Goal: Task Accomplishment & Management: Manage account settings

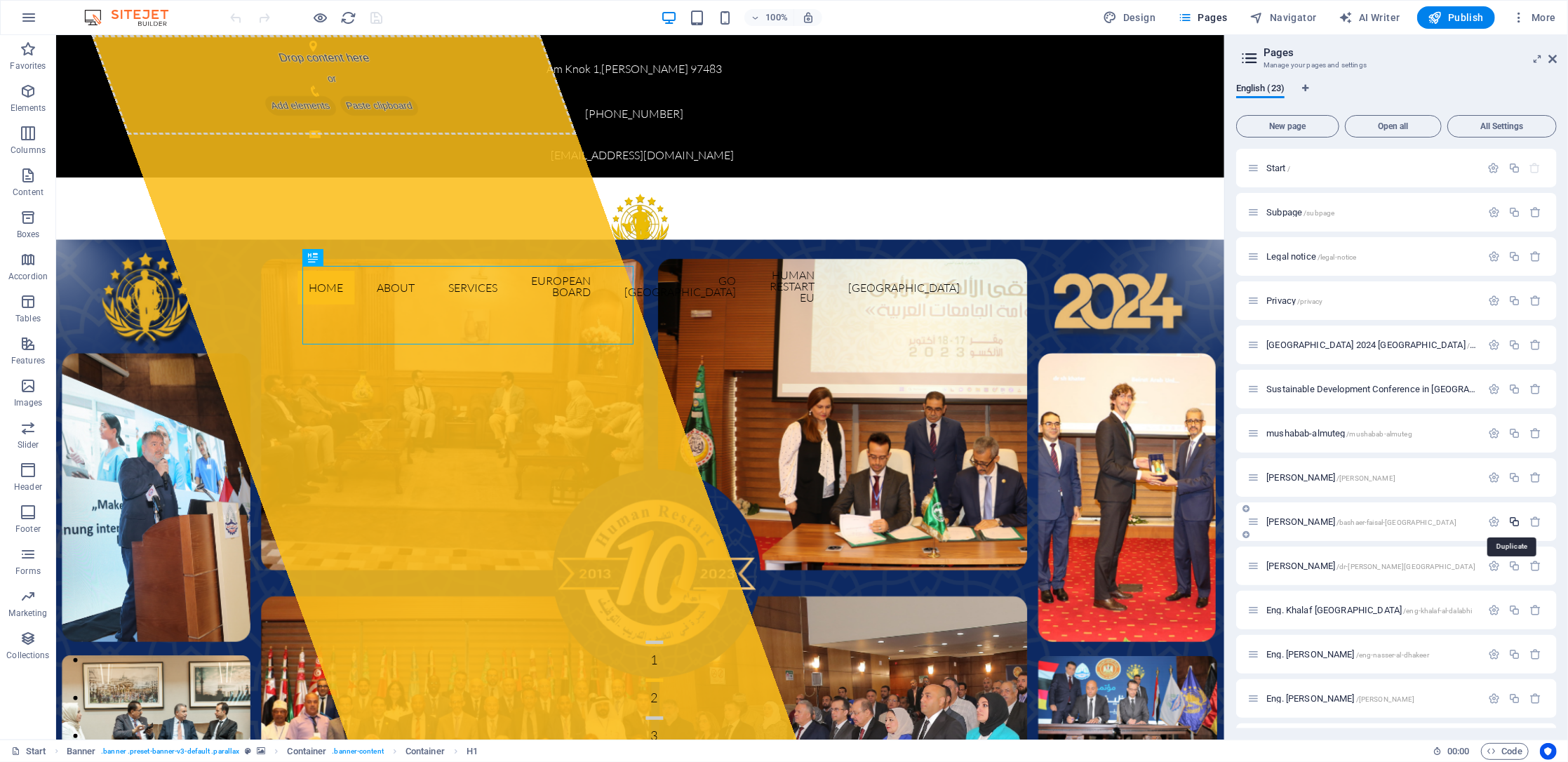
click at [1518, 520] on icon "button" at bounding box center [1514, 521] width 12 height 12
type input "ة"
type input "/"
type input "ة"
type input "mo"
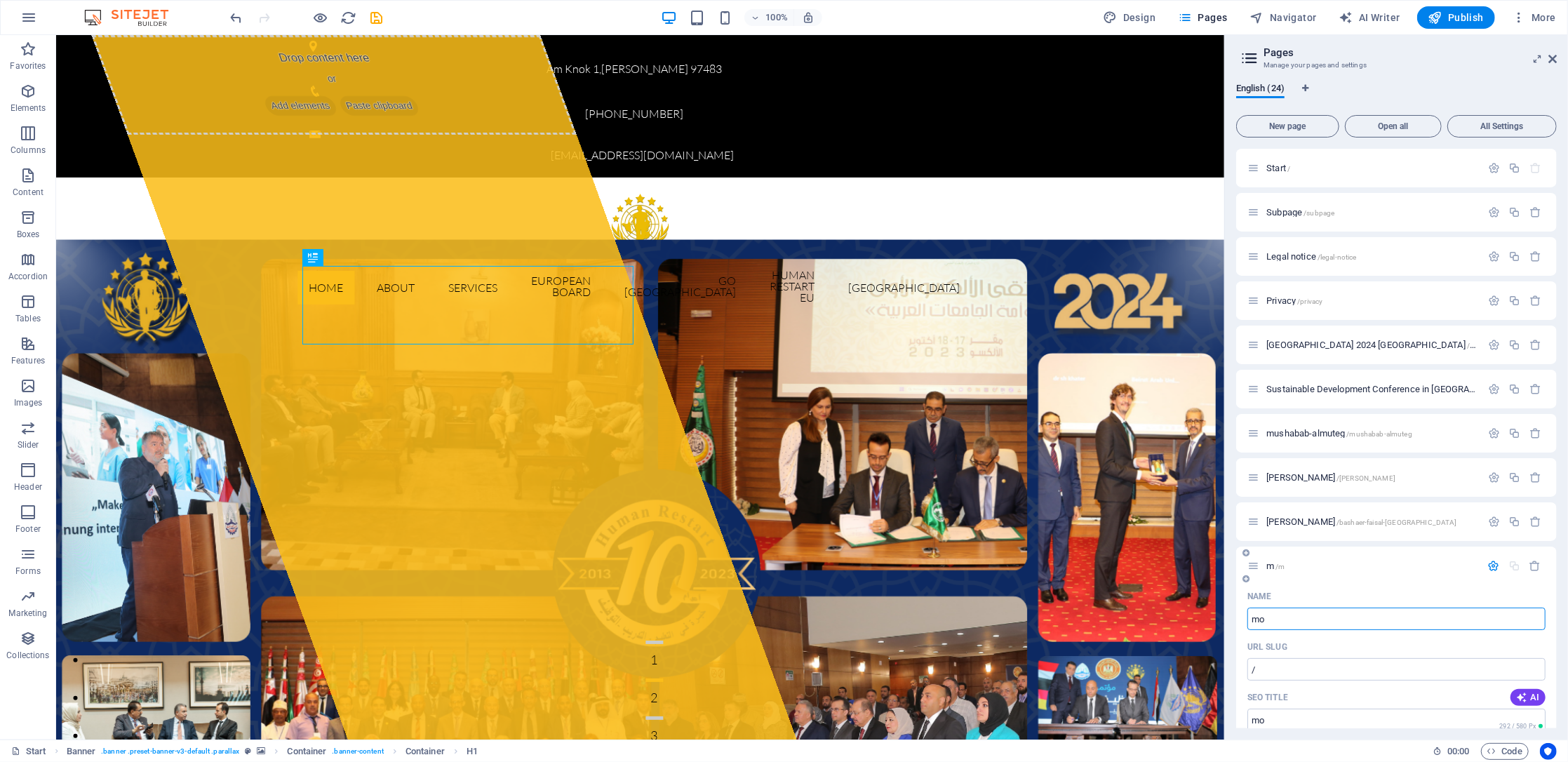
type input "/m"
type input "m"
type input "mo"
type input "/mo"
type input "mo"
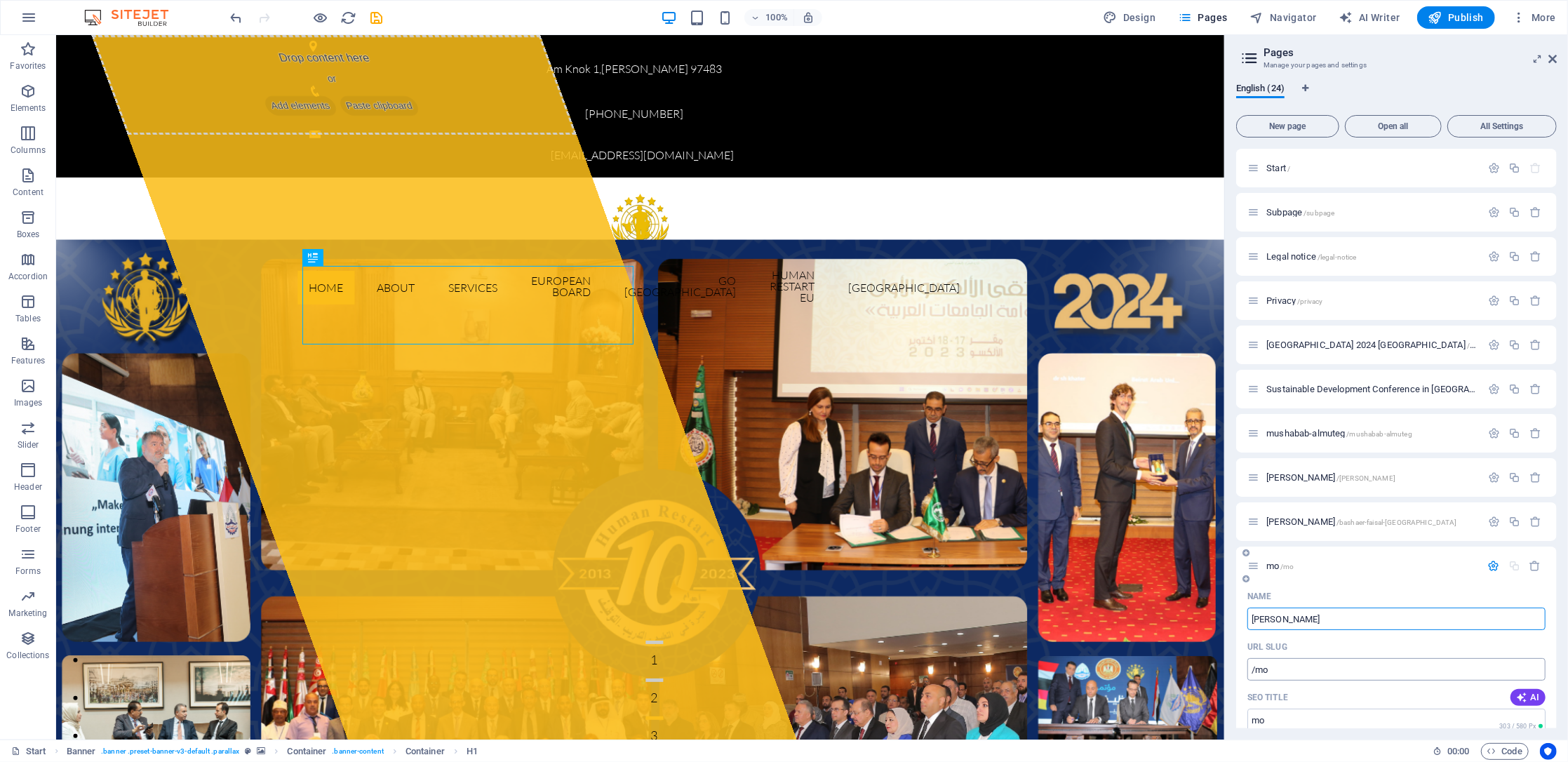
type input "[PERSON_NAME]"
type input "/[PERSON_NAME]"
type input "[PERSON_NAME]"
click at [1332, 565] on span "[PERSON_NAME] /[PERSON_NAME]" at bounding box center [1330, 565] width 129 height 11
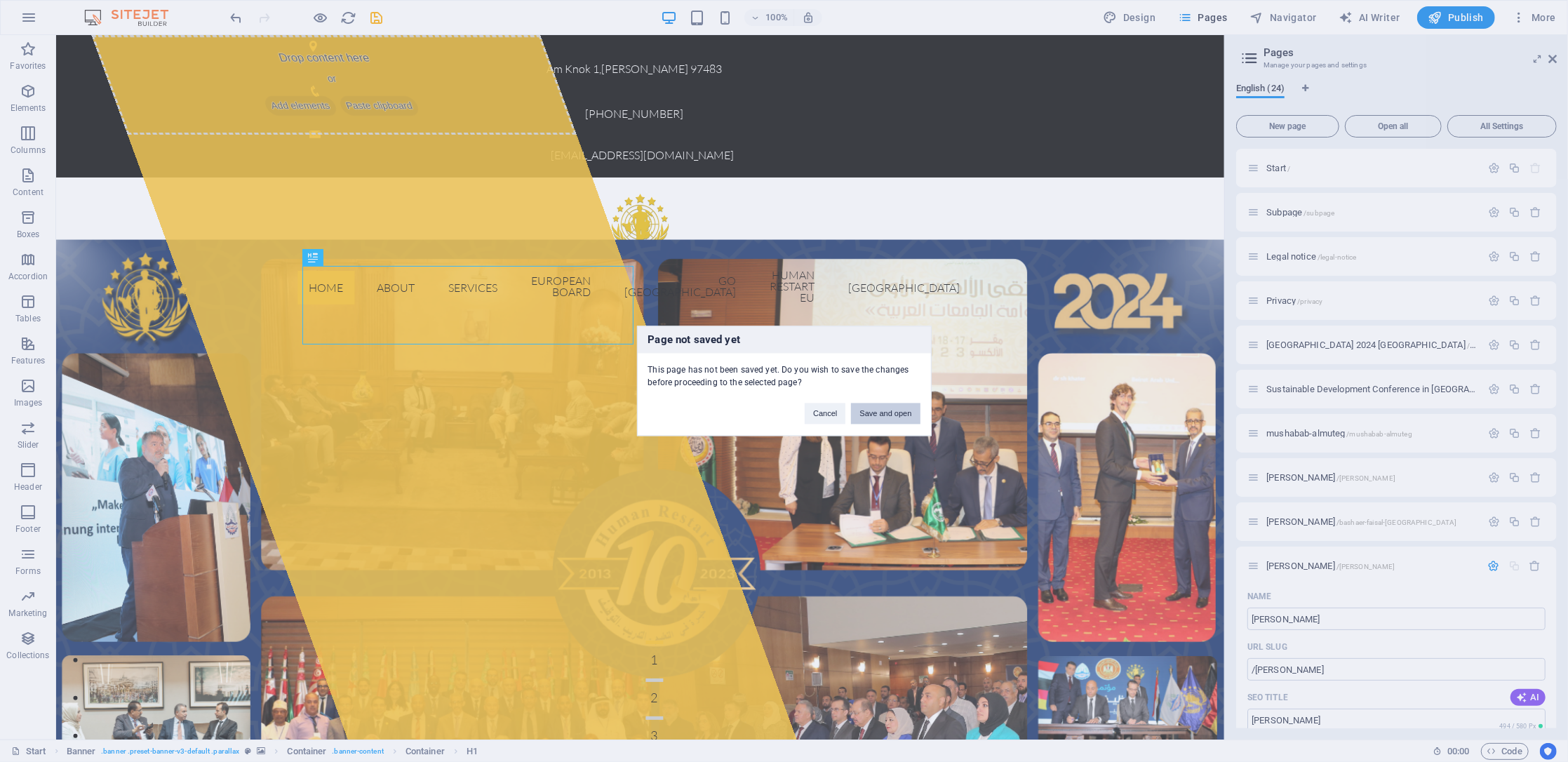
click at [886, 410] on button "Save and open" at bounding box center [885, 413] width 69 height 21
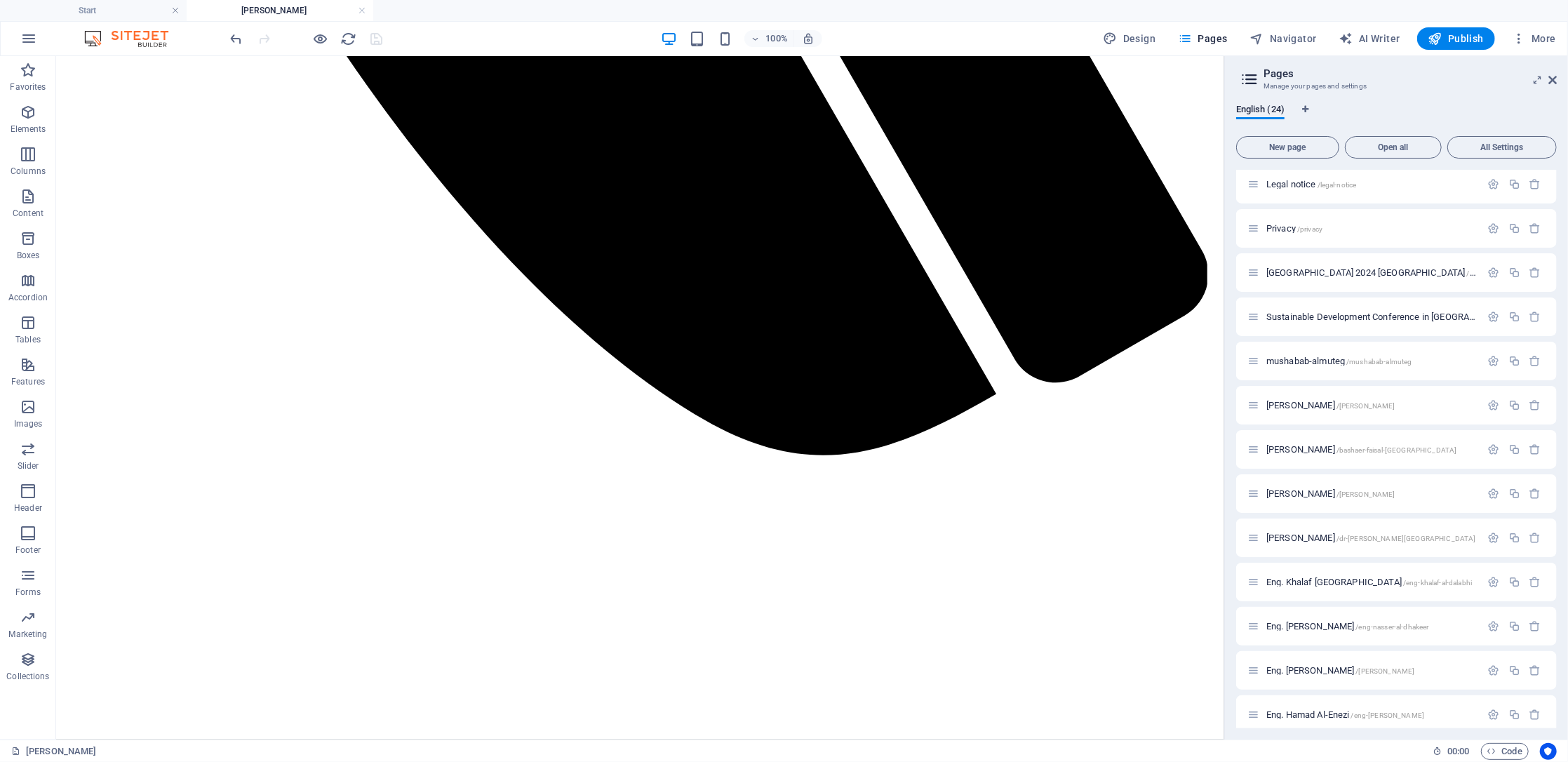
scroll to position [1329, 0]
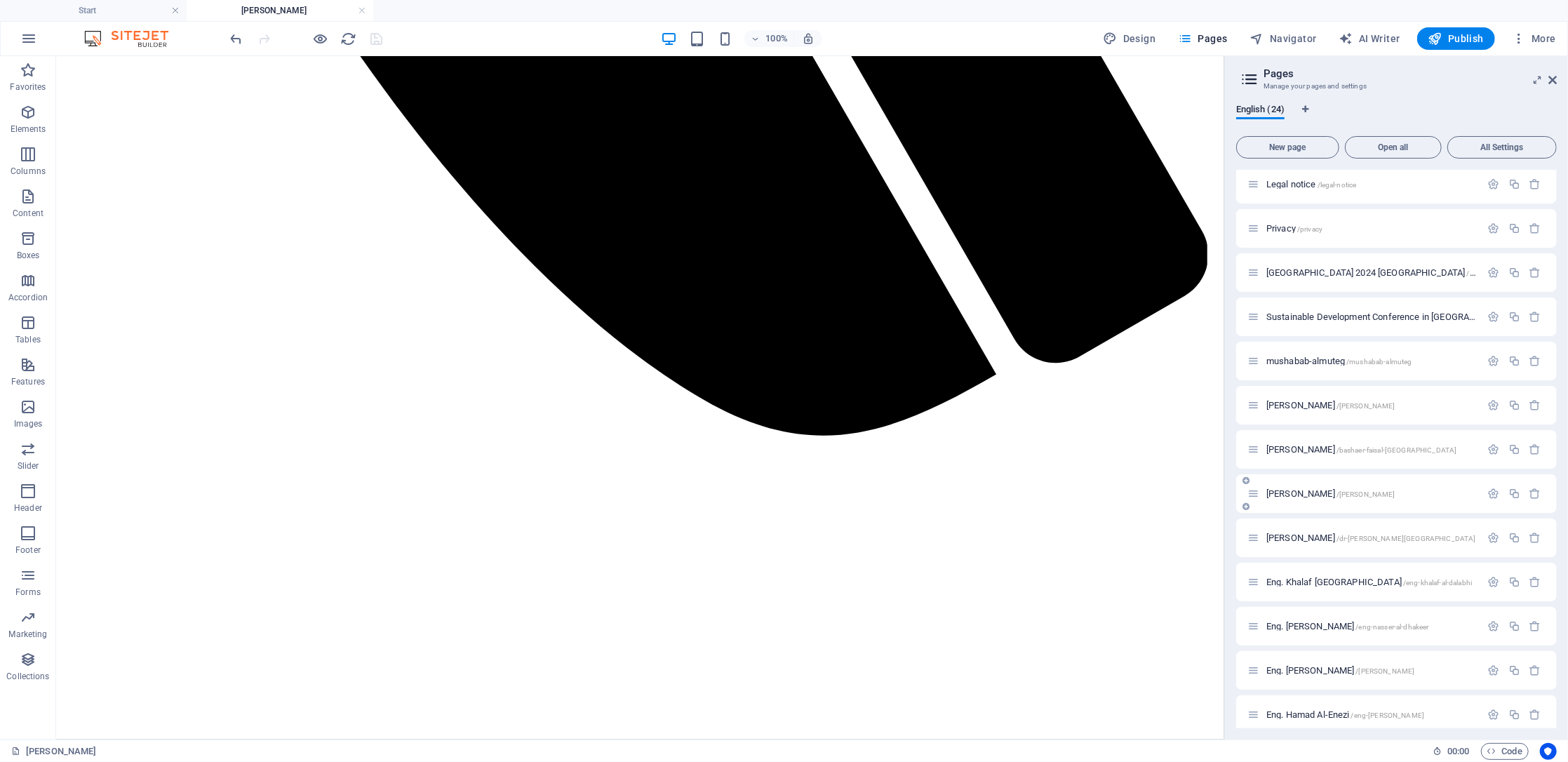
click at [1360, 503] on div "[PERSON_NAME] /[PERSON_NAME]" at bounding box center [1396, 493] width 321 height 39
click at [1497, 497] on icon "button" at bounding box center [1494, 493] width 12 height 12
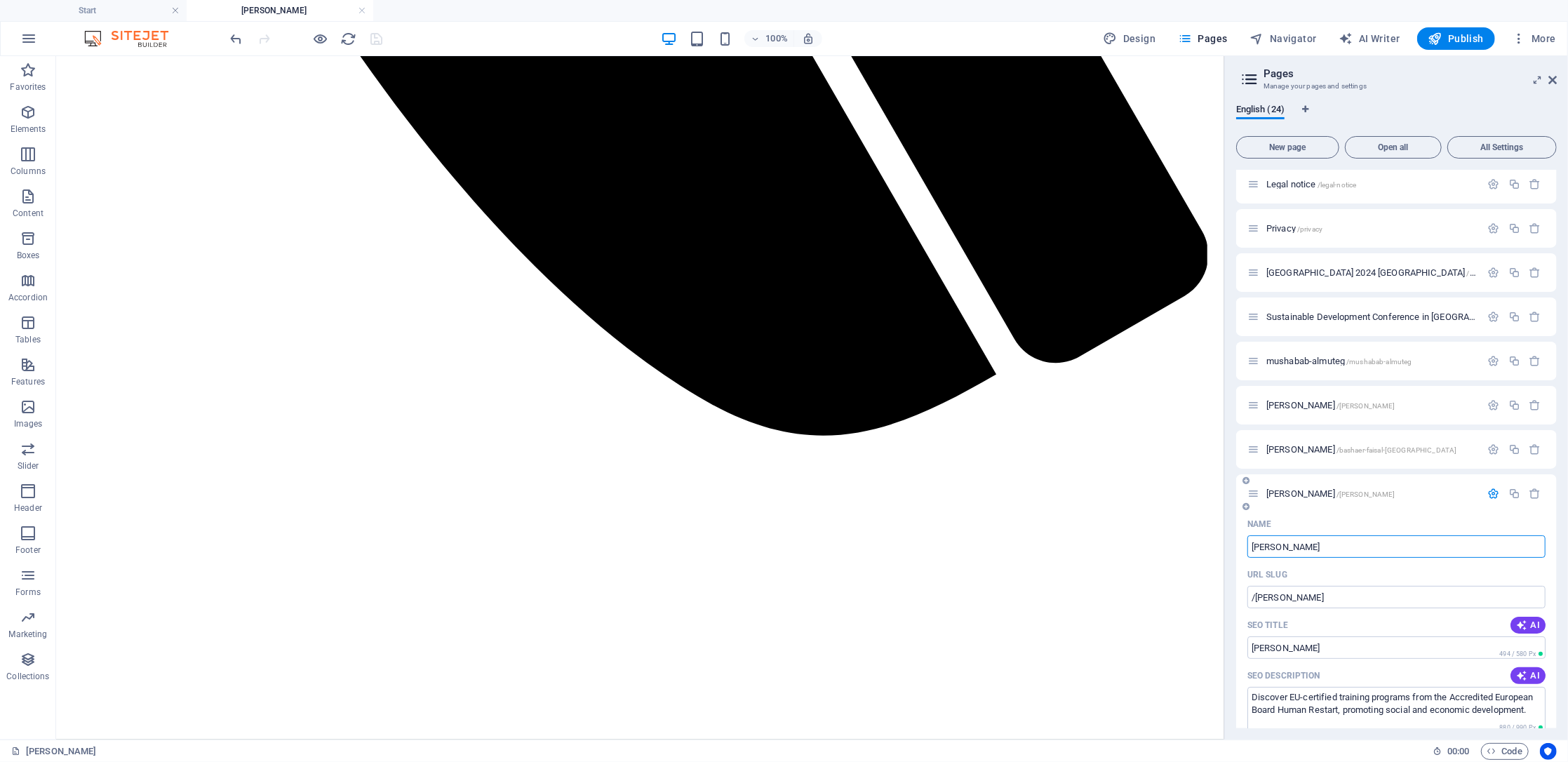
click at [1329, 545] on input "[PERSON_NAME]" at bounding box center [1396, 546] width 299 height 22
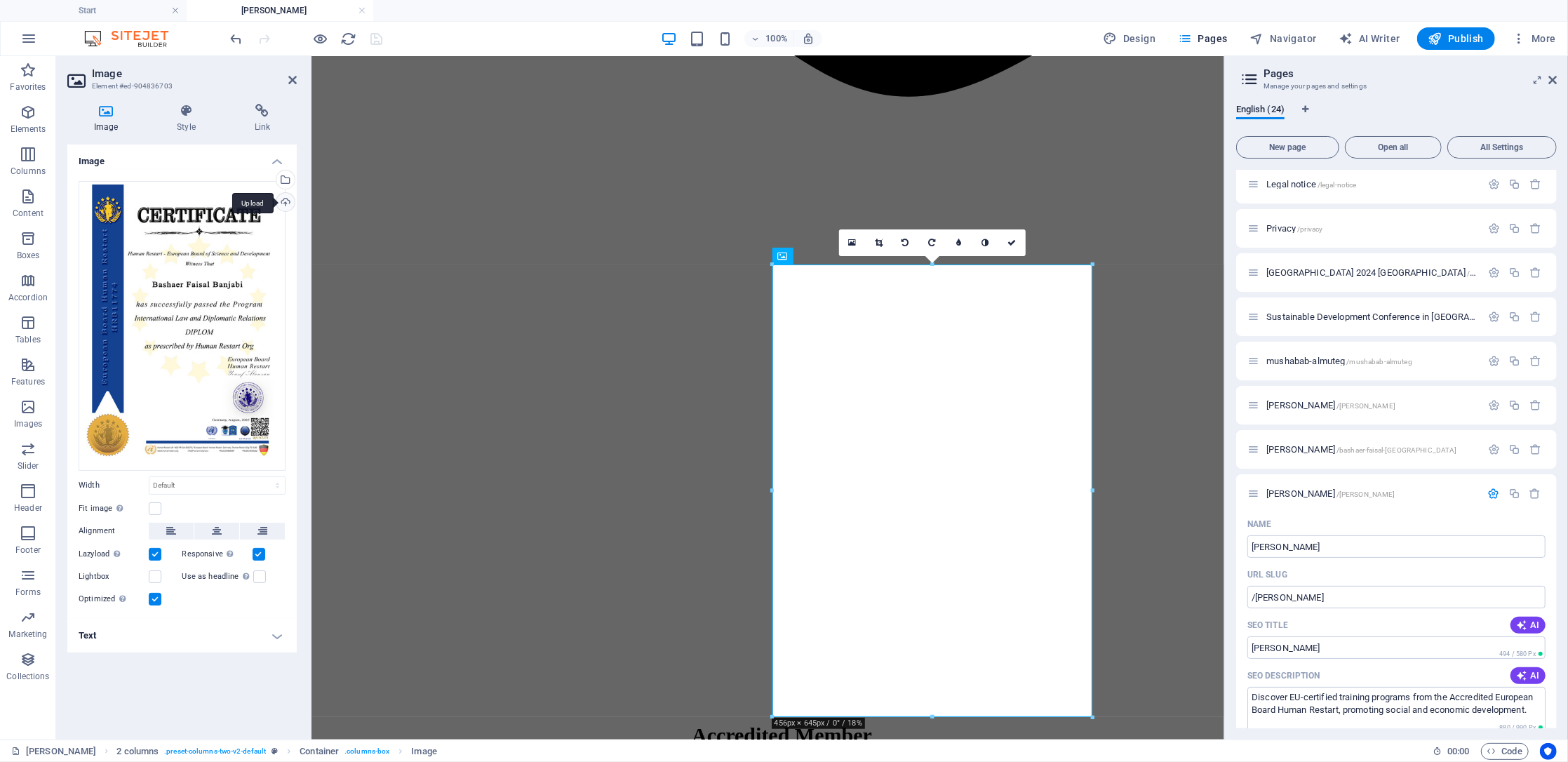
click at [284, 200] on div "Upload" at bounding box center [284, 203] width 21 height 21
click at [287, 180] on div "Select files from the file manager, stock photos, or upload file(s)" at bounding box center [284, 181] width 21 height 21
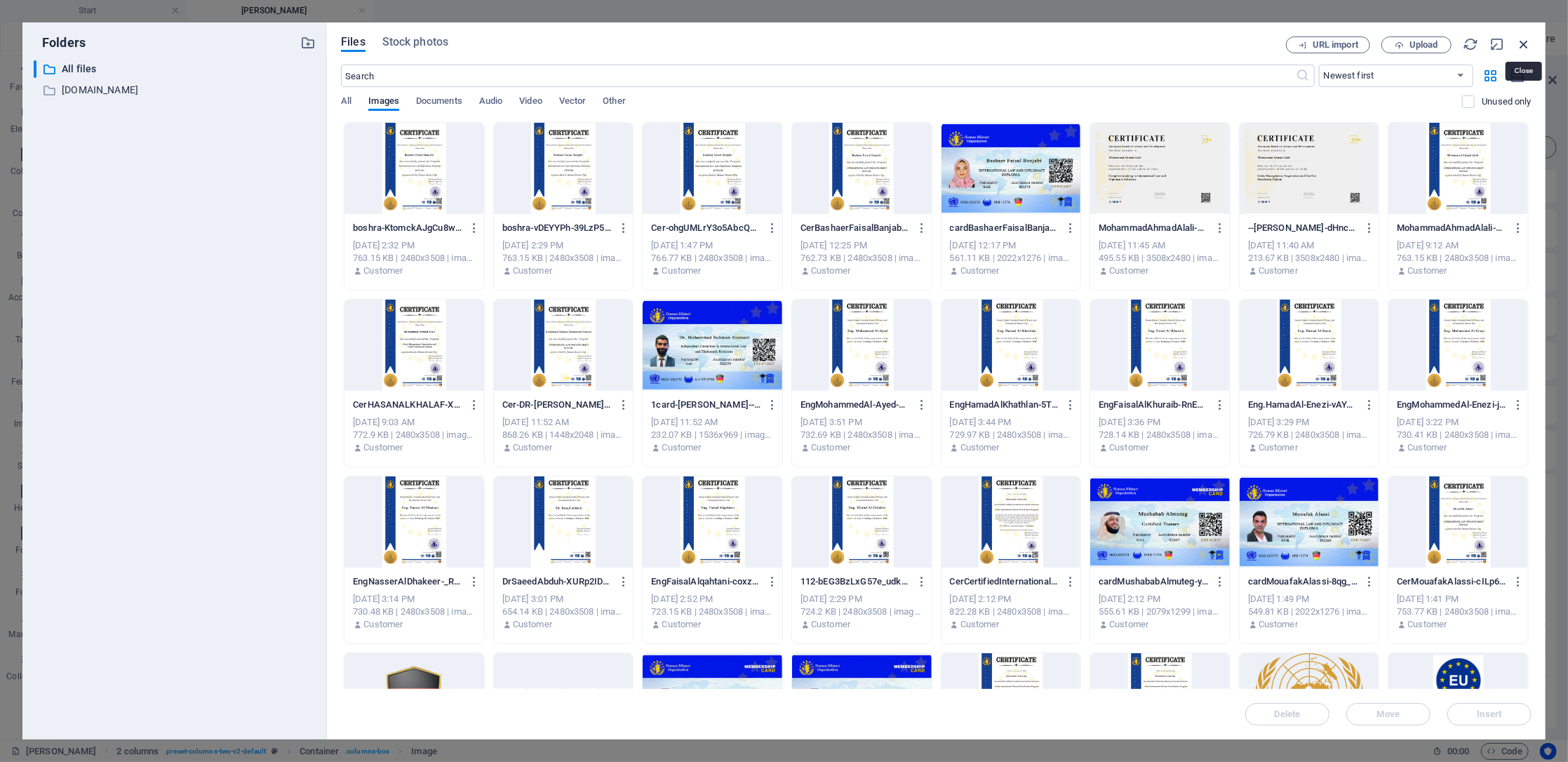
click at [1522, 44] on icon "button" at bounding box center [1523, 44] width 15 height 15
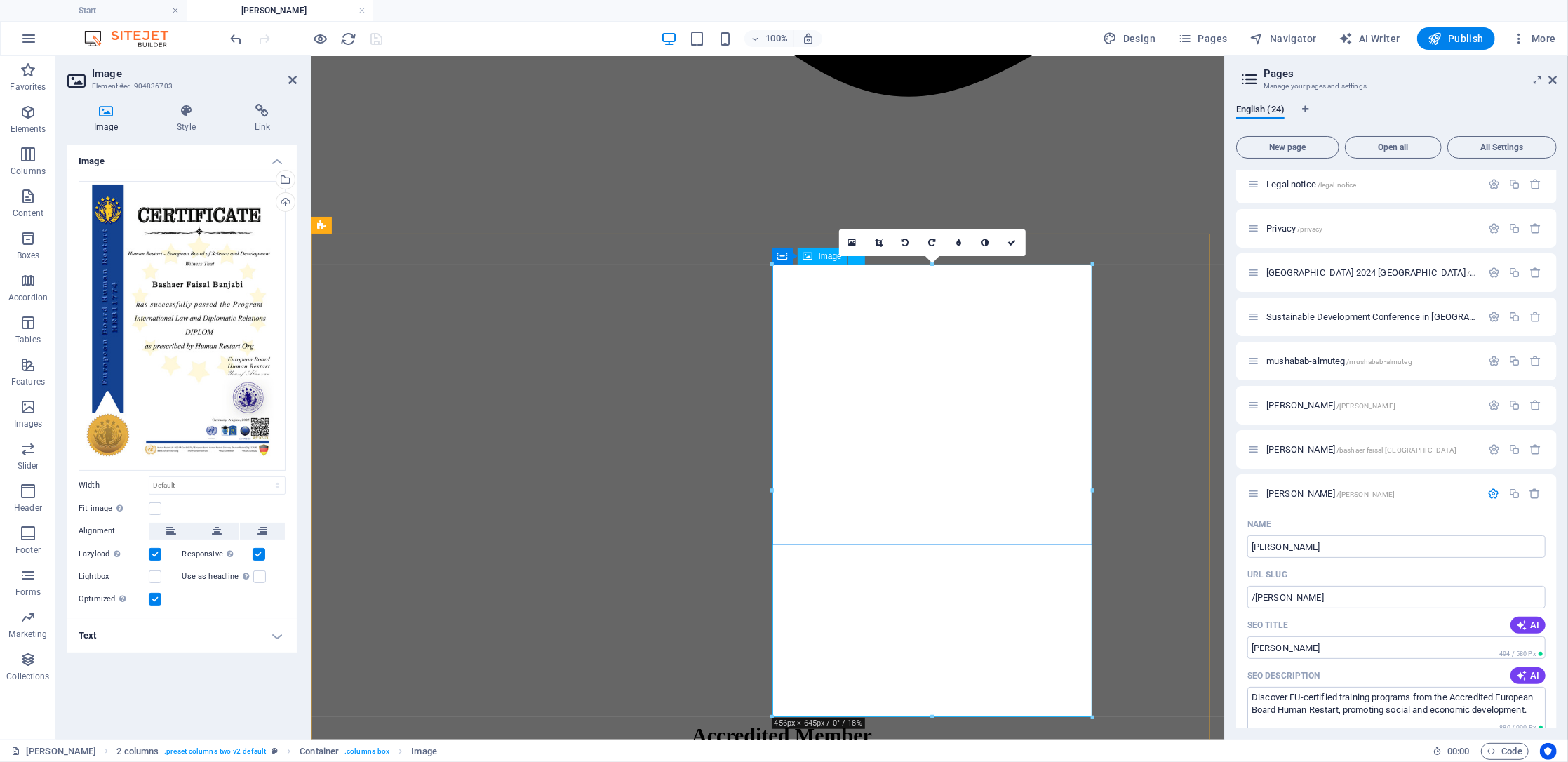
click at [281, 202] on div "Upload" at bounding box center [284, 203] width 21 height 21
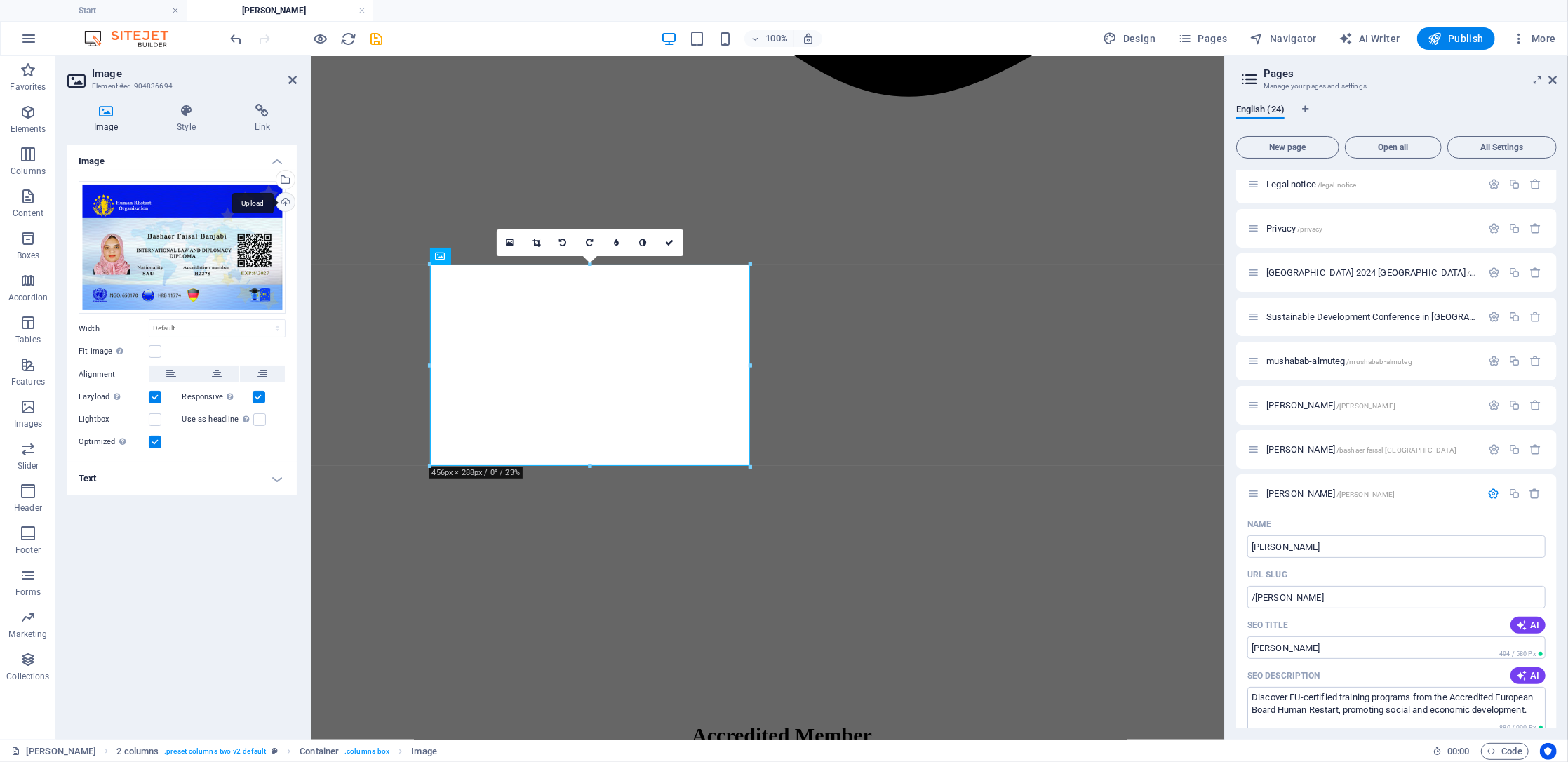
click at [281, 204] on div "Upload" at bounding box center [284, 203] width 21 height 21
click at [292, 202] on div "Upload" at bounding box center [284, 203] width 21 height 21
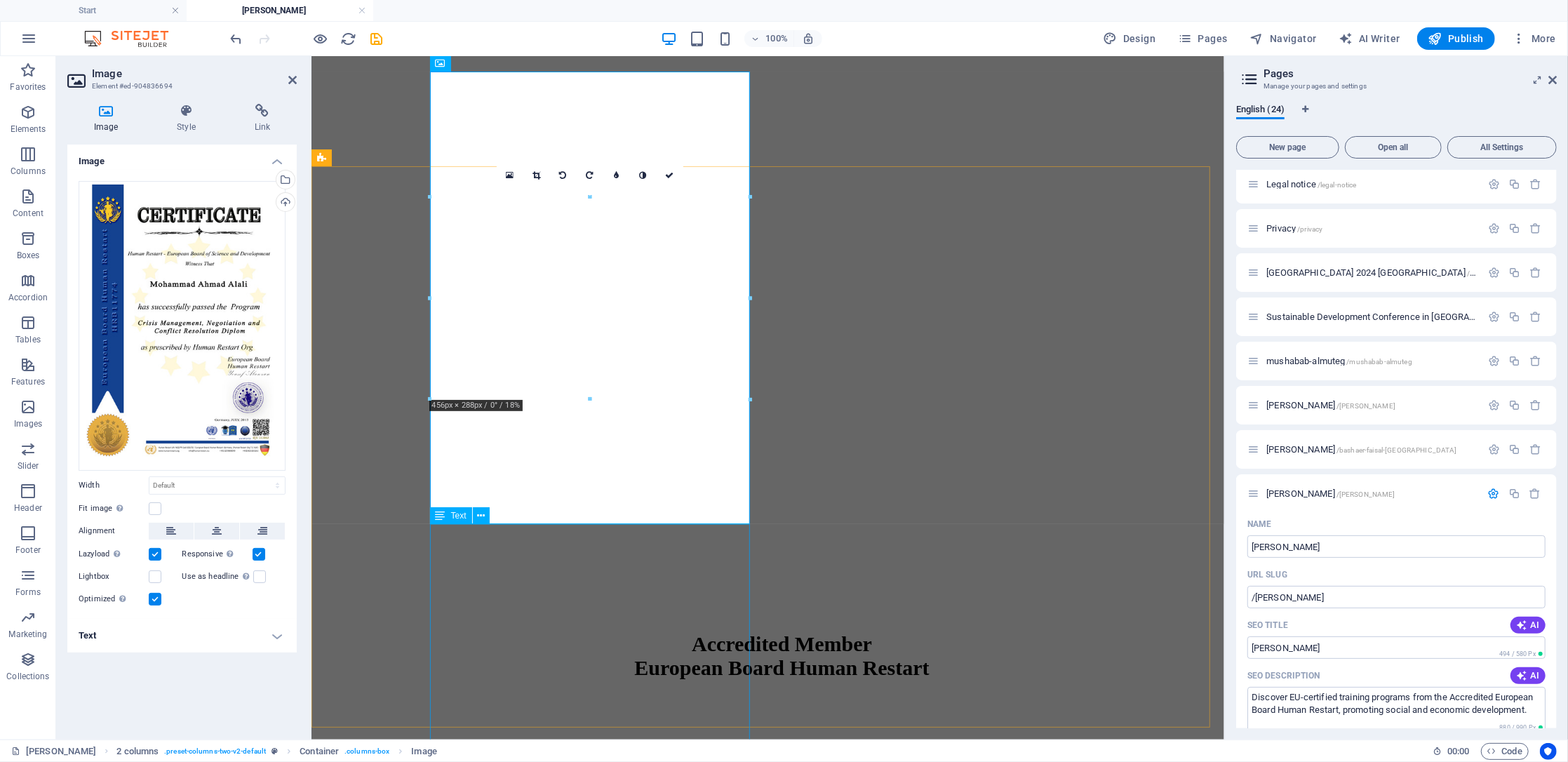
scroll to position [1518, 0]
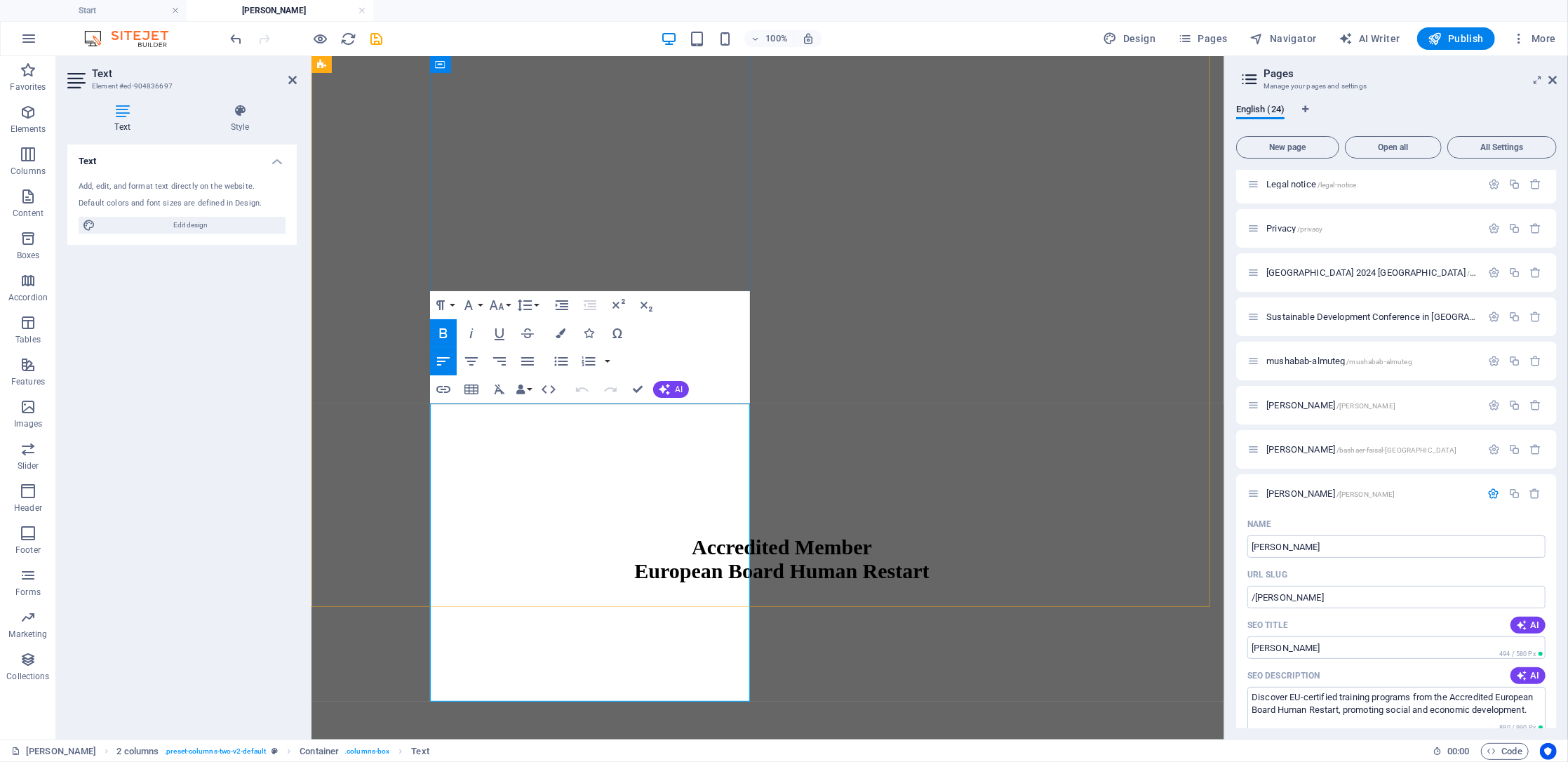
drag, startPoint x: 586, startPoint y: 508, endPoint x: 440, endPoint y: 508, distance: 146.0
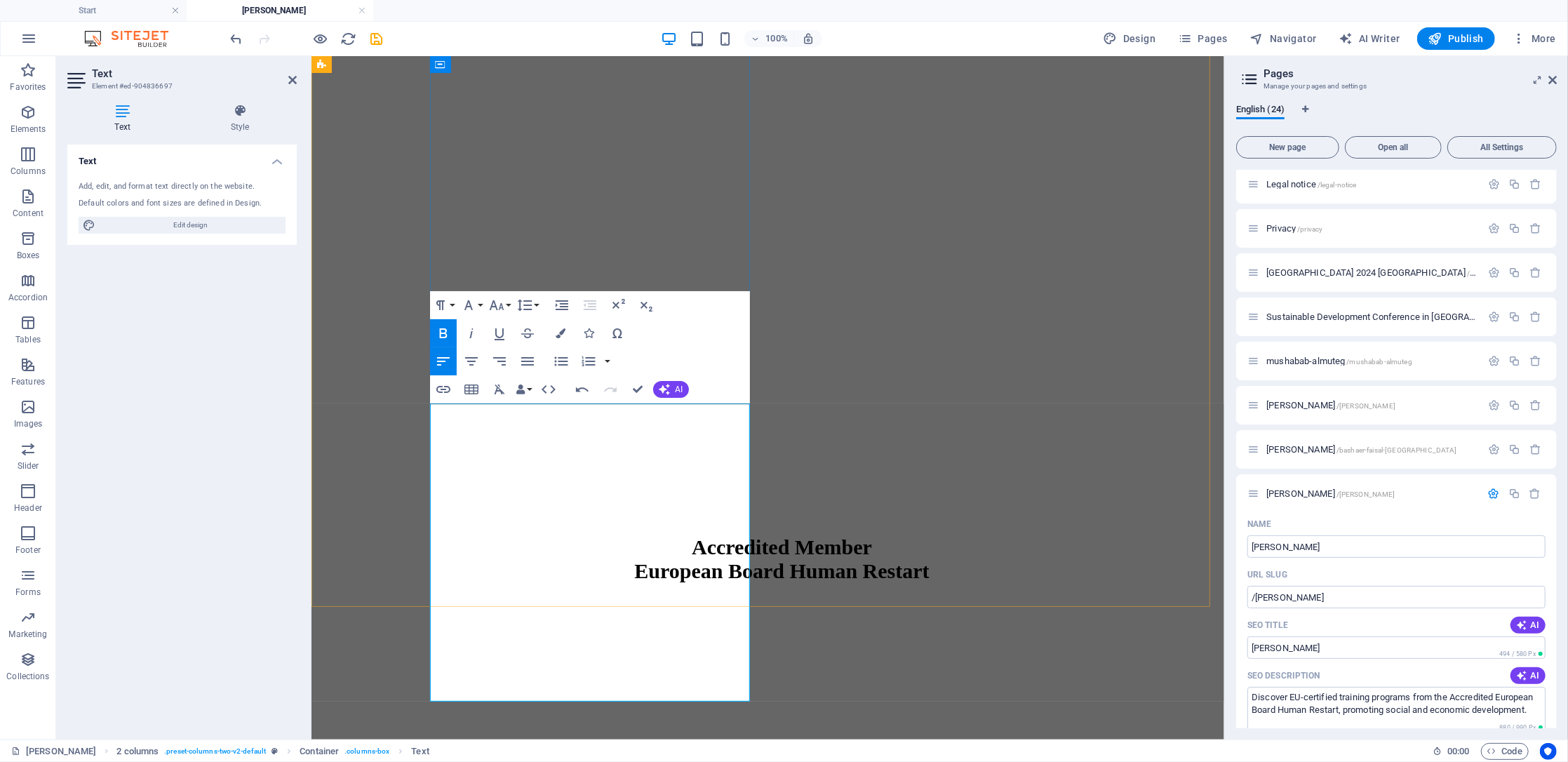
drag, startPoint x: 495, startPoint y: 678, endPoint x: 449, endPoint y: 678, distance: 46.0
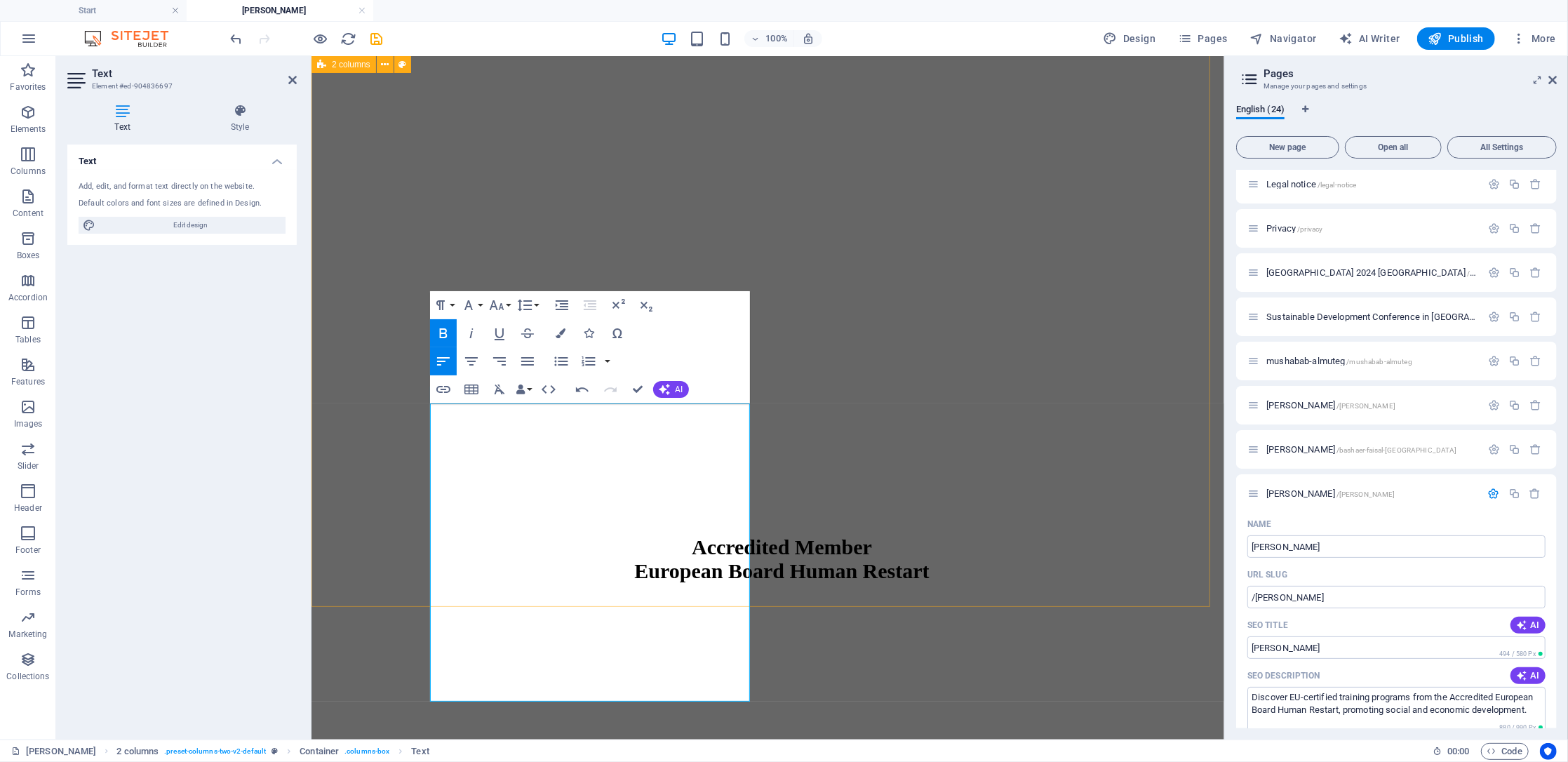
drag, startPoint x: 517, startPoint y: 675, endPoint x: 421, endPoint y: 408, distance: 283.7
click at [527, 307] on icon "button" at bounding box center [524, 305] width 17 height 17
click at [541, 372] on link "1.15" at bounding box center [545, 375] width 63 height 21
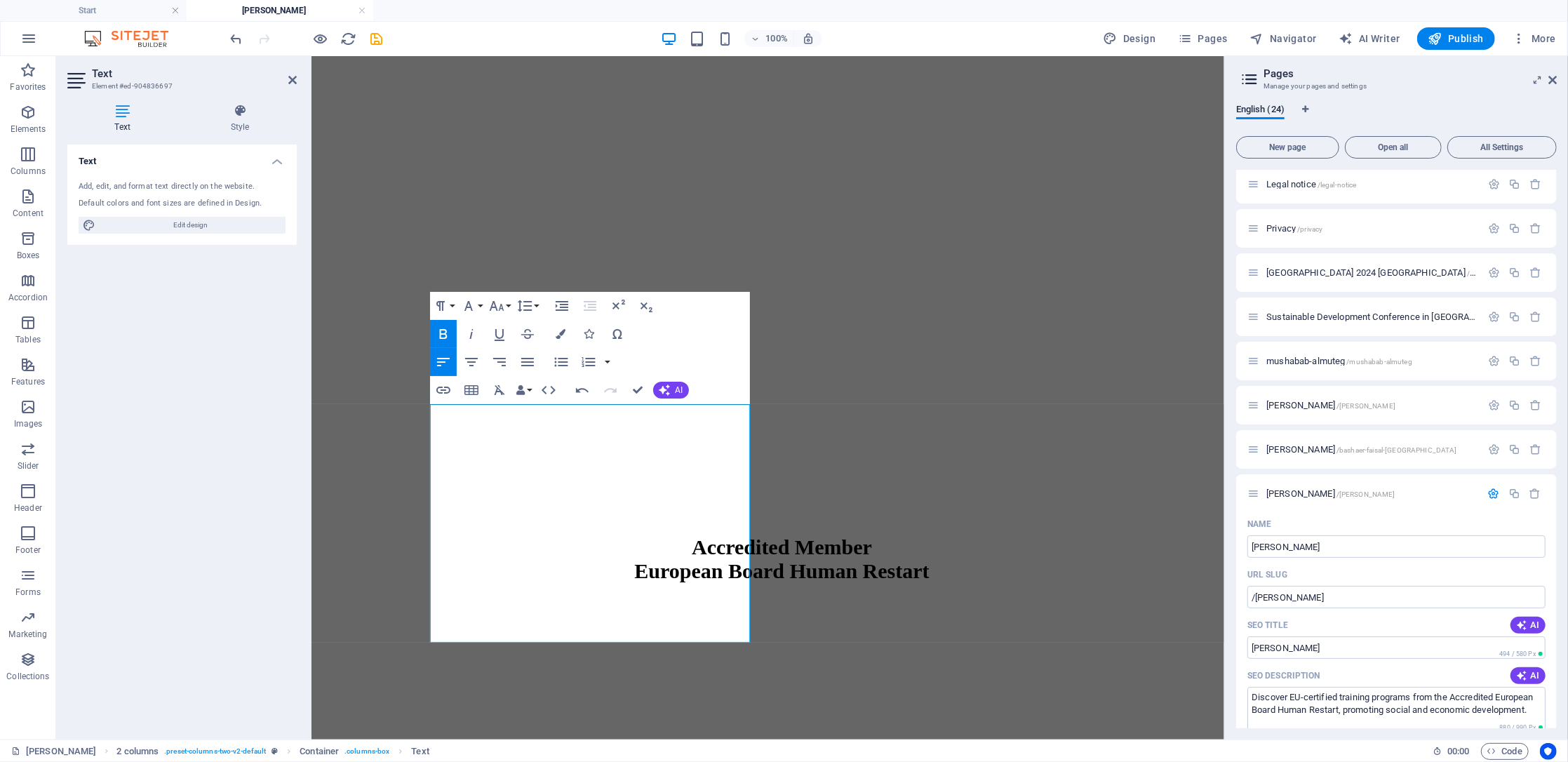
scroll to position [1547, 0]
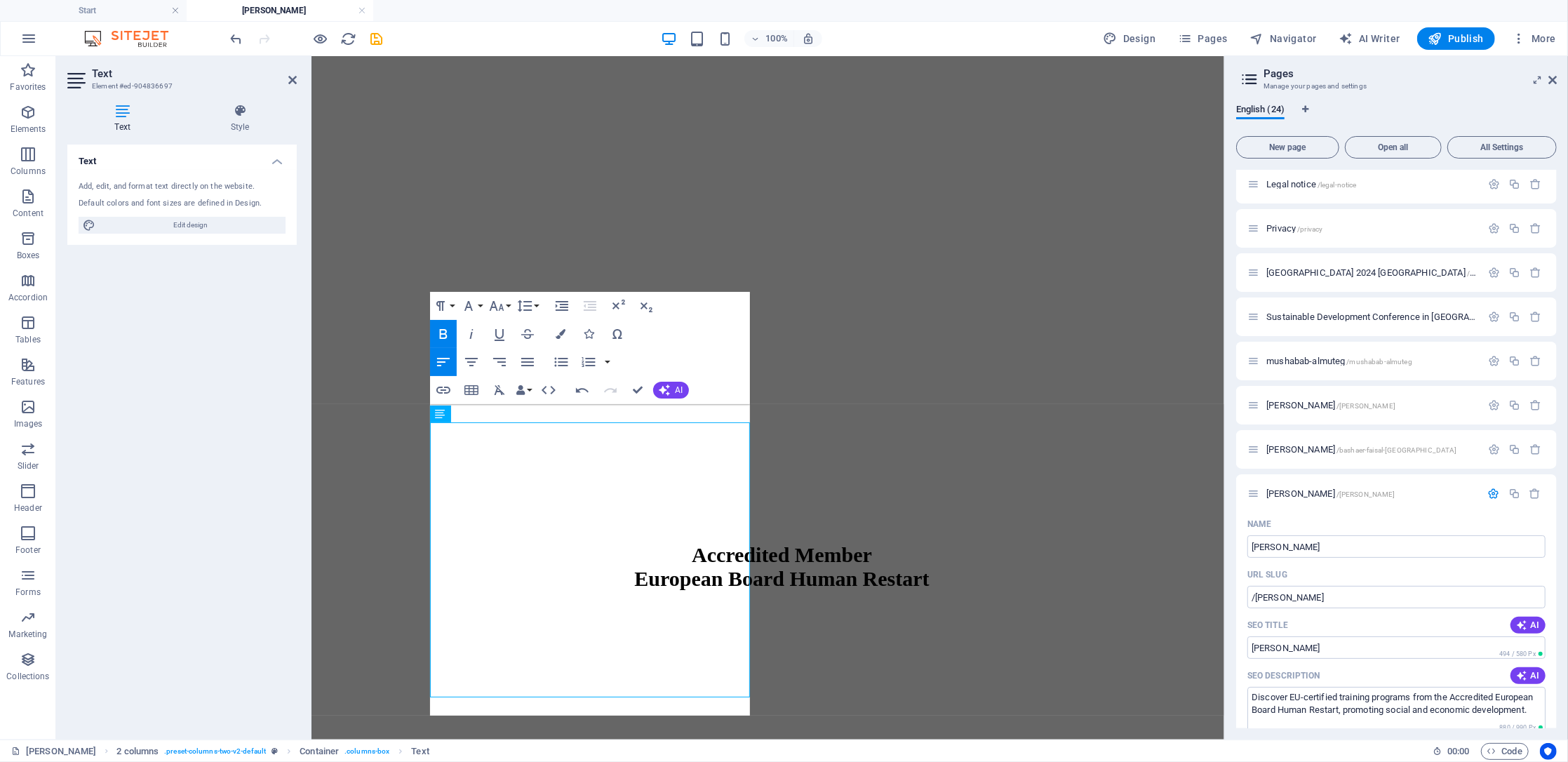
scroll to position [305, 8]
click at [1468, 44] on span "Publish" at bounding box center [1456, 39] width 56 height 14
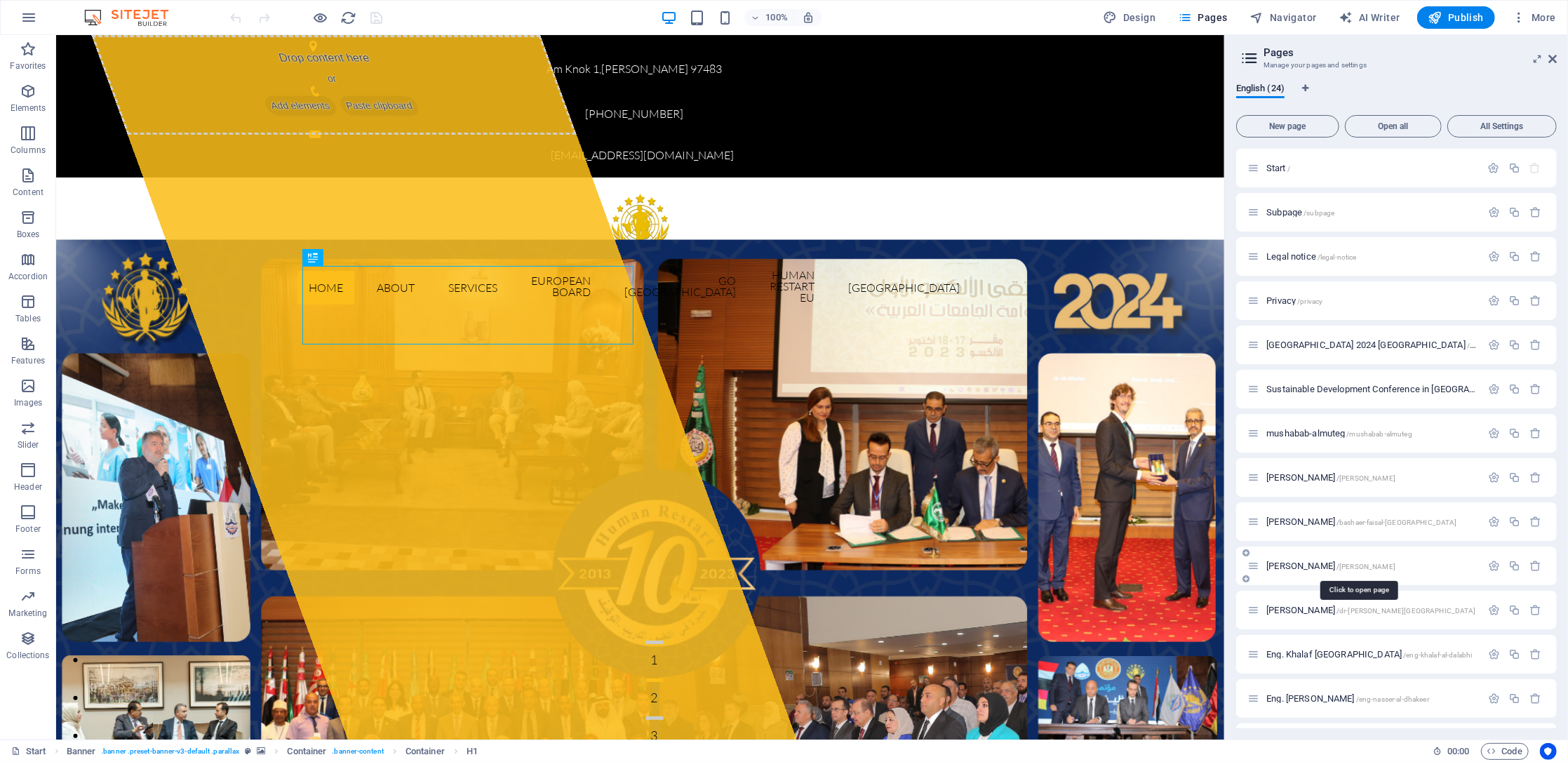
click at [1329, 564] on span "[PERSON_NAME] /[PERSON_NAME]" at bounding box center [1330, 565] width 129 height 11
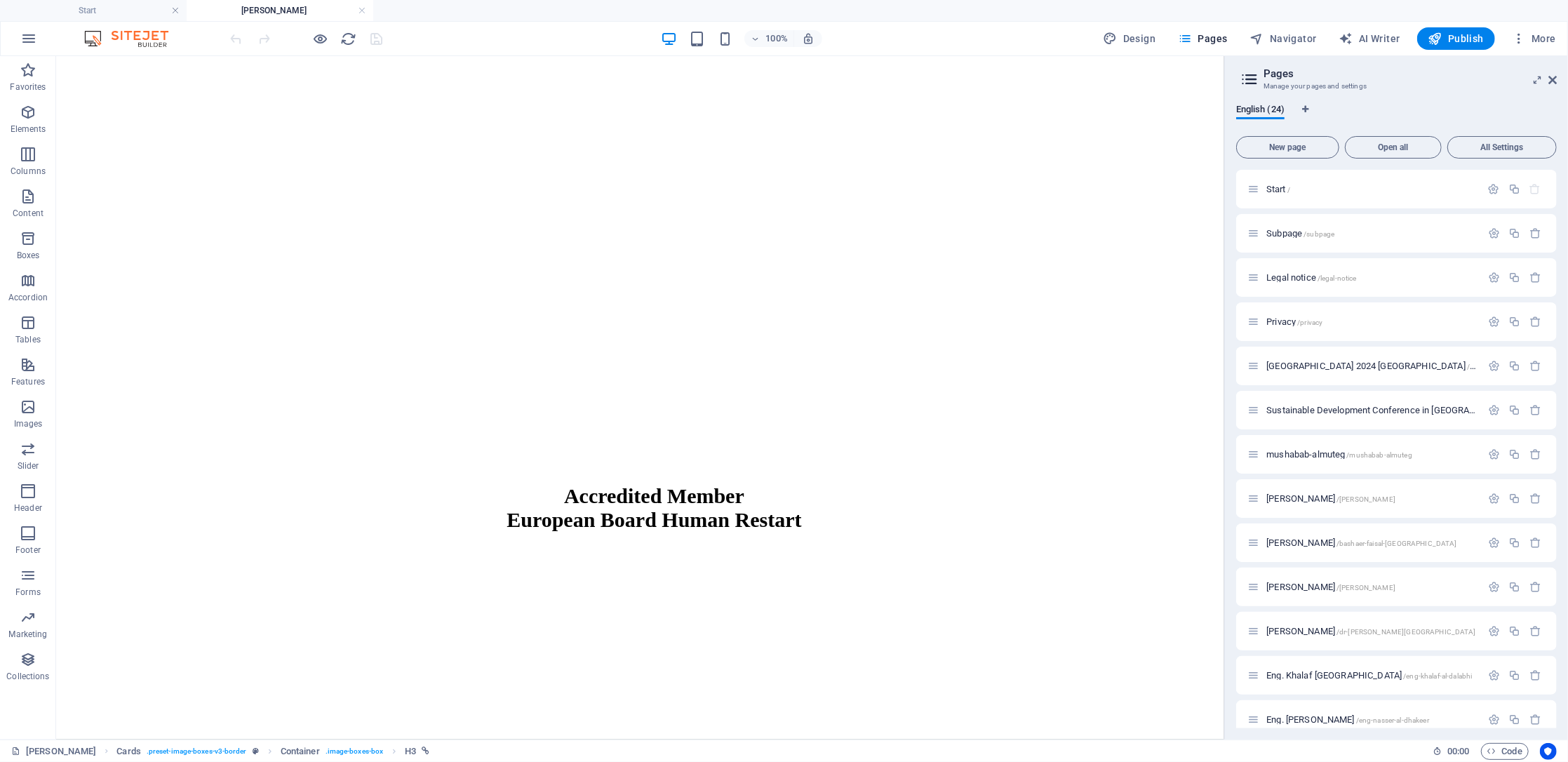
scroll to position [1938, 0]
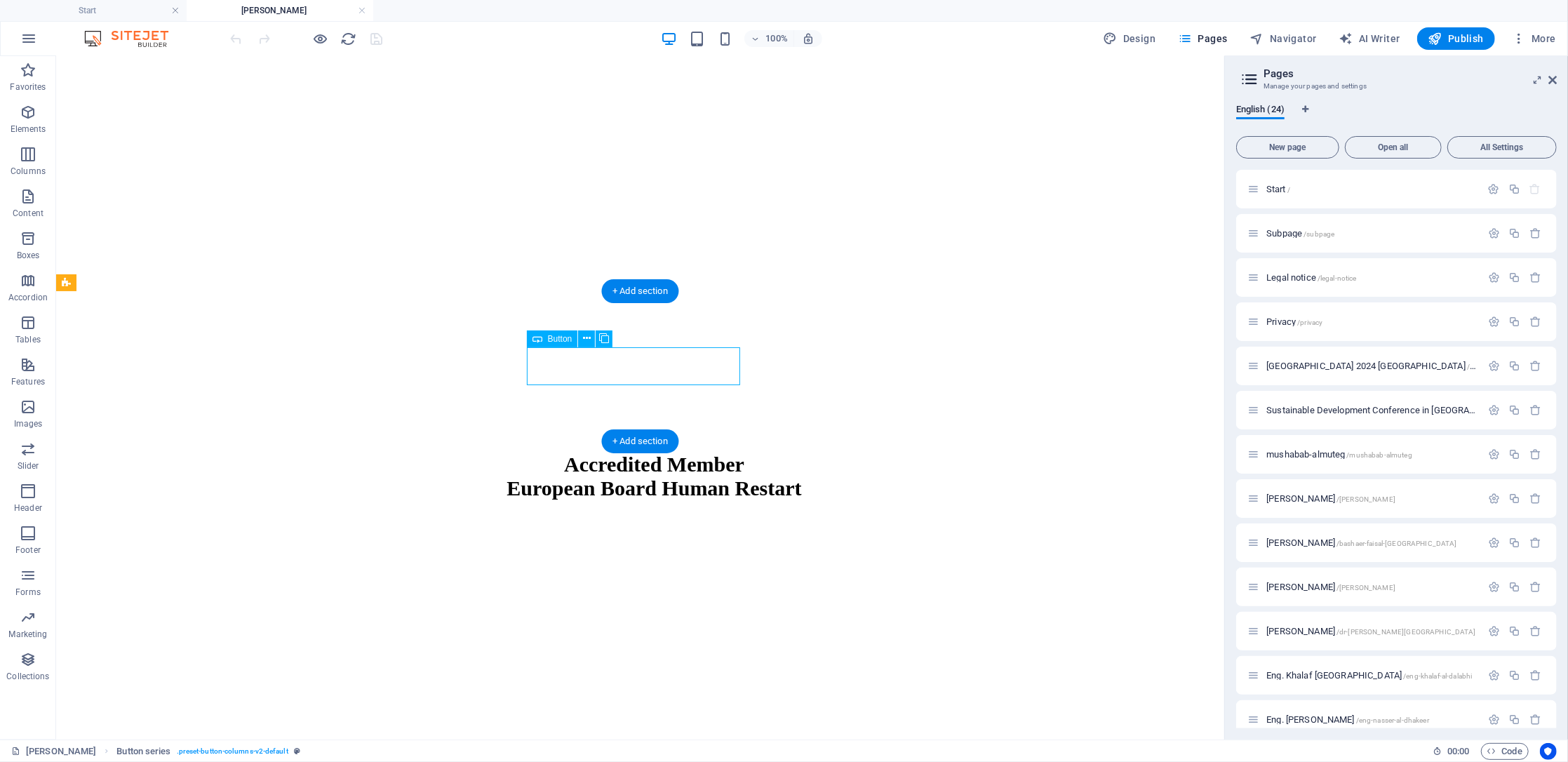
click at [542, 348] on icon at bounding box center [537, 339] width 10 height 17
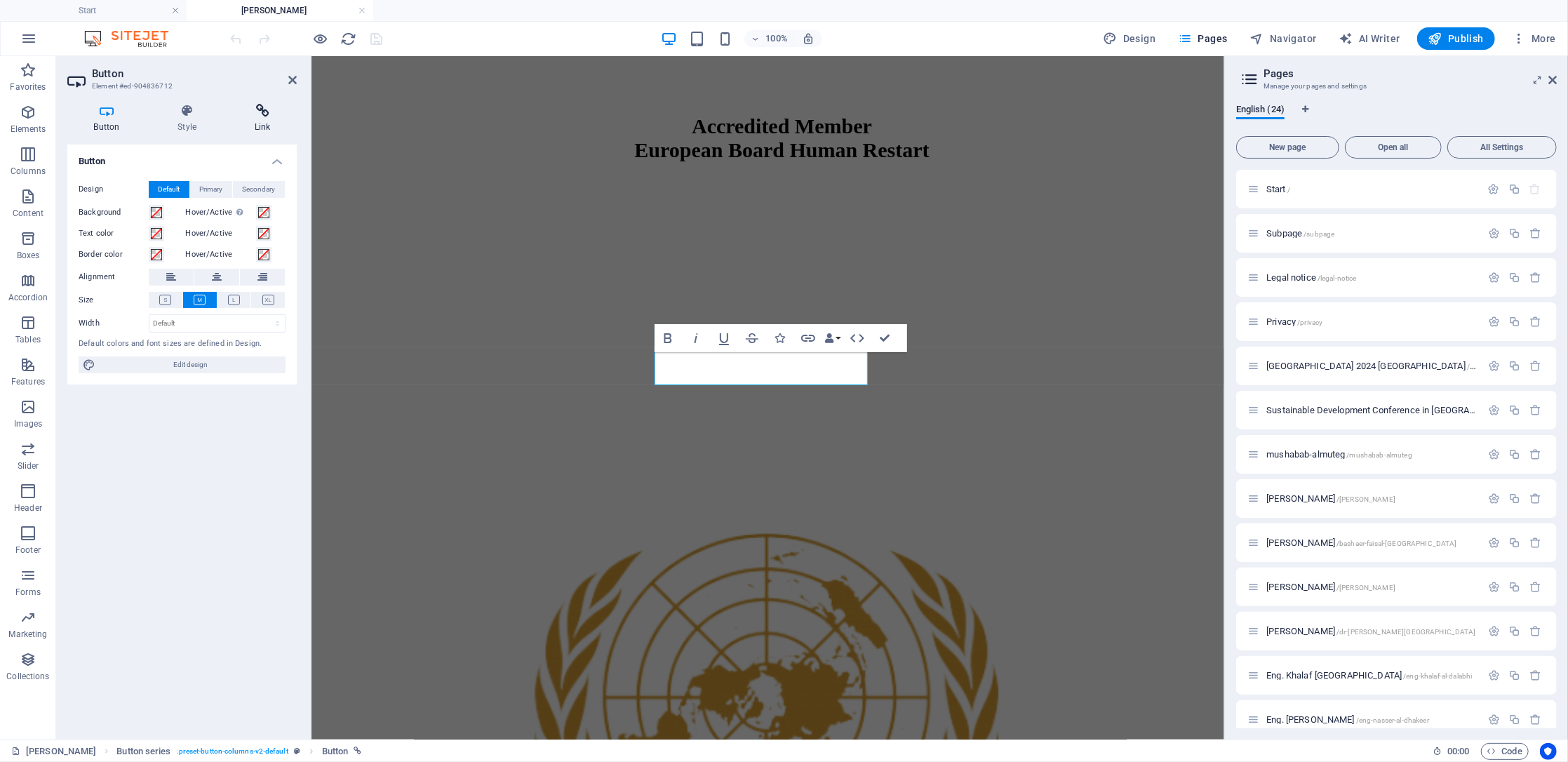
click at [252, 105] on icon at bounding box center [262, 111] width 69 height 14
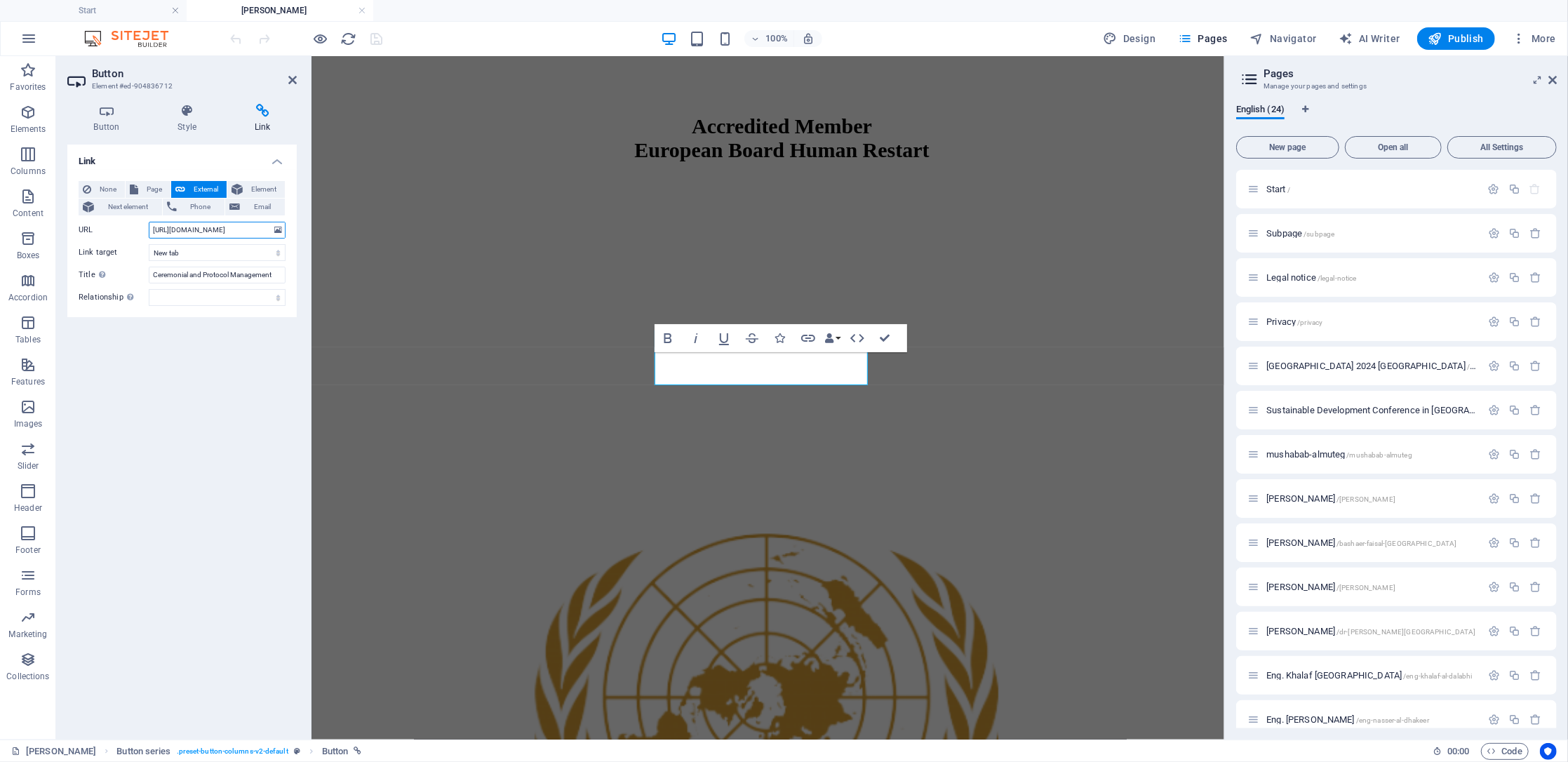
click at [197, 235] on input "https://edu.europeanboard.eu/wp-content/uploads/2025/08/إدارة-المراسم-و-البروتك…" at bounding box center [217, 230] width 137 height 17
paste input "course/diploma-in-crisis-management-negotiations-and-conflict-resolution/"
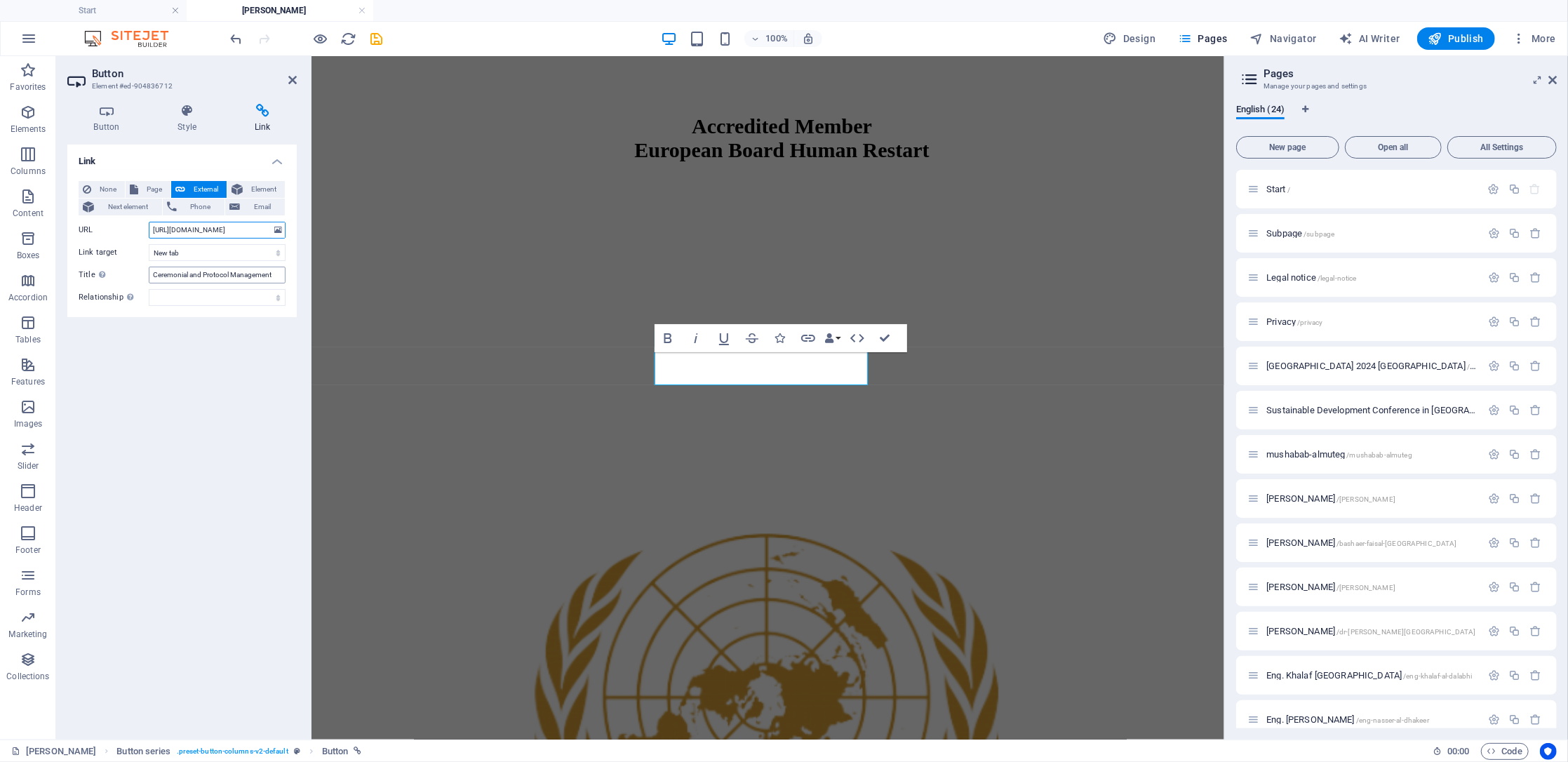
type input "https://edu.europeanboard.eu/course/diploma-in-crisis-management-negotiations-a…"
click at [272, 278] on input "Ceremonial and Protocol Management" at bounding box center [217, 275] width 137 height 17
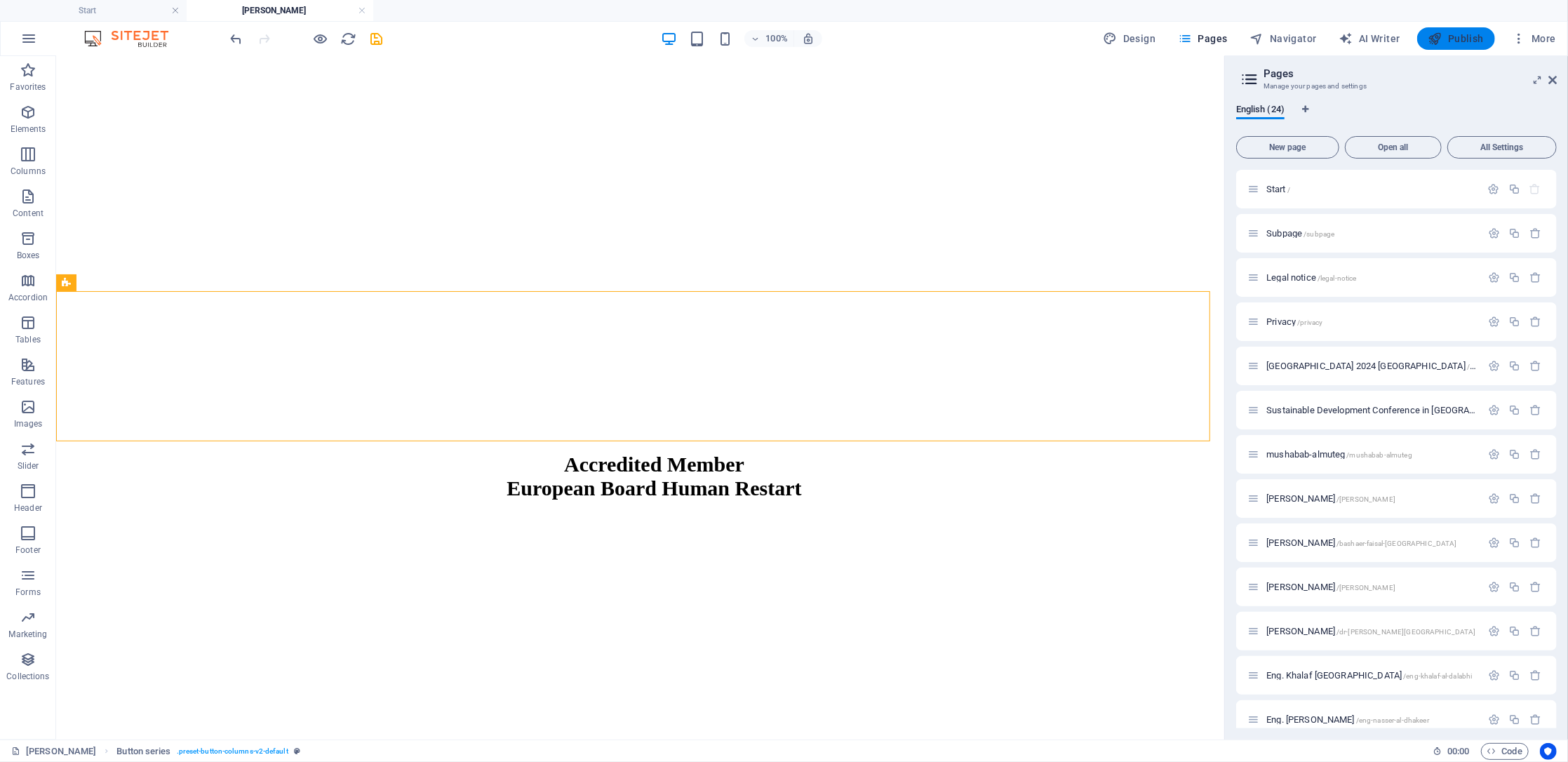
click at [1457, 36] on span "Publish" at bounding box center [1456, 39] width 56 height 14
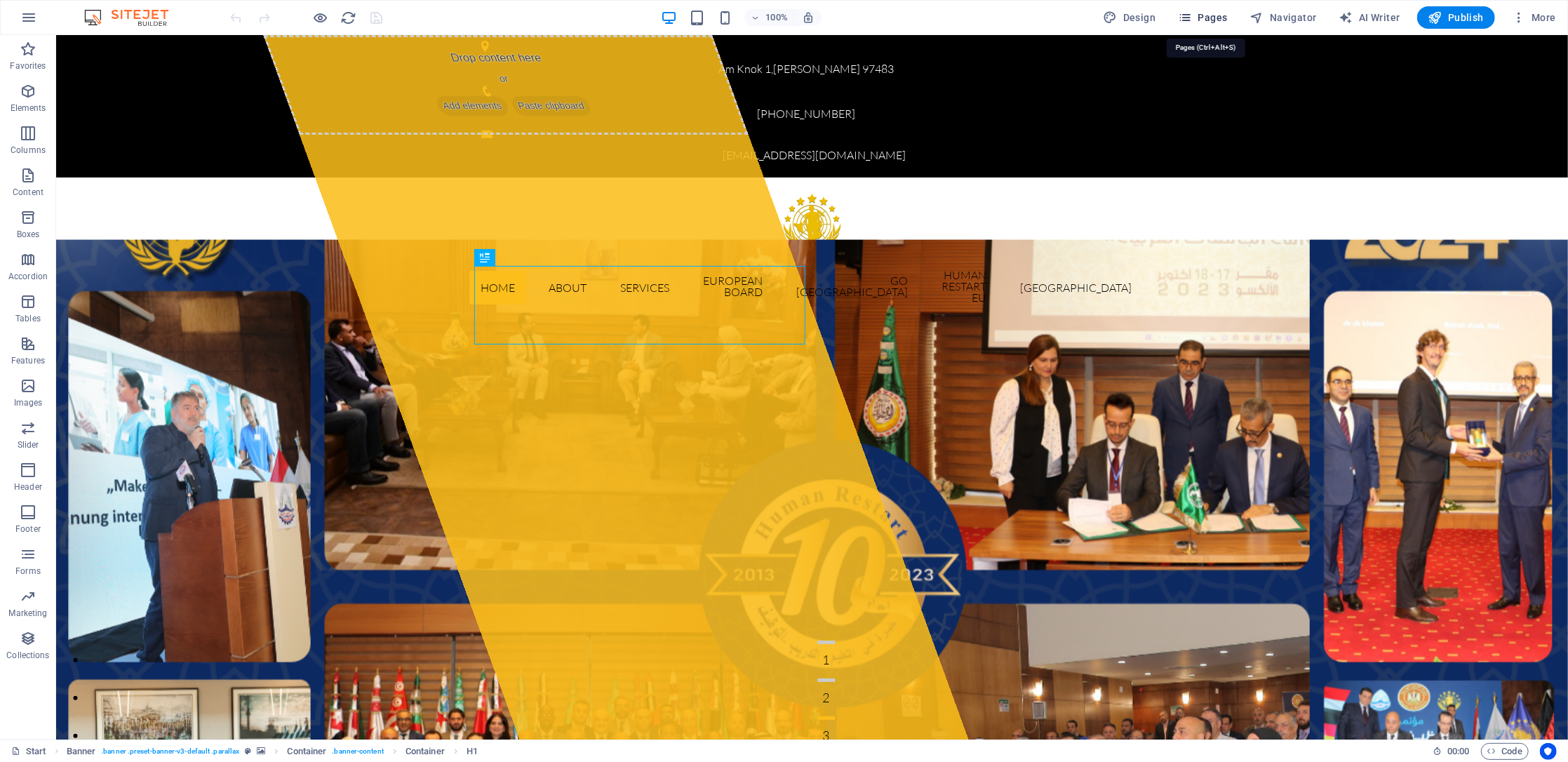
click at [0, 0] on span "Pages" at bounding box center [0, 0] width 0 height 0
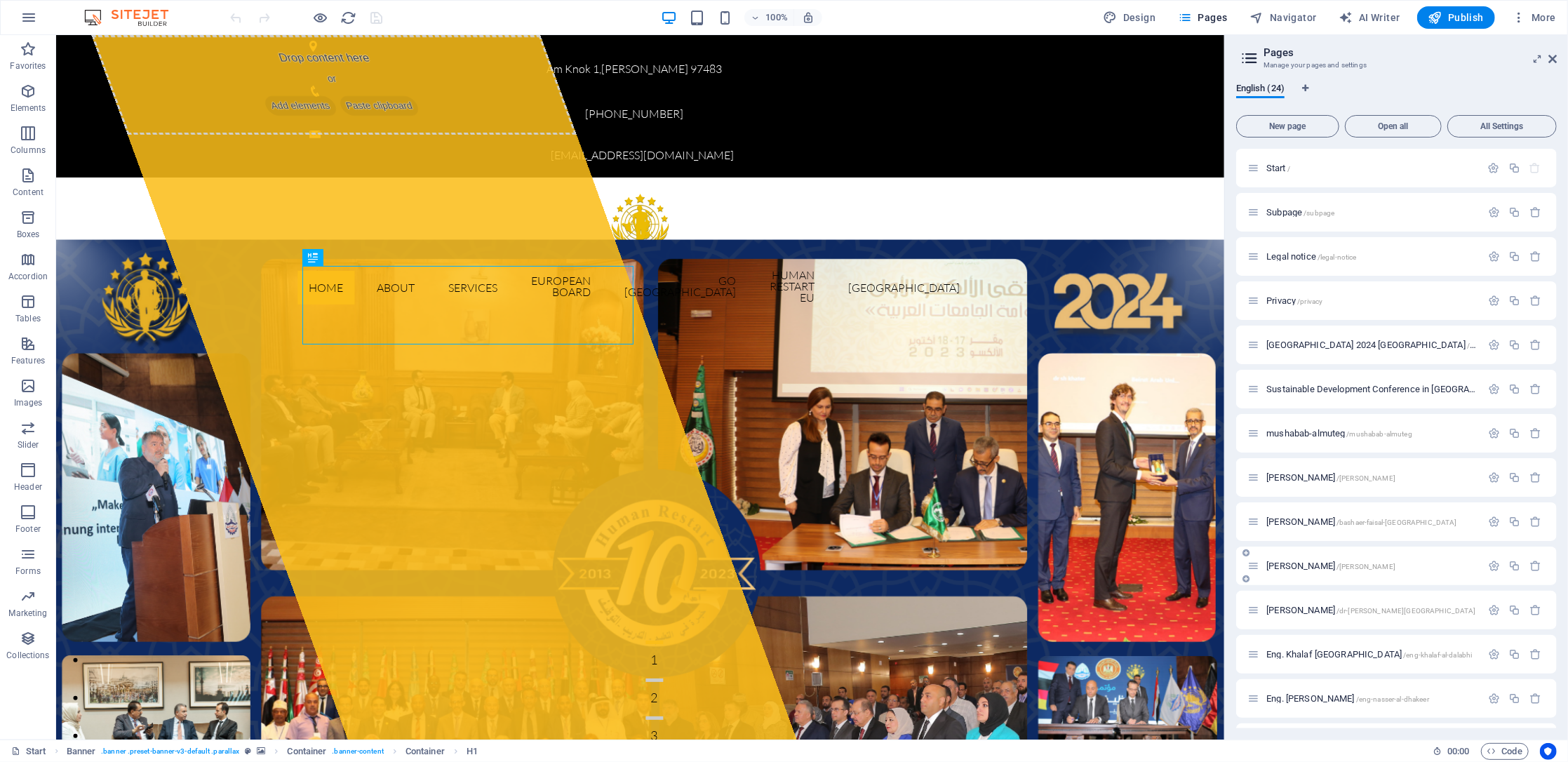
click at [1329, 567] on span "[PERSON_NAME] /[PERSON_NAME]" at bounding box center [1330, 565] width 129 height 11
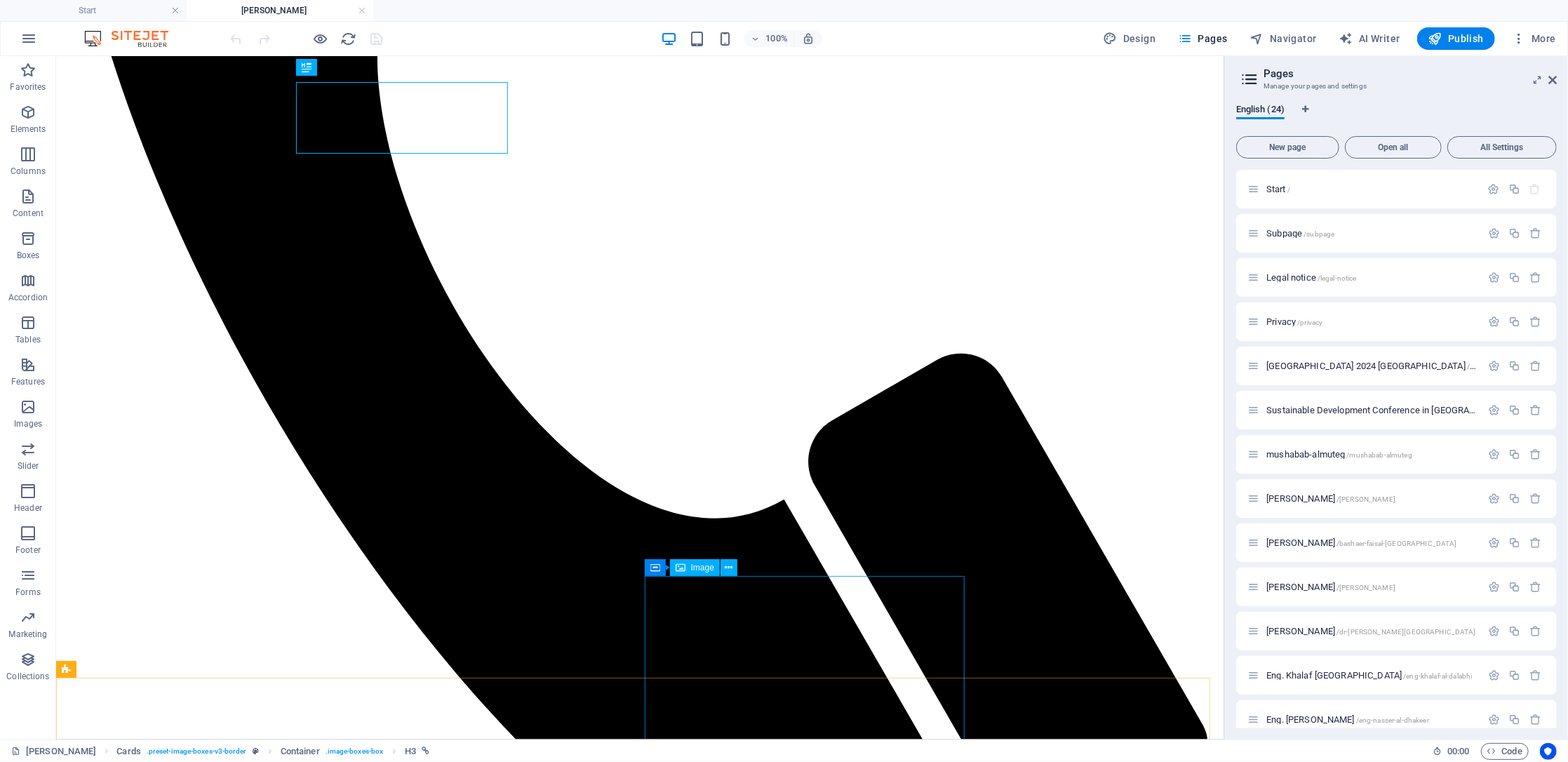
scroll to position [891, 0]
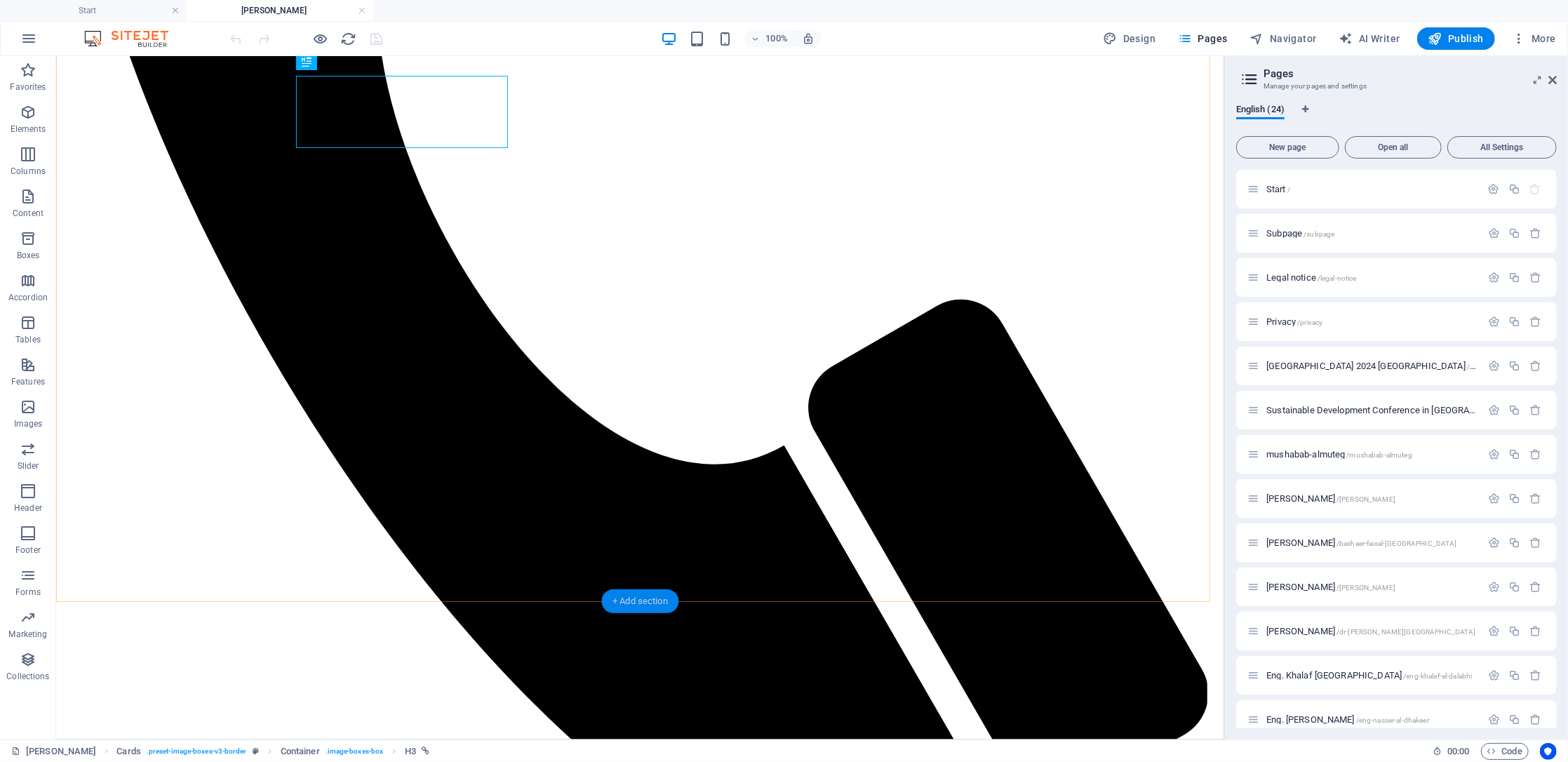
click at [634, 596] on div "+ Add section" at bounding box center [640, 601] width 78 height 24
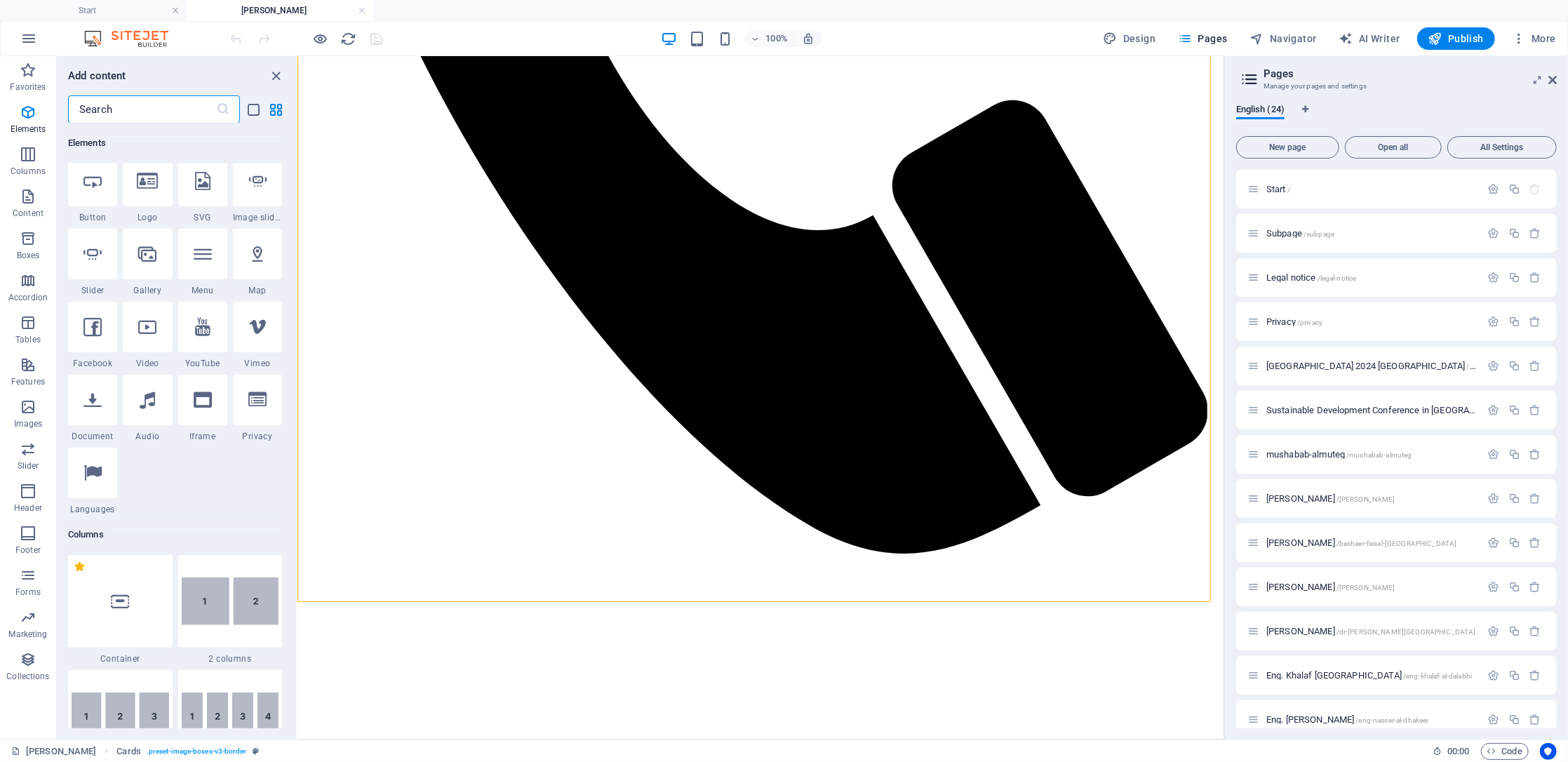
scroll to position [57, 0]
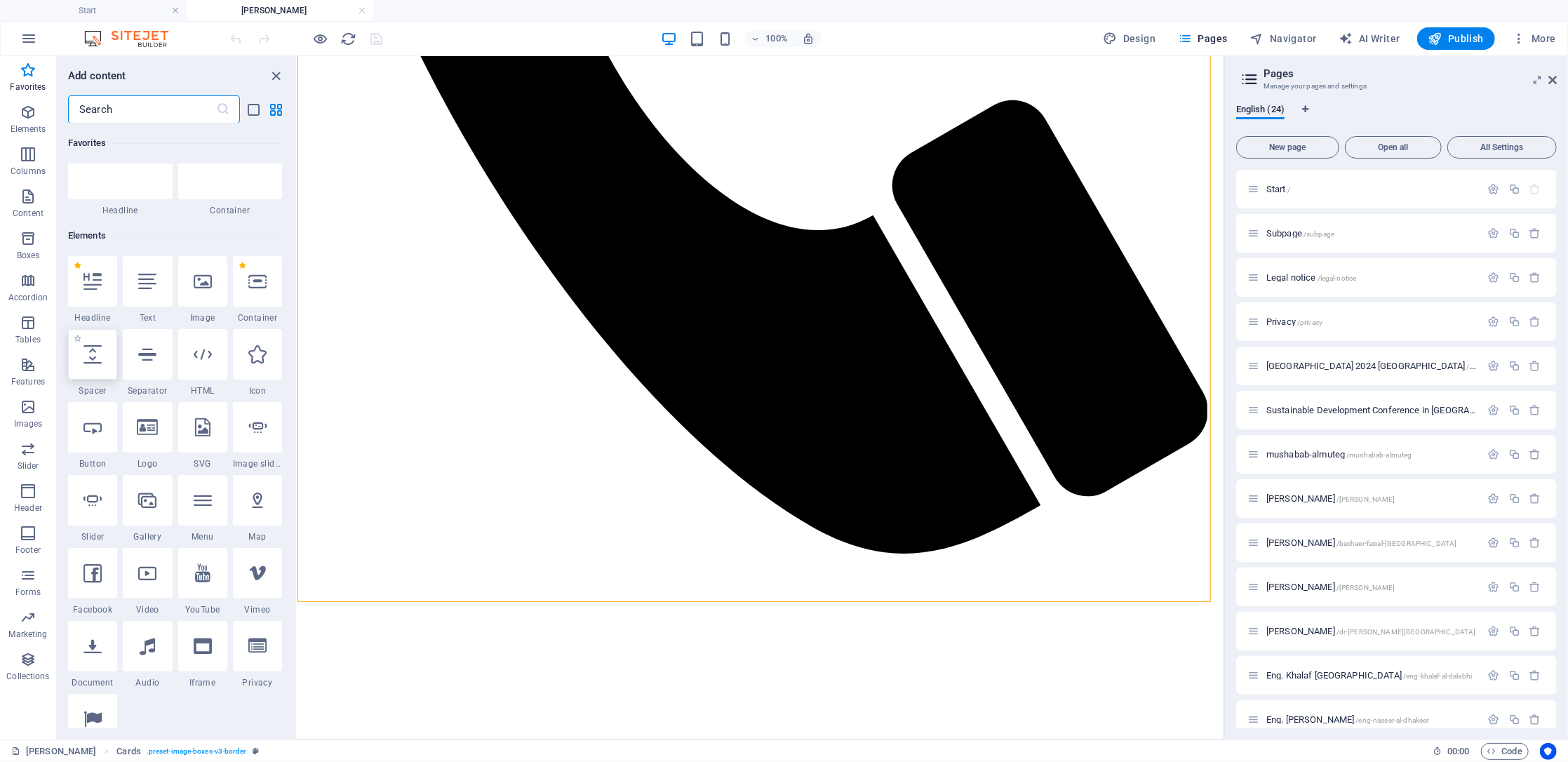
click at [93, 365] on div at bounding box center [92, 354] width 49 height 51
select select "px"
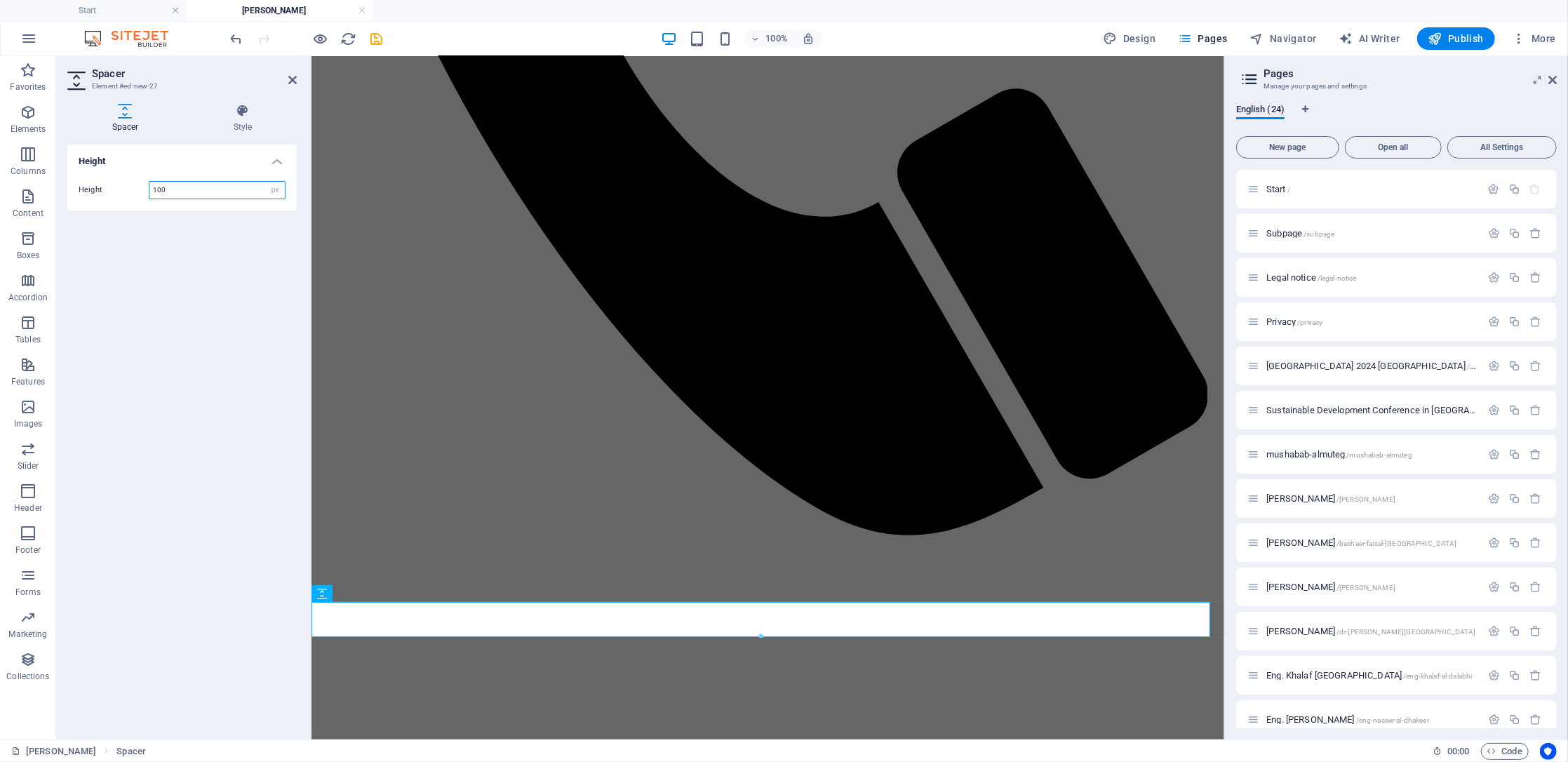
type input "100"
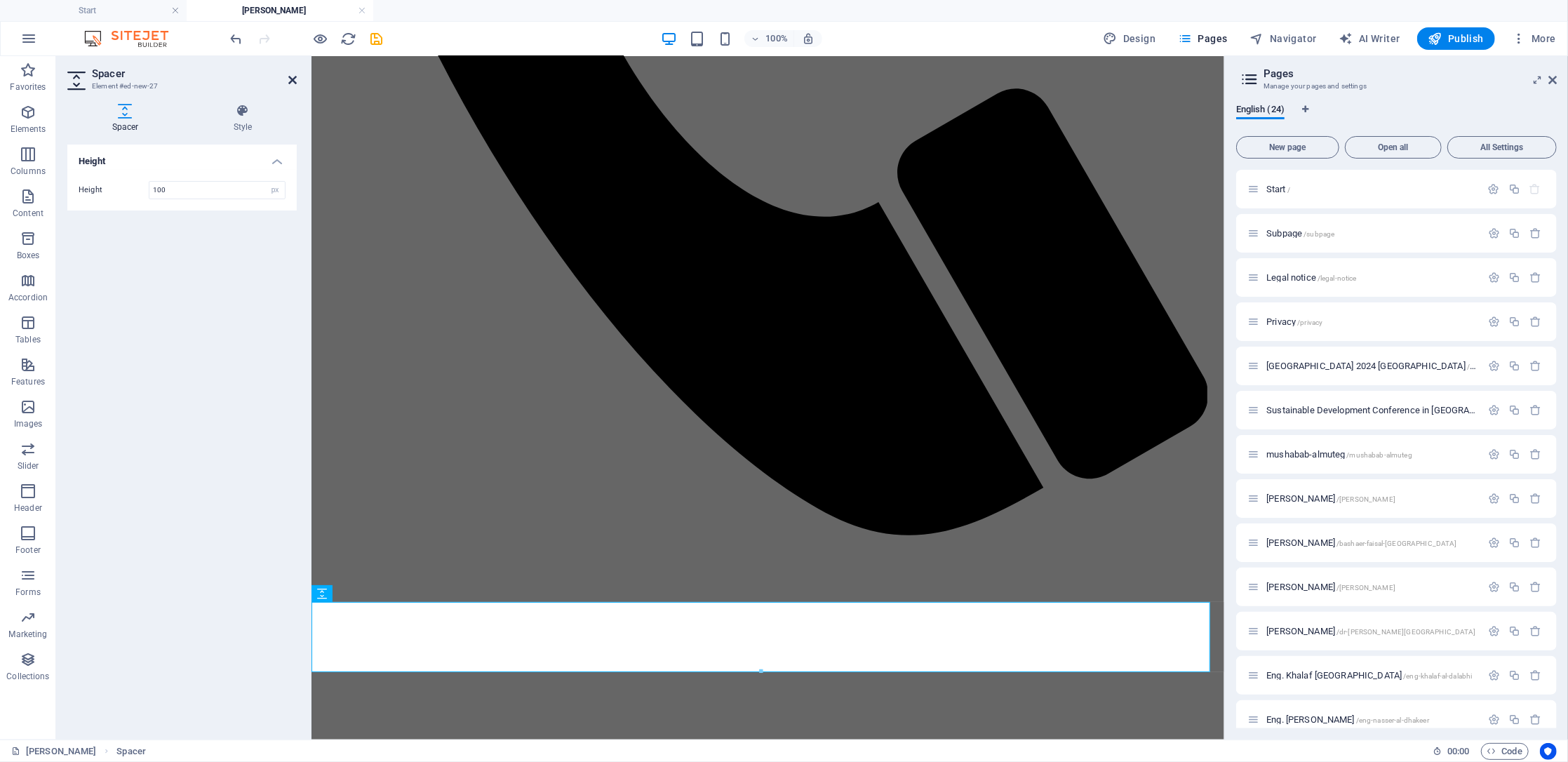
click at [290, 80] on icon at bounding box center [293, 79] width 8 height 11
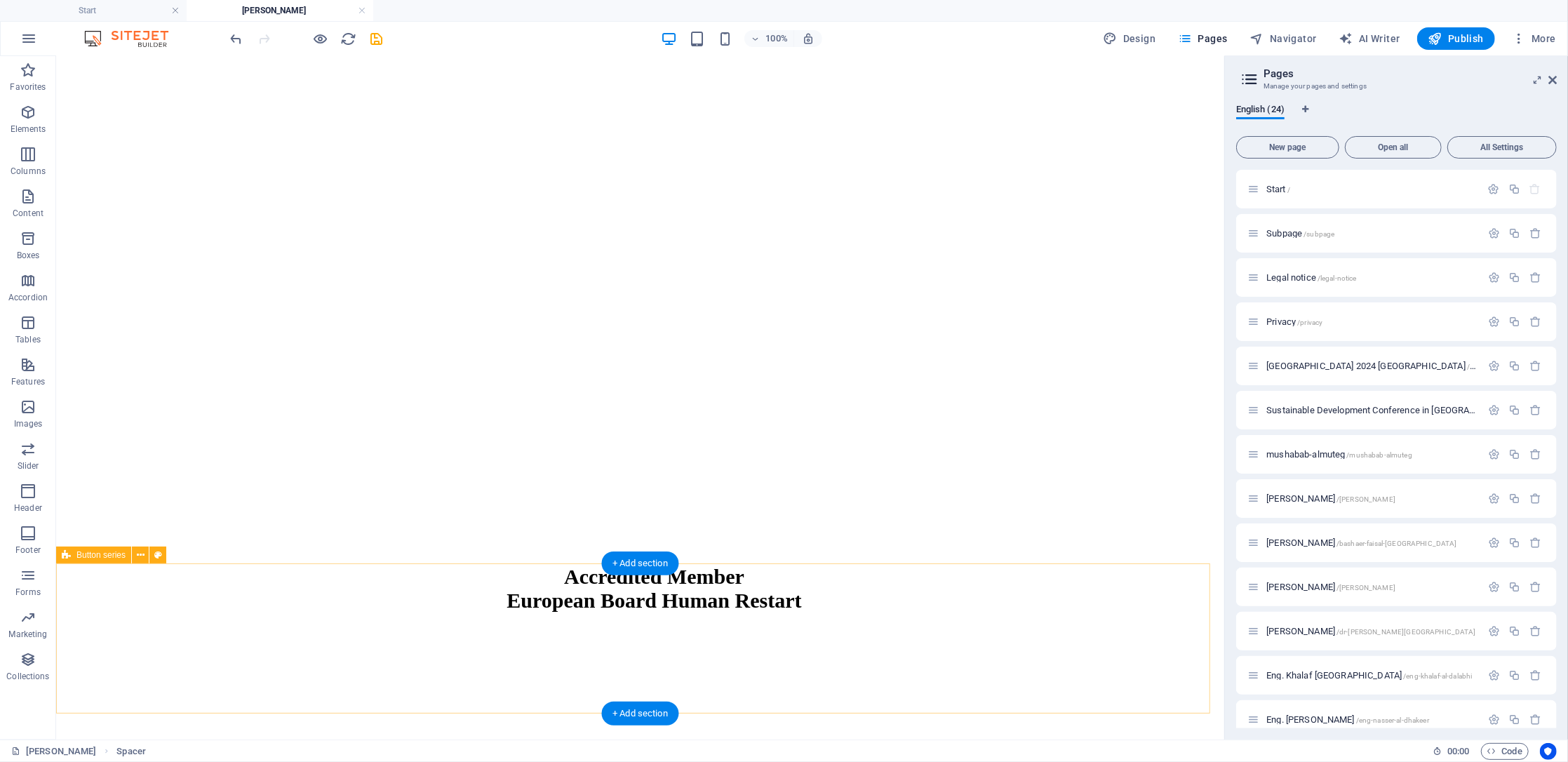
scroll to position [1827, 0]
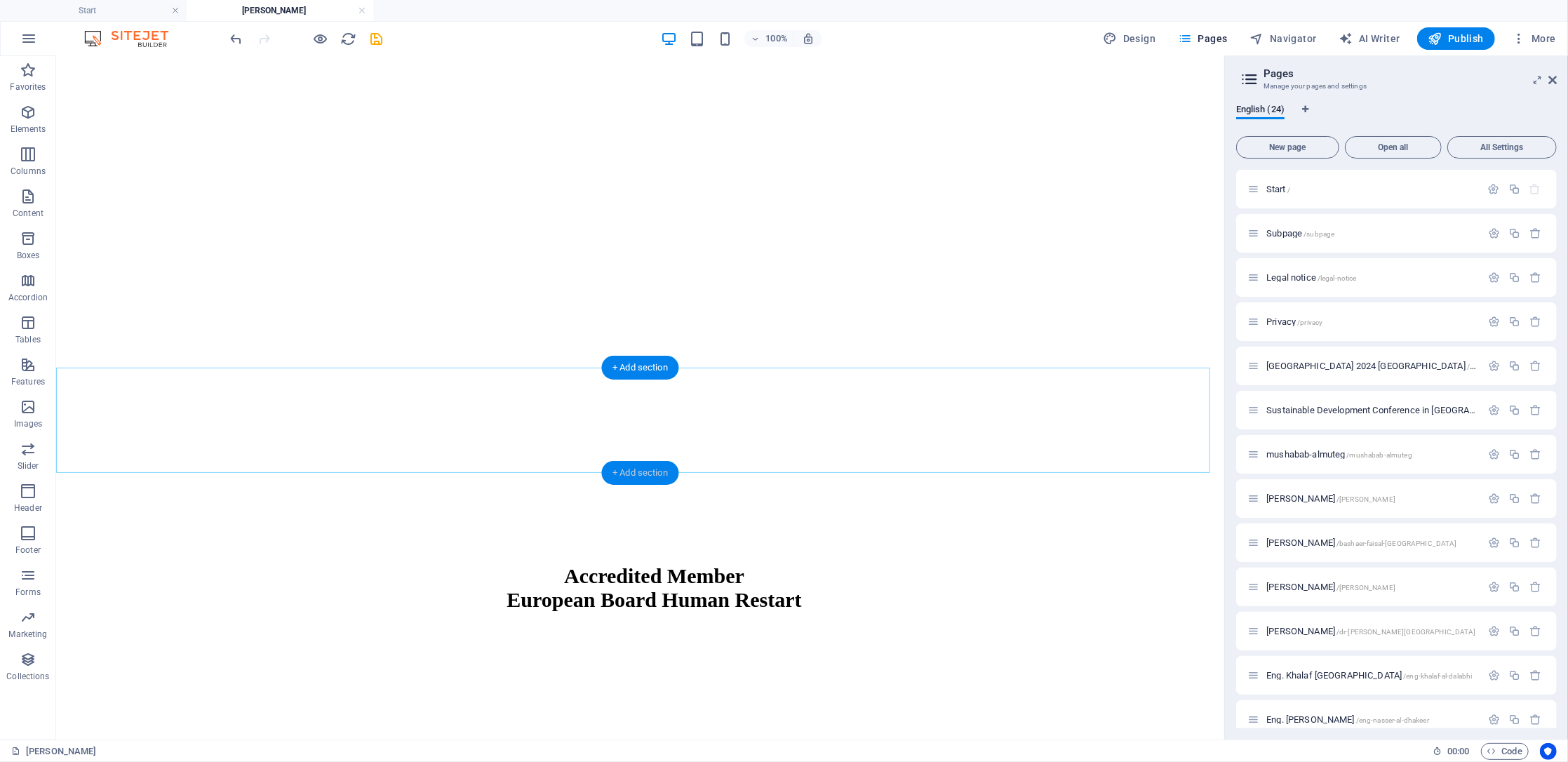
click at [636, 475] on div "+ Add section" at bounding box center [640, 473] width 78 height 24
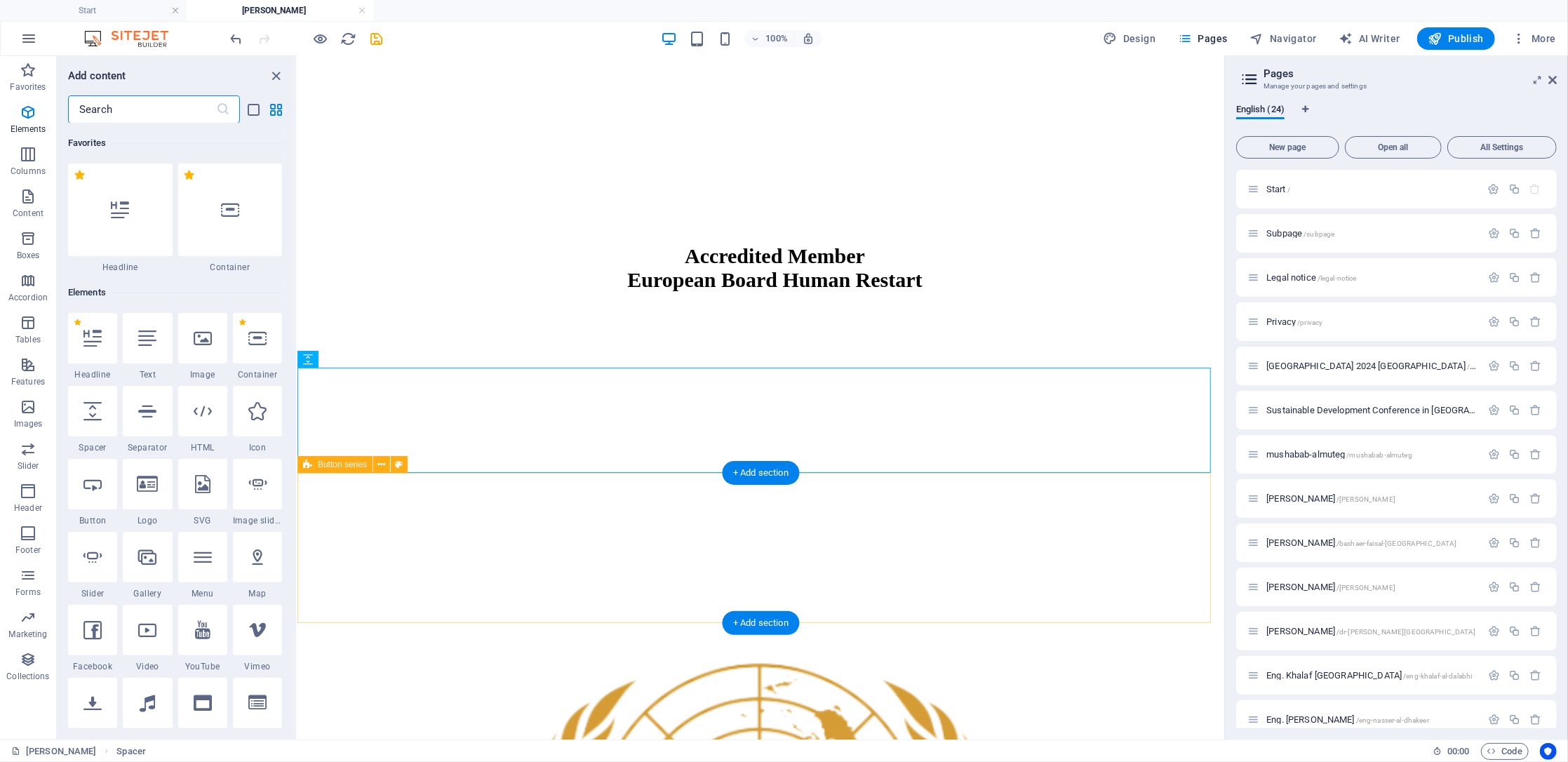
scroll to position [2455, 0]
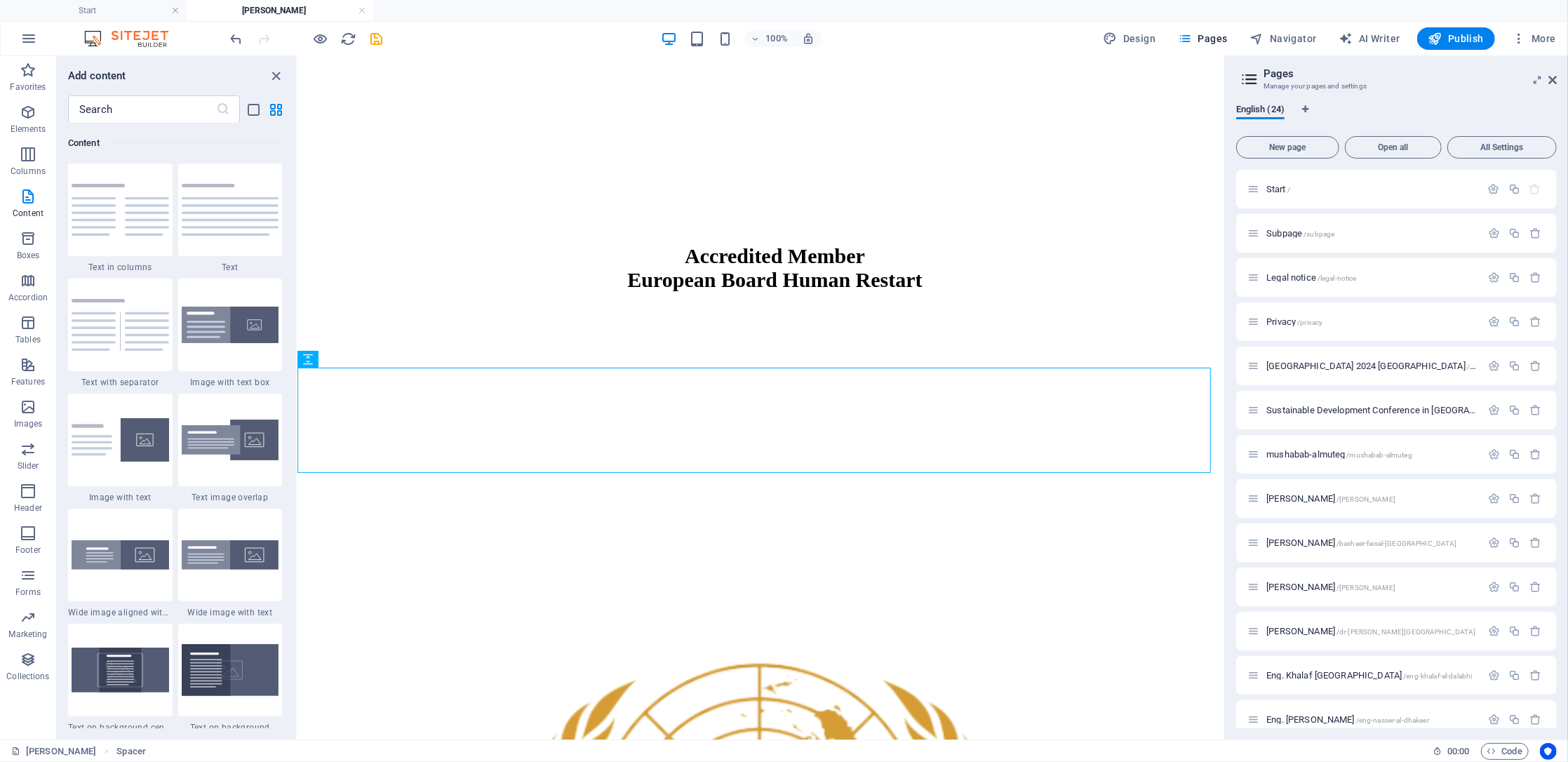
drag, startPoint x: 292, startPoint y: 244, endPoint x: 293, endPoint y: 177, distance: 67.0
click at [293, 177] on div "Favorites 1 Star Headline 1 Star Container Elements 1 Star Headline 1 Star Text…" at bounding box center [177, 426] width 240 height 605
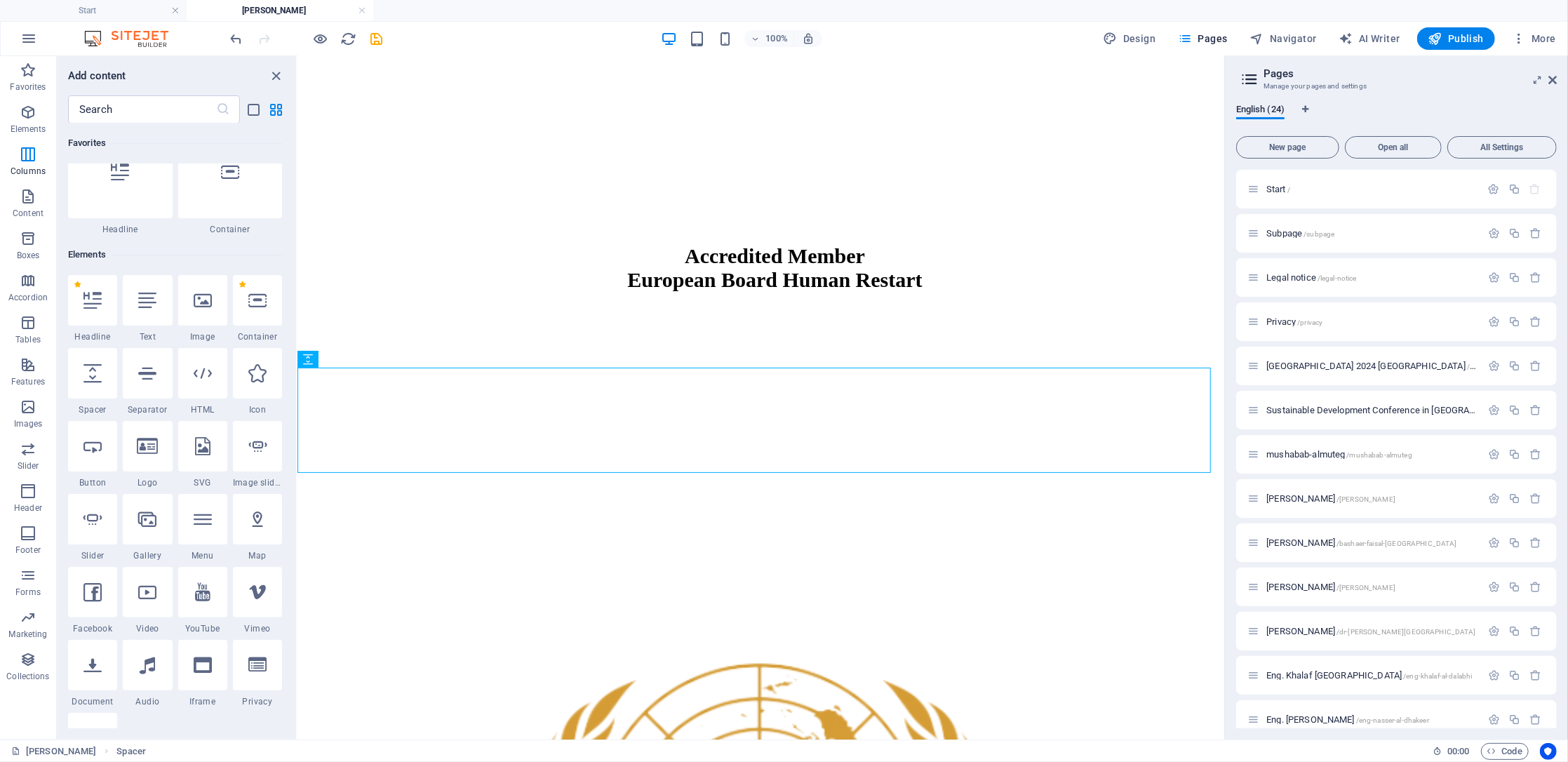
scroll to position [0, 0]
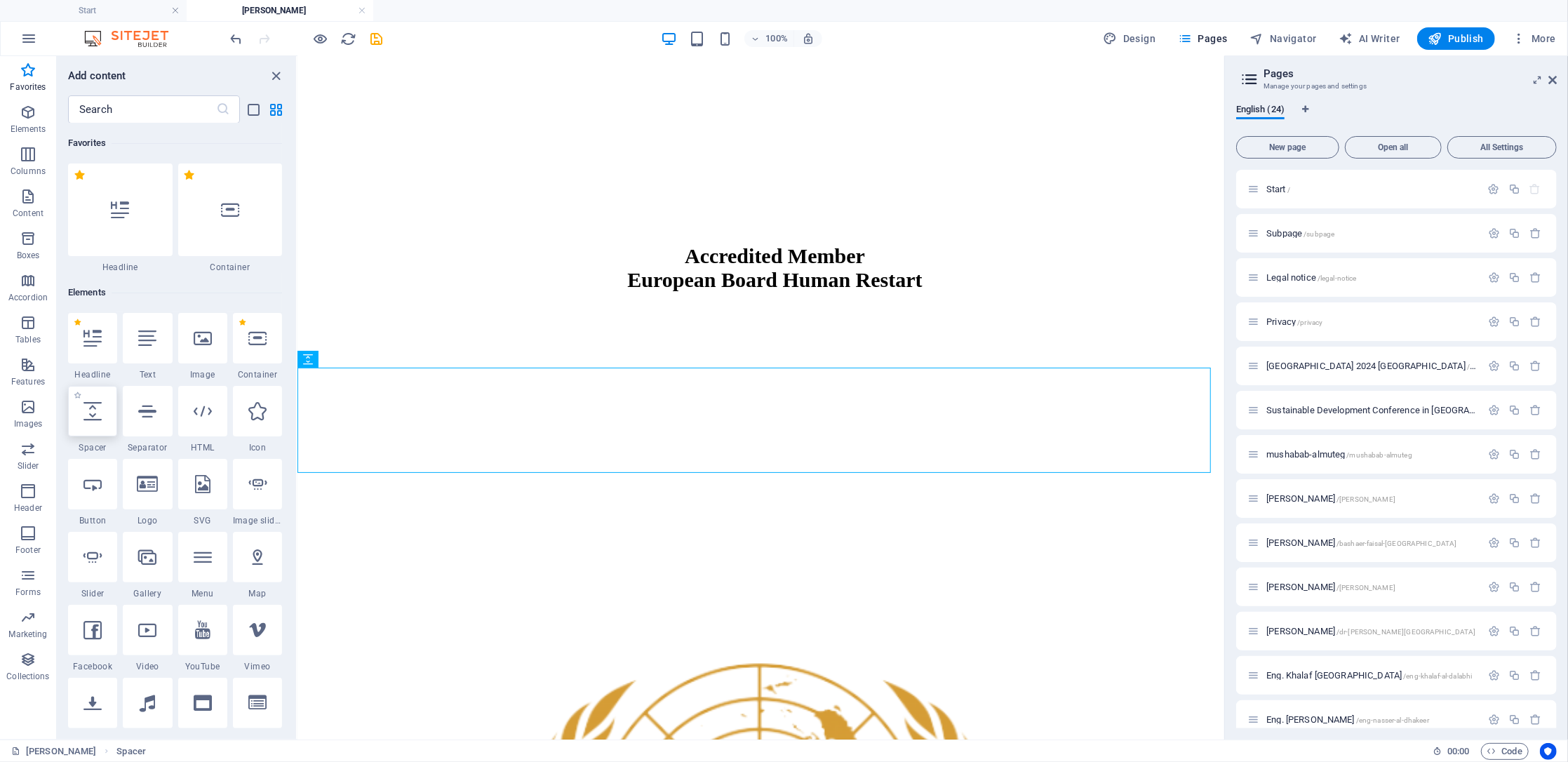
click at [100, 419] on div at bounding box center [92, 410] width 49 height 51
select select "px"
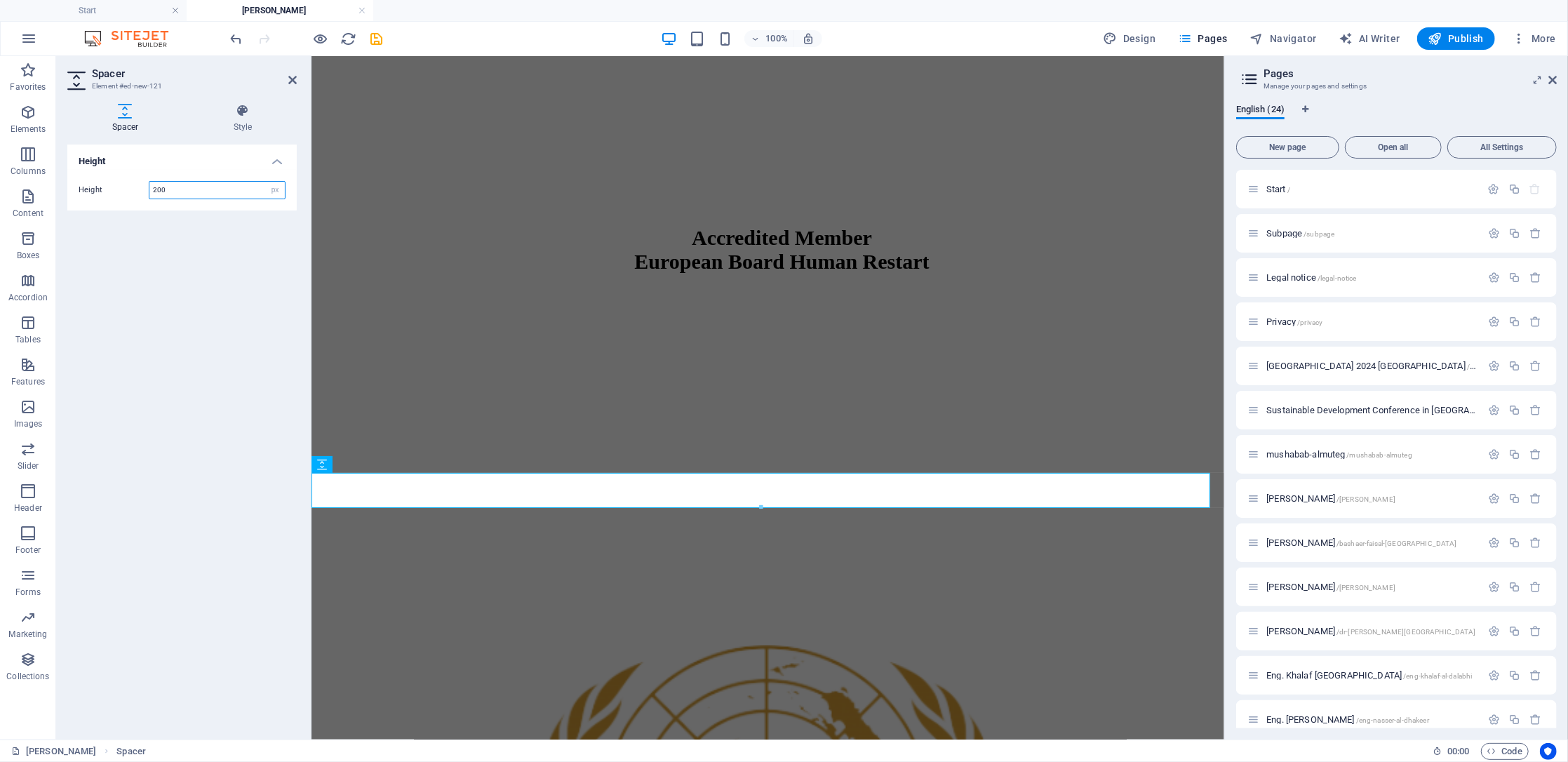
type input "200"
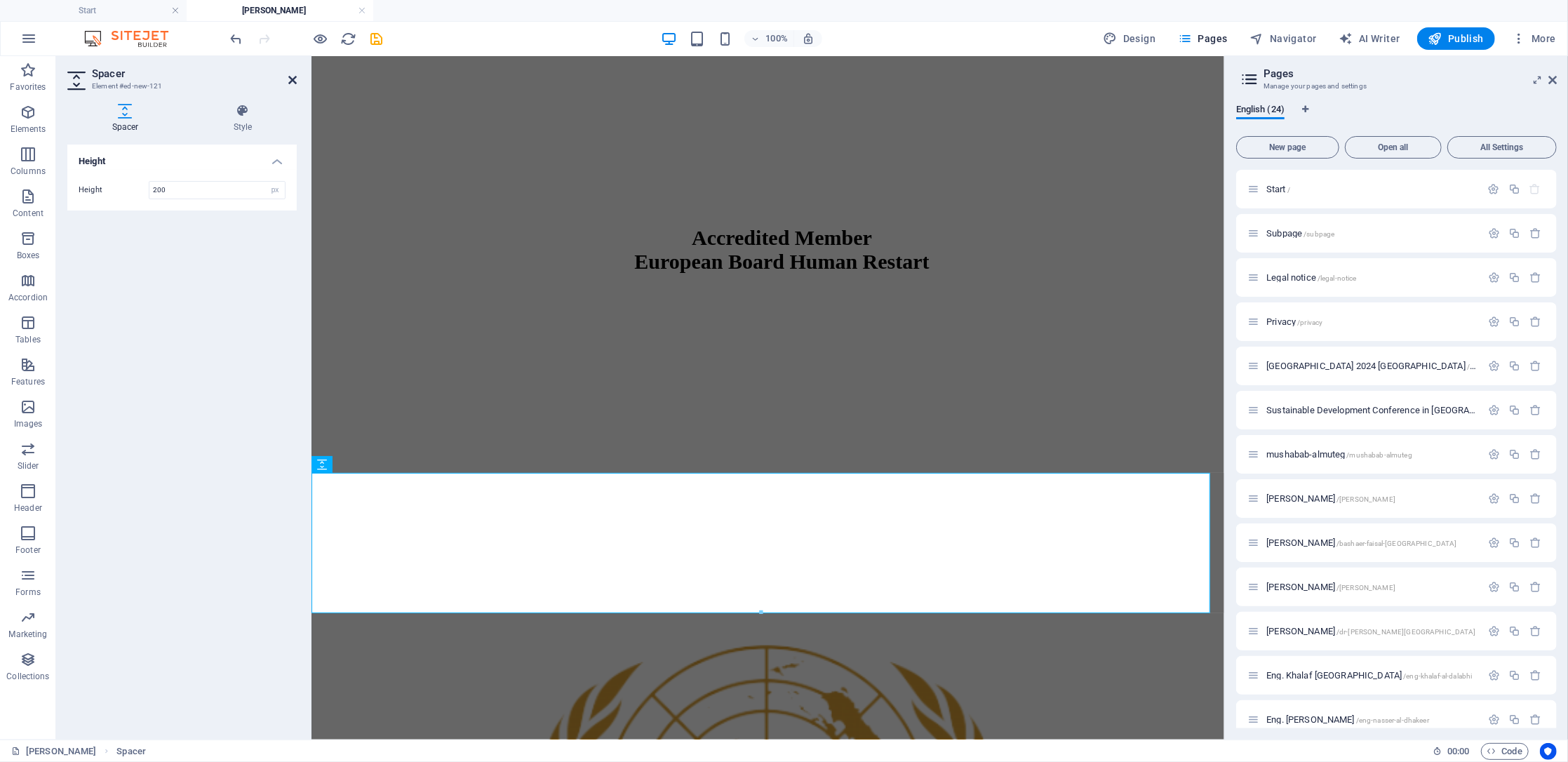
click at [296, 79] on icon at bounding box center [293, 79] width 8 height 11
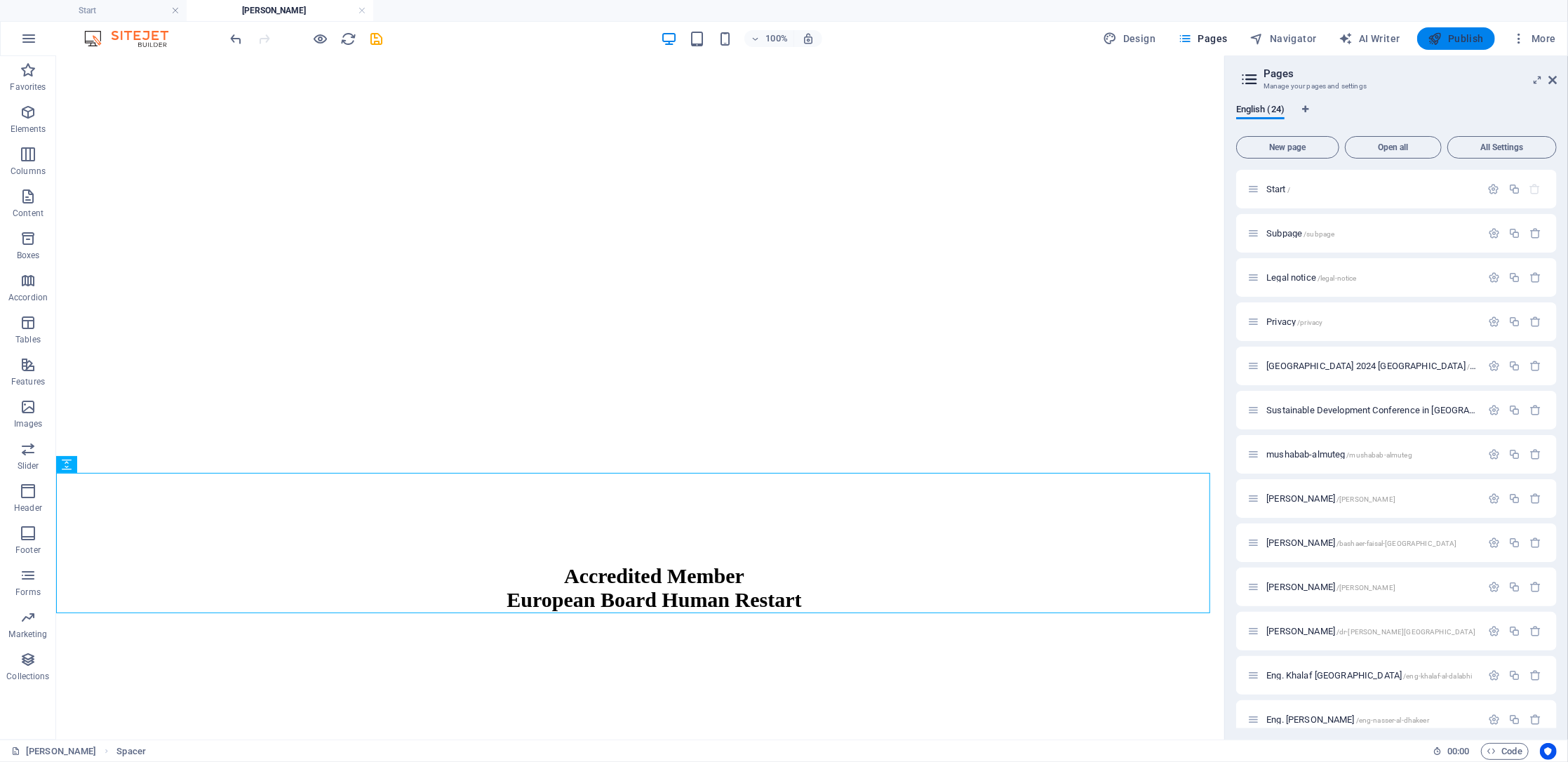
click at [1481, 32] on span "Publish" at bounding box center [1456, 39] width 56 height 14
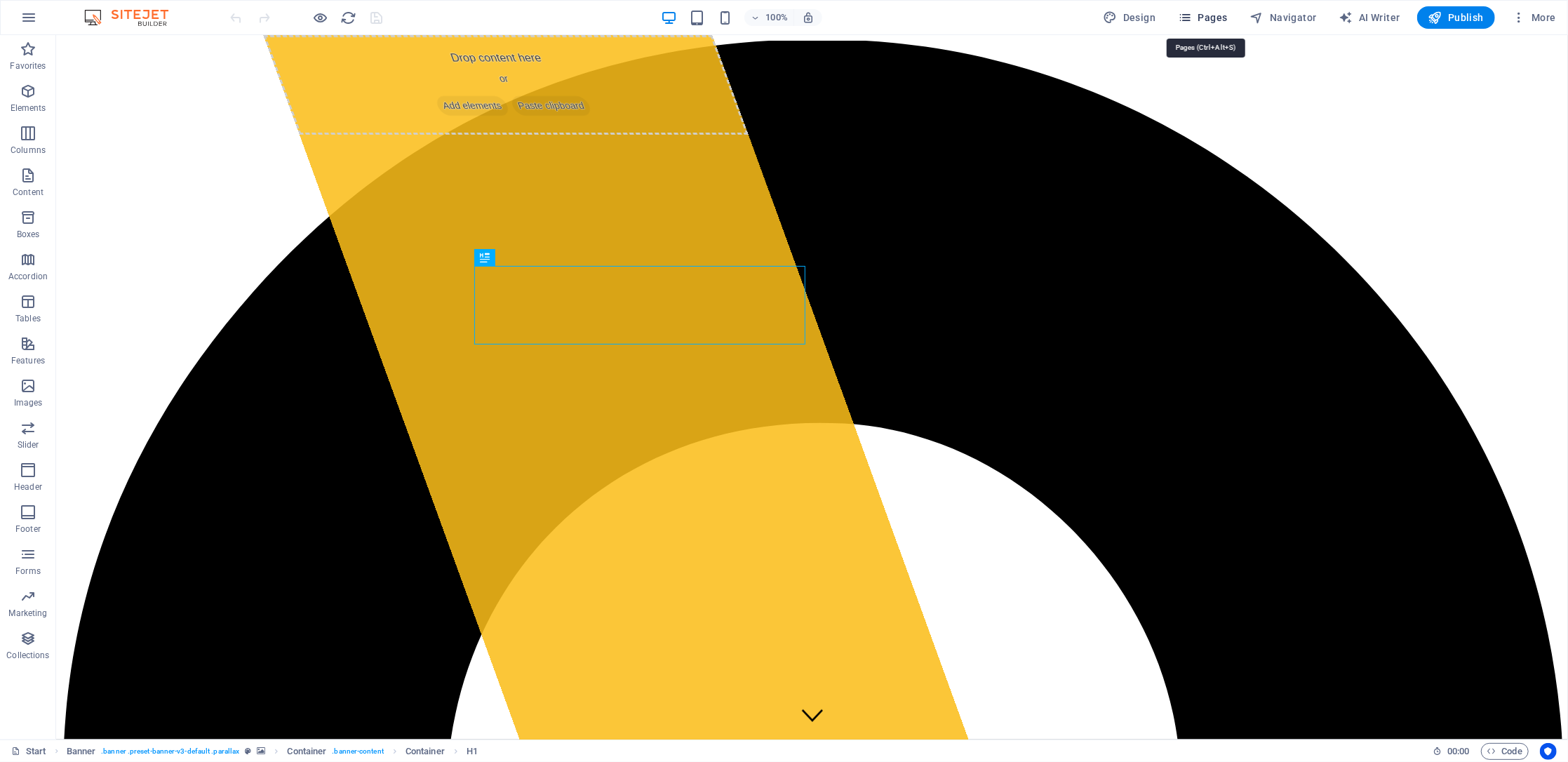
click at [0, 0] on span "Pages" at bounding box center [0, 0] width 0 height 0
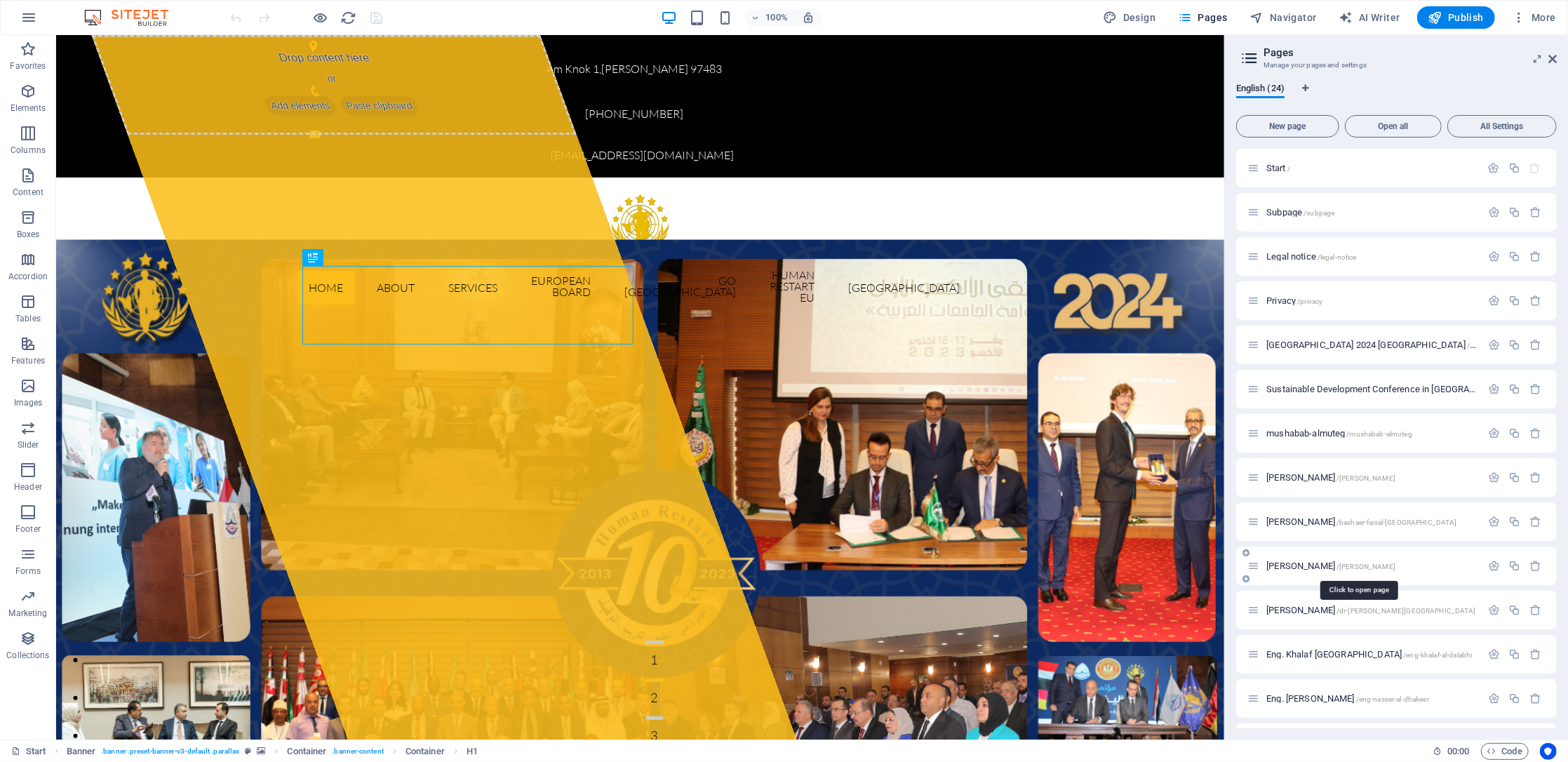
click at [1335, 566] on span "[PERSON_NAME] /[PERSON_NAME]" at bounding box center [1330, 565] width 129 height 11
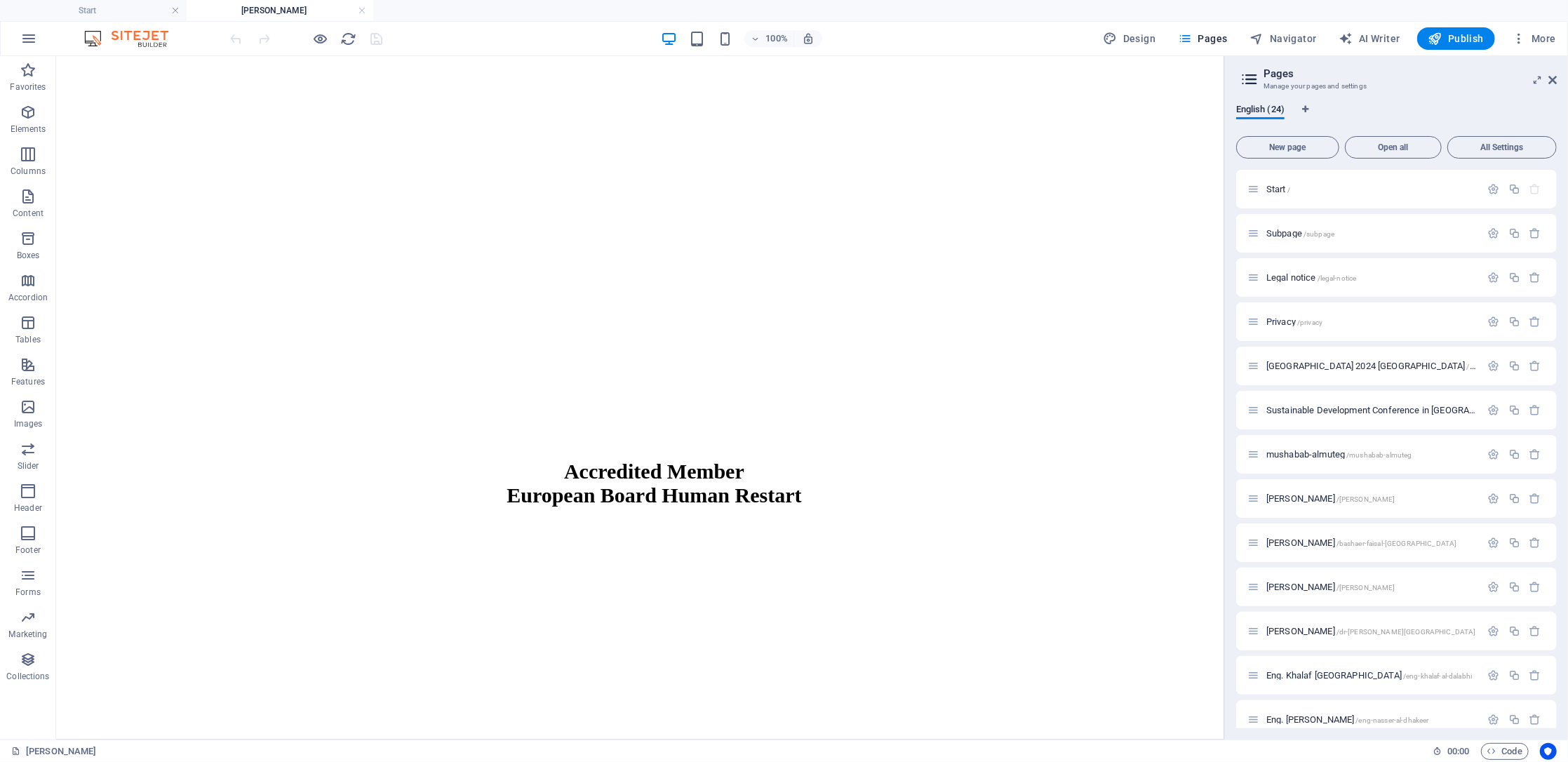
scroll to position [2006, 0]
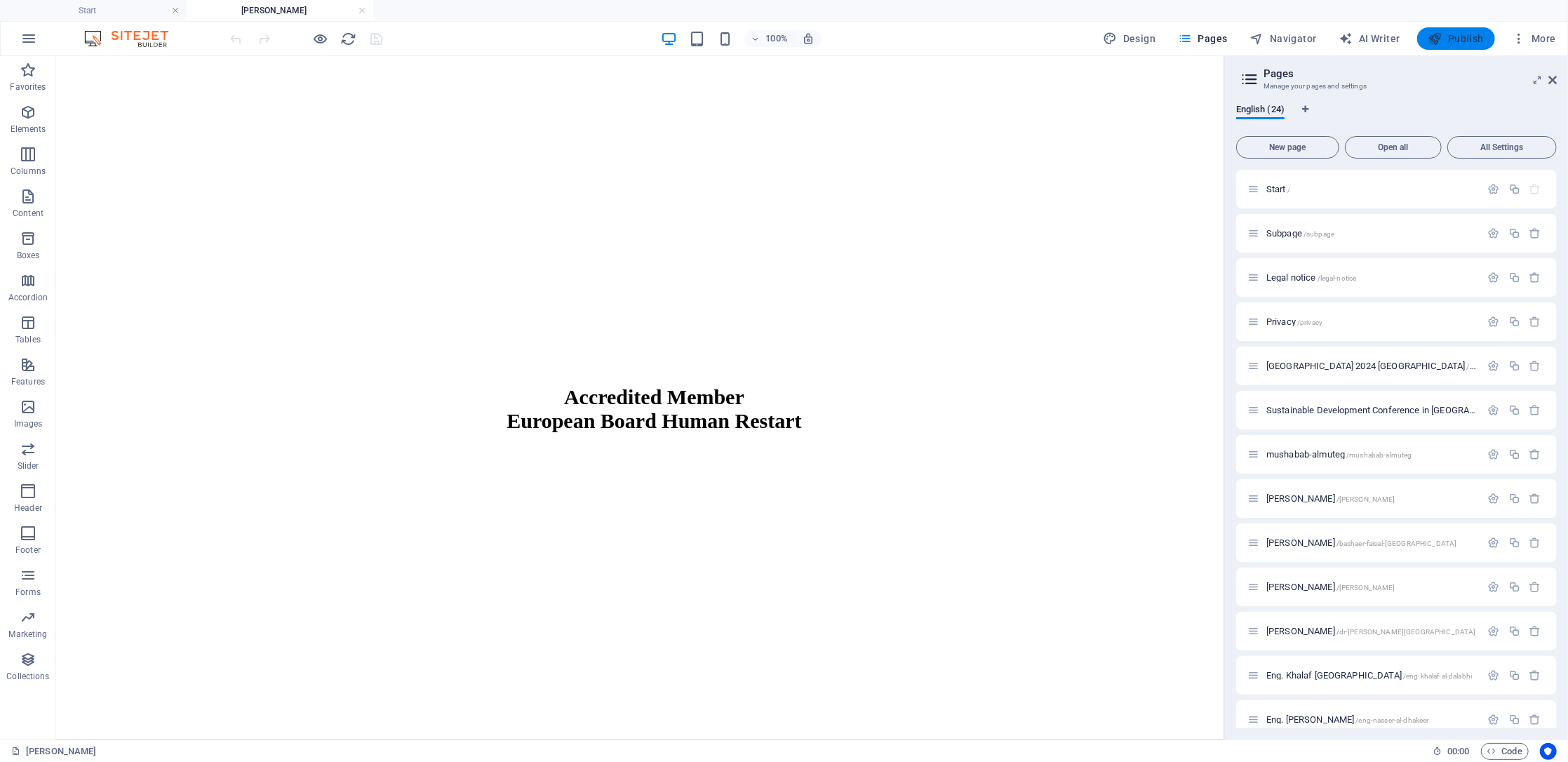
click at [1452, 30] on button "Publish" at bounding box center [1456, 38] width 78 height 22
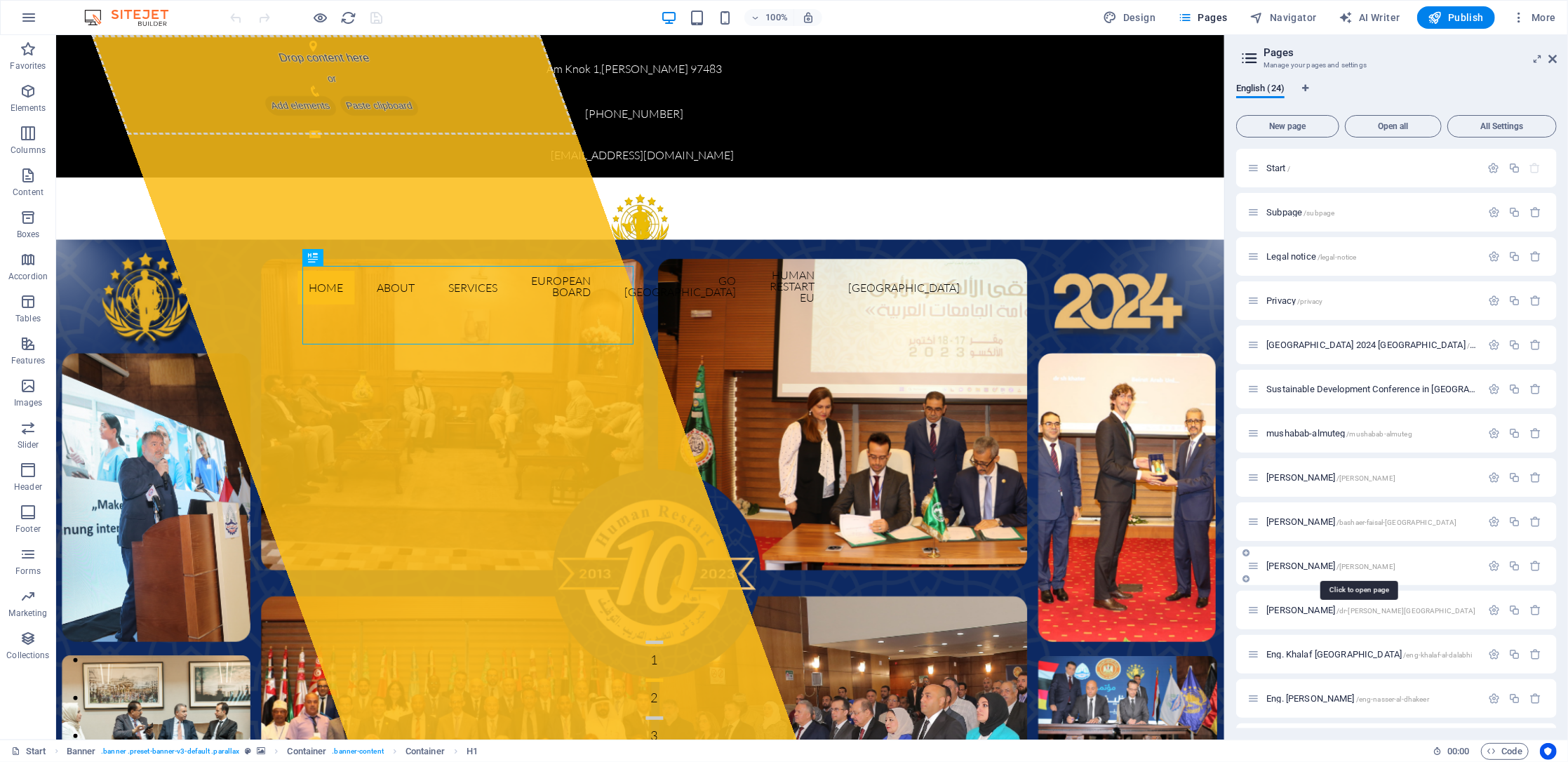
click at [1333, 566] on span "[PERSON_NAME] /[PERSON_NAME]" at bounding box center [1330, 565] width 129 height 11
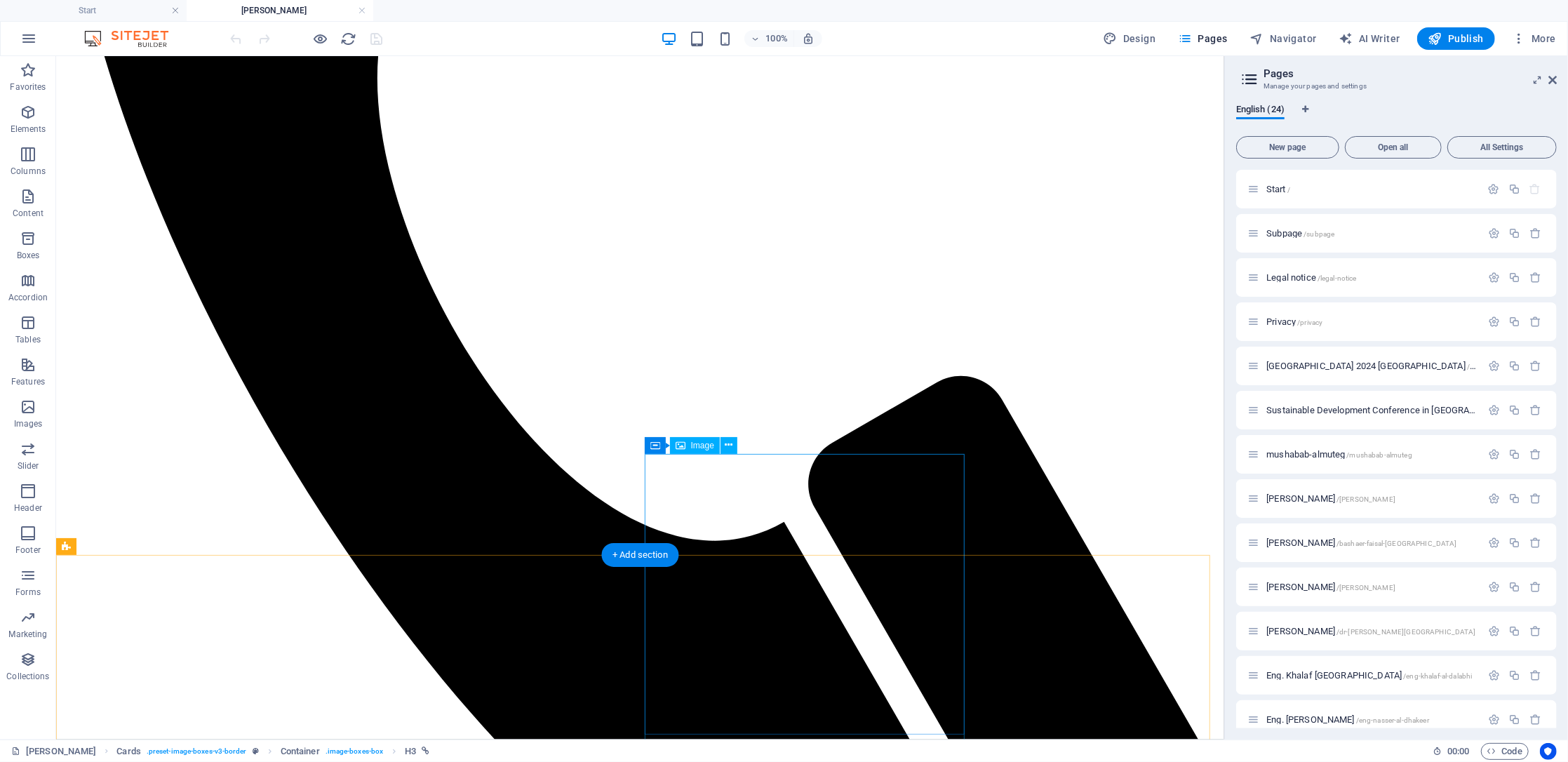
scroll to position [1079, 0]
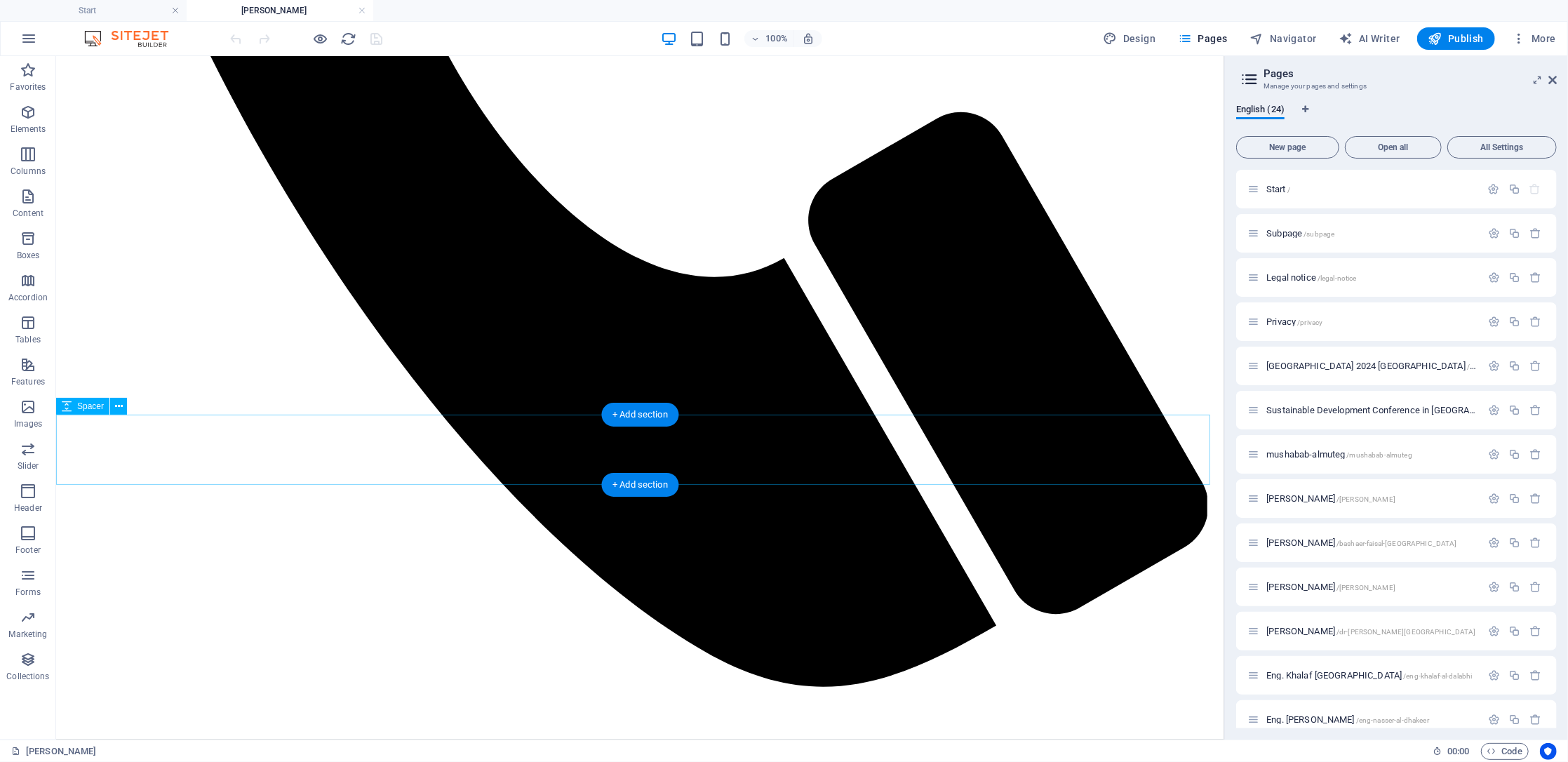
select select "px"
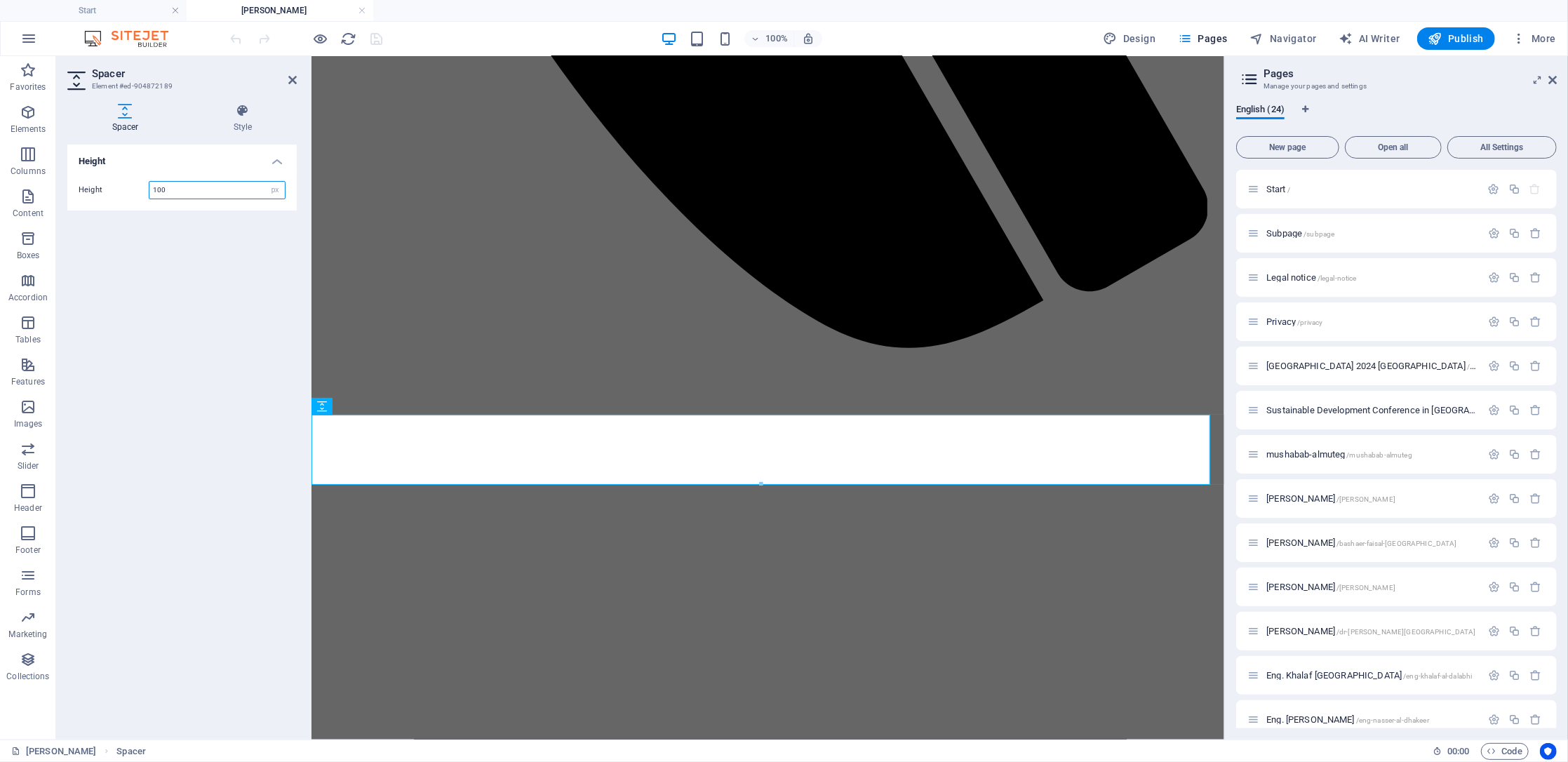
click at [195, 185] on input "100" at bounding box center [218, 190] width 136 height 17
drag, startPoint x: 195, startPoint y: 185, endPoint x: 176, endPoint y: 191, distance: 19.9
click at [176, 191] on input "100" at bounding box center [218, 190] width 136 height 17
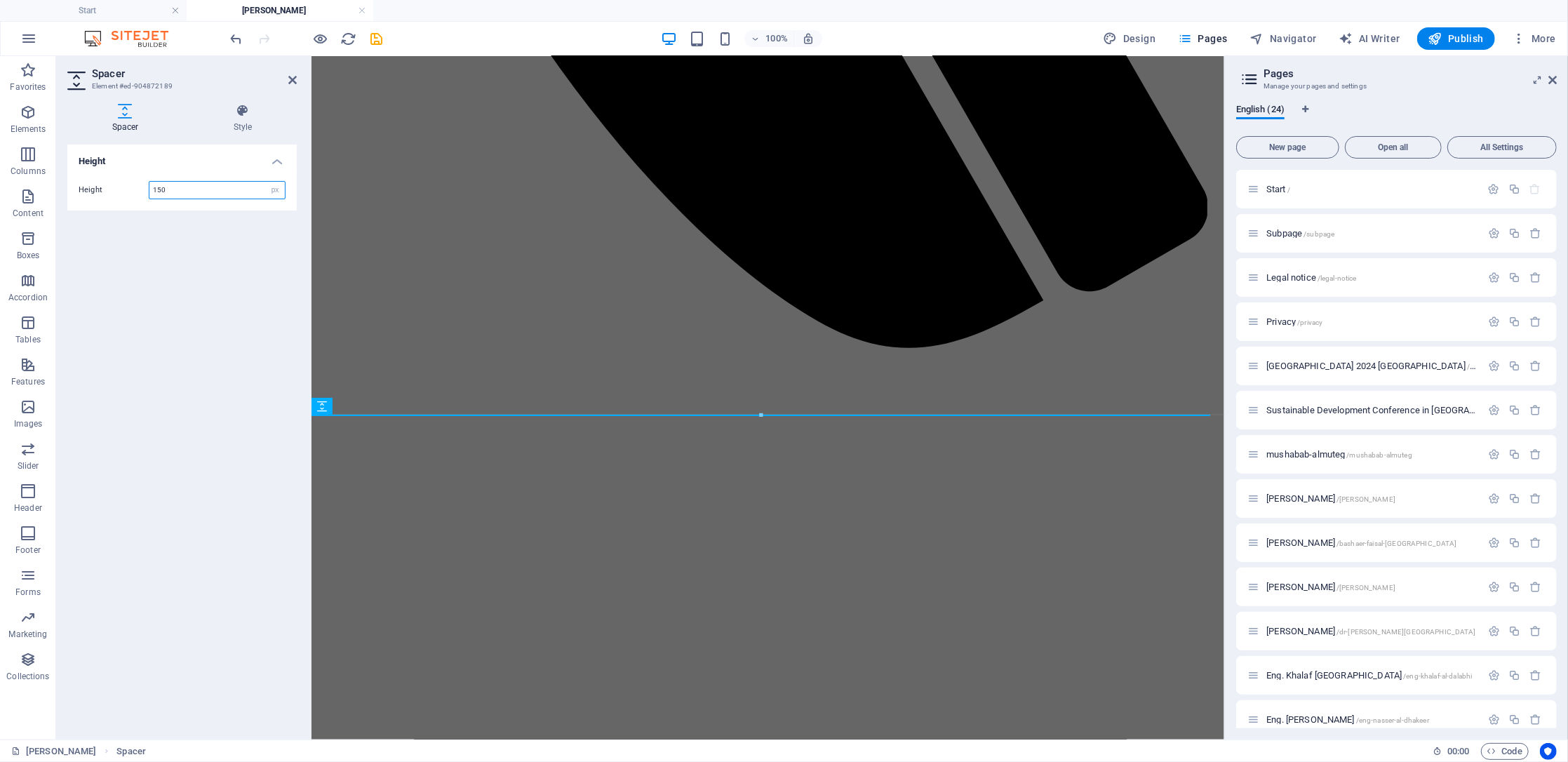
type input "150"
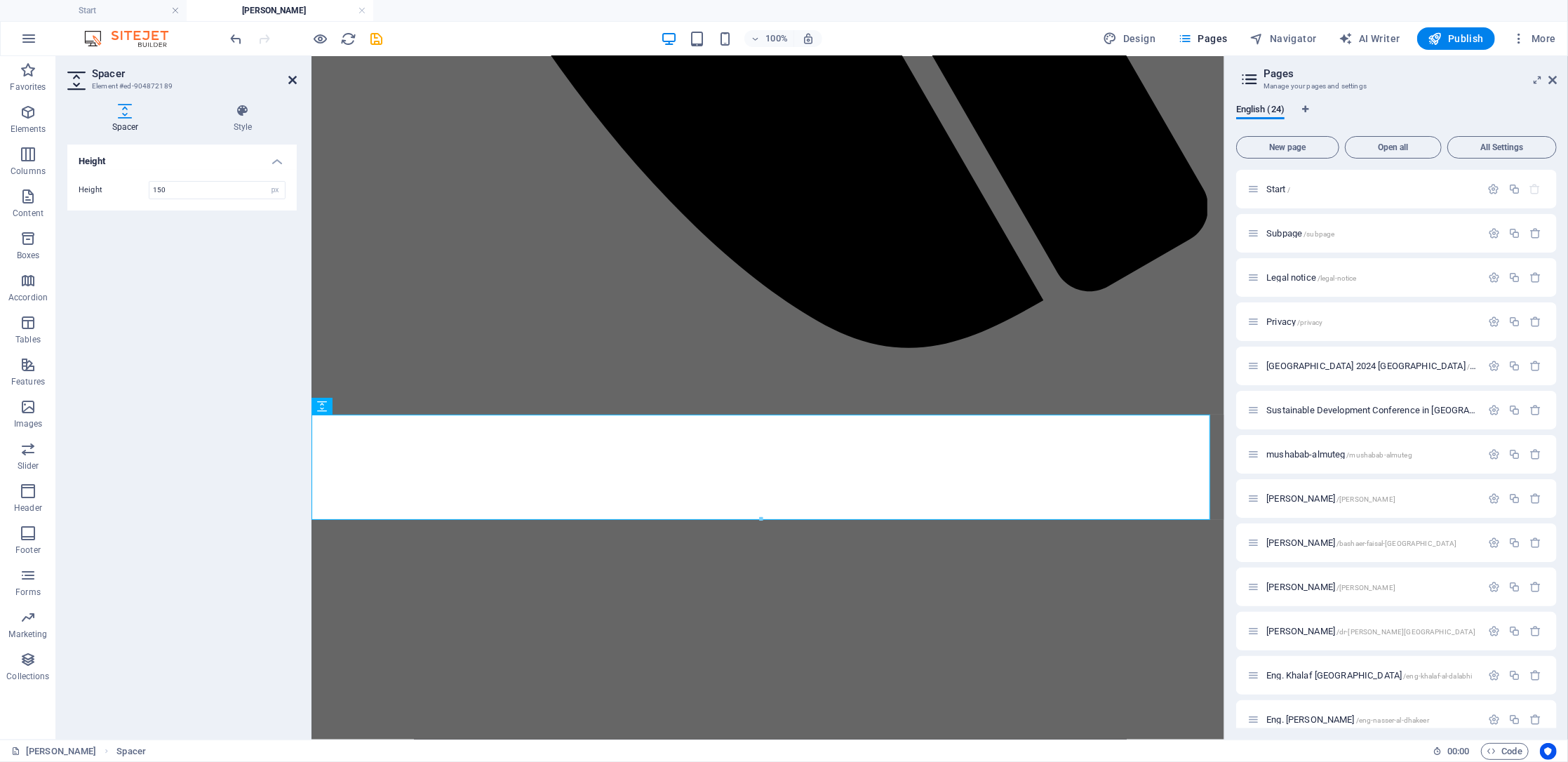
click at [294, 75] on icon at bounding box center [293, 79] width 8 height 11
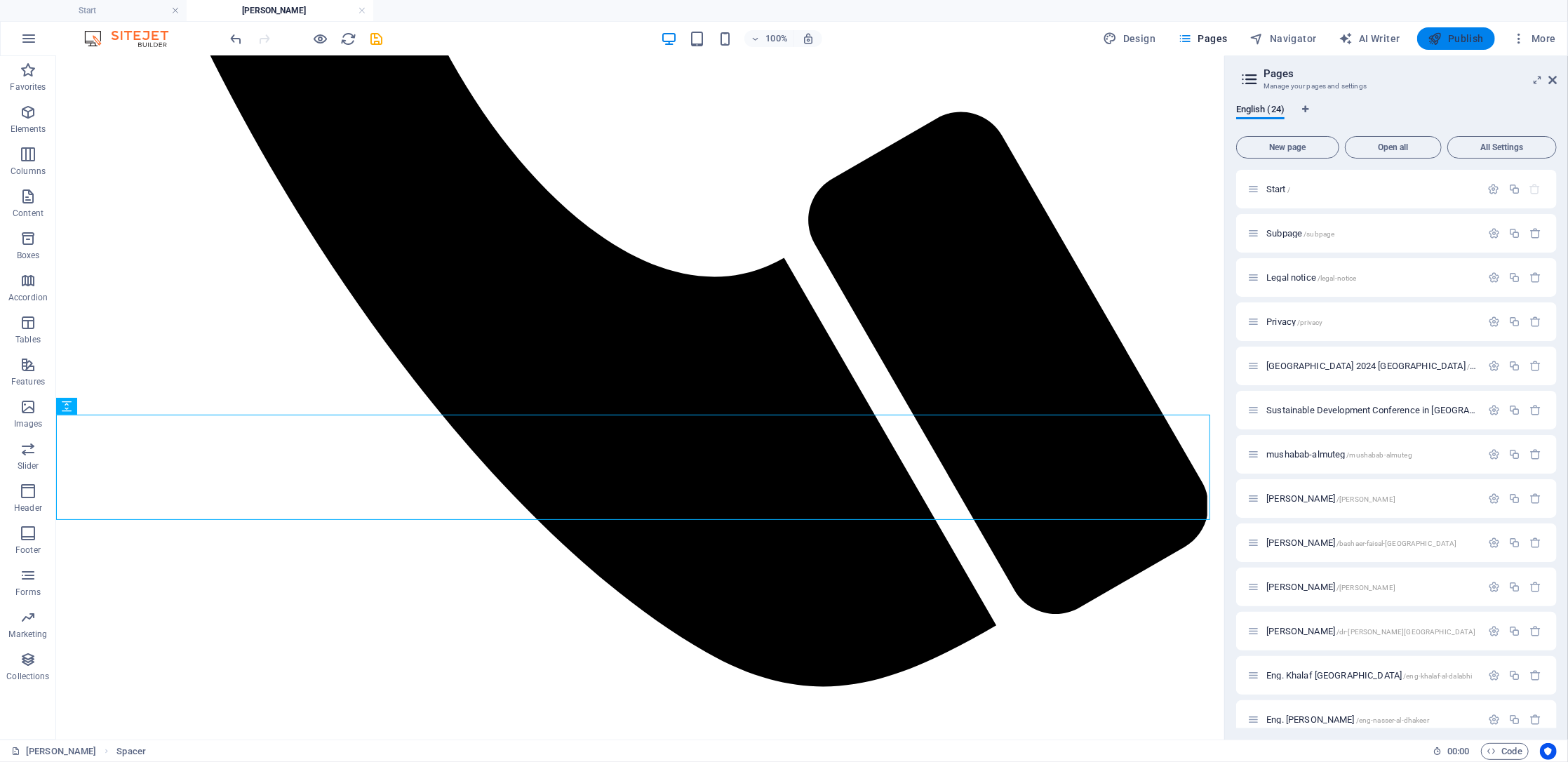
click at [1453, 44] on span "Publish" at bounding box center [1456, 39] width 56 height 14
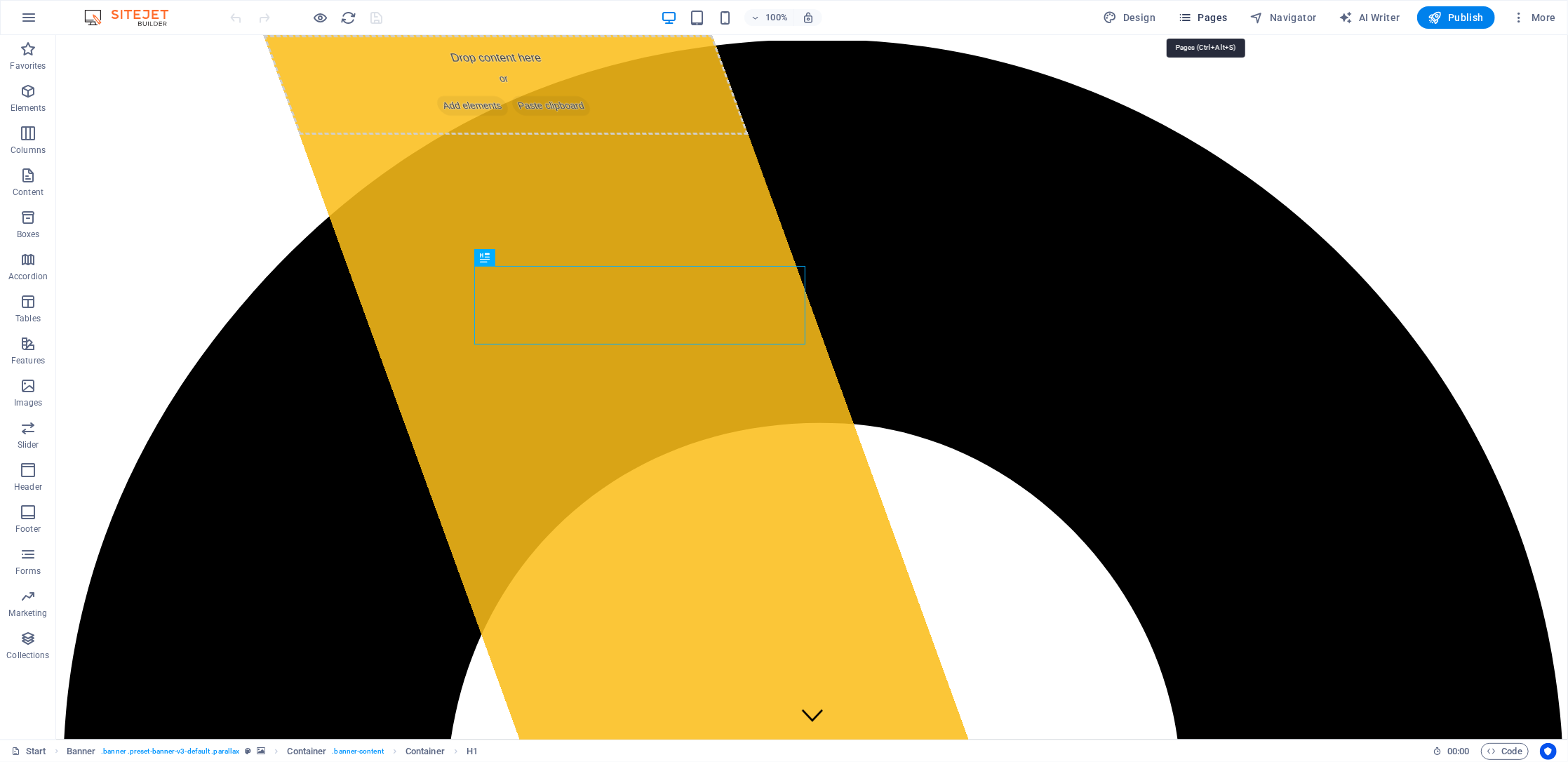
click at [0, 0] on span "Pages" at bounding box center [0, 0] width 0 height 0
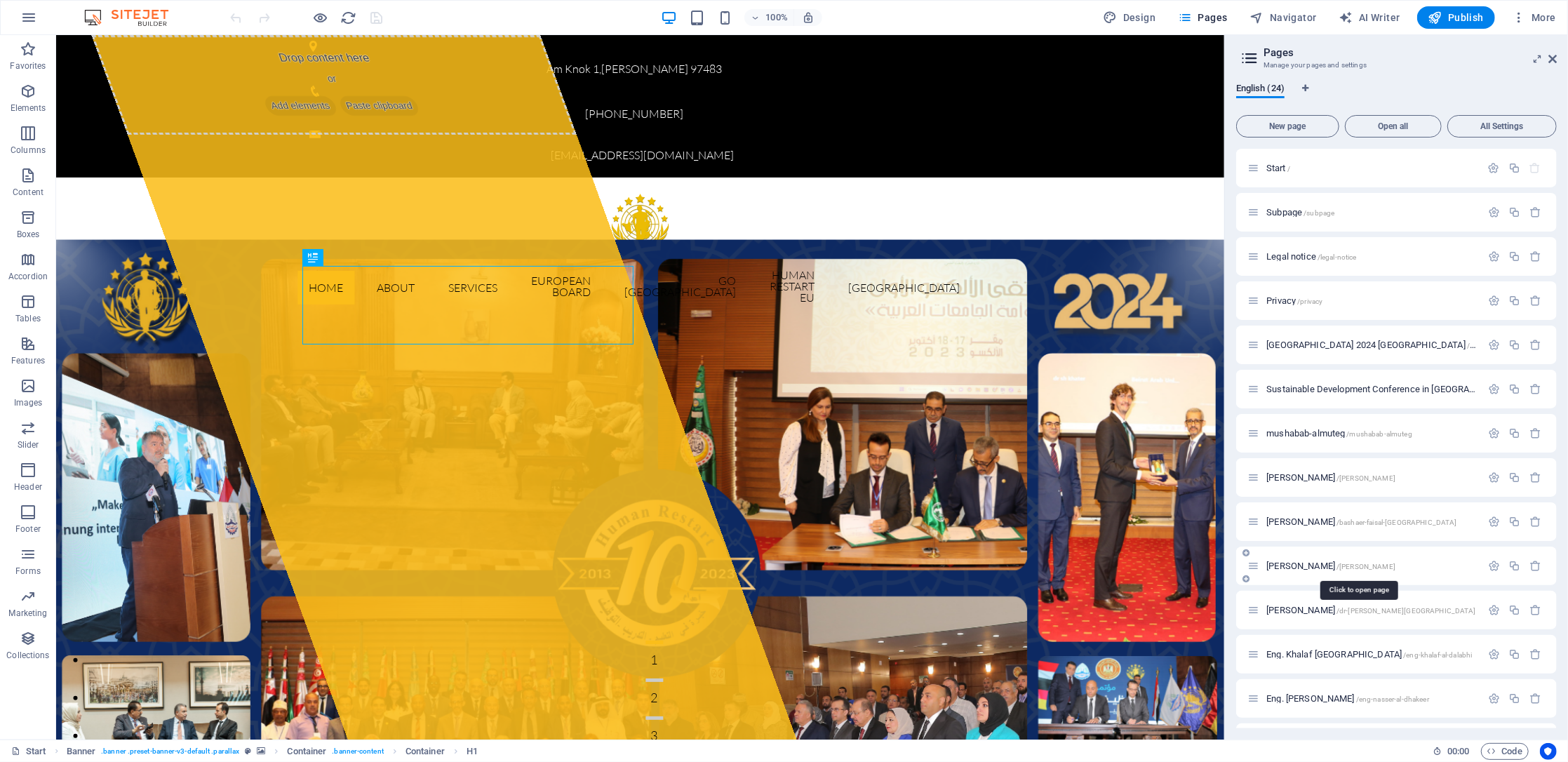
click at [1310, 568] on span "[PERSON_NAME] /[PERSON_NAME]" at bounding box center [1330, 565] width 129 height 11
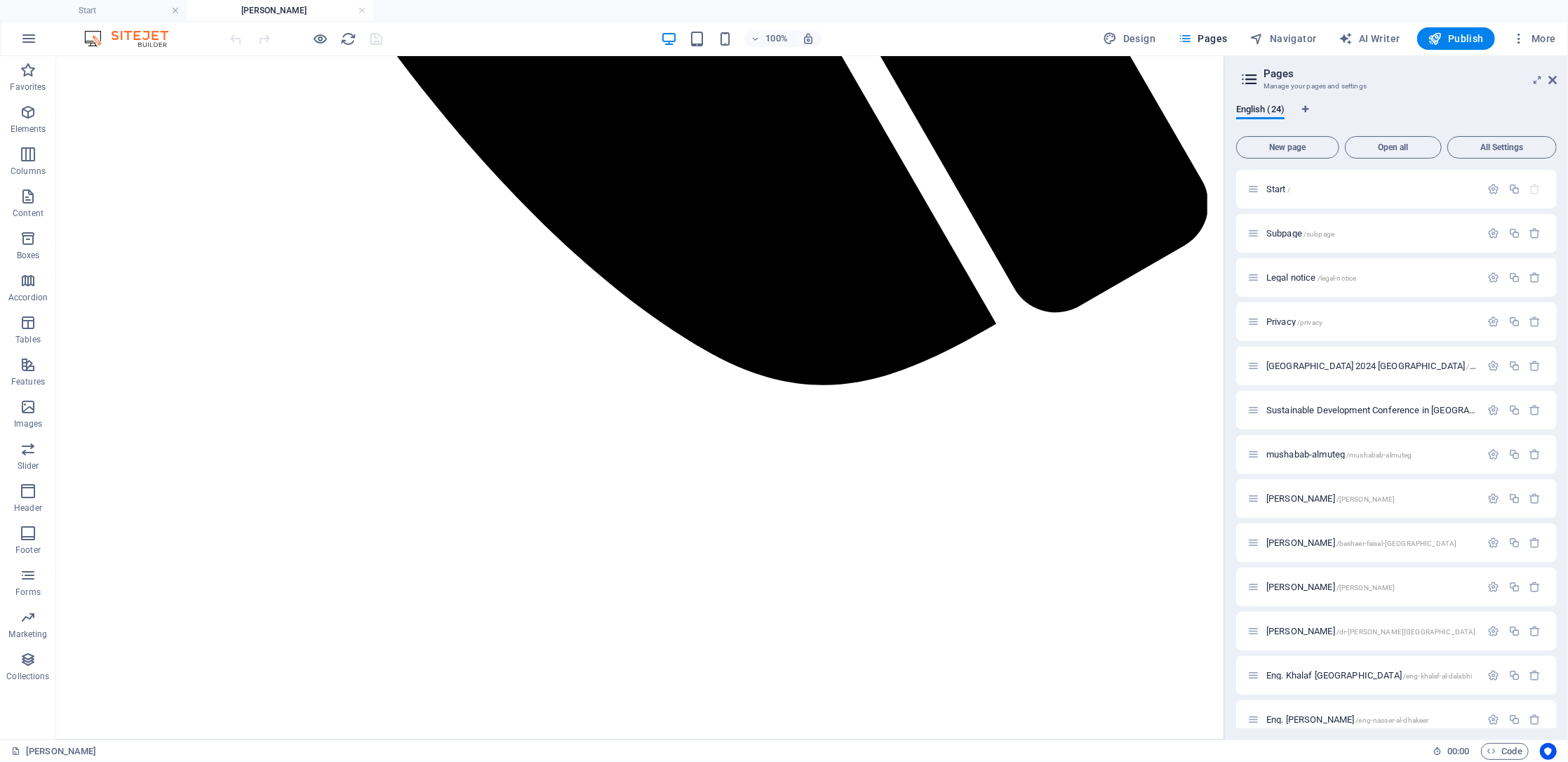
scroll to position [1308, 0]
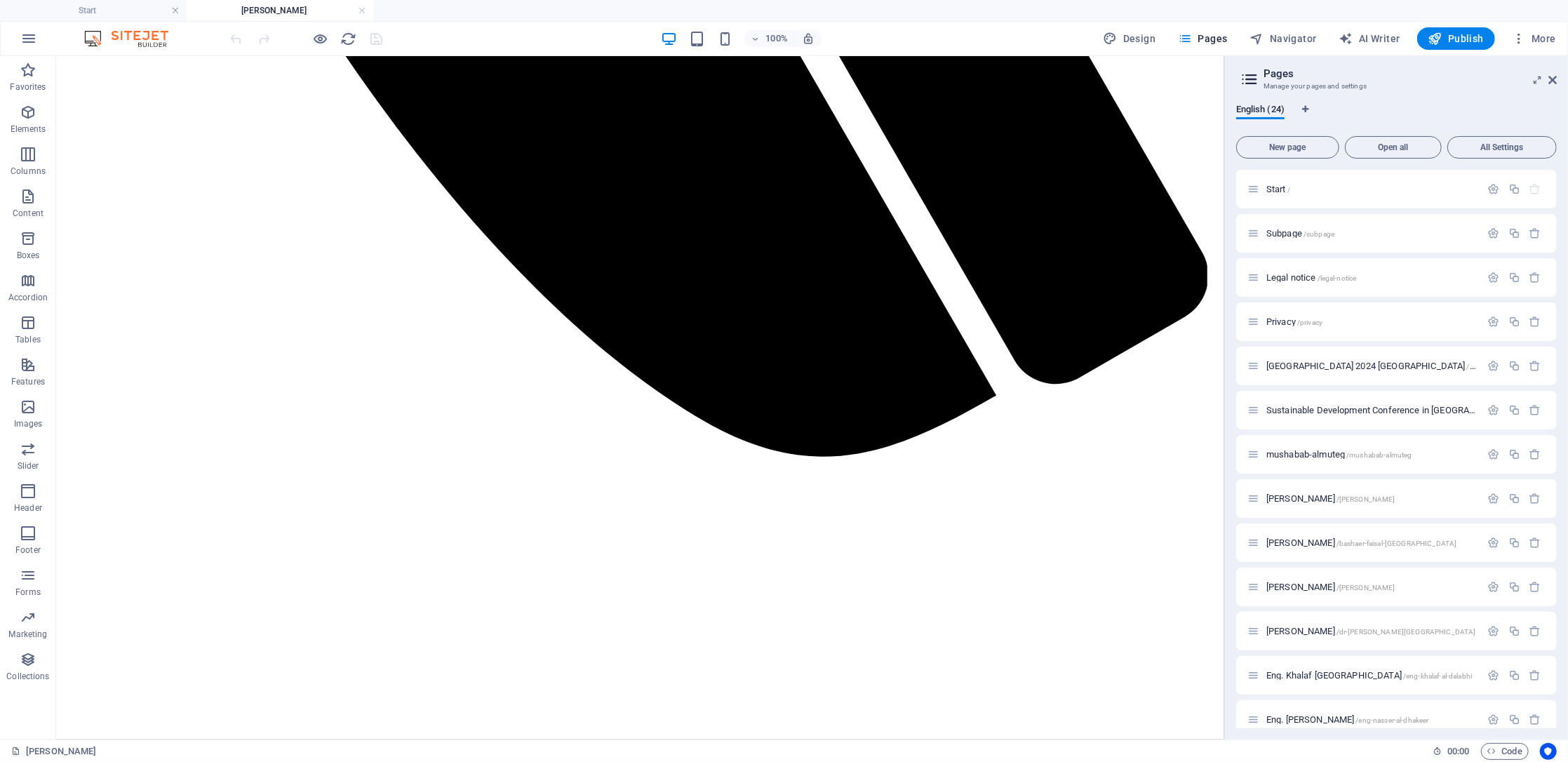
drag, startPoint x: 1218, startPoint y: 207, endPoint x: 1300, endPoint y: 416, distance: 224.5
click at [731, 251] on icon at bounding box center [729, 250] width 8 height 15
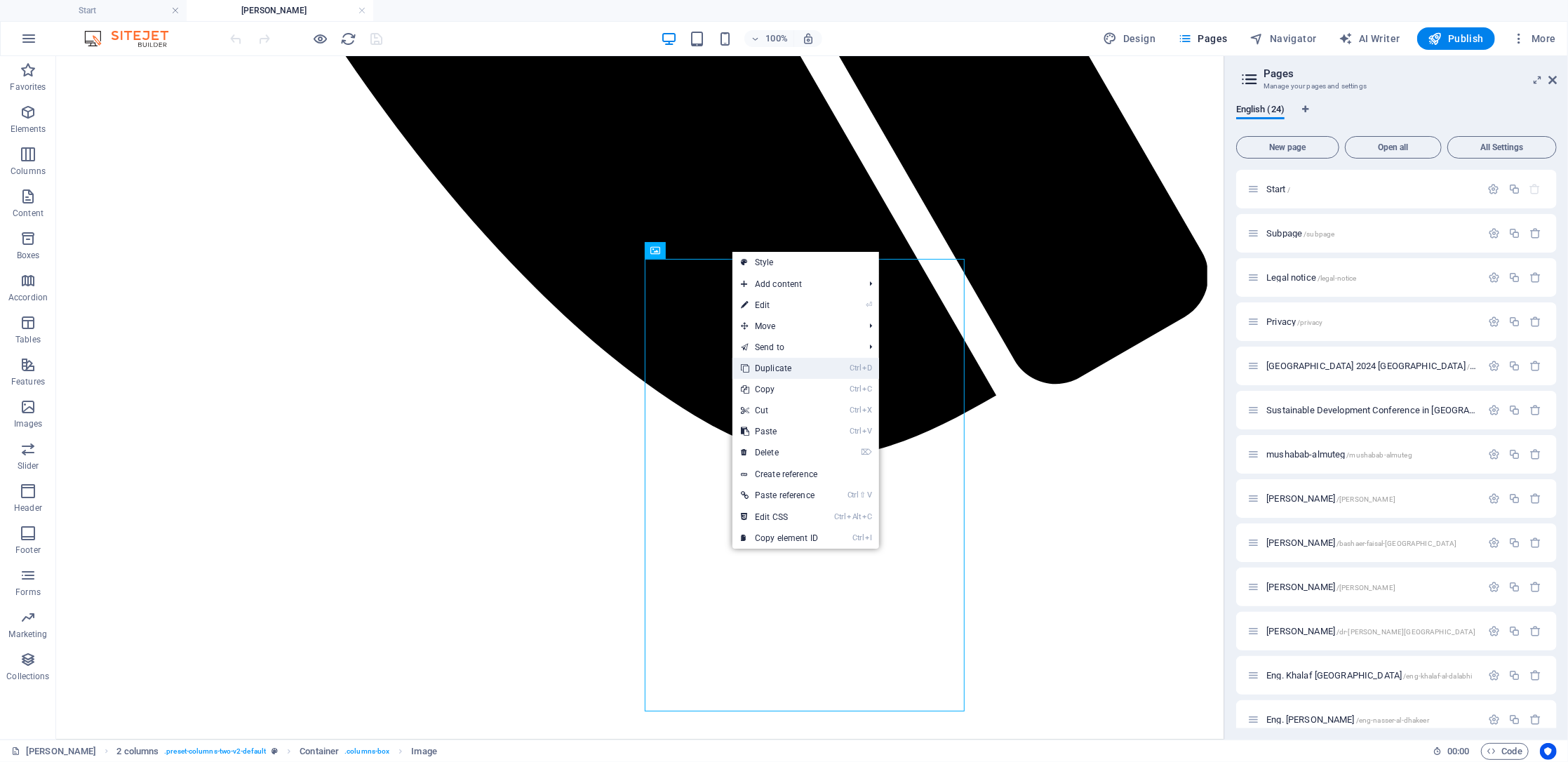
click at [761, 365] on link "Ctrl D Duplicate" at bounding box center [779, 368] width 94 height 21
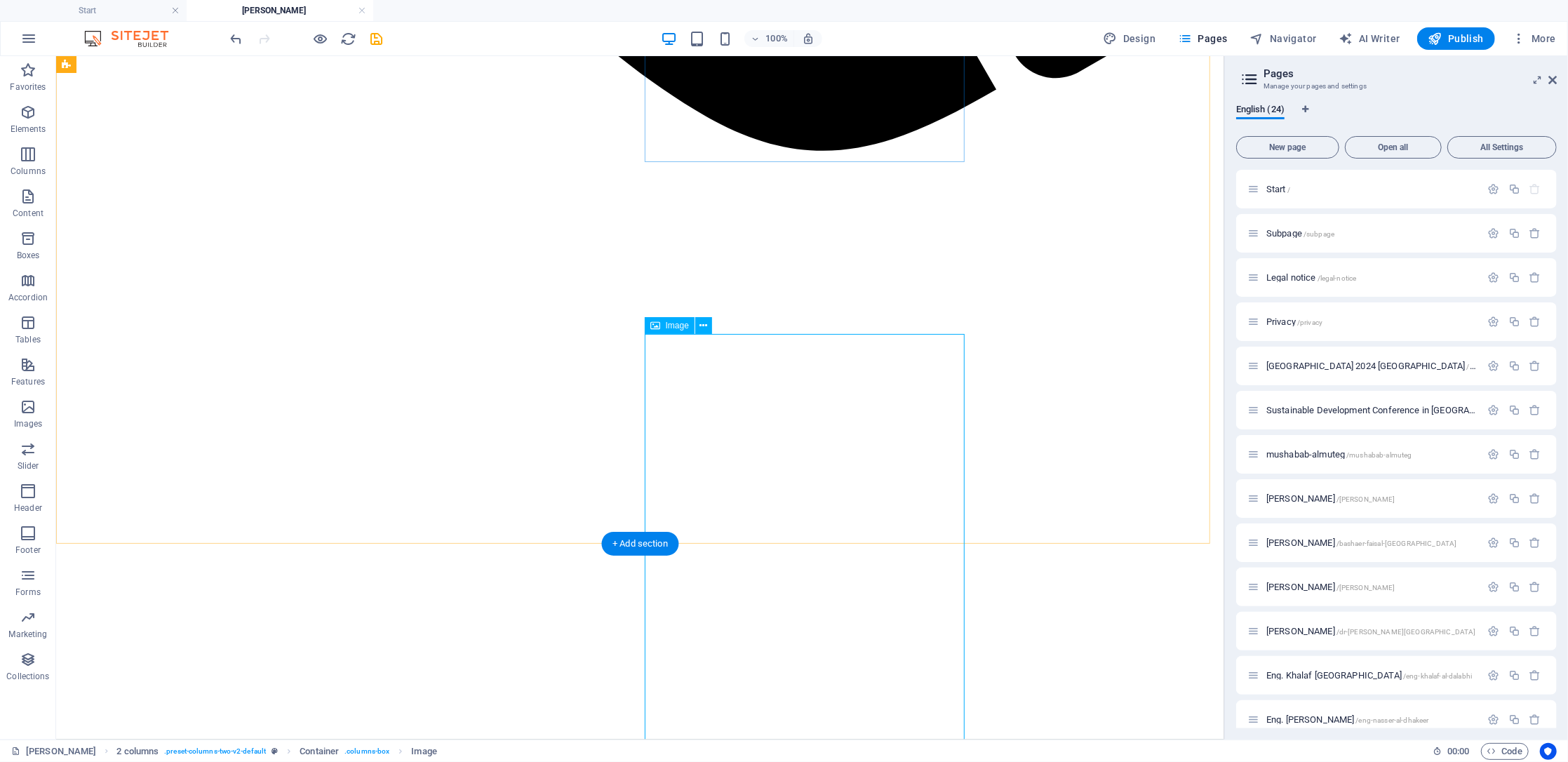
scroll to position [1589, 0]
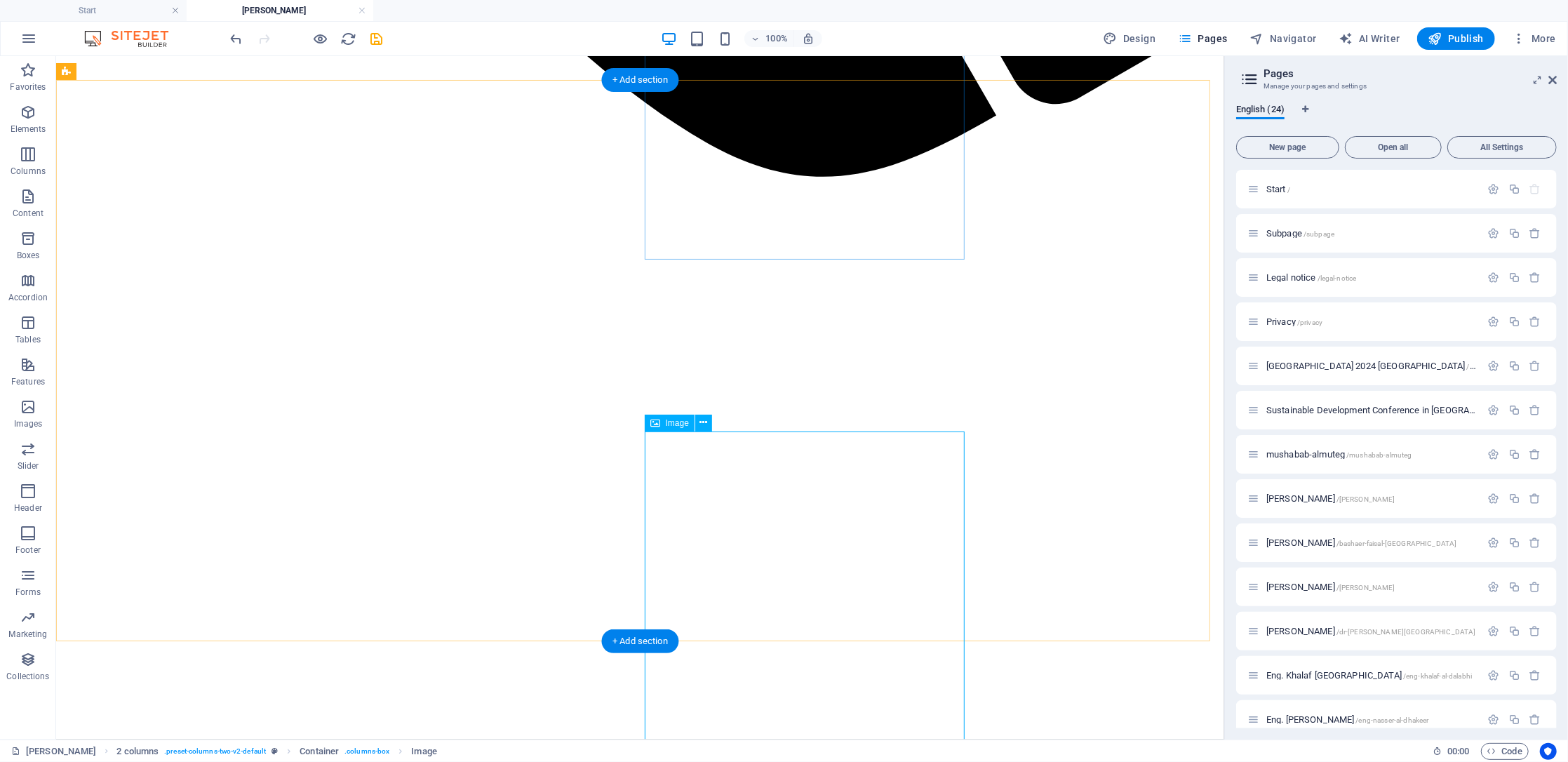
click at [700, 423] on icon at bounding box center [704, 422] width 8 height 15
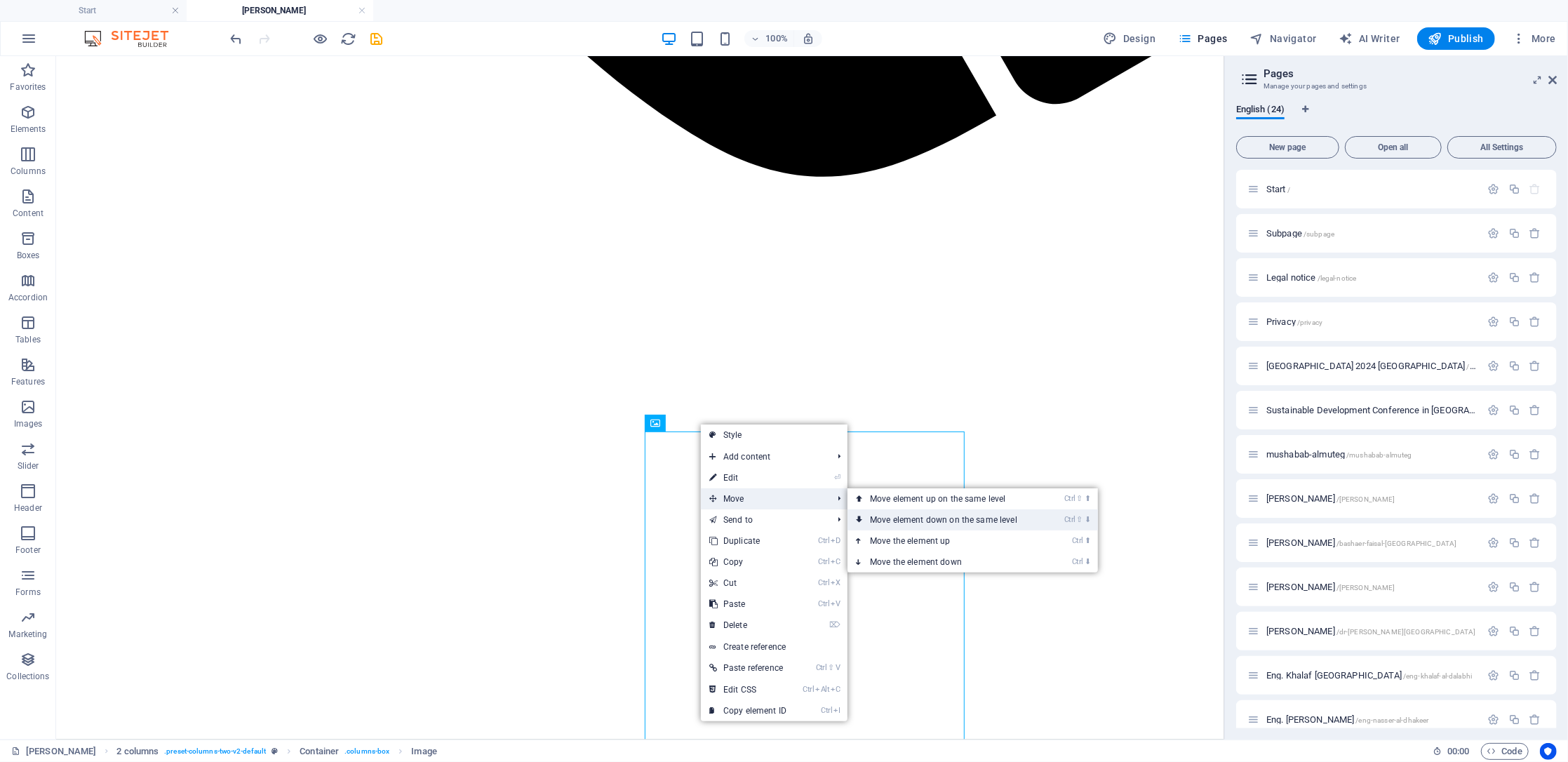
click at [871, 513] on link "Ctrl ⇧ ⬇ Move element down on the same level" at bounding box center [947, 519] width 198 height 21
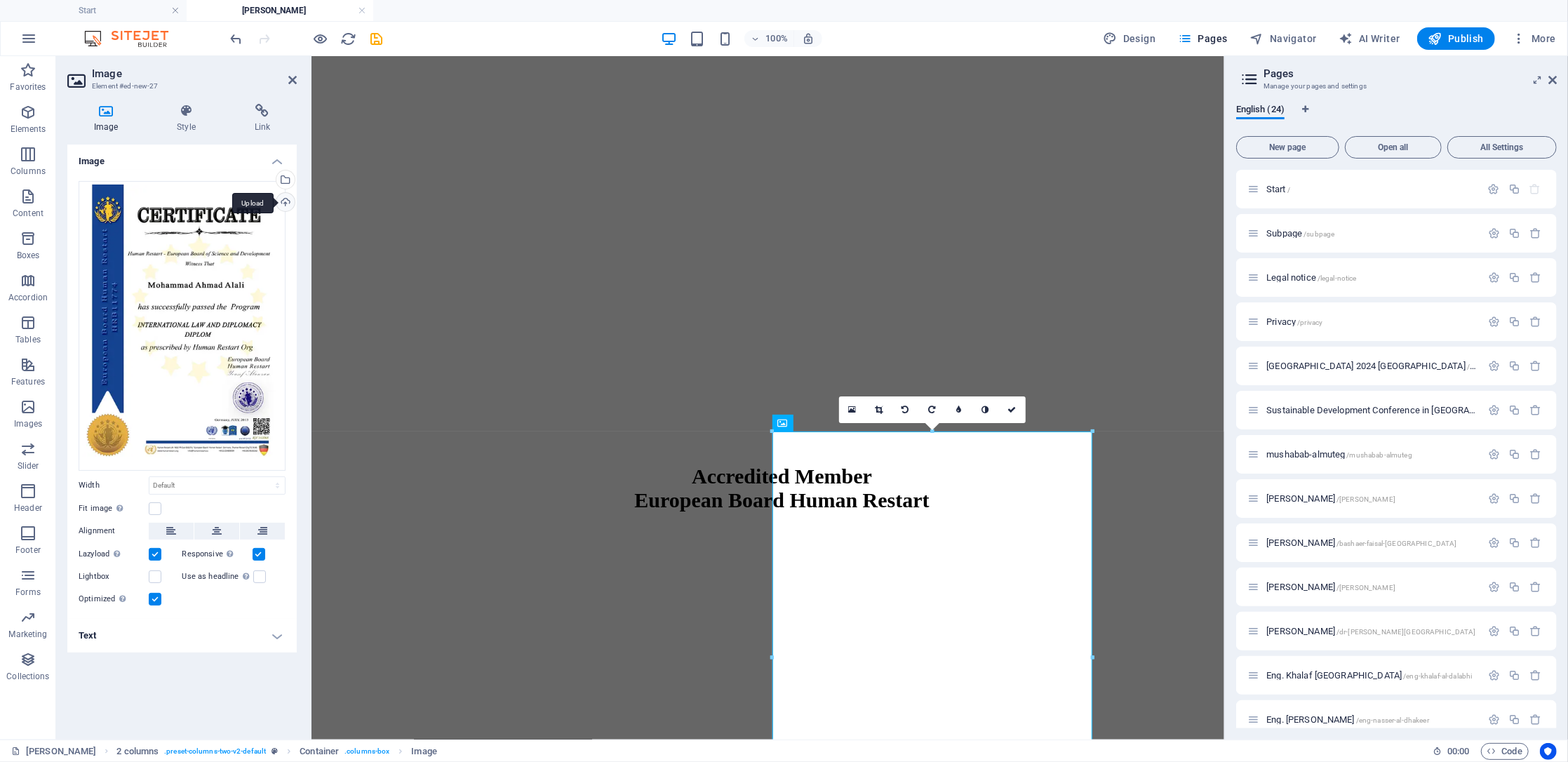
click at [287, 204] on div "Upload" at bounding box center [284, 203] width 21 height 21
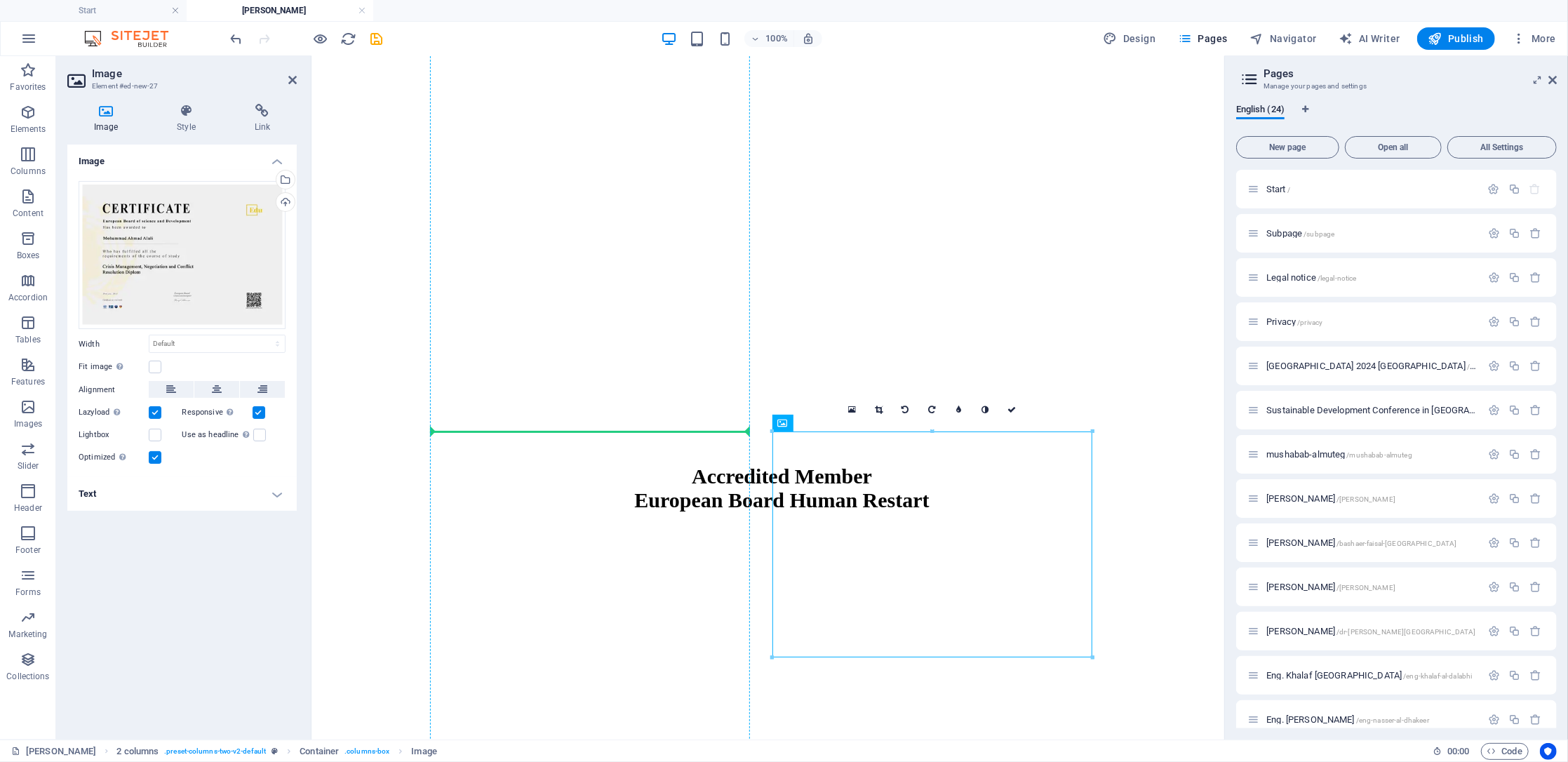
drag, startPoint x: 971, startPoint y: 527, endPoint x: 706, endPoint y: 527, distance: 265.0
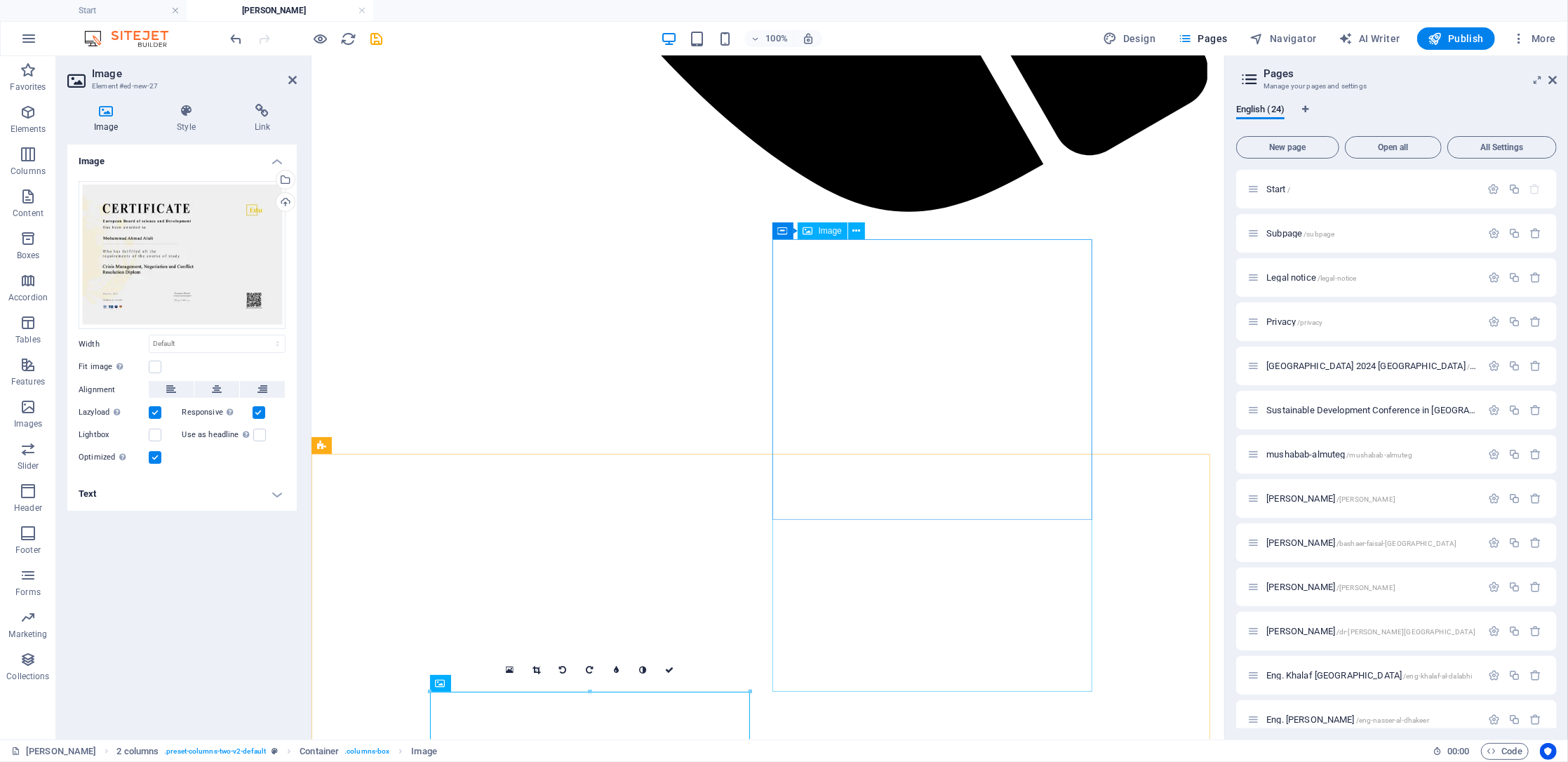
scroll to position [1121, 0]
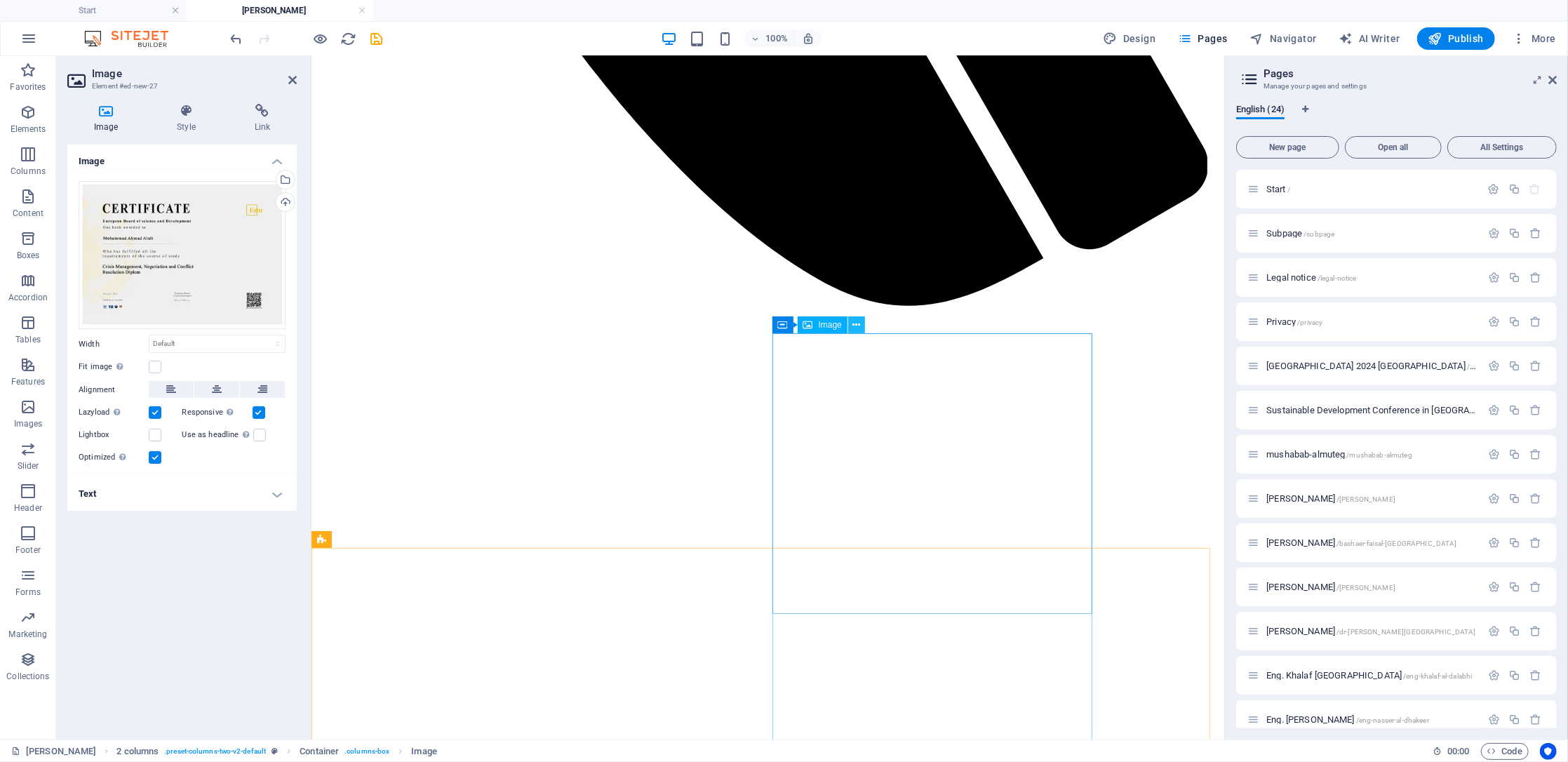
click at [853, 327] on icon at bounding box center [857, 325] width 8 height 15
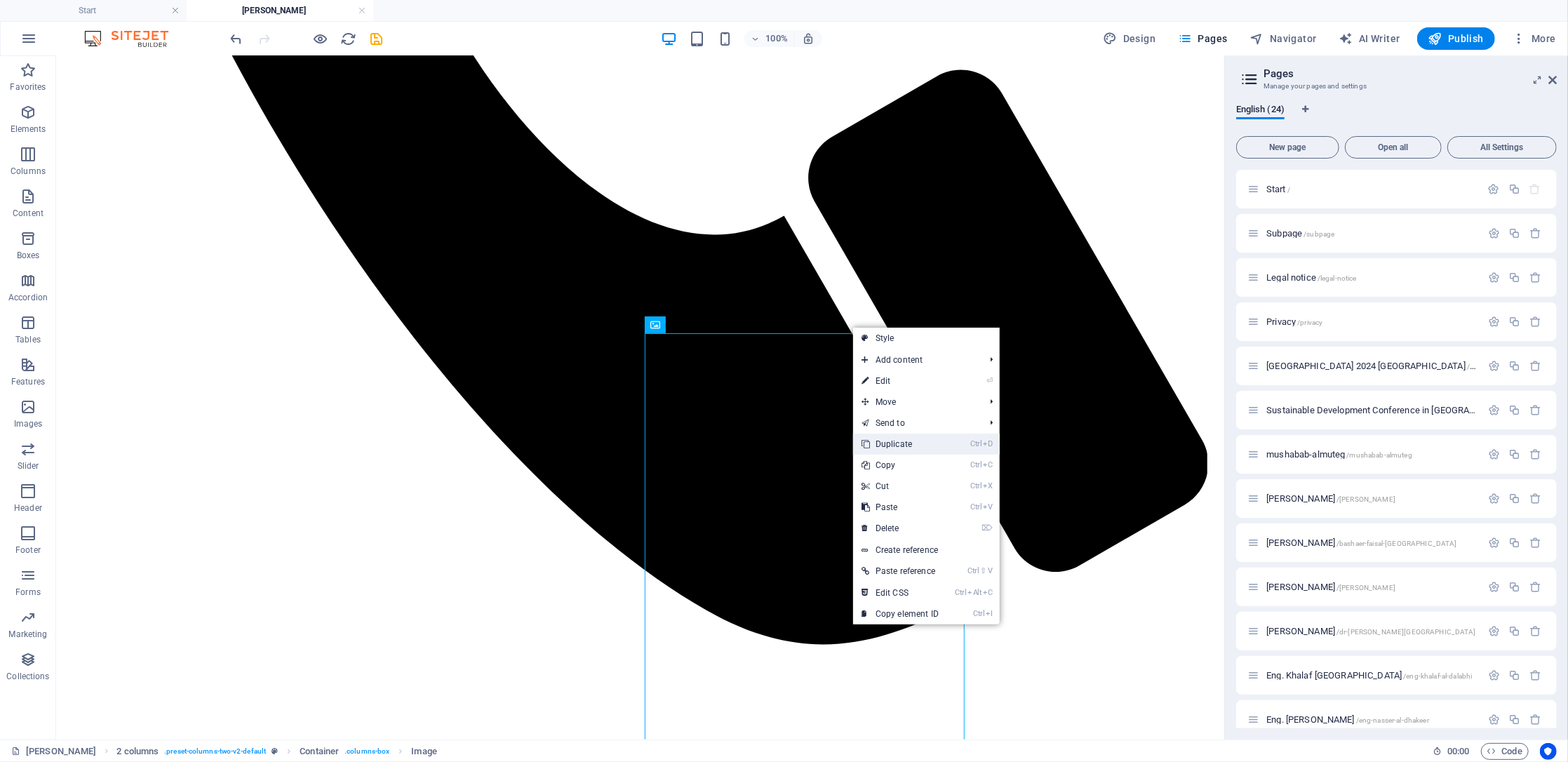
click at [919, 443] on link "Ctrl D Duplicate" at bounding box center [900, 443] width 94 height 21
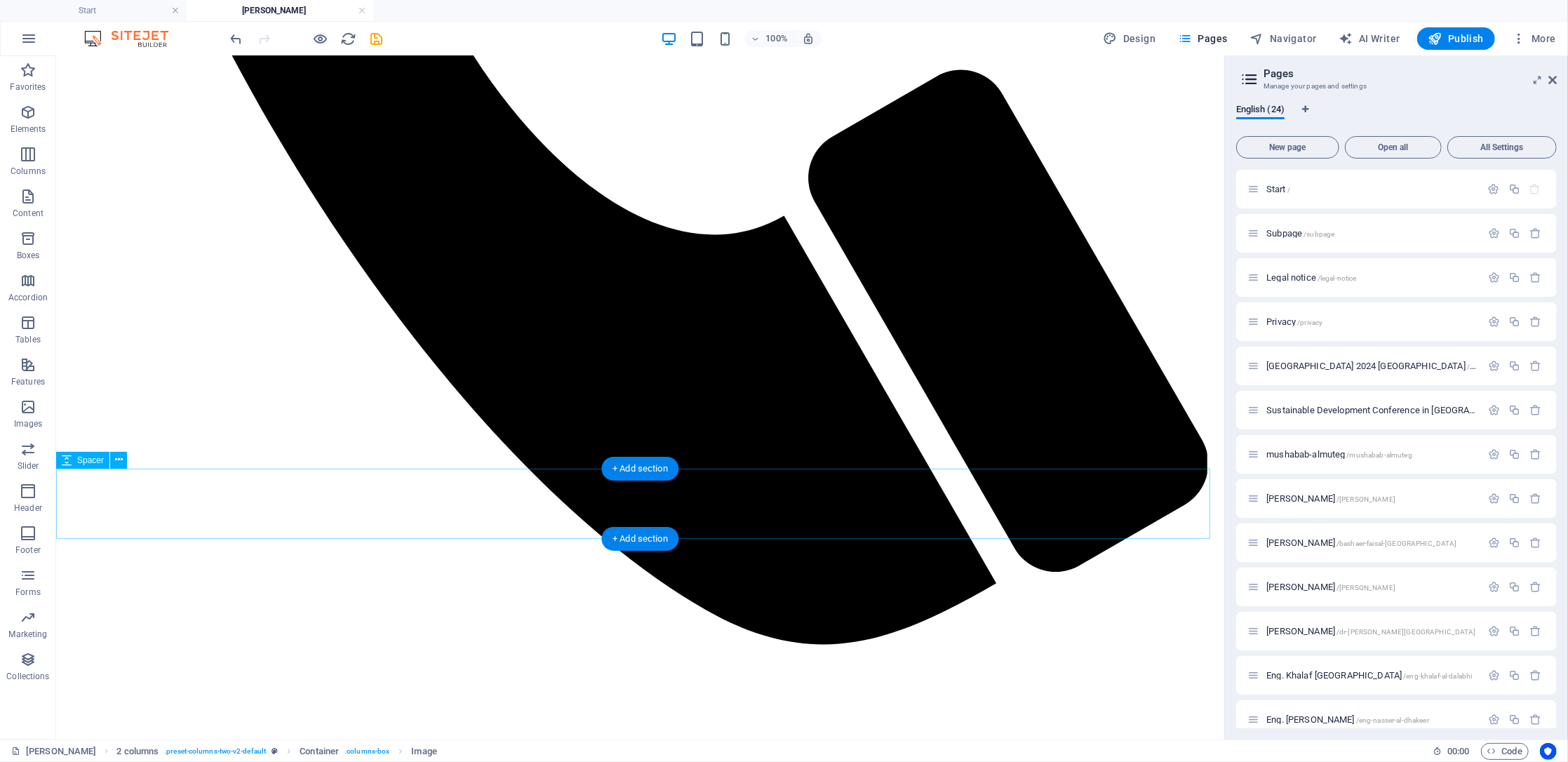
scroll to position [1735, 0]
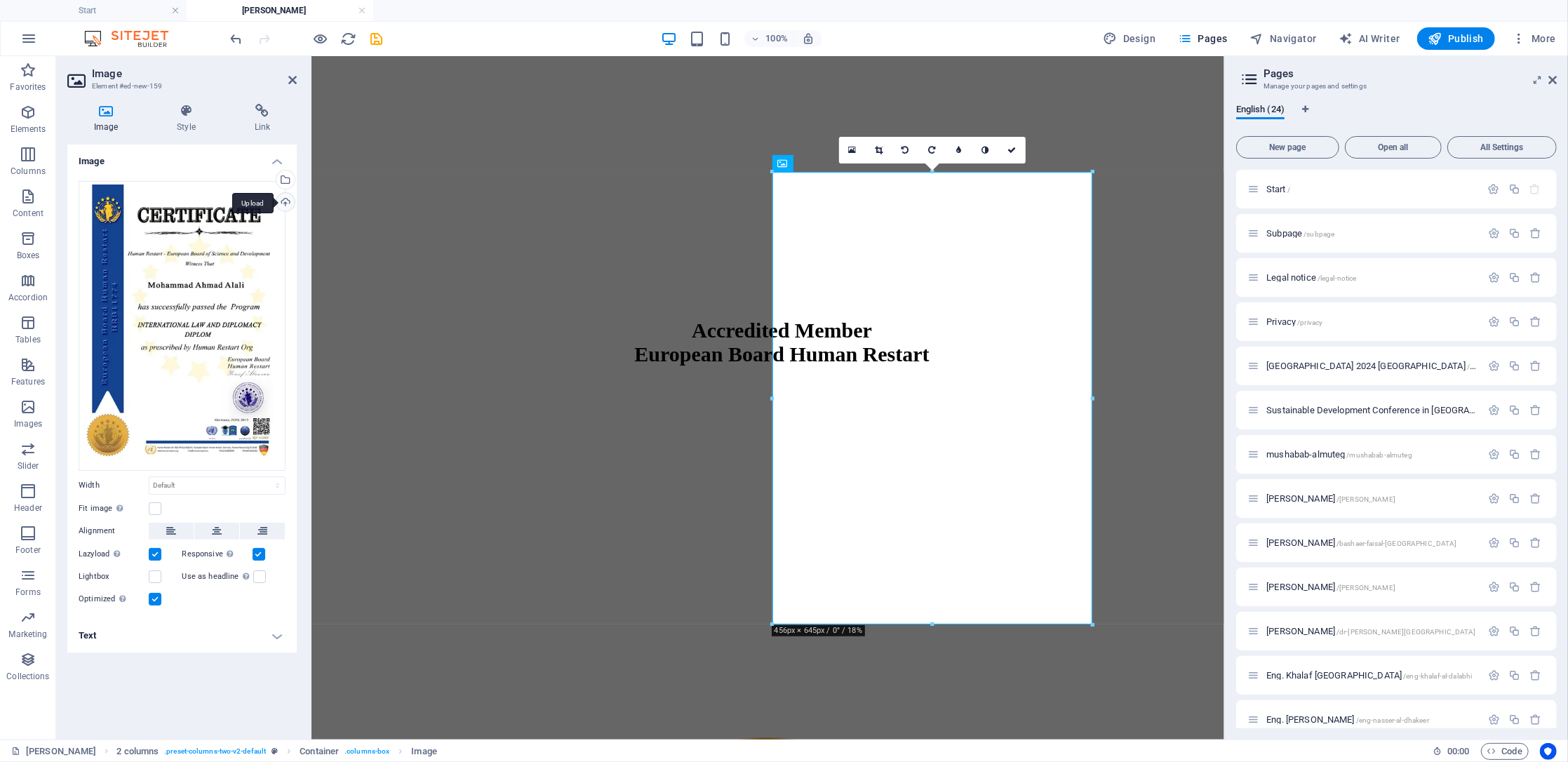
click at [282, 202] on div "Upload" at bounding box center [284, 203] width 21 height 21
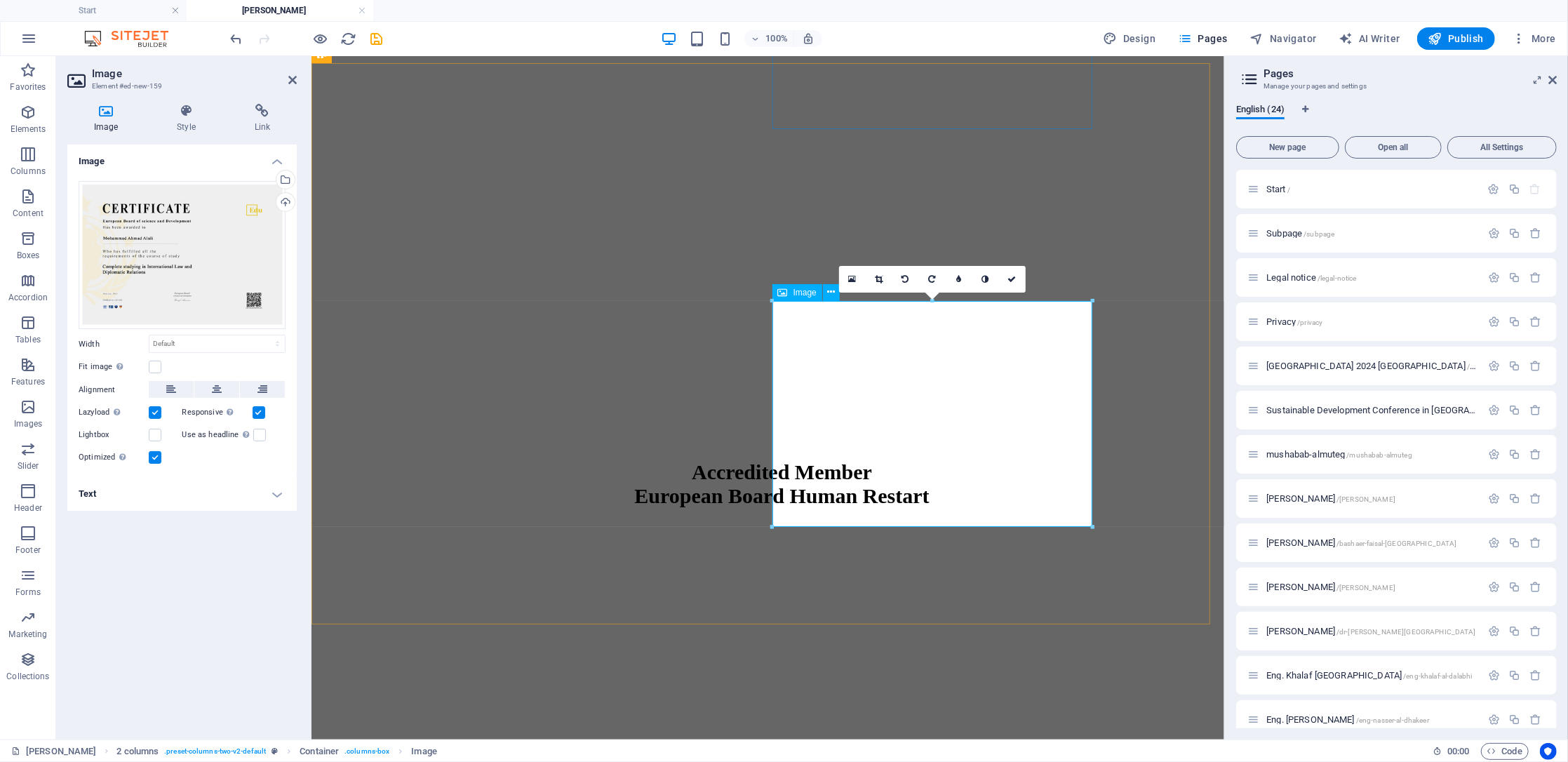
scroll to position [1548, 0]
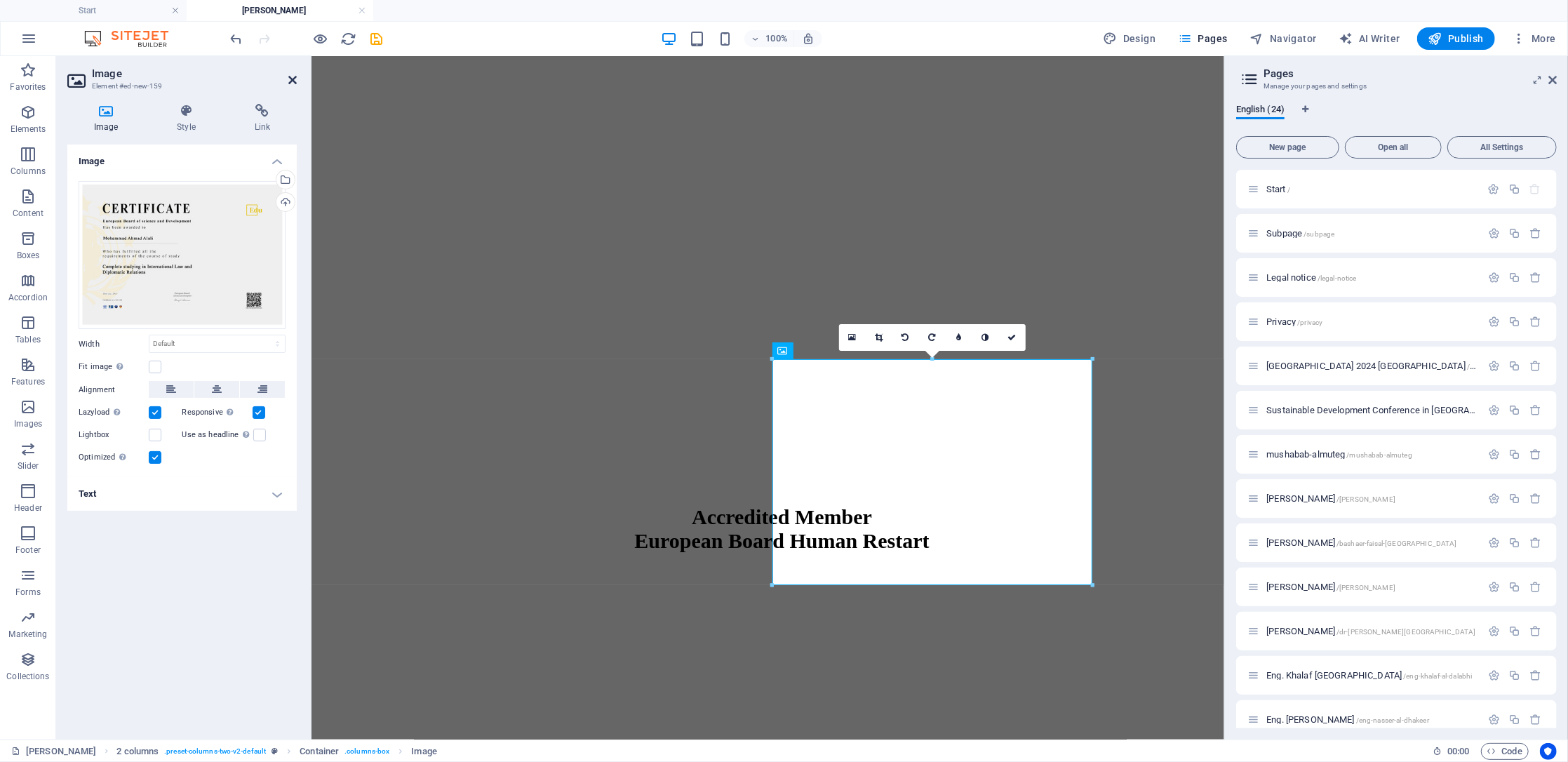
click at [295, 81] on icon at bounding box center [293, 79] width 8 height 11
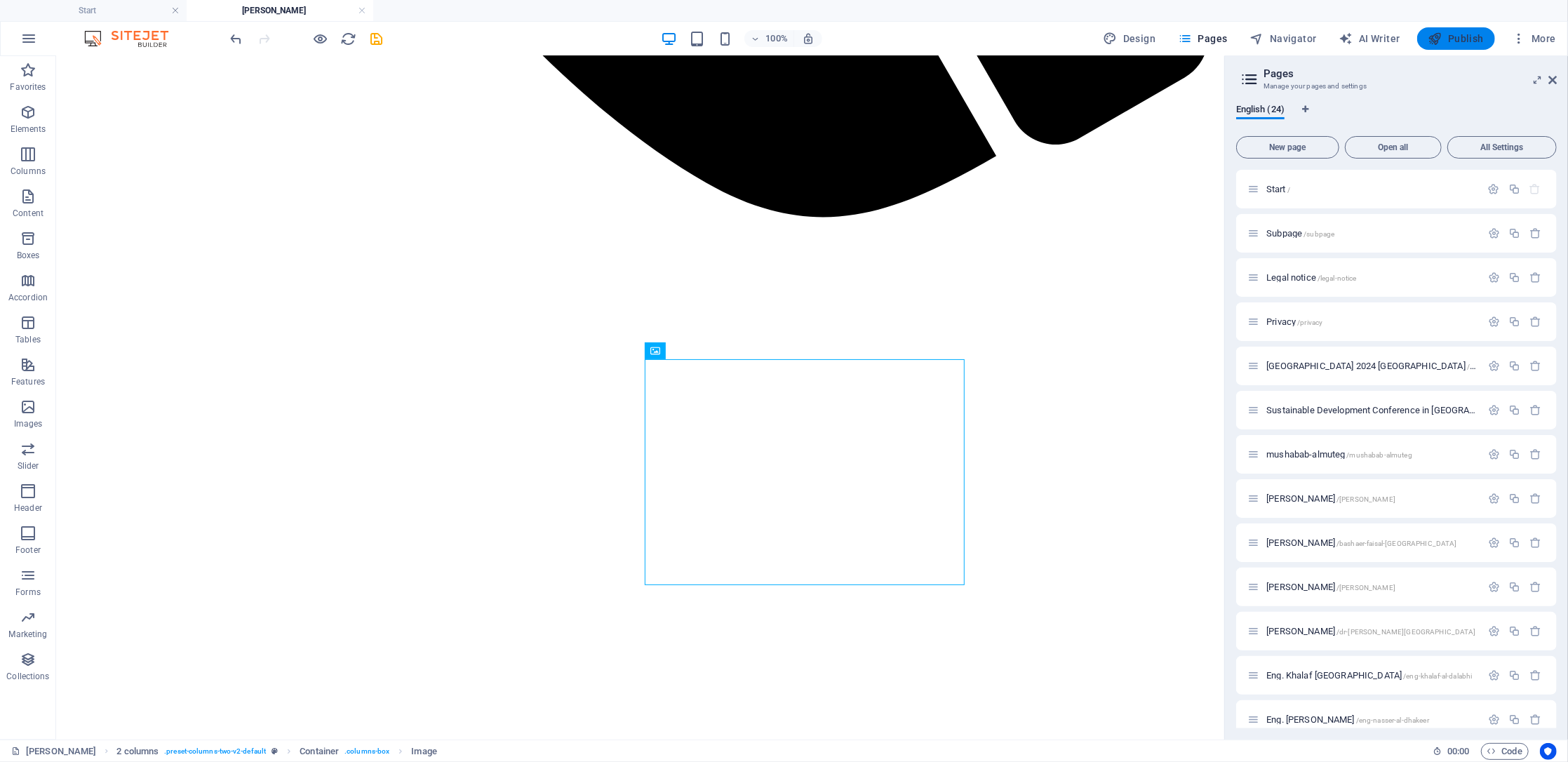
click at [1441, 37] on icon "button" at bounding box center [1435, 39] width 14 height 14
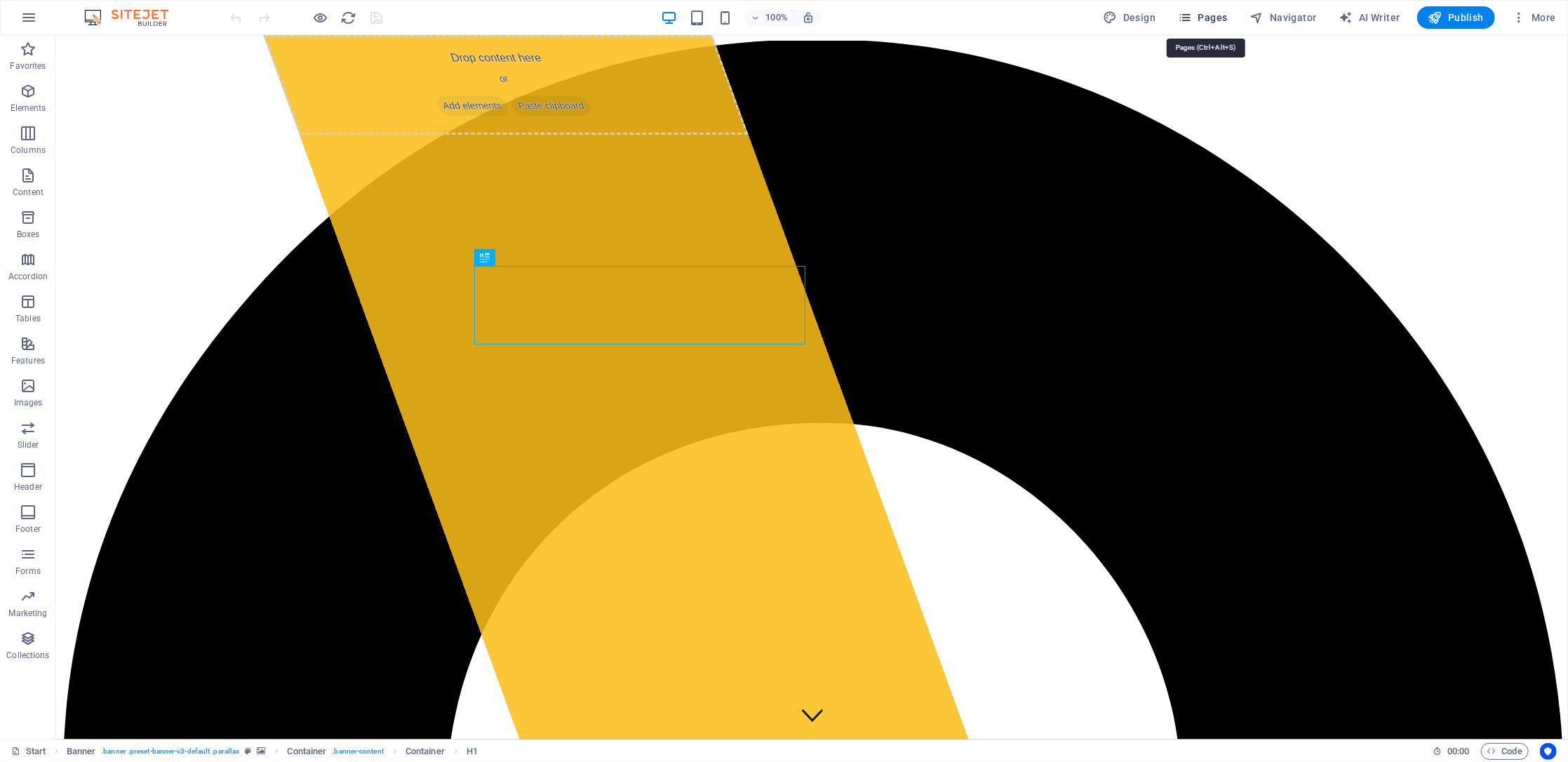
click at [0, 0] on span "Pages" at bounding box center [0, 0] width 0 height 0
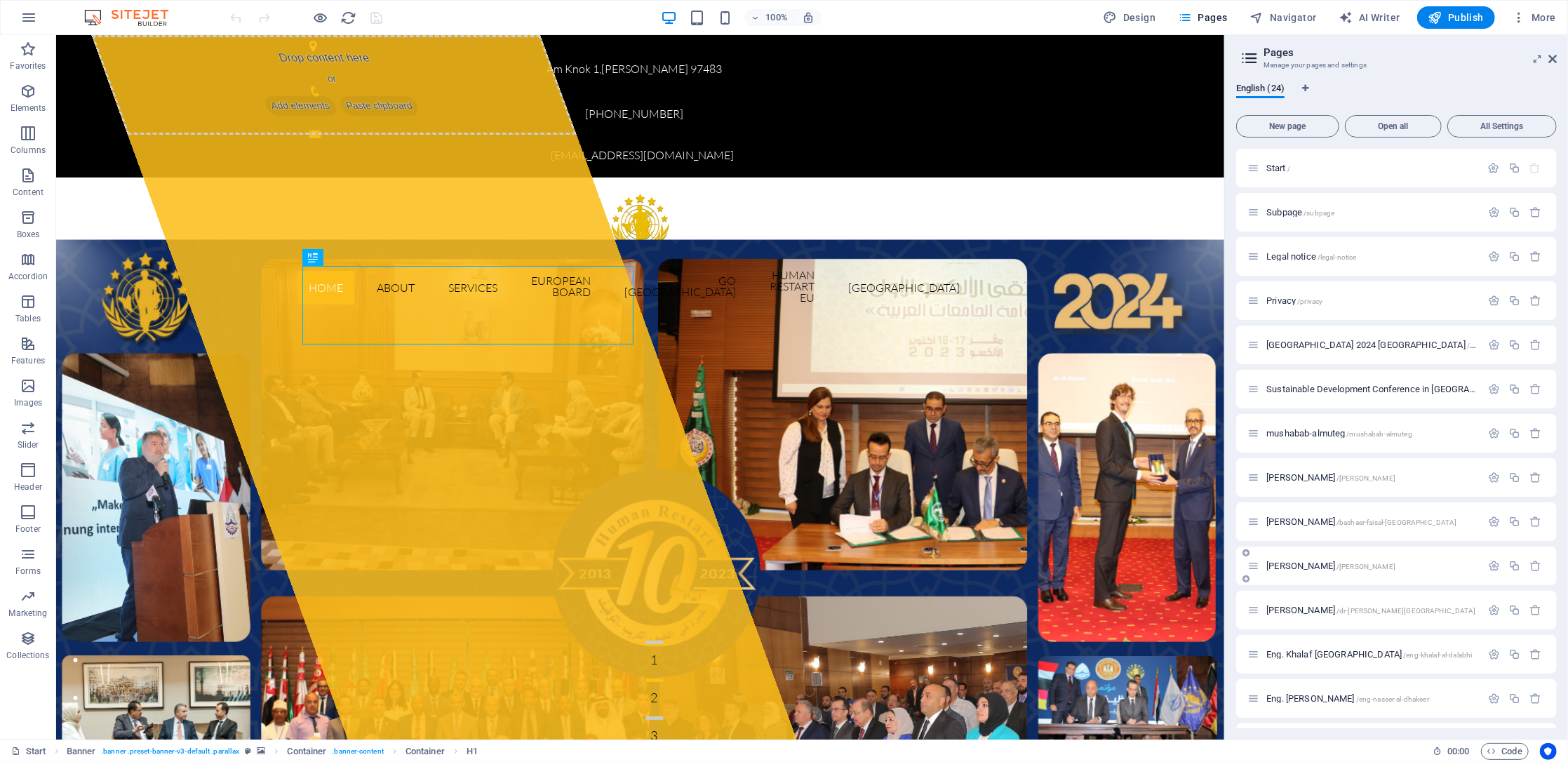
click at [1330, 573] on div "[PERSON_NAME] /[PERSON_NAME]" at bounding box center [1364, 566] width 234 height 16
click at [1330, 569] on span "[PERSON_NAME] /[PERSON_NAME]" at bounding box center [1330, 565] width 129 height 11
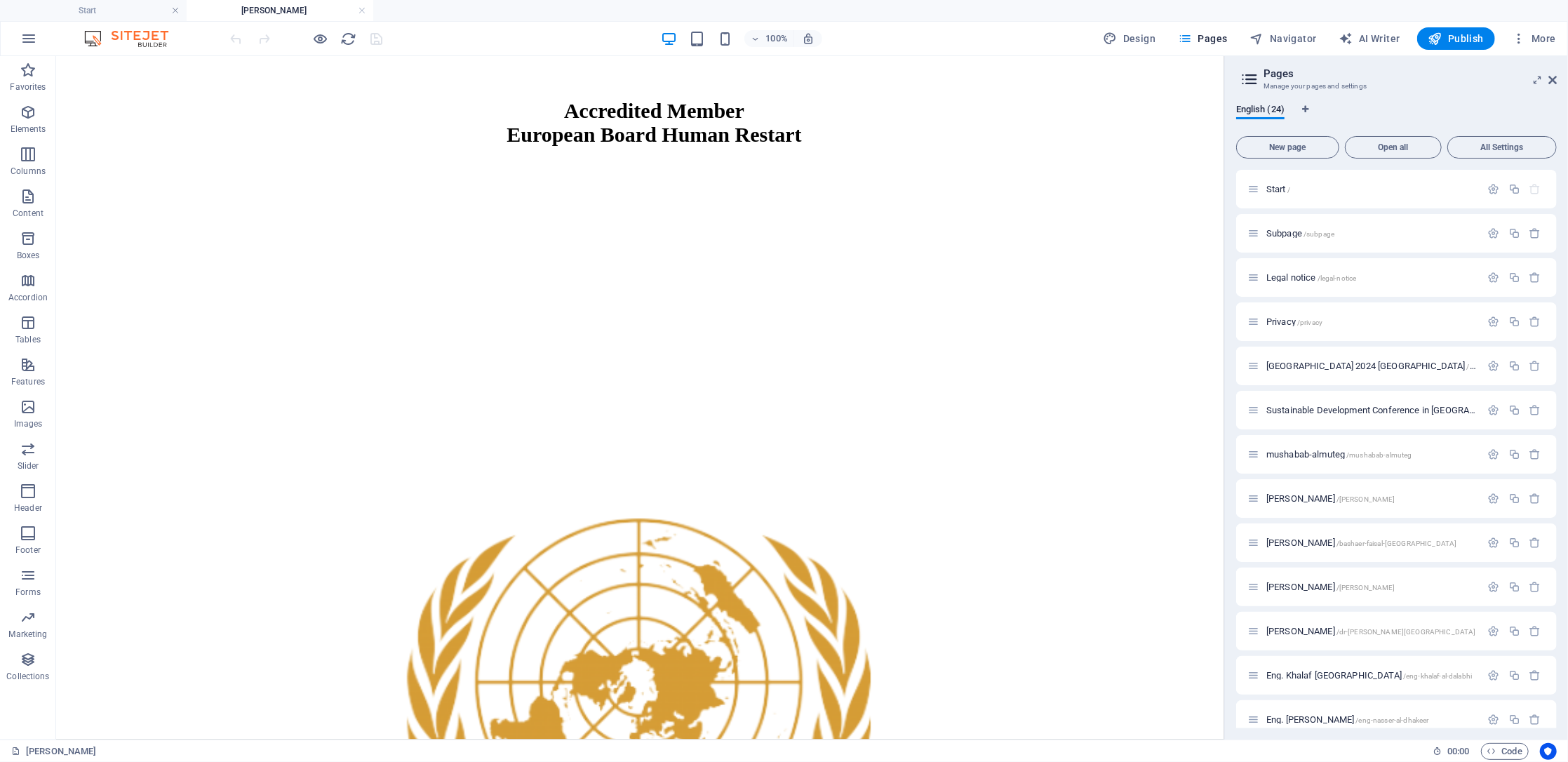
scroll to position [2044, 0]
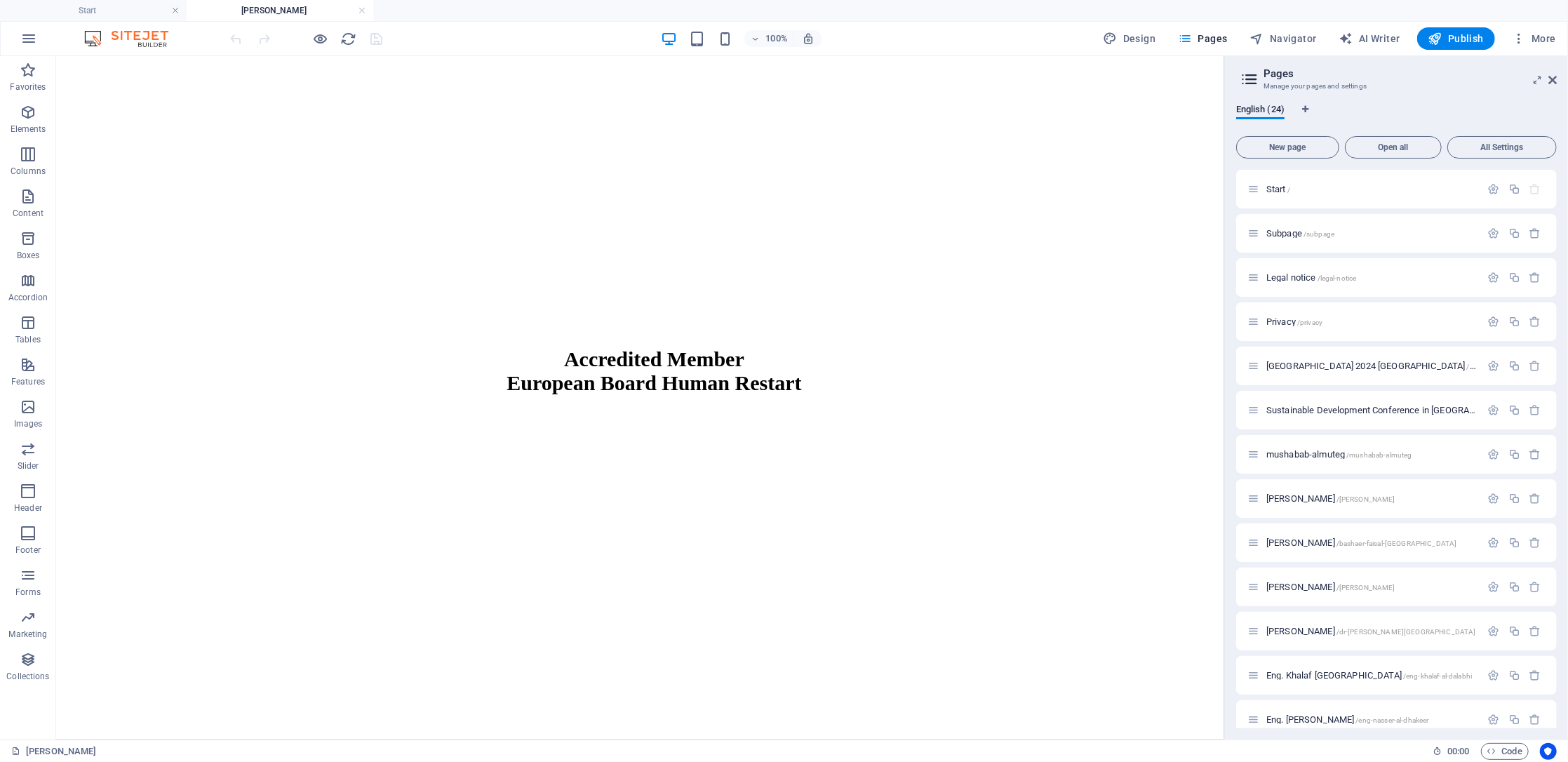
drag, startPoint x: 1220, startPoint y: 209, endPoint x: 1281, endPoint y: 541, distance: 337.6
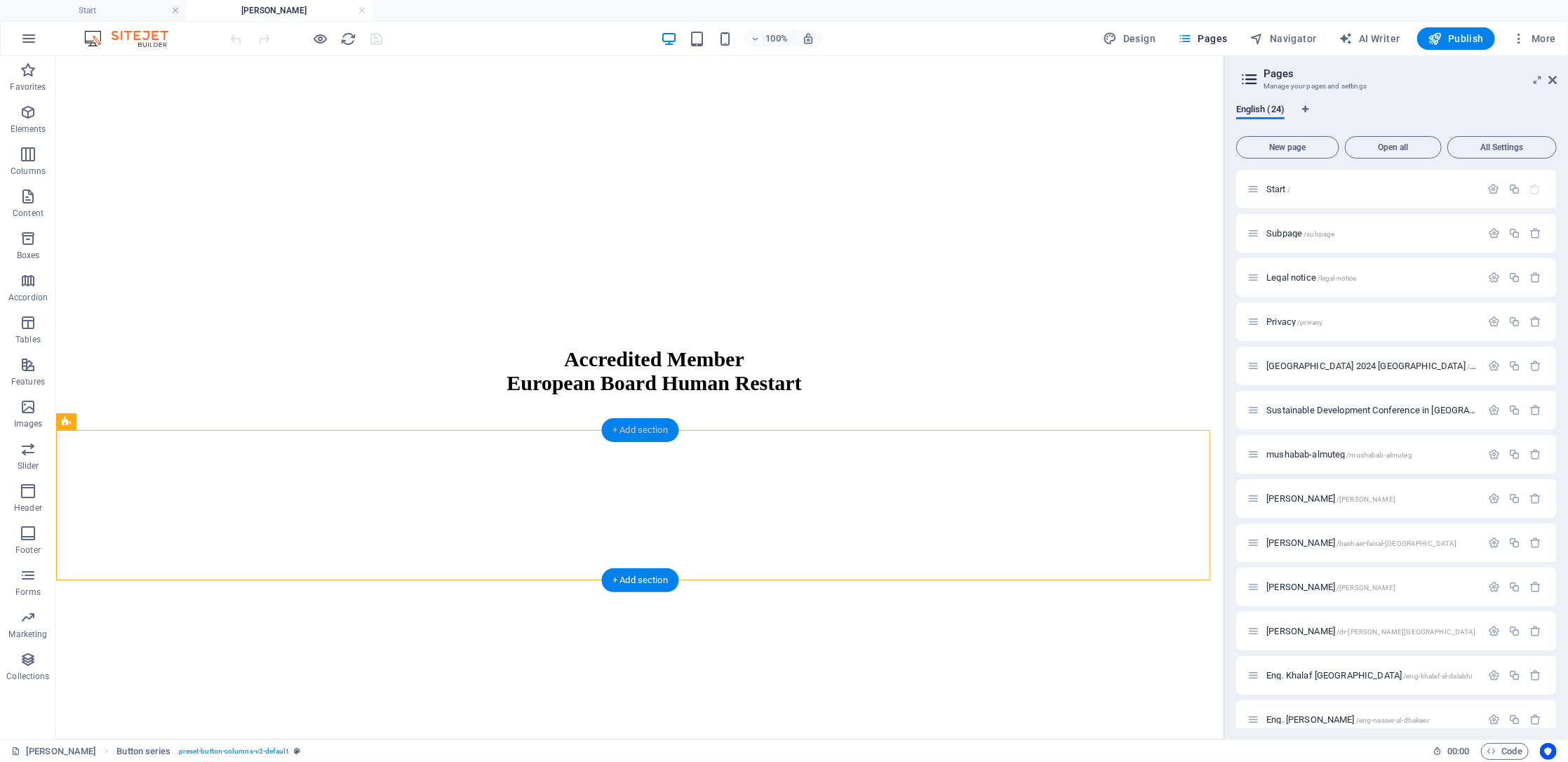
click at [655, 425] on div "+ Add section" at bounding box center [640, 430] width 78 height 24
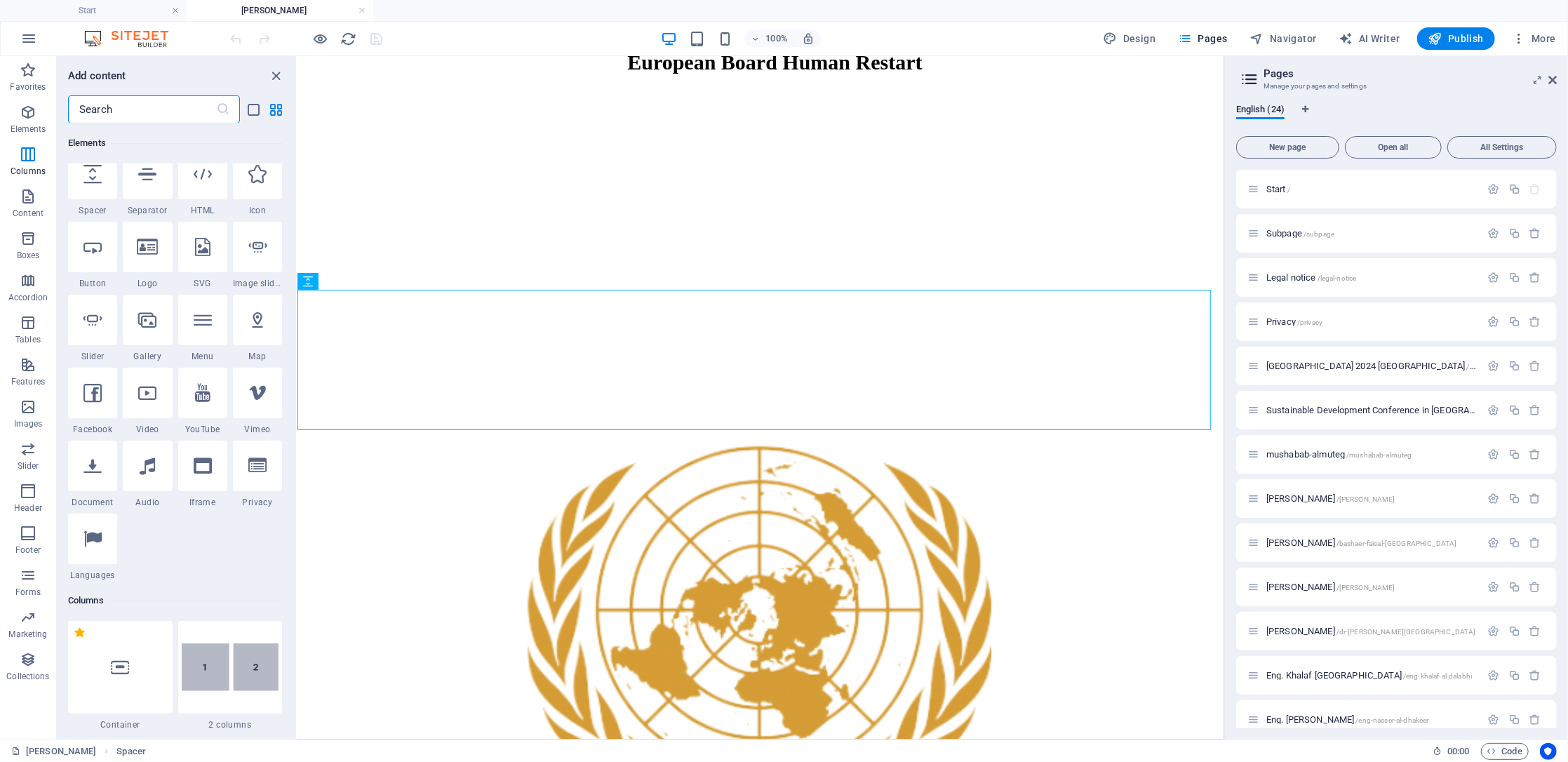
scroll to position [116, 0]
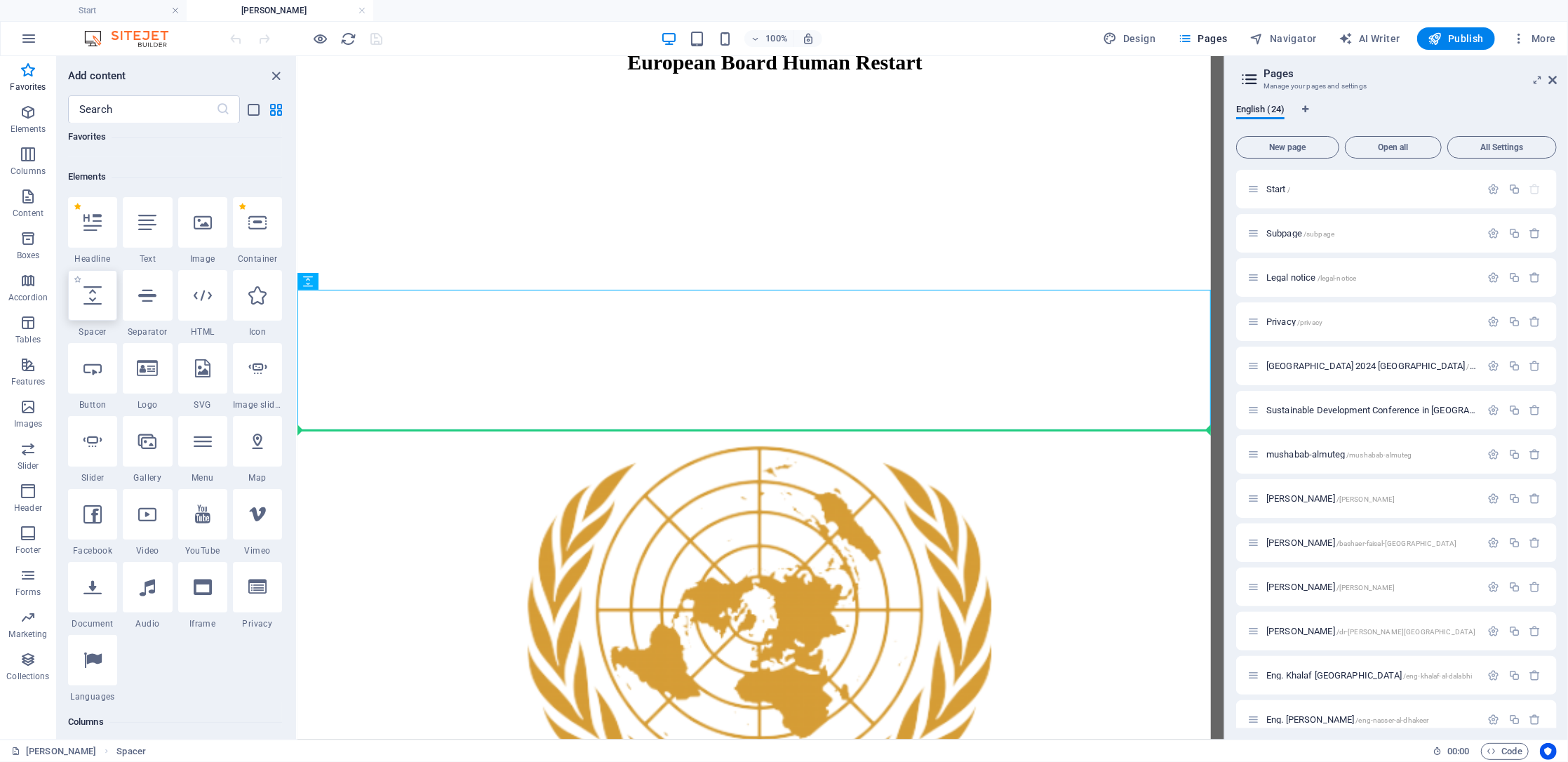
select select "px"
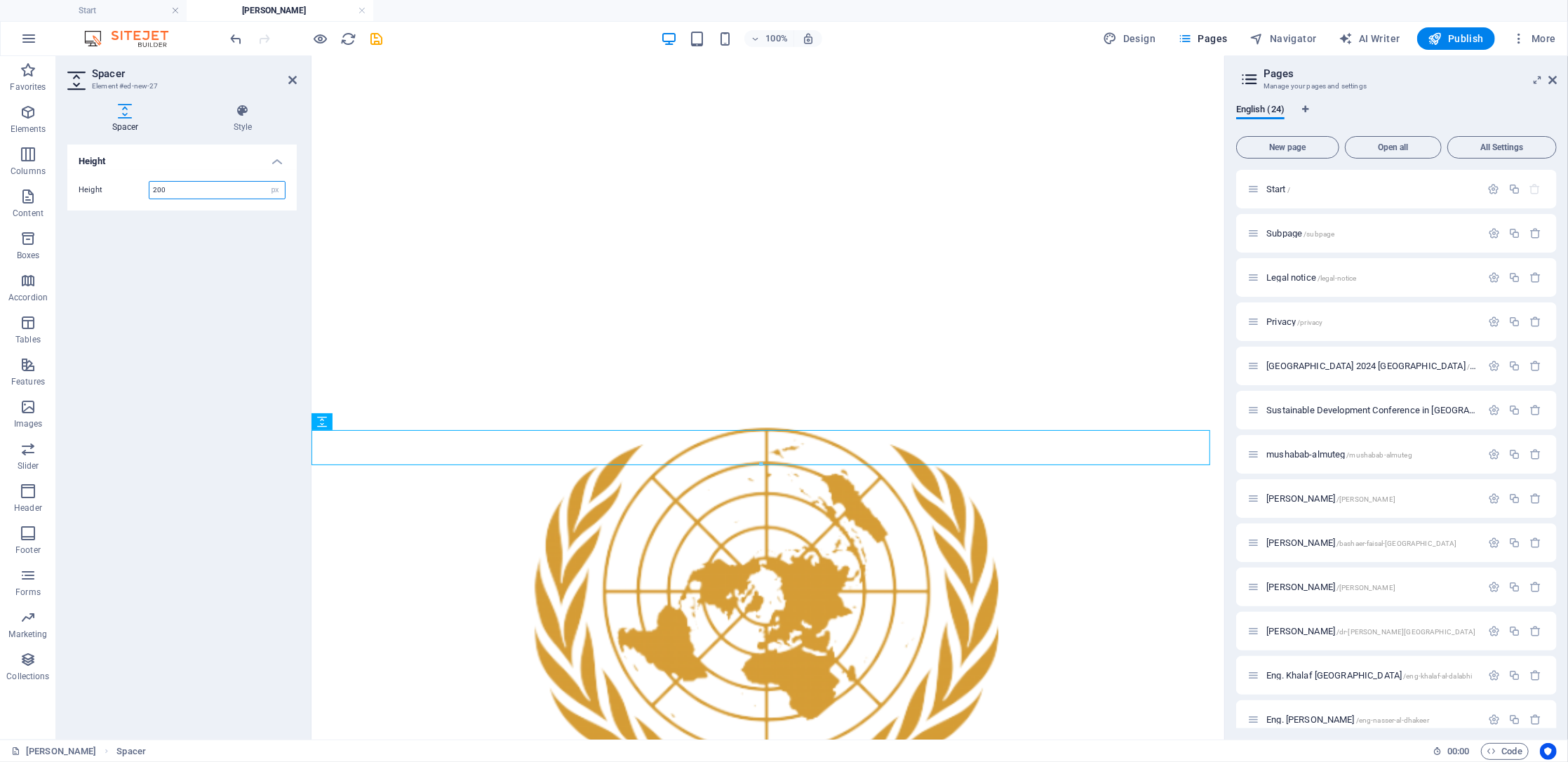
type input "200"
click at [1462, 37] on span "Publish" at bounding box center [1456, 39] width 56 height 14
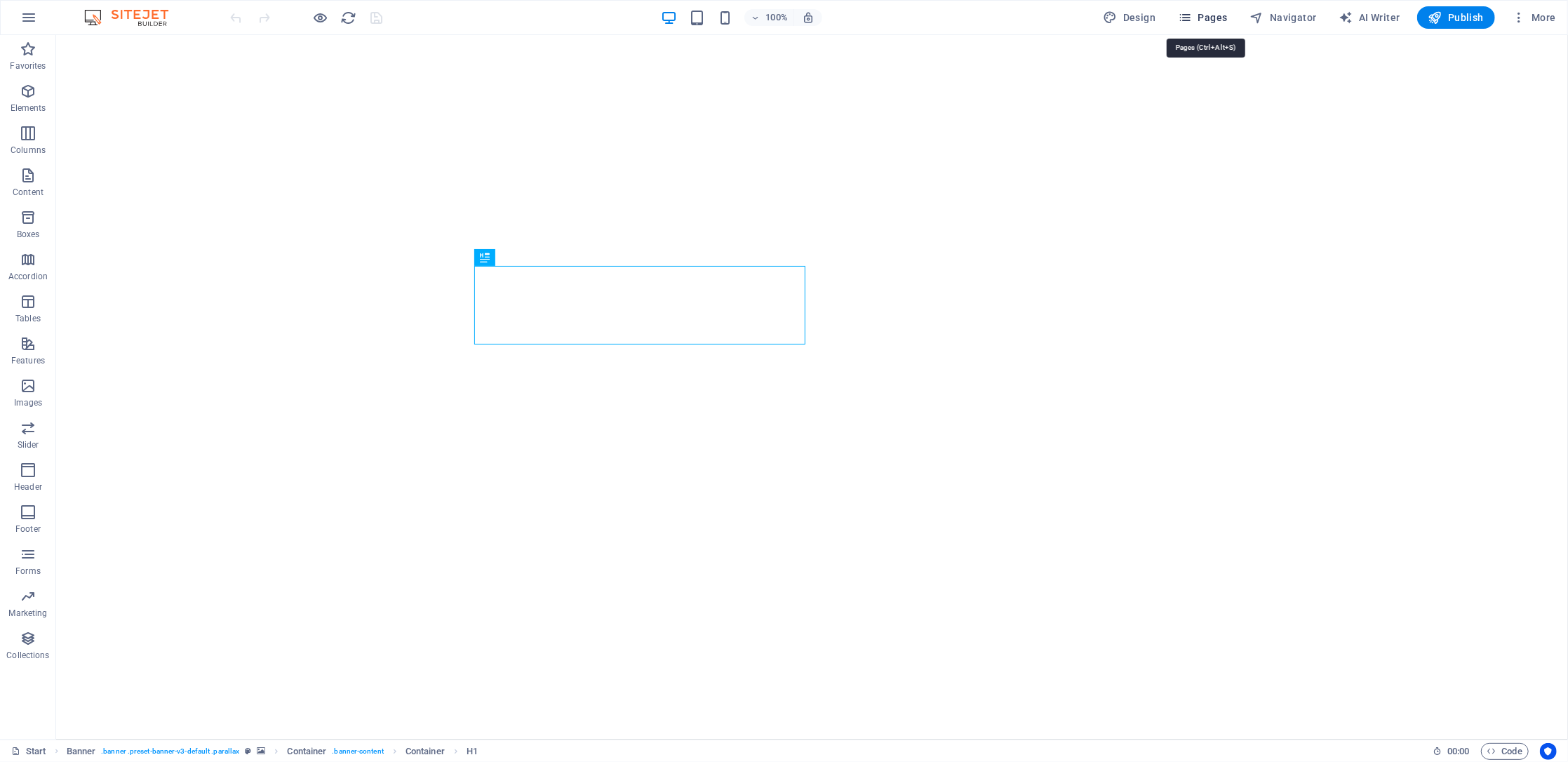
click at [1218, 20] on span "Pages" at bounding box center [1202, 18] width 49 height 14
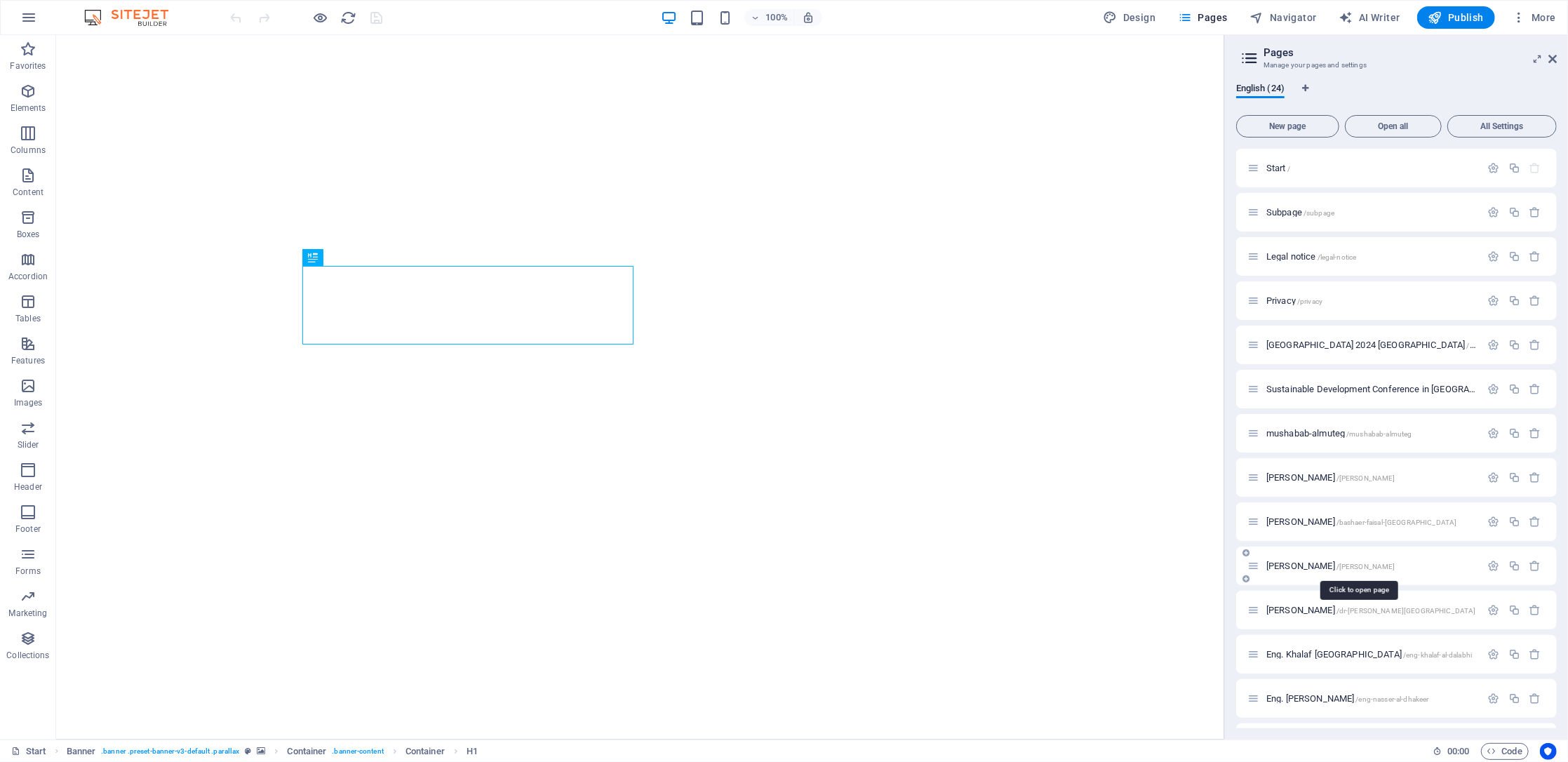
click at [1322, 567] on span "[PERSON_NAME] /[PERSON_NAME]" at bounding box center [1330, 565] width 129 height 11
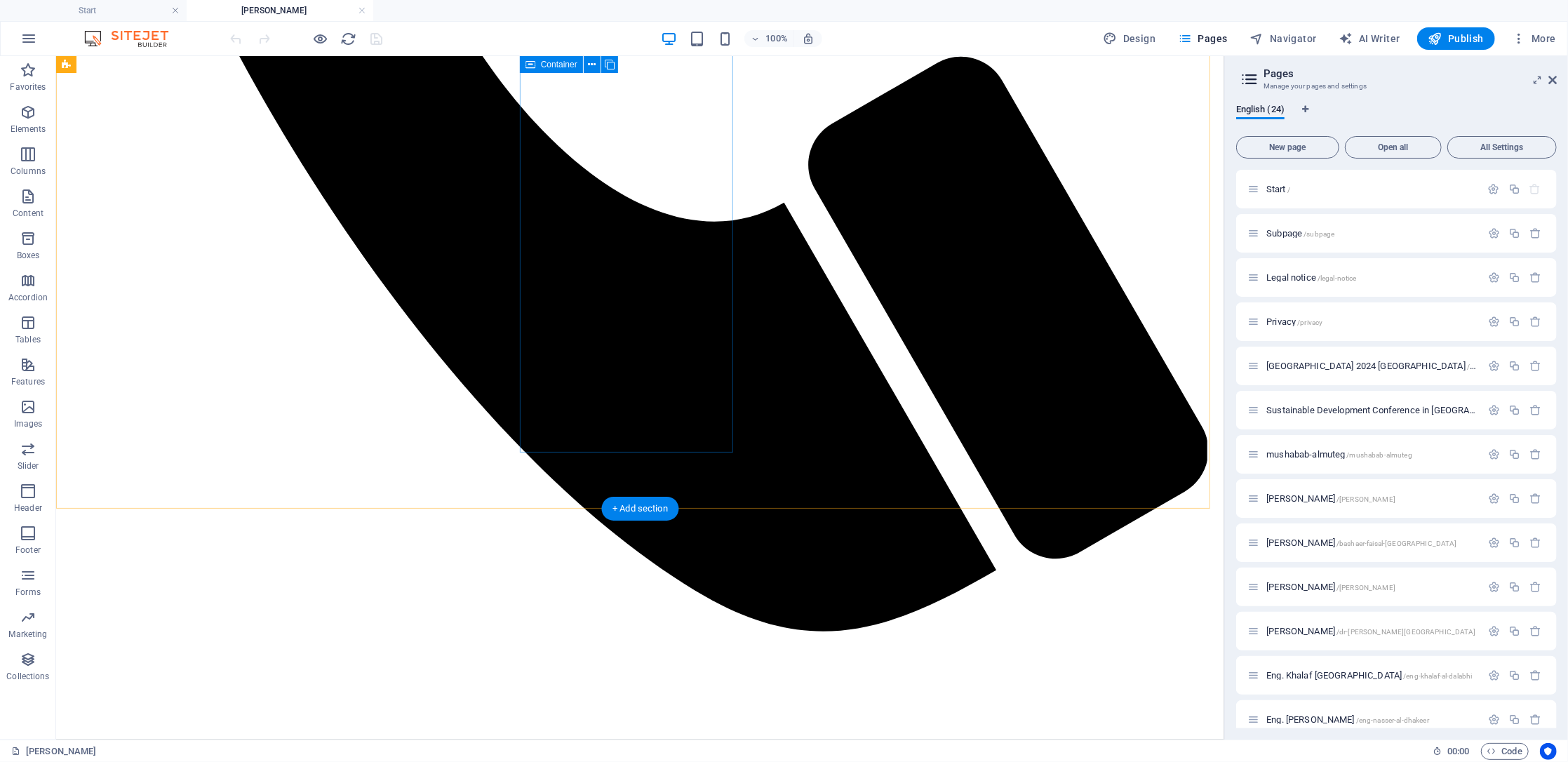
scroll to position [985, 0]
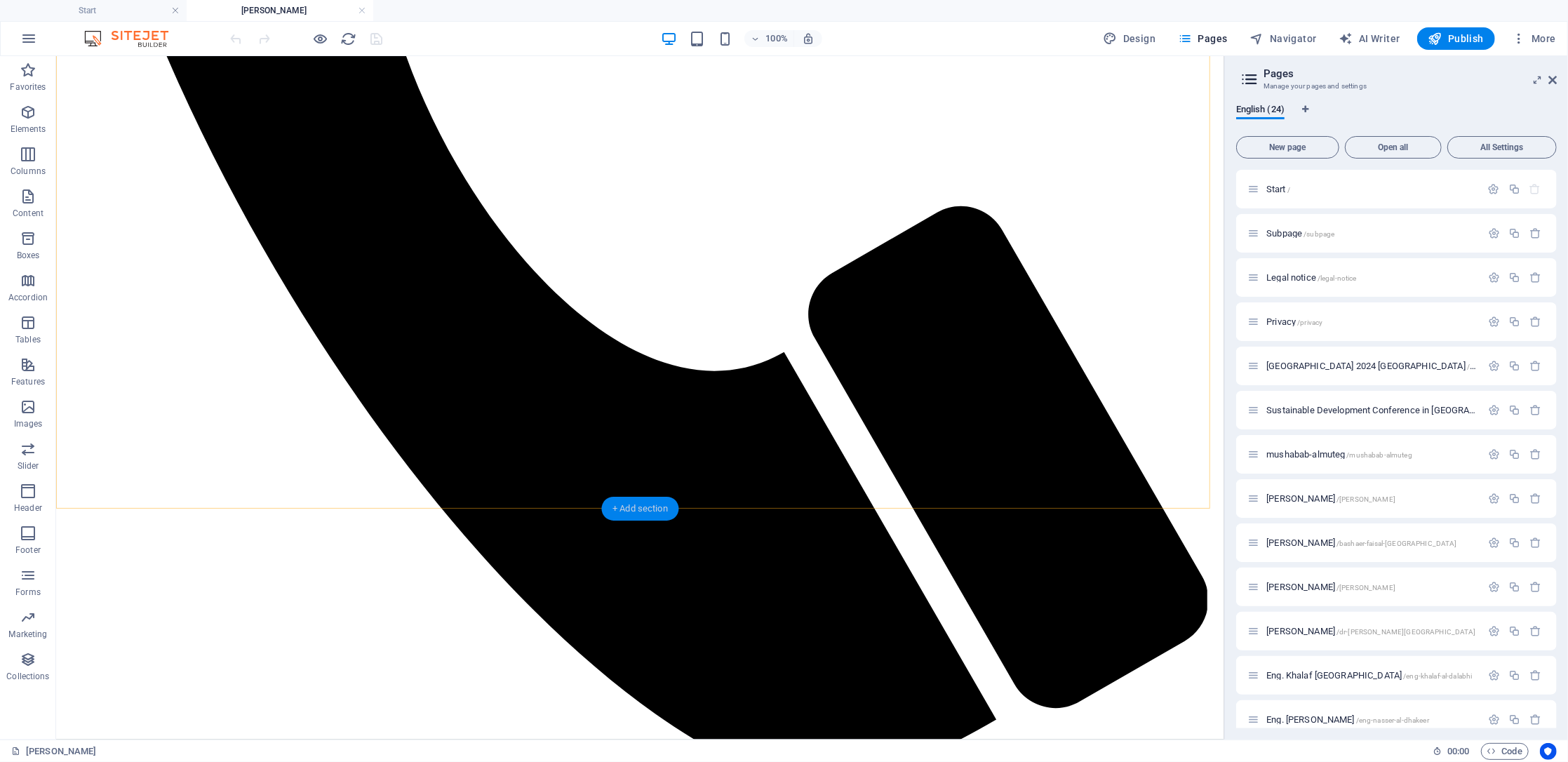
click at [639, 506] on div "+ Add section" at bounding box center [640, 508] width 78 height 24
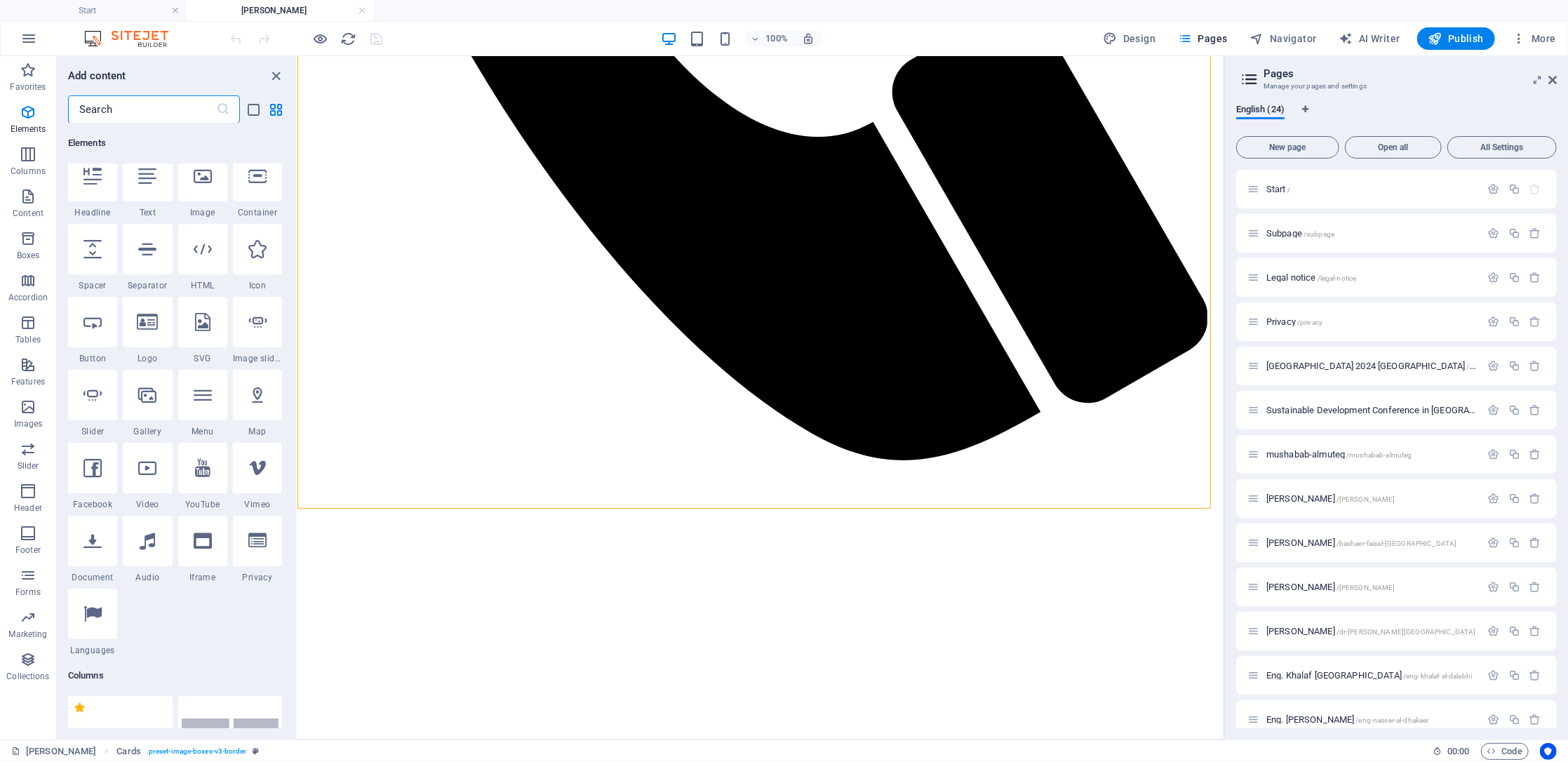
scroll to position [116, 0]
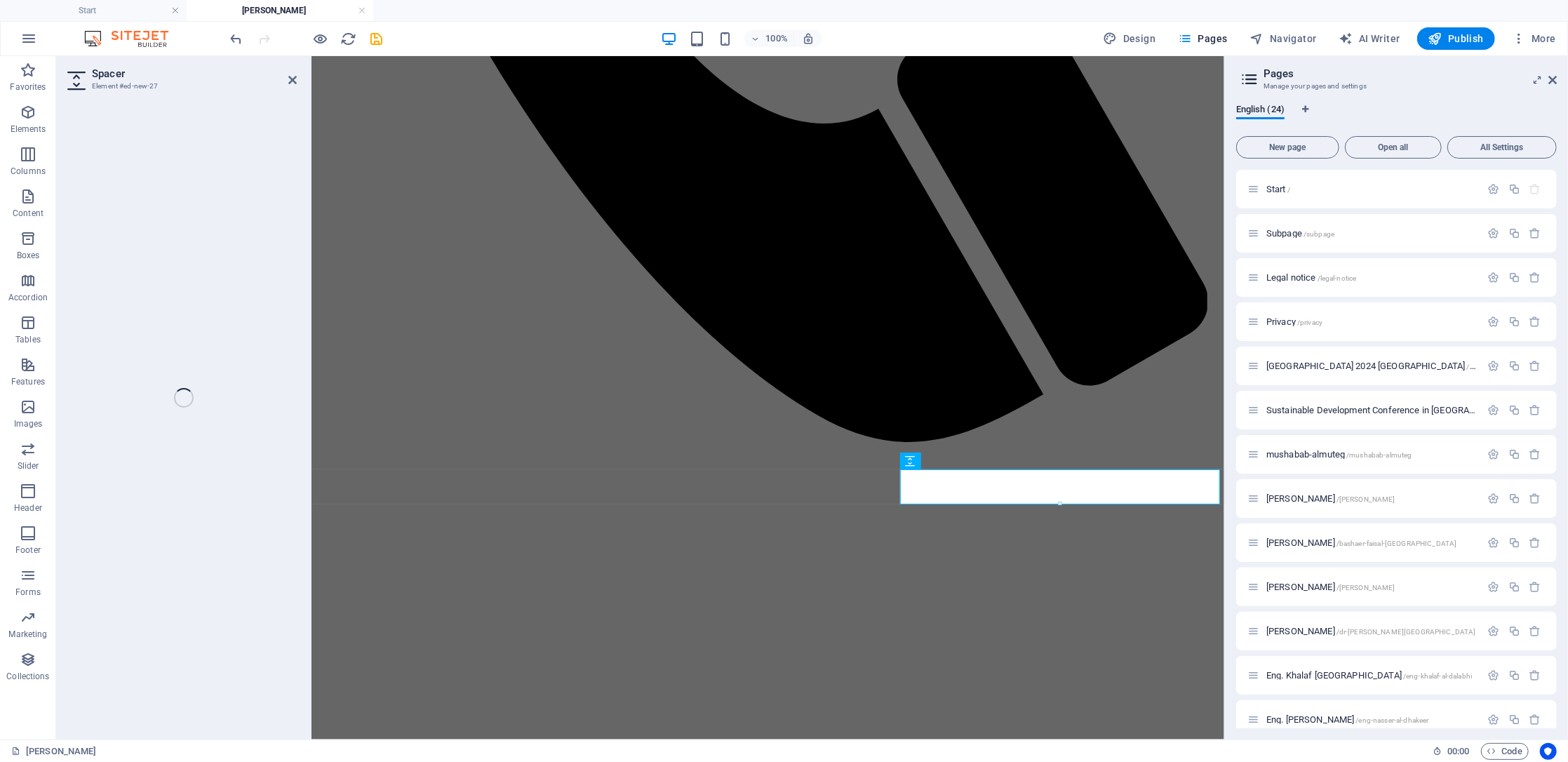
select select "px"
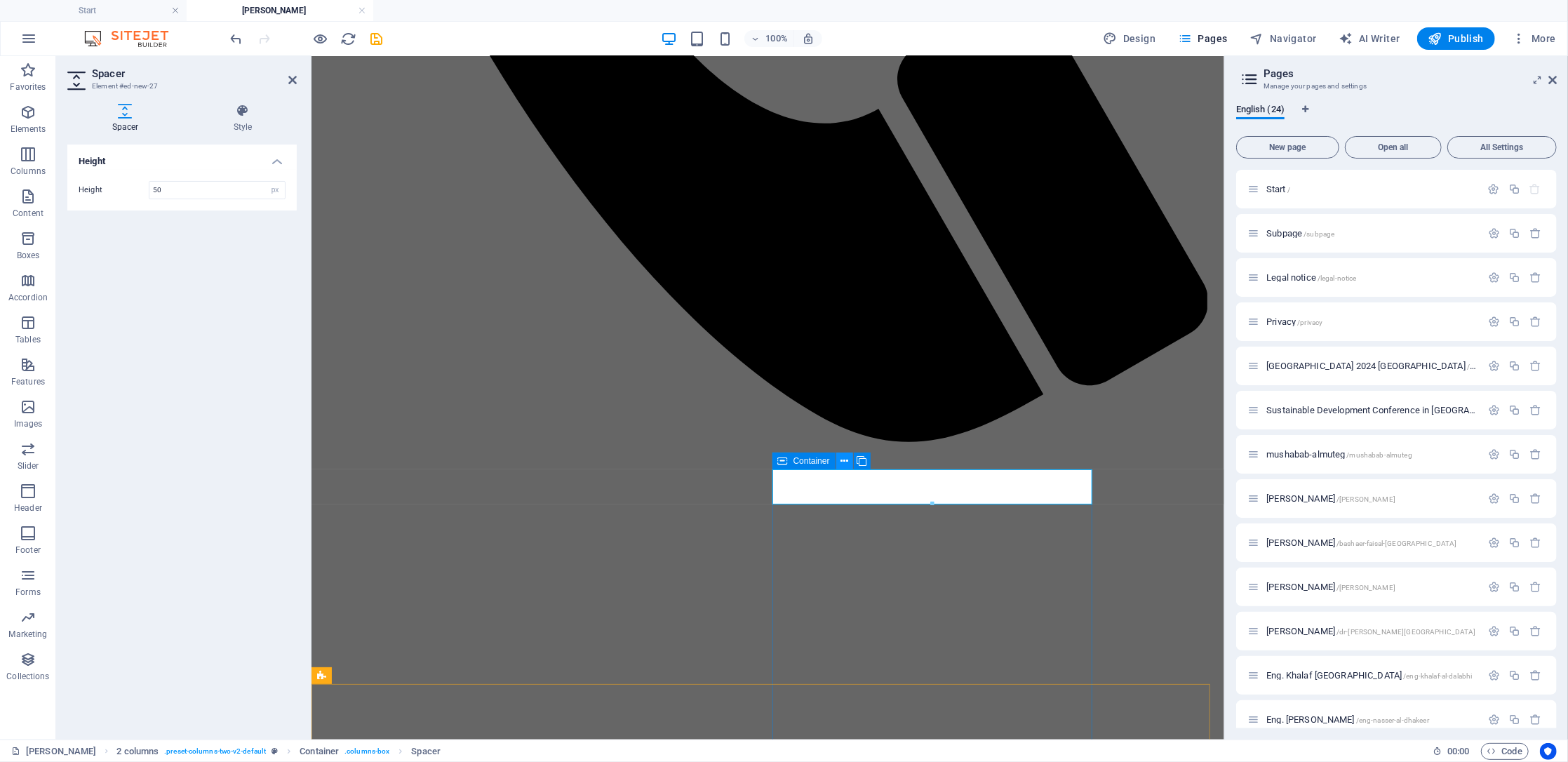
click at [841, 461] on icon at bounding box center [845, 461] width 8 height 15
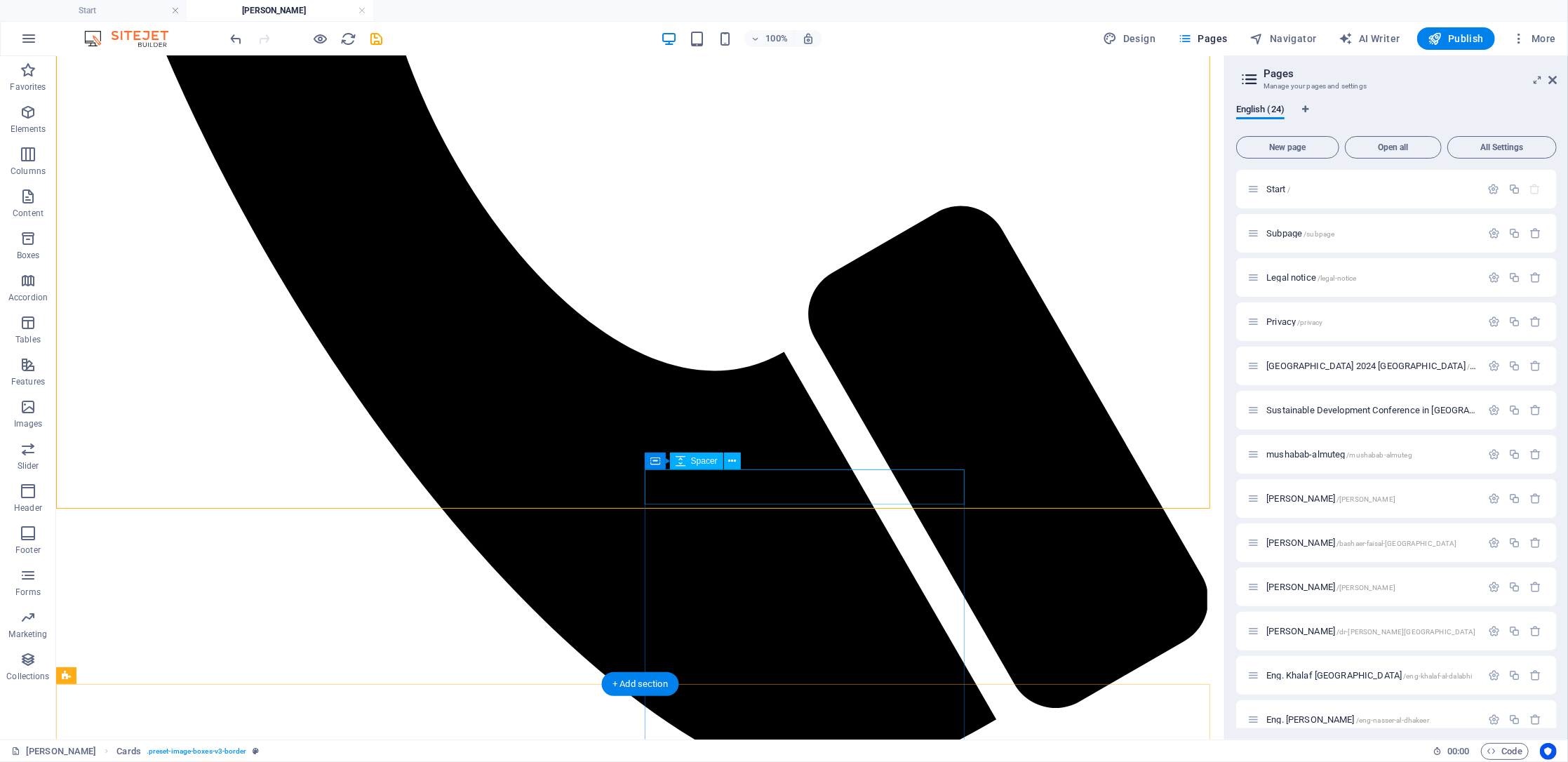
click at [737, 461] on button at bounding box center [732, 460] width 17 height 17
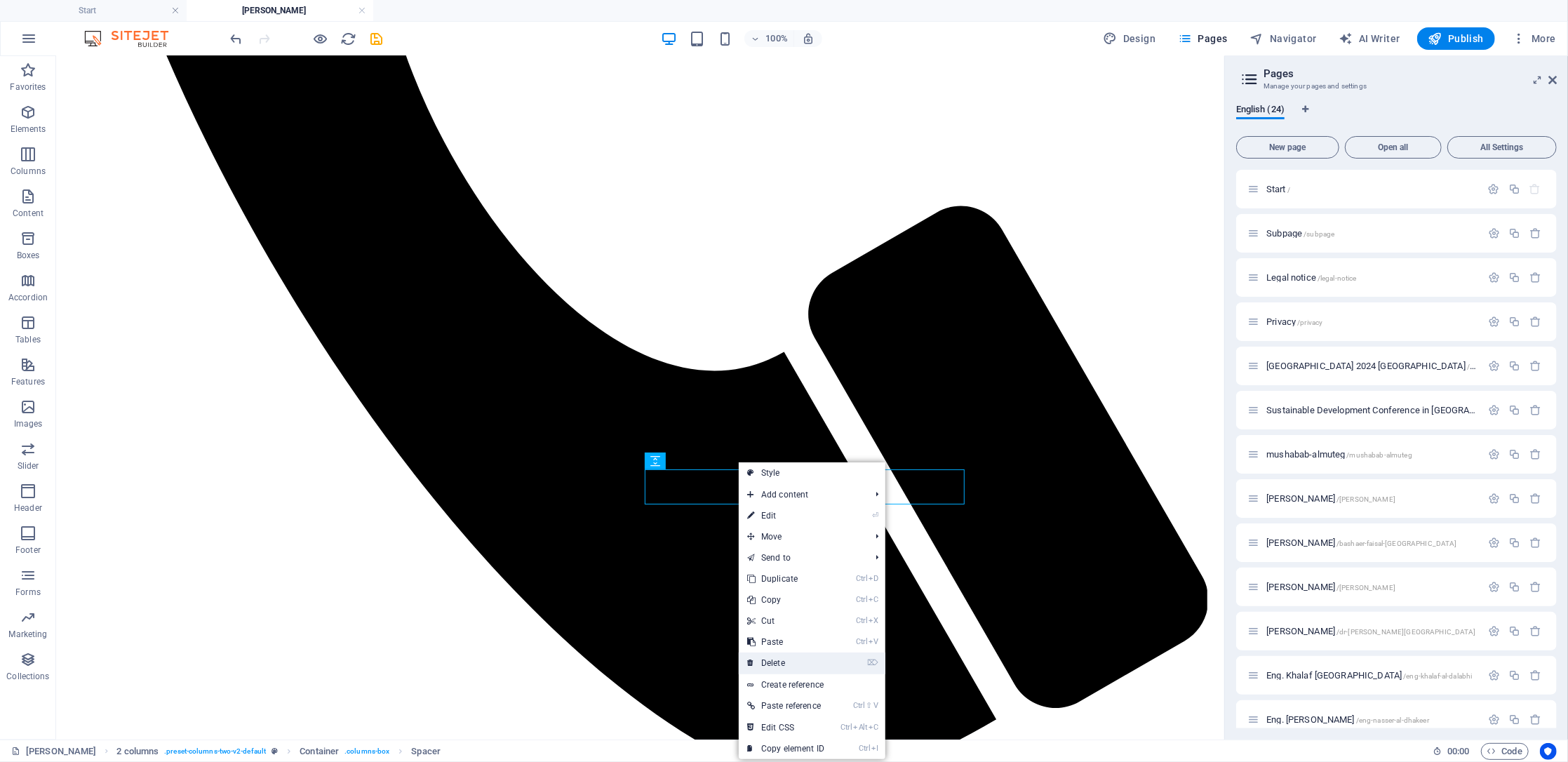
drag, startPoint x: 806, startPoint y: 664, endPoint x: 765, endPoint y: 621, distance: 59.4
click at [806, 664] on link "⌦ Delete" at bounding box center [786, 662] width 94 height 21
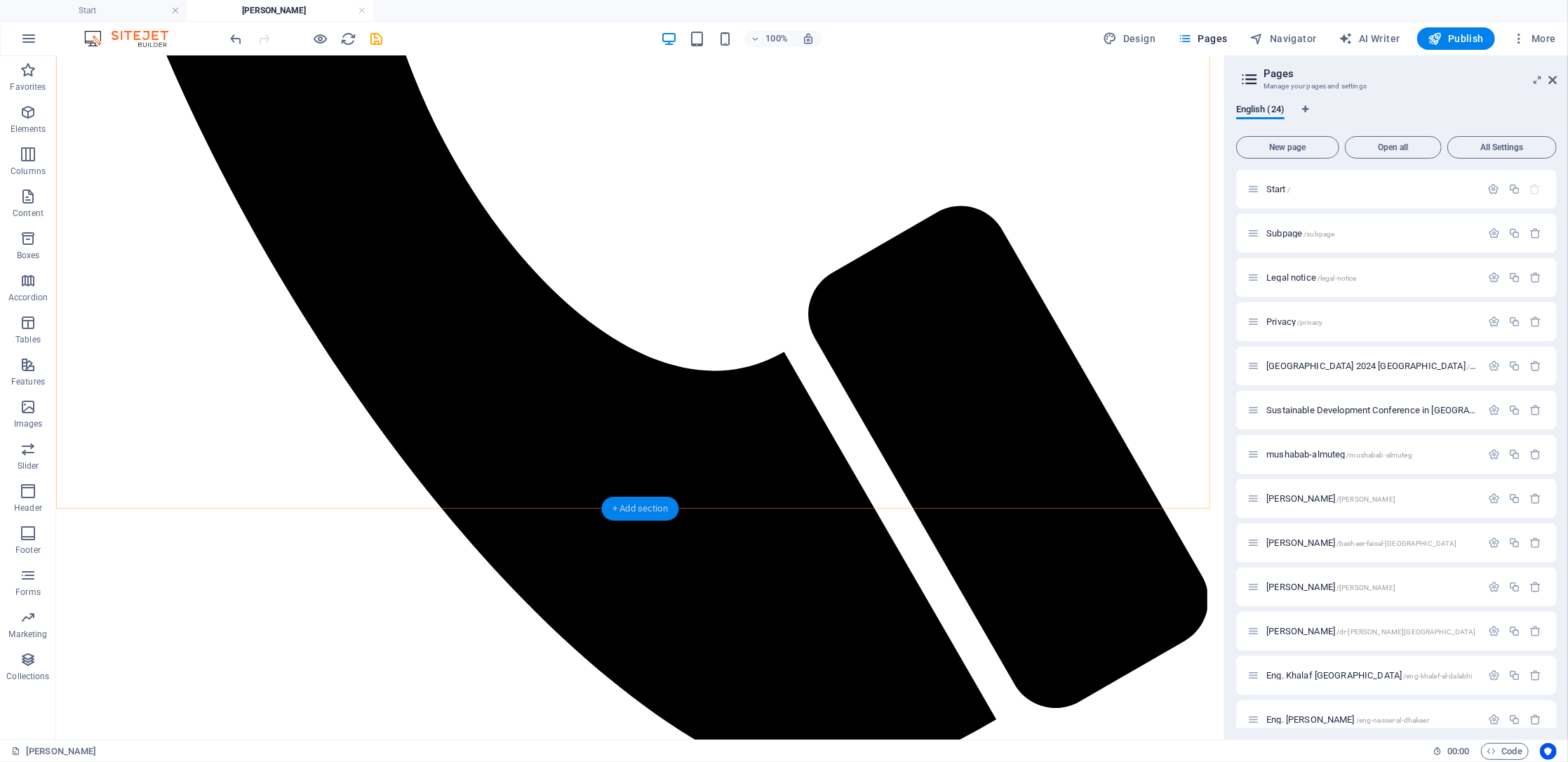
click at [631, 510] on div "+ Add section" at bounding box center [640, 508] width 78 height 24
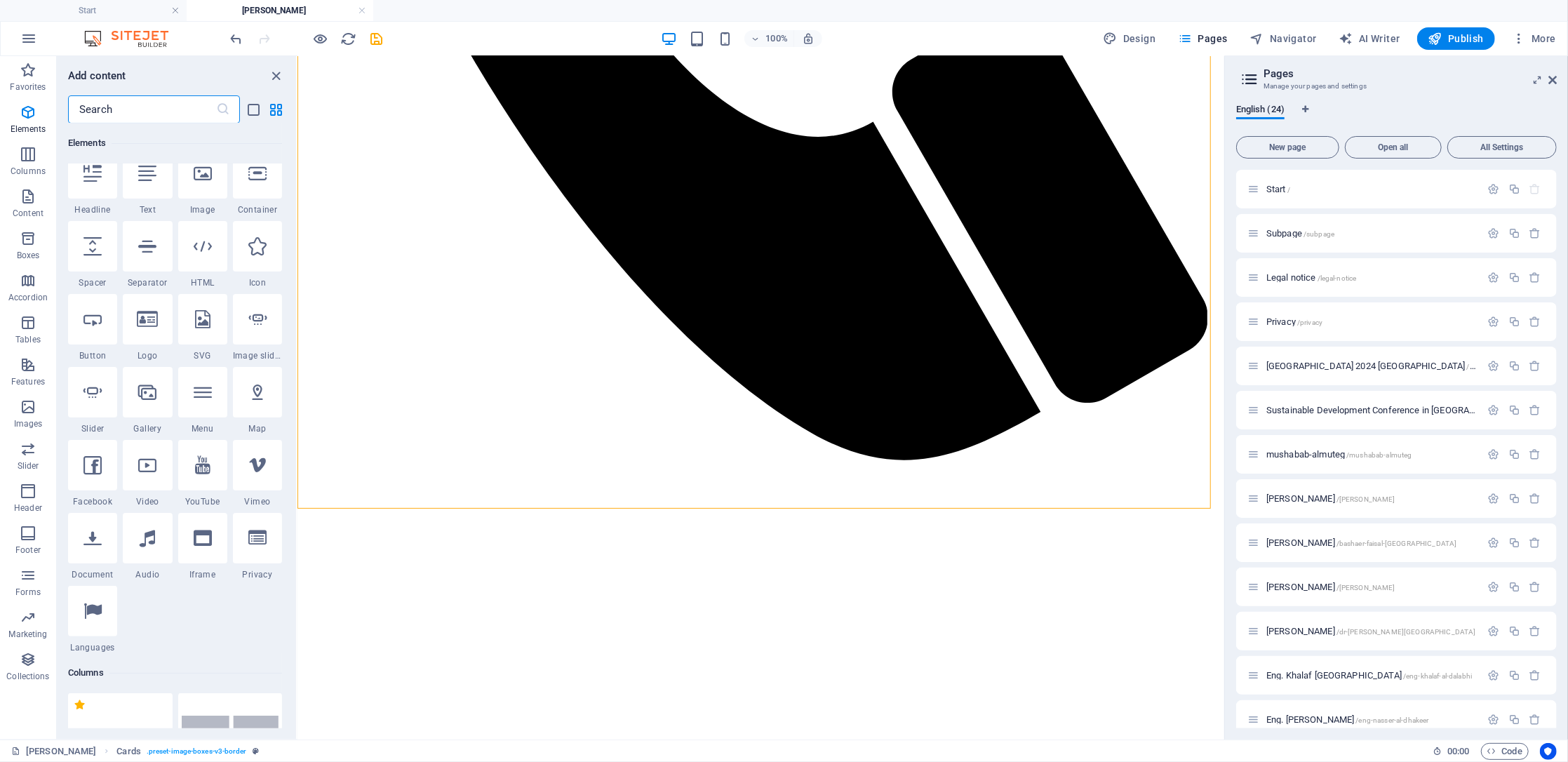
scroll to position [22, 0]
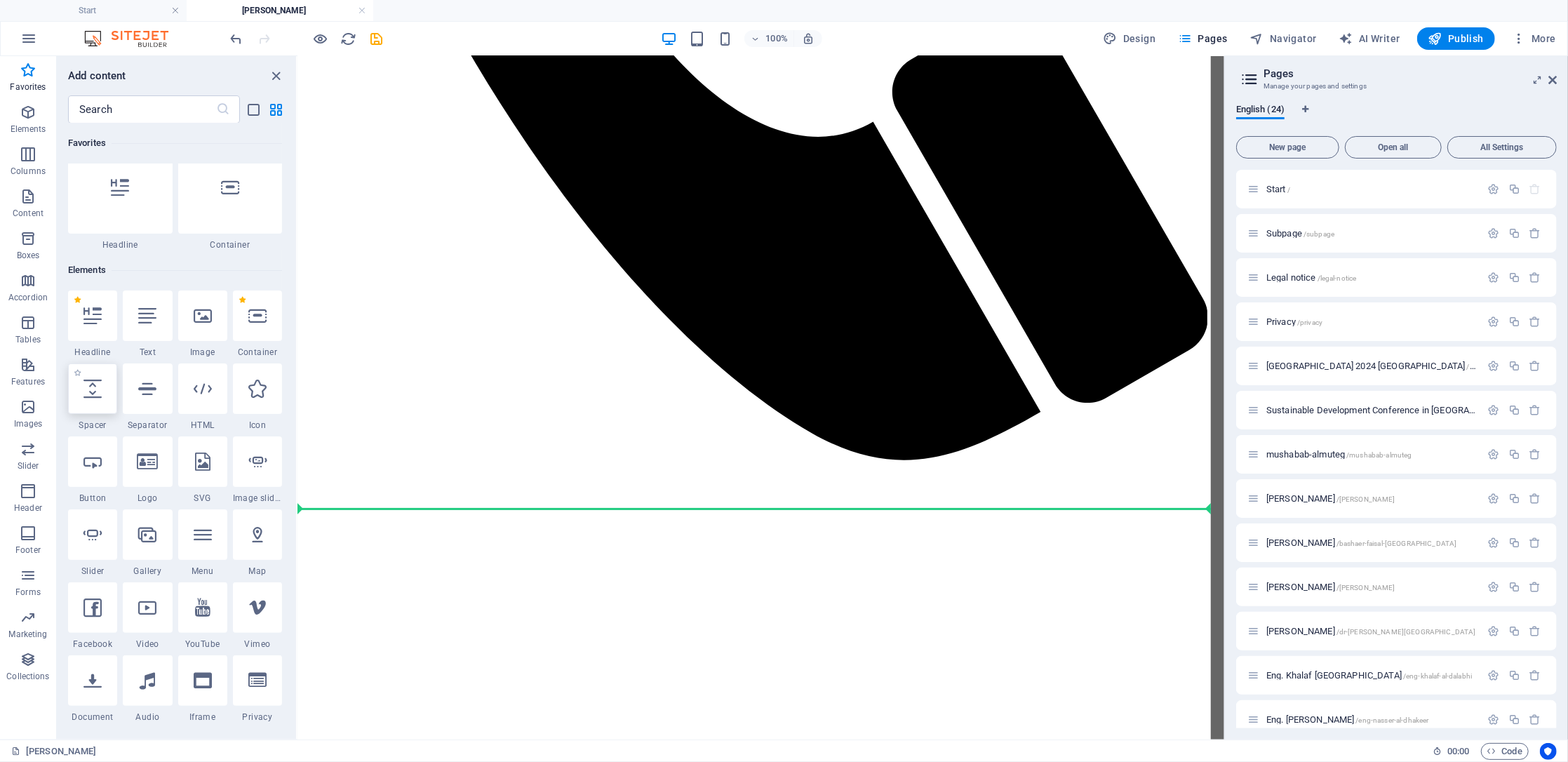
select select "px"
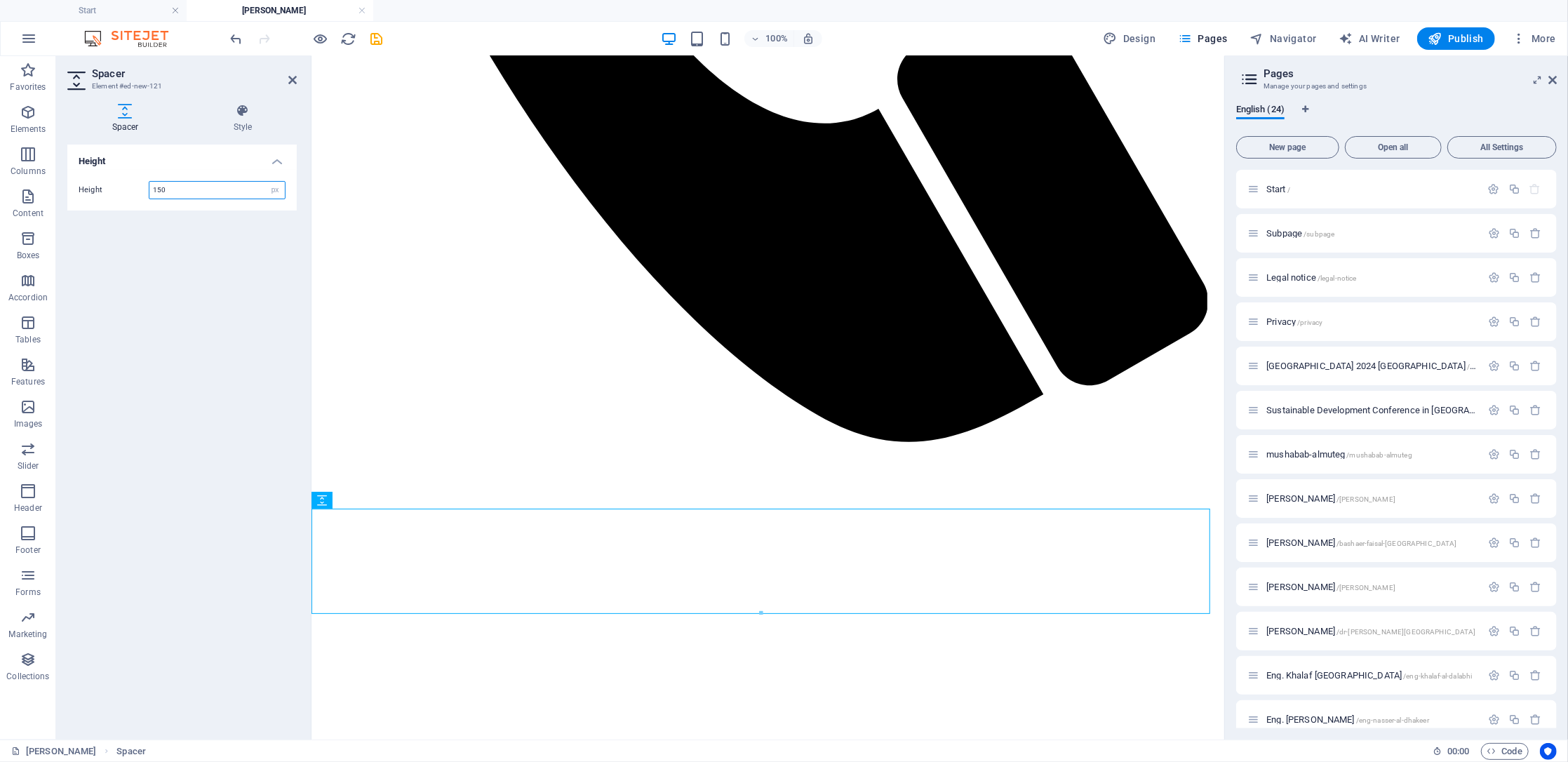
type input "150"
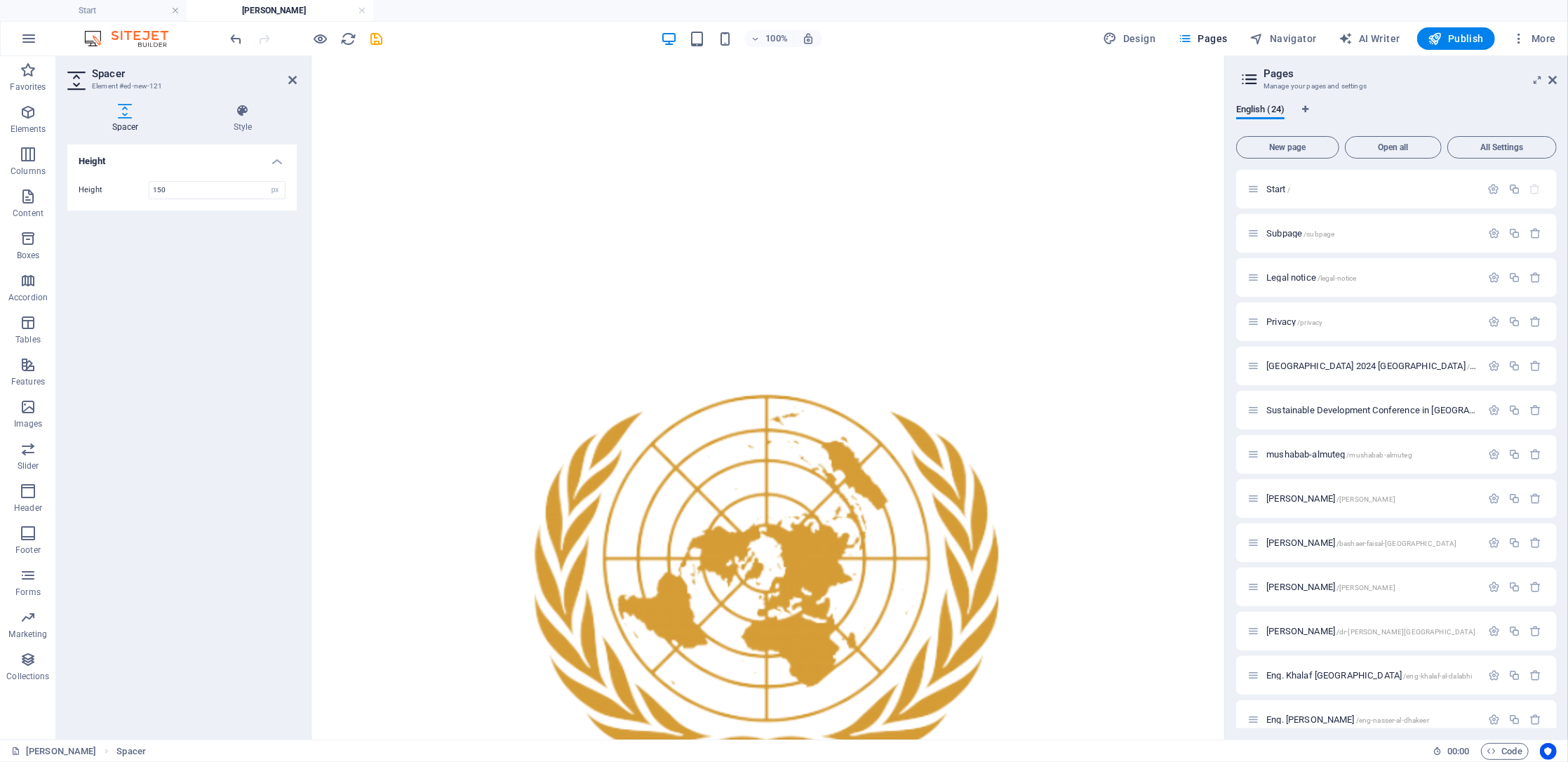
scroll to position [2131, 0]
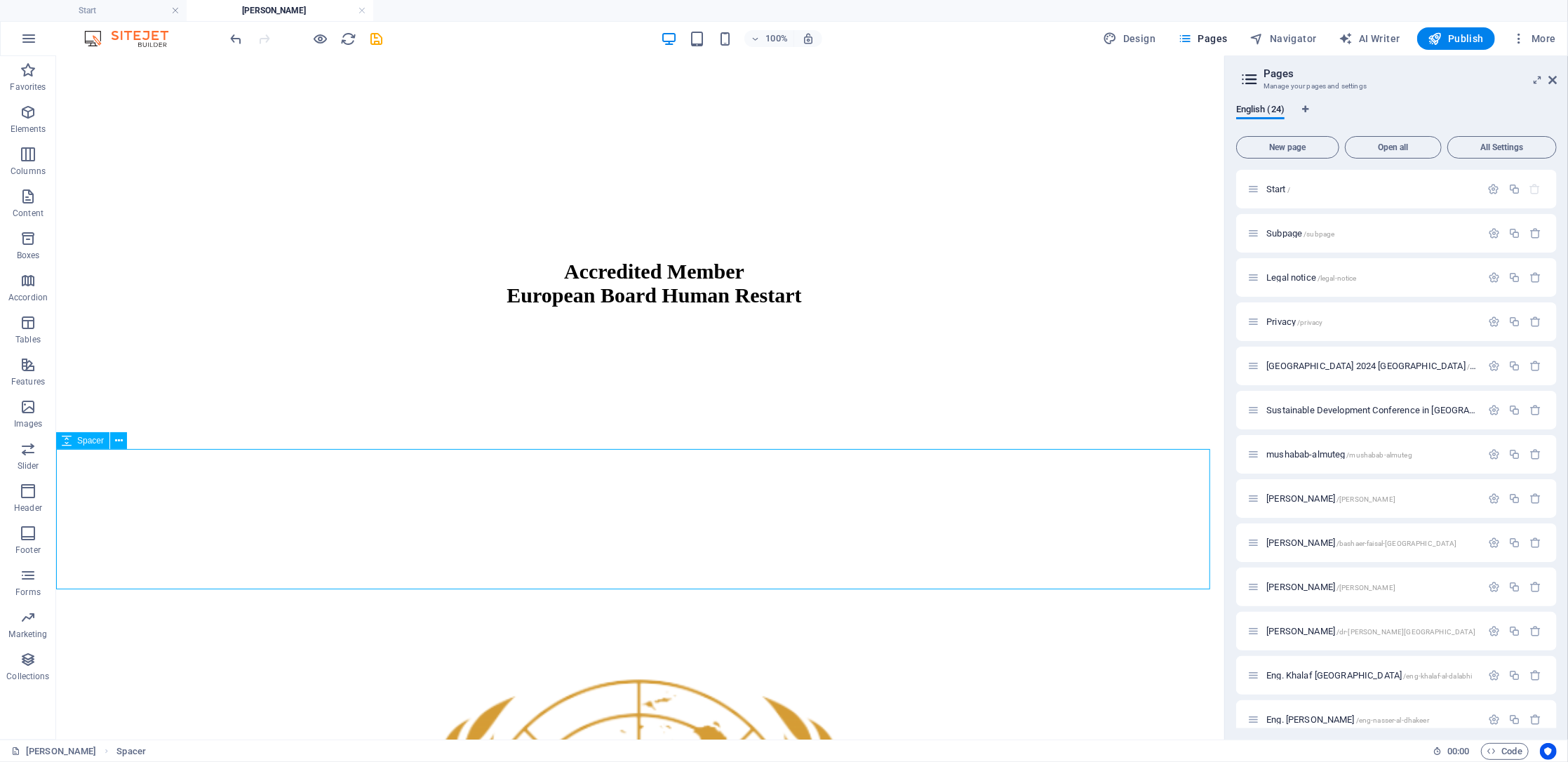
select select "px"
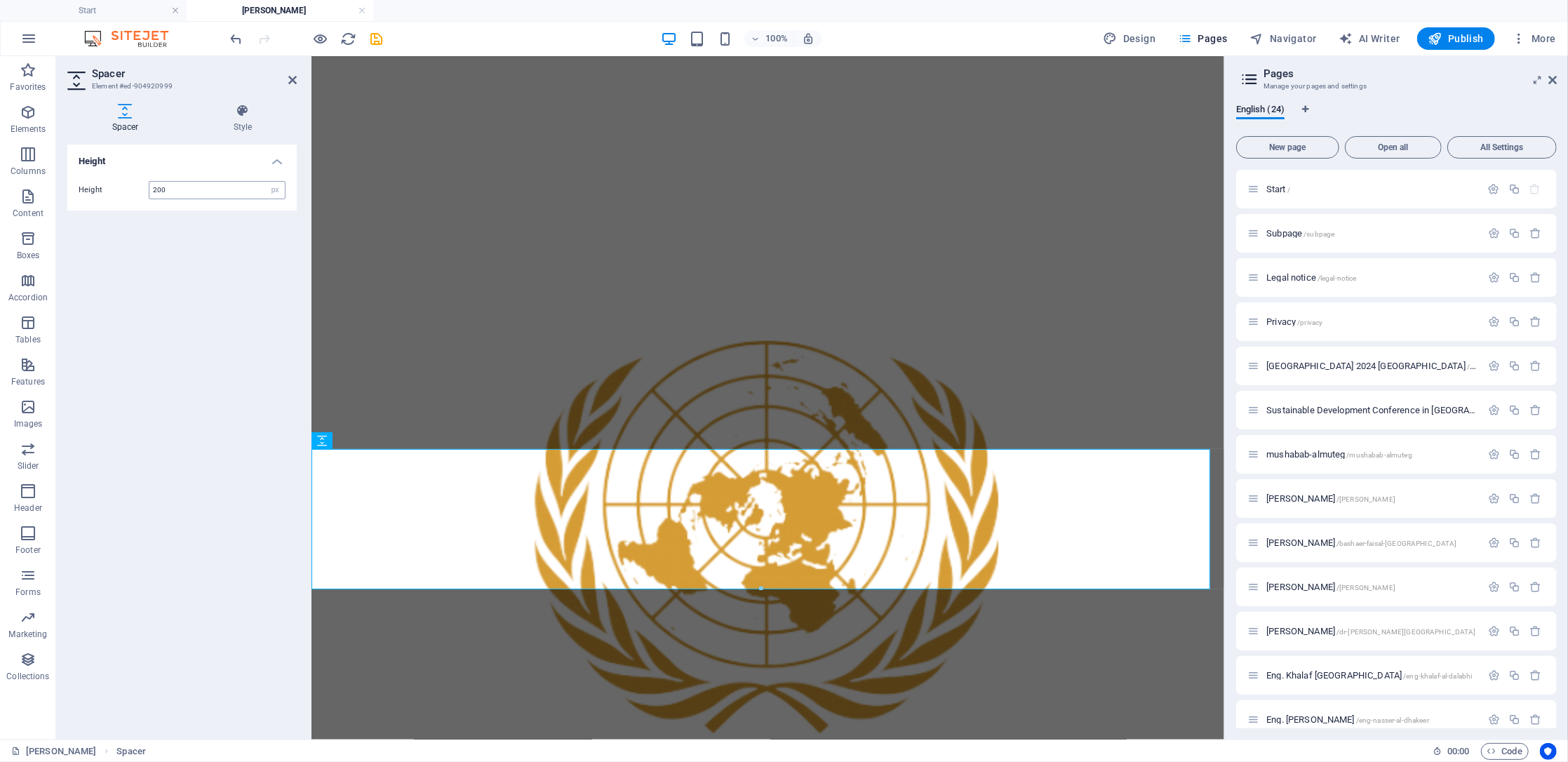
click at [168, 188] on input "200" at bounding box center [218, 190] width 136 height 17
drag, startPoint x: 189, startPoint y: 190, endPoint x: 143, endPoint y: 192, distance: 46.0
click at [143, 192] on div "Height 200 px rem vh vw" at bounding box center [182, 190] width 207 height 18
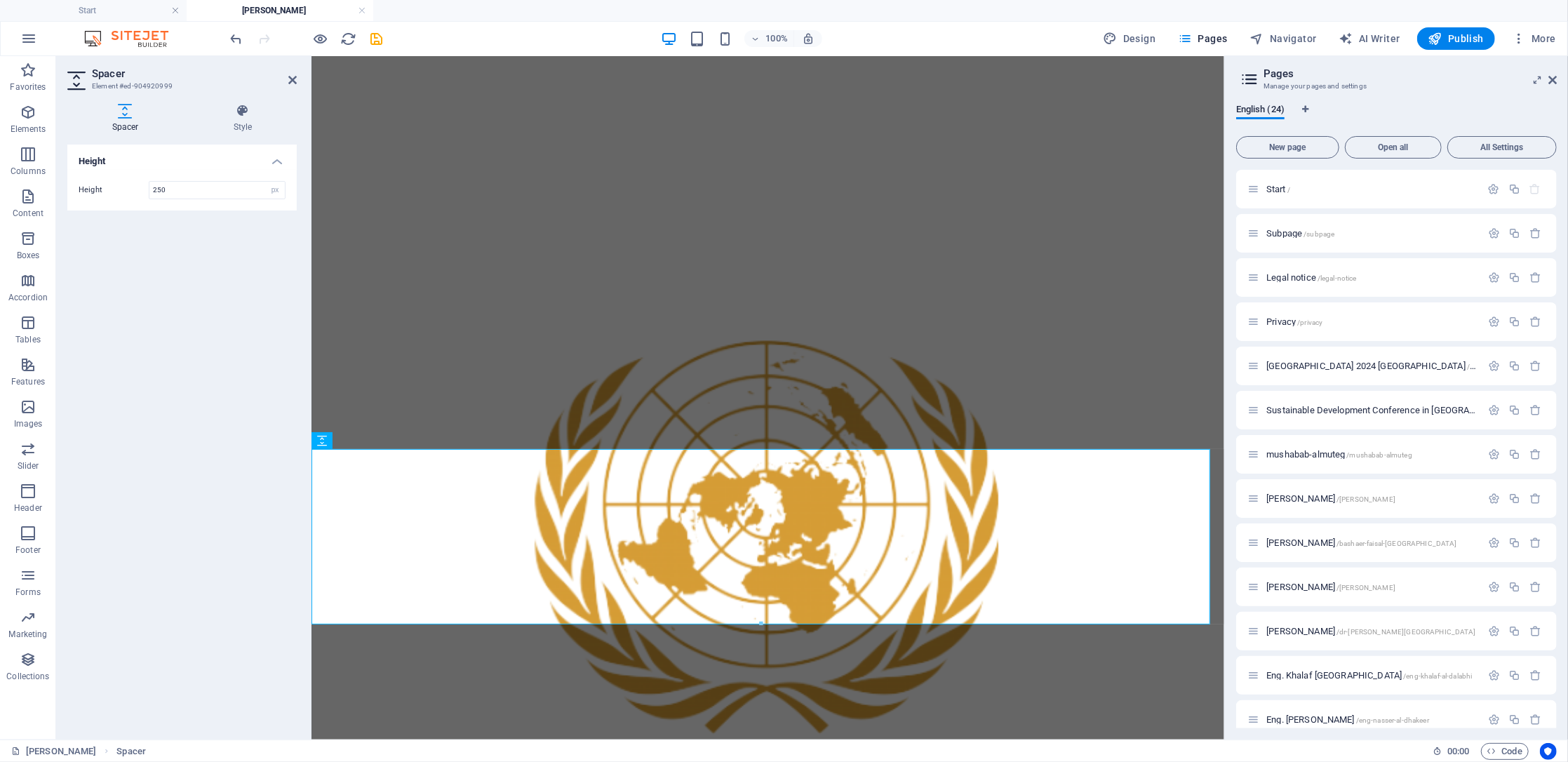
type input "250"
click at [1460, 37] on span "Publish" at bounding box center [1456, 39] width 56 height 14
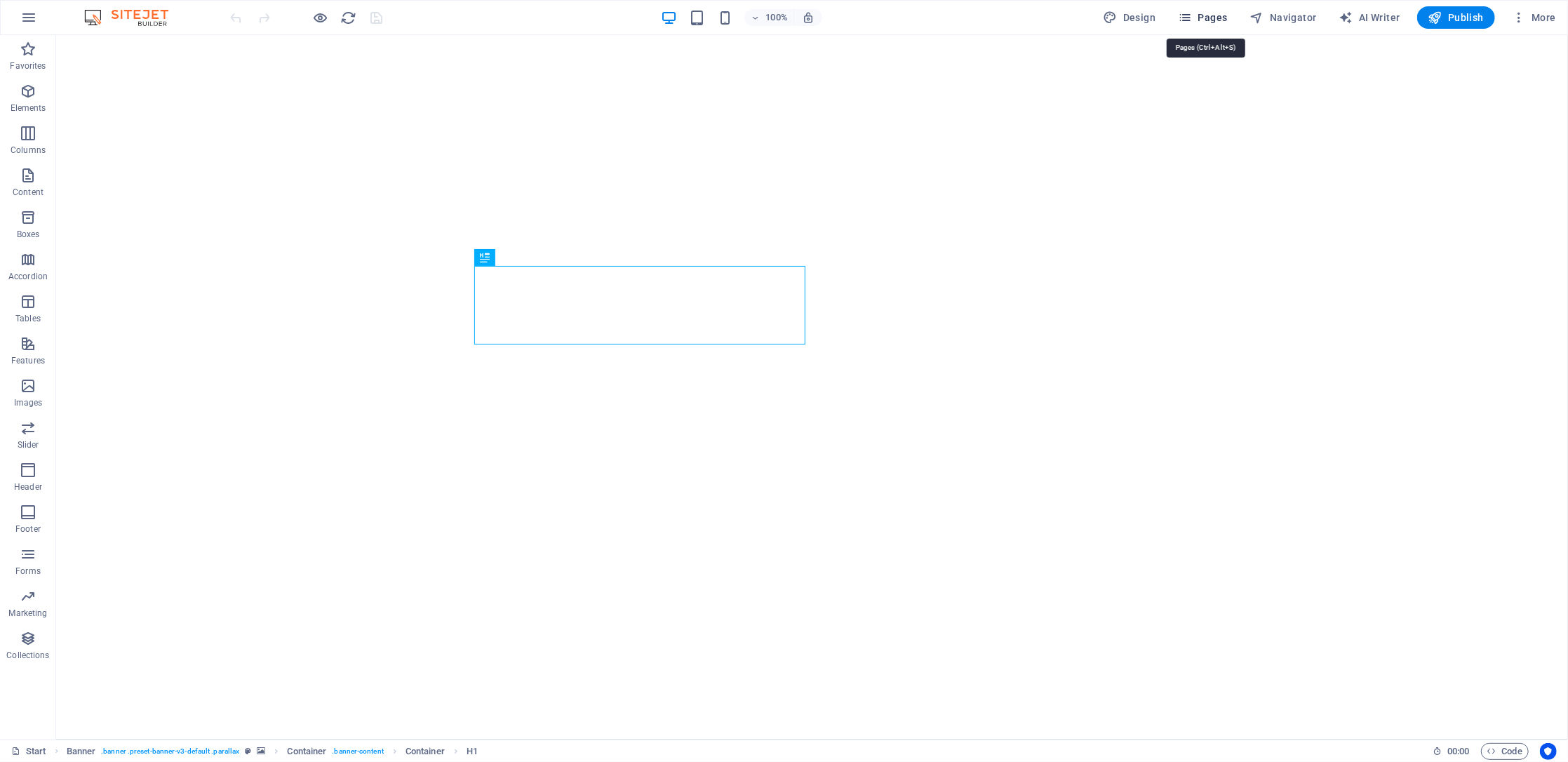
click at [1206, 15] on span "Pages" at bounding box center [1202, 18] width 49 height 14
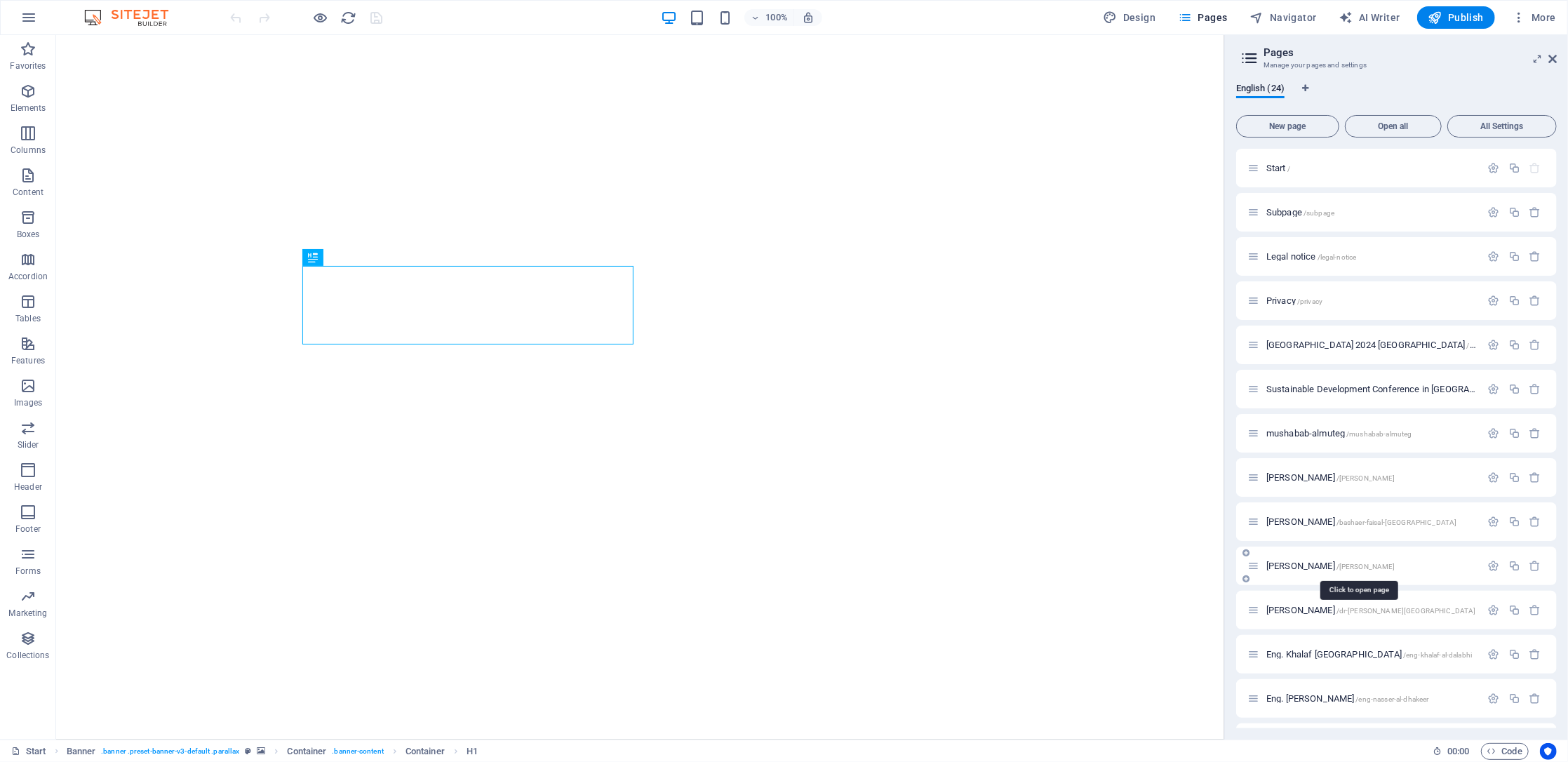
click at [1315, 565] on span "[PERSON_NAME] /[PERSON_NAME]" at bounding box center [1330, 565] width 129 height 11
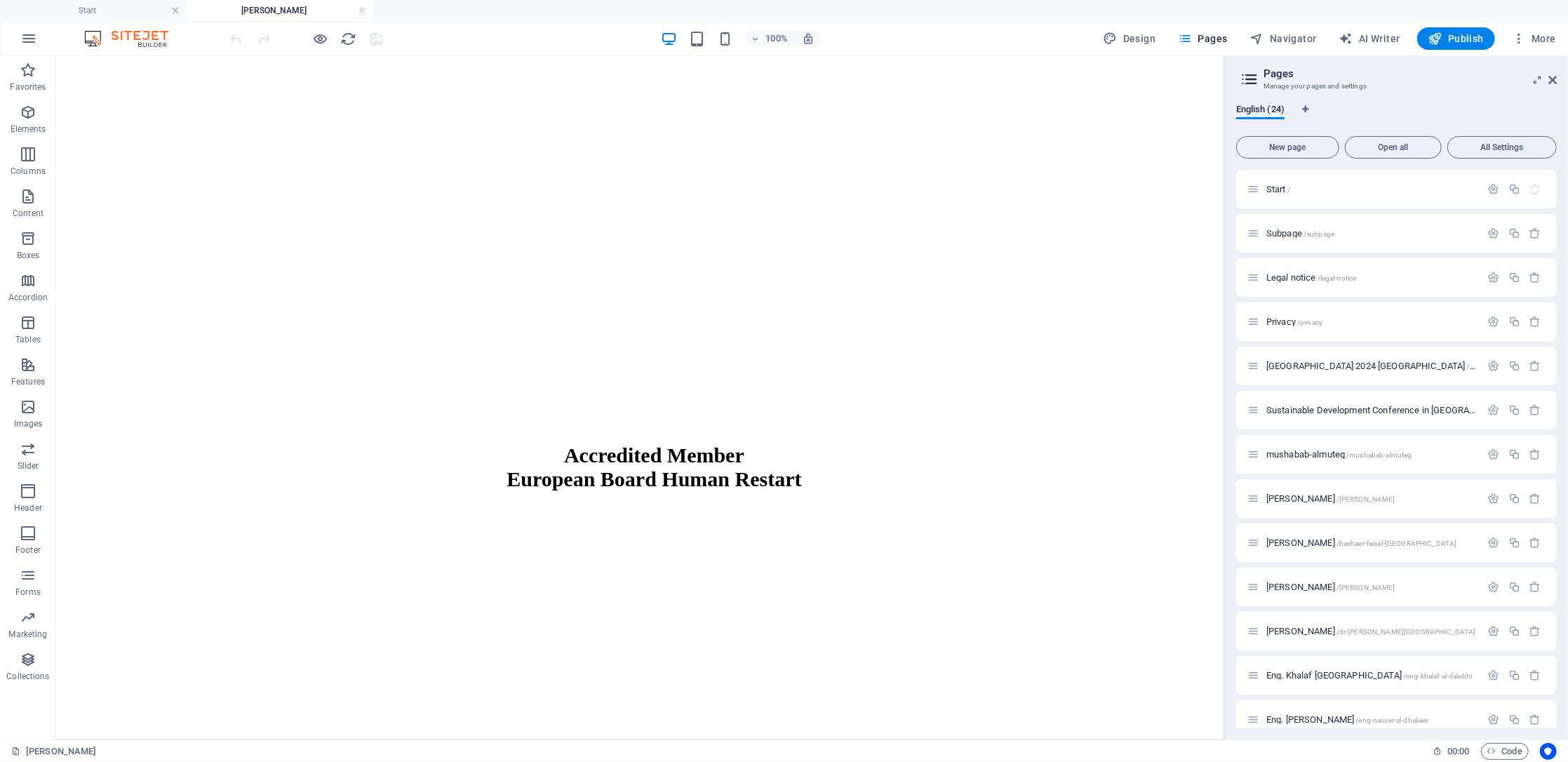
scroll to position [2107, 0]
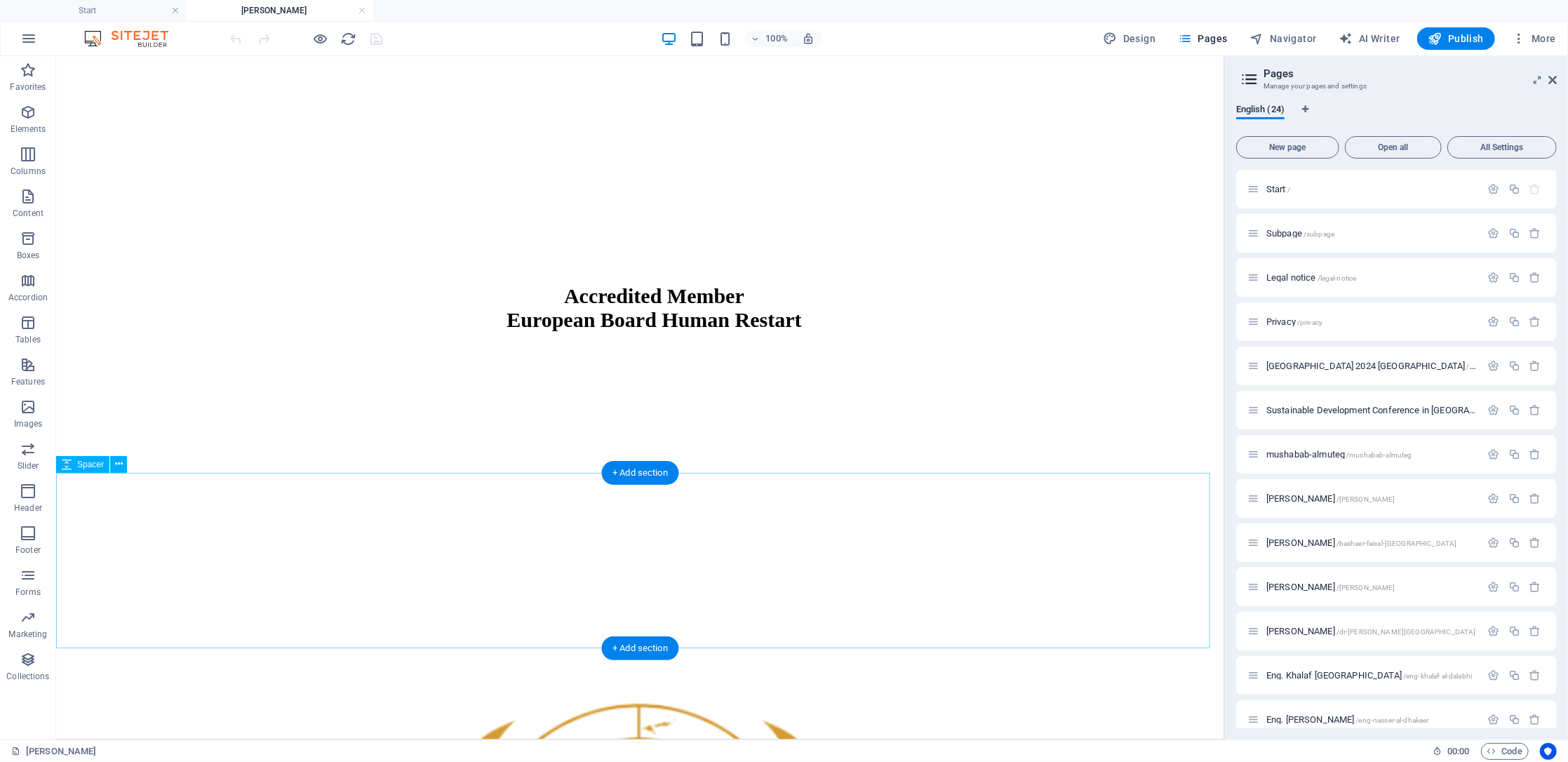
select select "px"
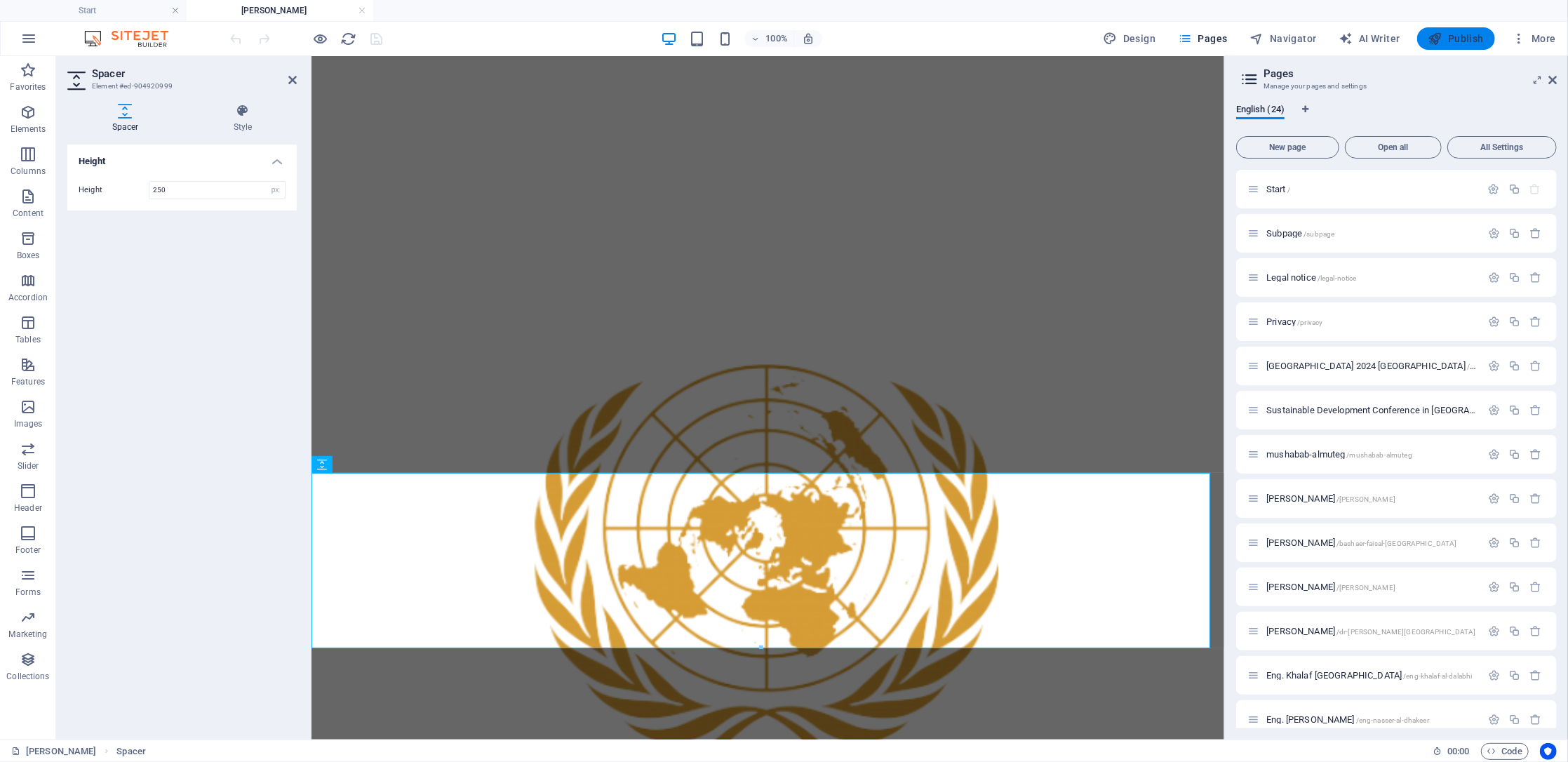
click at [1445, 41] on span "Publish" at bounding box center [1456, 39] width 56 height 14
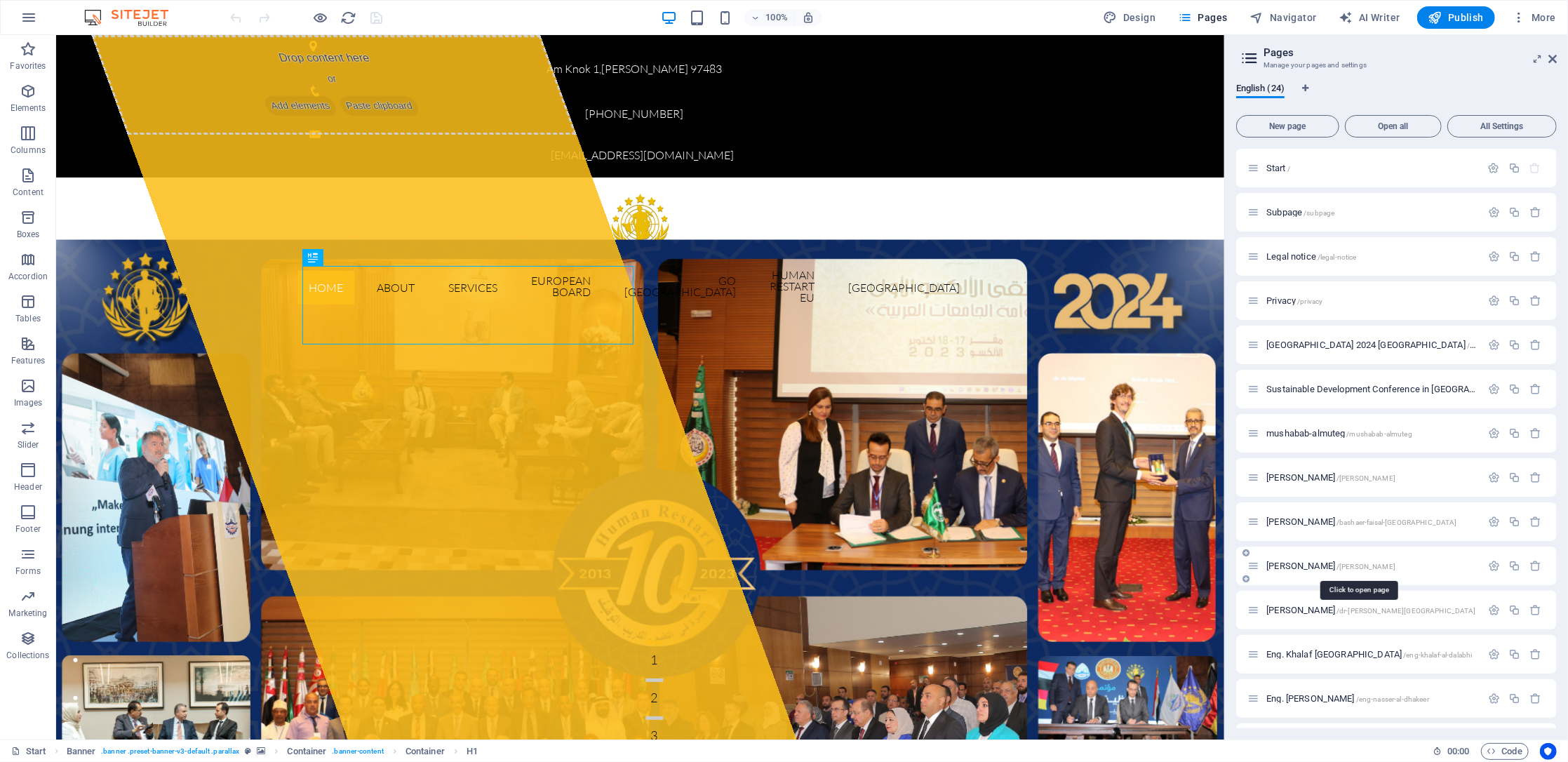
click at [1298, 565] on span "[PERSON_NAME] /[PERSON_NAME]" at bounding box center [1330, 565] width 129 height 11
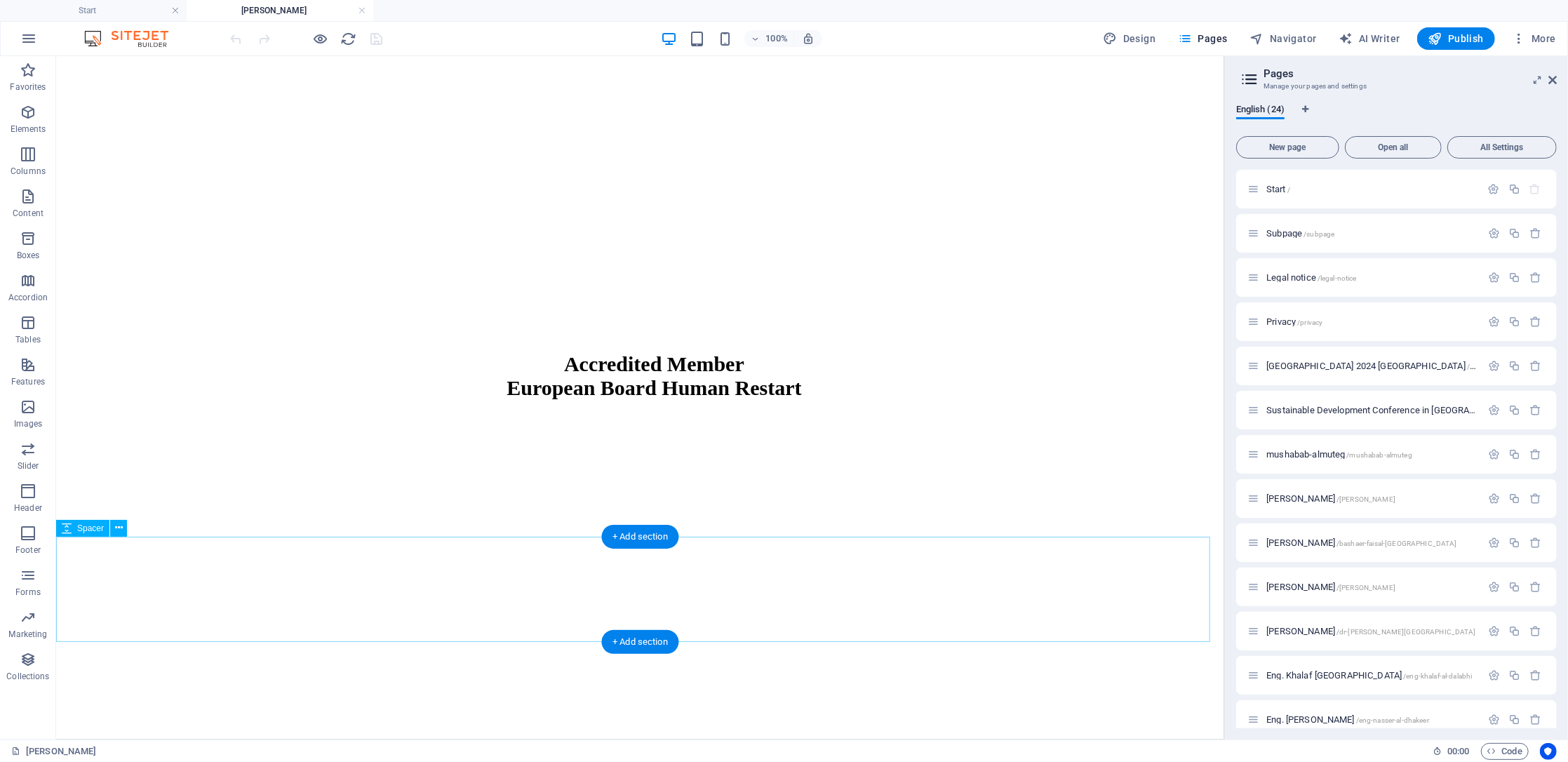
scroll to position [2107, 0]
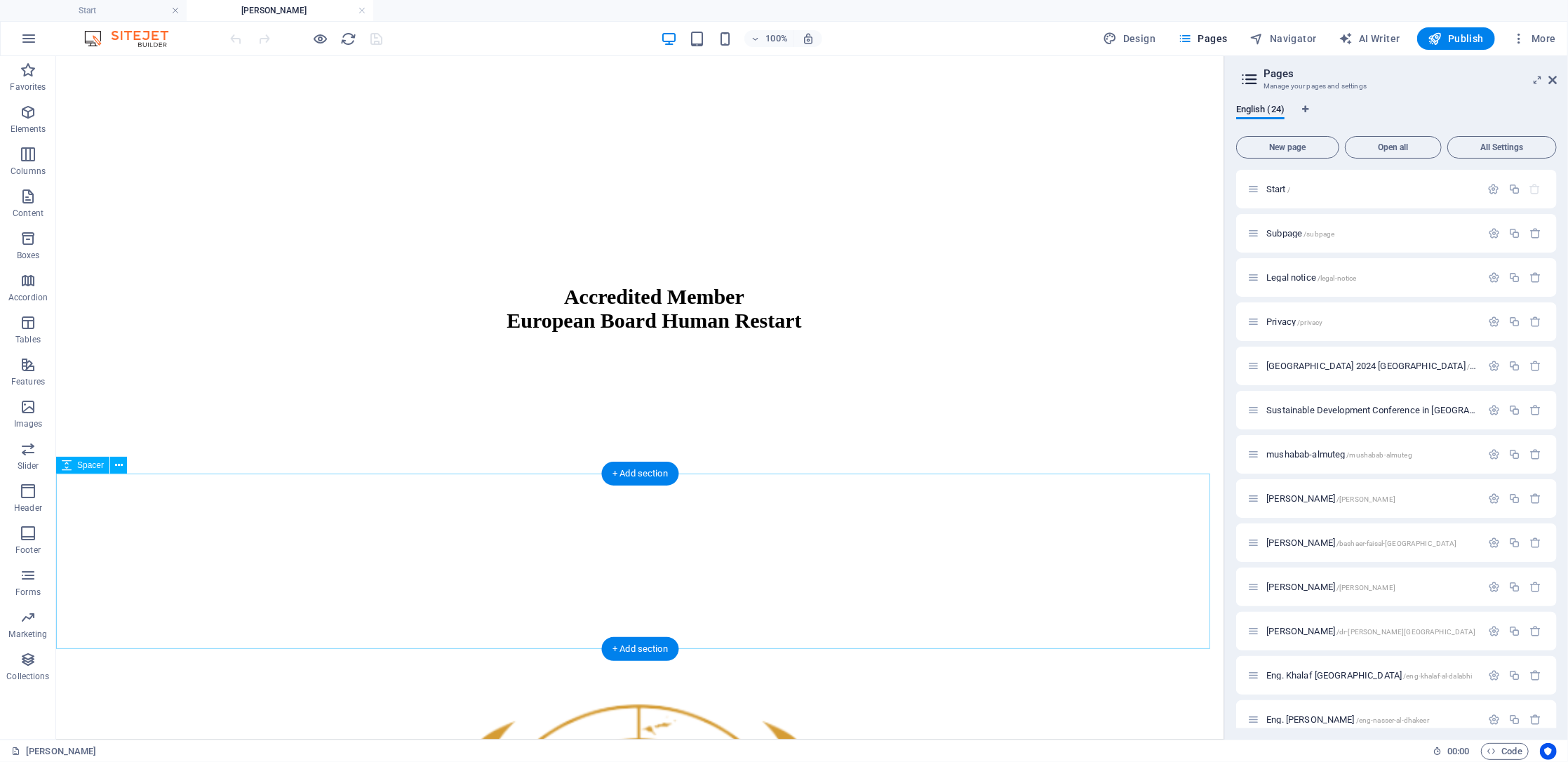
click at [1459, 39] on span "Publish" at bounding box center [1456, 39] width 56 height 14
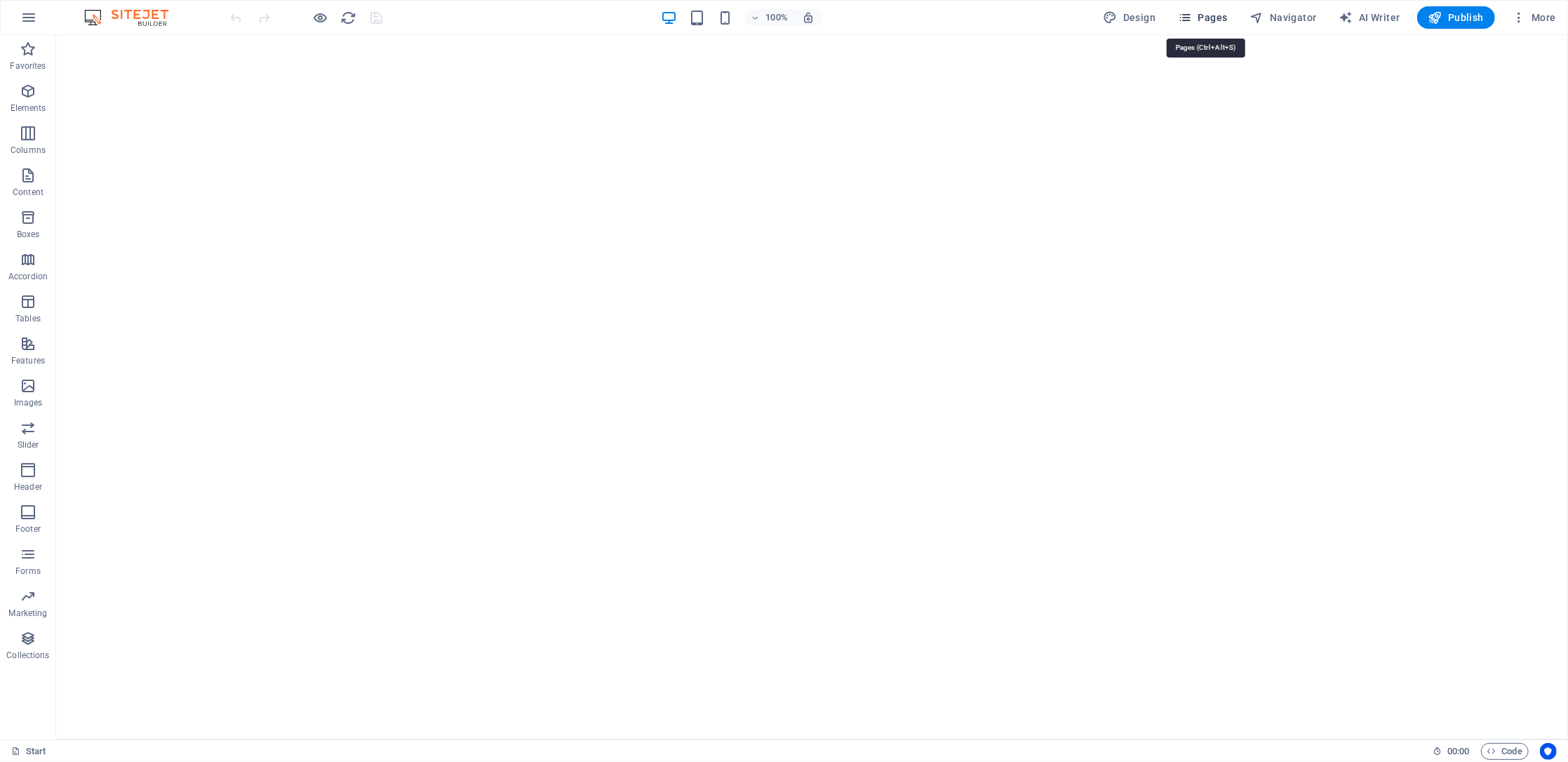
click at [1192, 18] on icon "button" at bounding box center [1185, 18] width 14 height 14
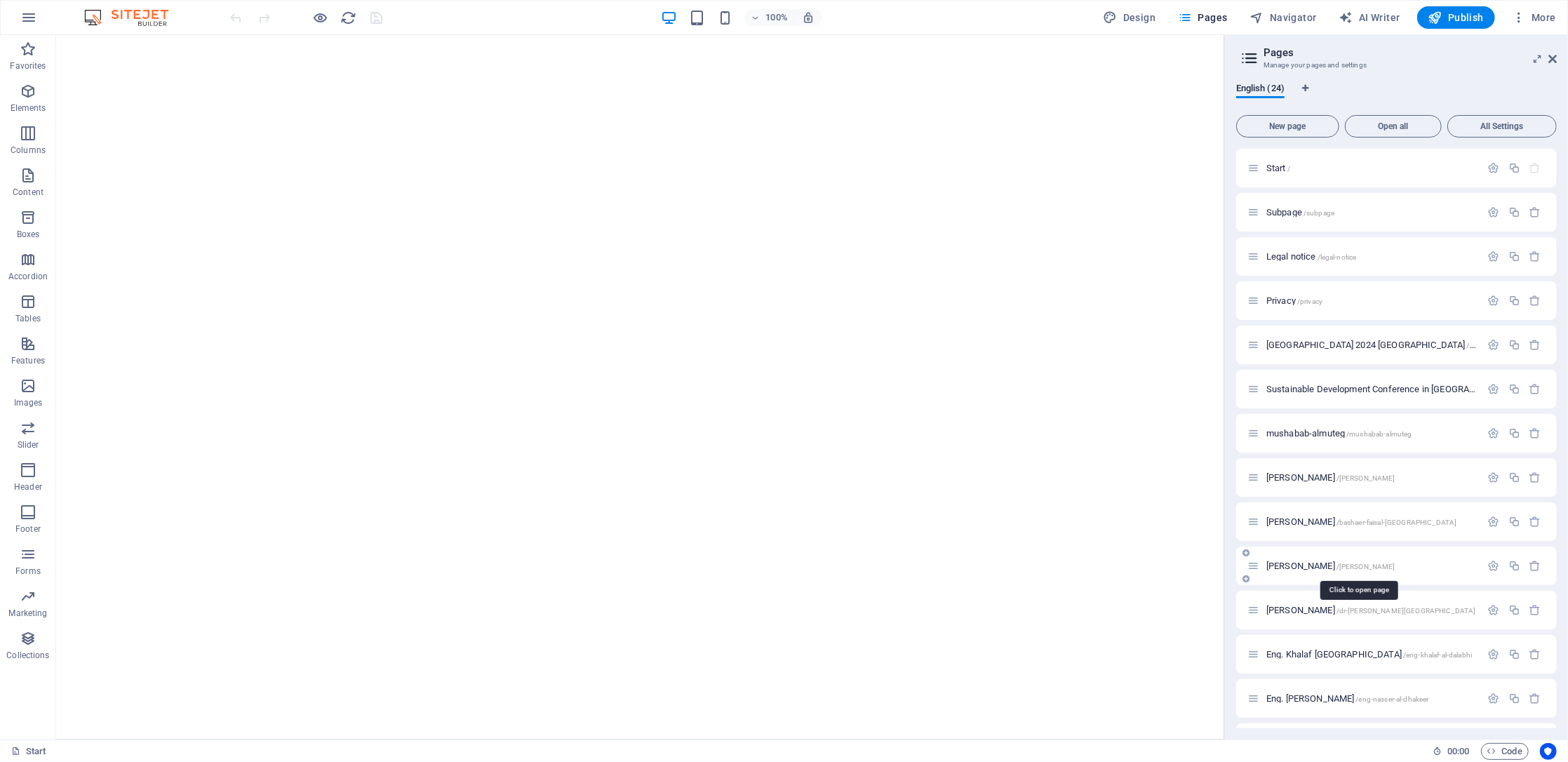
click at [1329, 569] on span "[PERSON_NAME] /[PERSON_NAME]" at bounding box center [1330, 565] width 129 height 11
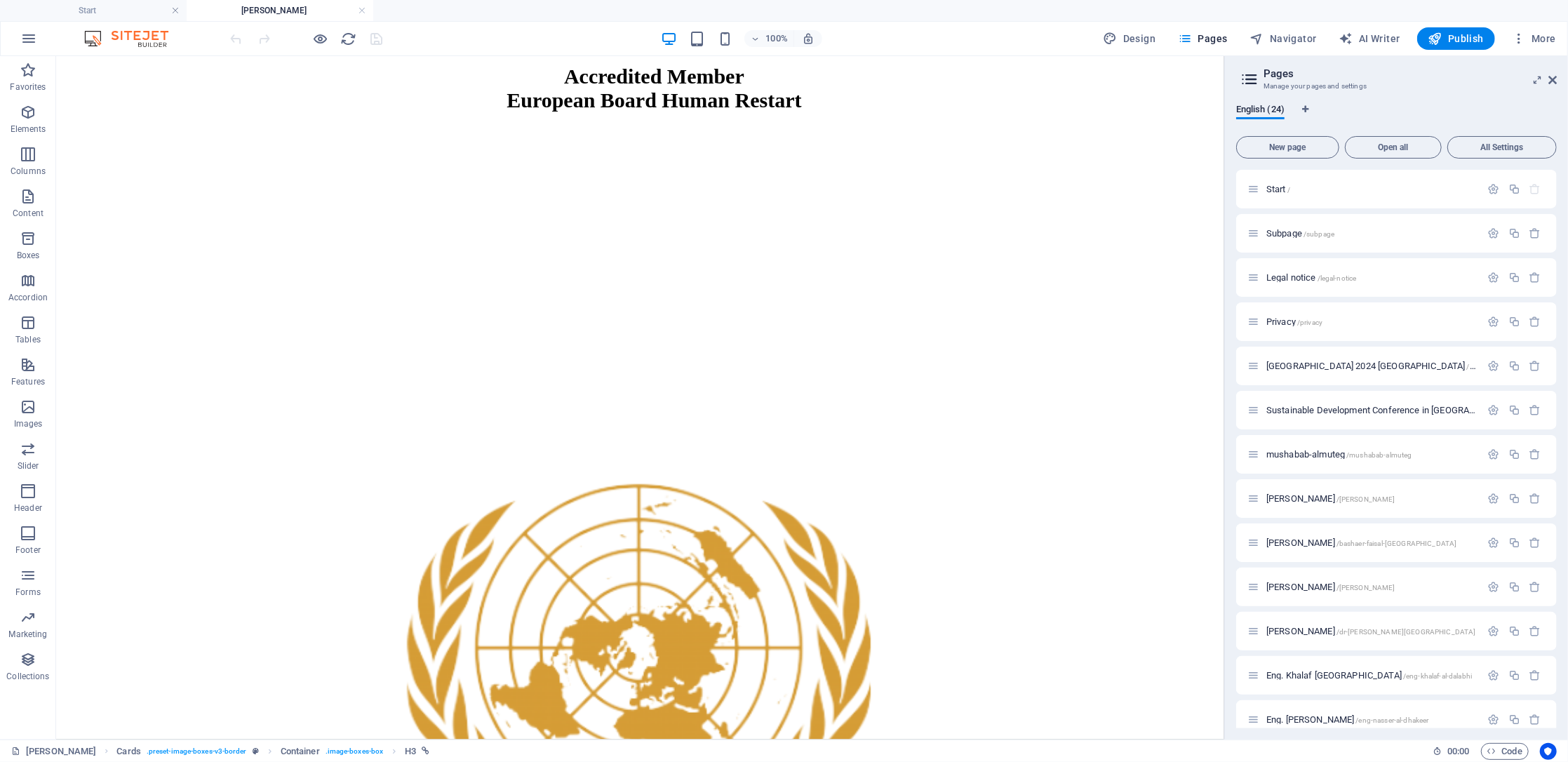
scroll to position [2081, 0]
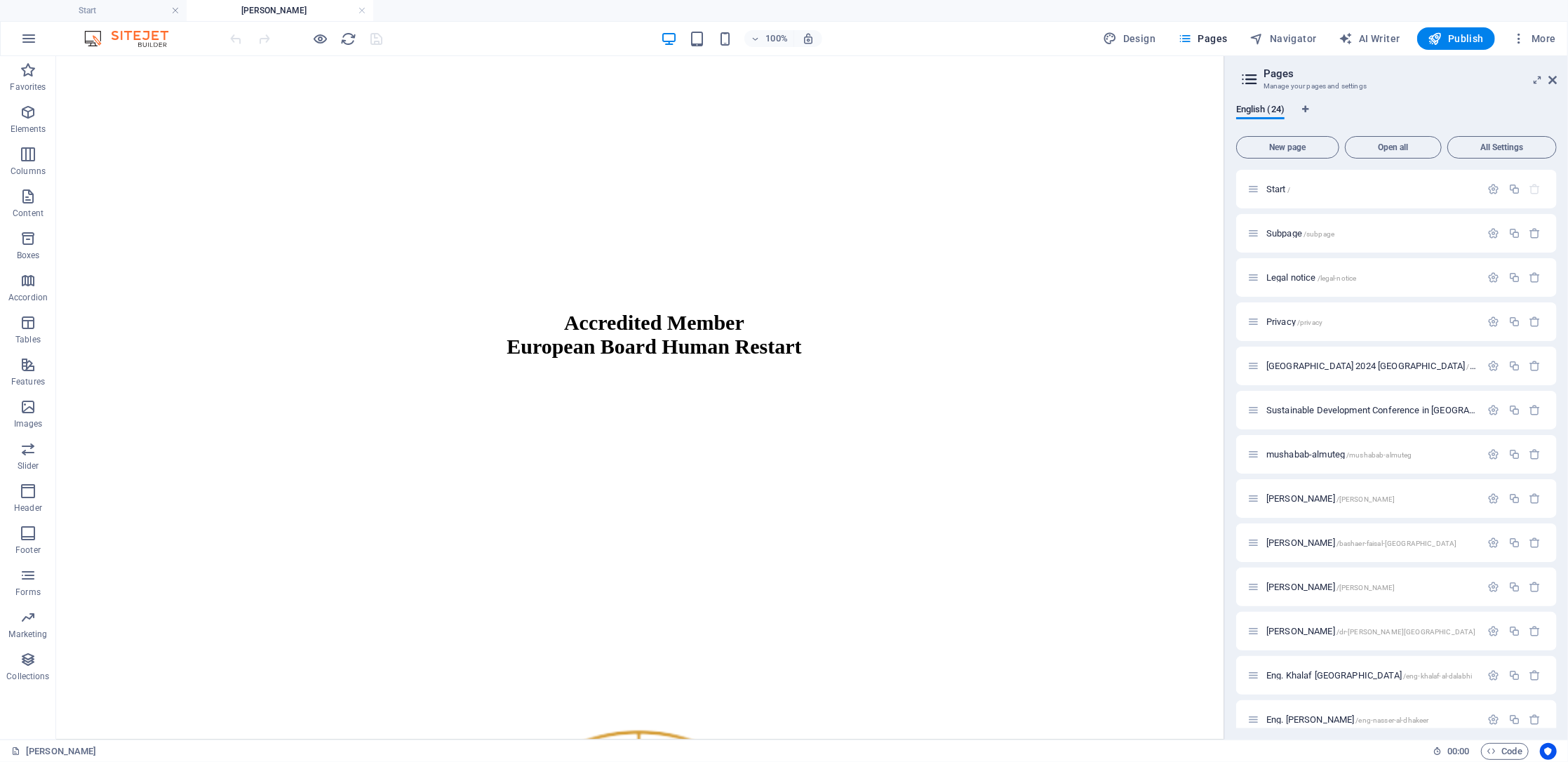
drag, startPoint x: 1218, startPoint y: 211, endPoint x: 1284, endPoint y: 530, distance: 325.8
drag, startPoint x: 1229, startPoint y: 475, endPoint x: 1230, endPoint y: 515, distance: 40.0
click at [1230, 515] on div "English (24) New page Open all All Settings Start / Subpage /subpage Legal noti…" at bounding box center [1397, 416] width 344 height 647
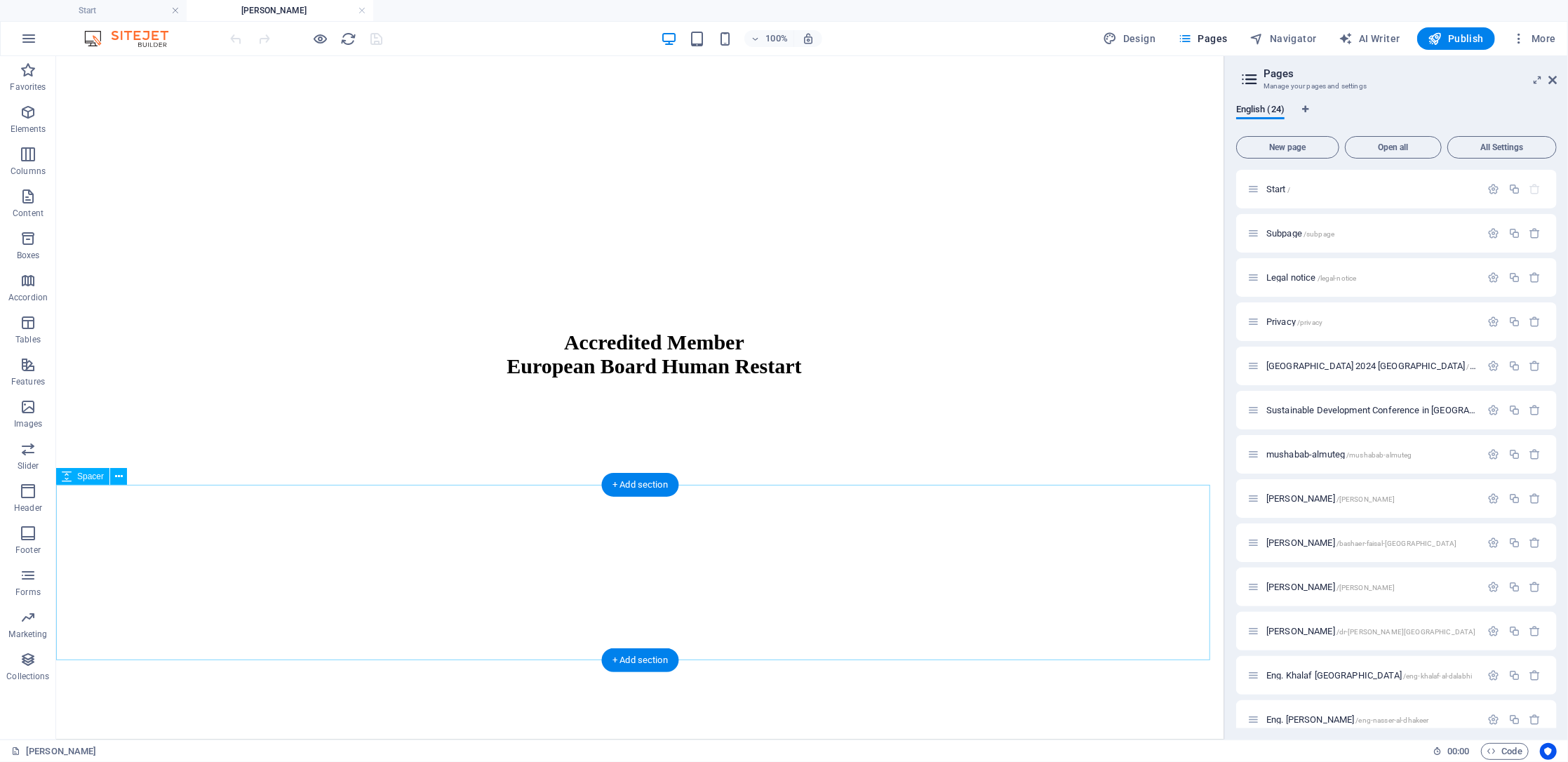
scroll to position [2099, 0]
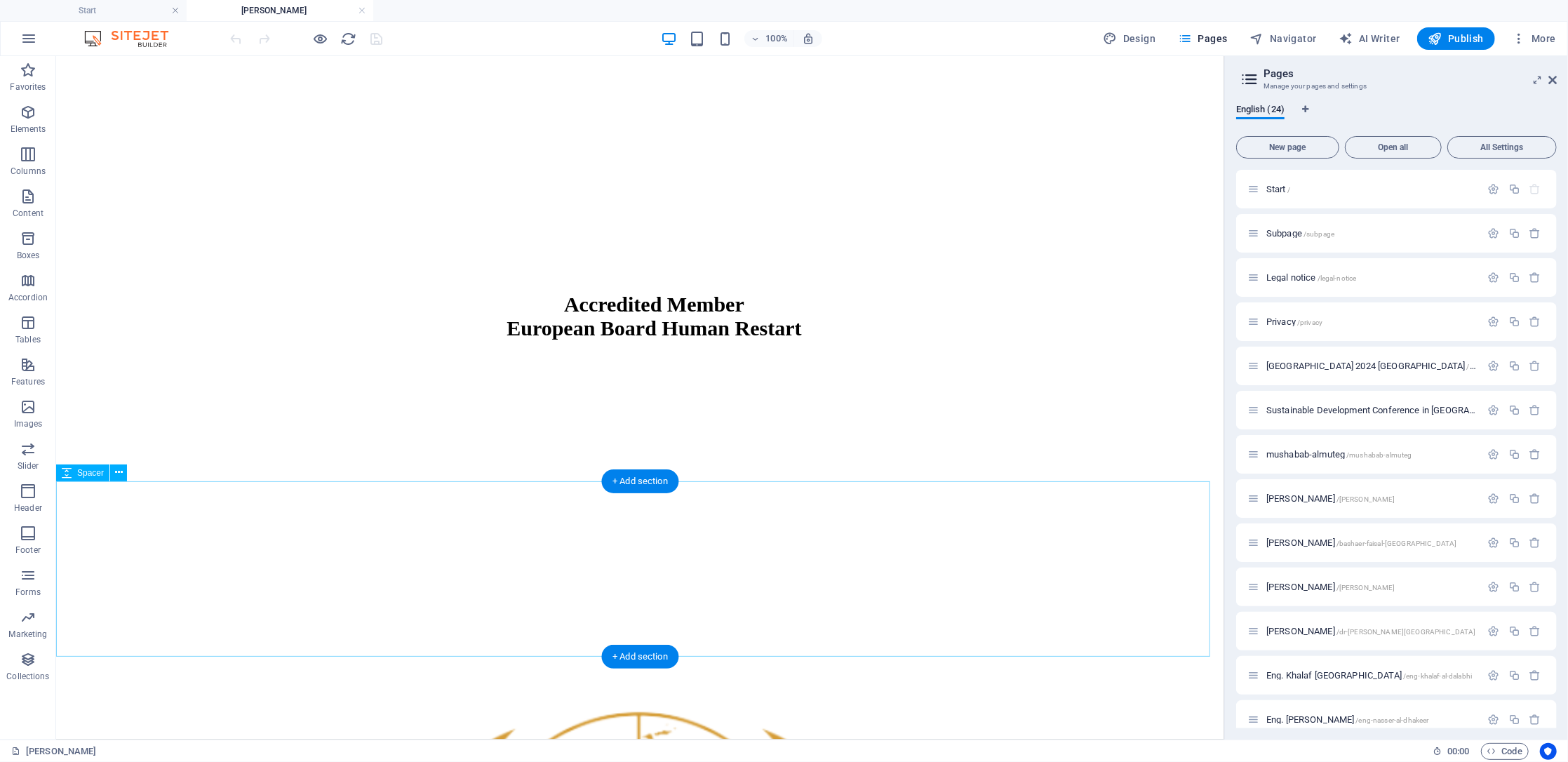
click at [1462, 34] on span "Publish" at bounding box center [1456, 39] width 56 height 14
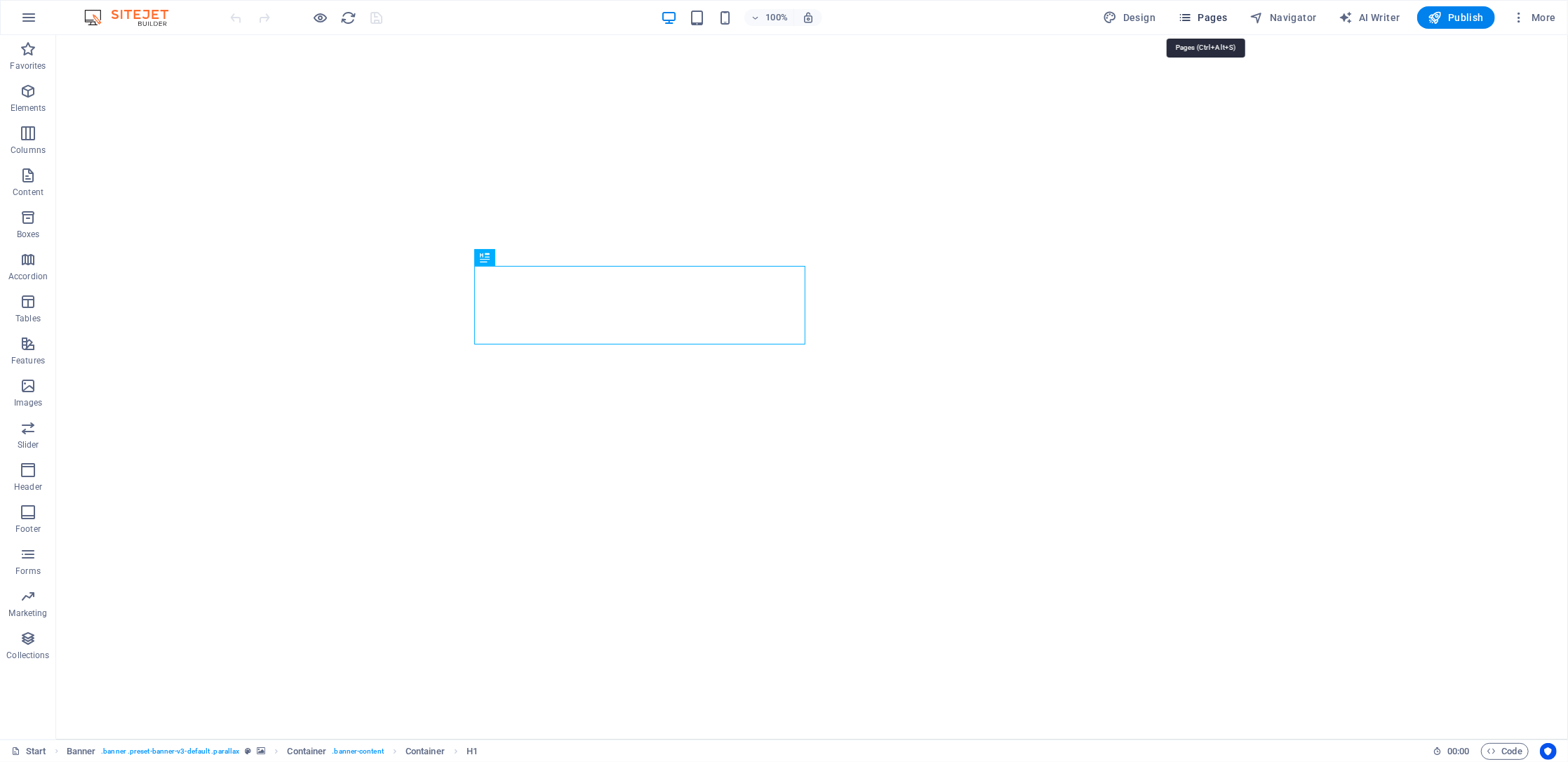
click at [1213, 19] on span "Pages" at bounding box center [1202, 18] width 49 height 14
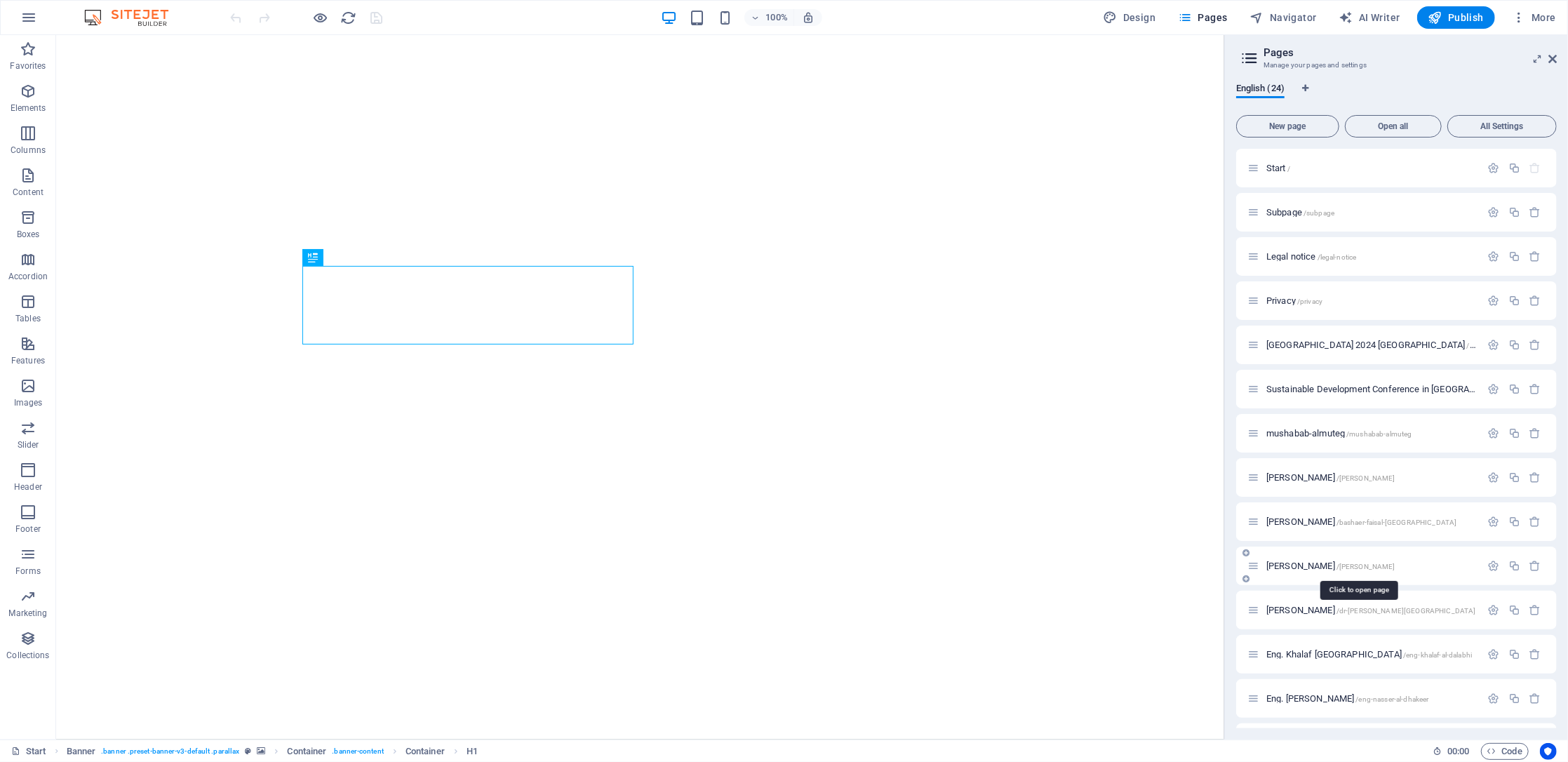
click at [1325, 561] on span "[PERSON_NAME] /[PERSON_NAME]" at bounding box center [1330, 565] width 129 height 11
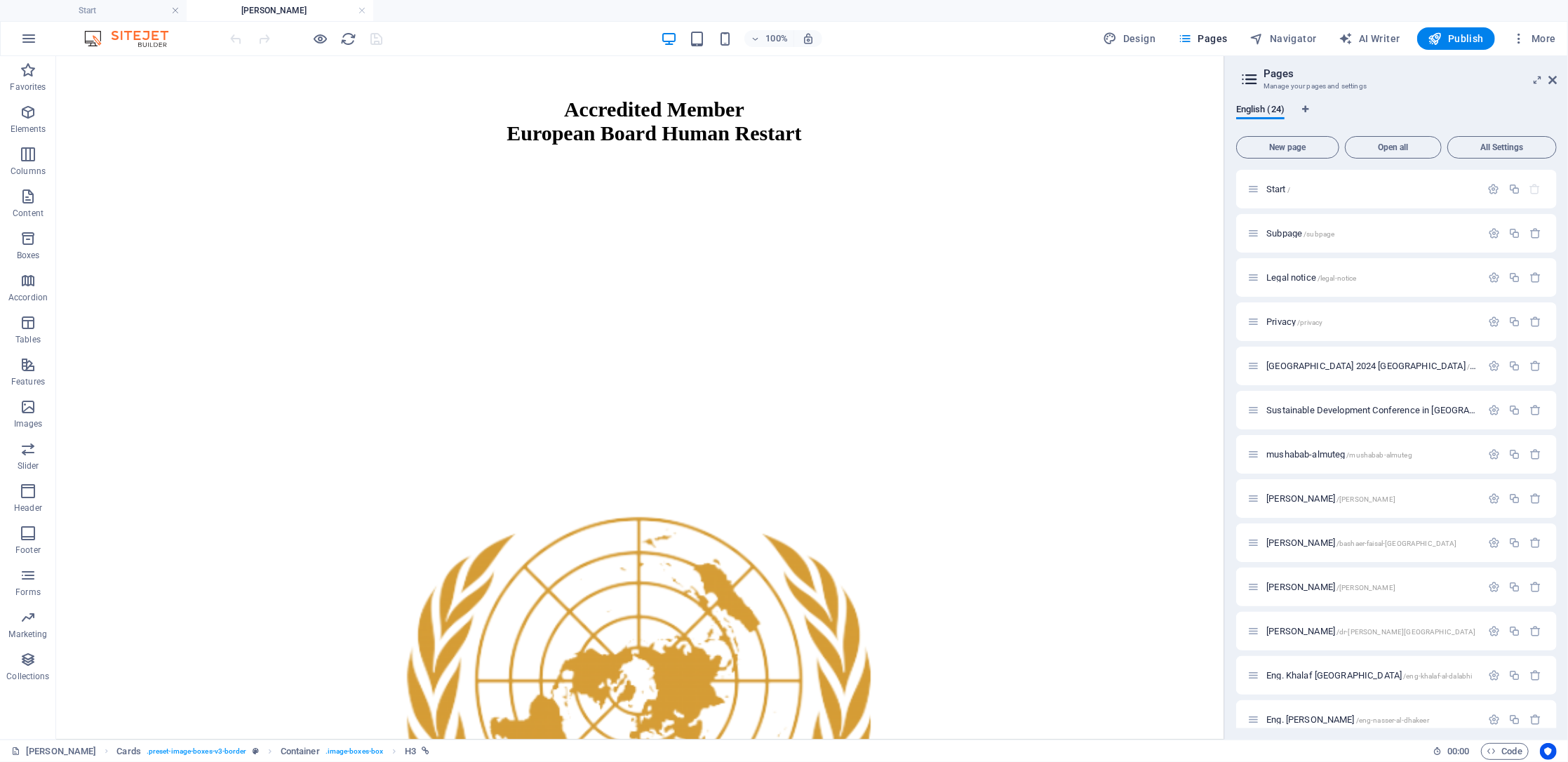
scroll to position [2341, 0]
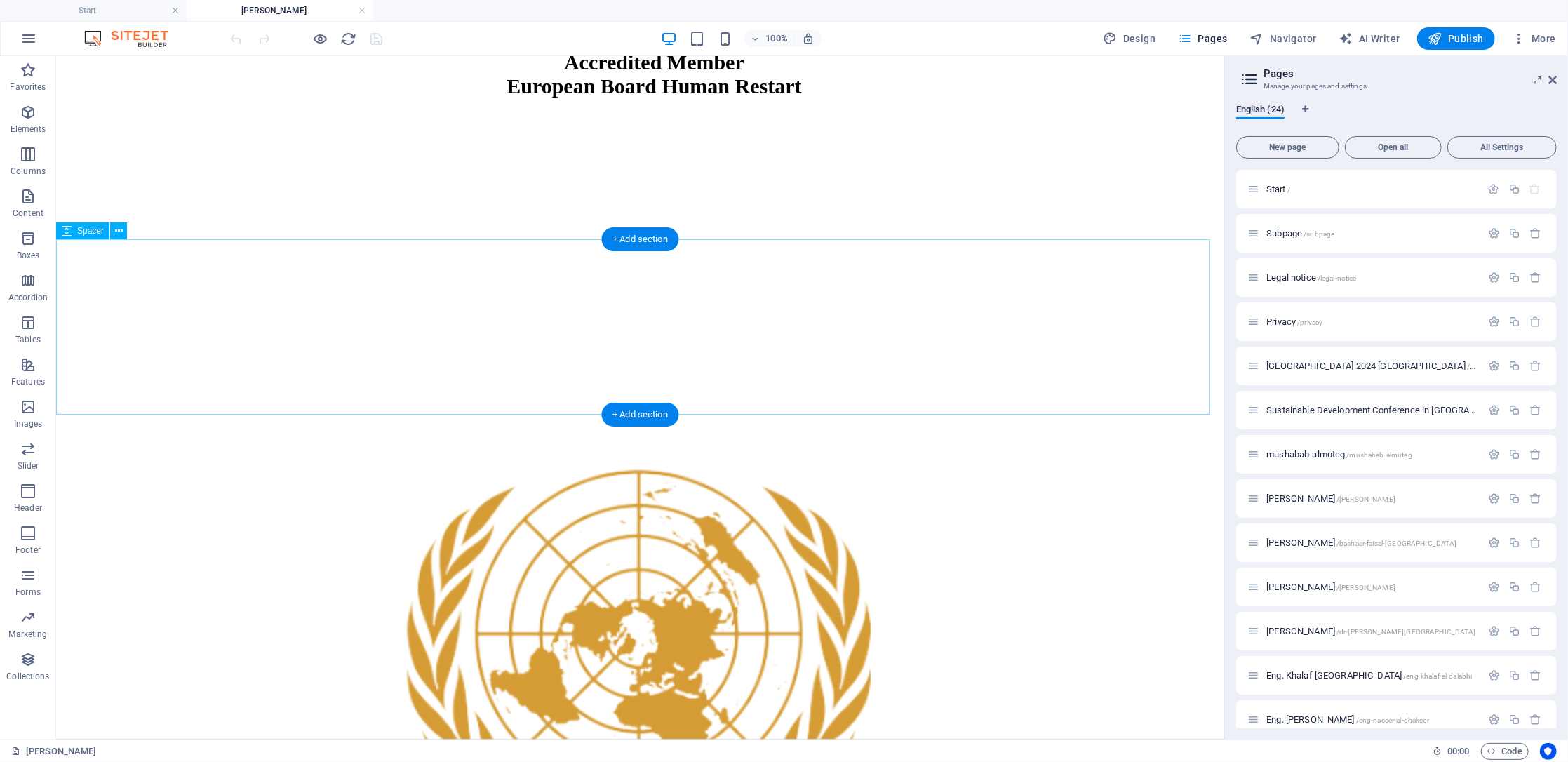
select select "px"
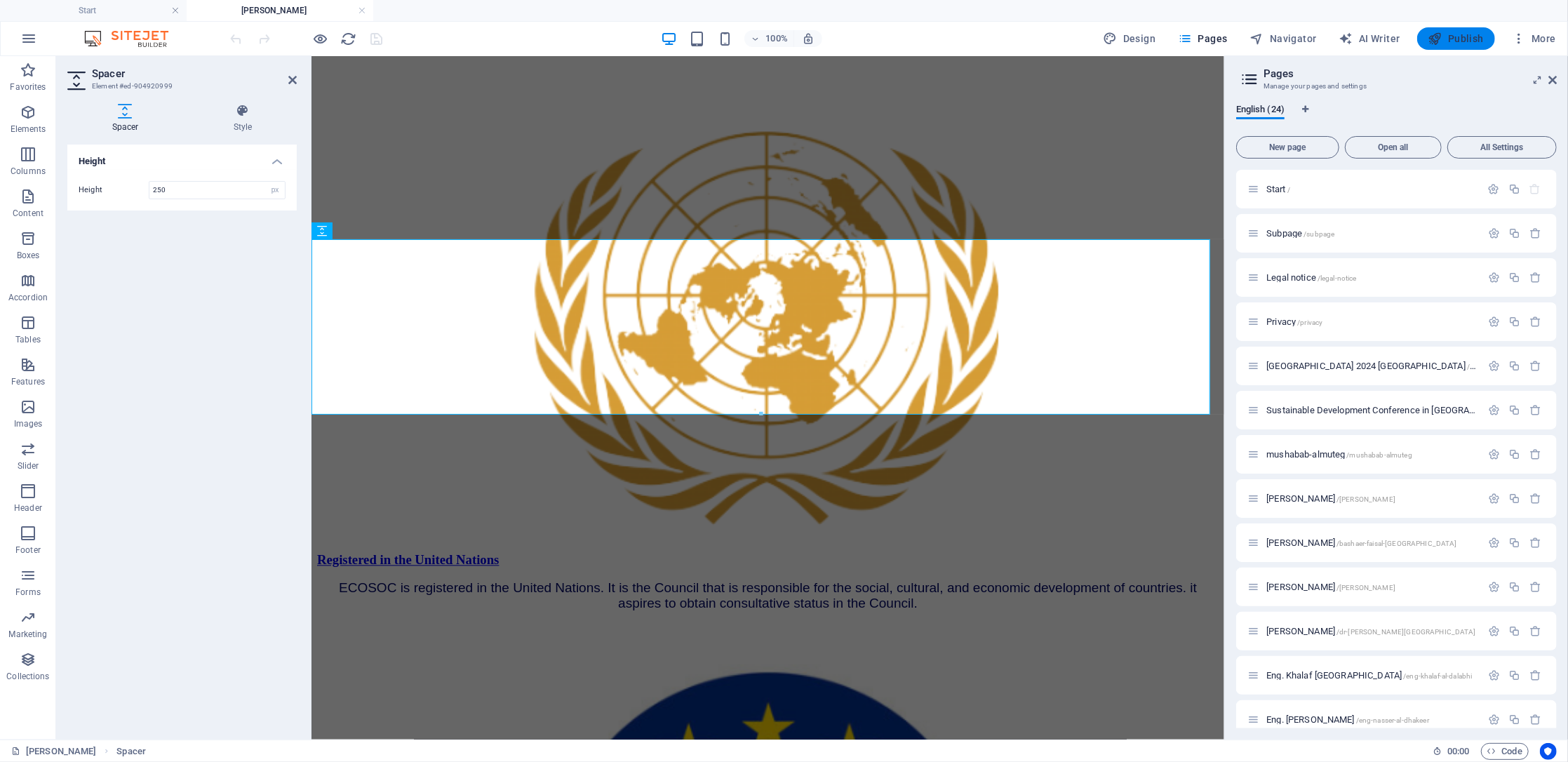
click at [1457, 29] on button "Publish" at bounding box center [1456, 38] width 78 height 22
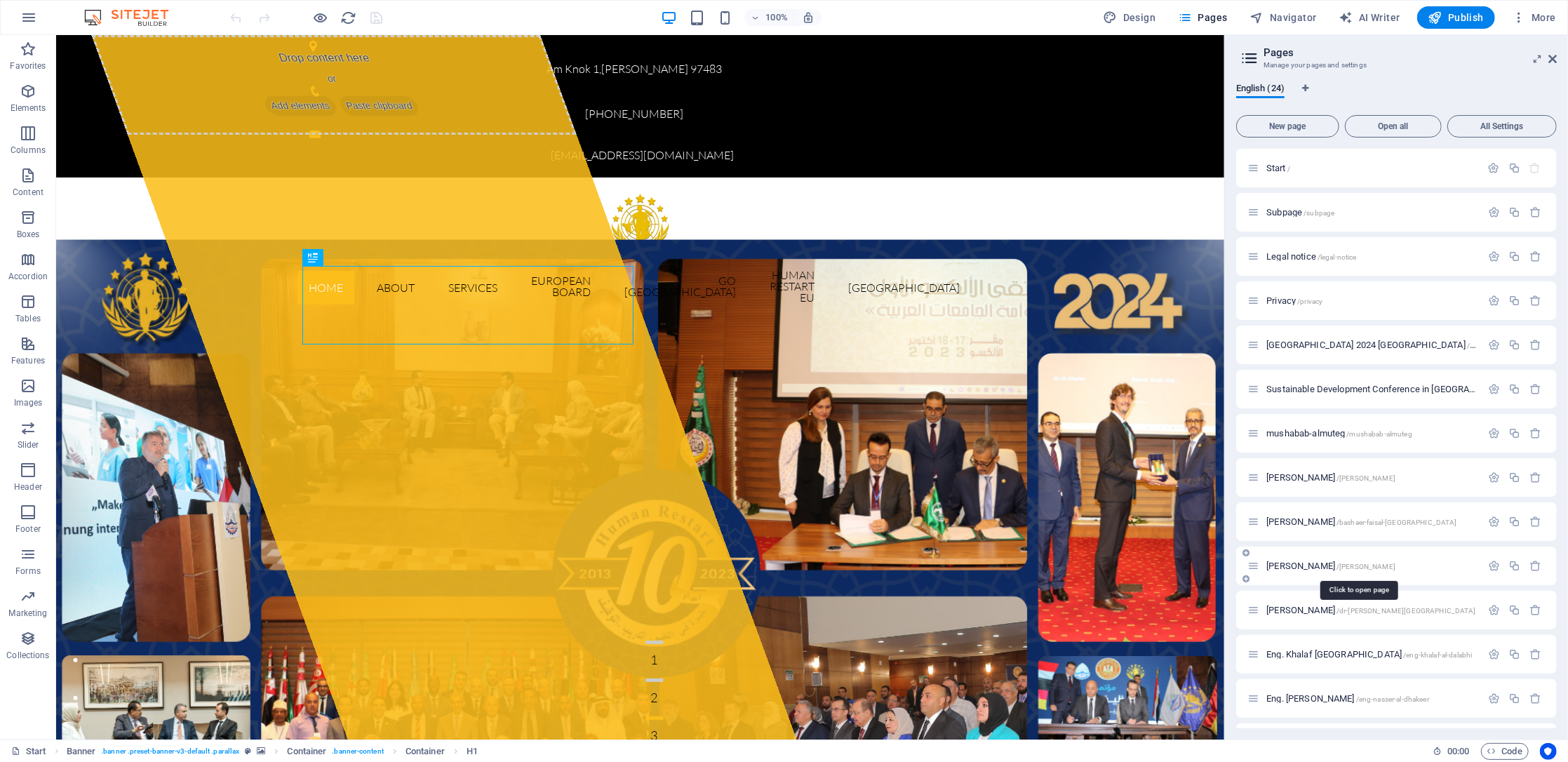
click at [1334, 567] on span "[PERSON_NAME] /[PERSON_NAME]" at bounding box center [1330, 565] width 129 height 11
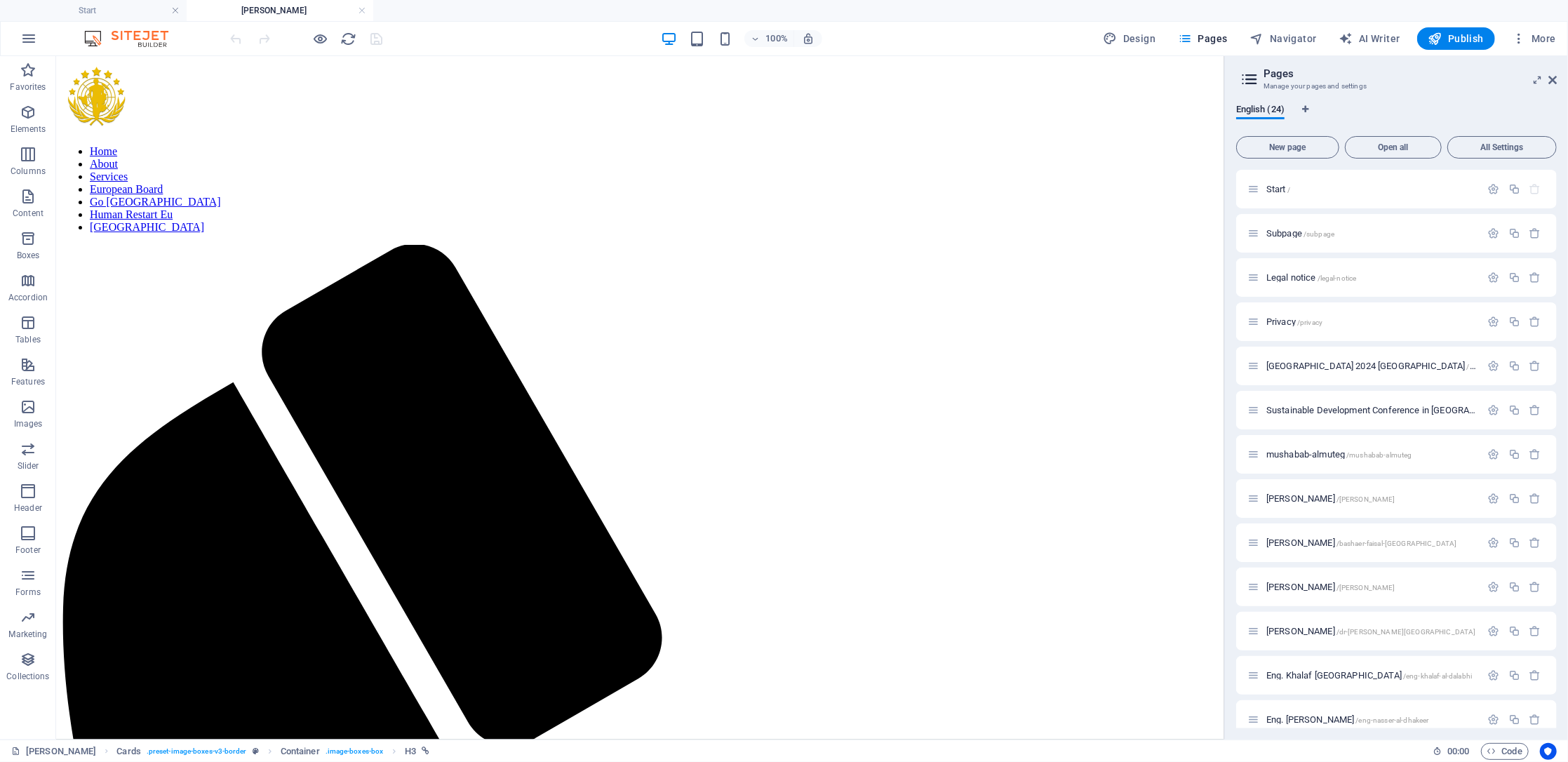
scroll to position [610, 0]
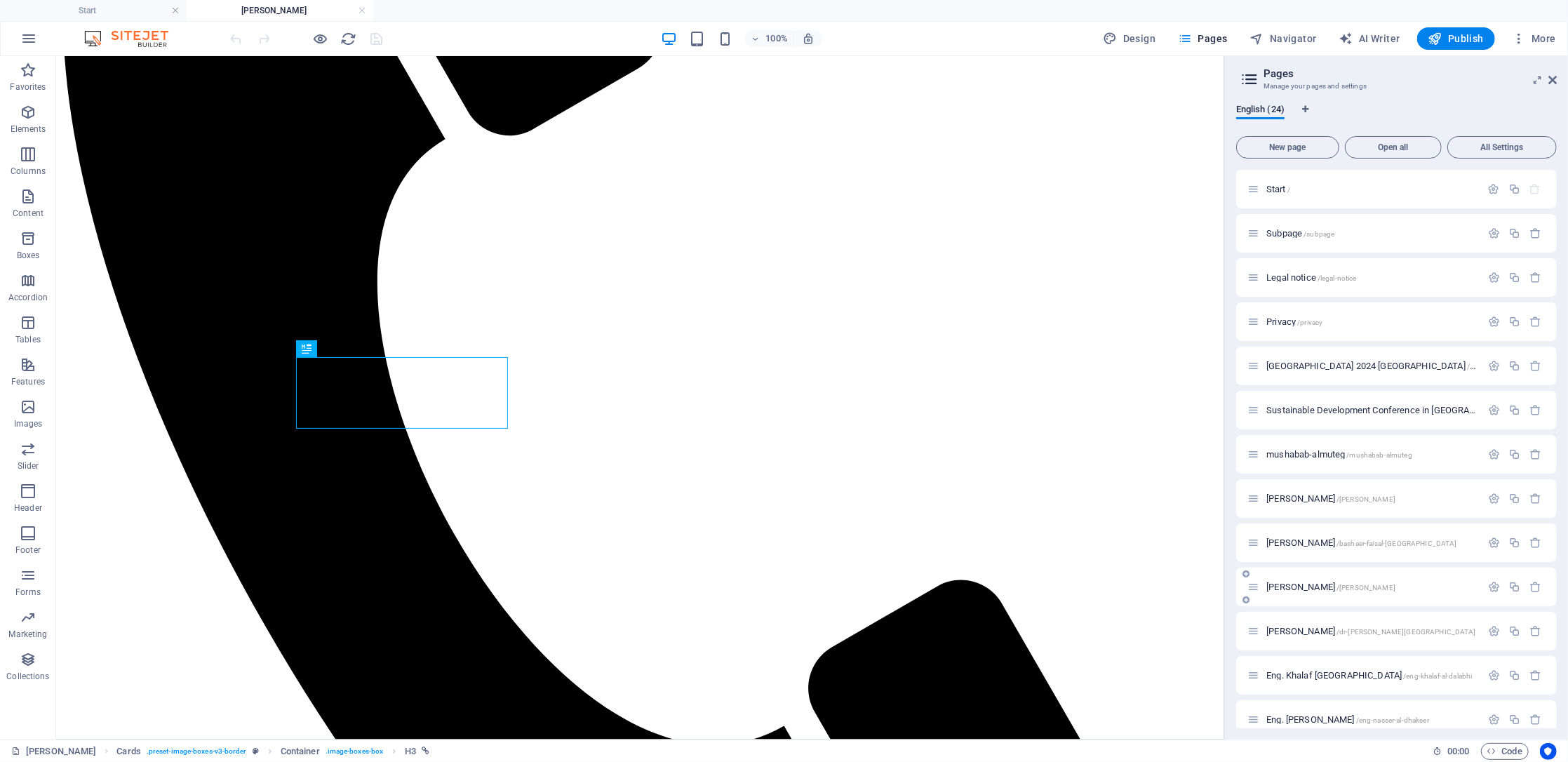
click at [1296, 582] on span "[PERSON_NAME] /[PERSON_NAME]" at bounding box center [1330, 586] width 129 height 11
click at [1454, 39] on span "Publish" at bounding box center [1456, 39] width 56 height 14
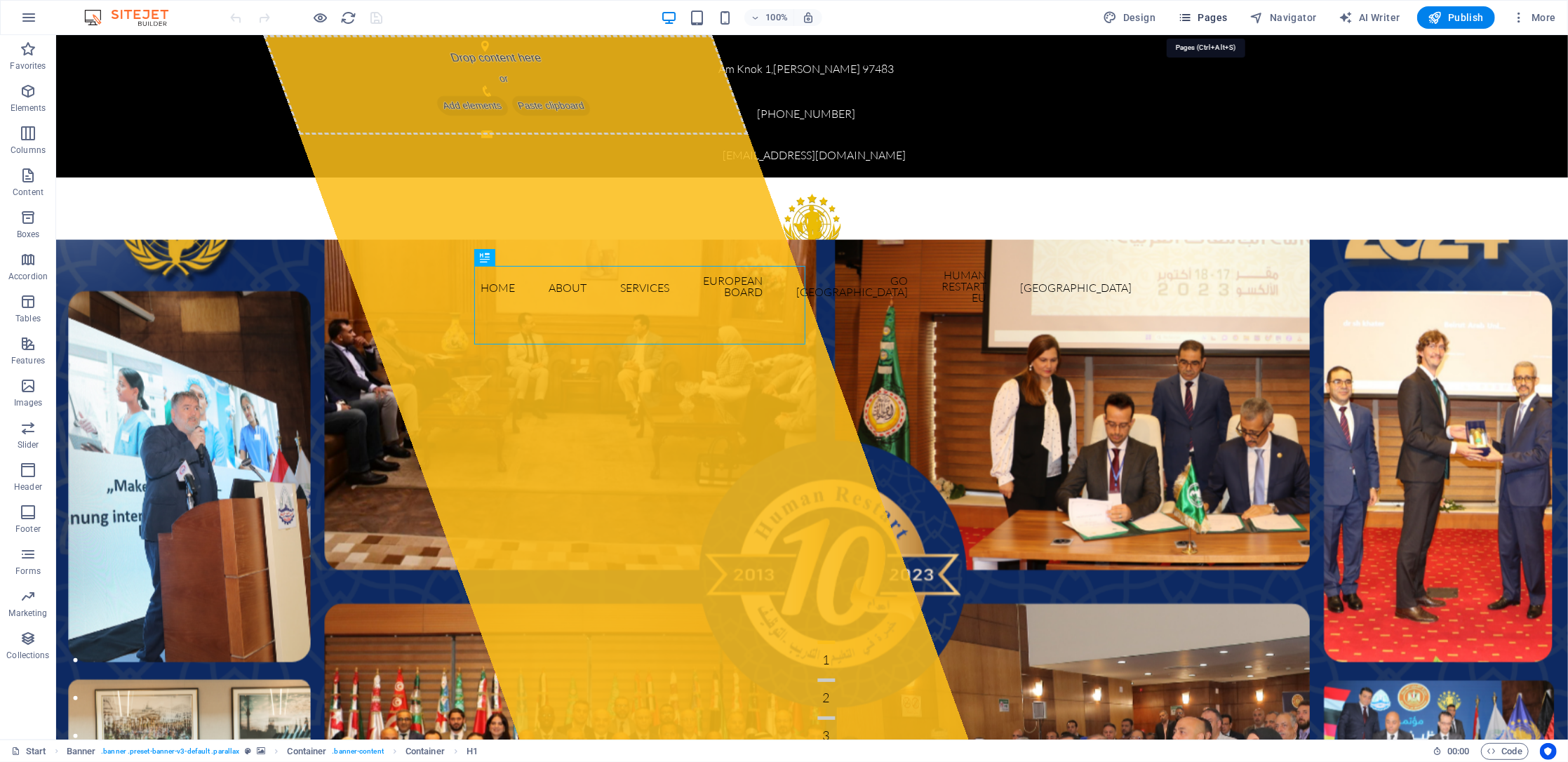
click at [1176, 14] on span "Pages" at bounding box center [1202, 18] width 49 height 14
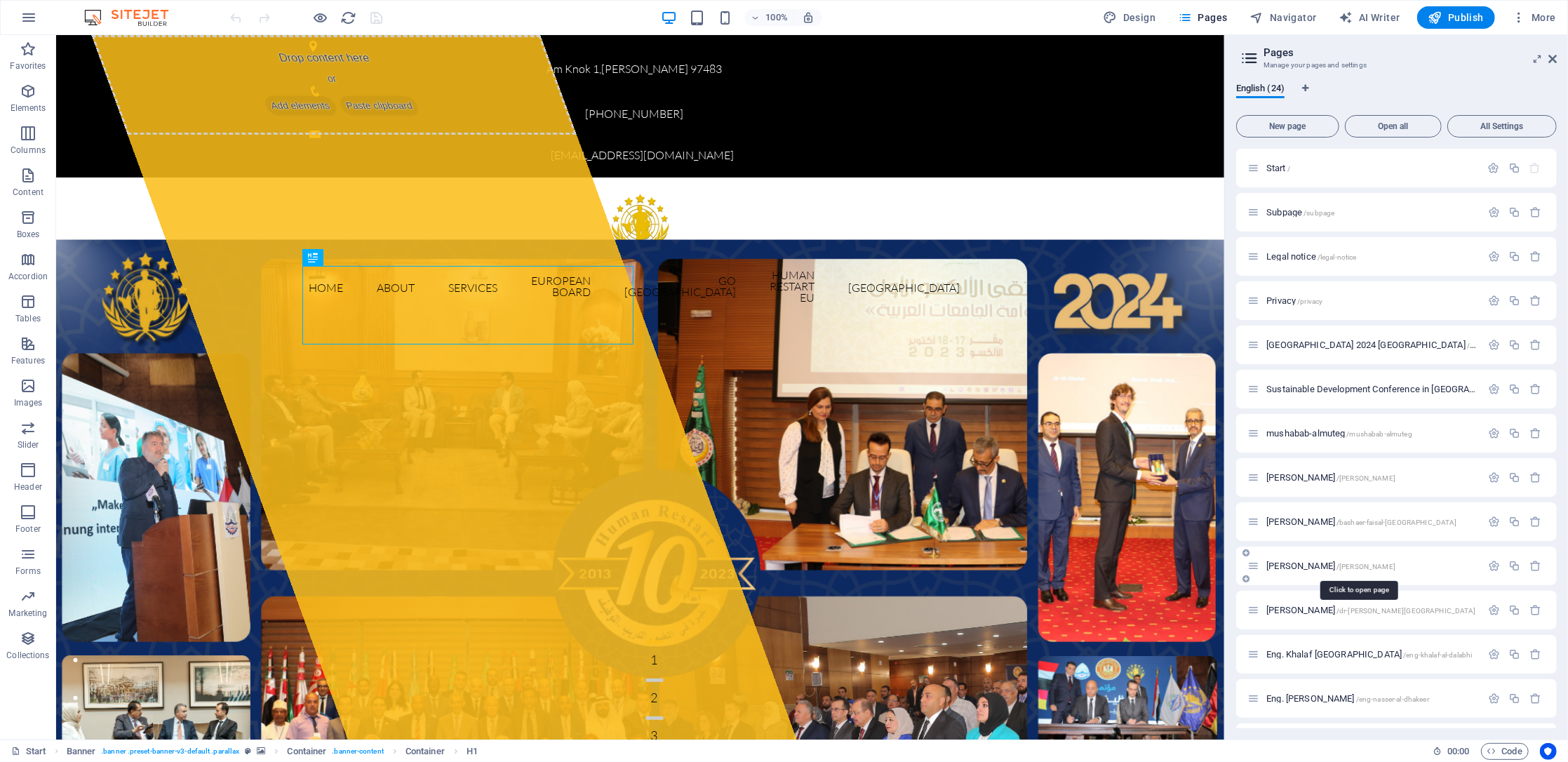
click at [1176, 567] on span "[PERSON_NAME] /[PERSON_NAME]" at bounding box center [1330, 565] width 129 height 11
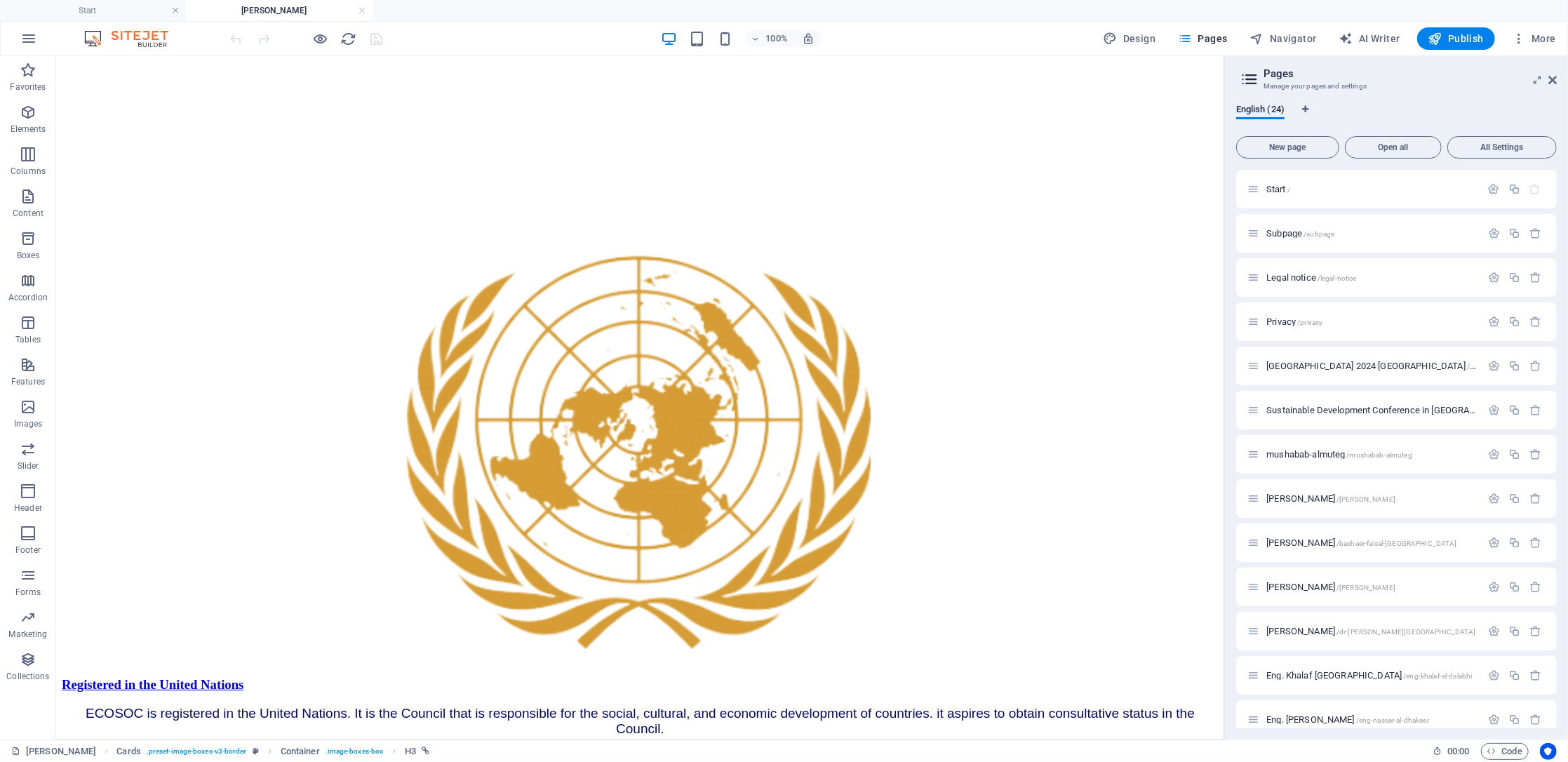
scroll to position [2258, 0]
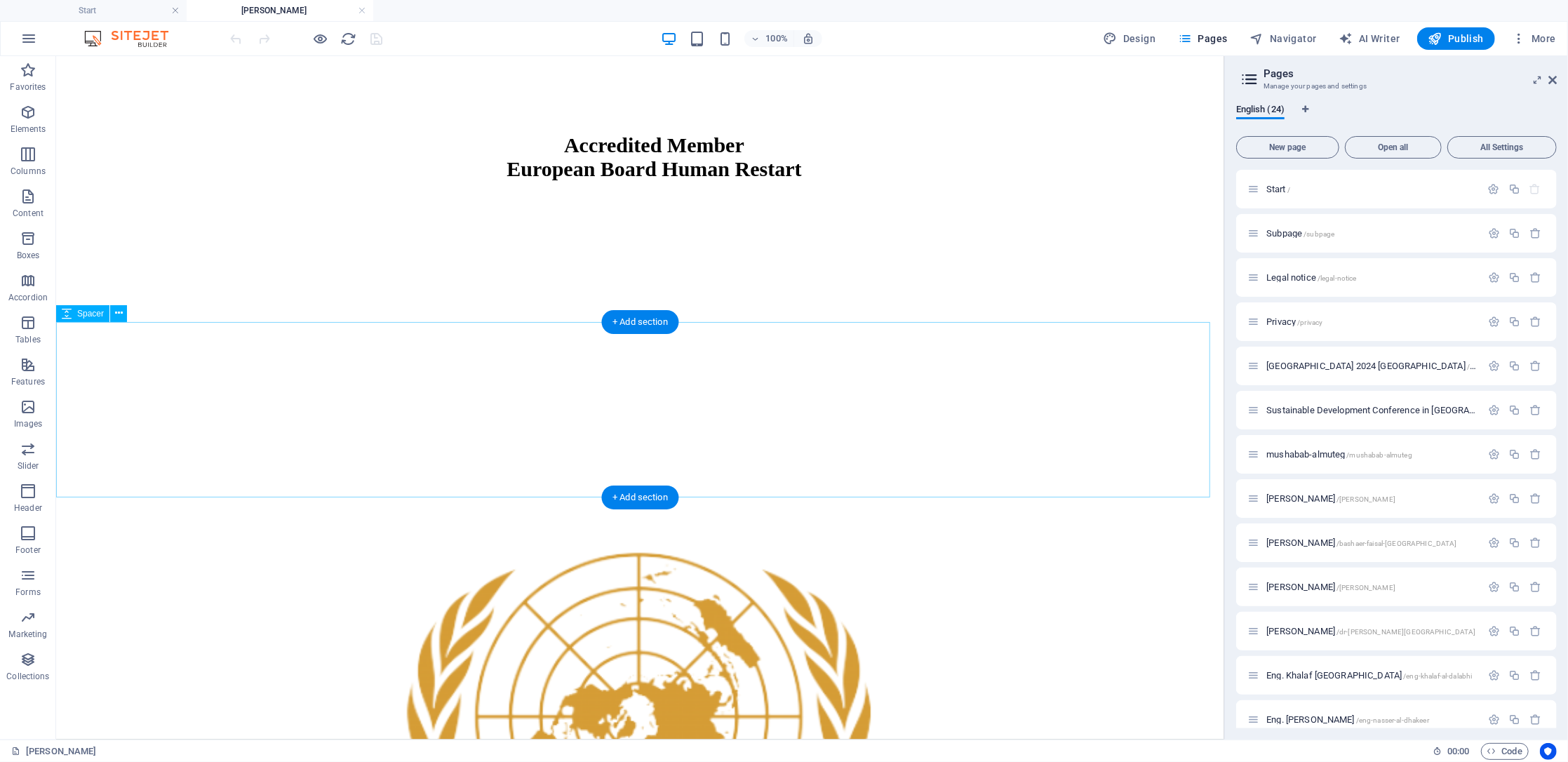
select select "px"
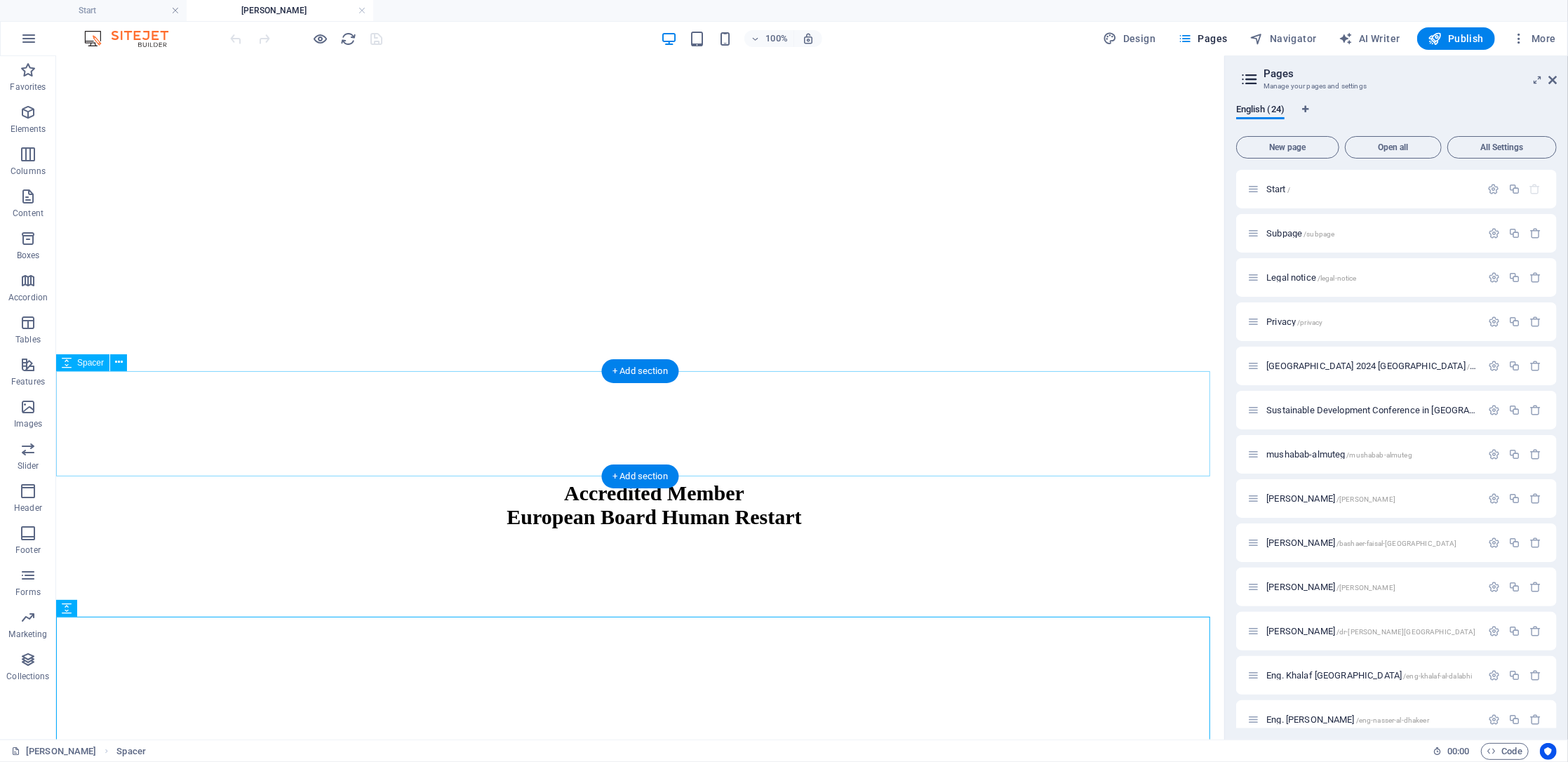
scroll to position [1885, 0]
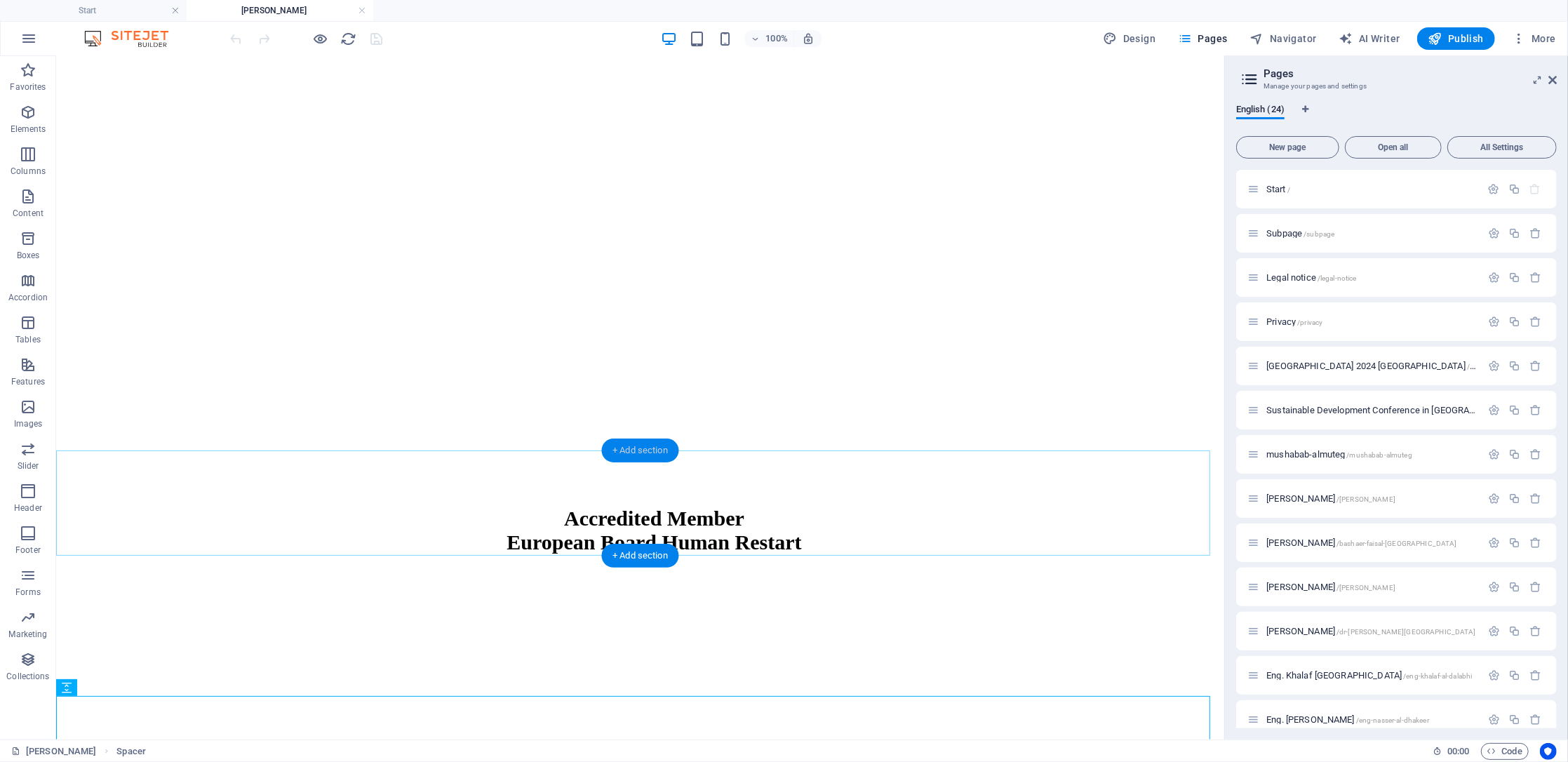
click at [650, 444] on div "+ Add section" at bounding box center [640, 450] width 78 height 24
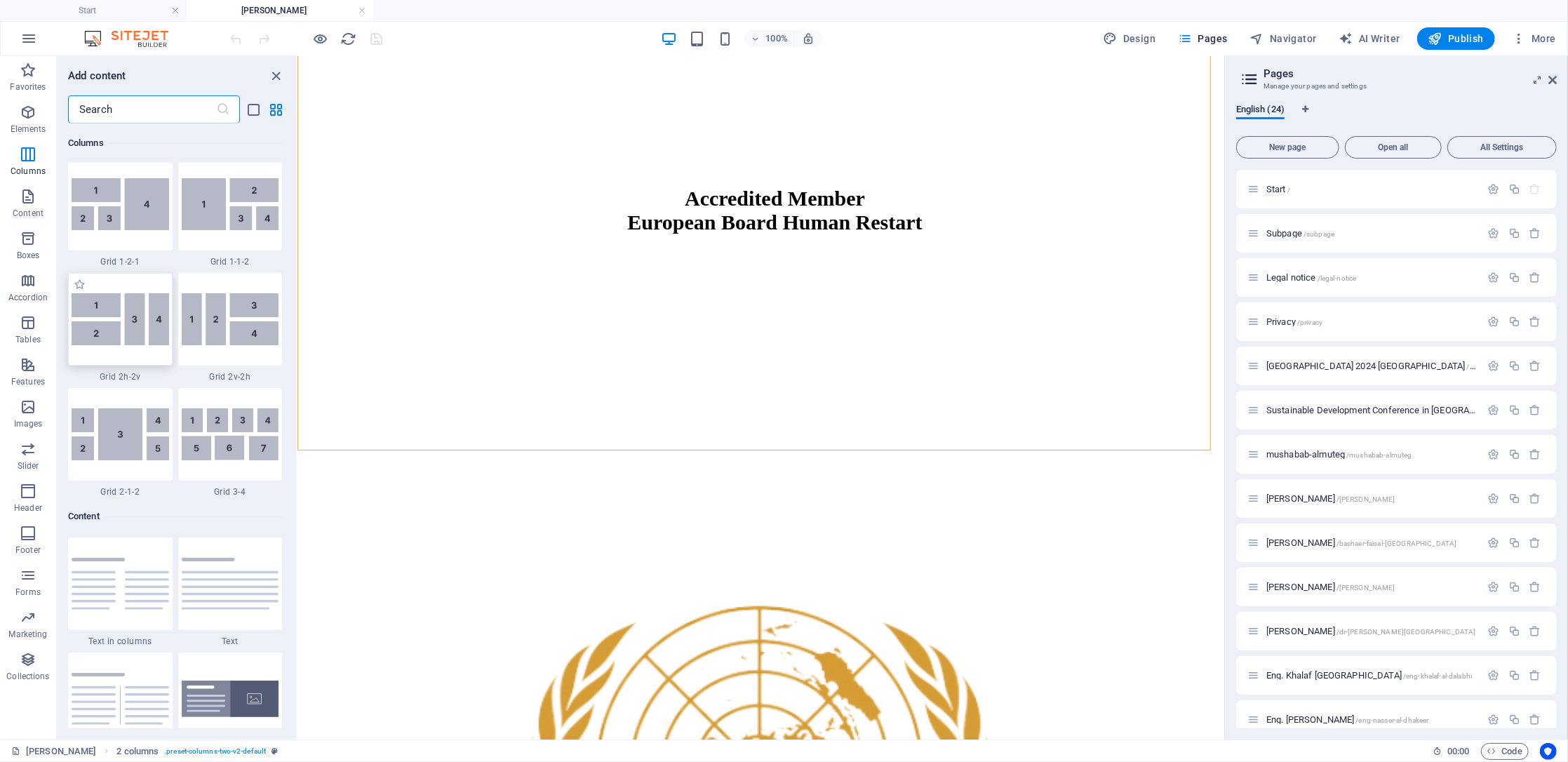
scroll to position [1894, 0]
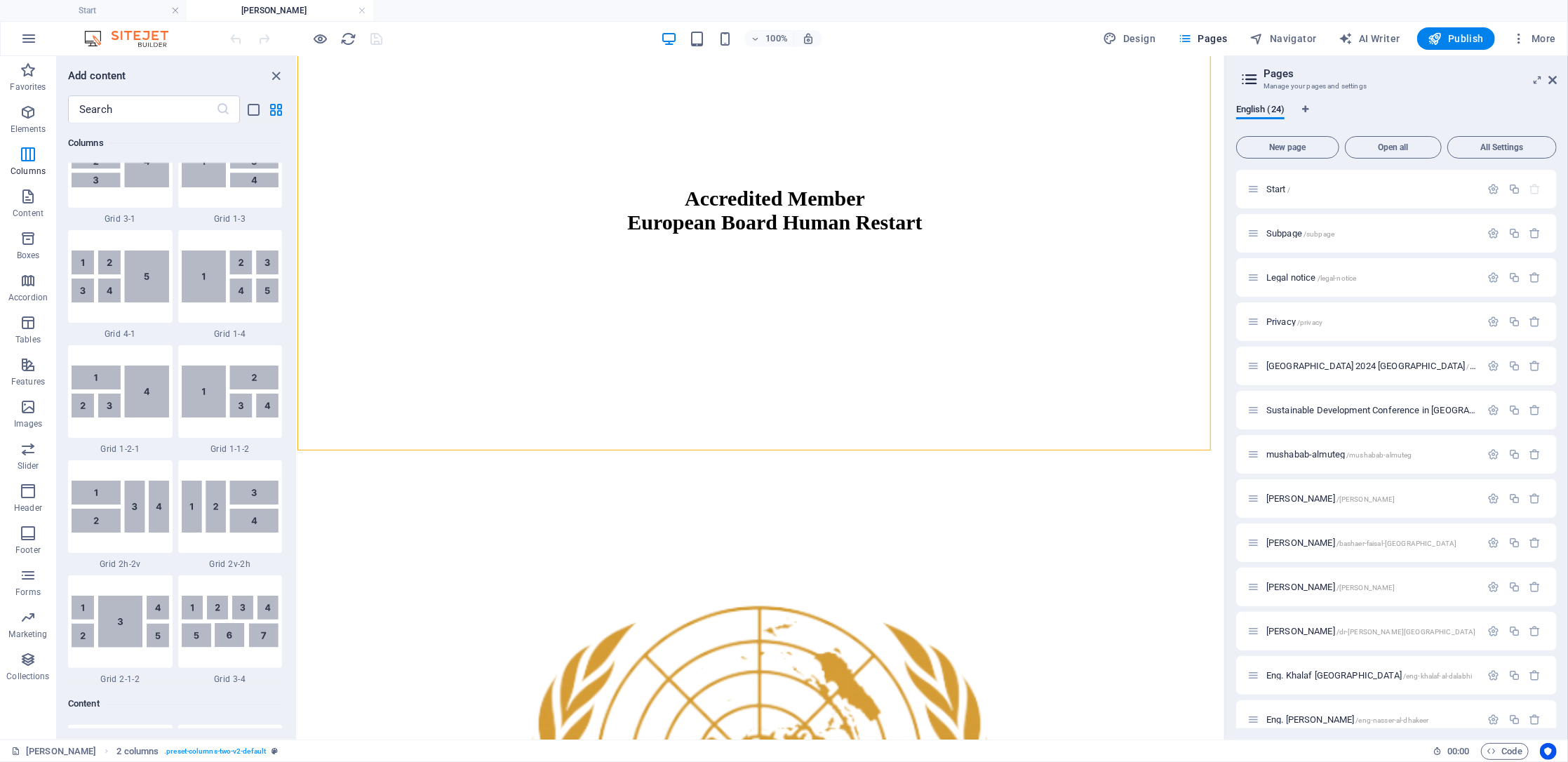
drag, startPoint x: 1, startPoint y: 158, endPoint x: 293, endPoint y: 171, distance: 292.3
click at [293, 171] on section "Favorites Elements Columns Content Boxes Accordion Tables Features Images Slide…" at bounding box center [612, 397] width 1224 height 683
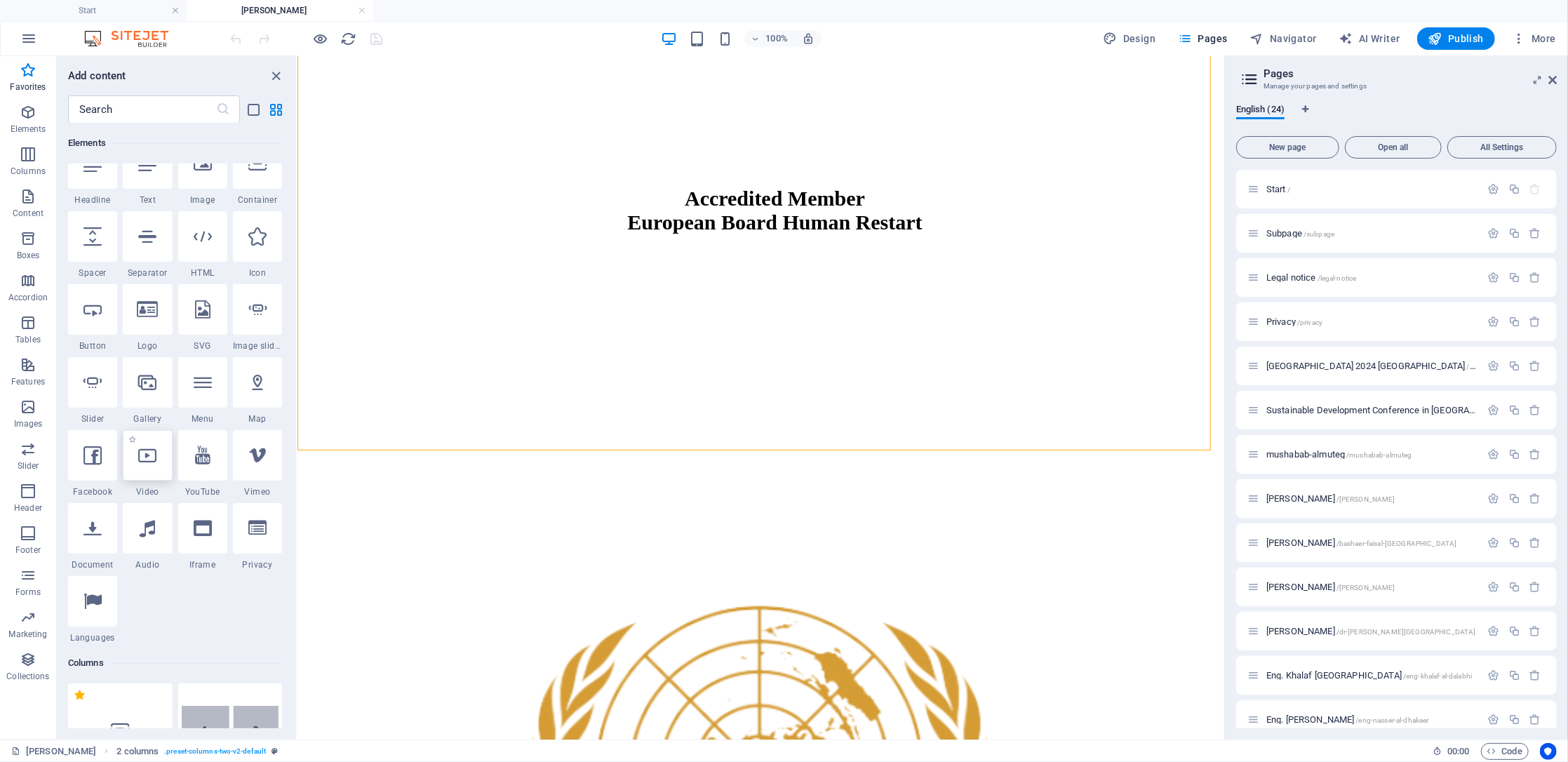
scroll to position [0, 0]
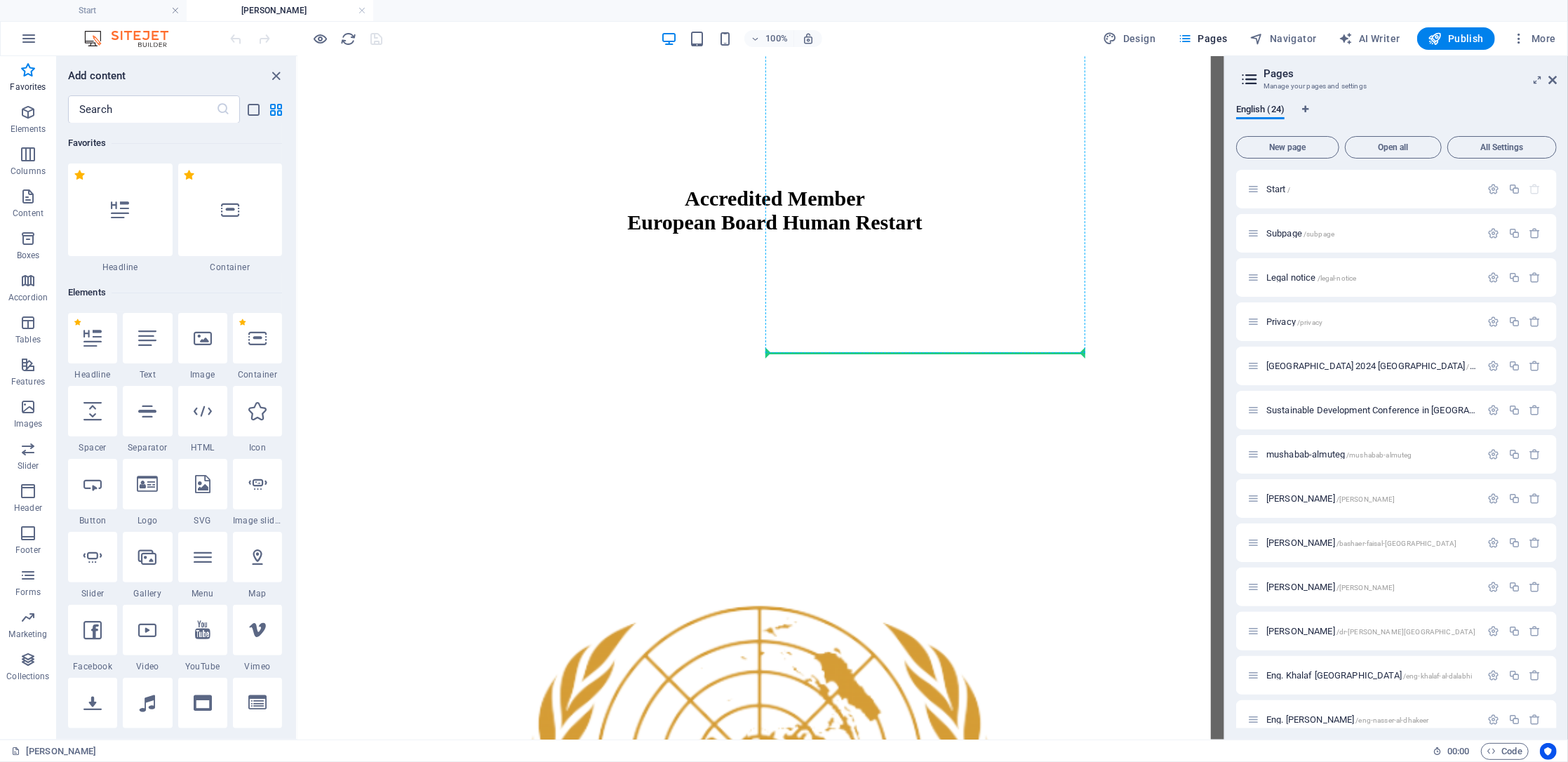
select select "px"
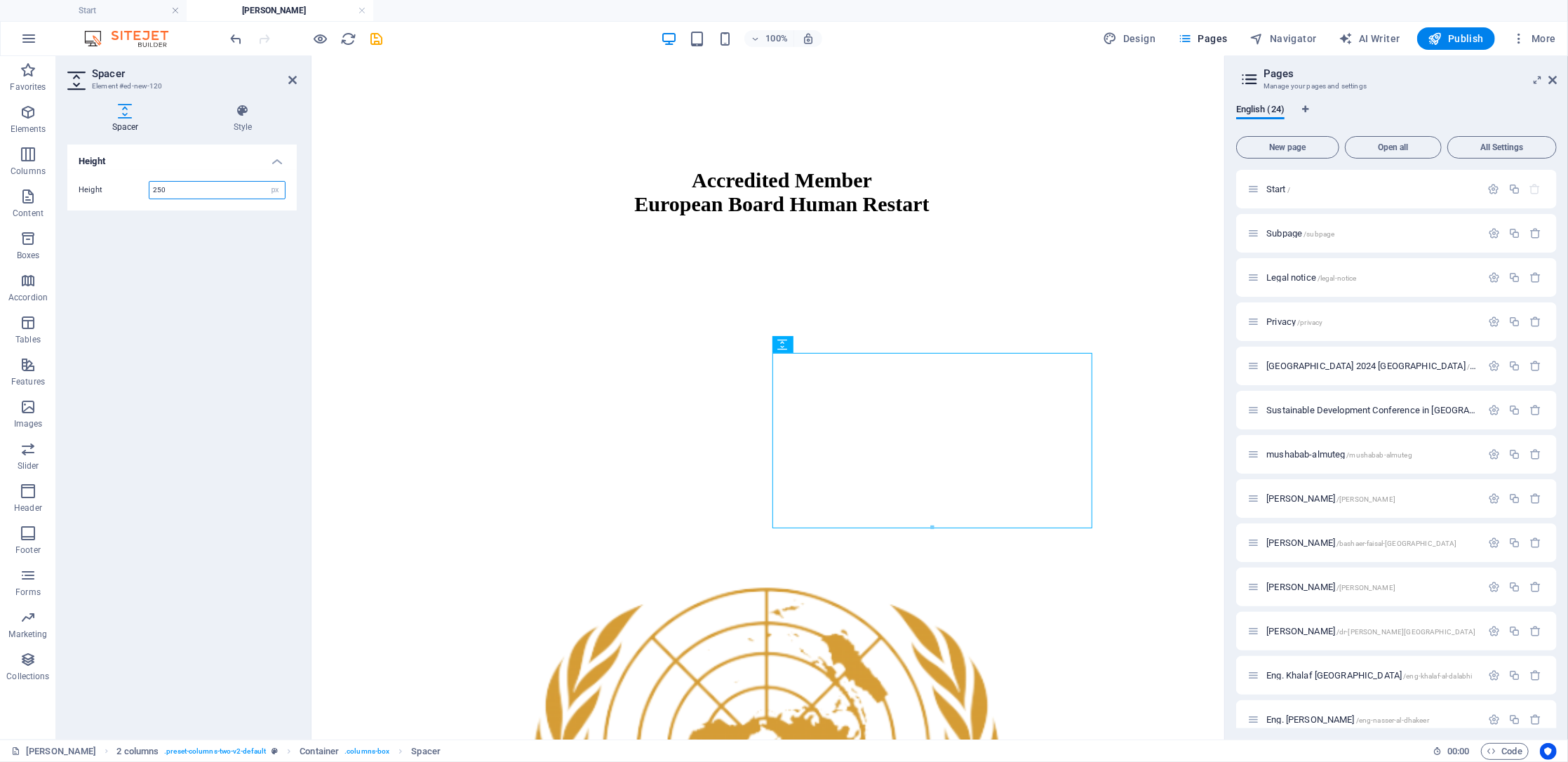
click at [197, 185] on input "250" at bounding box center [218, 190] width 136 height 17
type input "300"
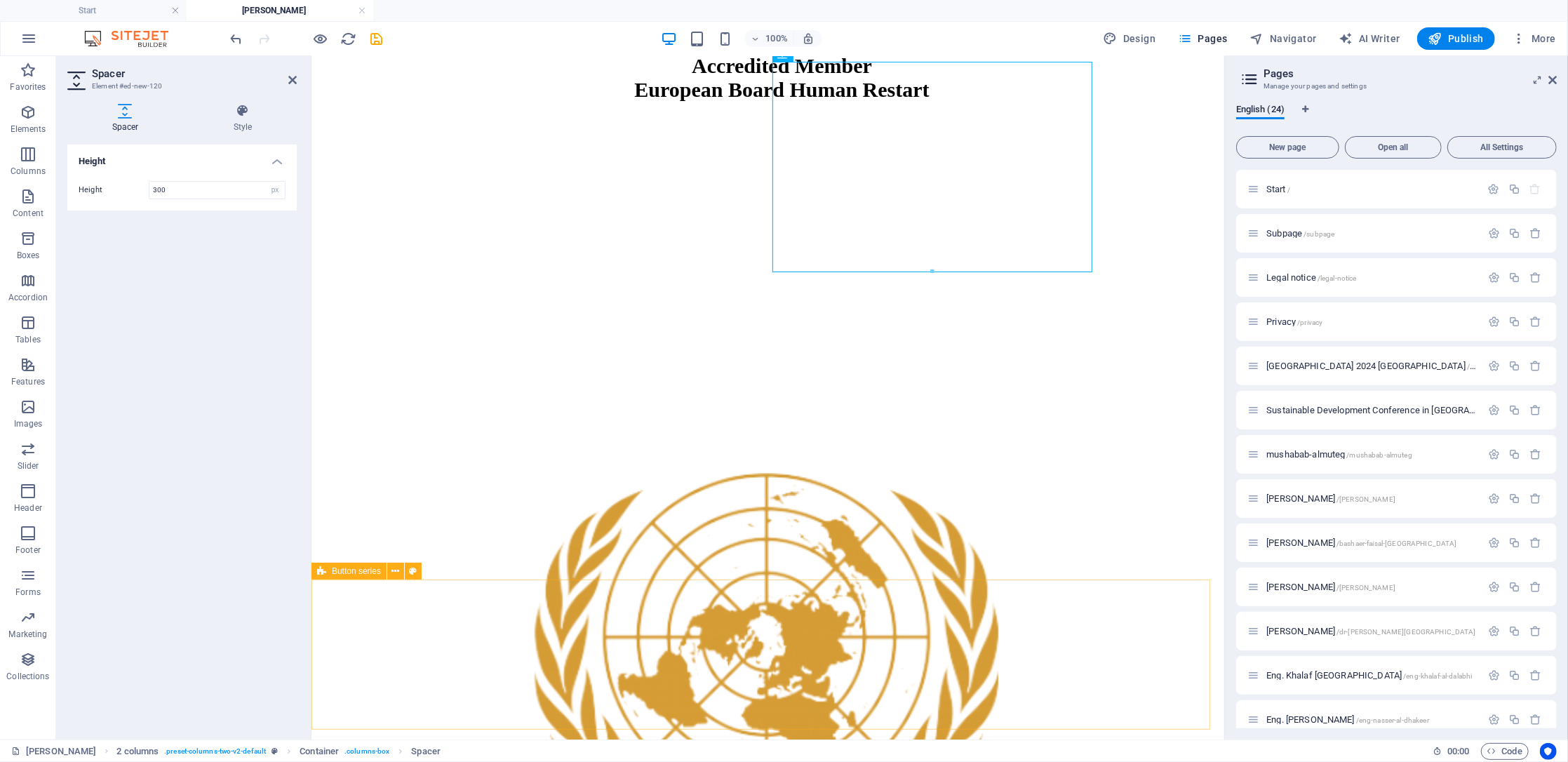
scroll to position [2258, 0]
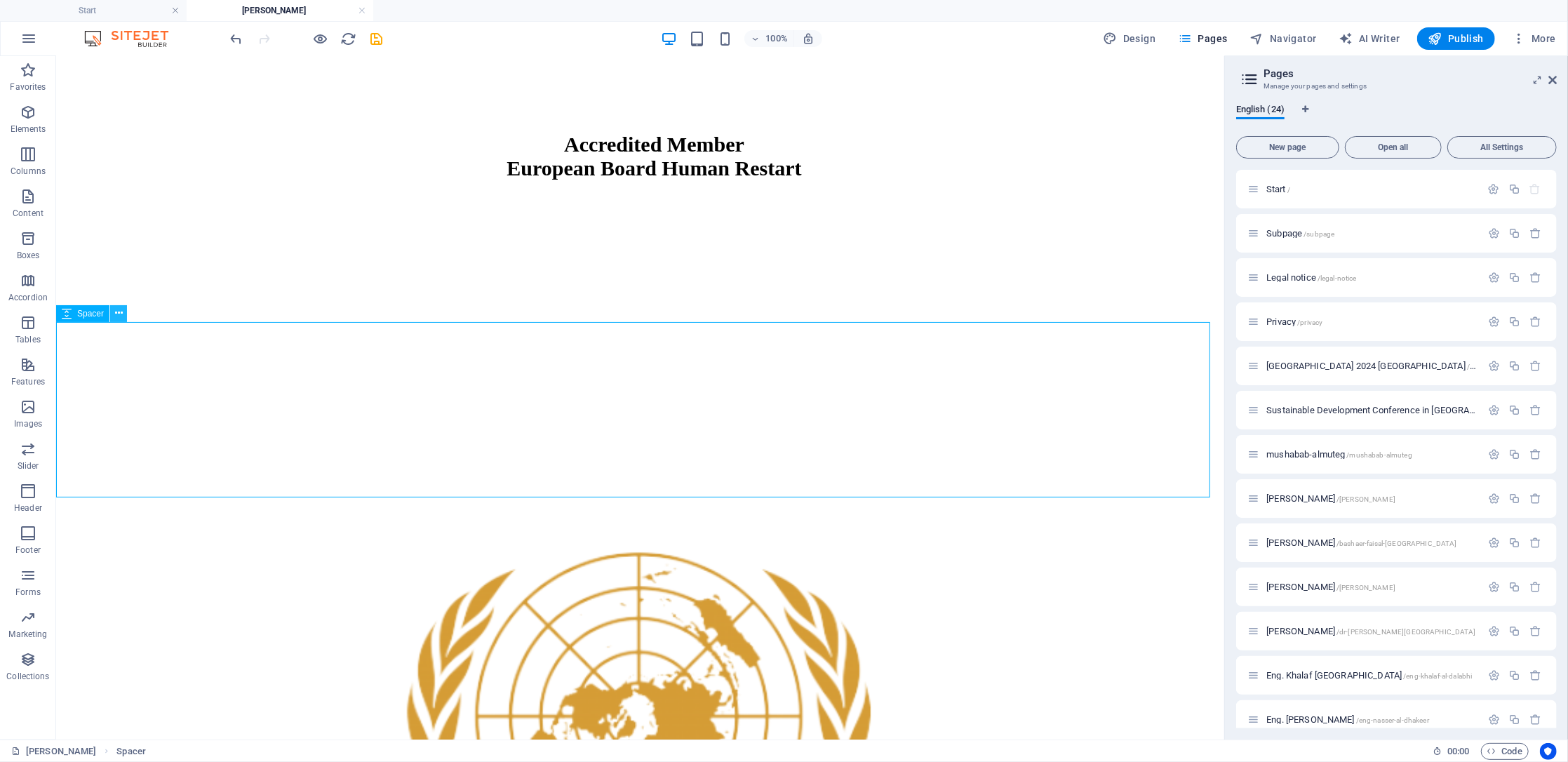
click at [120, 311] on icon at bounding box center [119, 313] width 8 height 15
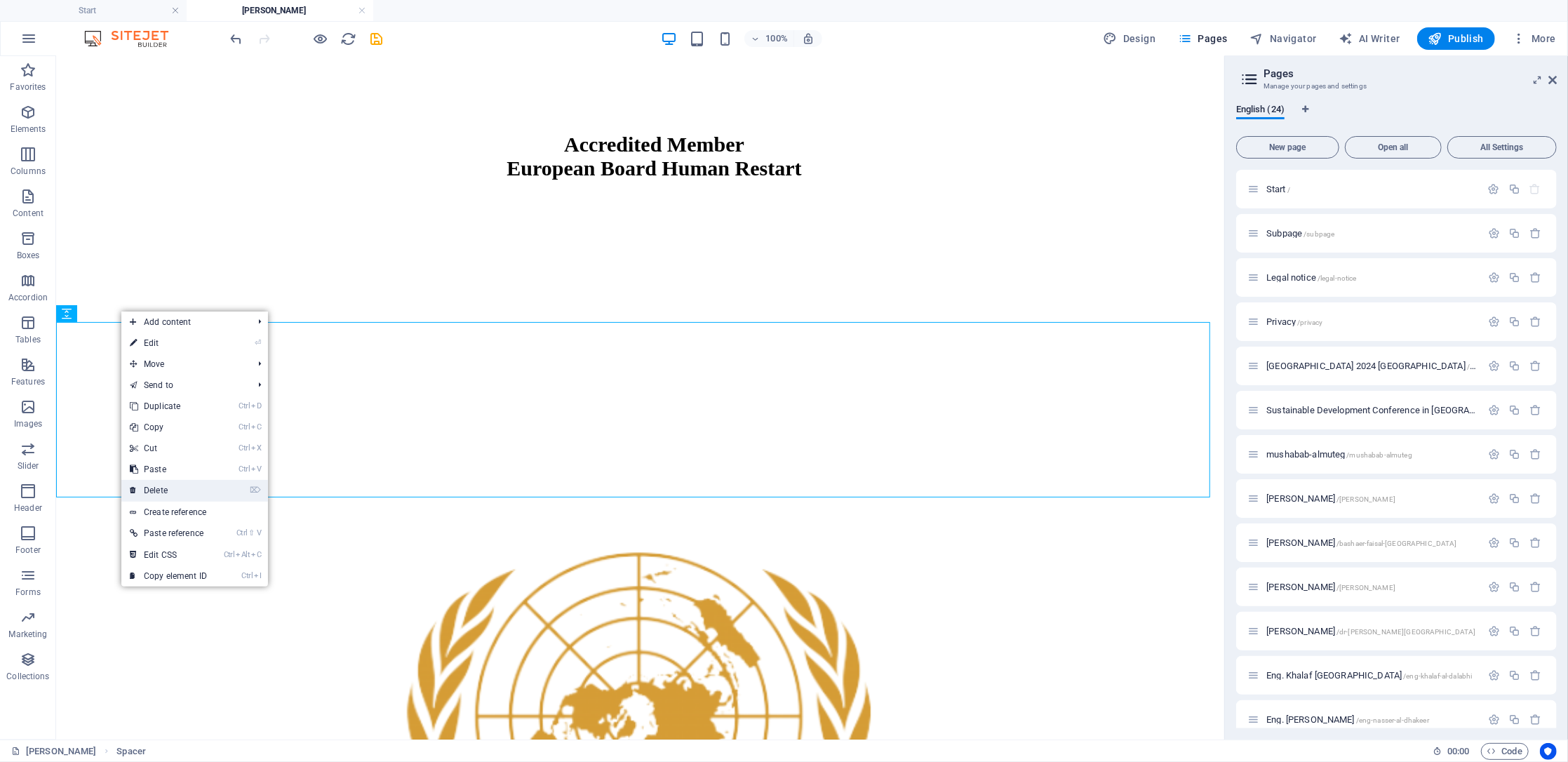
click at [181, 494] on link "⌦ Delete" at bounding box center [169, 490] width 94 height 21
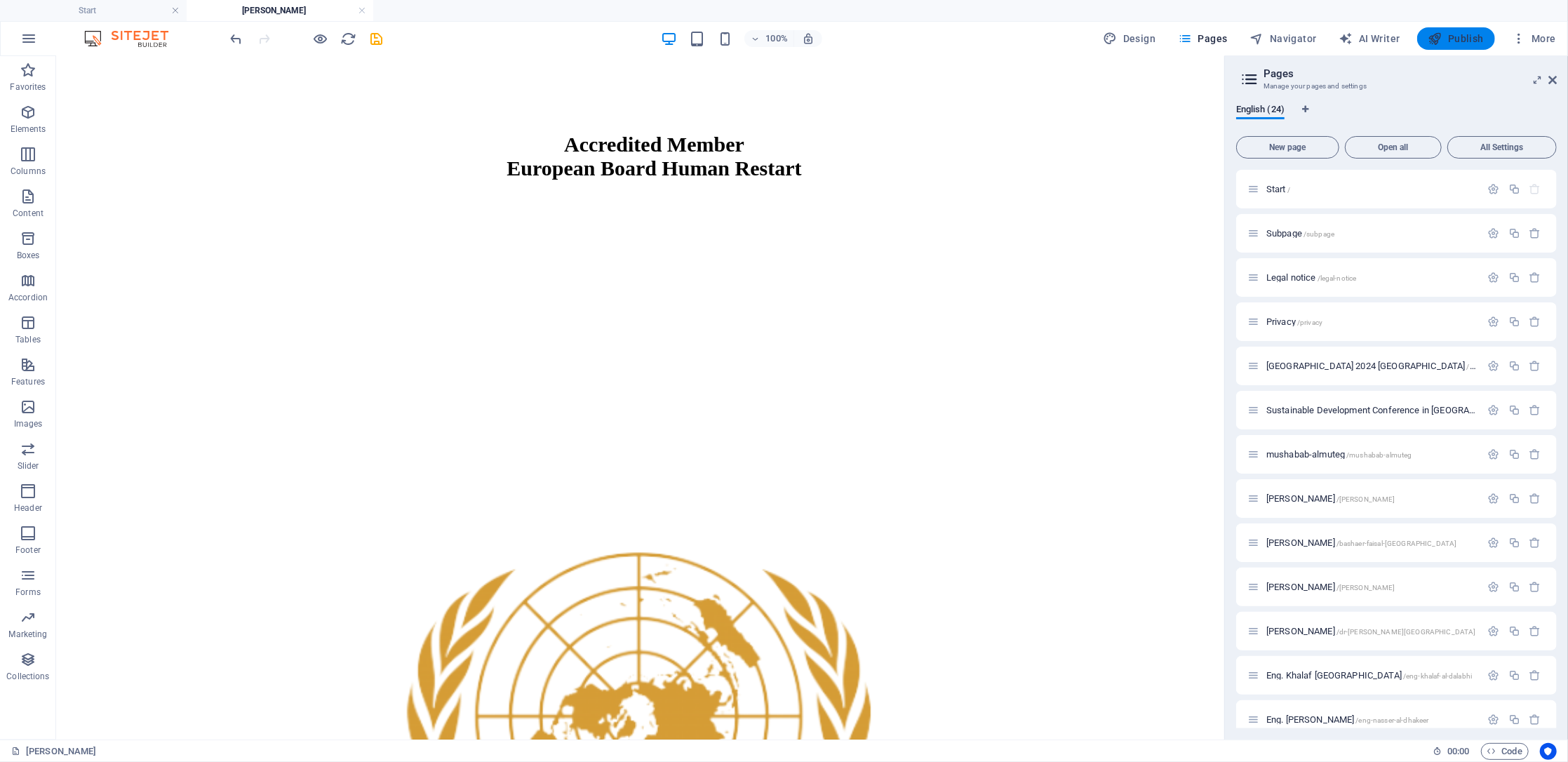
click at [1176, 42] on span "Publish" at bounding box center [1456, 39] width 56 height 14
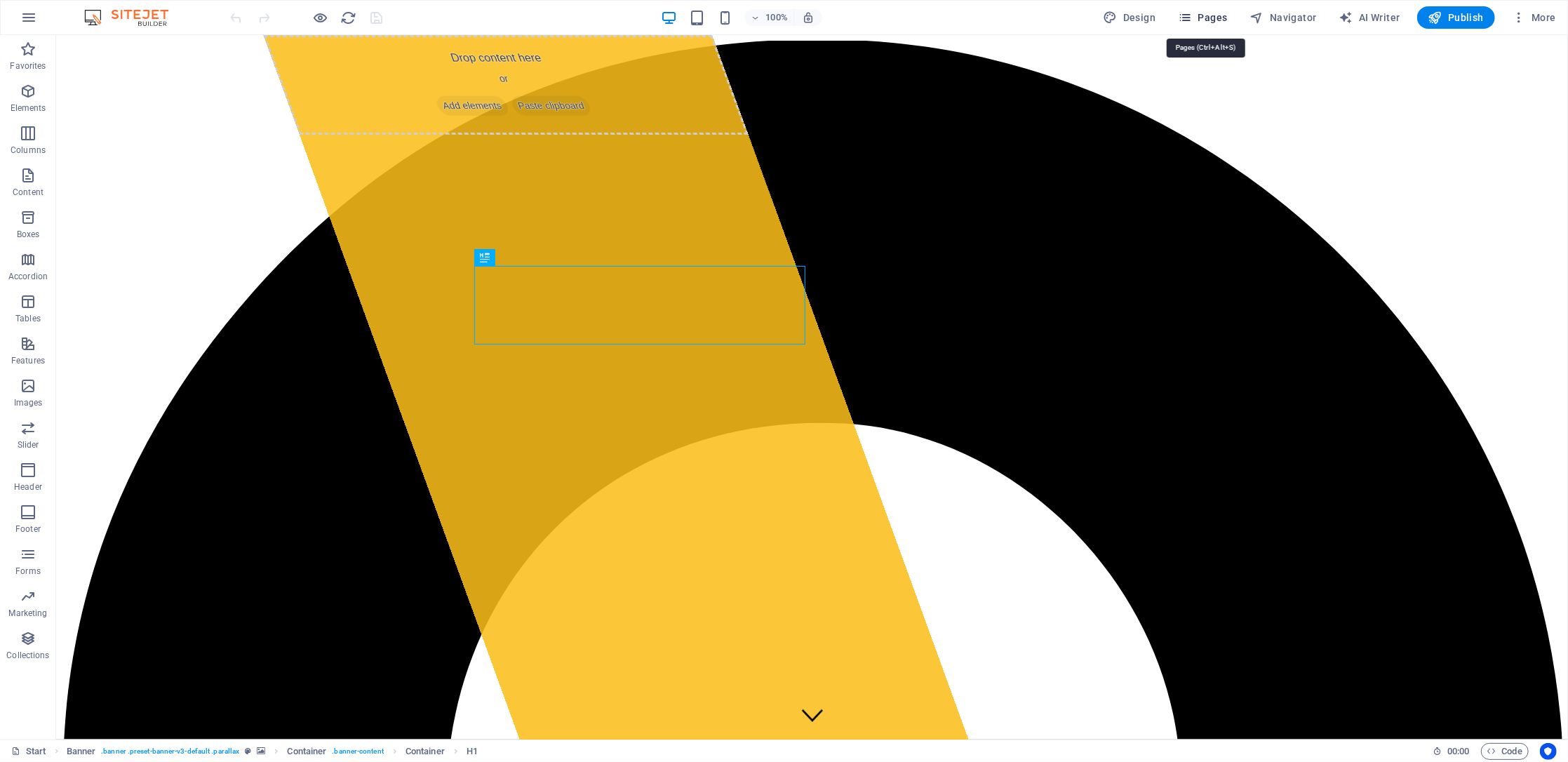
click at [0, 0] on span "Pages" at bounding box center [0, 0] width 0 height 0
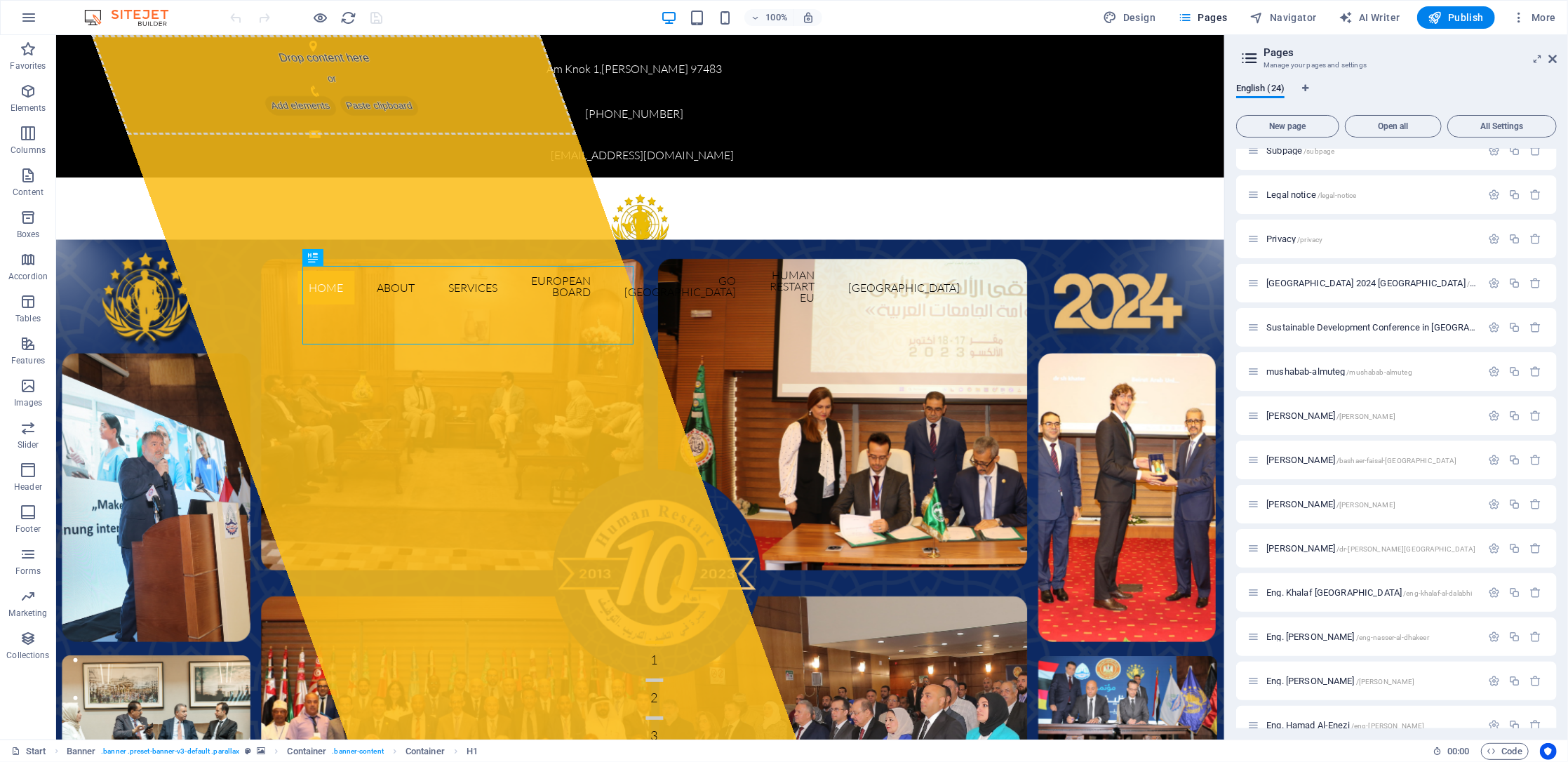
scroll to position [93, 0]
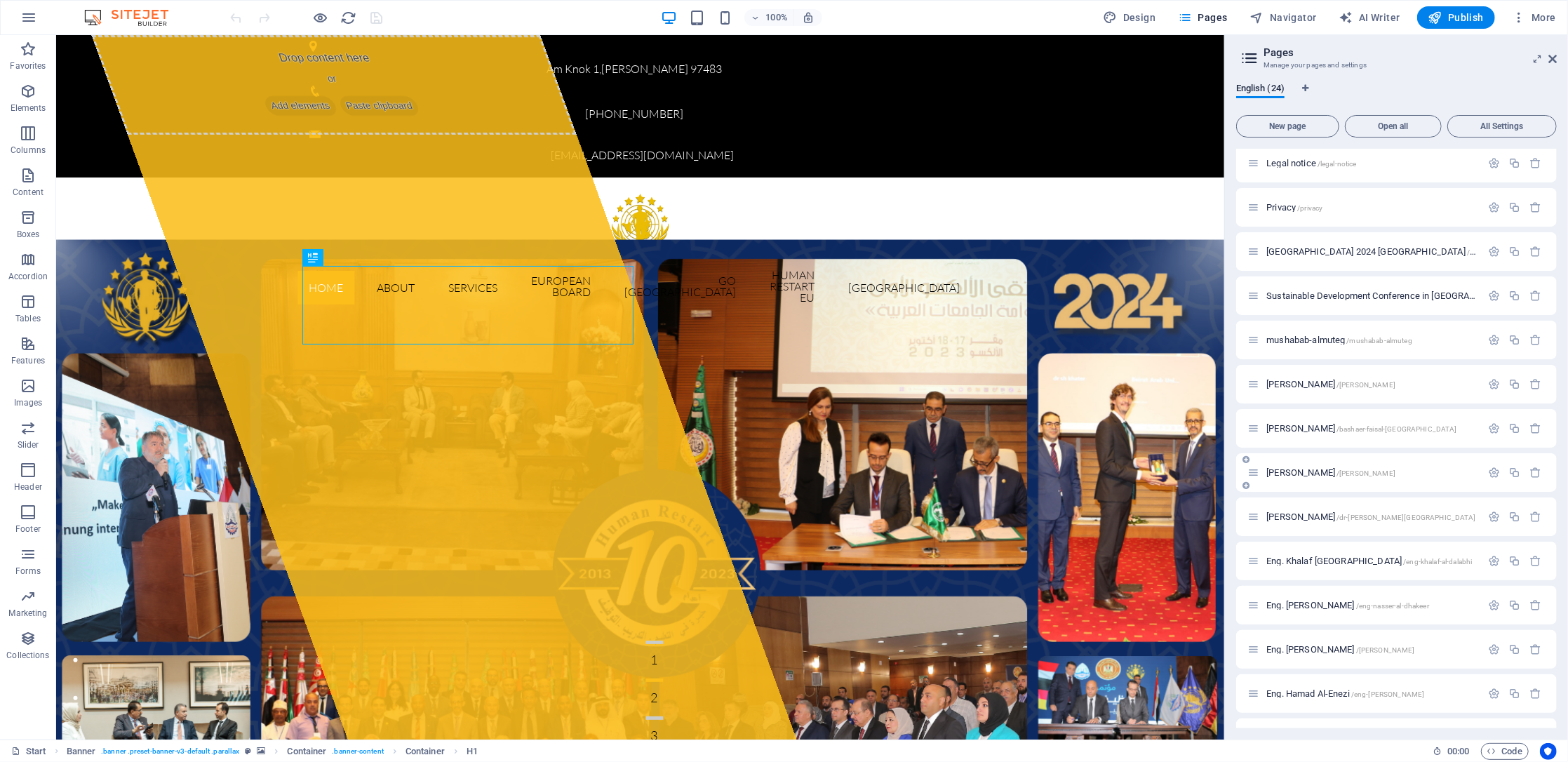
click at [1327, 474] on span "[PERSON_NAME] /[PERSON_NAME]" at bounding box center [1330, 472] width 129 height 11
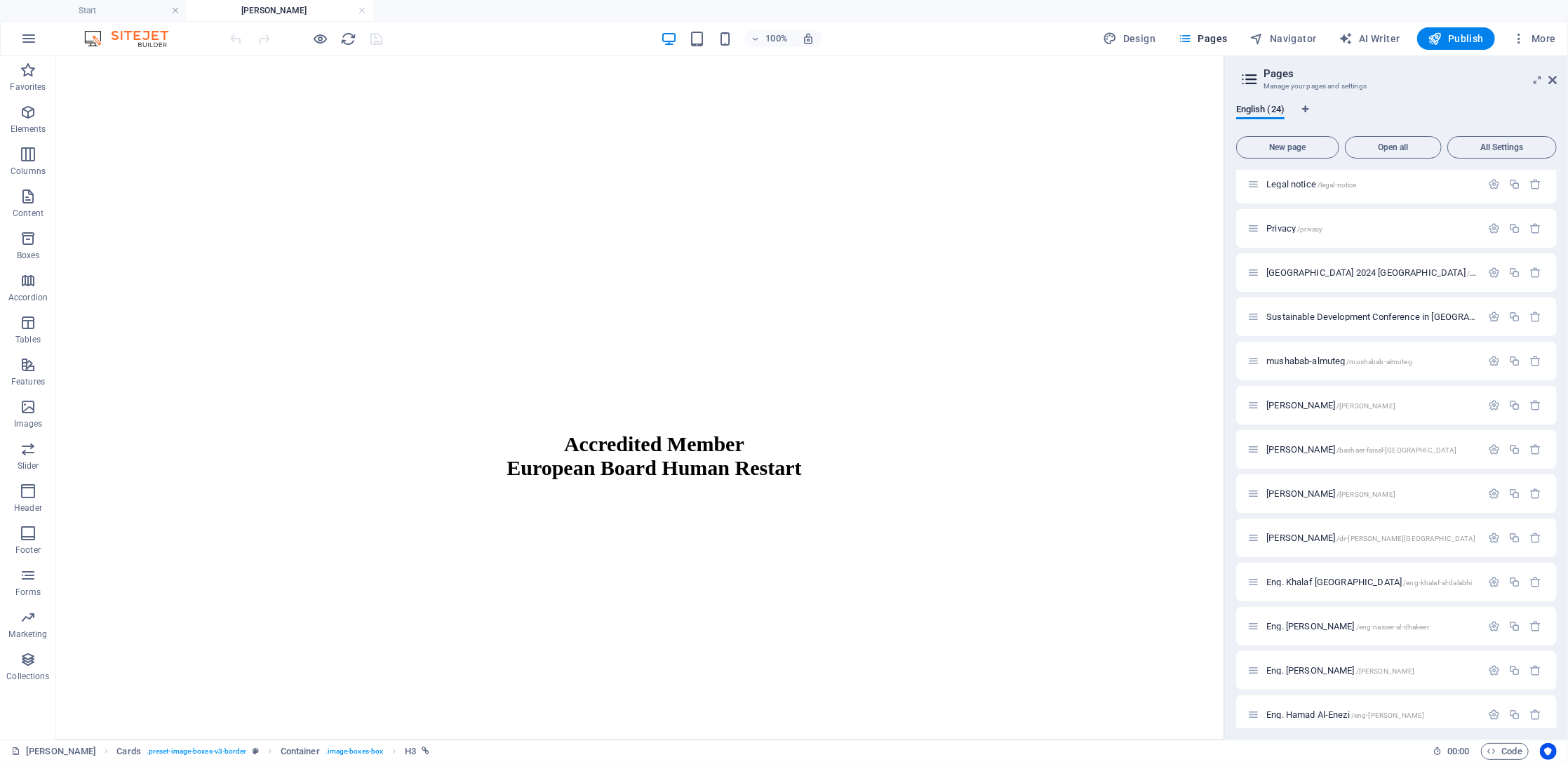
scroll to position [2012, 0]
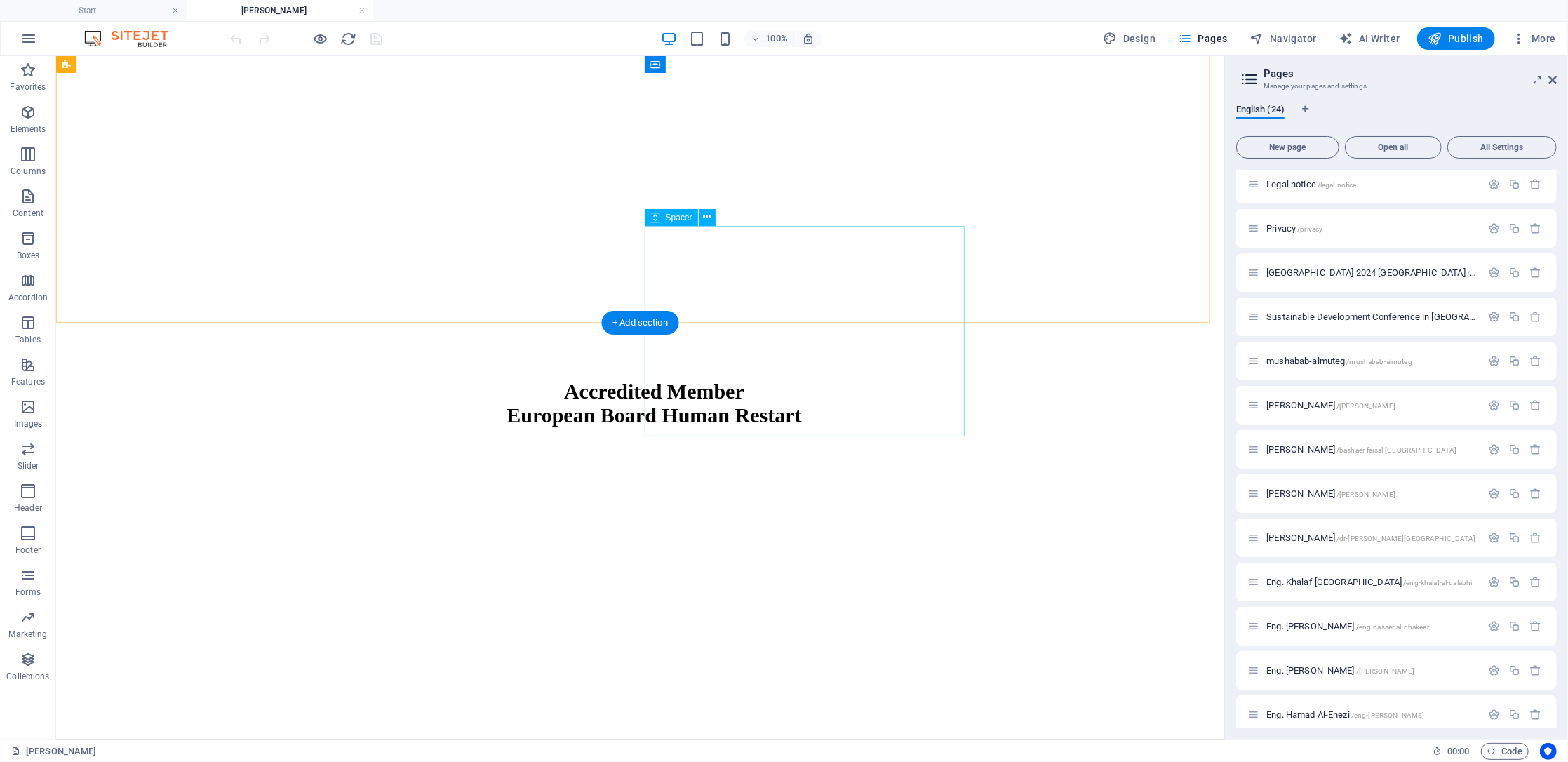
click at [704, 217] on icon at bounding box center [707, 217] width 8 height 15
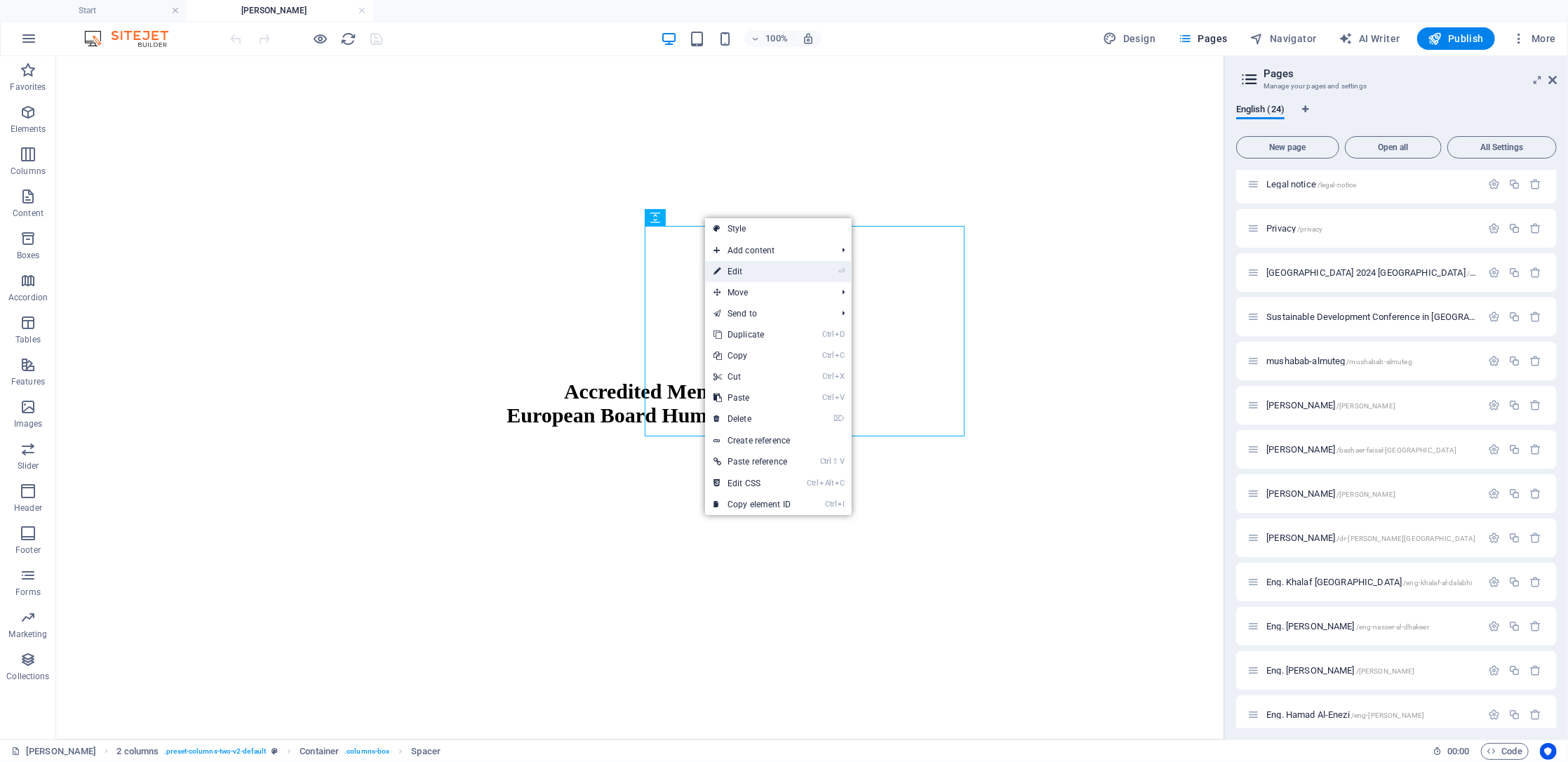
drag, startPoint x: 756, startPoint y: 278, endPoint x: 525, endPoint y: 239, distance: 234.3
click at [756, 277] on link "⏎ Edit" at bounding box center [752, 271] width 94 height 21
select select "px"
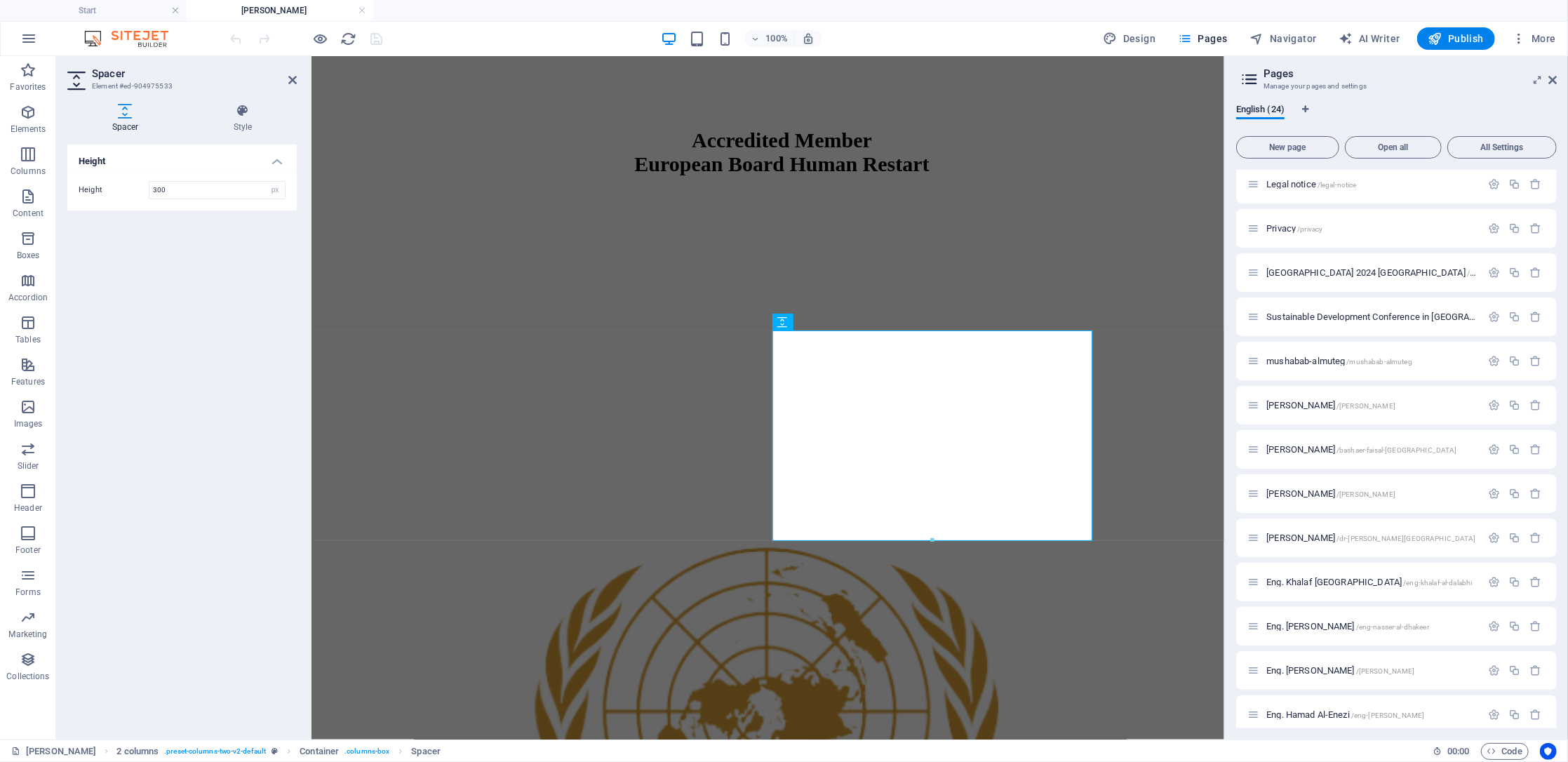
scroll to position [1907, 0]
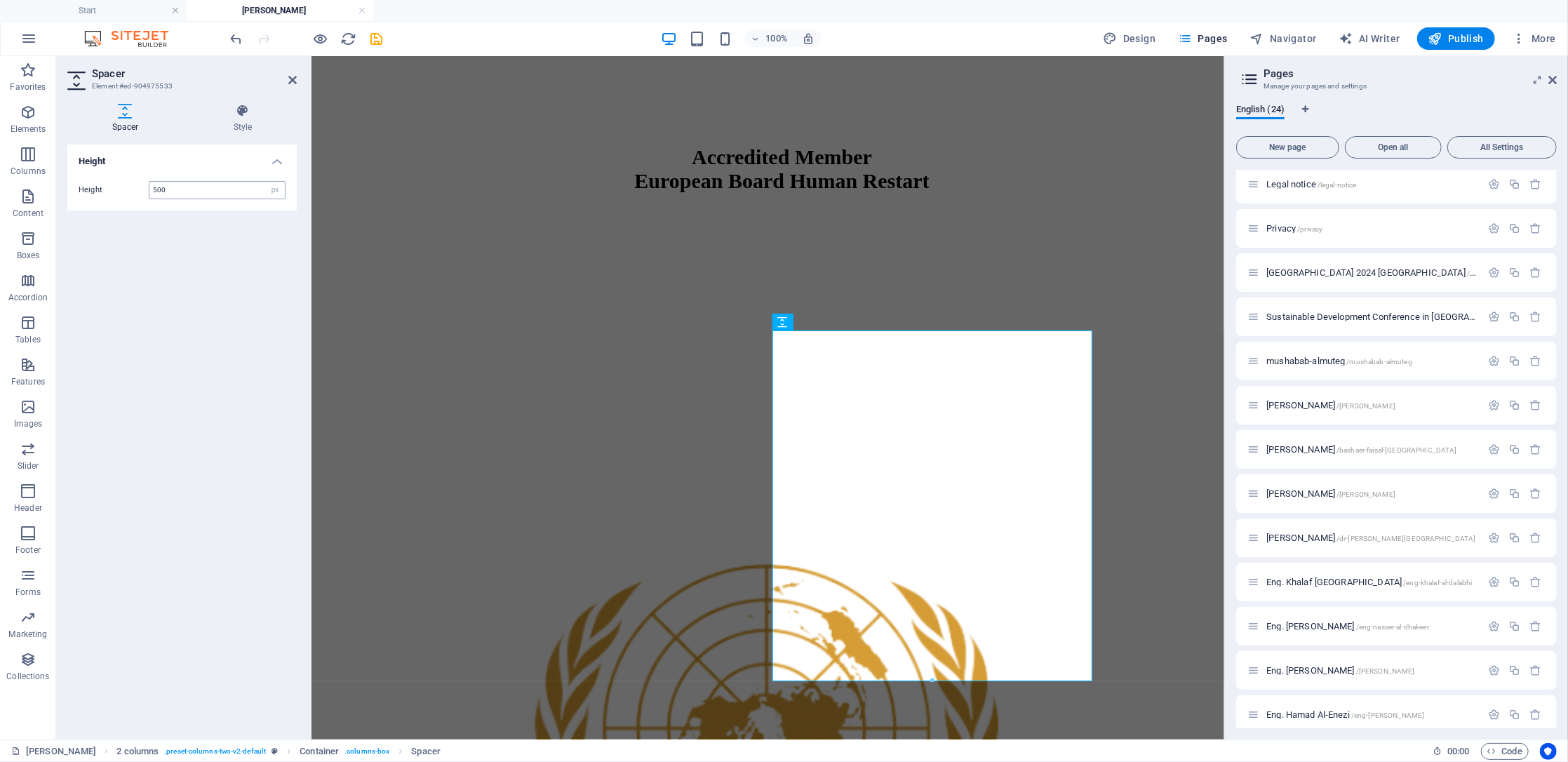
type input "500"
click at [1432, 35] on icon "button" at bounding box center [1435, 39] width 14 height 14
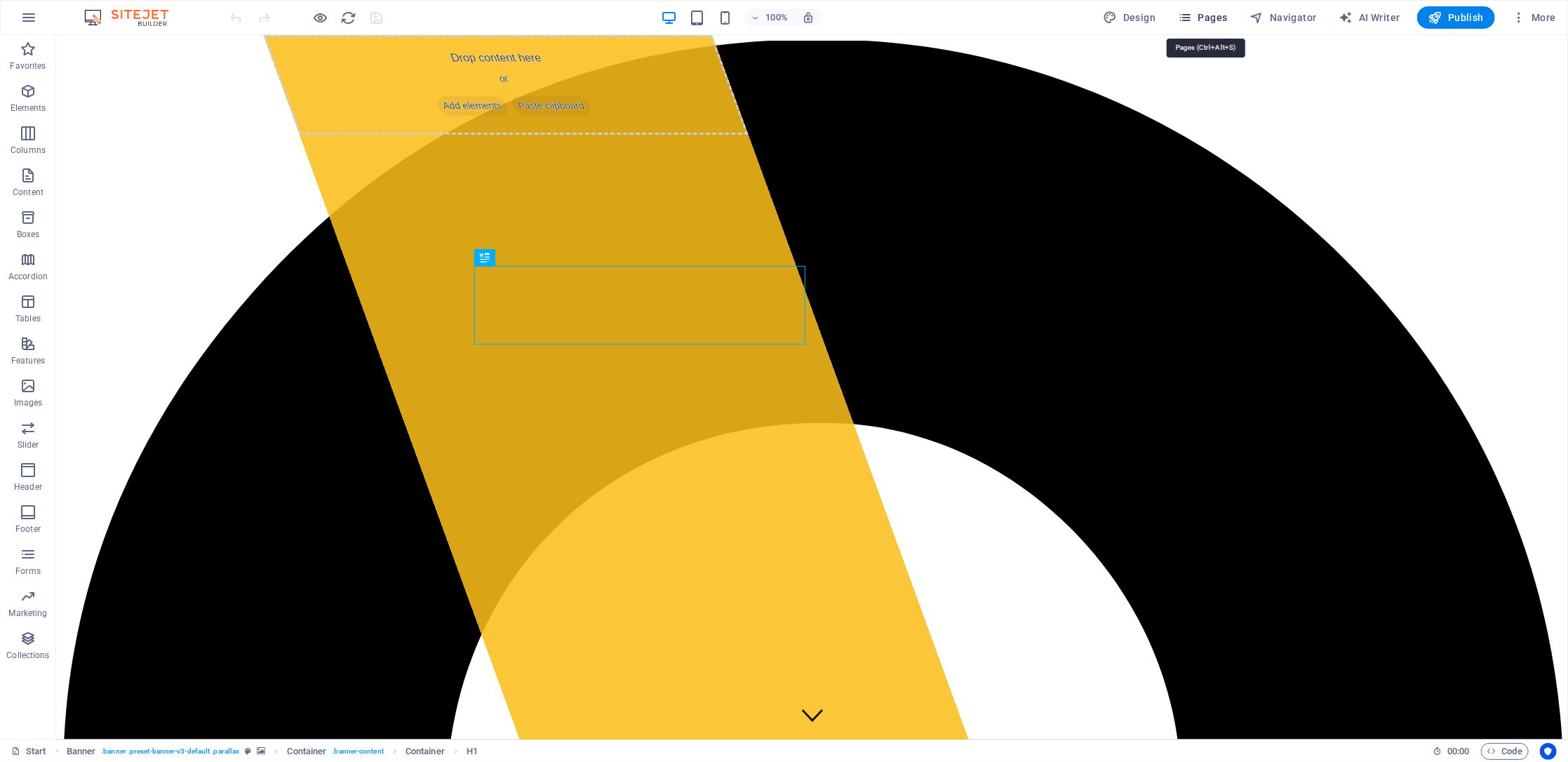
click at [0, 0] on span "Pages" at bounding box center [0, 0] width 0 height 0
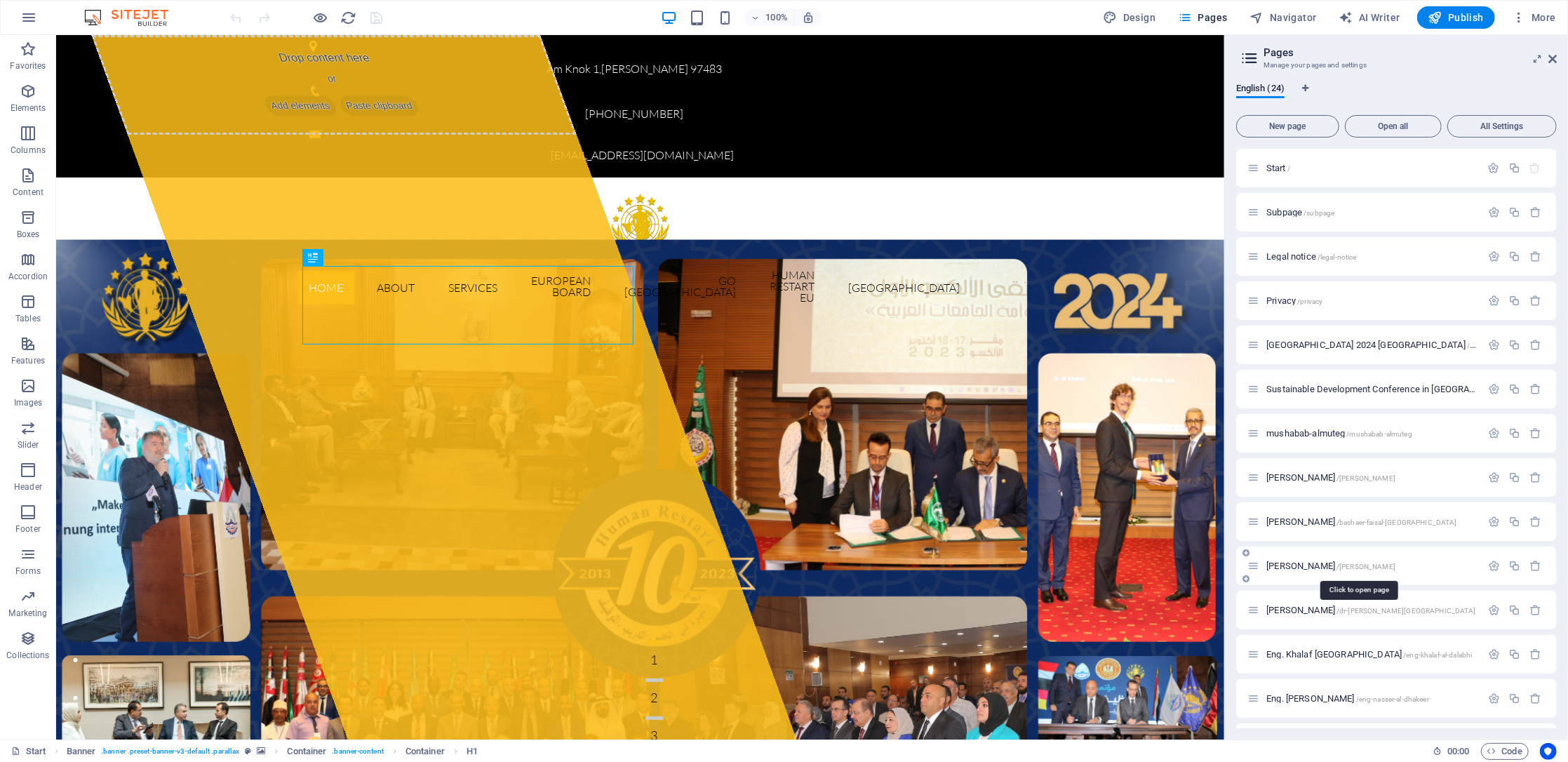
click at [1338, 568] on span "[PERSON_NAME] /[PERSON_NAME]" at bounding box center [1330, 565] width 129 height 11
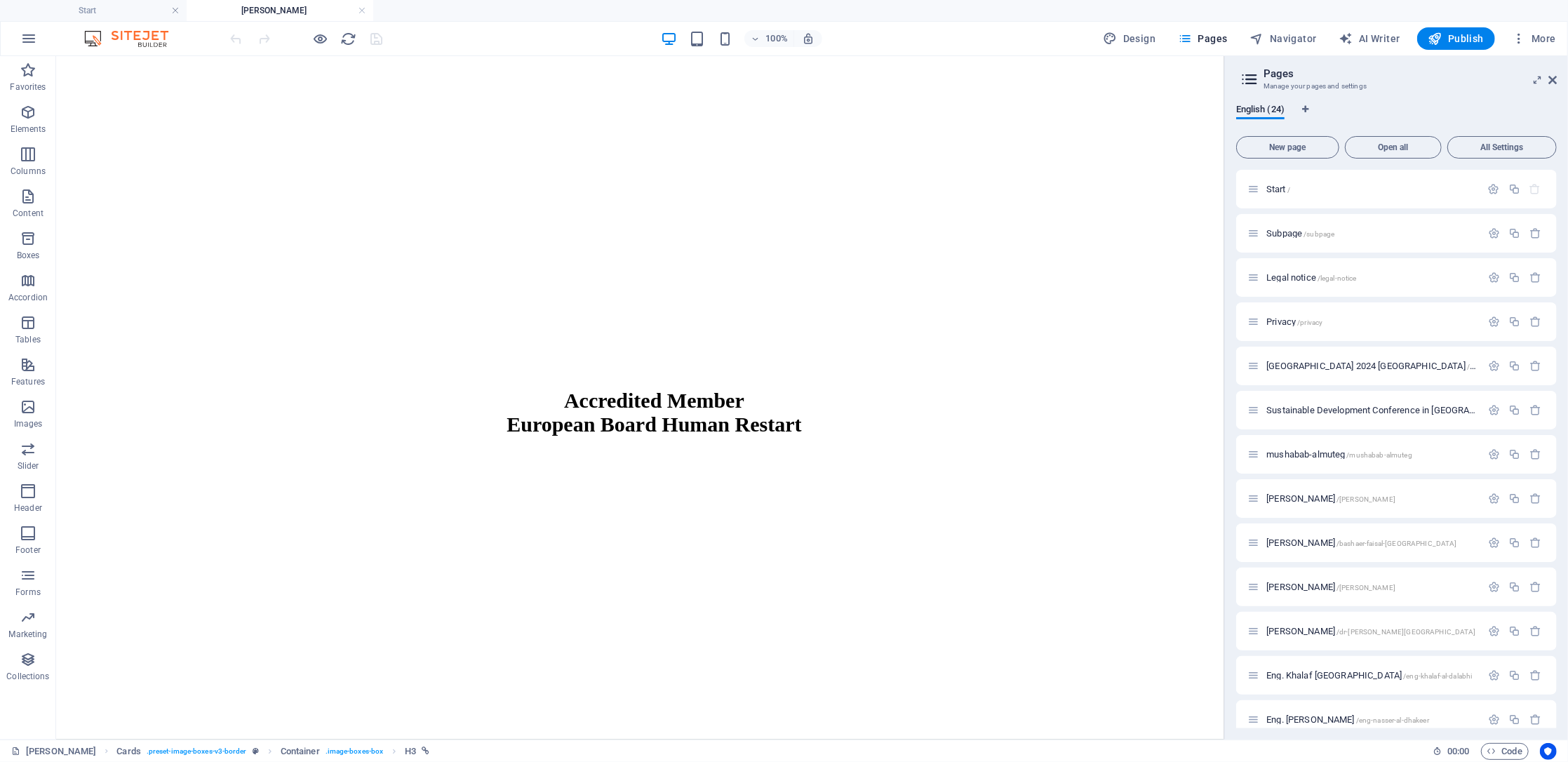
scroll to position [1954, 0]
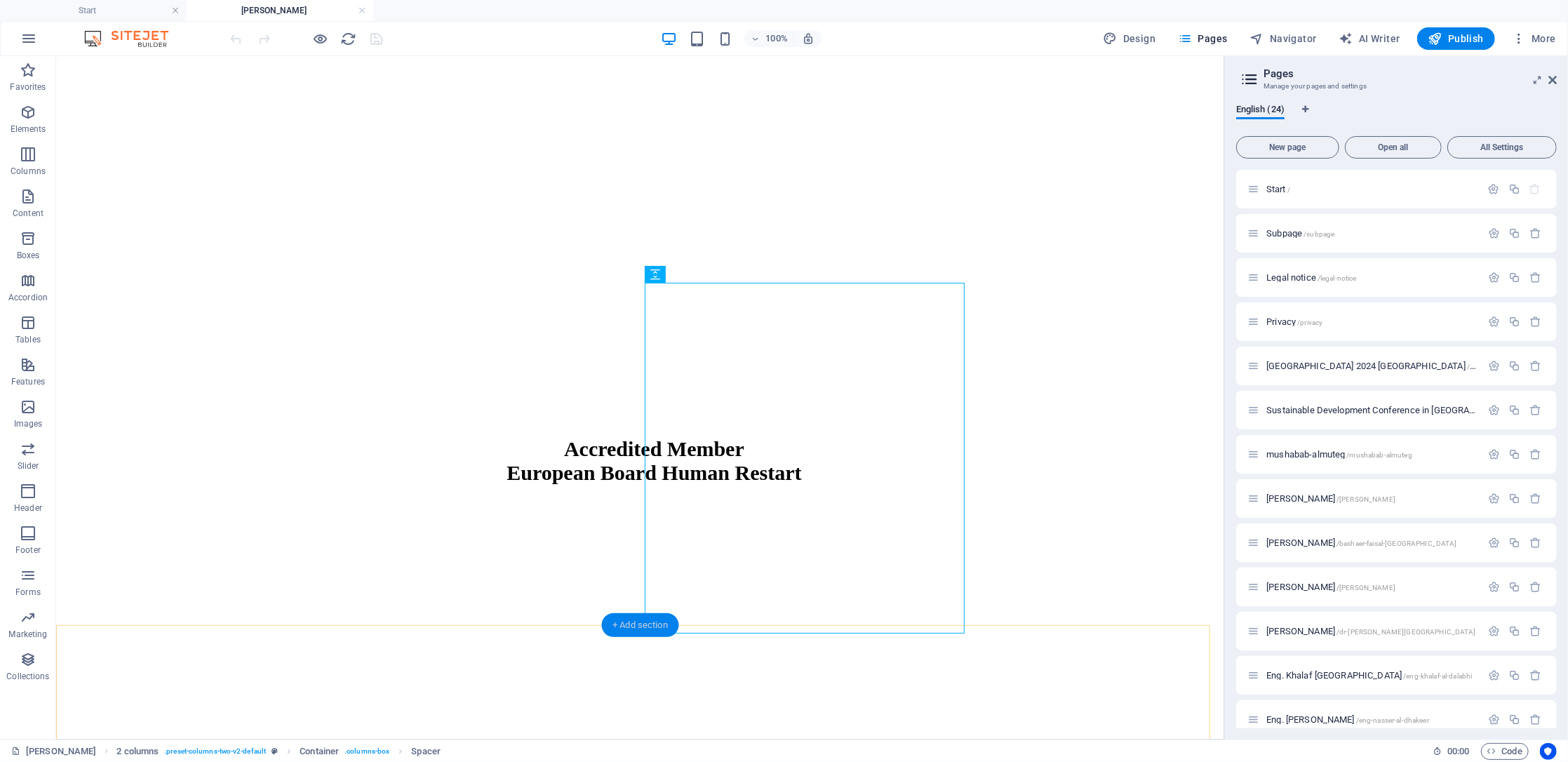
click at [633, 626] on div "+ Add section" at bounding box center [640, 625] width 78 height 24
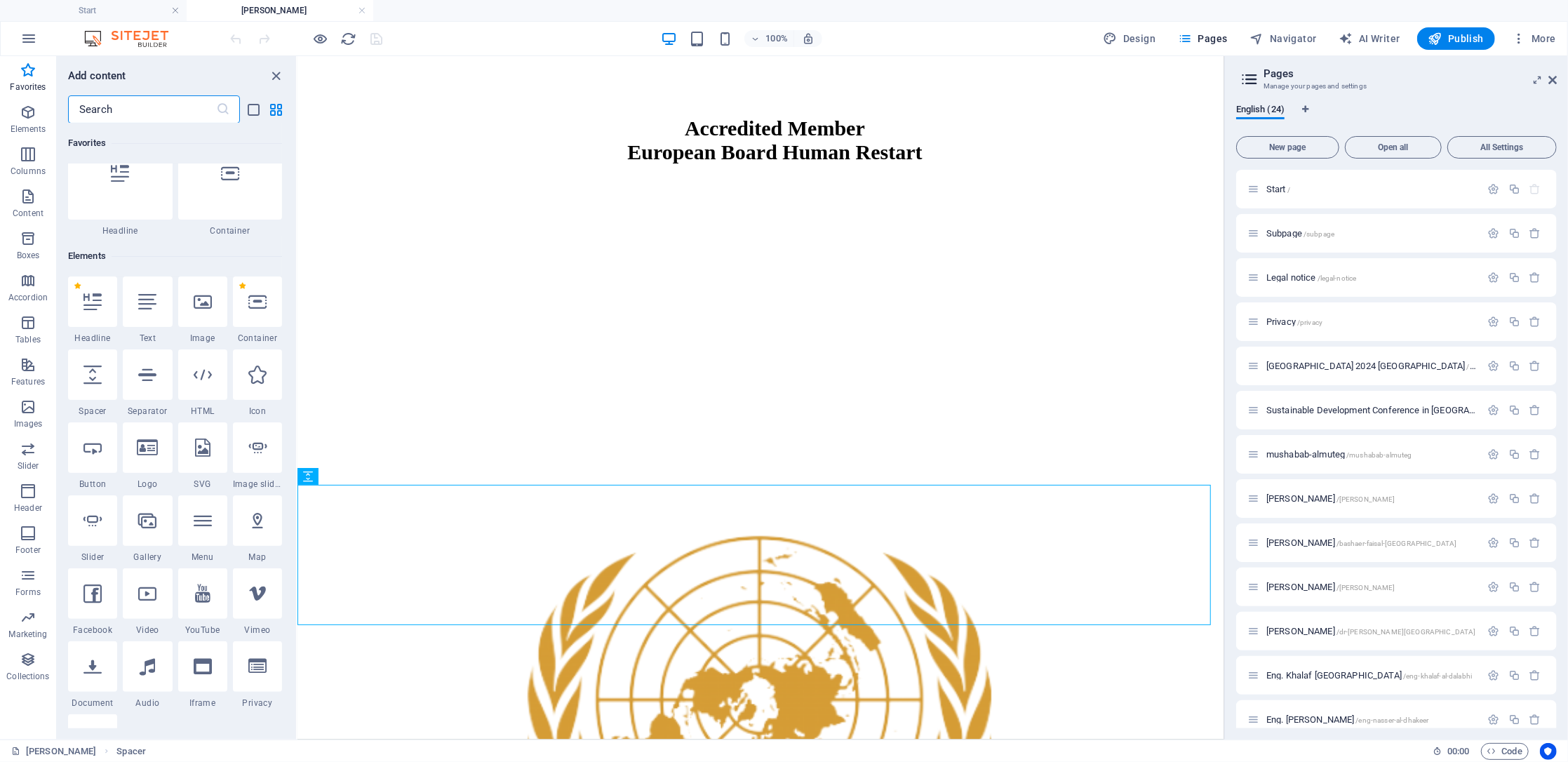
scroll to position [22, 0]
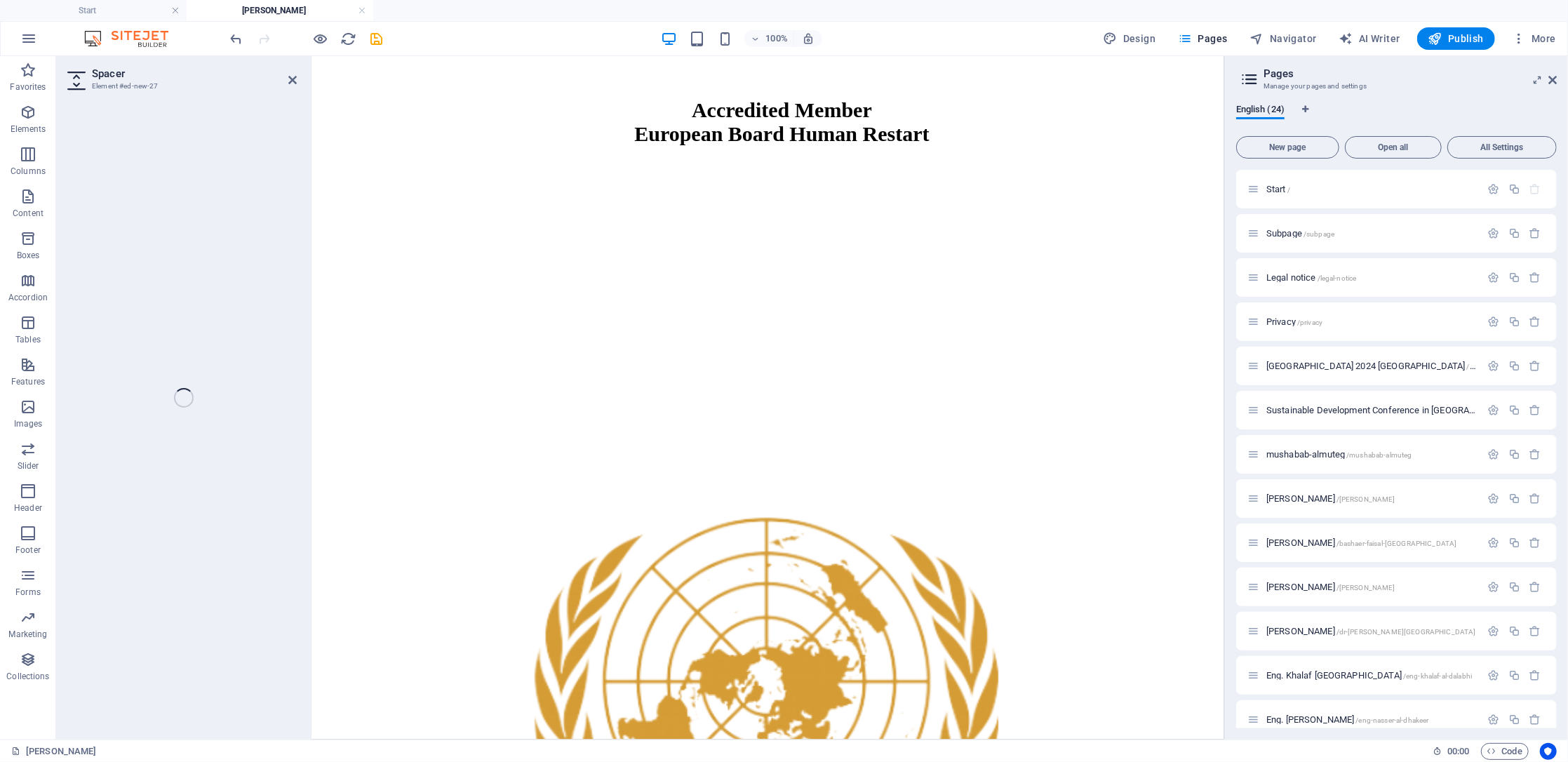
select select "px"
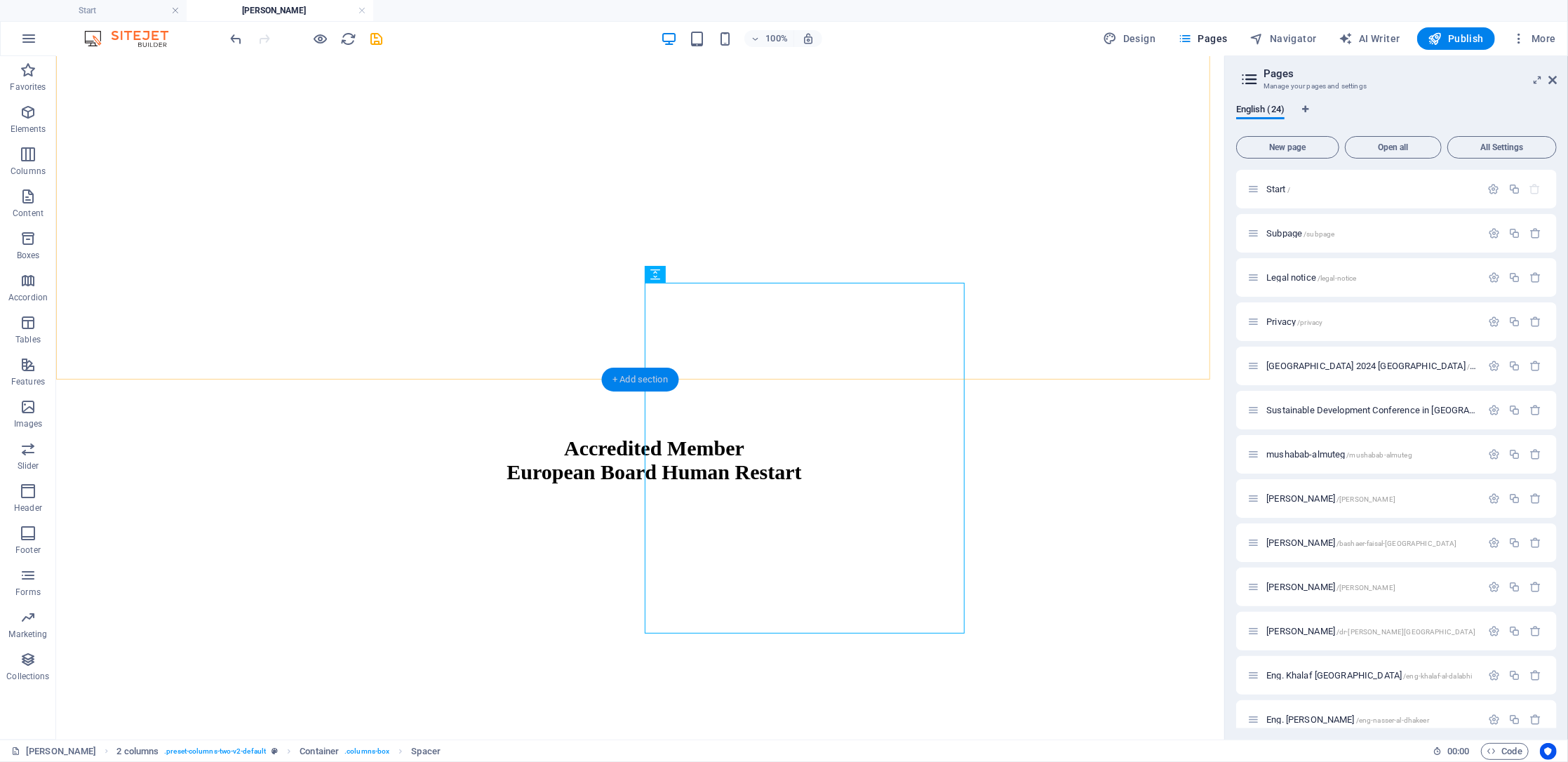
click at [635, 381] on div "+ Add section" at bounding box center [640, 380] width 78 height 24
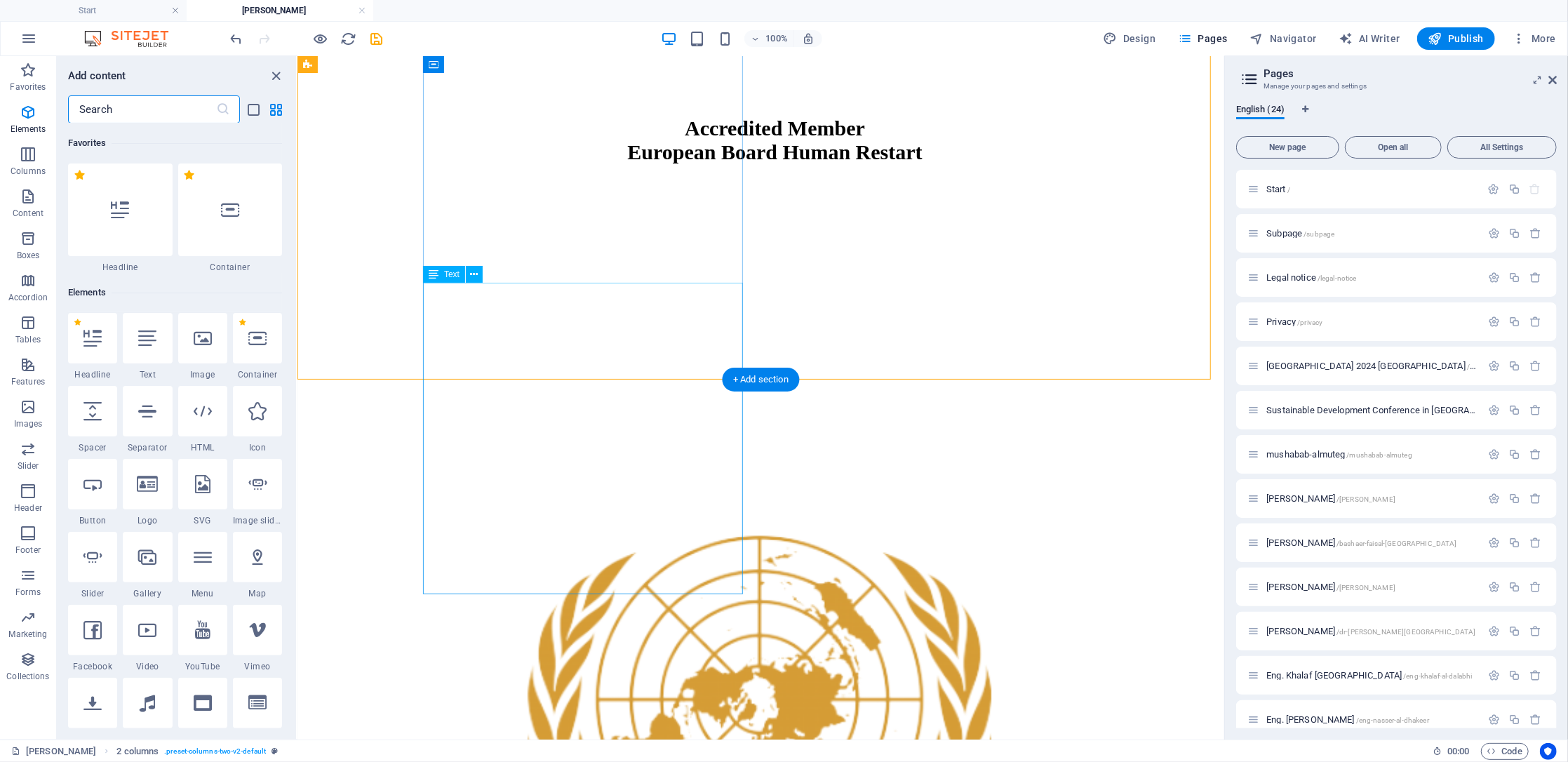
scroll to position [2455, 0]
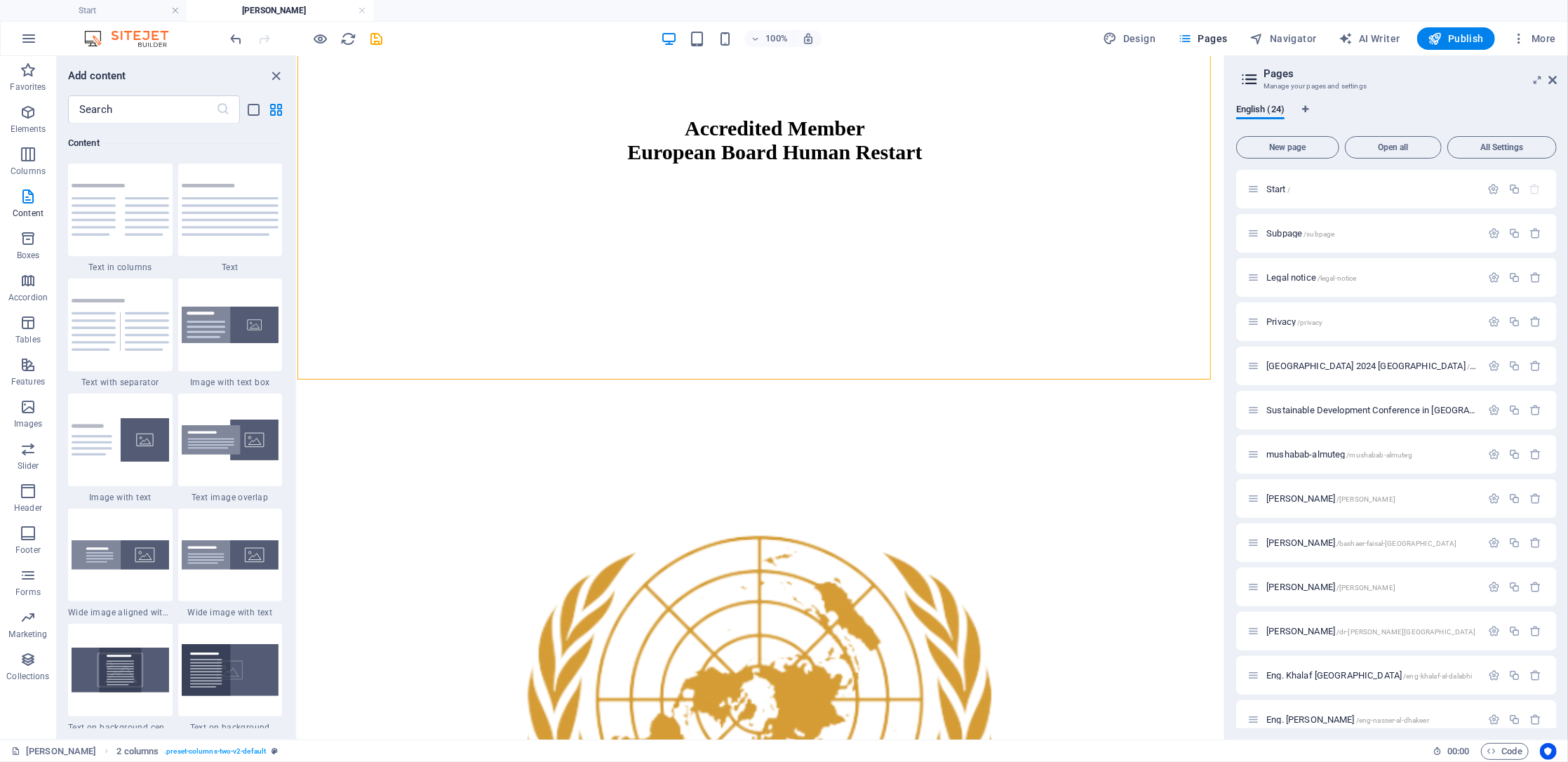
drag, startPoint x: 293, startPoint y: 246, endPoint x: 296, endPoint y: 176, distance: 70.1
click at [296, 176] on div "Favorites 1 Star Headline 1 Star Container Elements 1 Star Headline 1 Star Text…" at bounding box center [177, 426] width 240 height 605
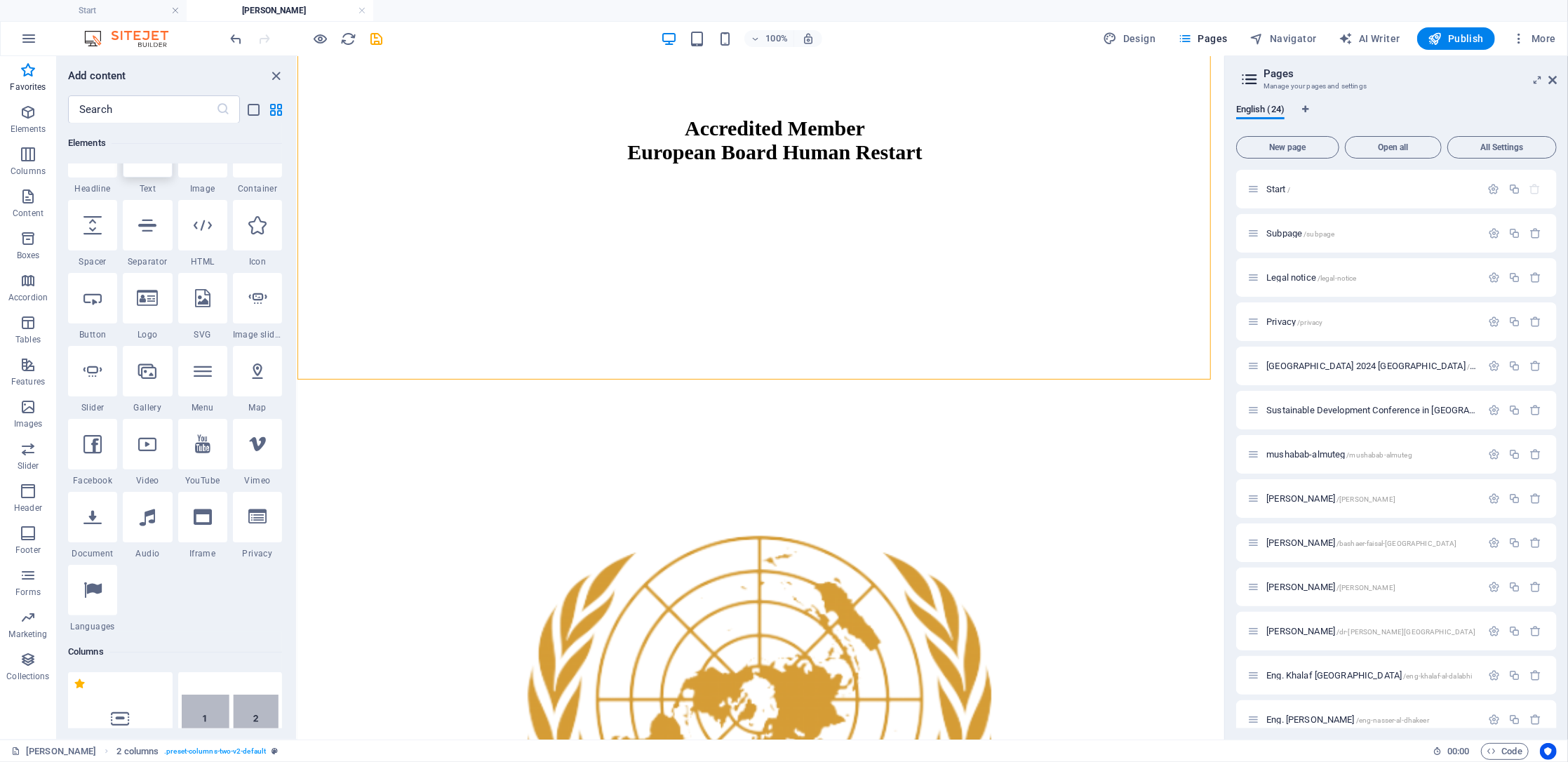
scroll to position [0, 0]
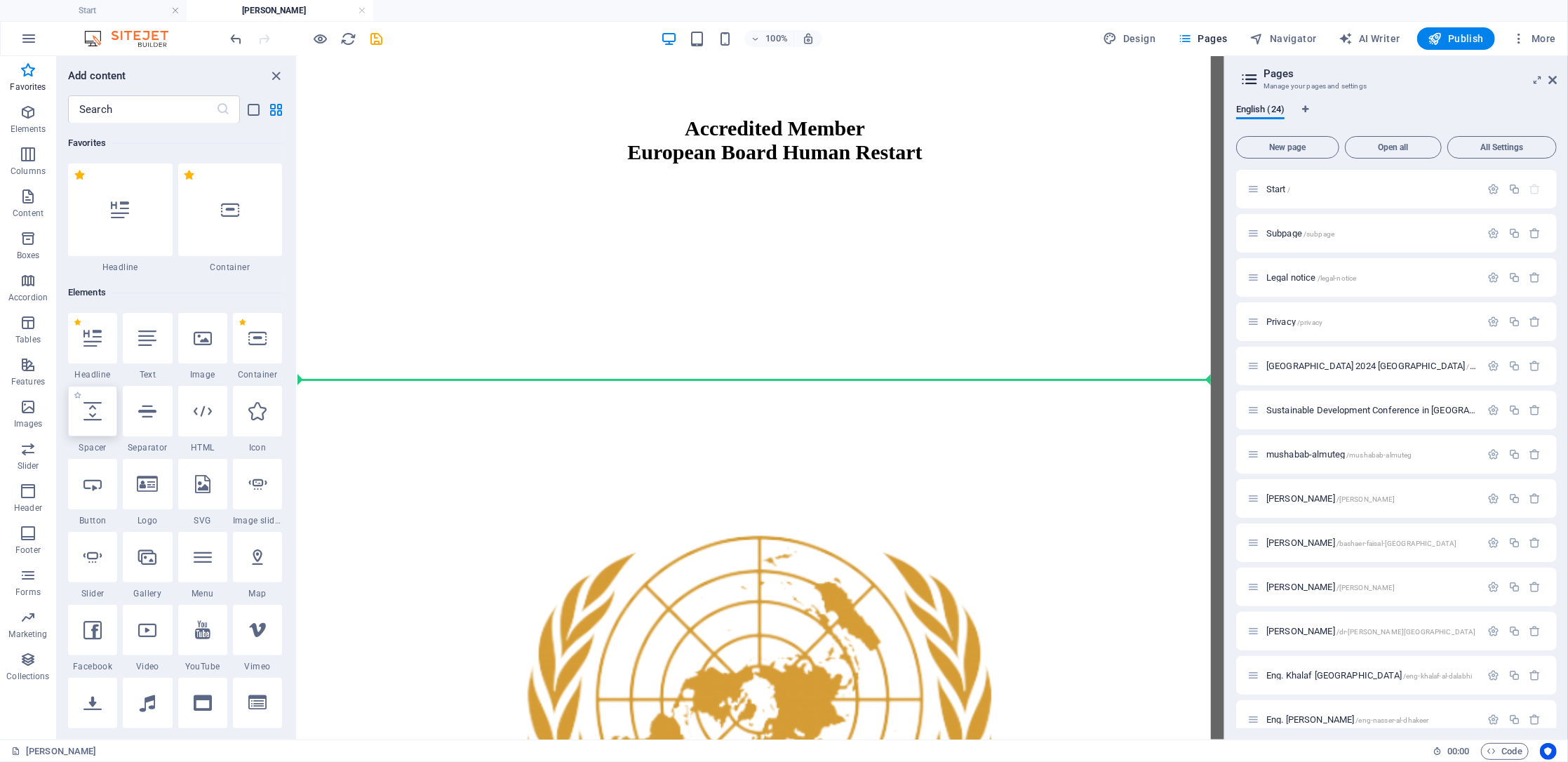
select select "px"
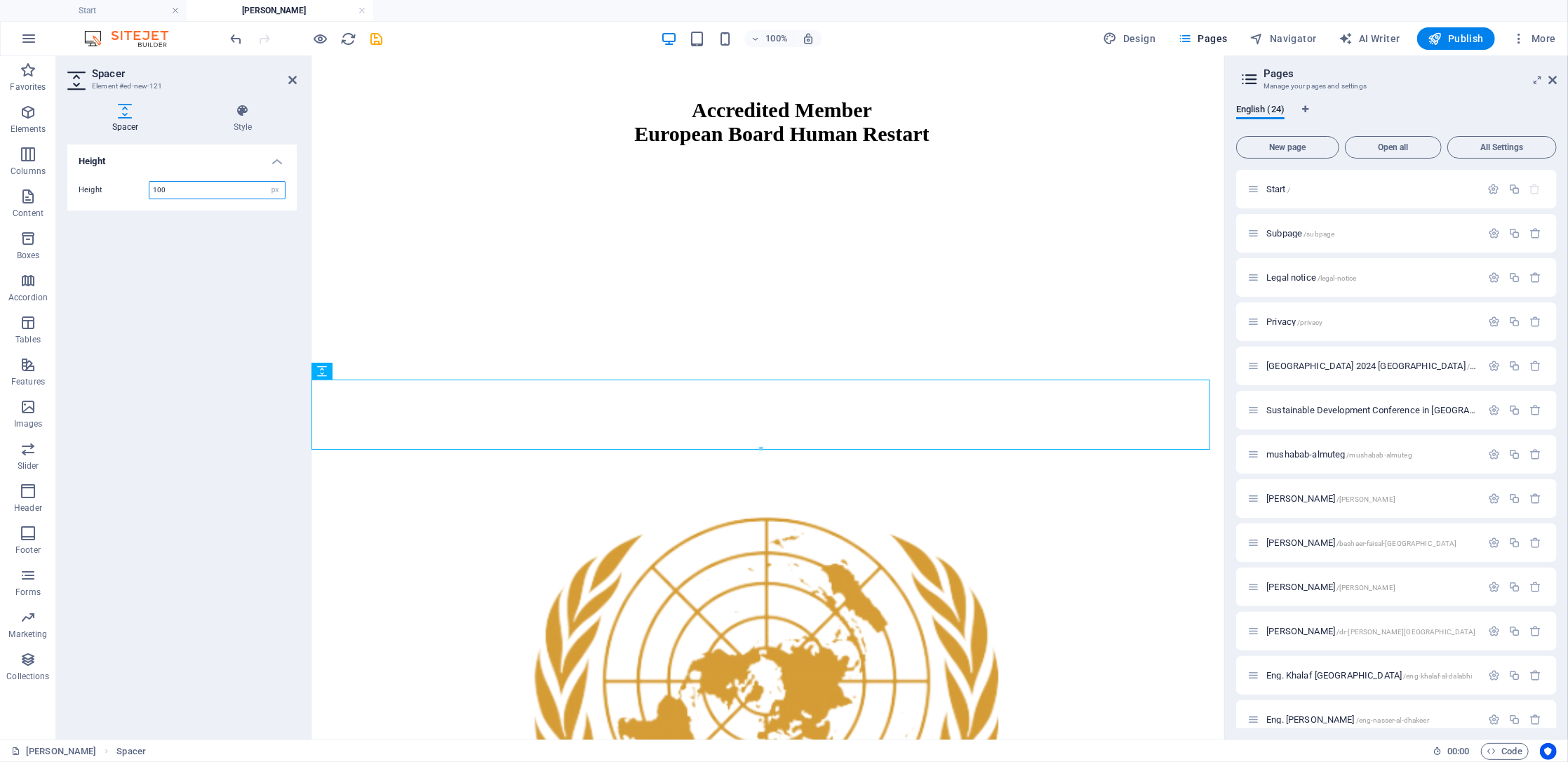
type input "100"
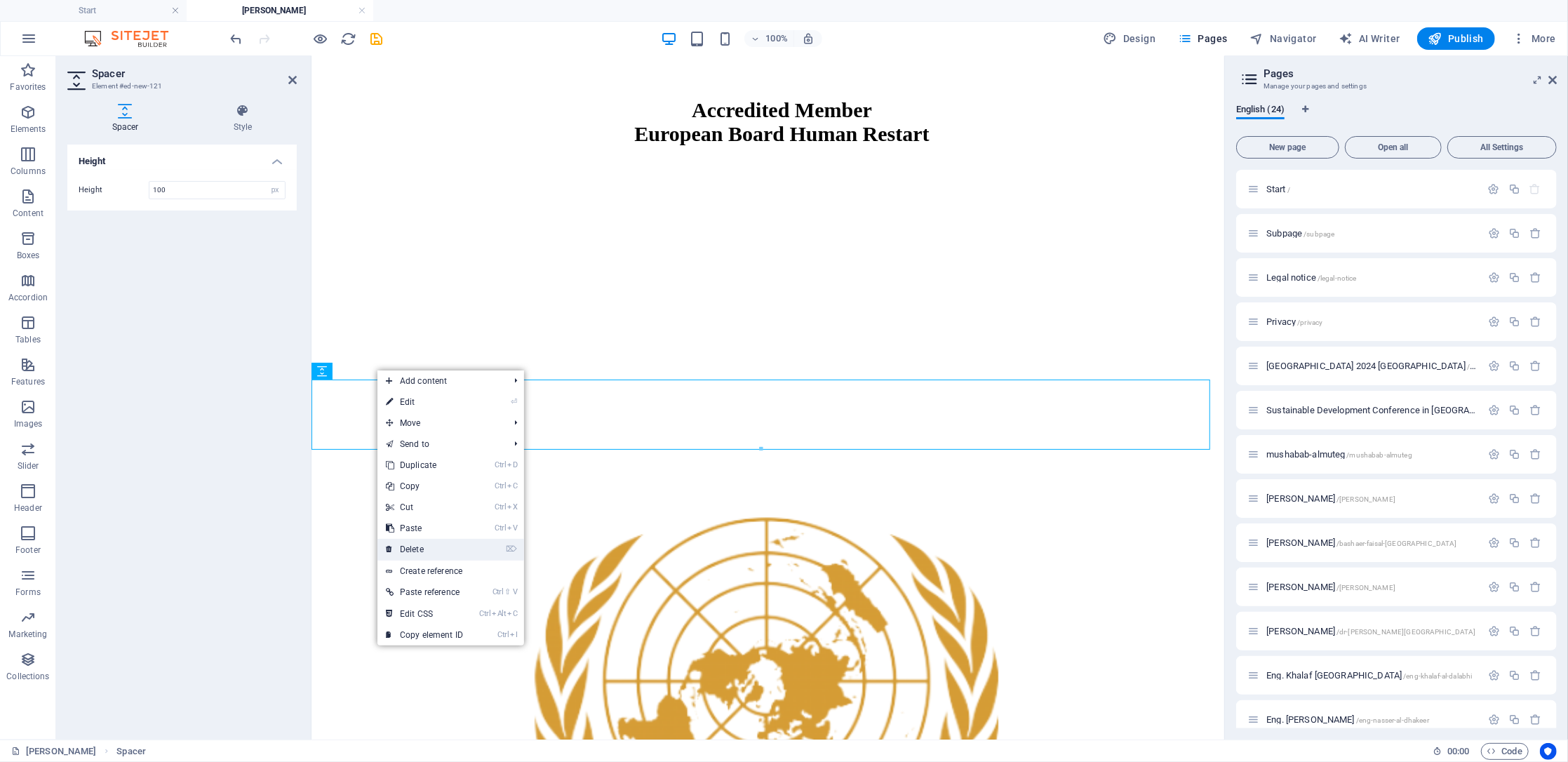
click at [455, 550] on link "⌦ Delete" at bounding box center [424, 549] width 94 height 21
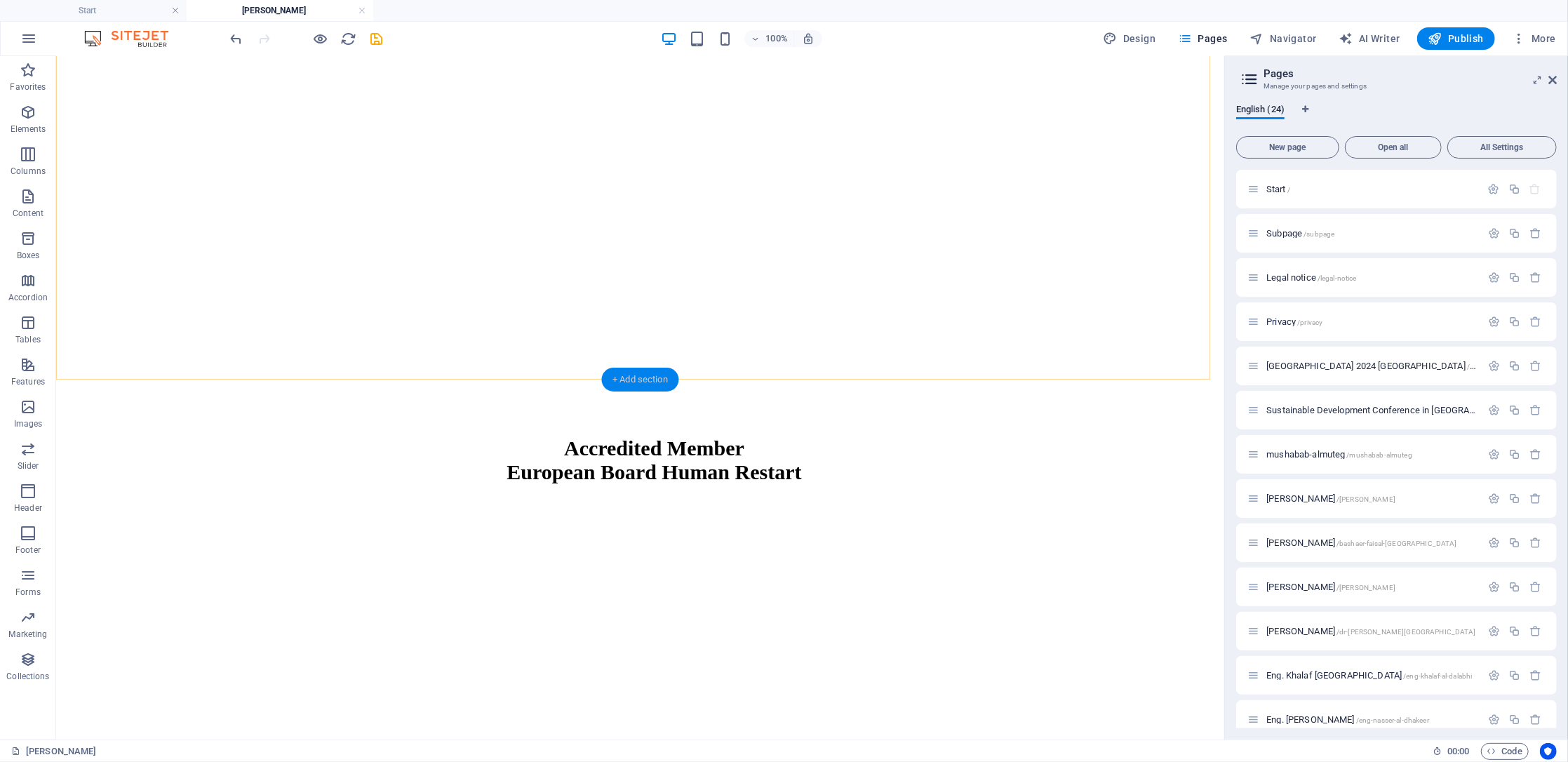
click at [640, 381] on div "+ Add section" at bounding box center [640, 380] width 78 height 24
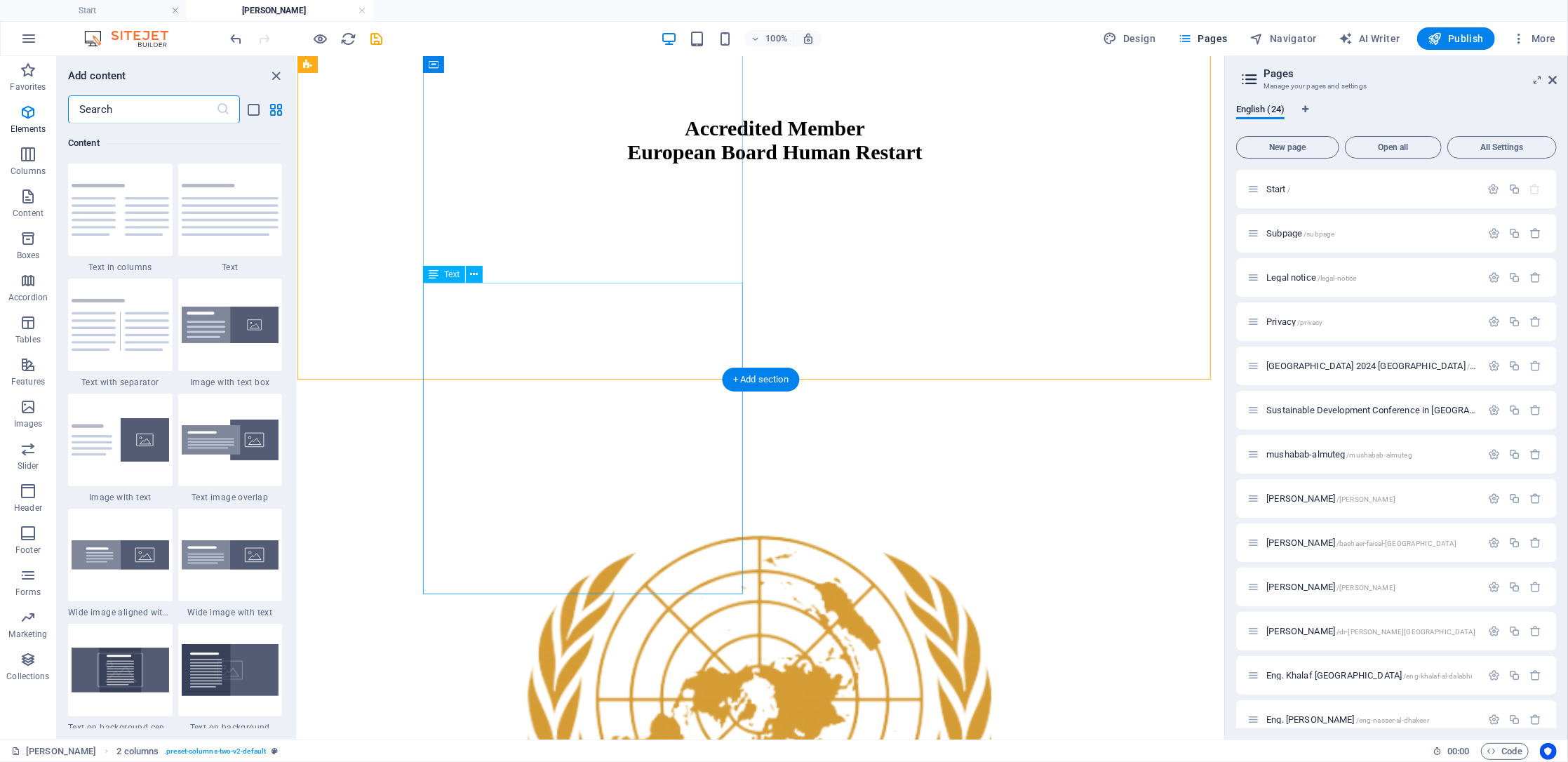
scroll to position [2455, 0]
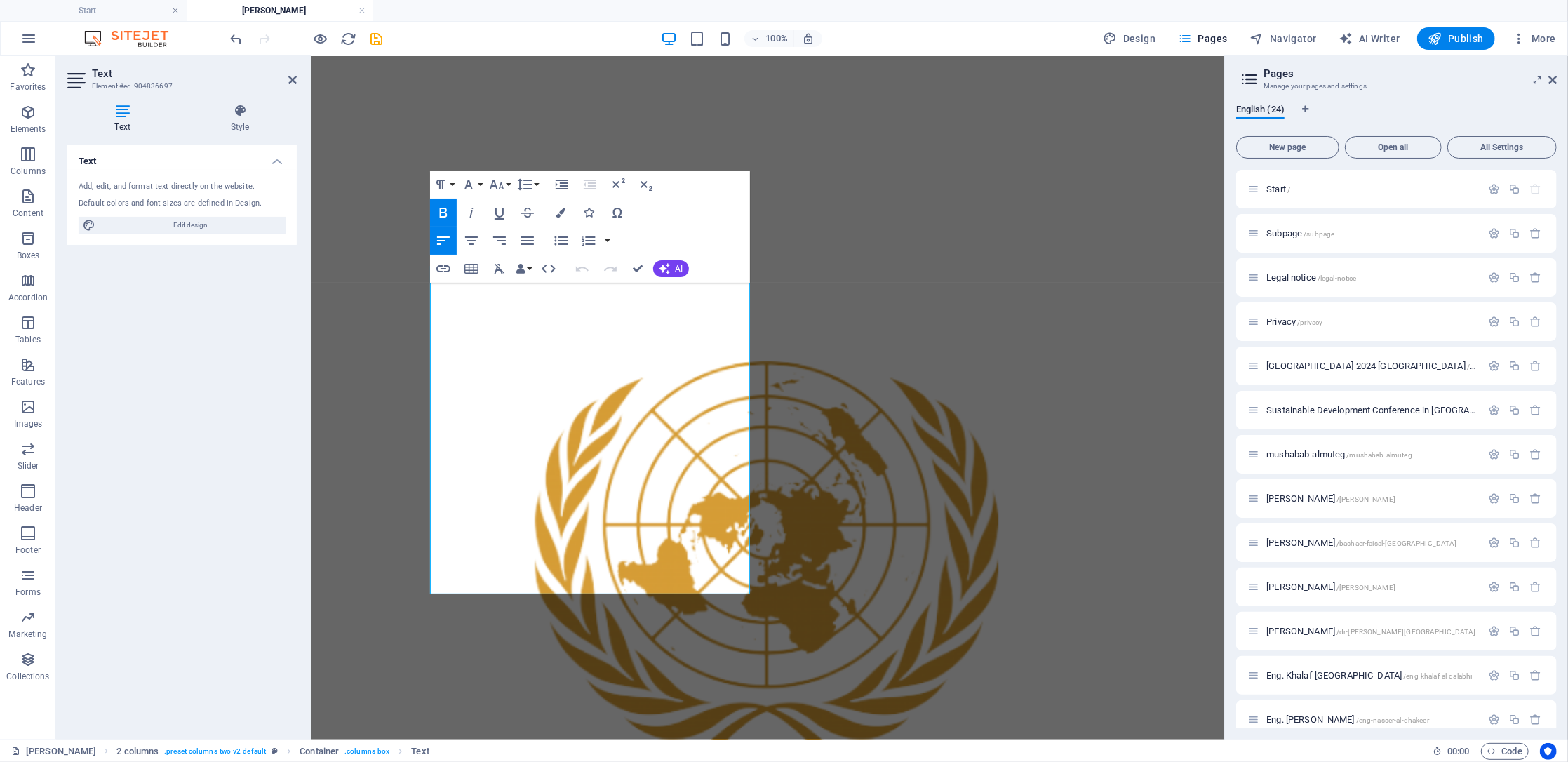
scroll to position [1954, 0]
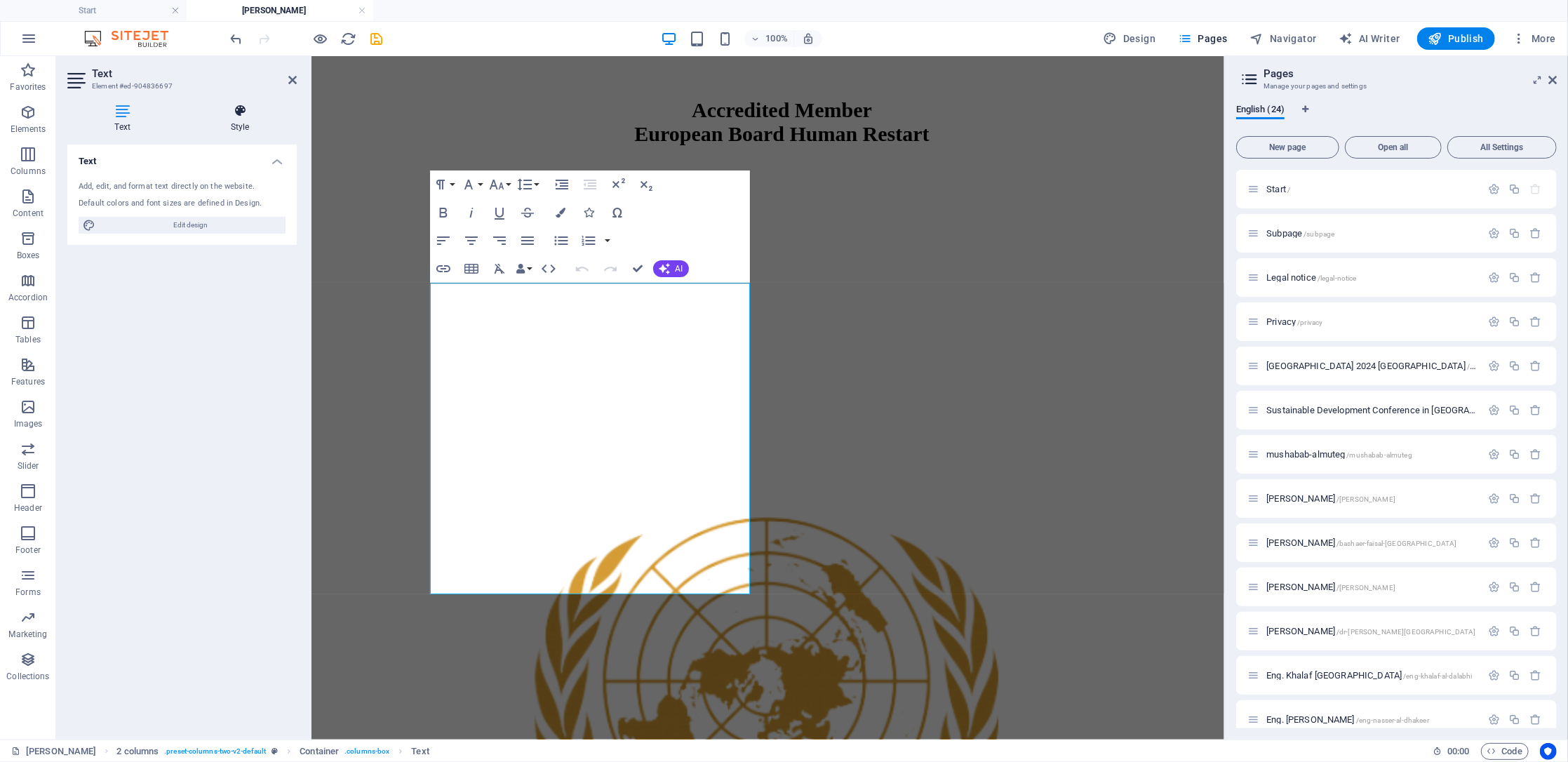
click at [239, 124] on h4 "Style" at bounding box center [240, 119] width 114 height 30
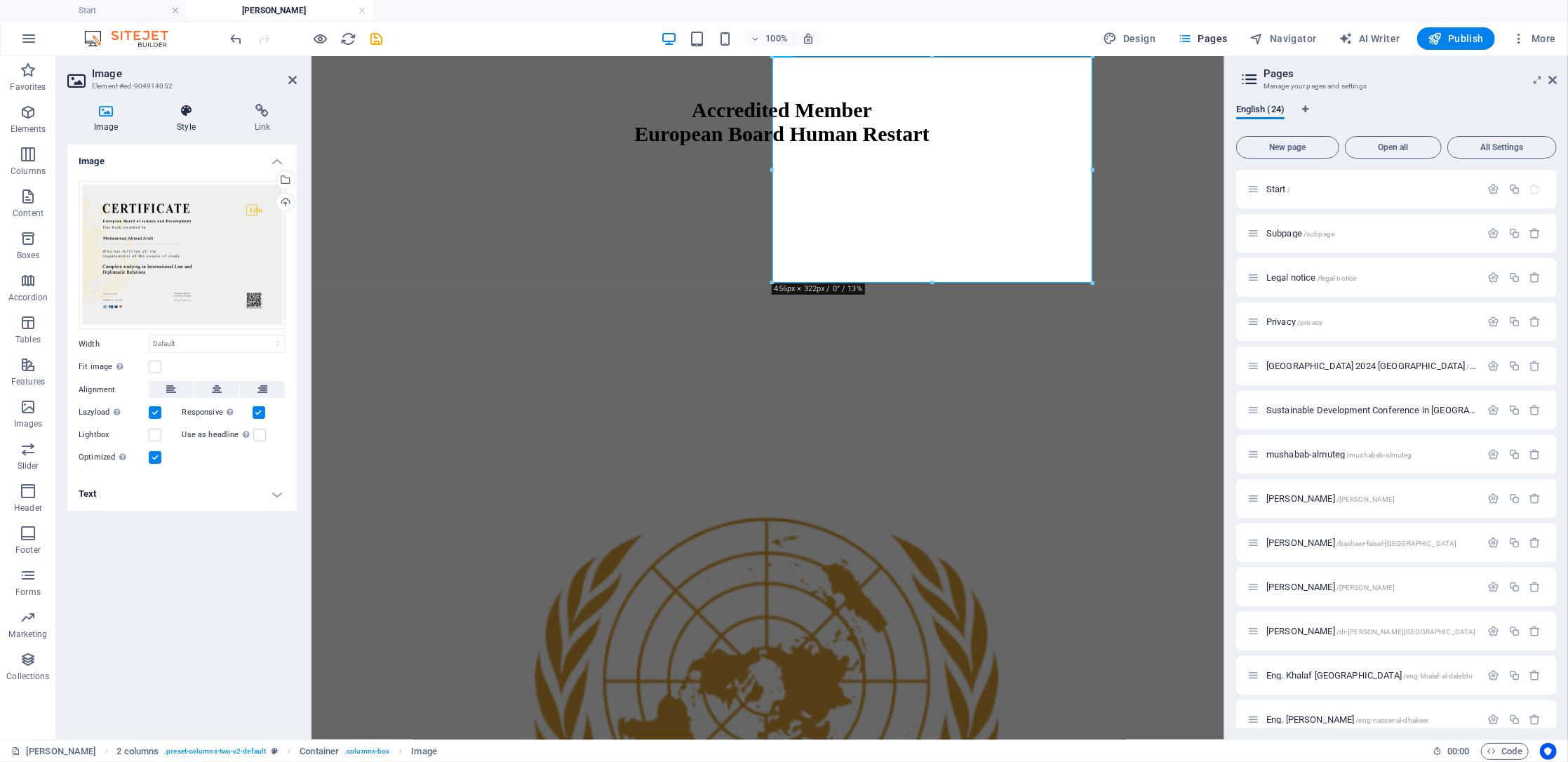
click at [181, 116] on icon at bounding box center [186, 111] width 72 height 14
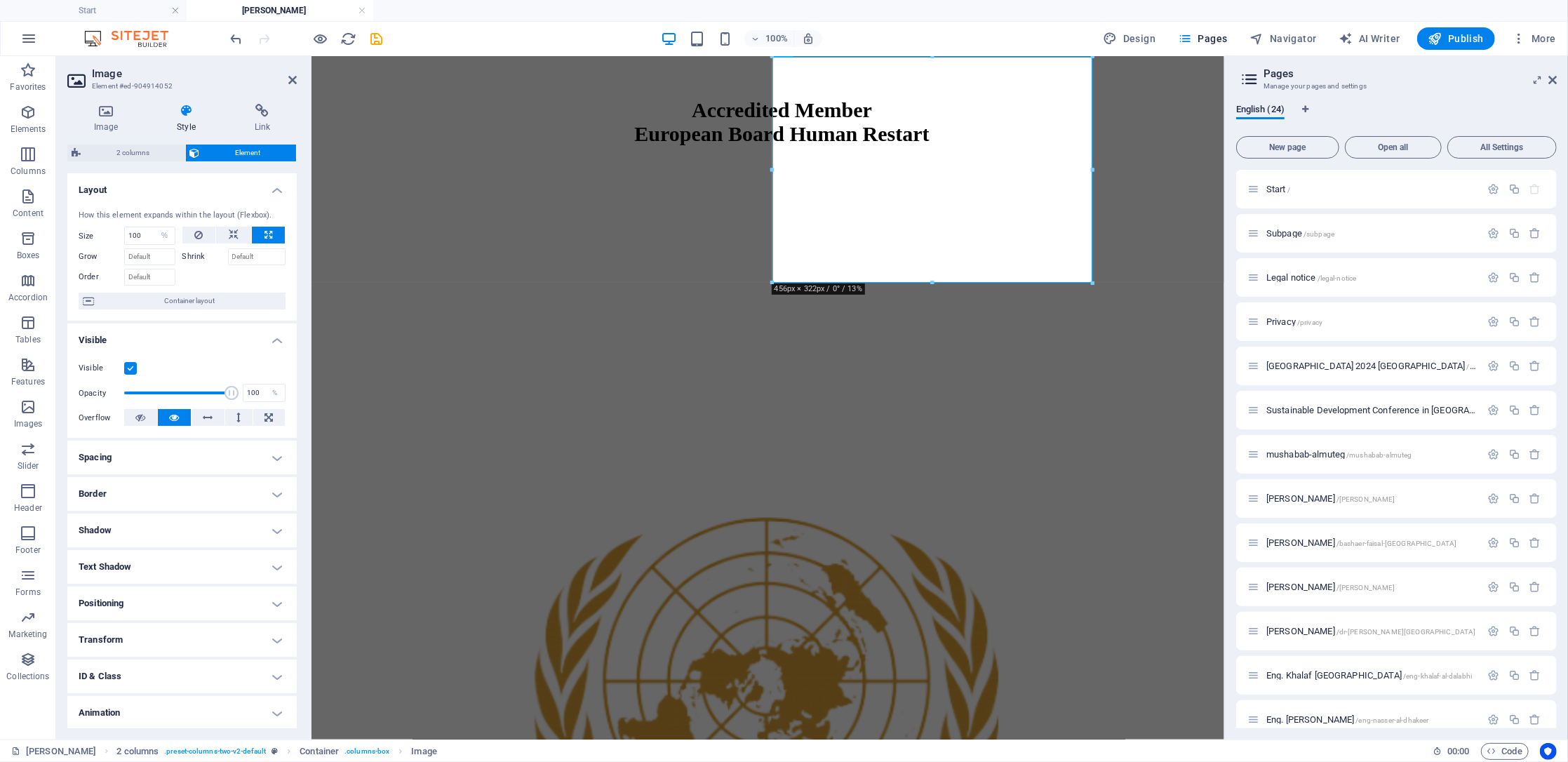
click at [268, 99] on div "Image Style Link Image Drag files here, click to choose files or select files f…" at bounding box center [182, 416] width 252 height 647
click at [287, 75] on h2 "Image" at bounding box center [194, 73] width 205 height 13
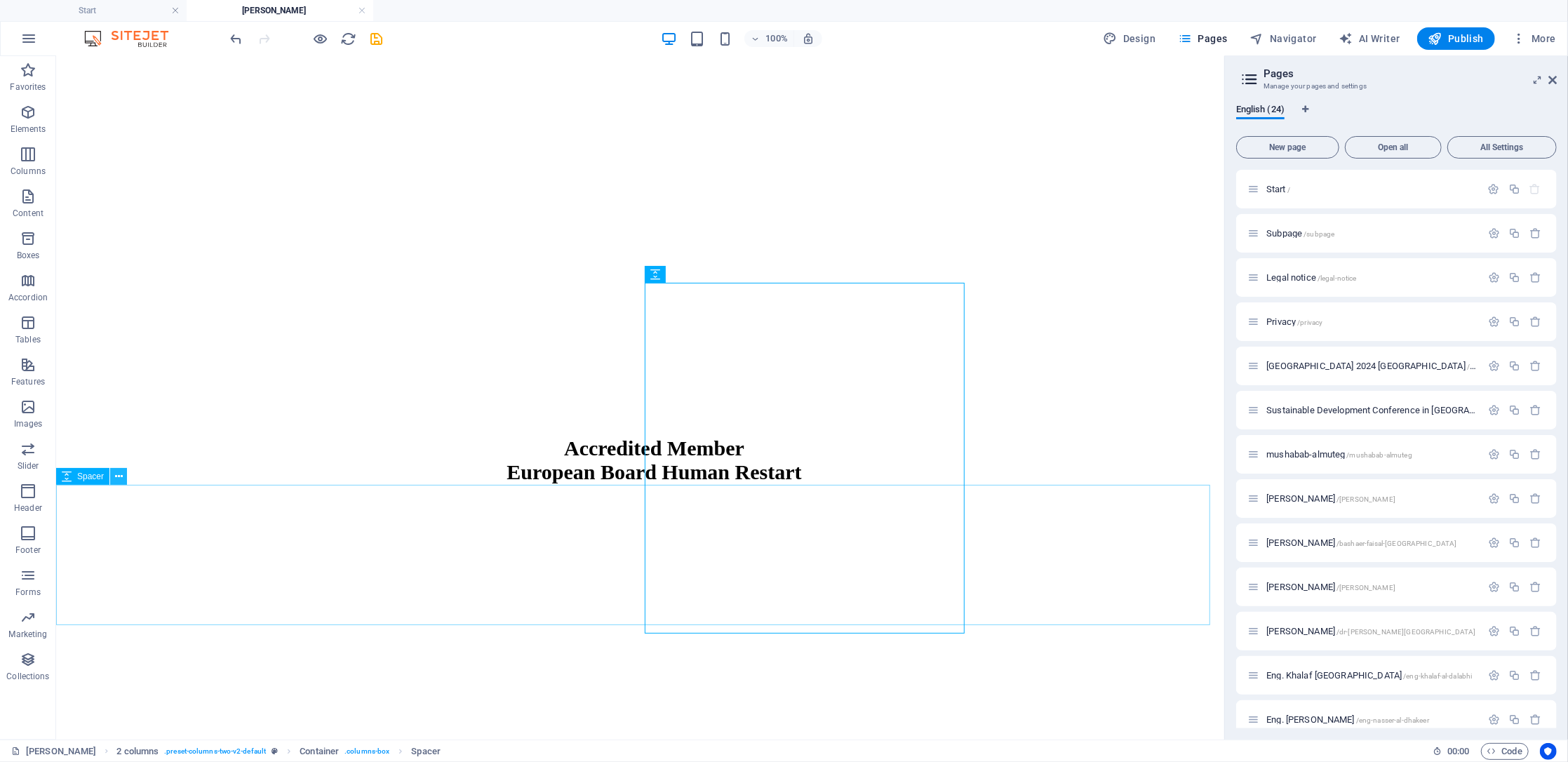
click at [120, 481] on icon at bounding box center [119, 476] width 8 height 15
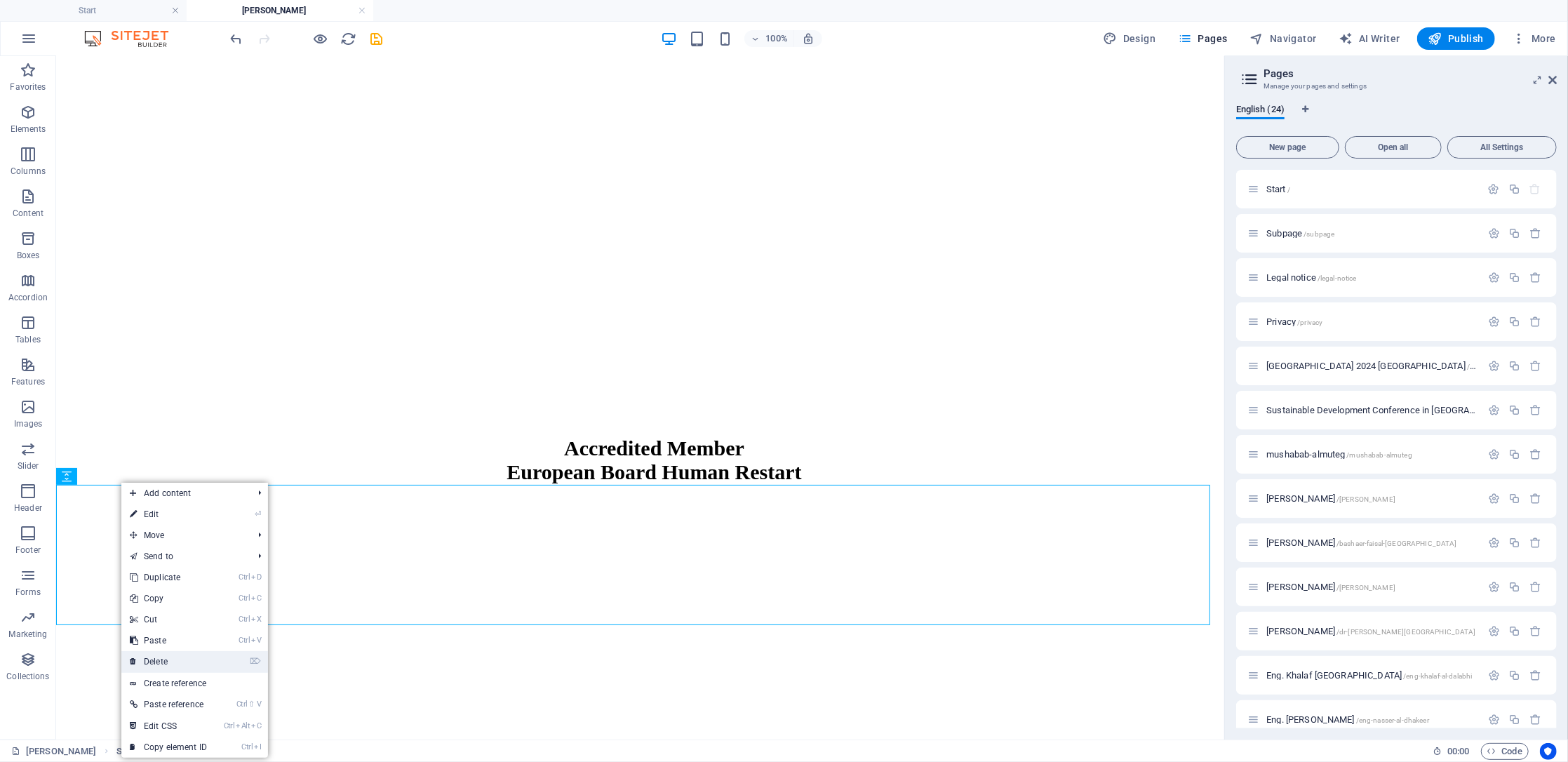
click at [186, 664] on link "⌦ Delete" at bounding box center [169, 661] width 94 height 21
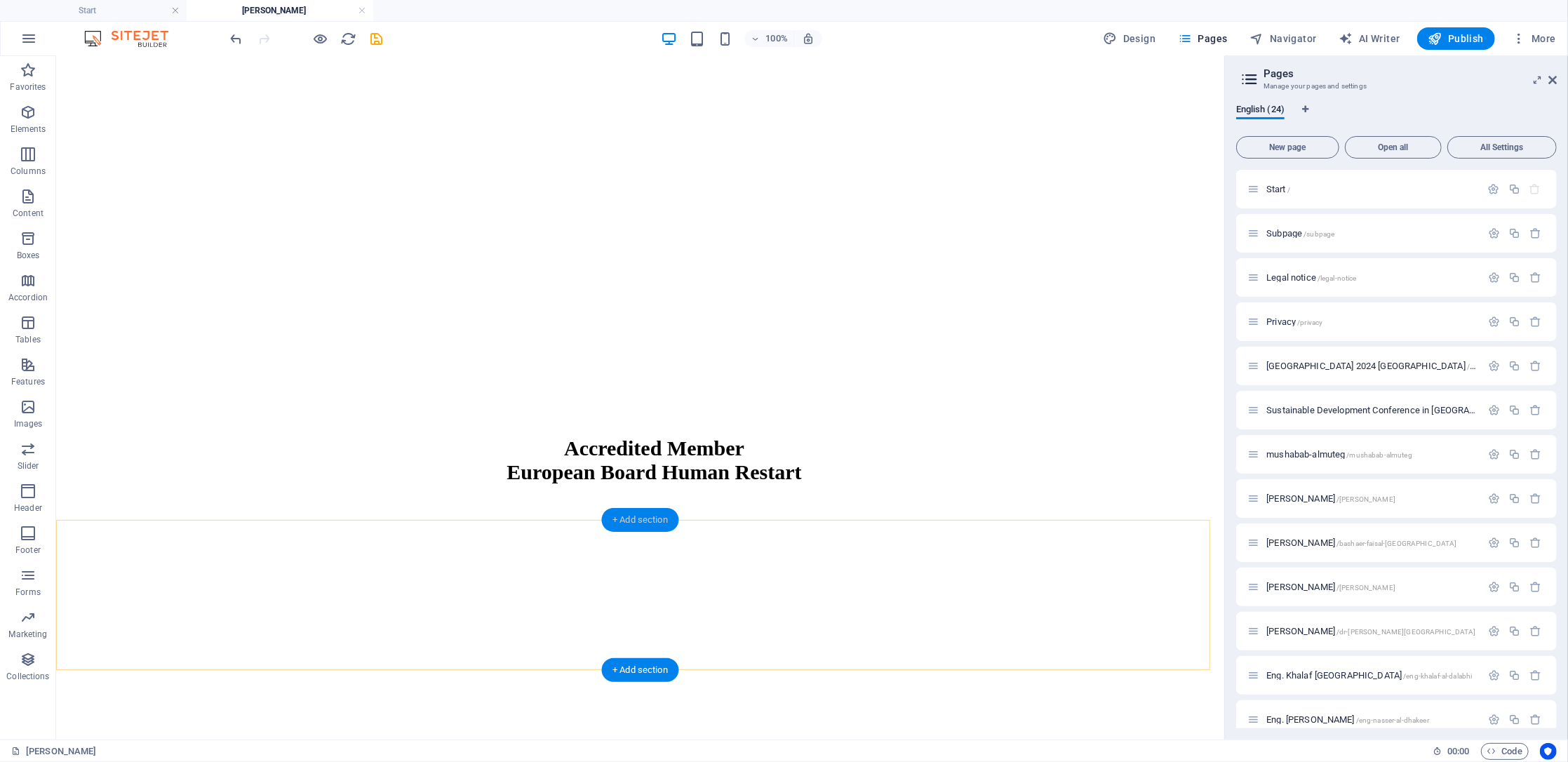
click at [638, 521] on div "+ Add section" at bounding box center [640, 520] width 78 height 24
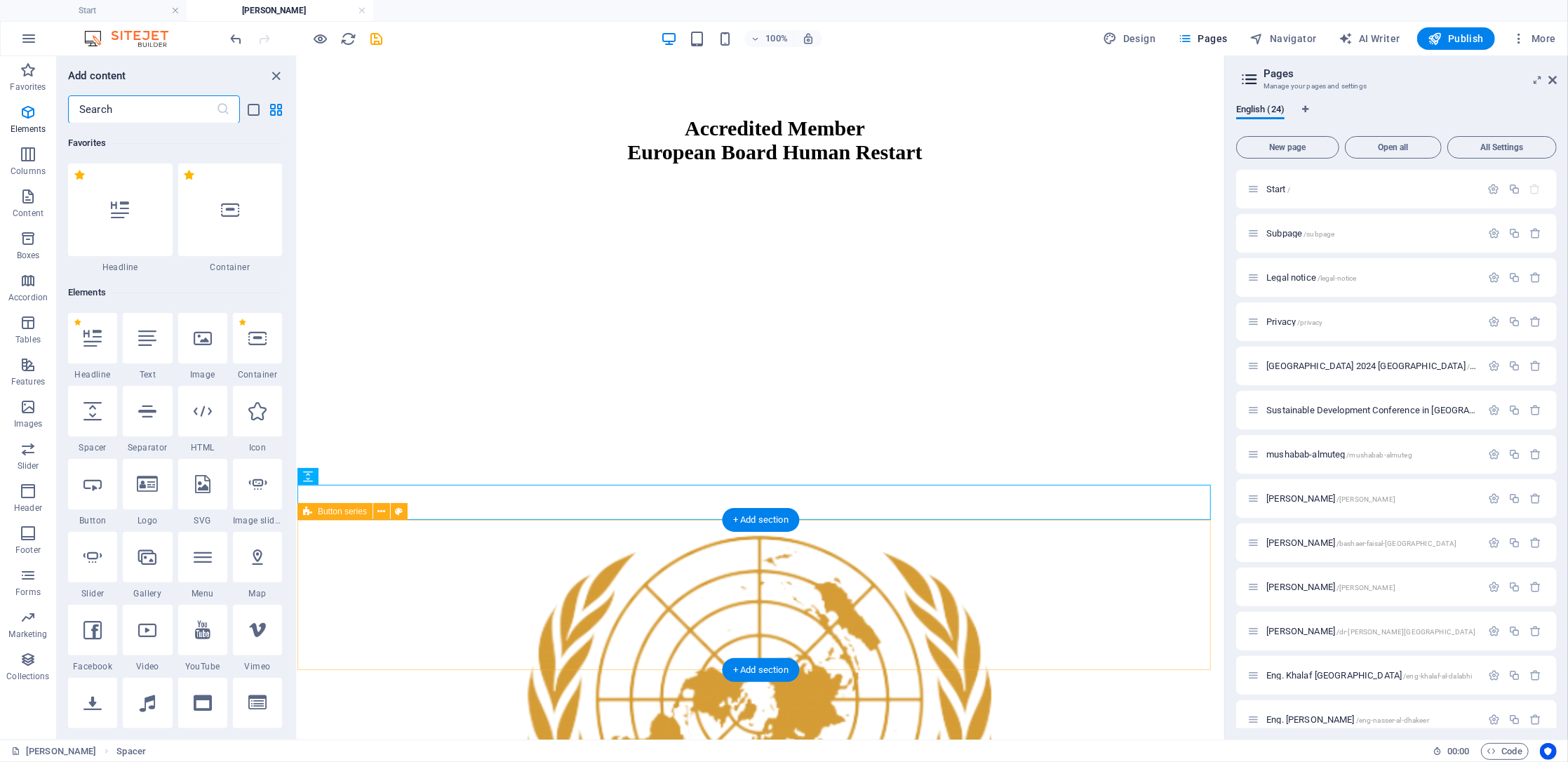
scroll to position [2455, 0]
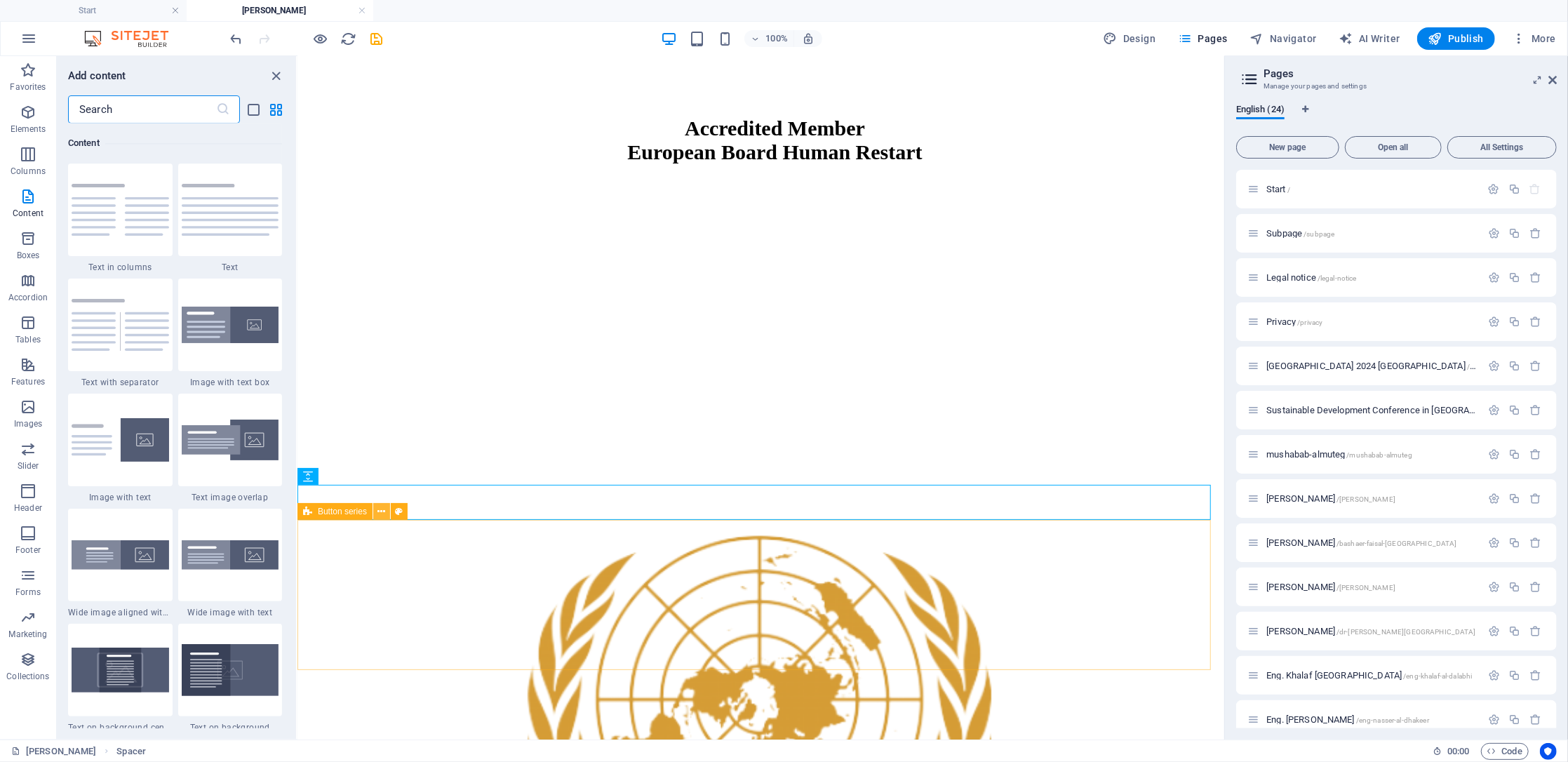
click at [389, 508] on button at bounding box center [382, 511] width 17 height 17
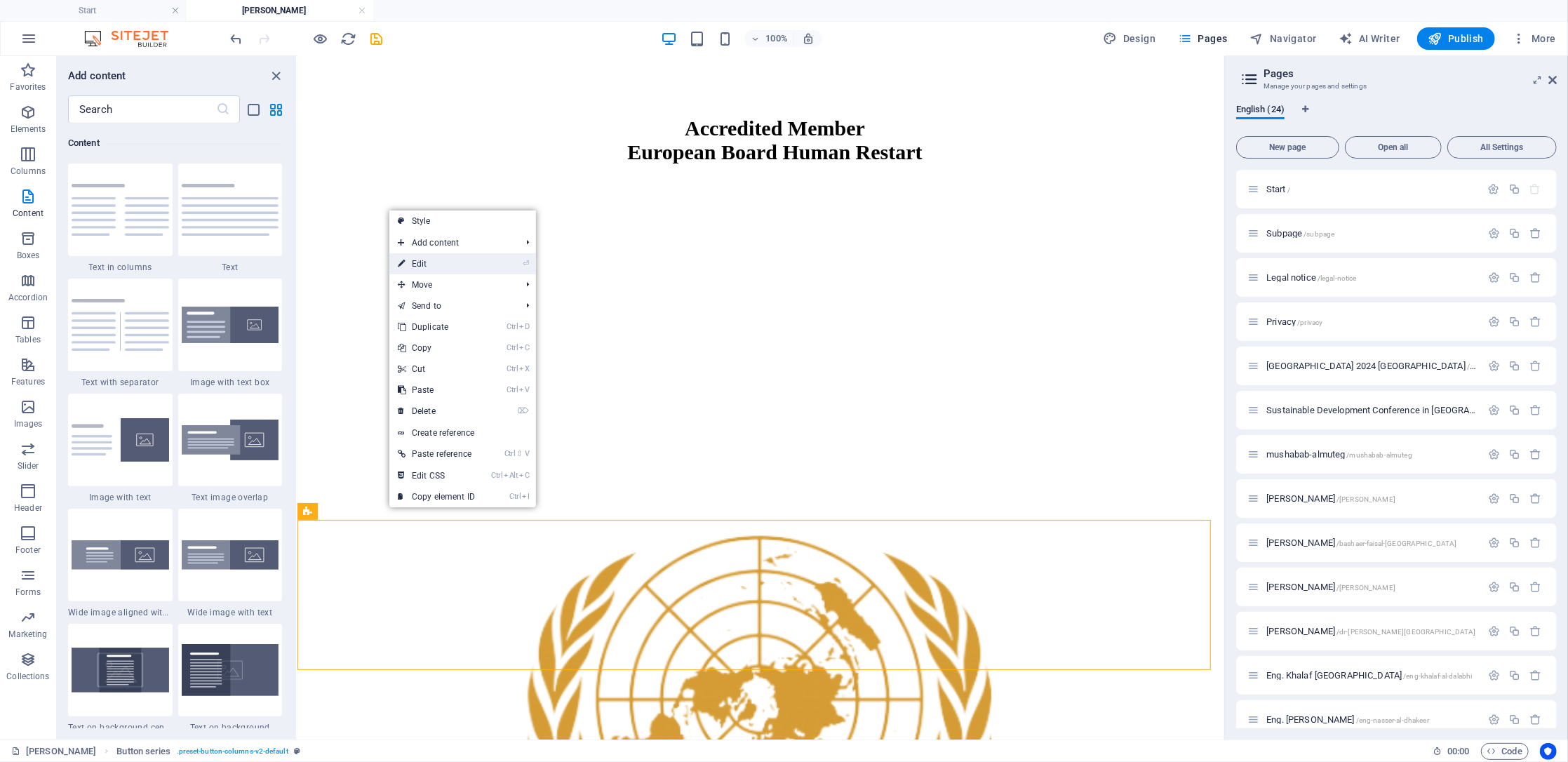
click at [423, 259] on link "⏎ Edit" at bounding box center [436, 264] width 94 height 21
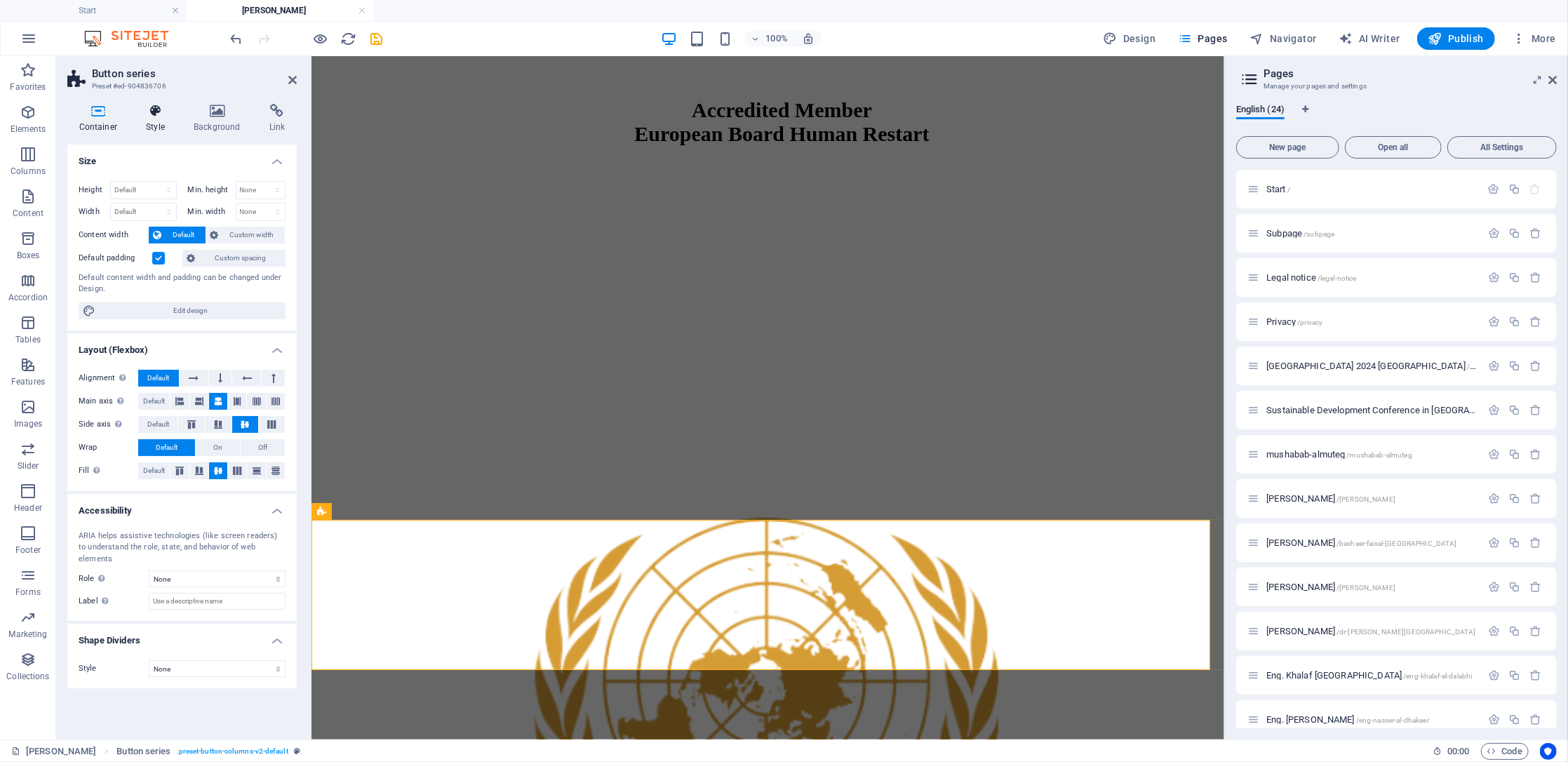
click at [163, 115] on icon at bounding box center [156, 111] width 42 height 14
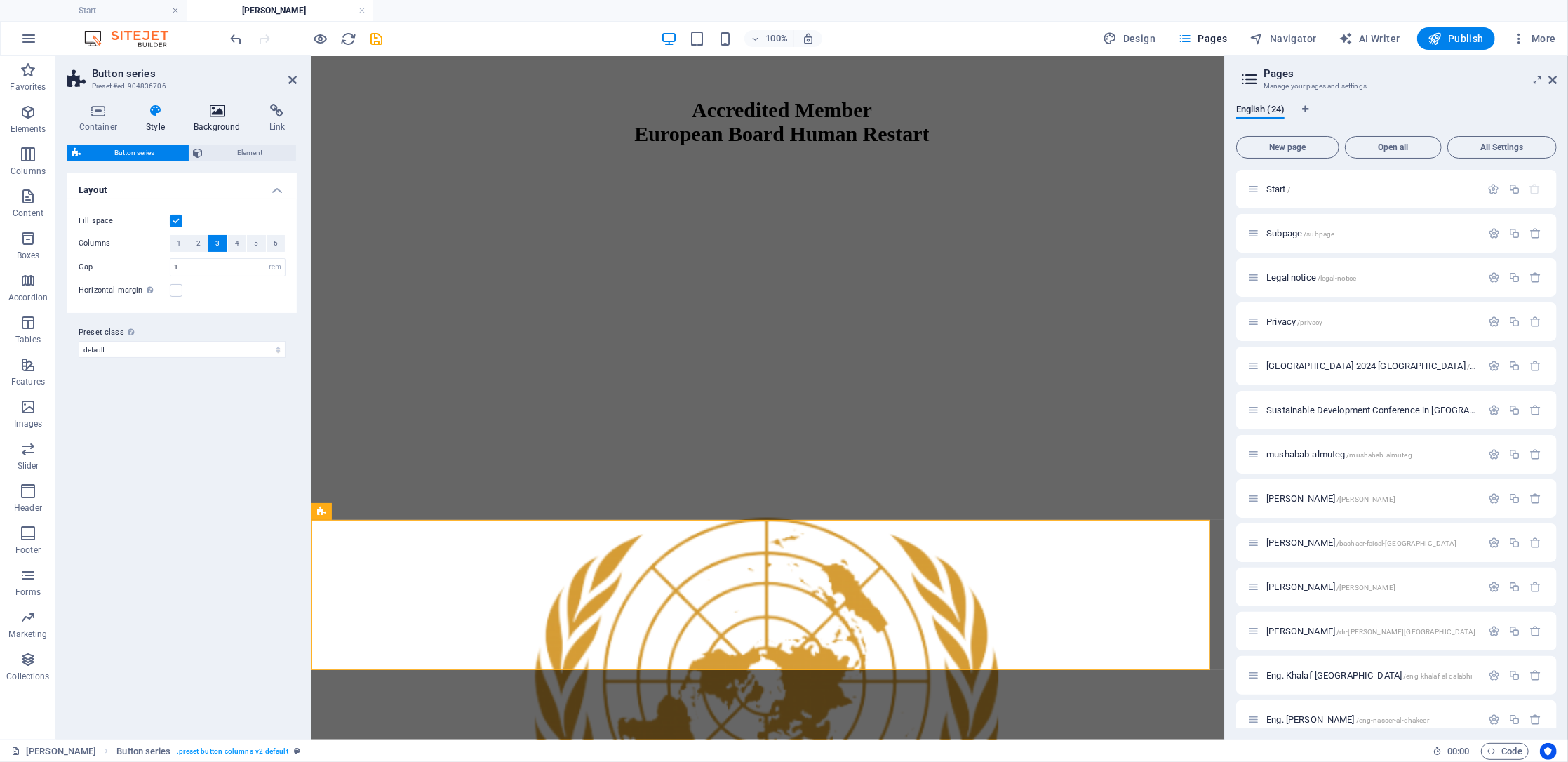
click at [228, 116] on icon at bounding box center [218, 111] width 70 height 14
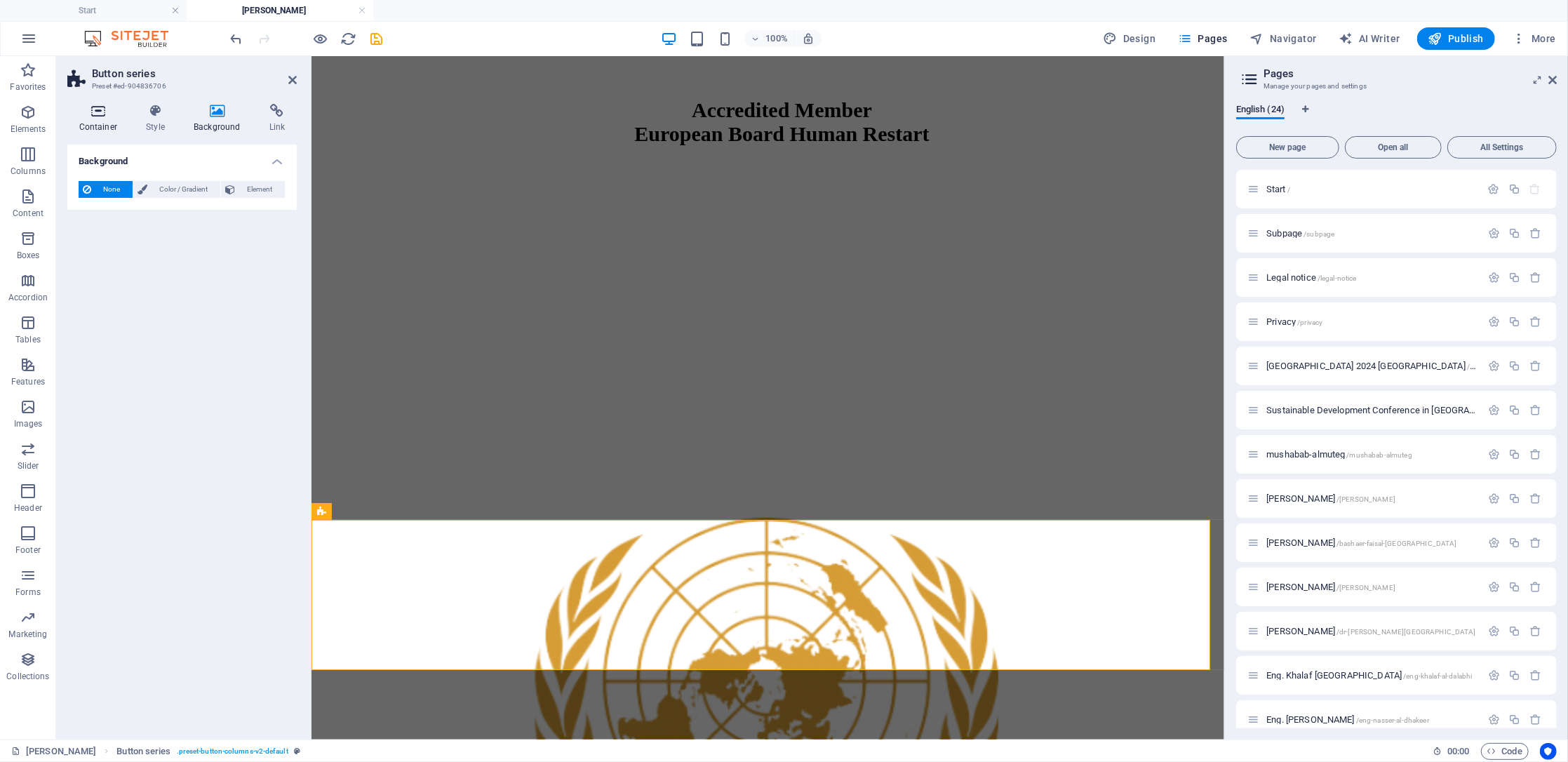
click at [72, 117] on icon at bounding box center [98, 111] width 62 height 14
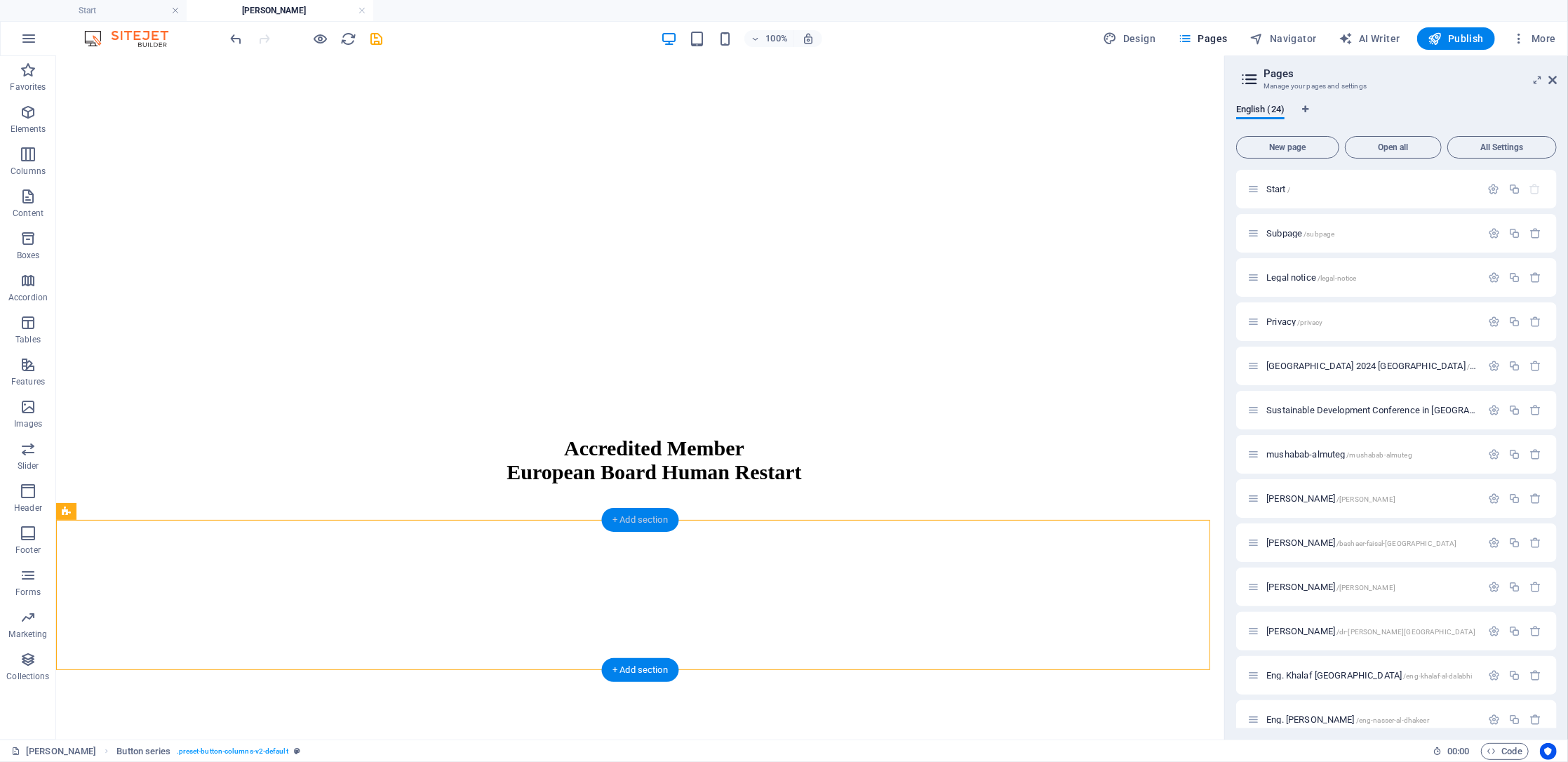
click at [656, 515] on div "+ Add section" at bounding box center [640, 520] width 78 height 24
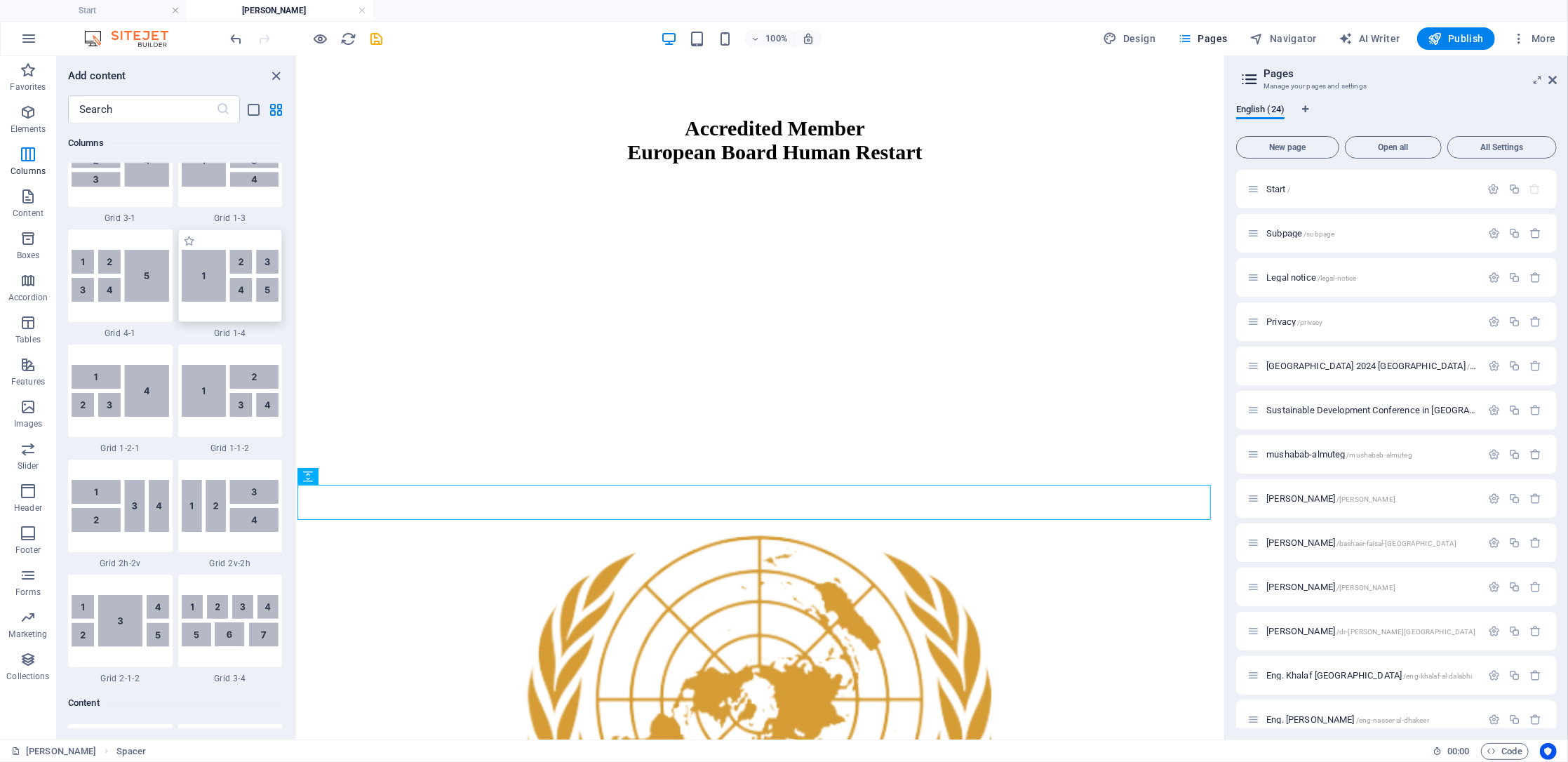
scroll to position [1894, 0]
drag, startPoint x: 293, startPoint y: 219, endPoint x: 290, endPoint y: 134, distance: 85.1
click at [290, 134] on div "Favorites 1 Star Headline 1 Star Container Elements 1 Star Headline 1 Star Text…" at bounding box center [177, 426] width 240 height 605
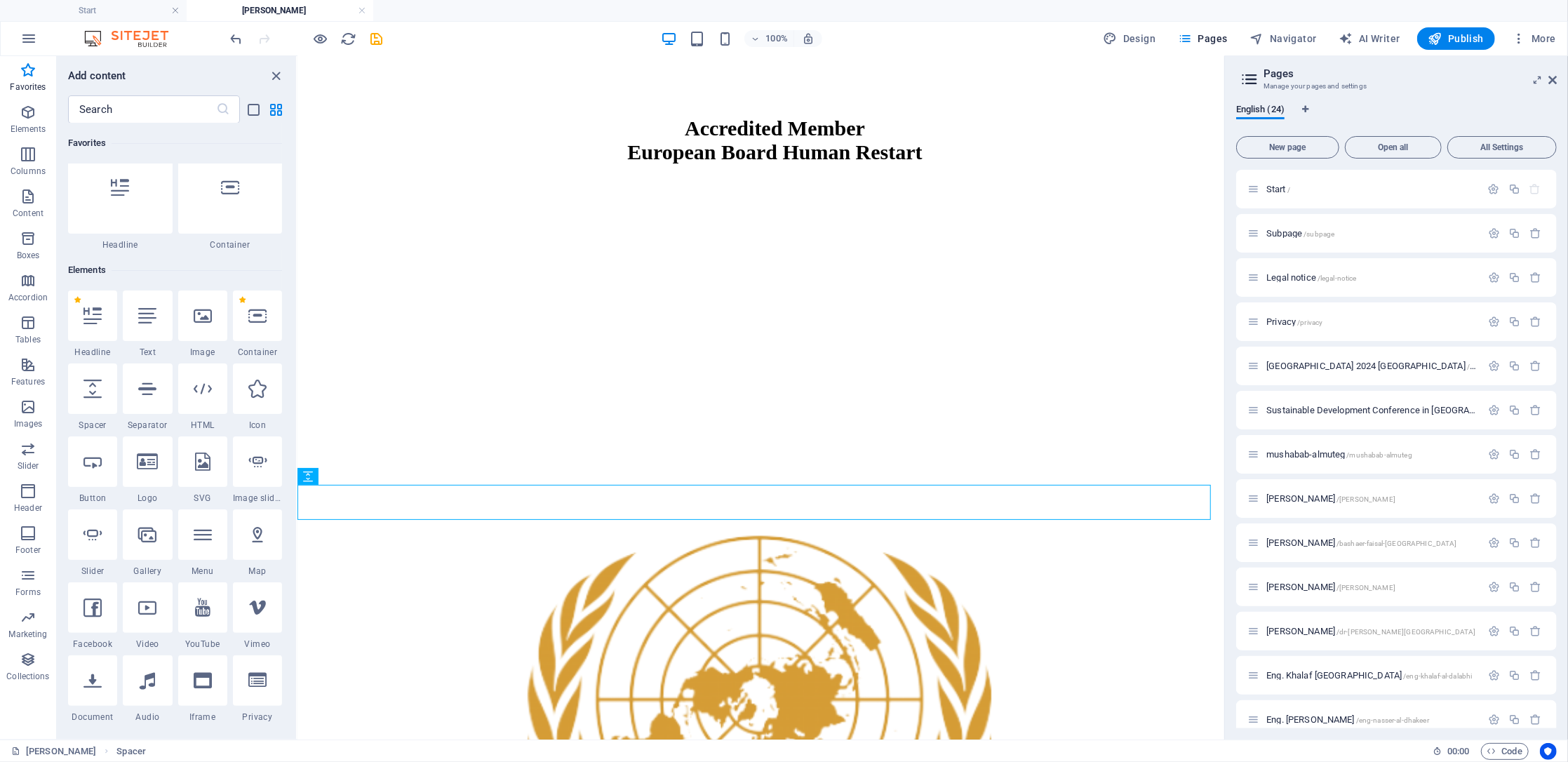
scroll to position [116, 0]
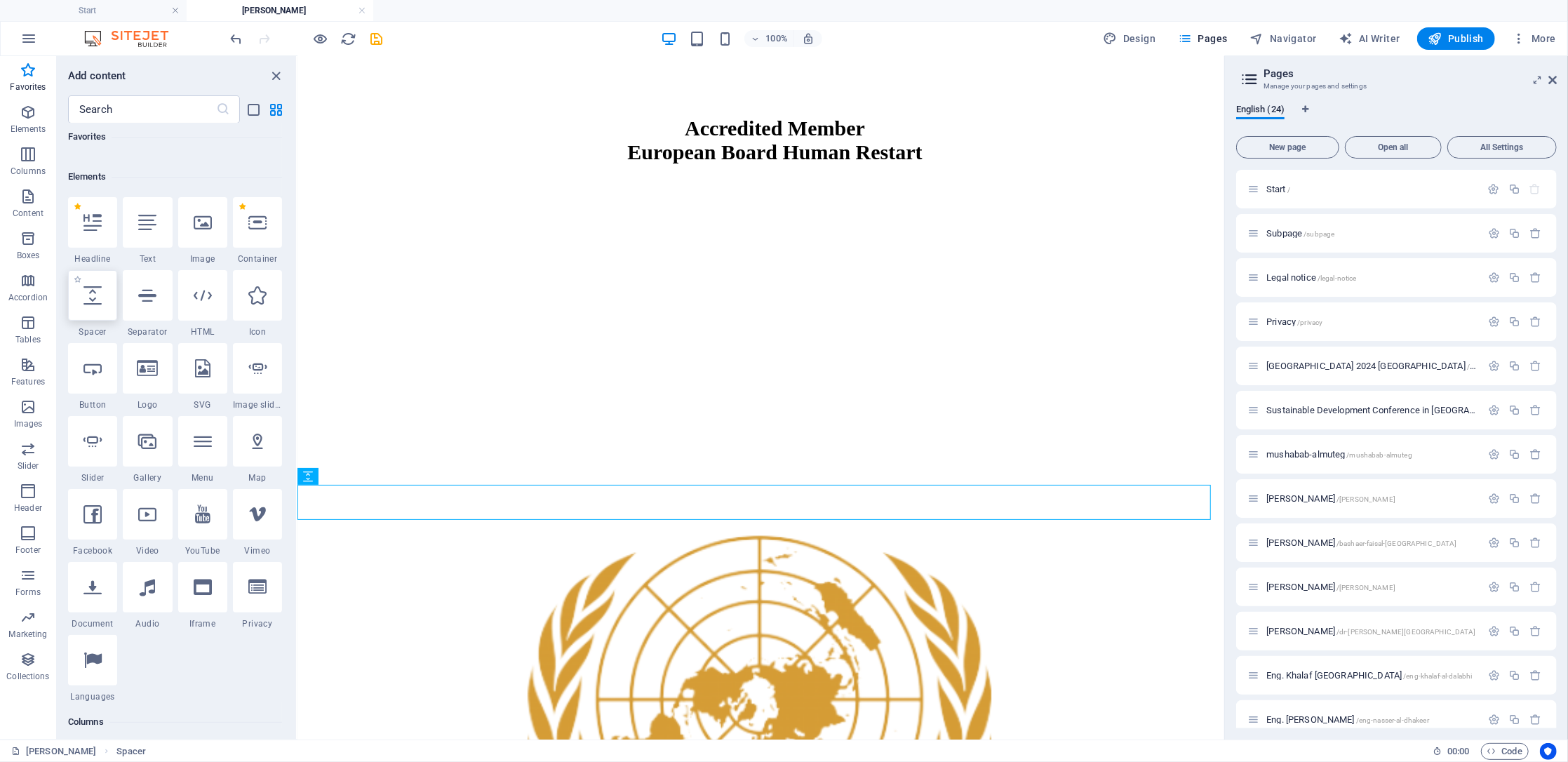
click at [96, 297] on icon at bounding box center [93, 296] width 18 height 18
select select "px"
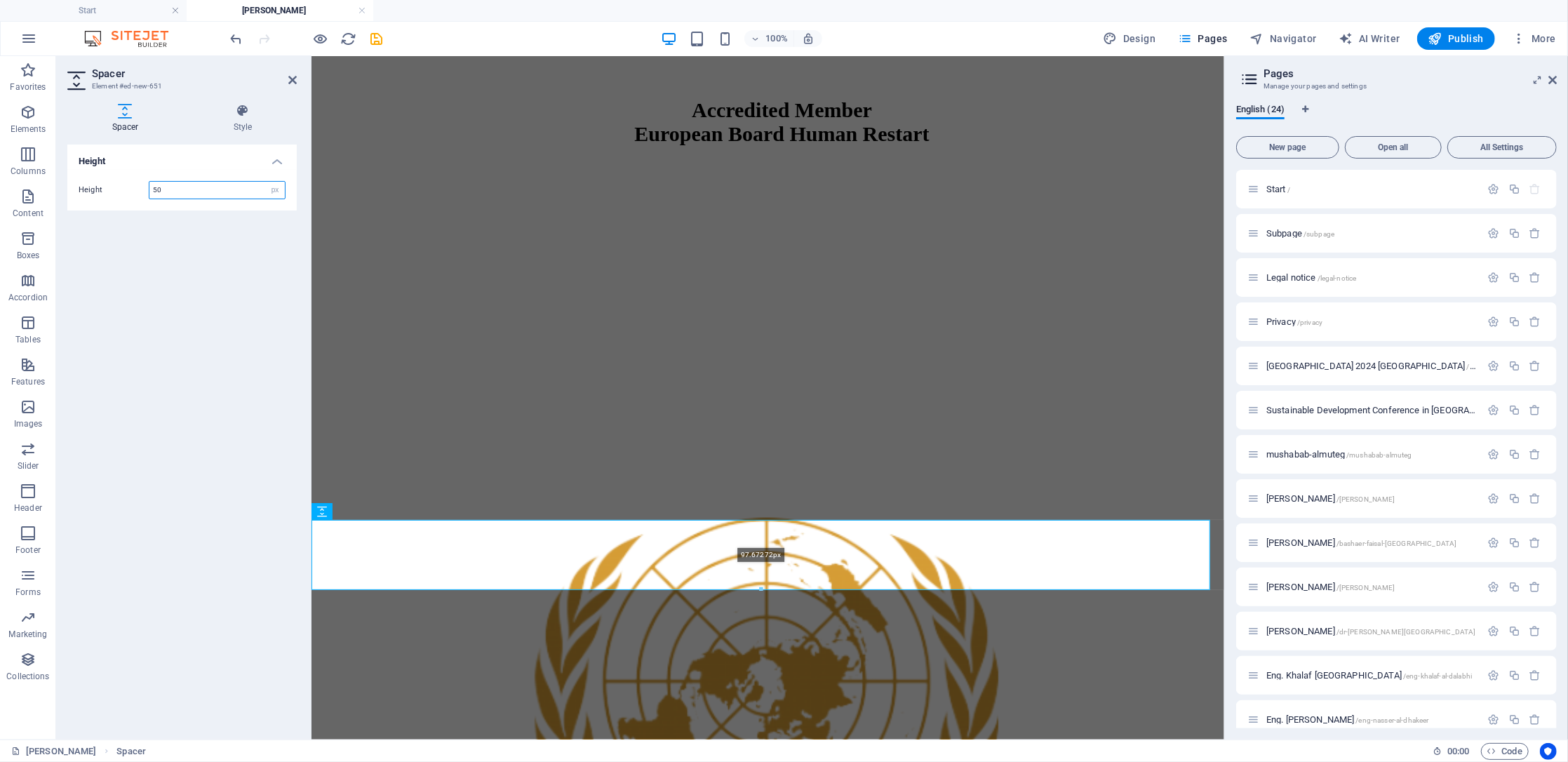
drag, startPoint x: 760, startPoint y: 553, endPoint x: 766, endPoint y: 589, distance: 36.5
click at [766, 589] on div at bounding box center [761, 589] width 898 height 5
type input "97"
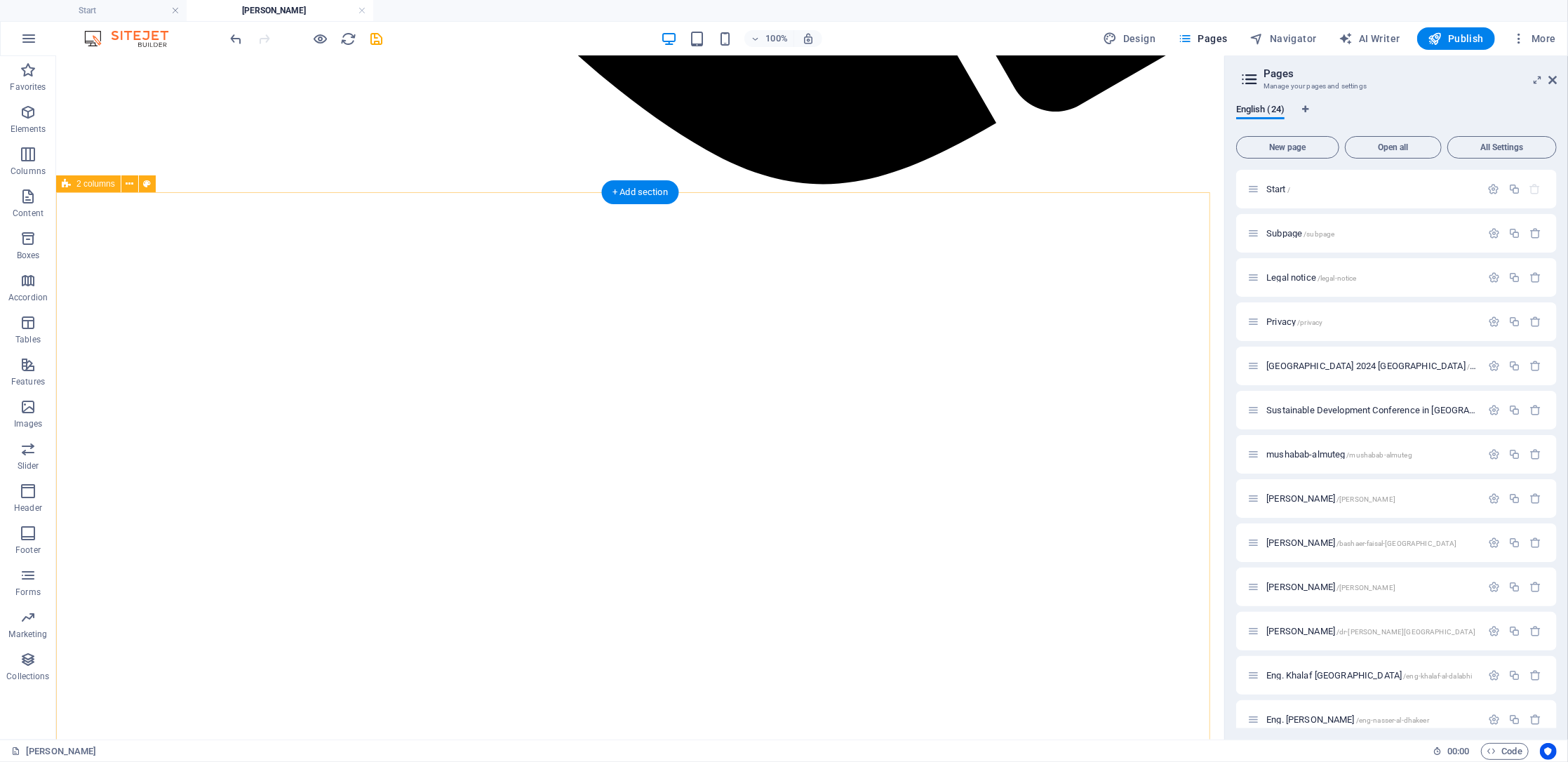
scroll to position [1768, 0]
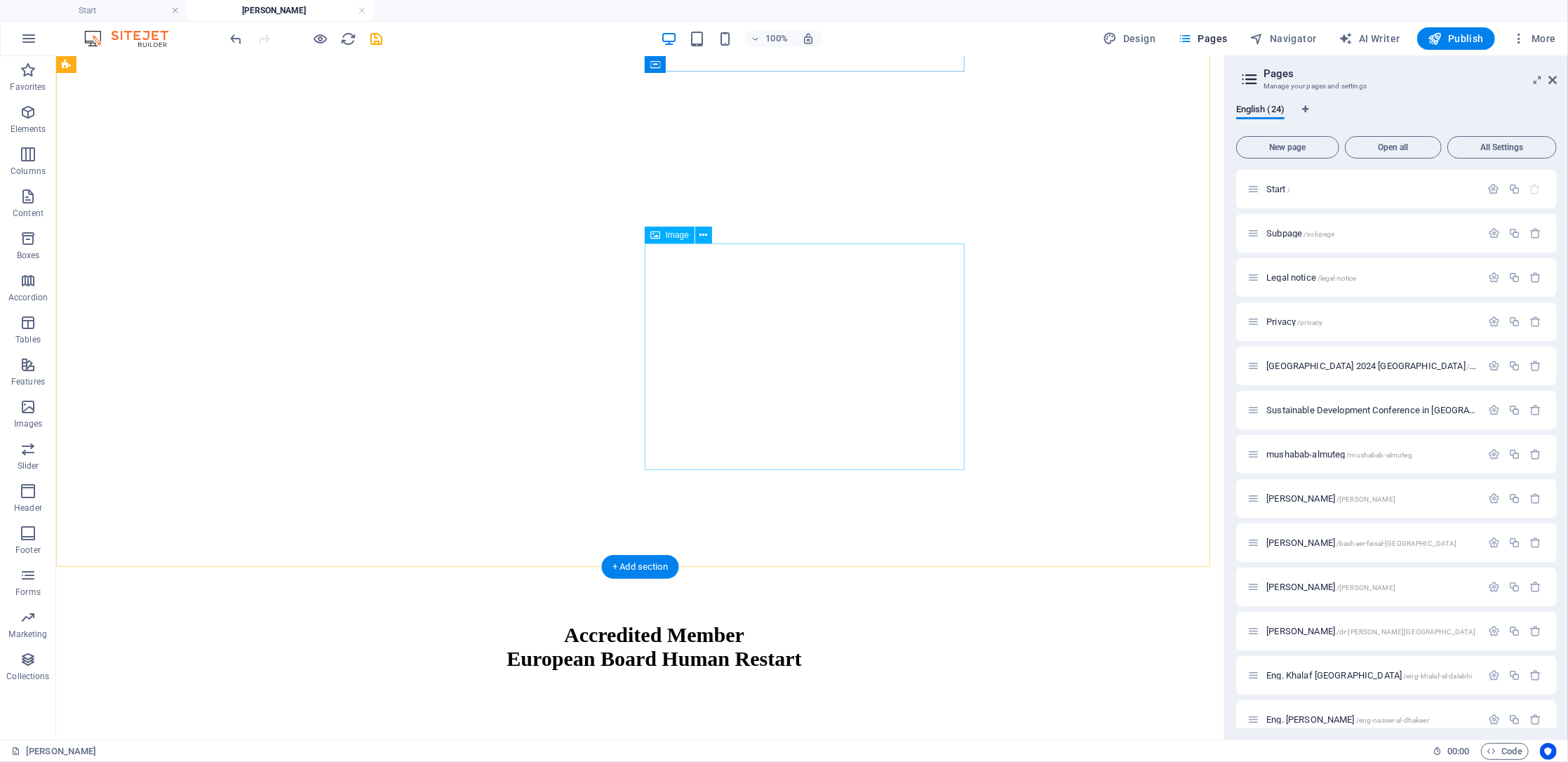
select select "%"
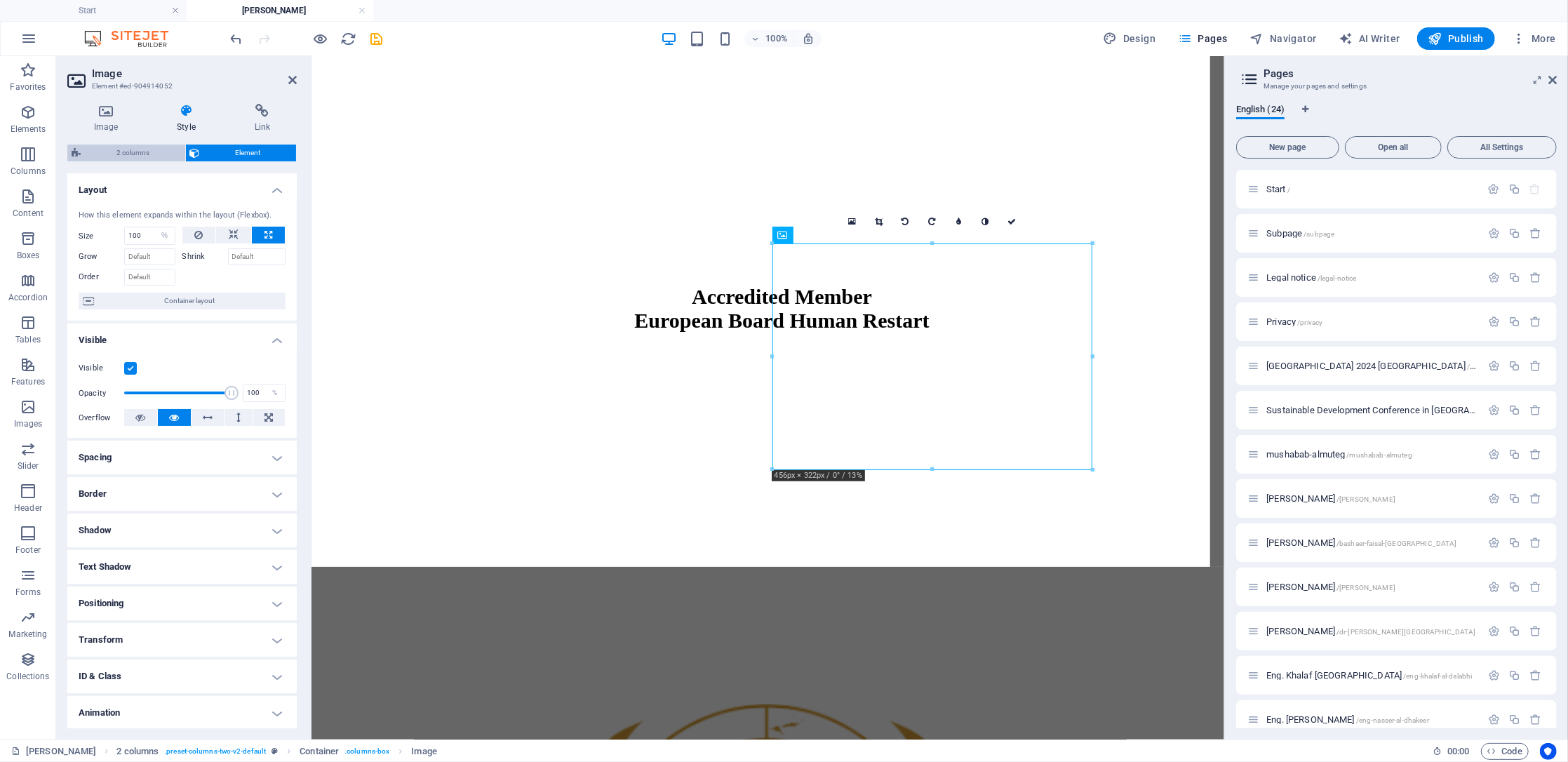
click at [157, 151] on span "2 columns" at bounding box center [133, 153] width 96 height 17
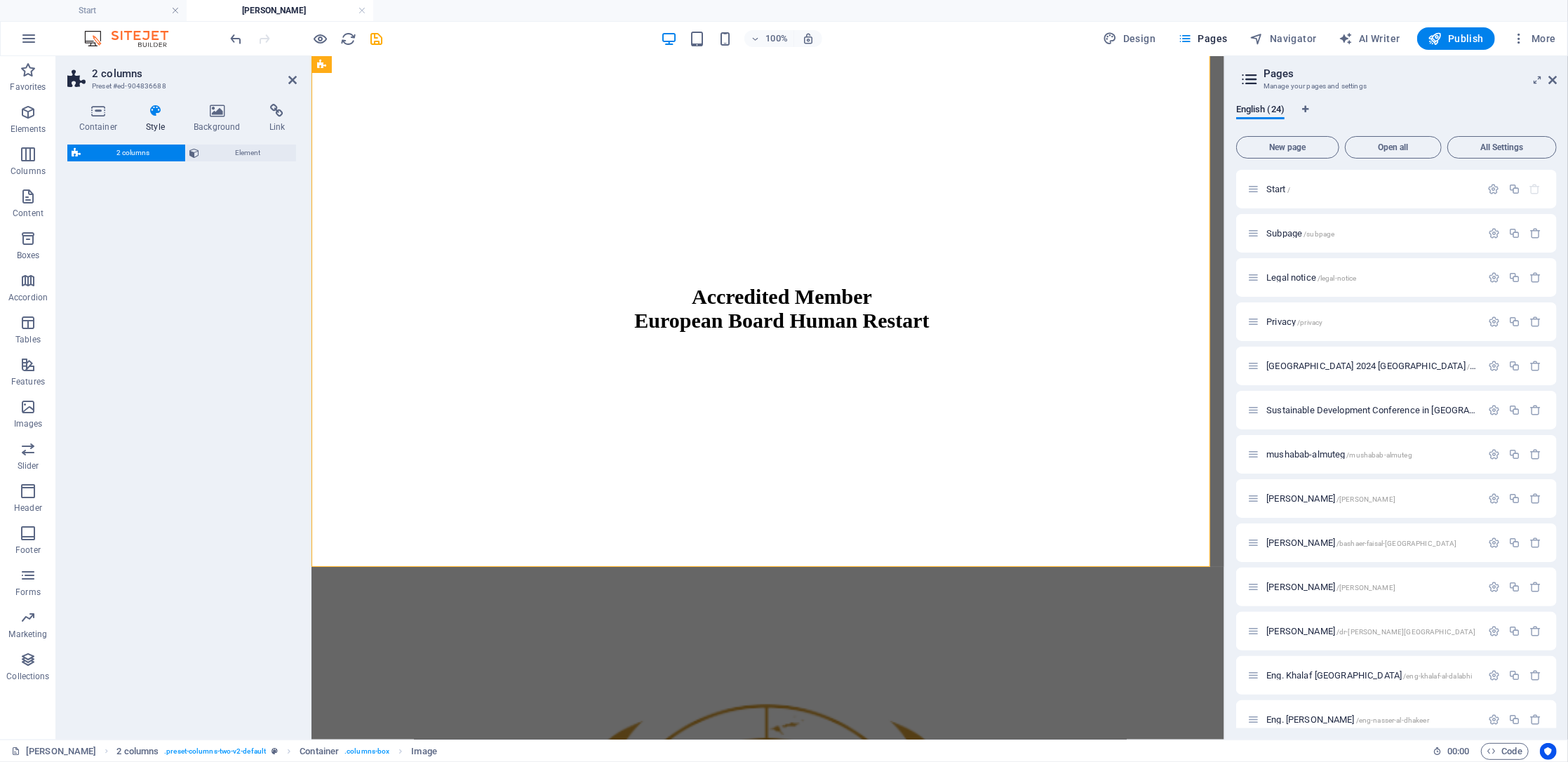
select select "rem"
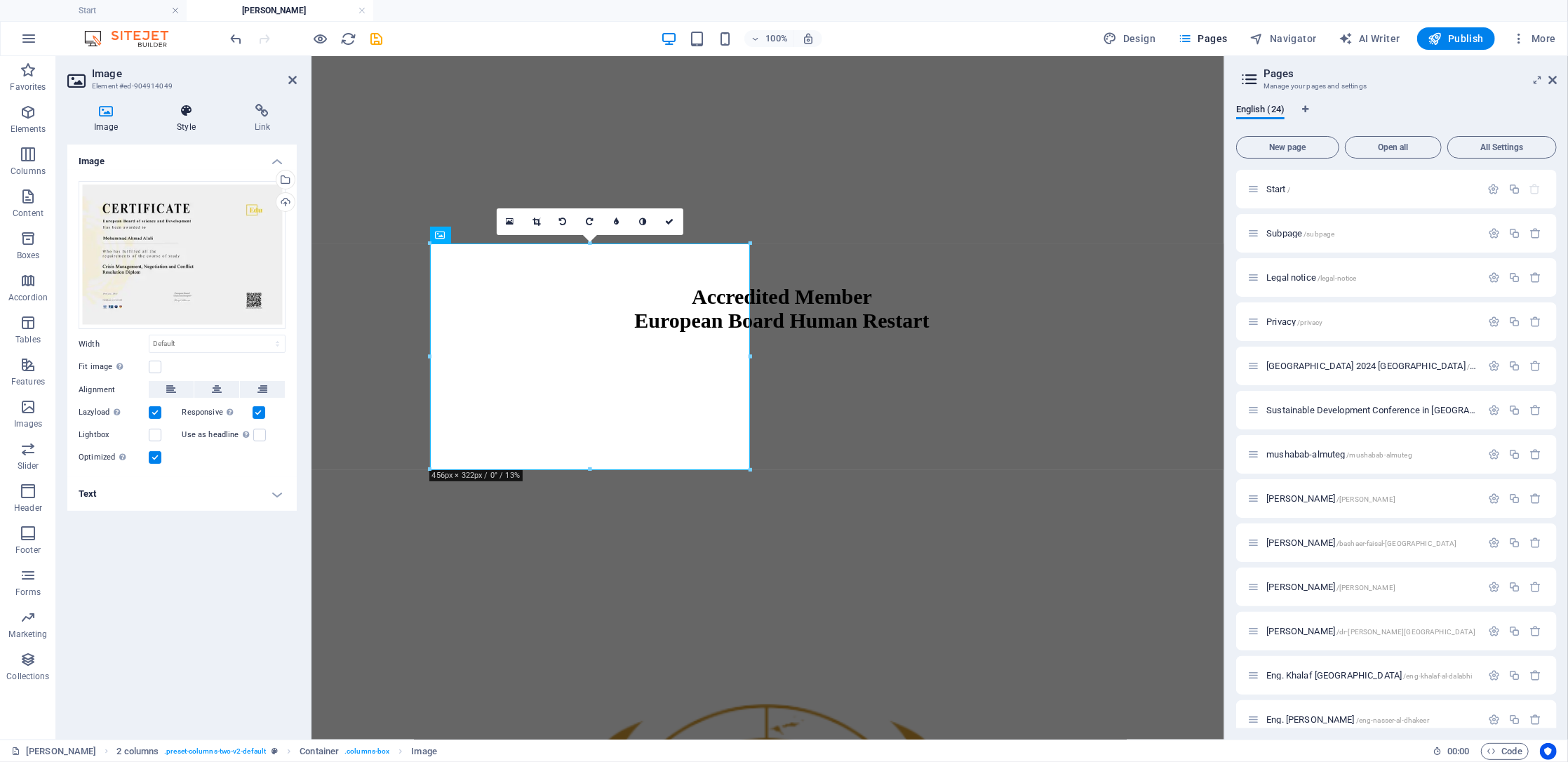
click at [179, 116] on icon at bounding box center [186, 111] width 72 height 14
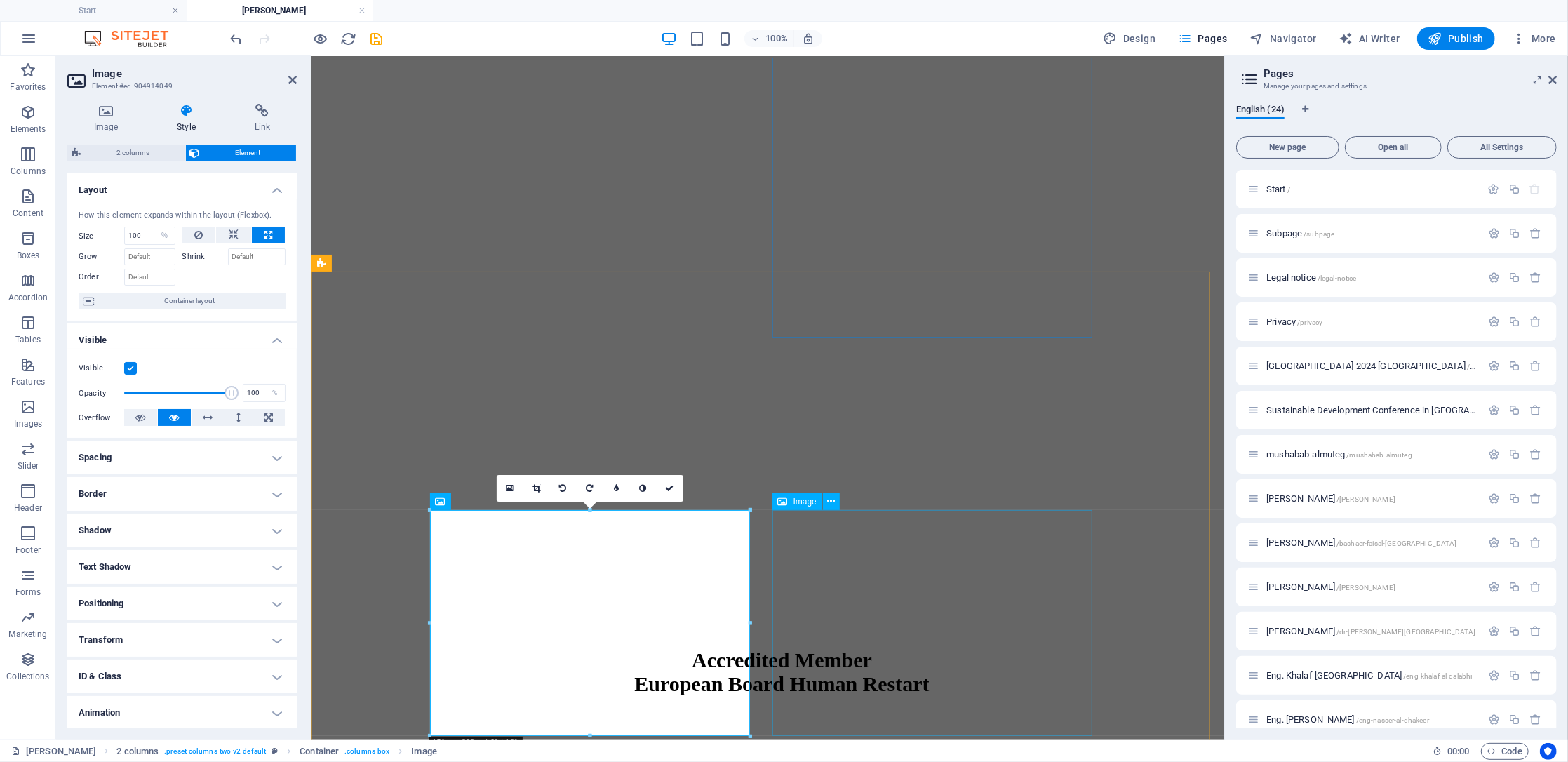
scroll to position [1394, 0]
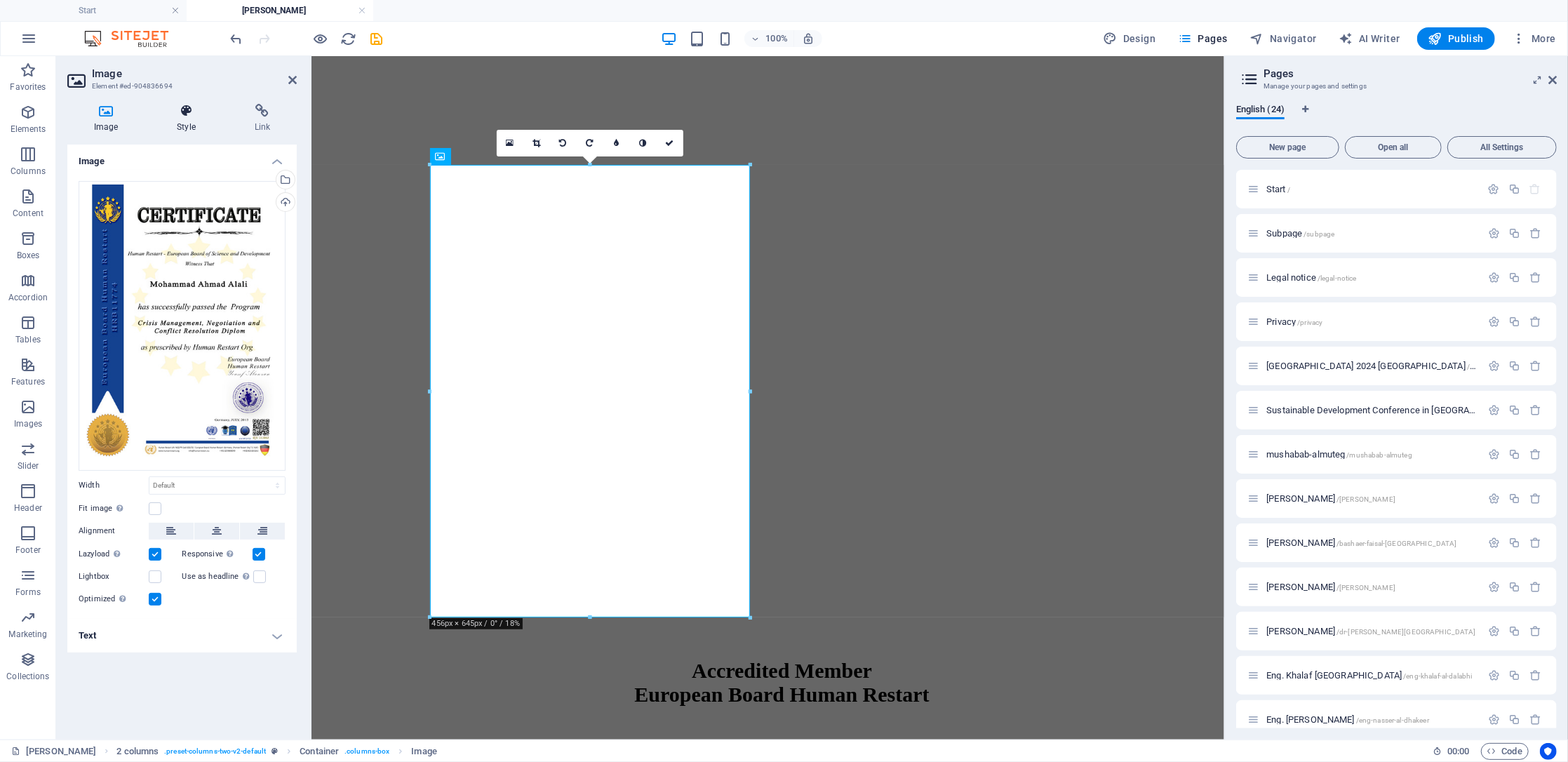
click at [193, 125] on h4 "Style" at bounding box center [188, 119] width 77 height 30
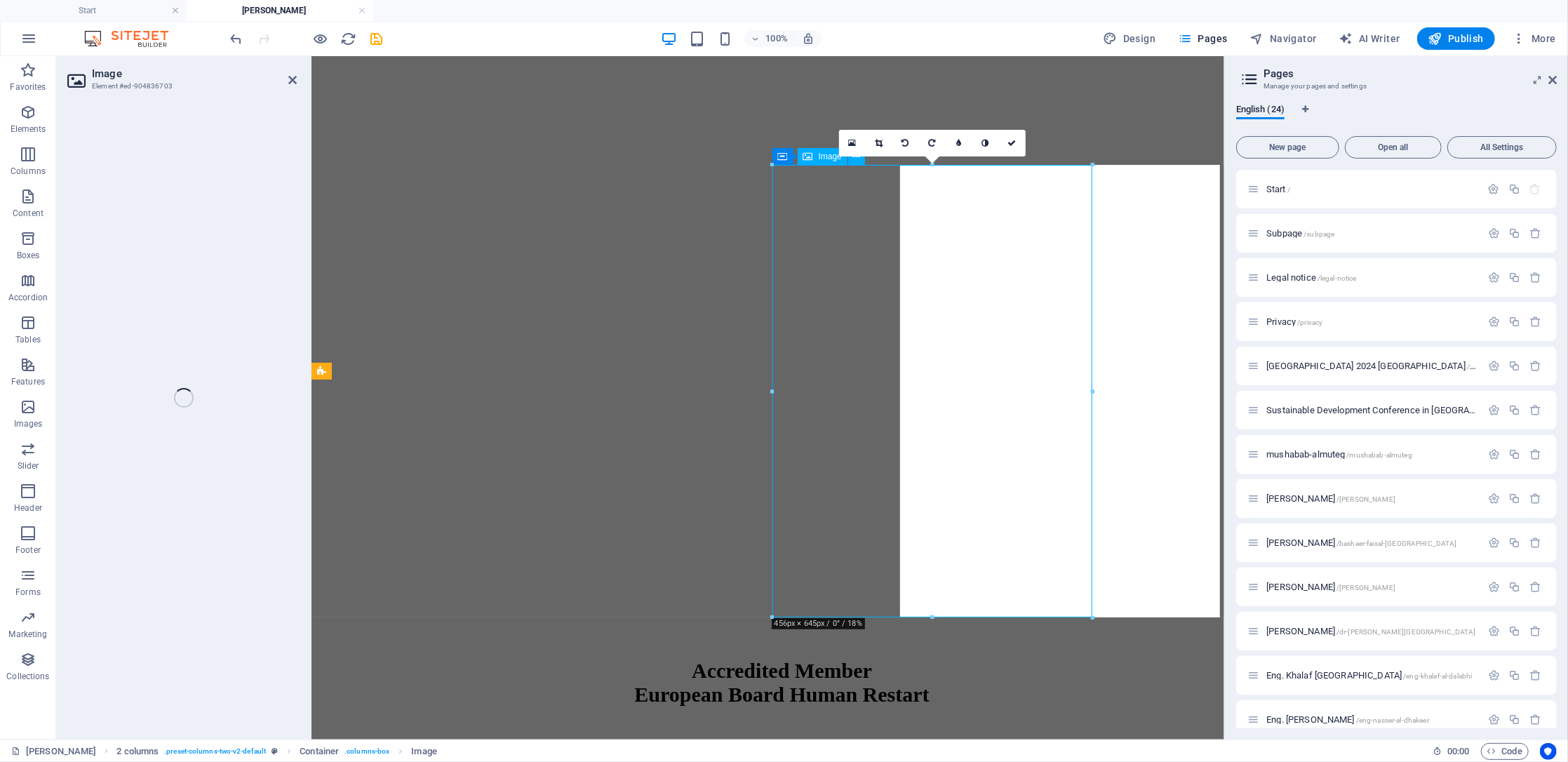
select select "%"
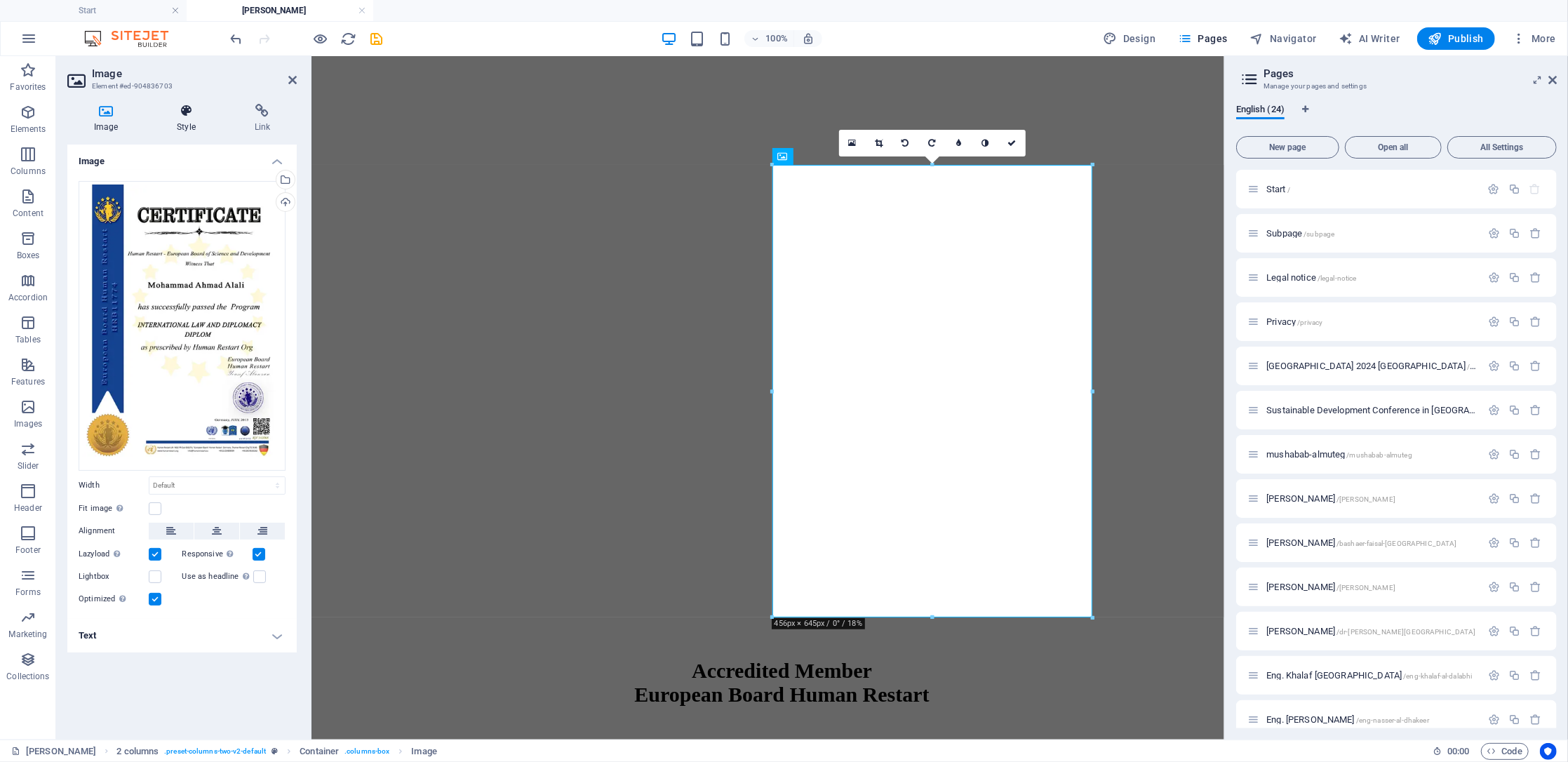
click at [192, 119] on h4 "Style" at bounding box center [188, 119] width 77 height 30
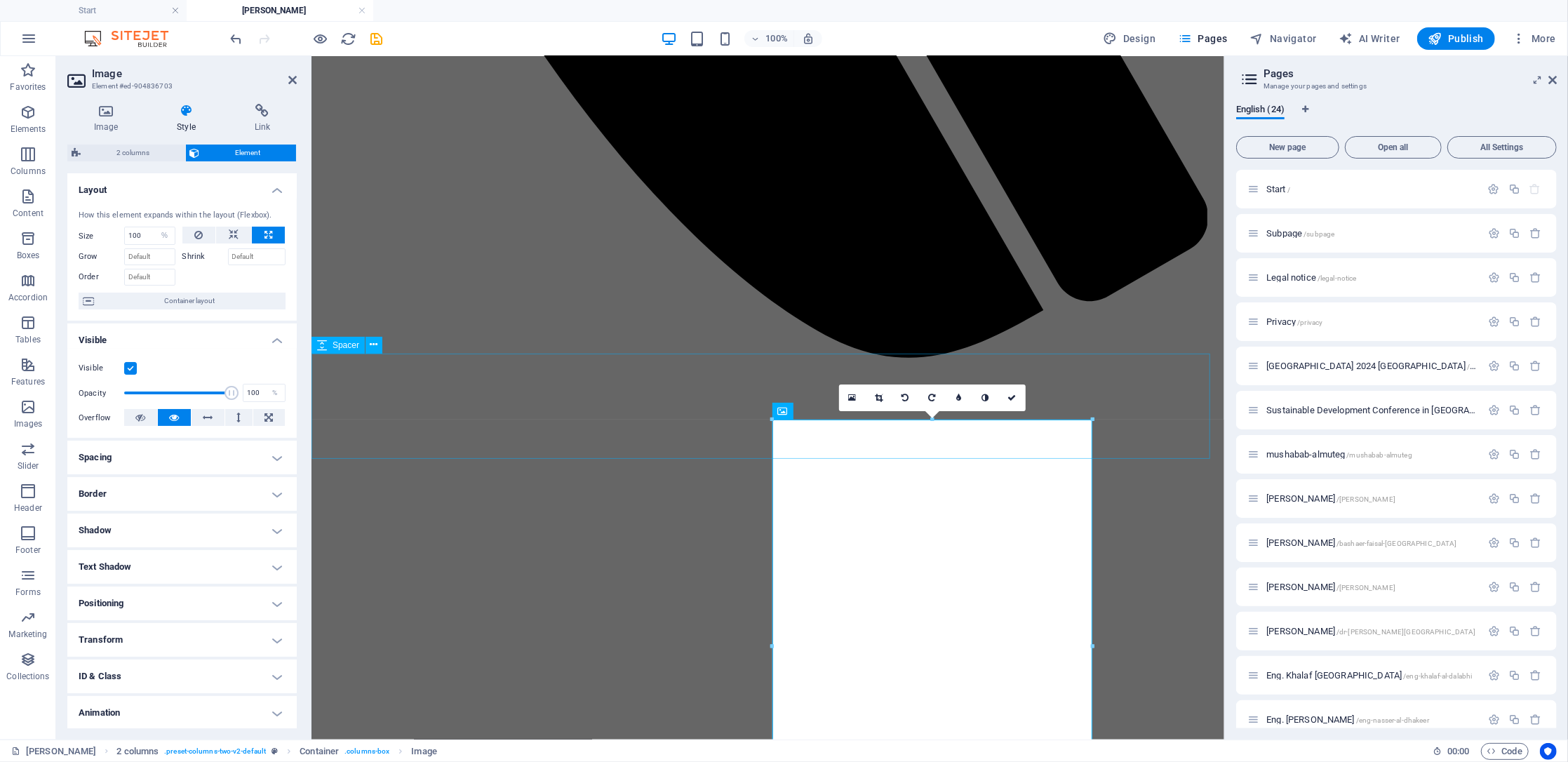
scroll to position [1020, 0]
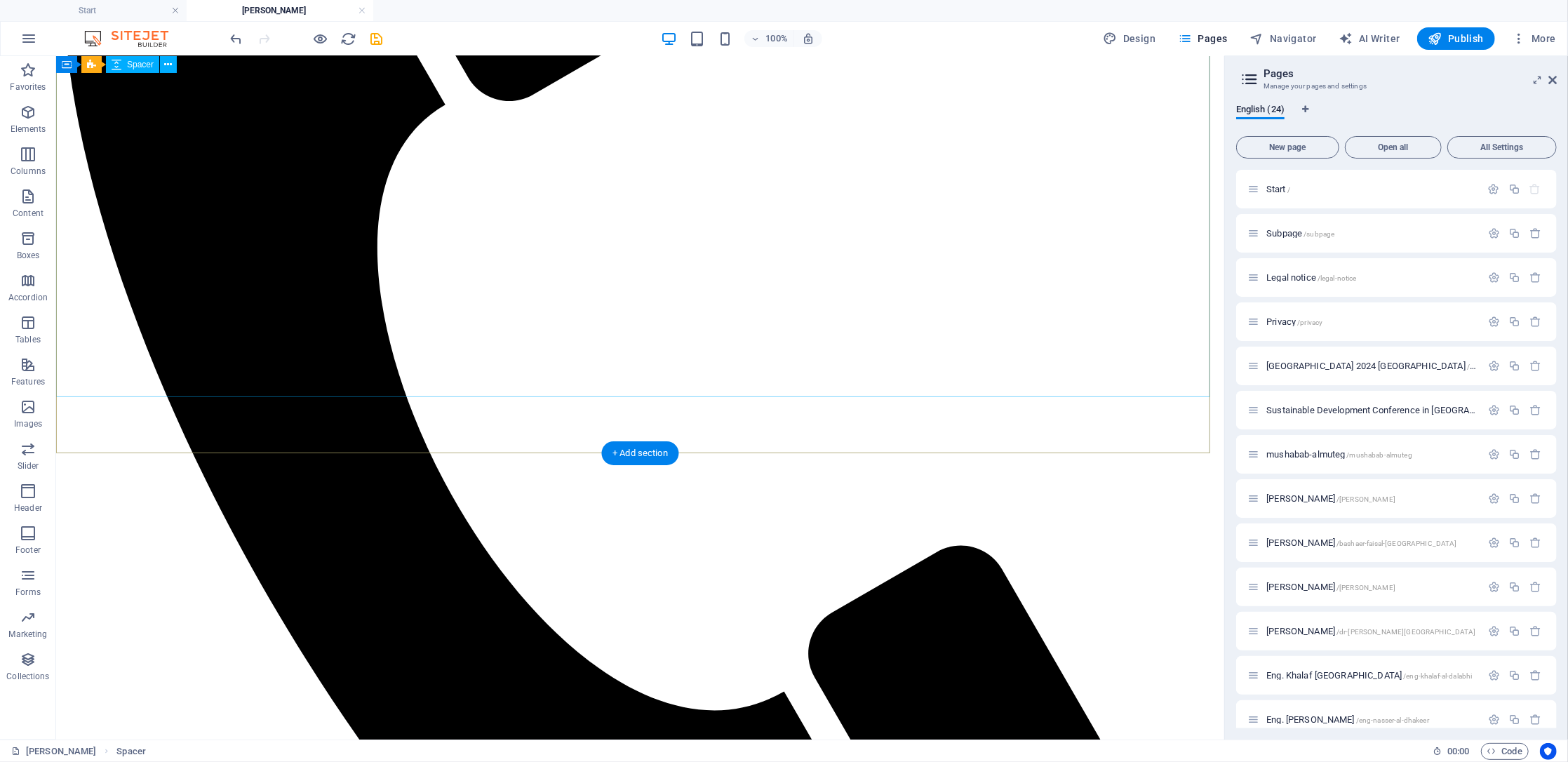
scroll to position [272, 0]
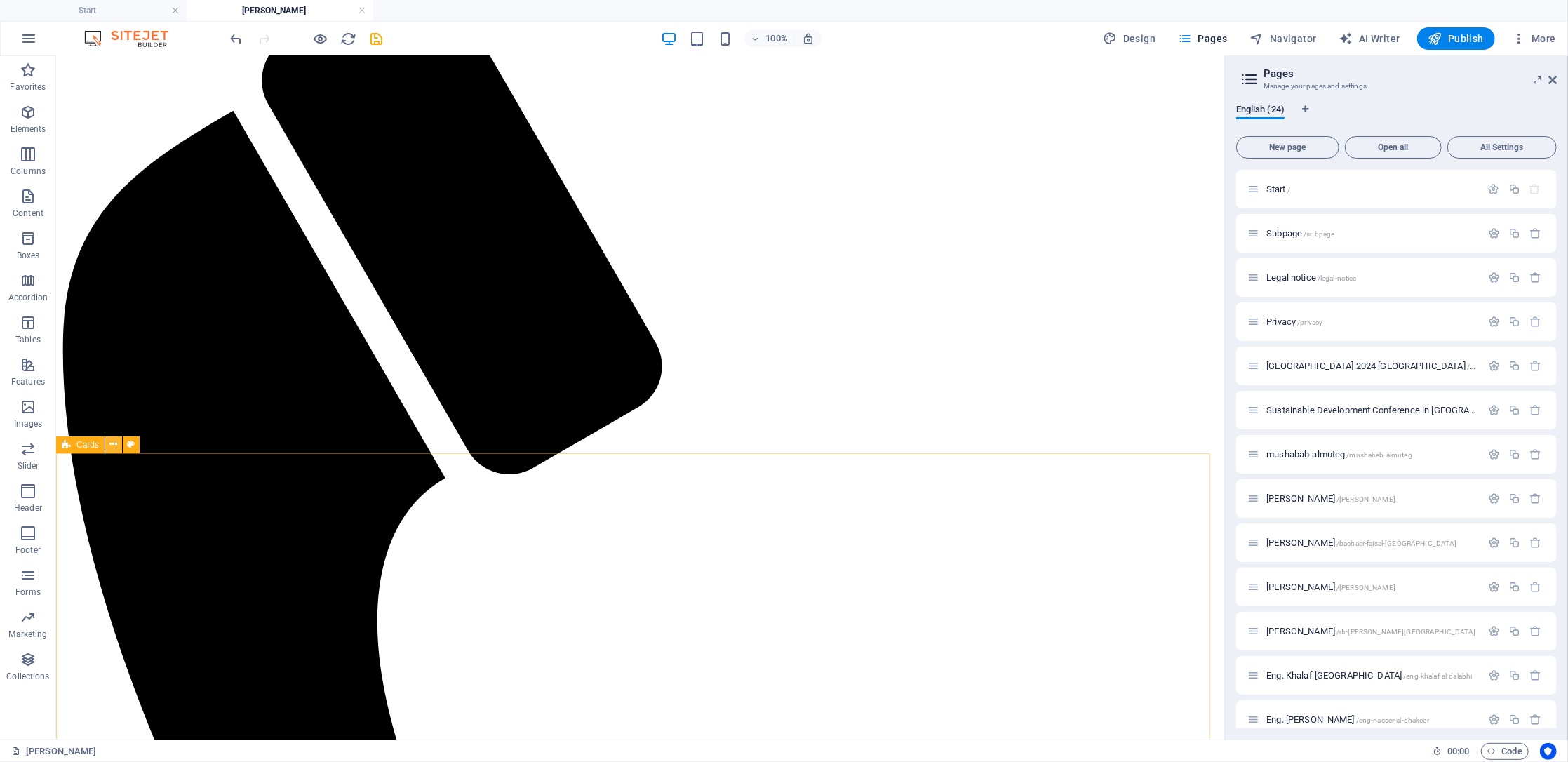
click at [112, 448] on icon at bounding box center [114, 444] width 8 height 15
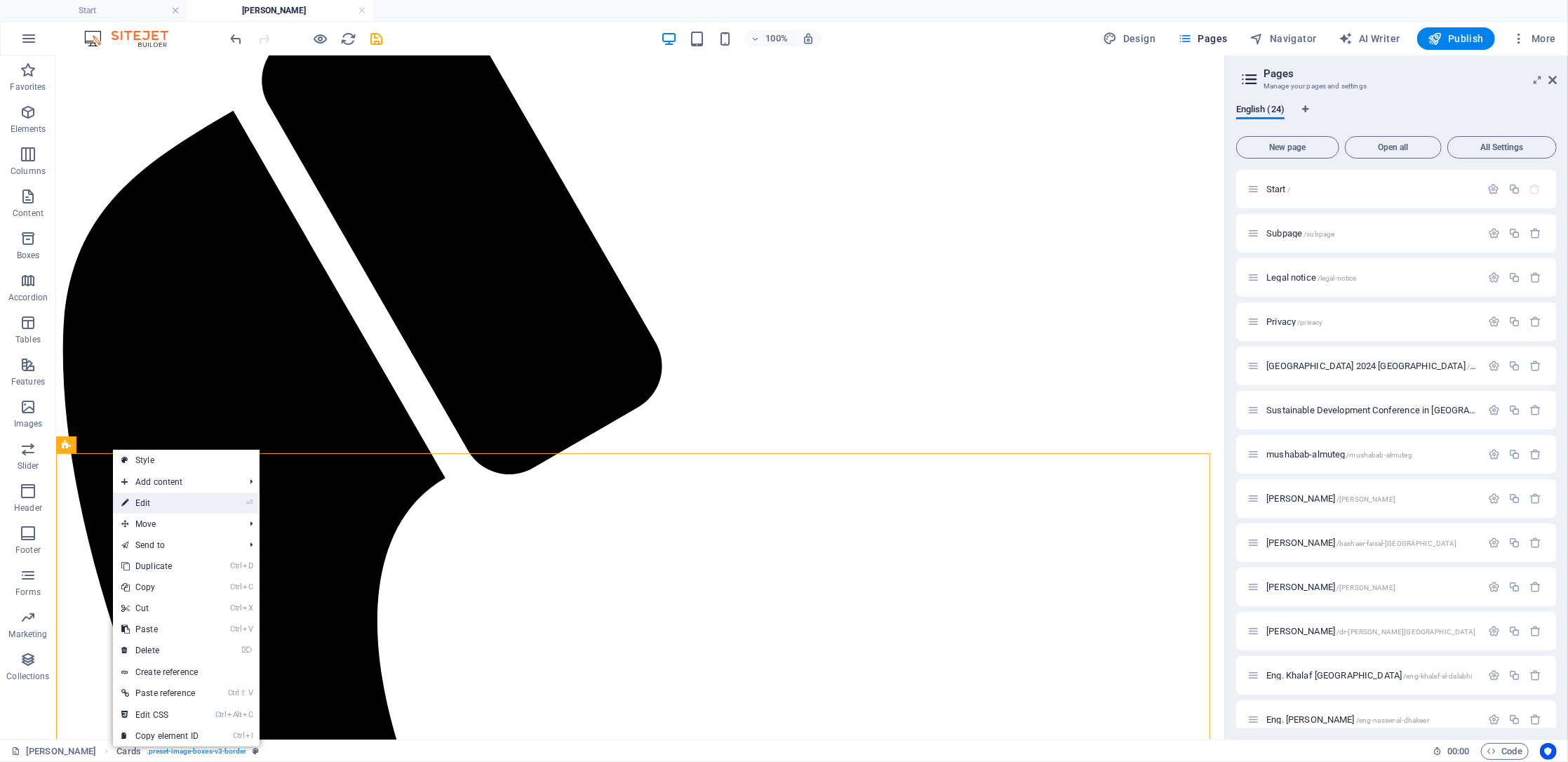
click at [160, 494] on link "⏎ Edit" at bounding box center [160, 502] width 94 height 21
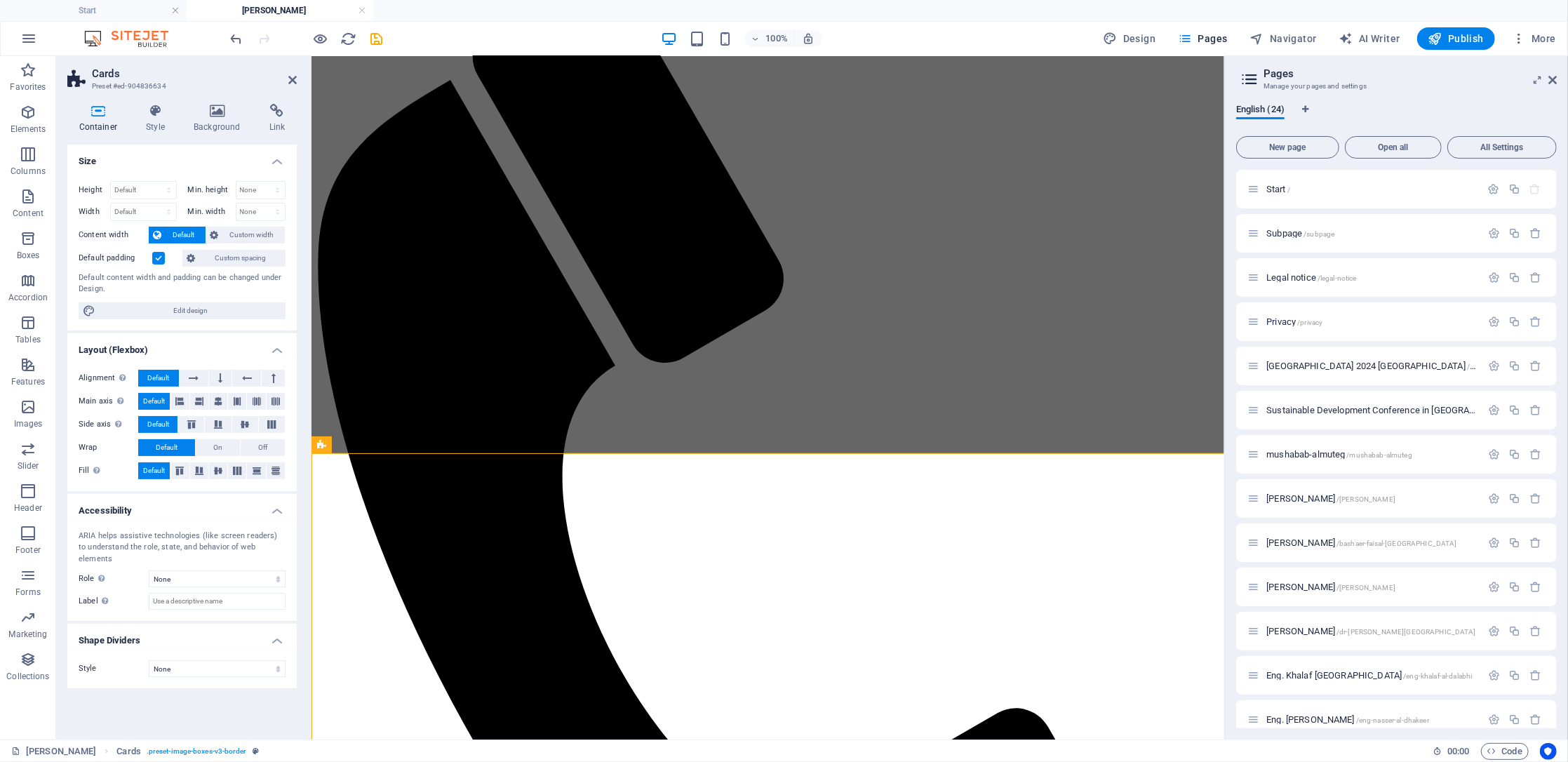
select select "rem"
select select "preset-image-boxes-v3-border"
click at [155, 112] on icon at bounding box center [156, 111] width 42 height 14
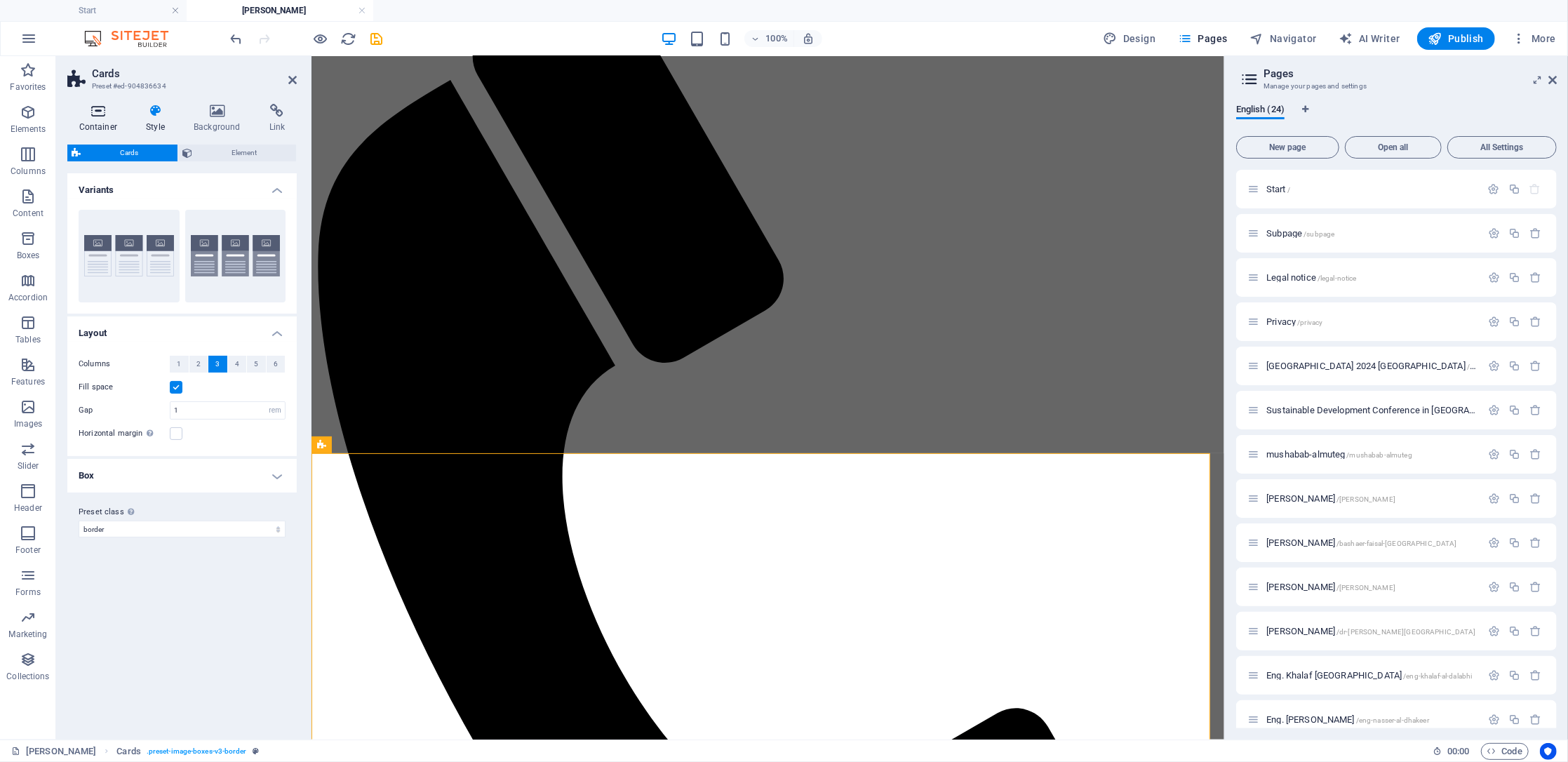
click at [86, 121] on h4 "Container" at bounding box center [100, 119] width 67 height 30
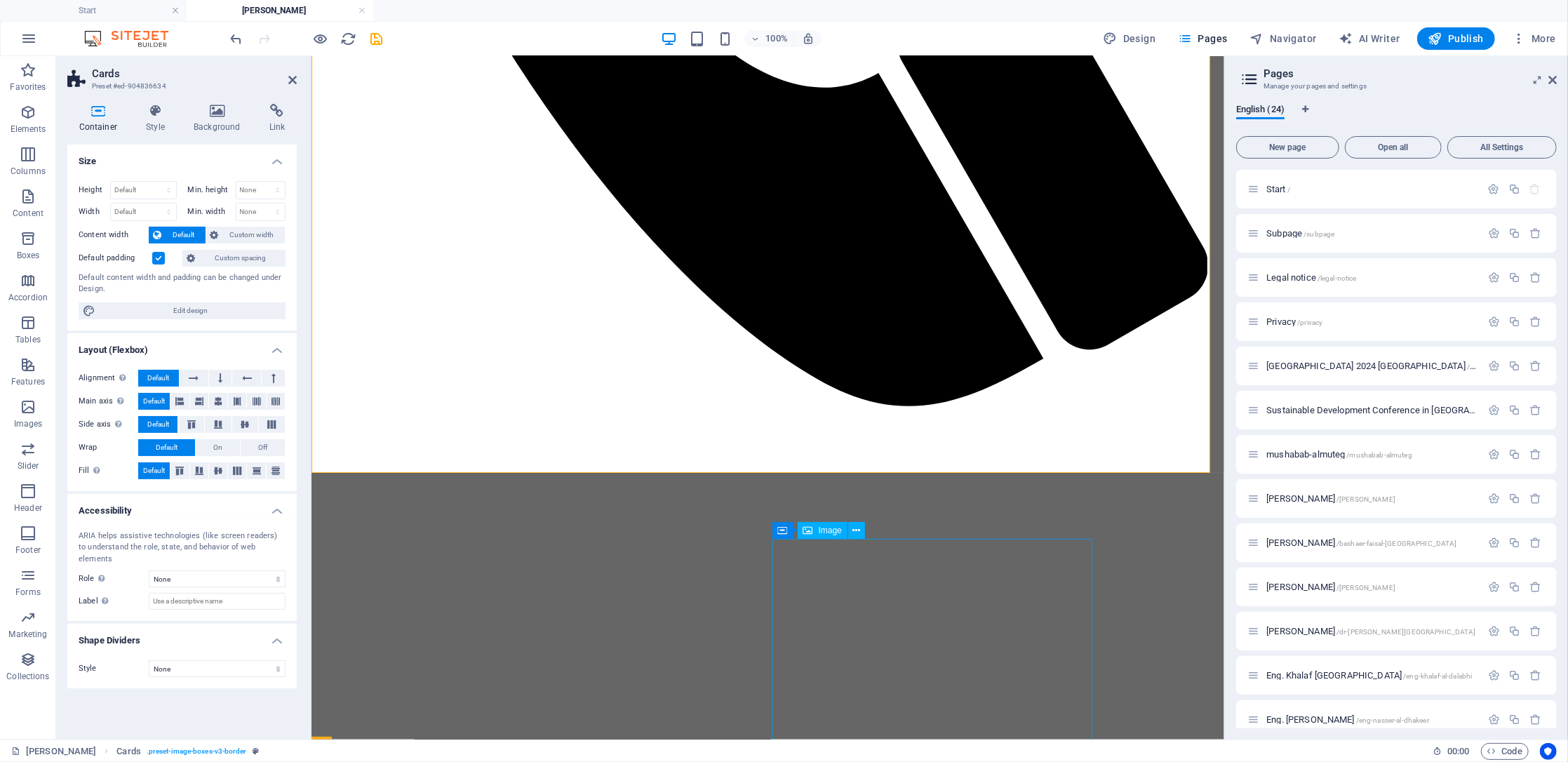
scroll to position [1207, 0]
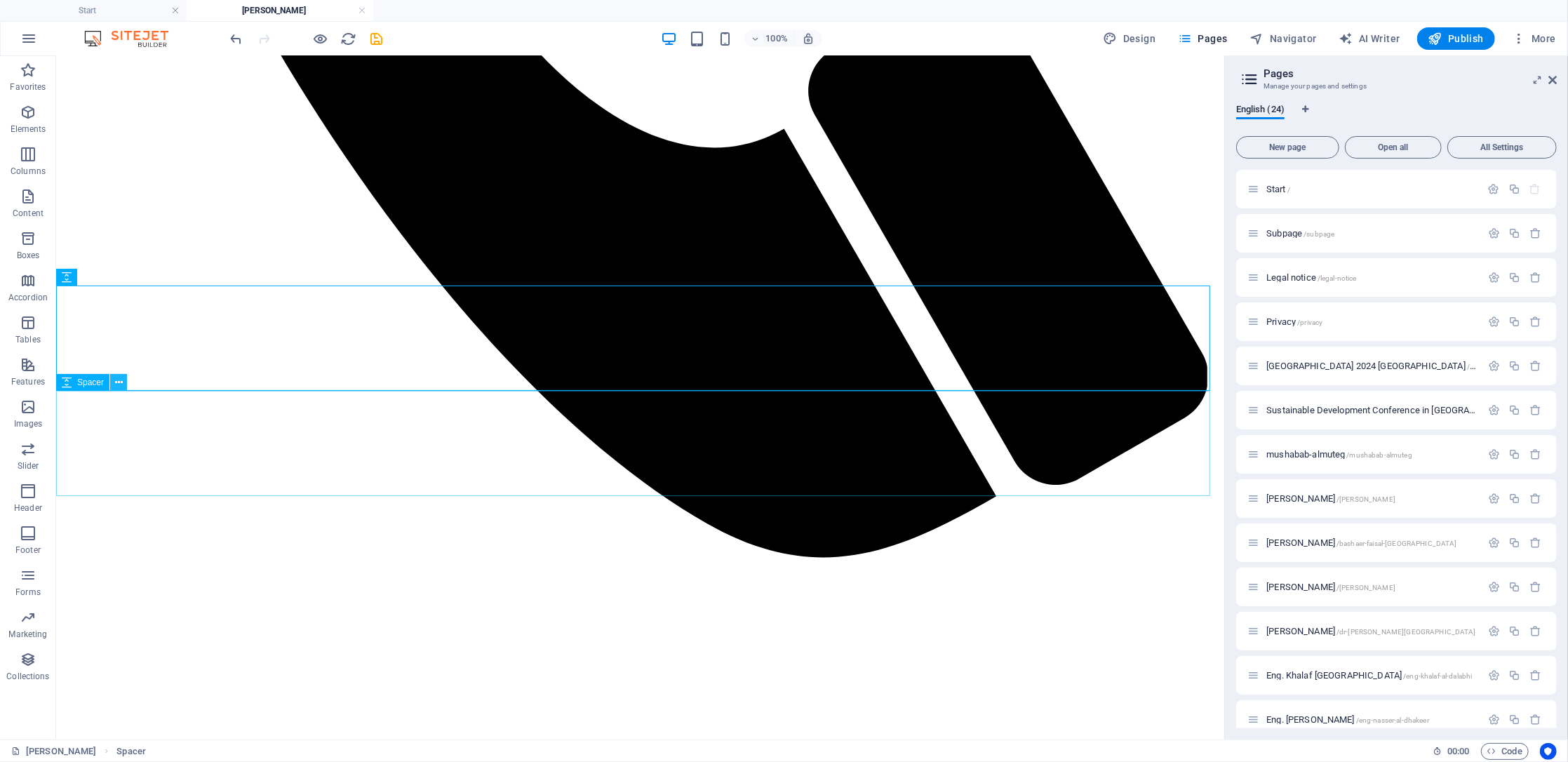
click at [120, 383] on icon at bounding box center [119, 382] width 8 height 15
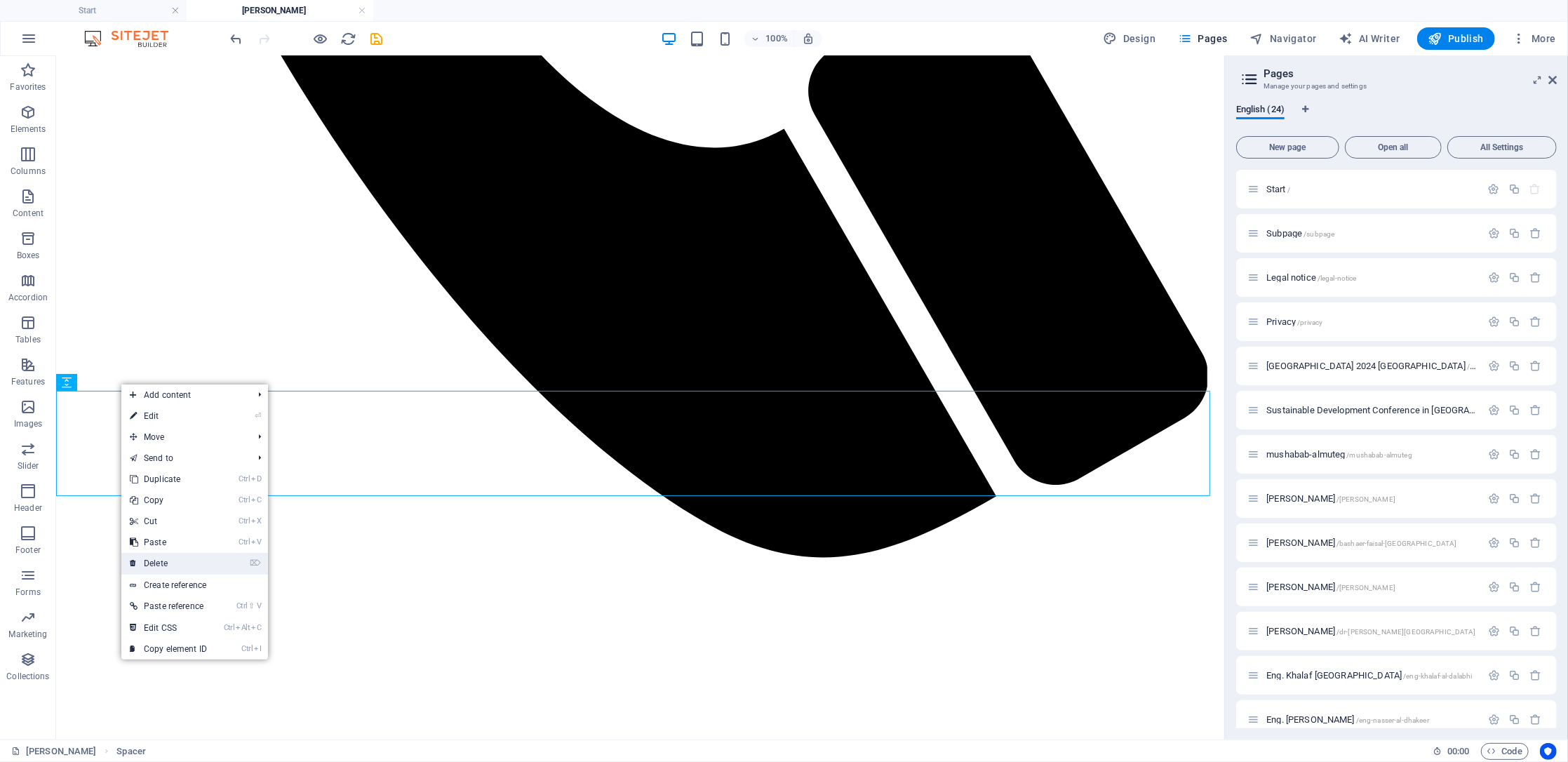
click at [167, 558] on link "⌦ Delete" at bounding box center [169, 563] width 94 height 21
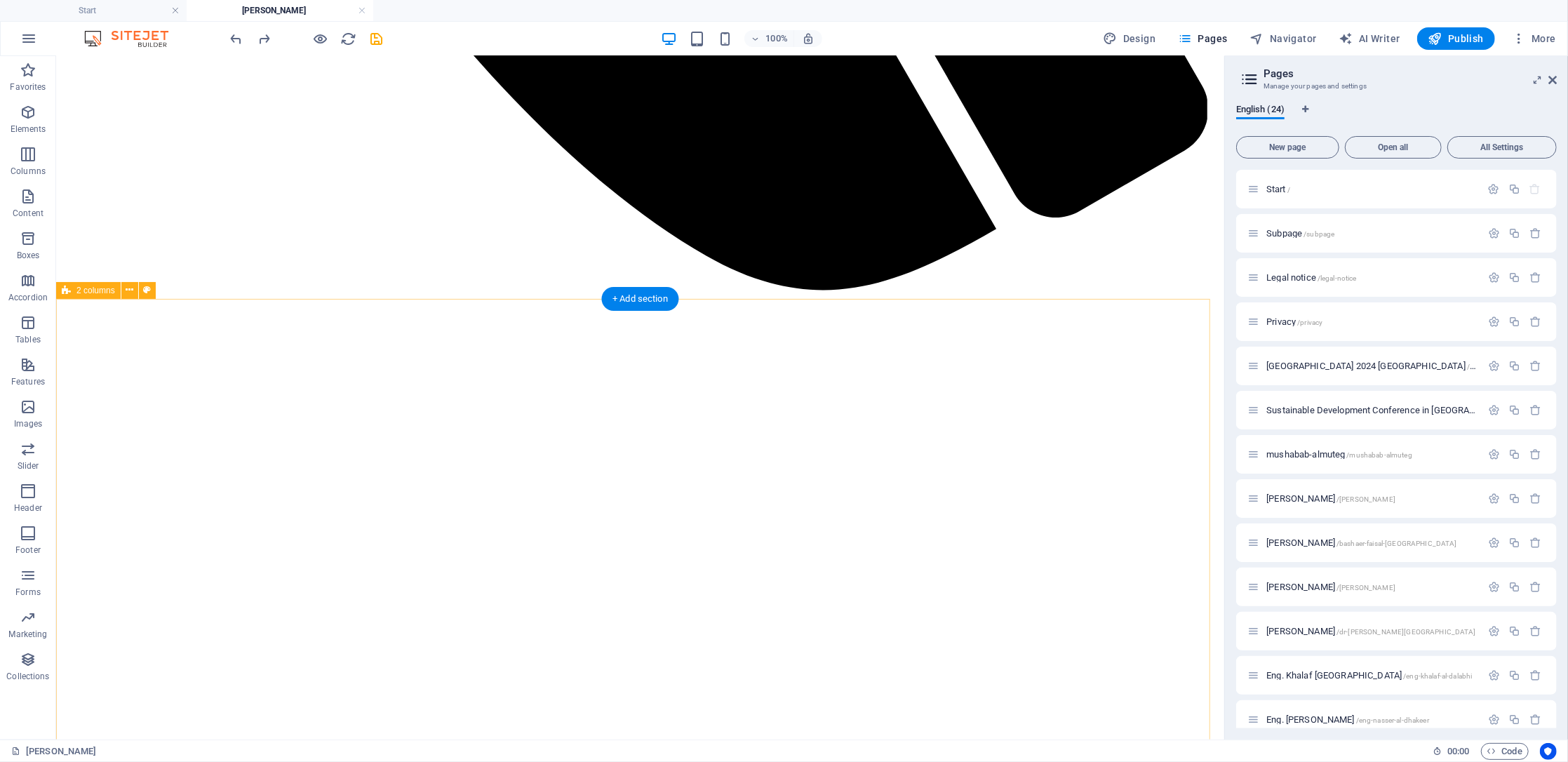
scroll to position [1487, 0]
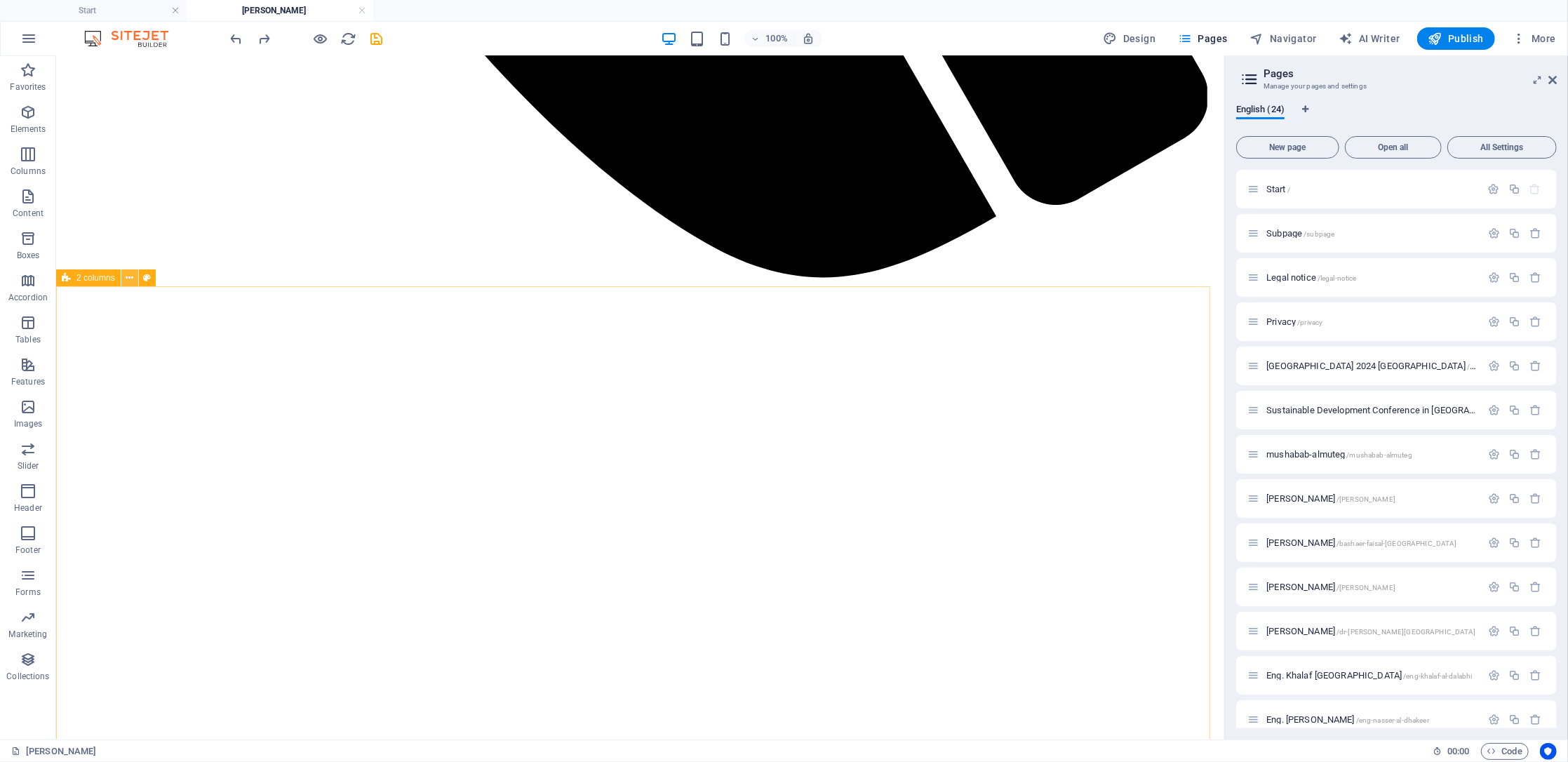
click at [127, 282] on icon at bounding box center [130, 278] width 8 height 15
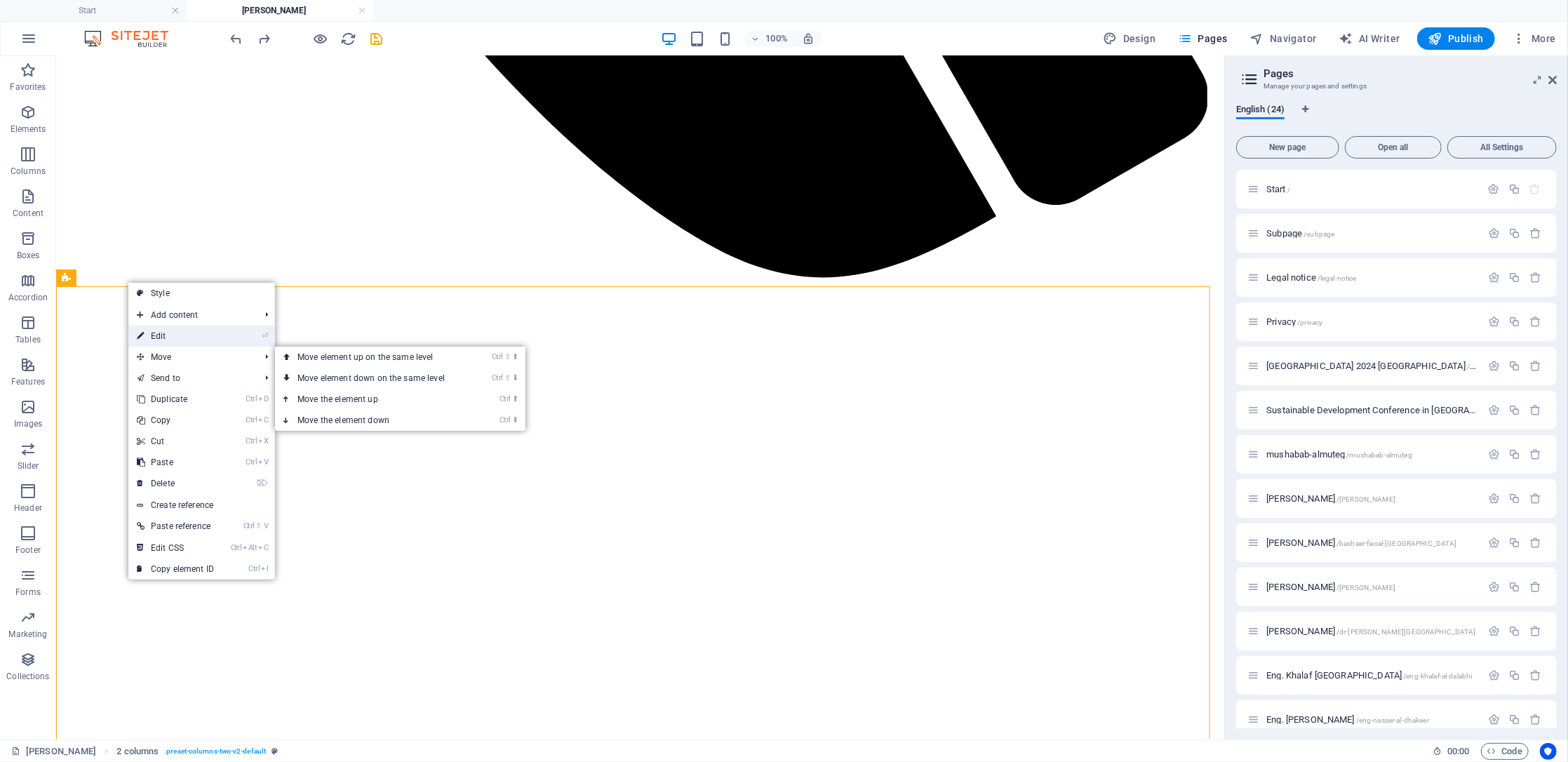
click at [183, 340] on link "⏎ Edit" at bounding box center [176, 336] width 94 height 21
select select "rem"
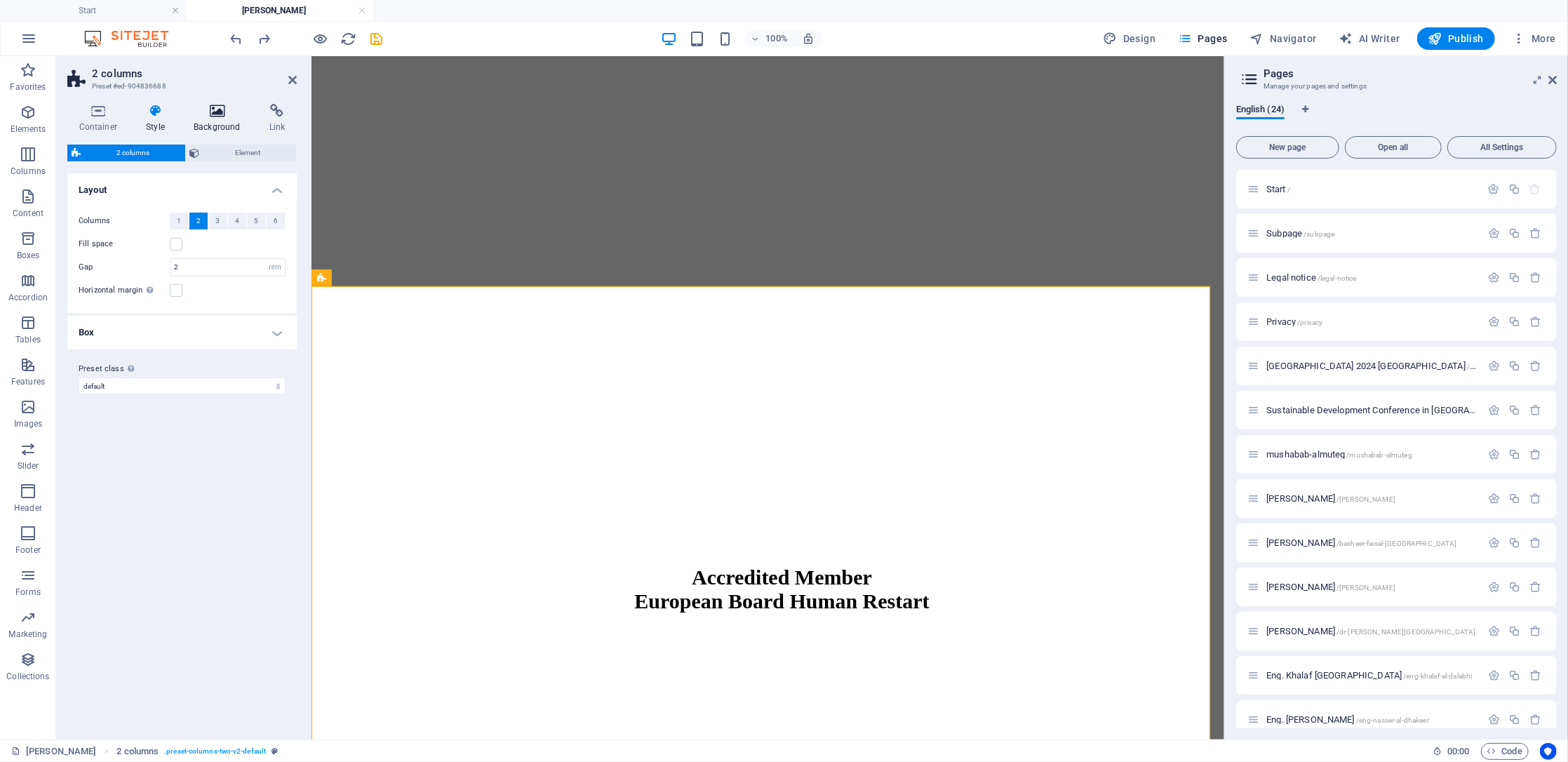
click at [218, 111] on icon at bounding box center [218, 111] width 70 height 14
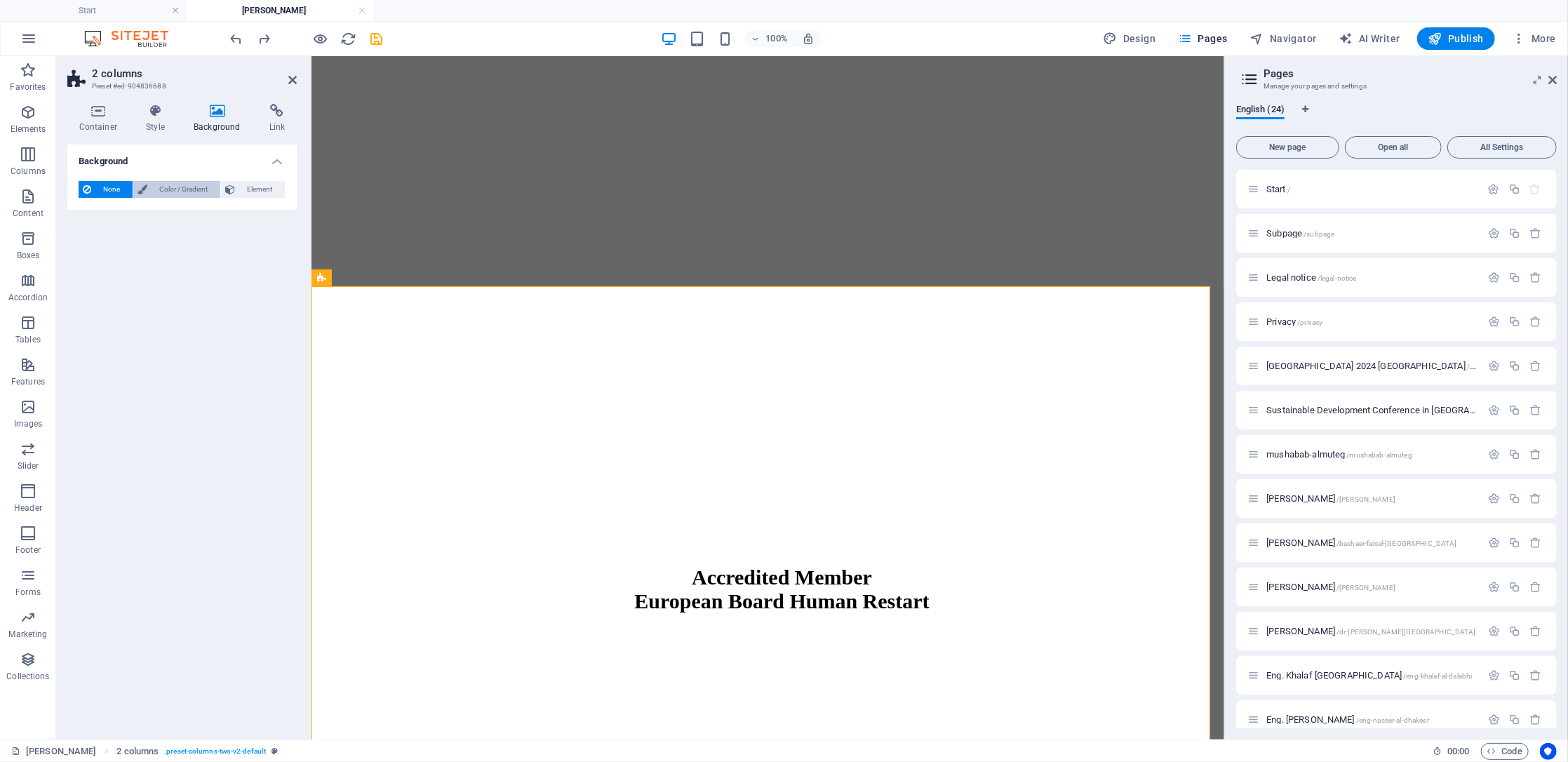
click at [192, 195] on span "Color / Gradient" at bounding box center [184, 189] width 65 height 17
click at [246, 185] on span "Element" at bounding box center [260, 189] width 41 height 17
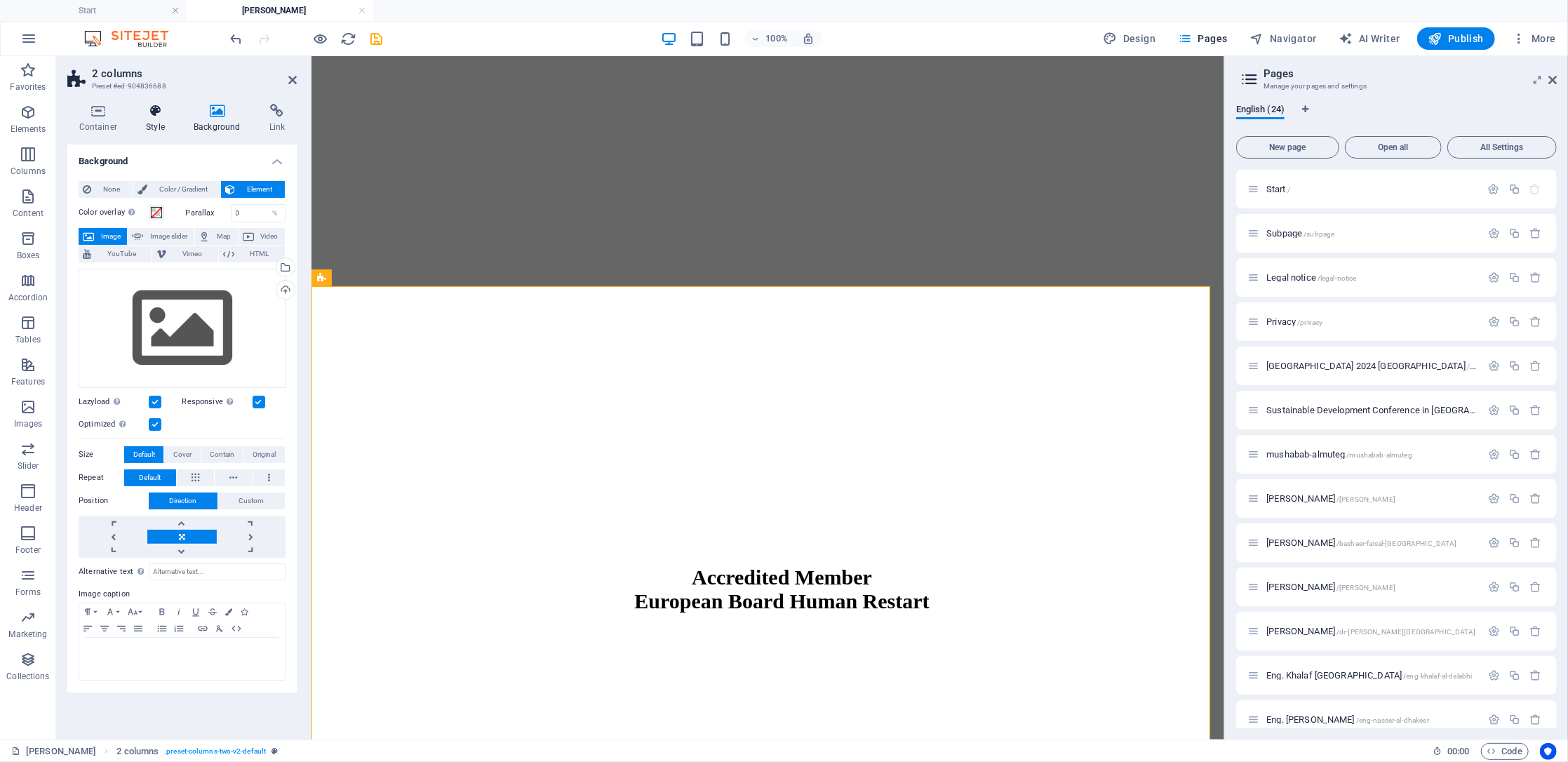
click at [159, 116] on icon at bounding box center [156, 111] width 42 height 14
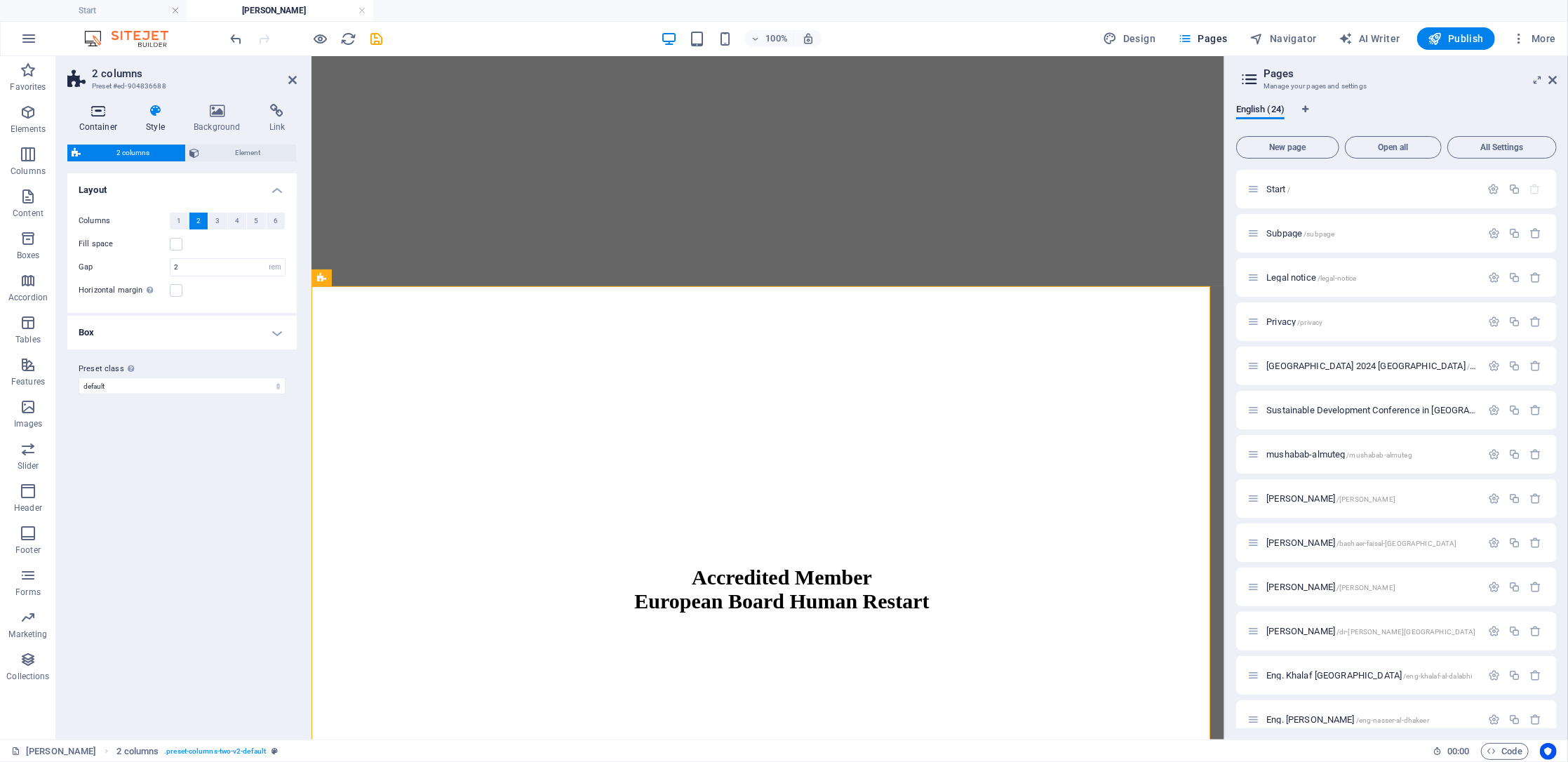
click at [86, 121] on h4 "Container" at bounding box center [100, 119] width 67 height 30
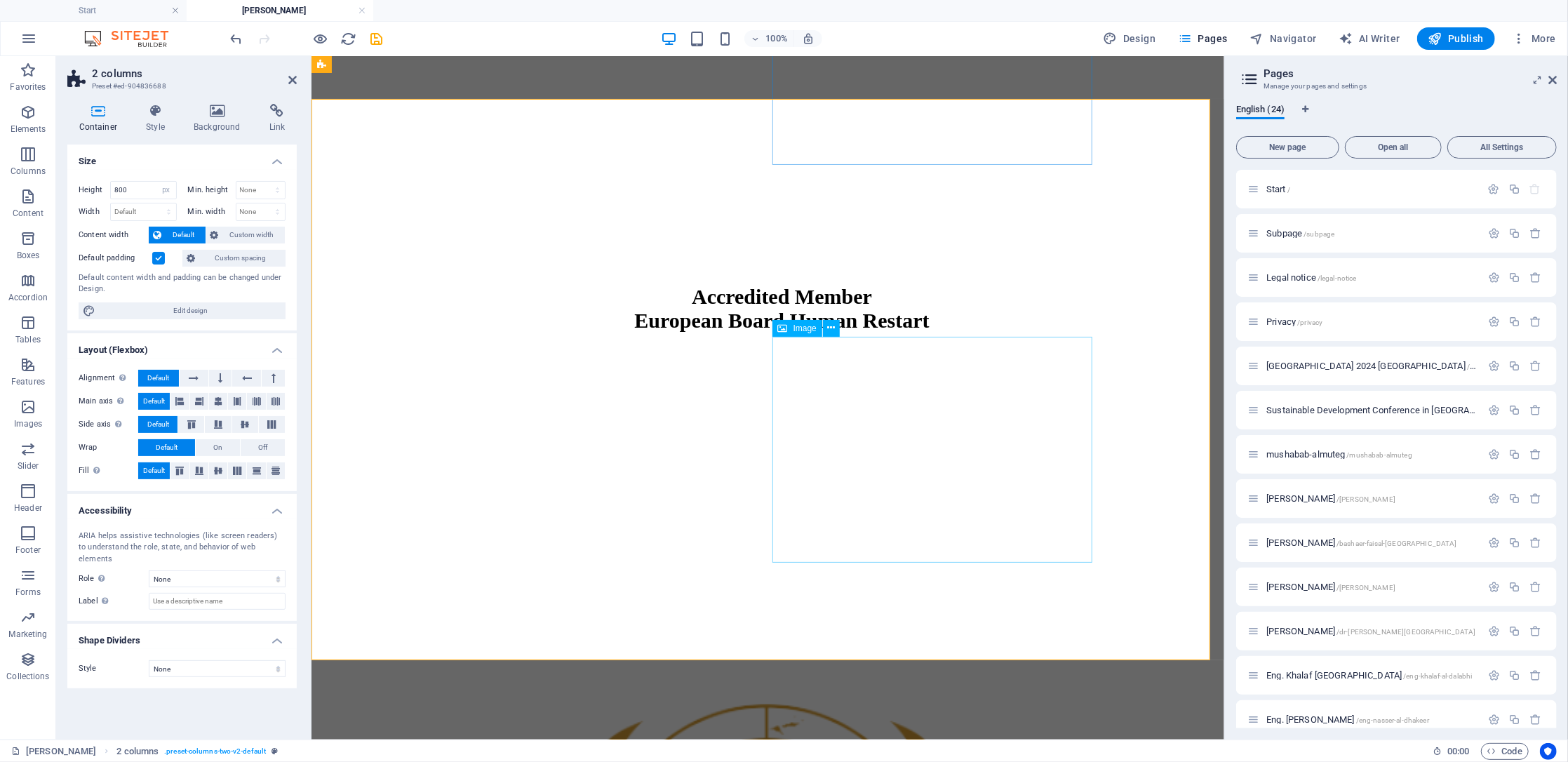
scroll to position [1675, 0]
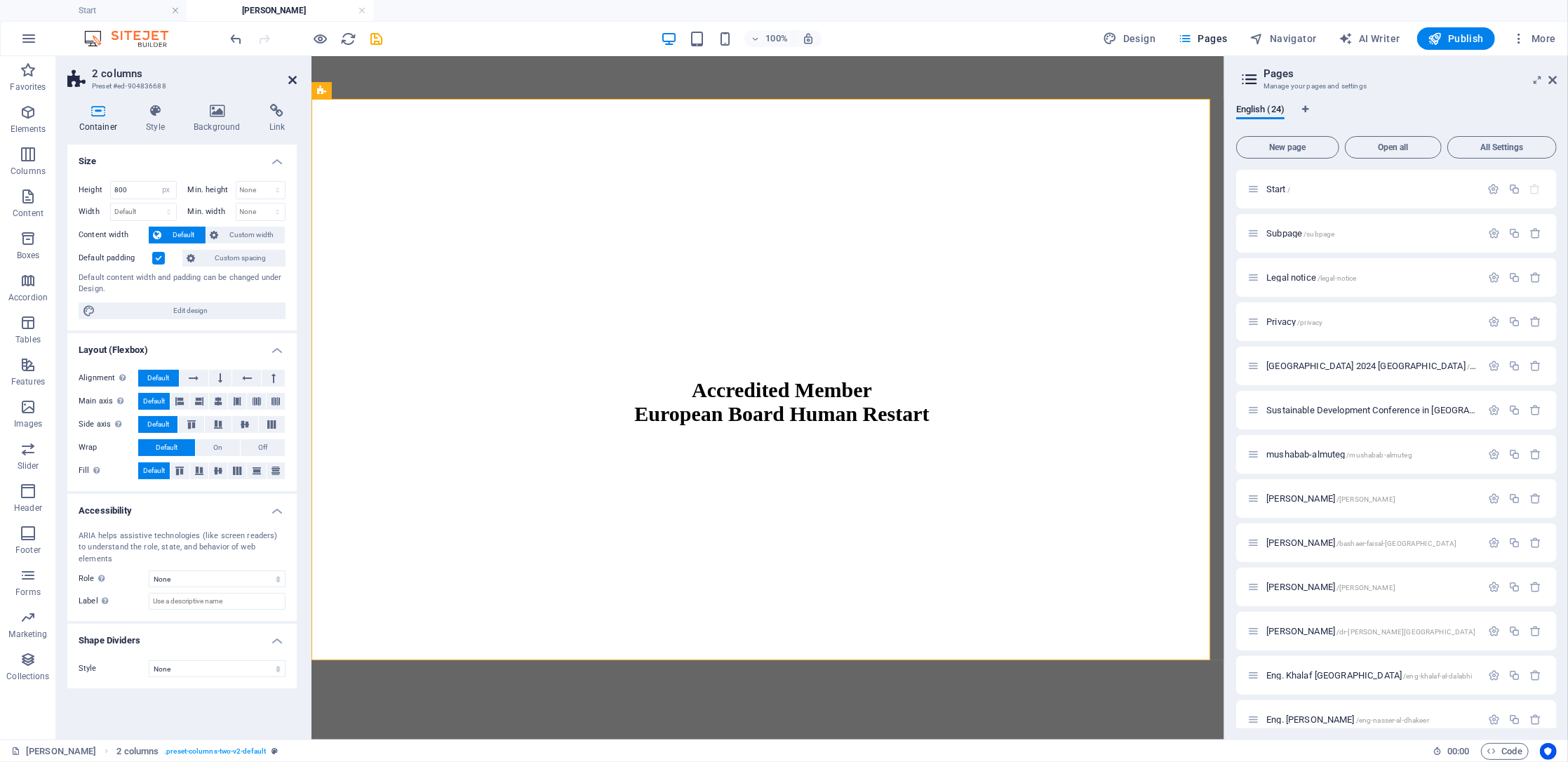
drag, startPoint x: 288, startPoint y: 79, endPoint x: 353, endPoint y: 301, distance: 231.3
click at [289, 79] on icon at bounding box center [293, 79] width 8 height 11
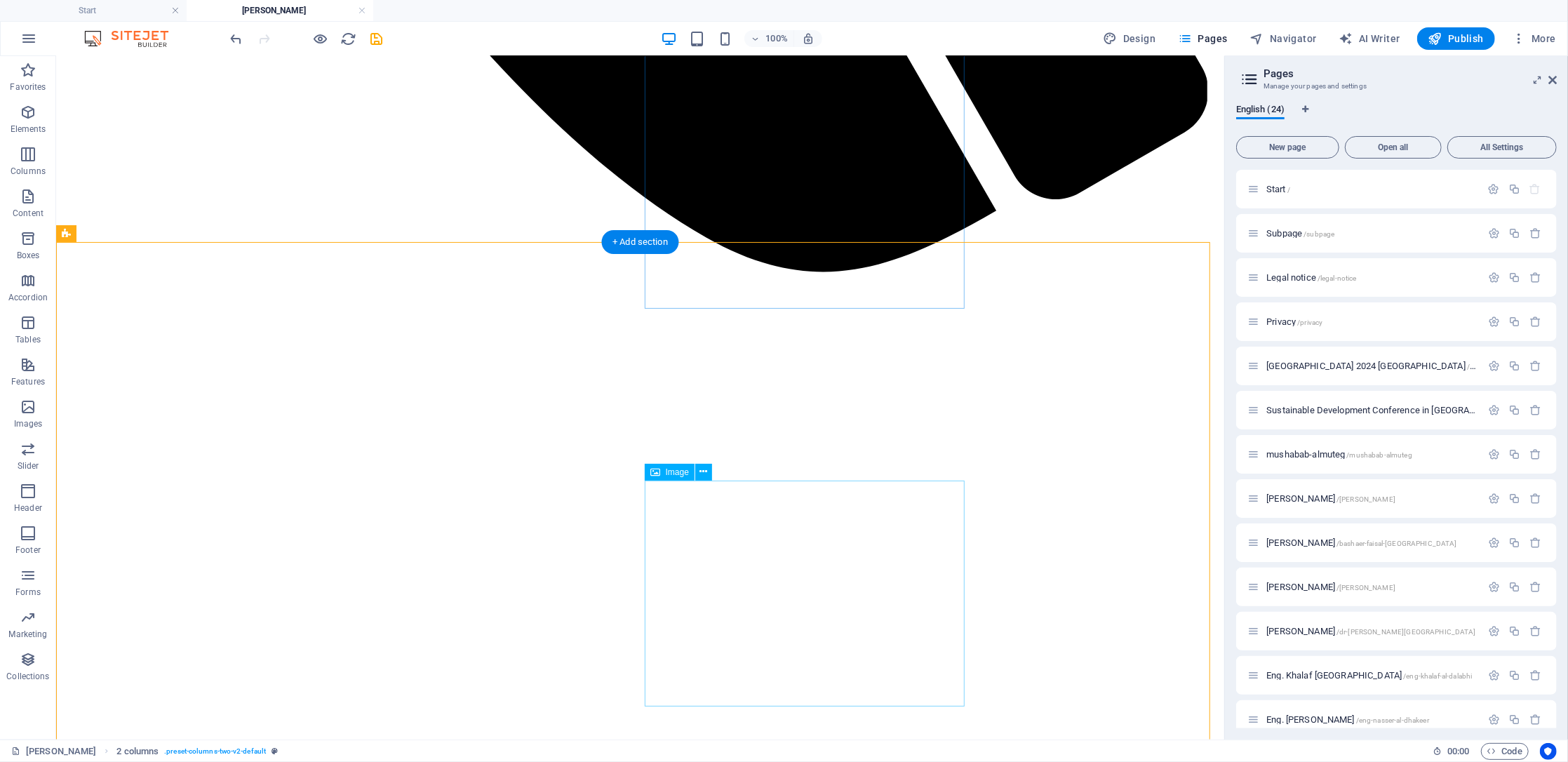
scroll to position [1487, 0]
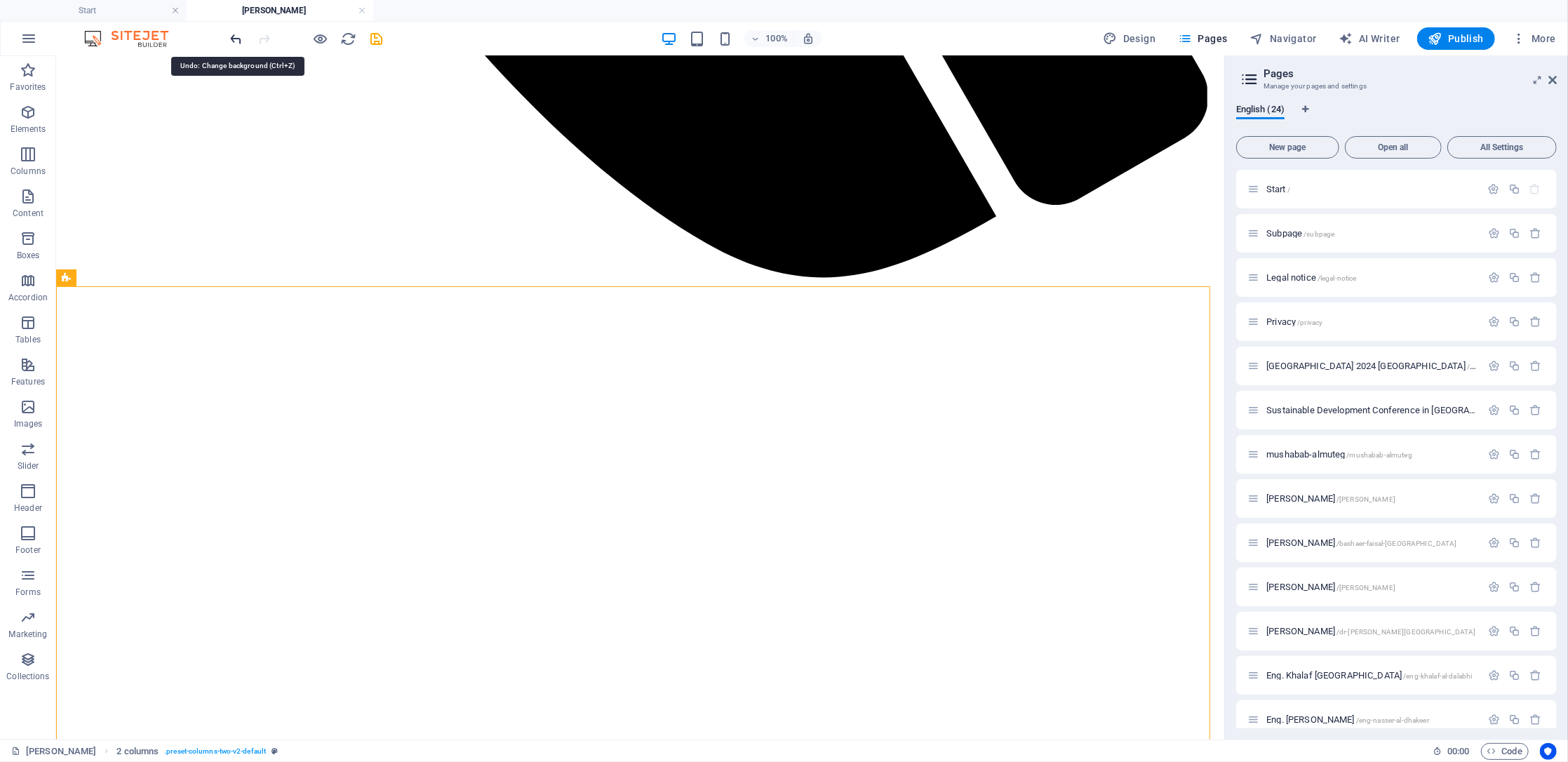
click at [237, 36] on icon "undo" at bounding box center [237, 39] width 16 height 16
click at [131, 280] on icon at bounding box center [130, 278] width 8 height 15
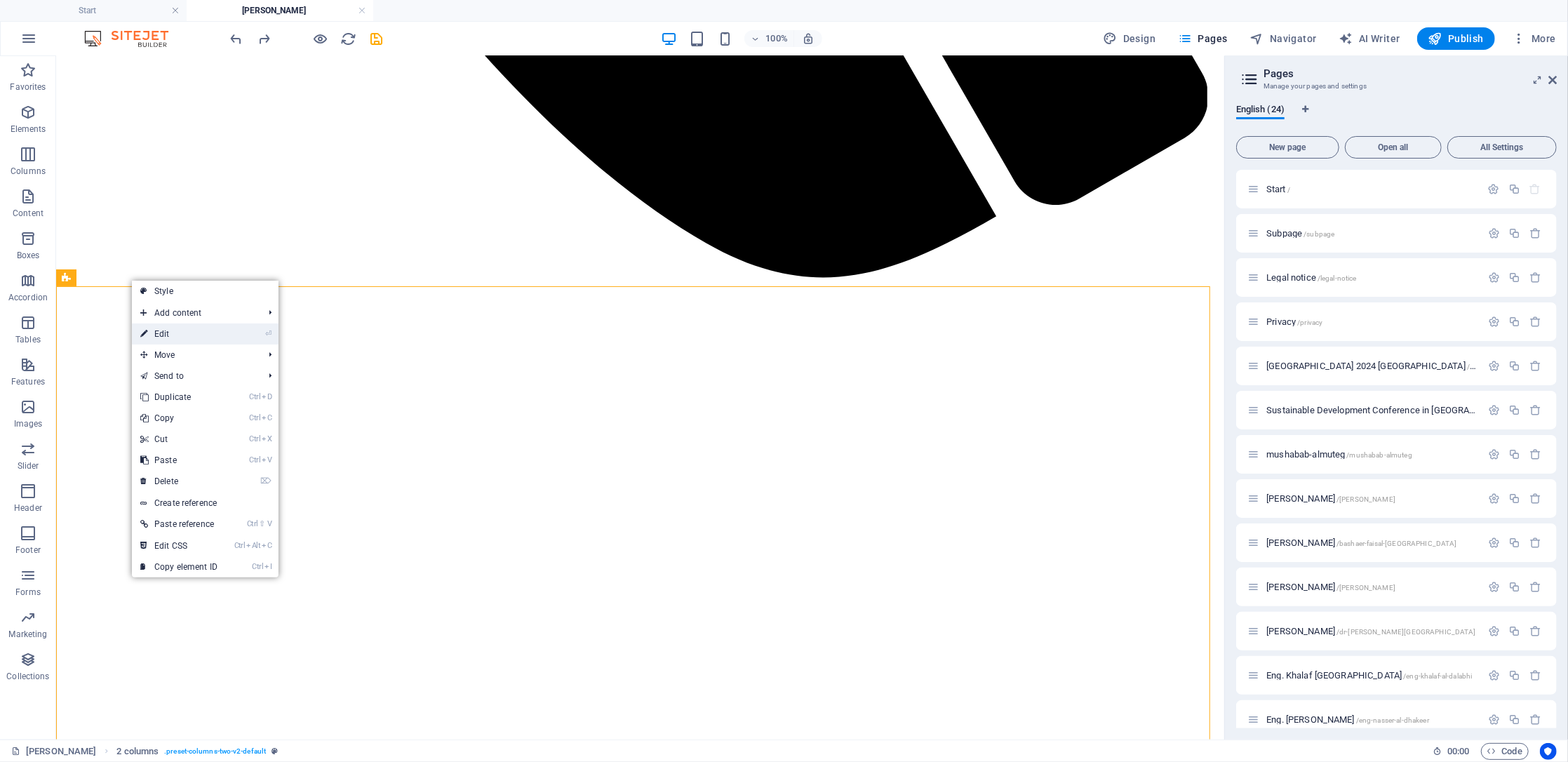
click at [188, 334] on link "⏎ Edit" at bounding box center [179, 334] width 94 height 21
select select "px"
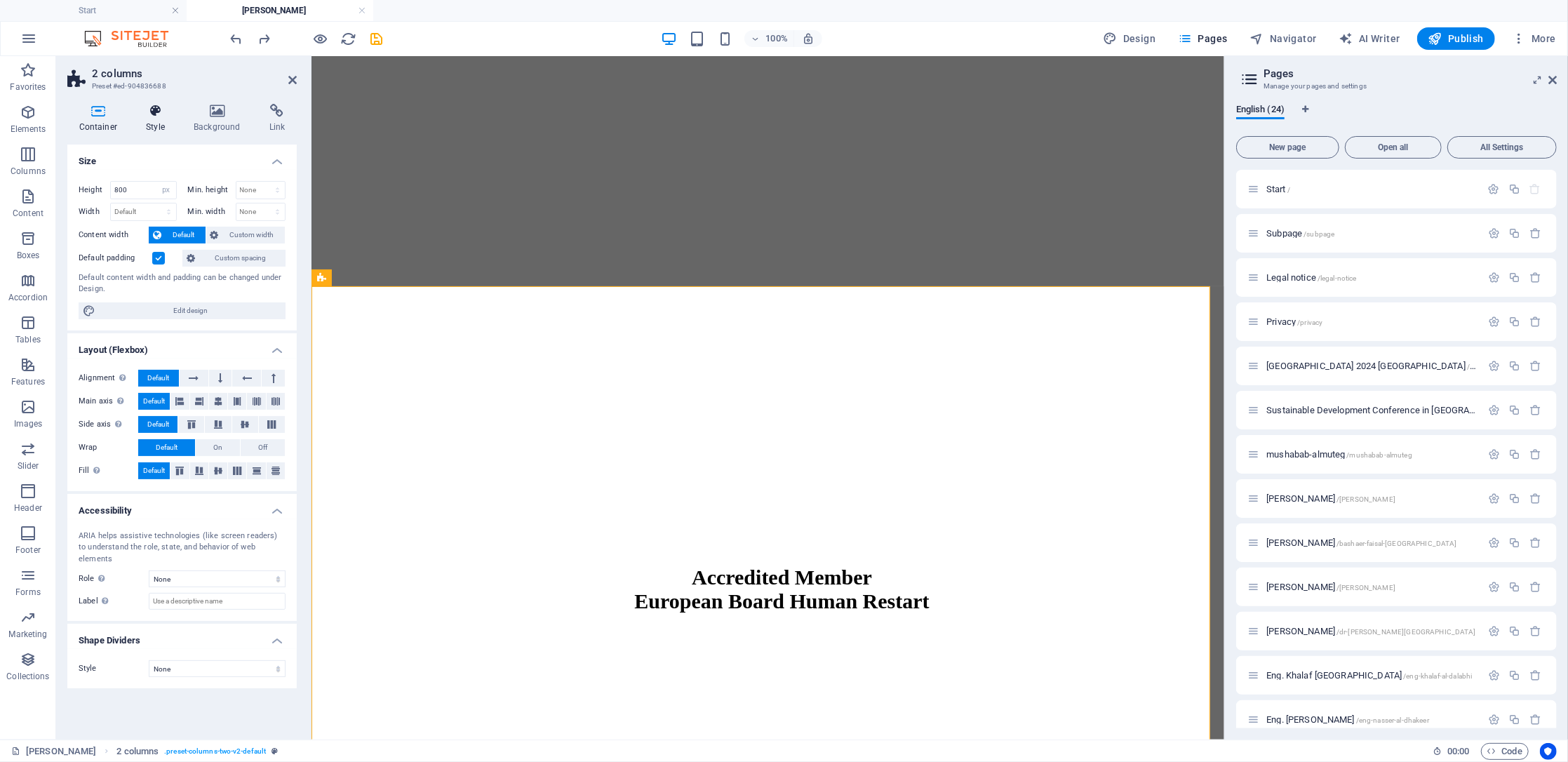
click at [165, 125] on h4 "Style" at bounding box center [159, 119] width 48 height 30
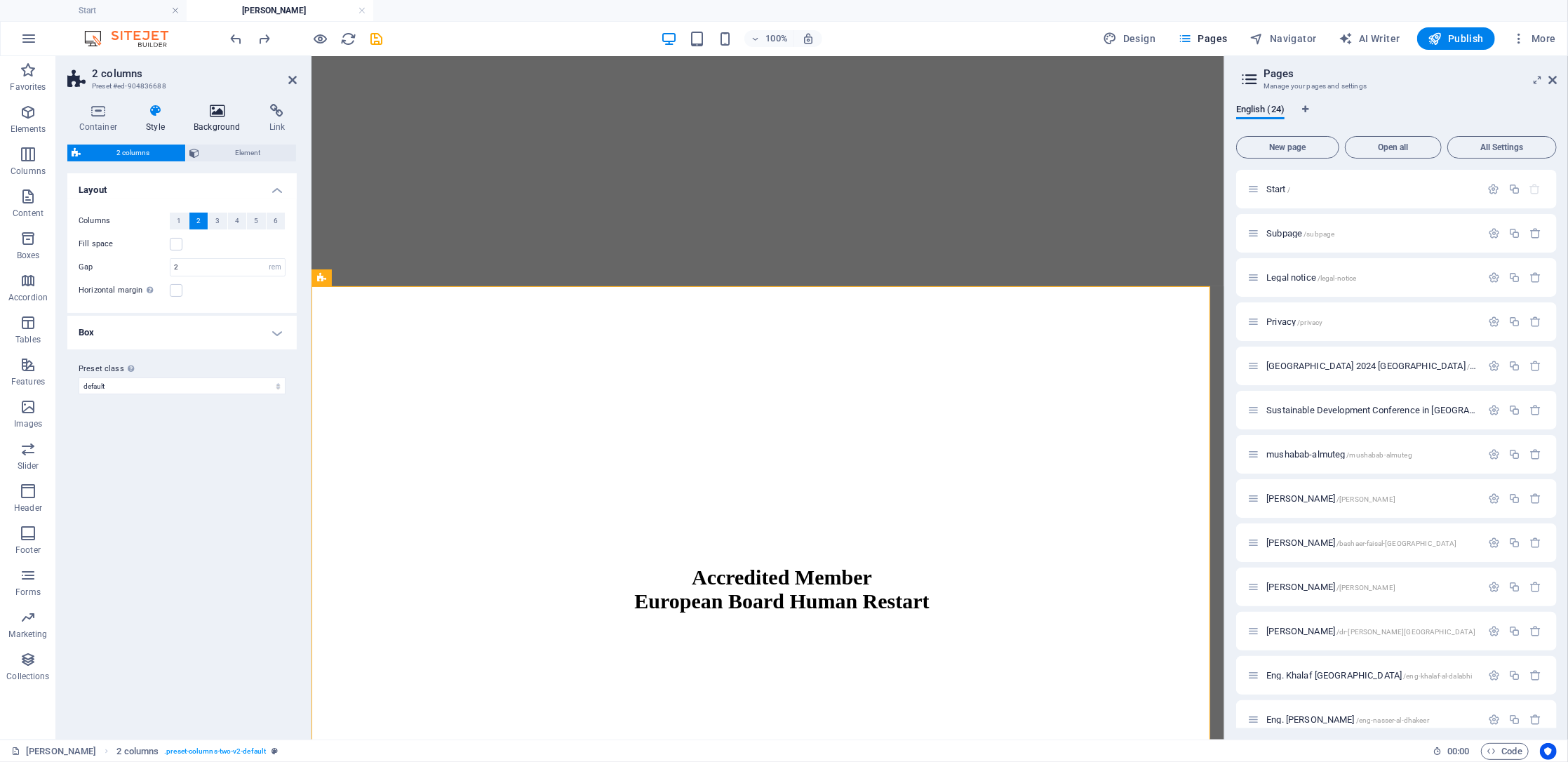
click at [218, 115] on icon at bounding box center [218, 111] width 70 height 14
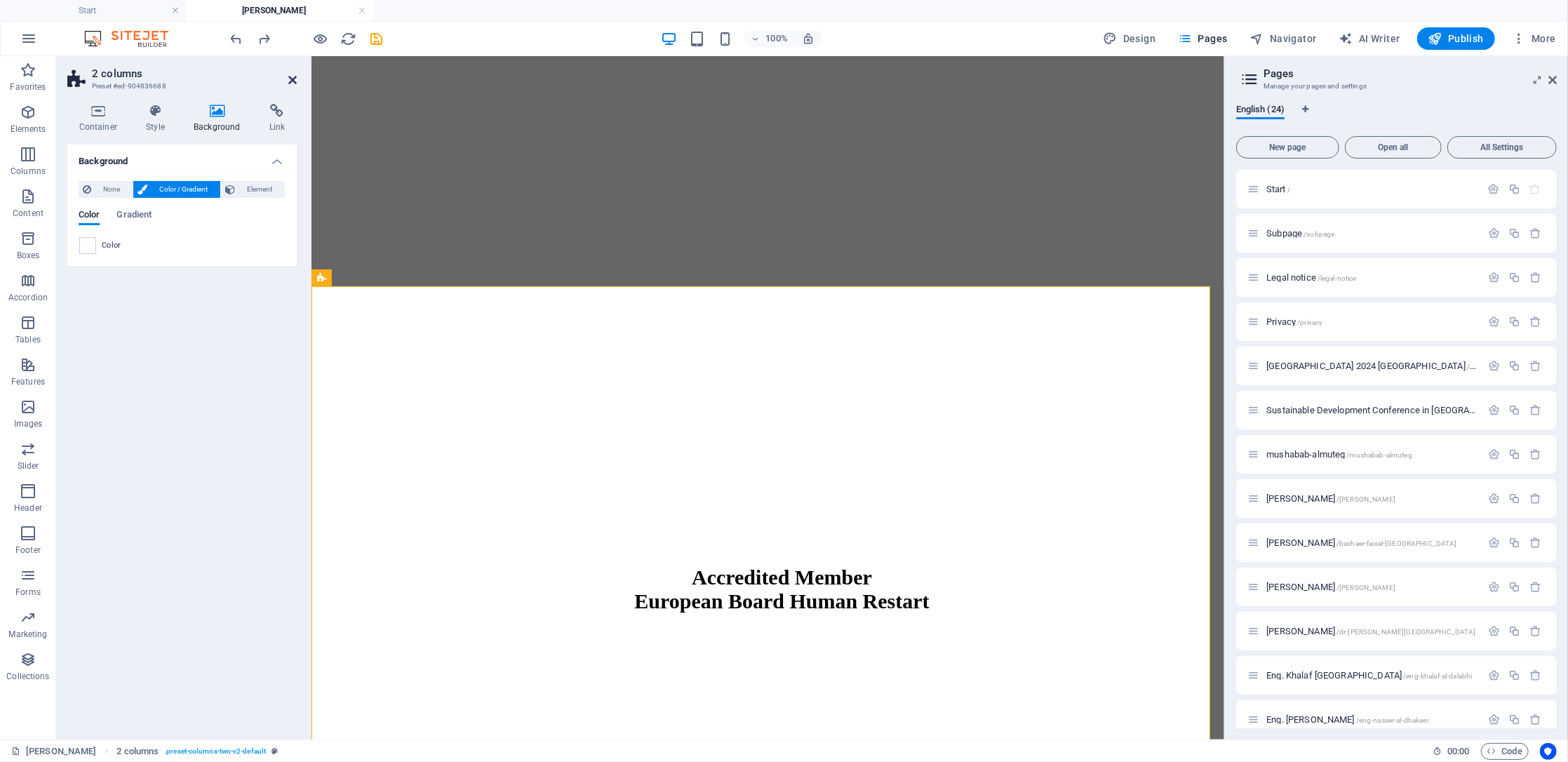
click at [292, 74] on icon at bounding box center [293, 79] width 8 height 11
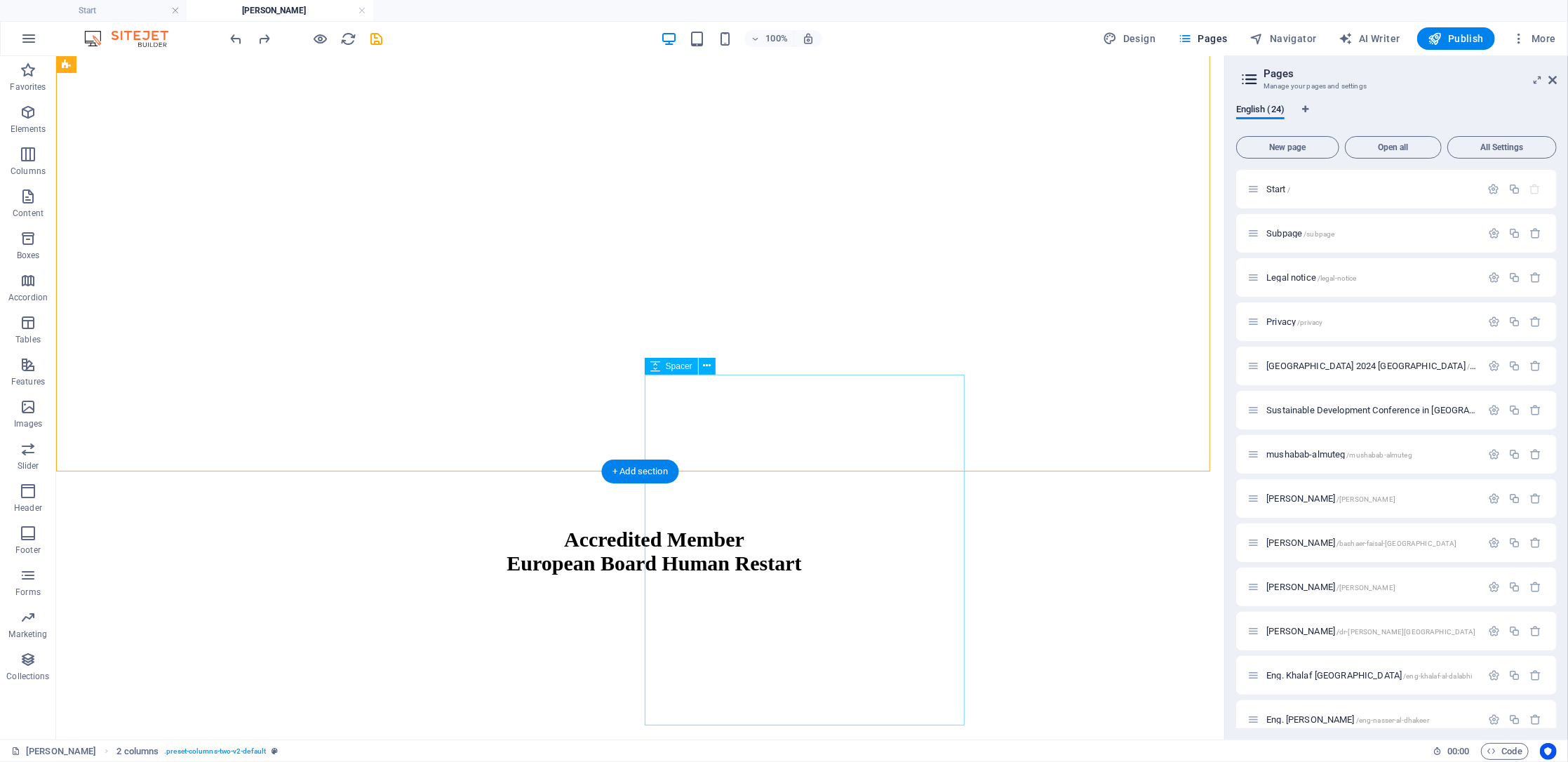
scroll to position [1954, 0]
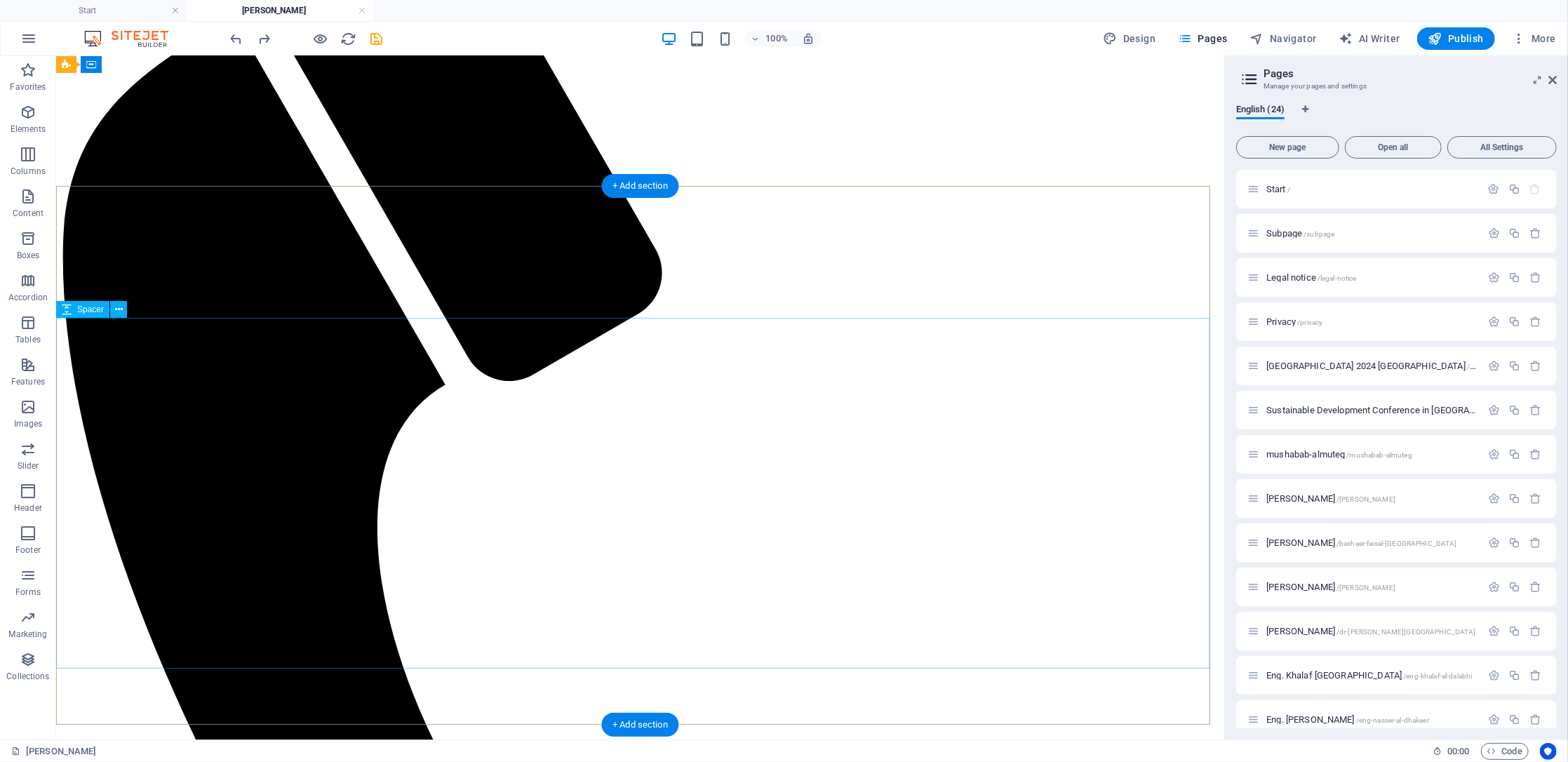
scroll to position [0, 0]
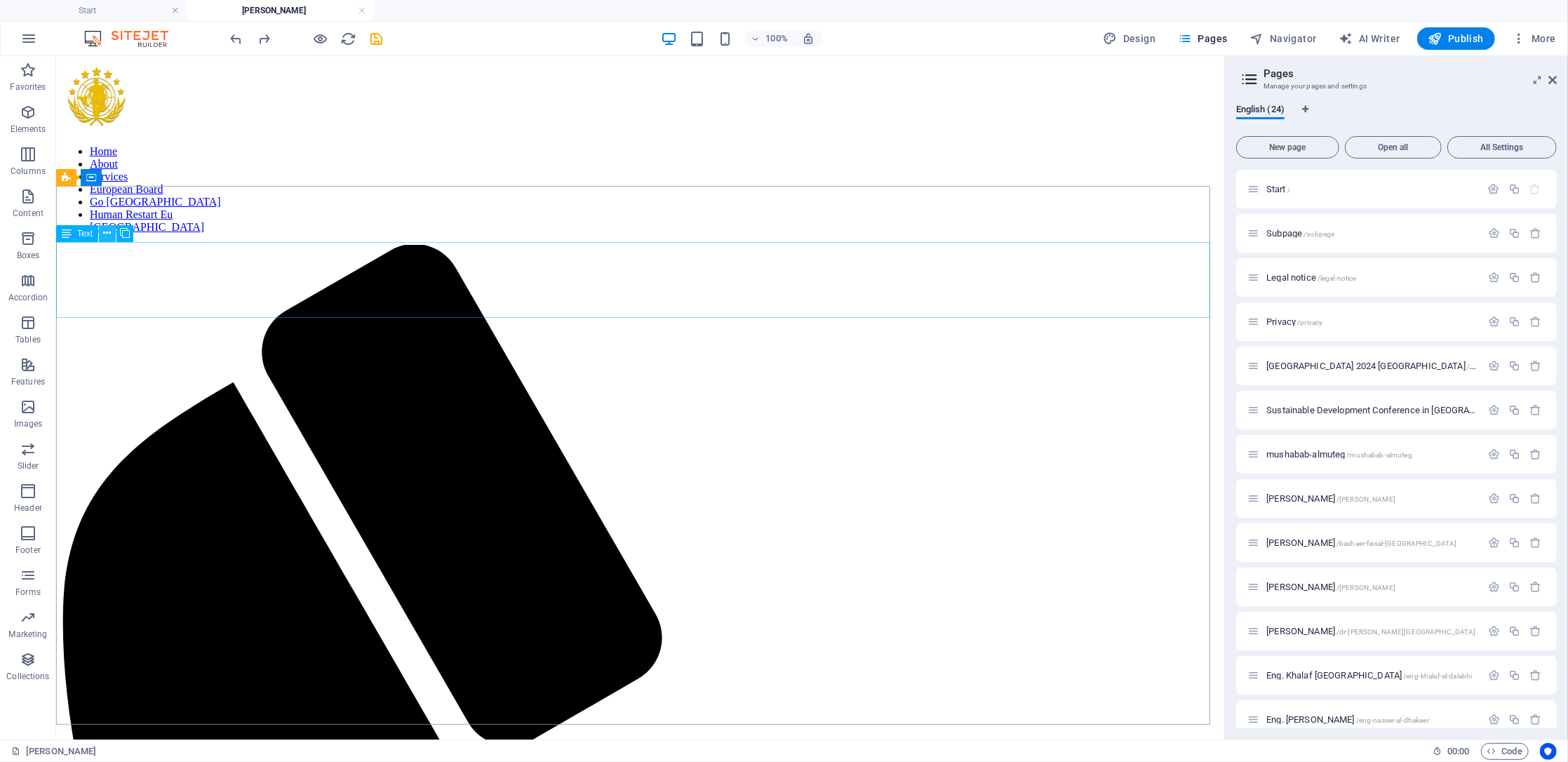
click at [107, 229] on icon at bounding box center [108, 233] width 8 height 15
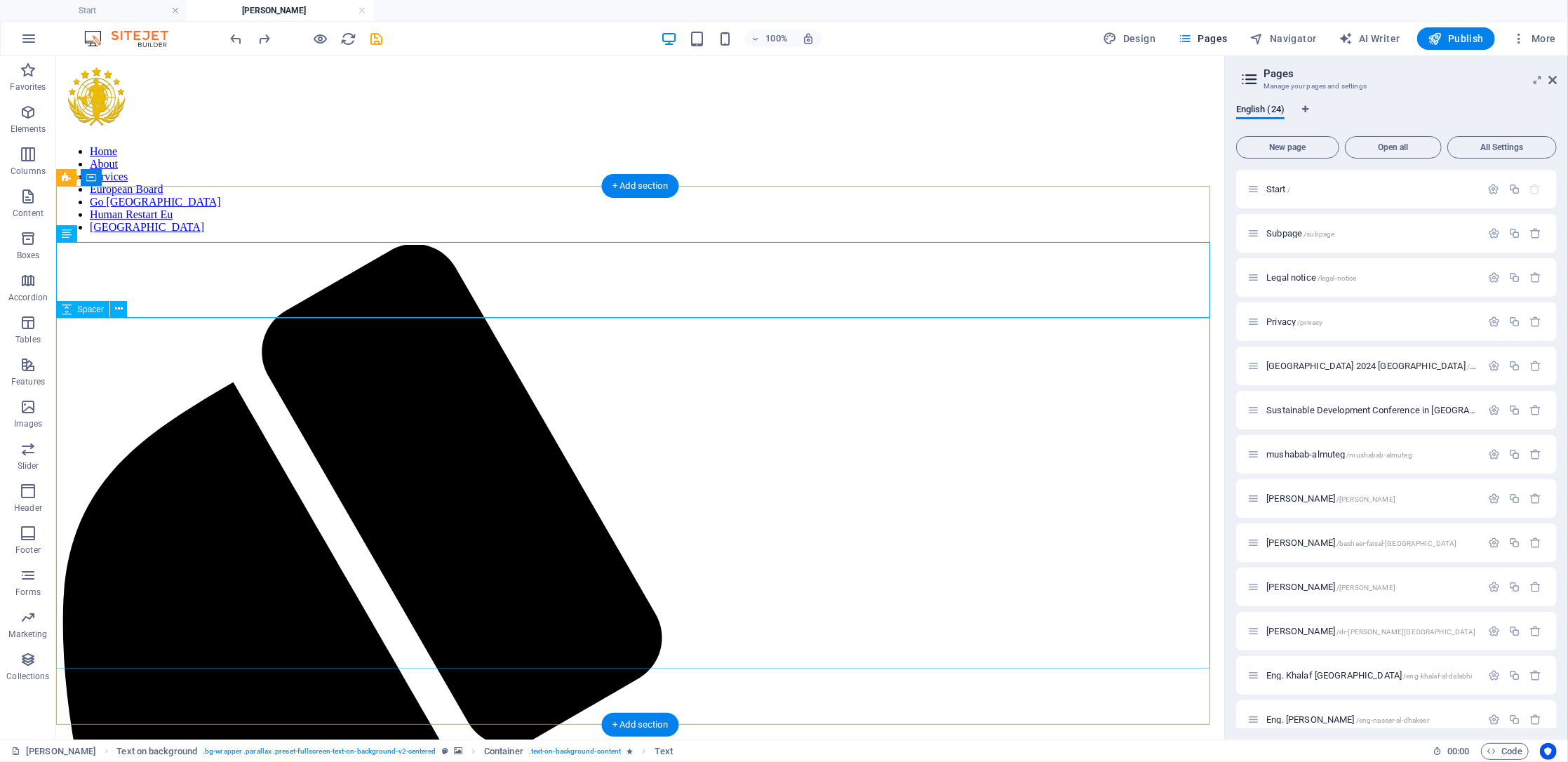
drag, startPoint x: 643, startPoint y: 187, endPoint x: 365, endPoint y: 256, distance: 286.4
click at [643, 187] on div "+ Add section" at bounding box center [640, 186] width 78 height 24
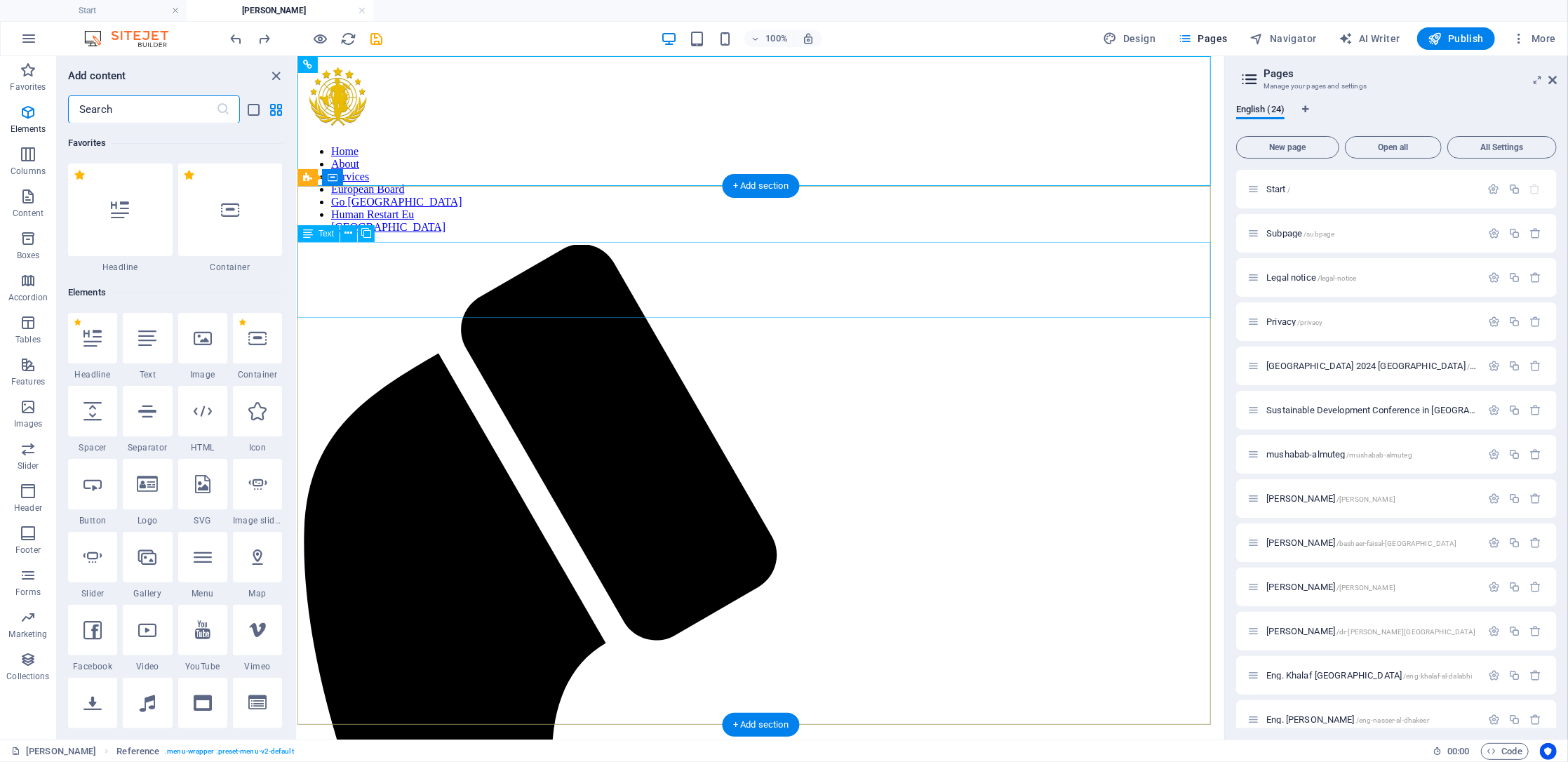
scroll to position [2455, 0]
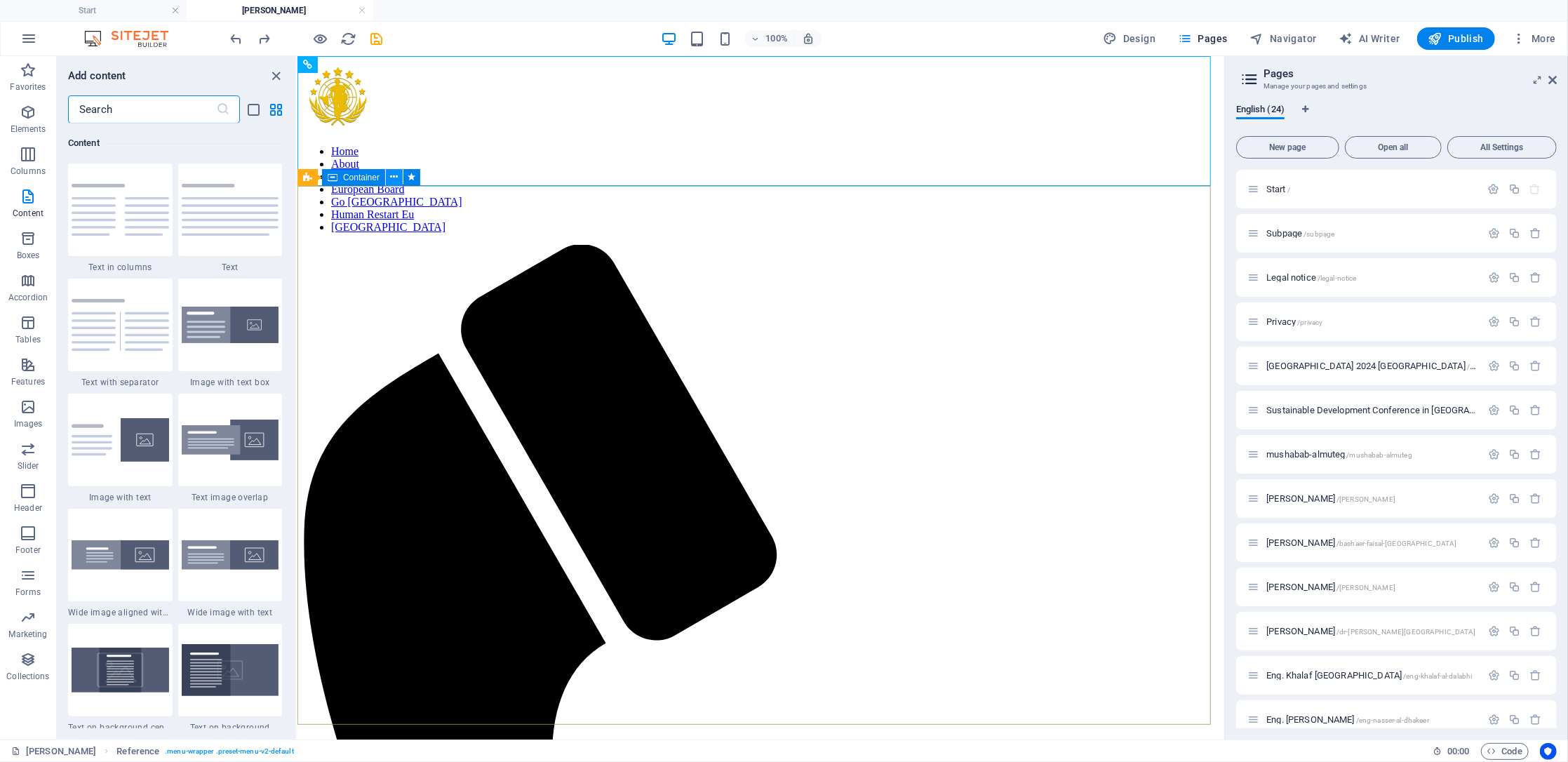
click at [397, 178] on icon at bounding box center [394, 177] width 8 height 15
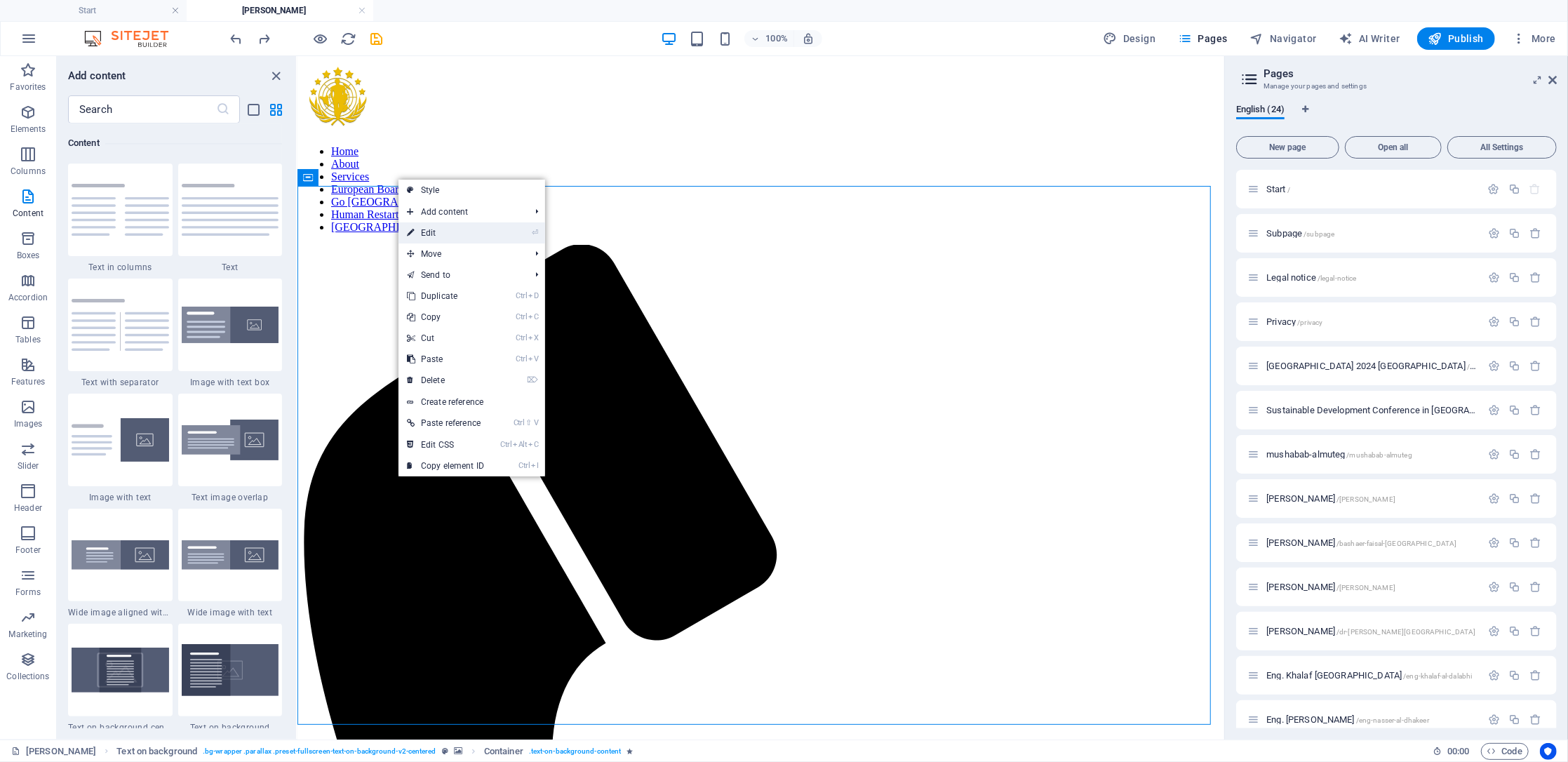
click at [444, 226] on link "⏎ Edit" at bounding box center [445, 233] width 94 height 21
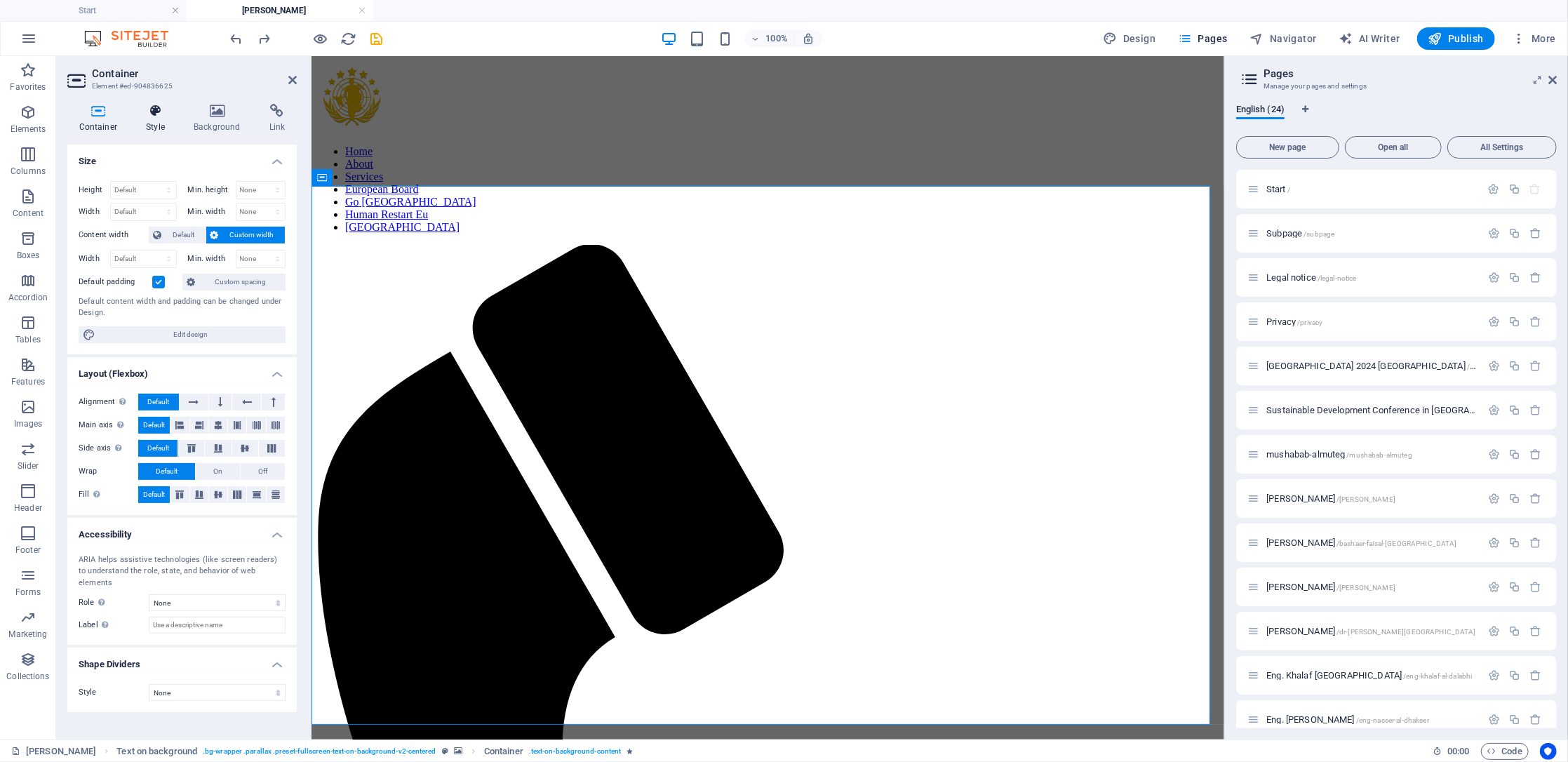
click at [158, 116] on icon at bounding box center [156, 111] width 42 height 14
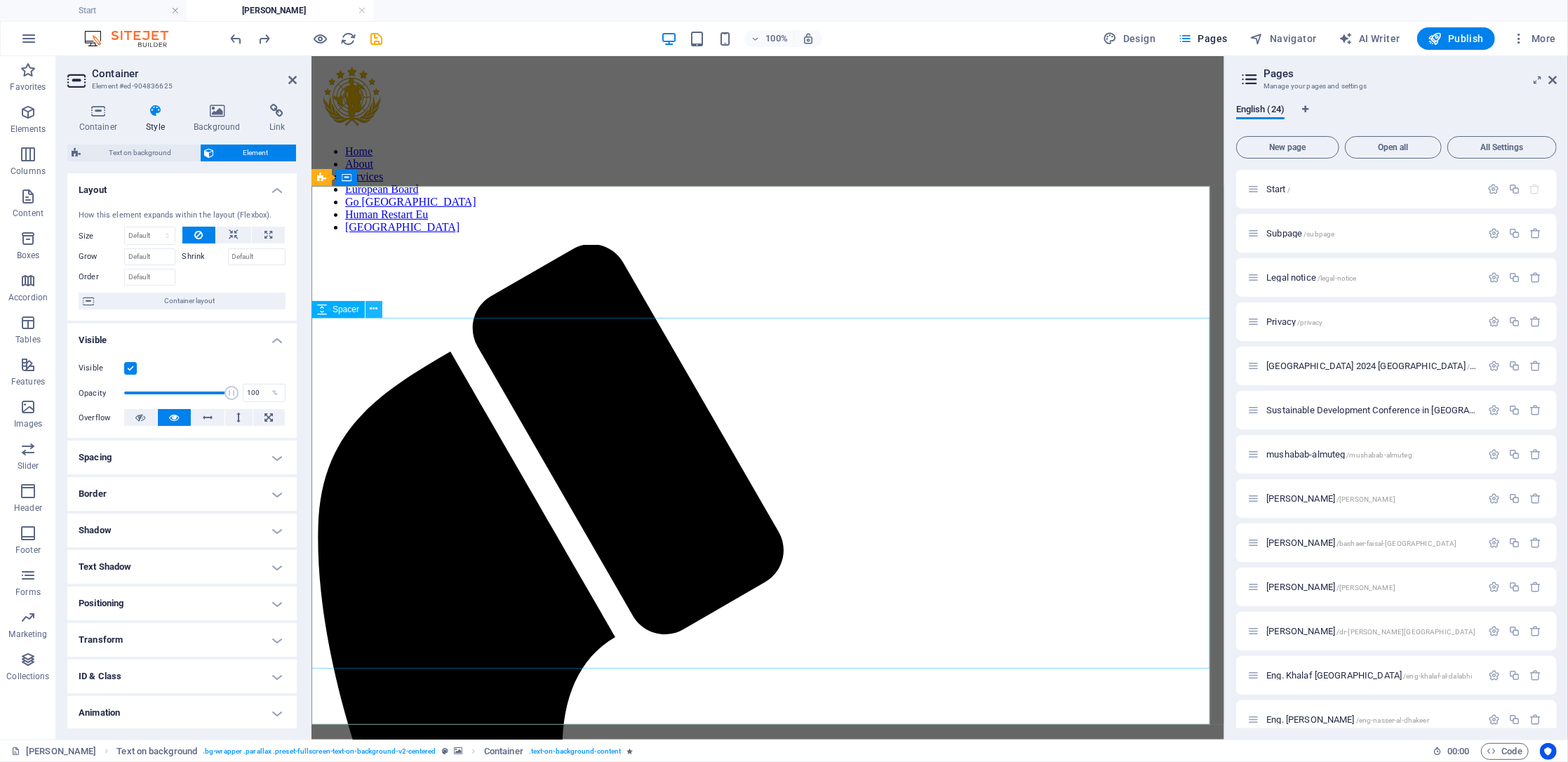
click at [379, 314] on button at bounding box center [374, 309] width 17 height 17
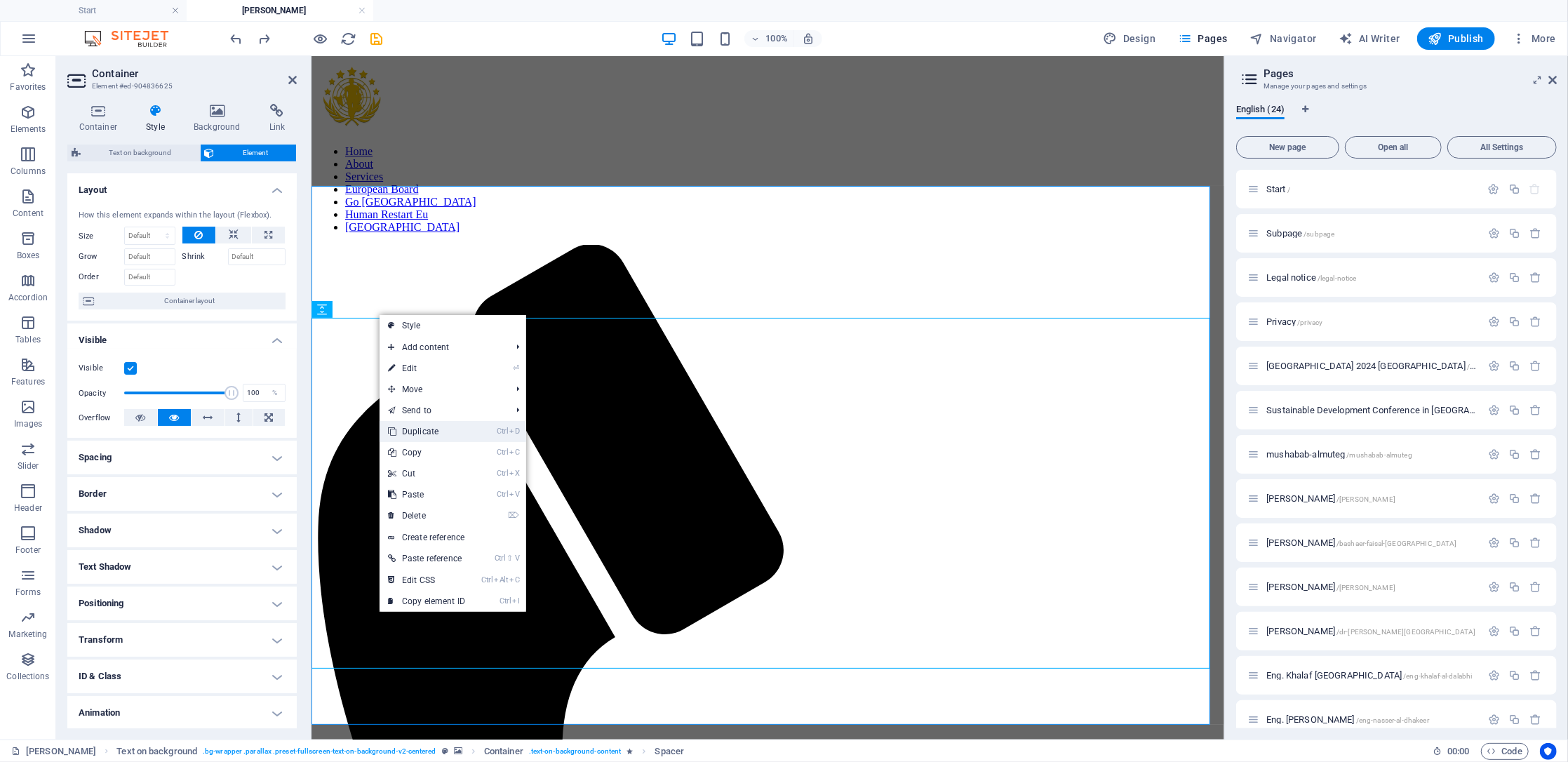
click at [434, 437] on link "Ctrl D Duplicate" at bounding box center [426, 431] width 94 height 21
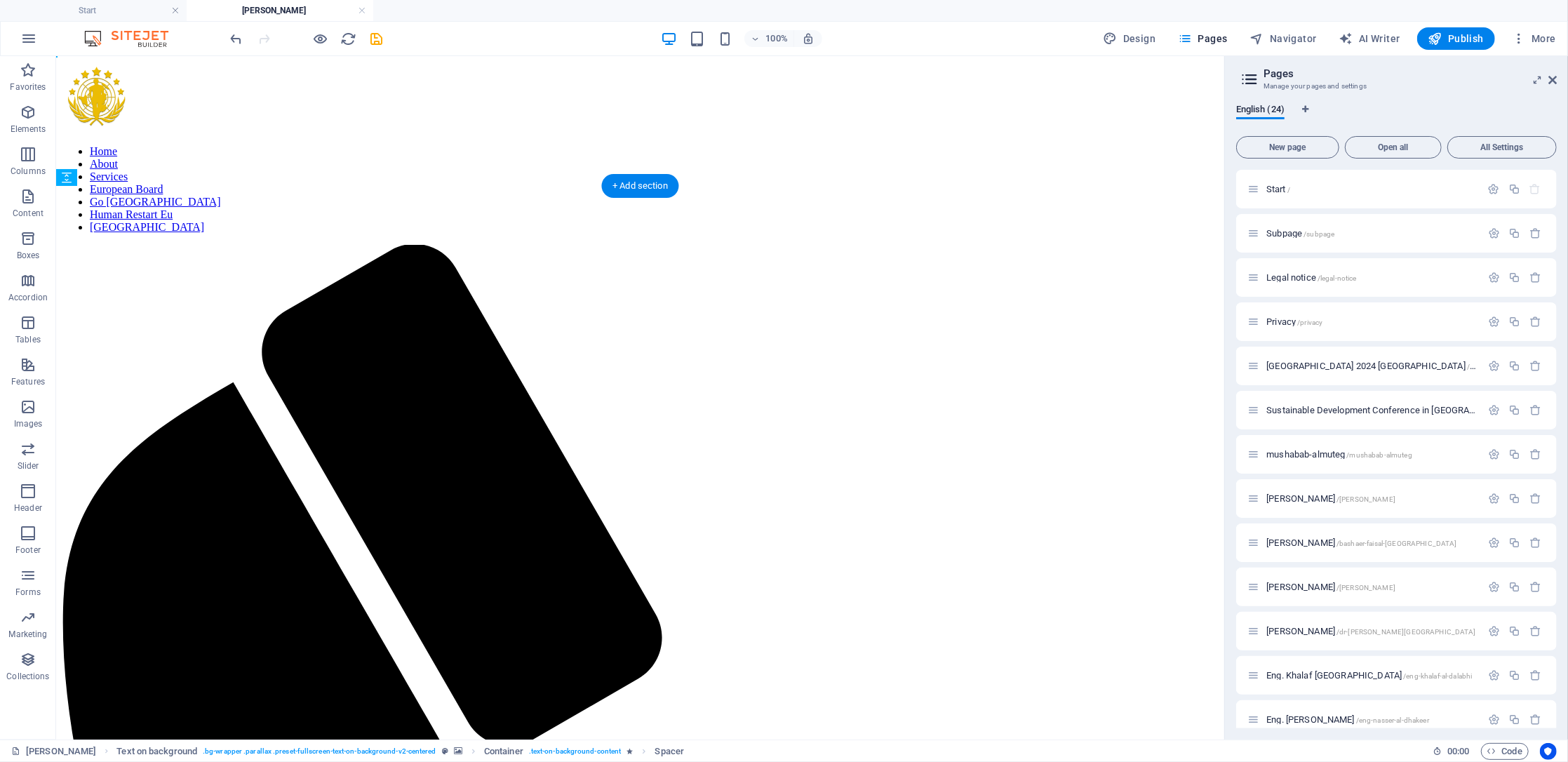
drag, startPoint x: 396, startPoint y: 449, endPoint x: 645, endPoint y: 255, distance: 315.7
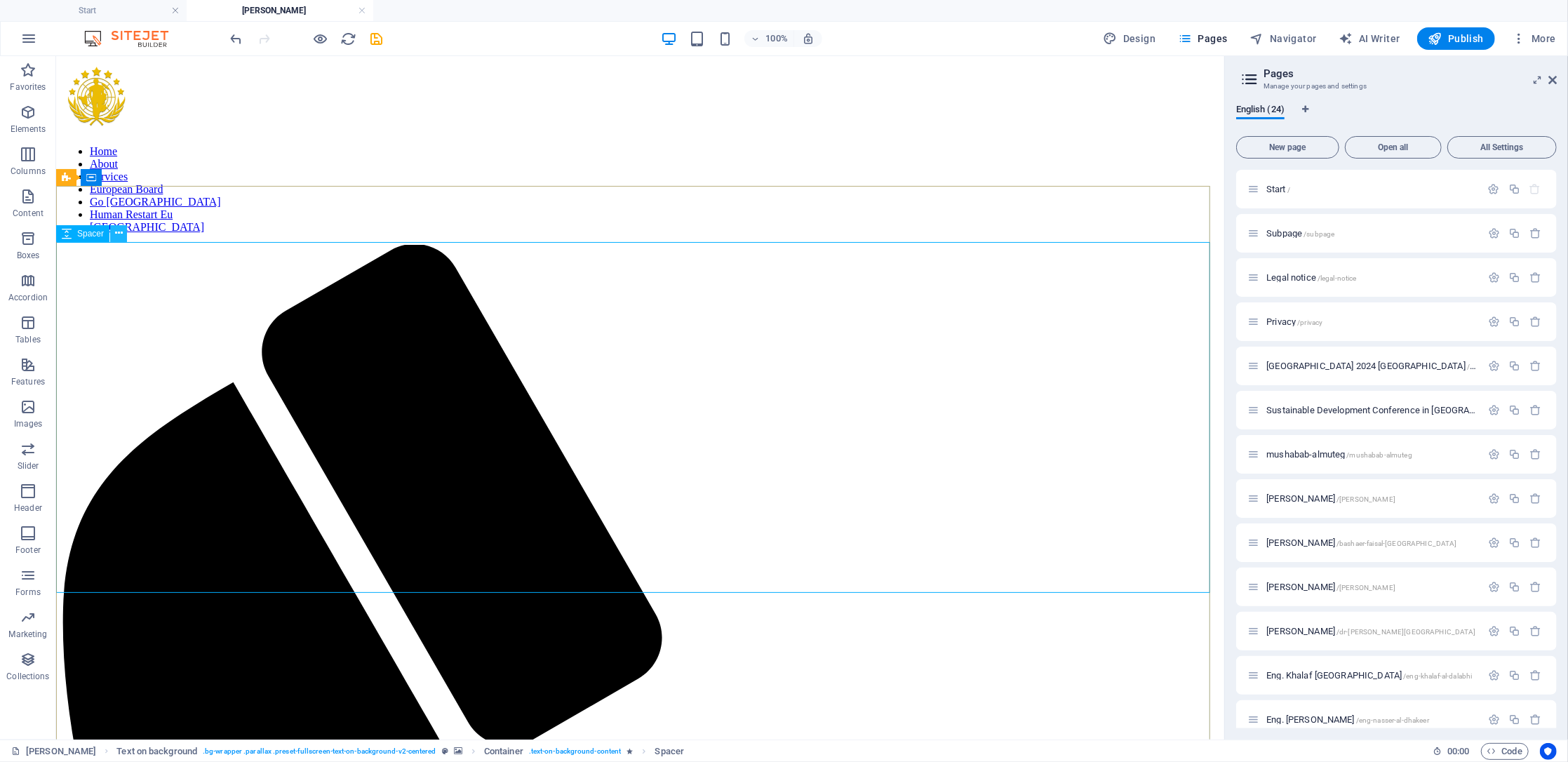
click at [118, 231] on icon at bounding box center [119, 233] width 8 height 15
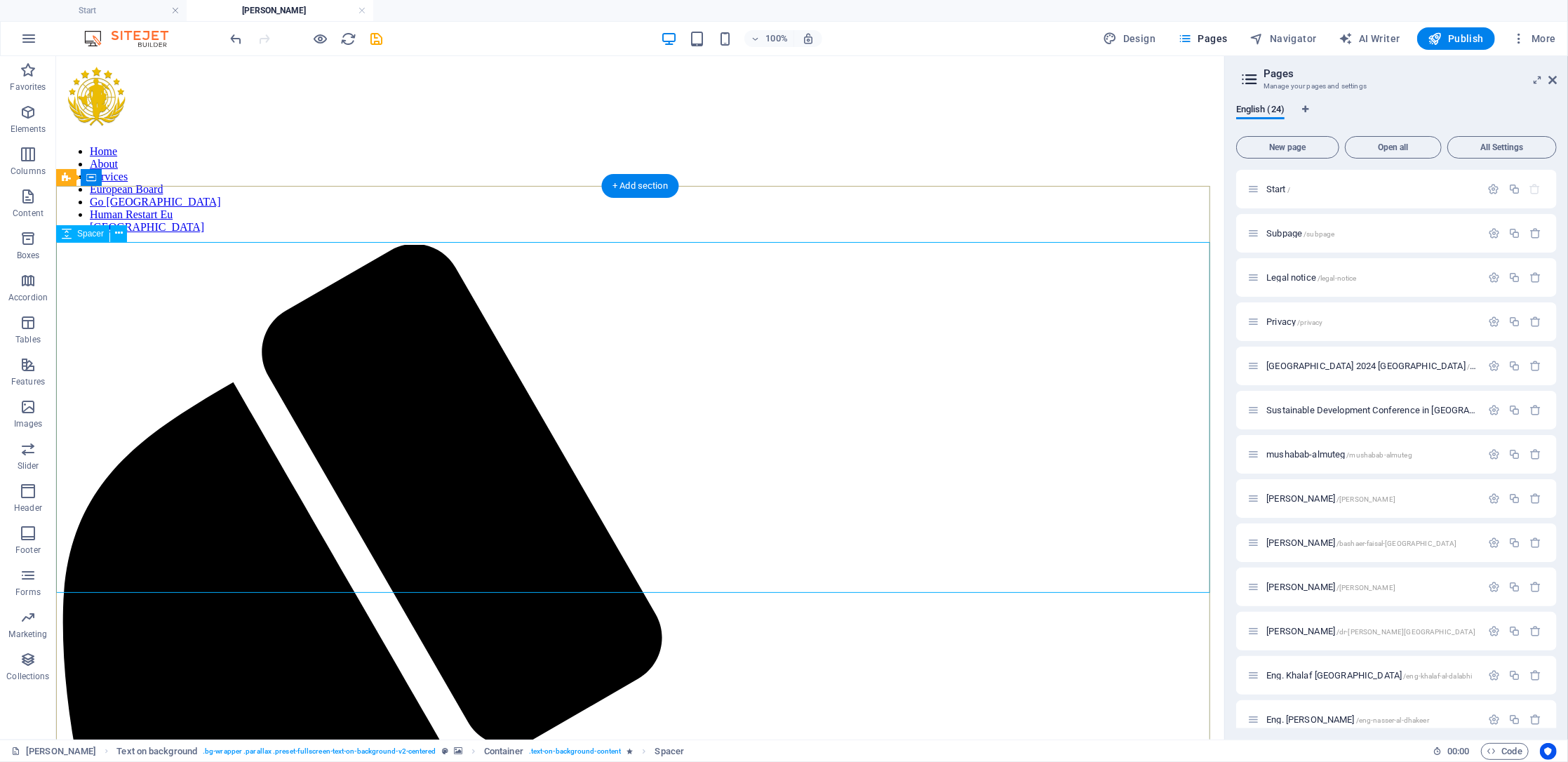
select select "px"
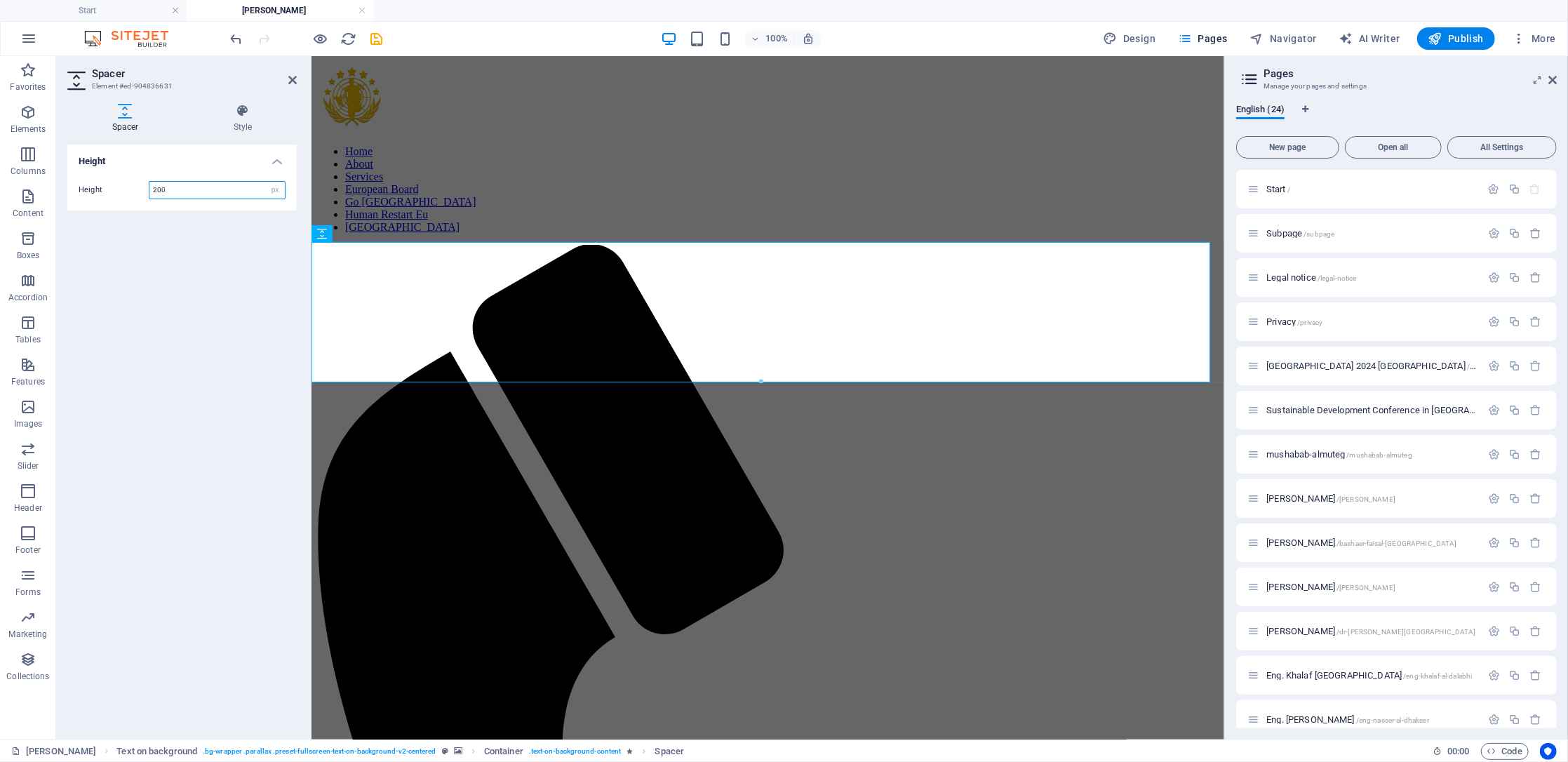
click at [183, 190] on input "200" at bounding box center [218, 190] width 136 height 17
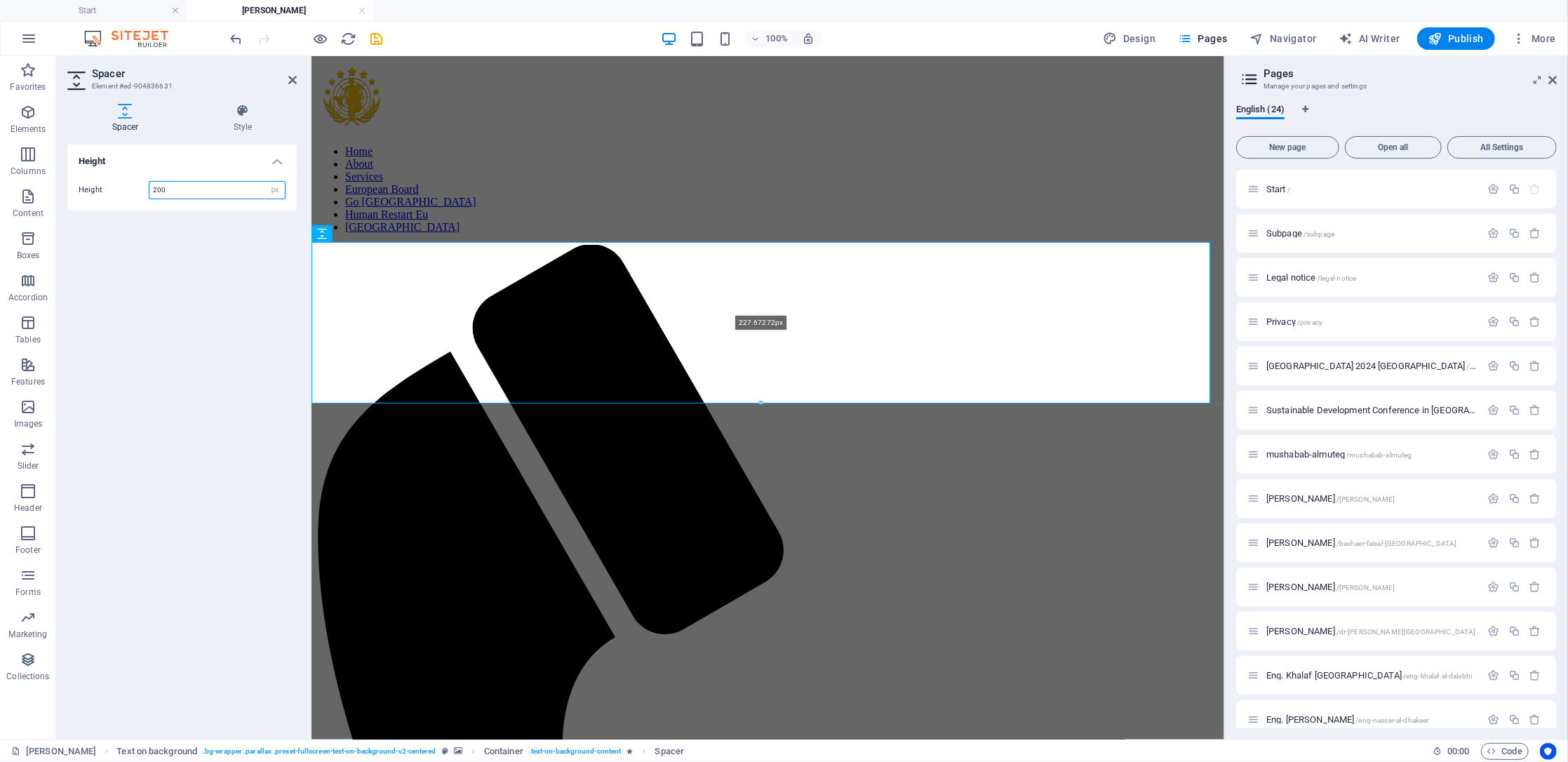
drag, startPoint x: 756, startPoint y: 380, endPoint x: 464, endPoint y: 664, distance: 407.3
click at [757, 401] on div at bounding box center [761, 402] width 898 height 5
type input "227"
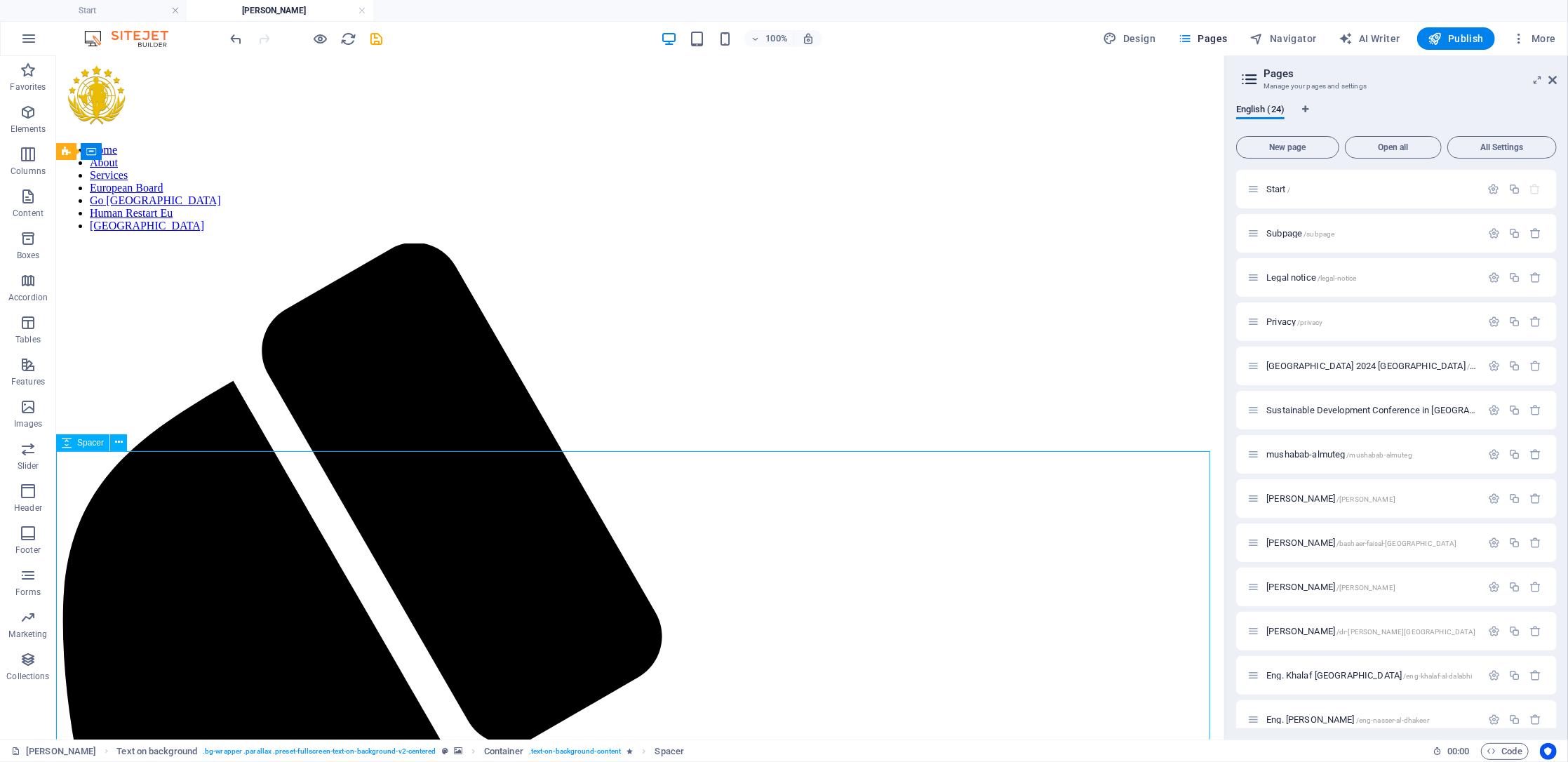
scroll to position [187, 0]
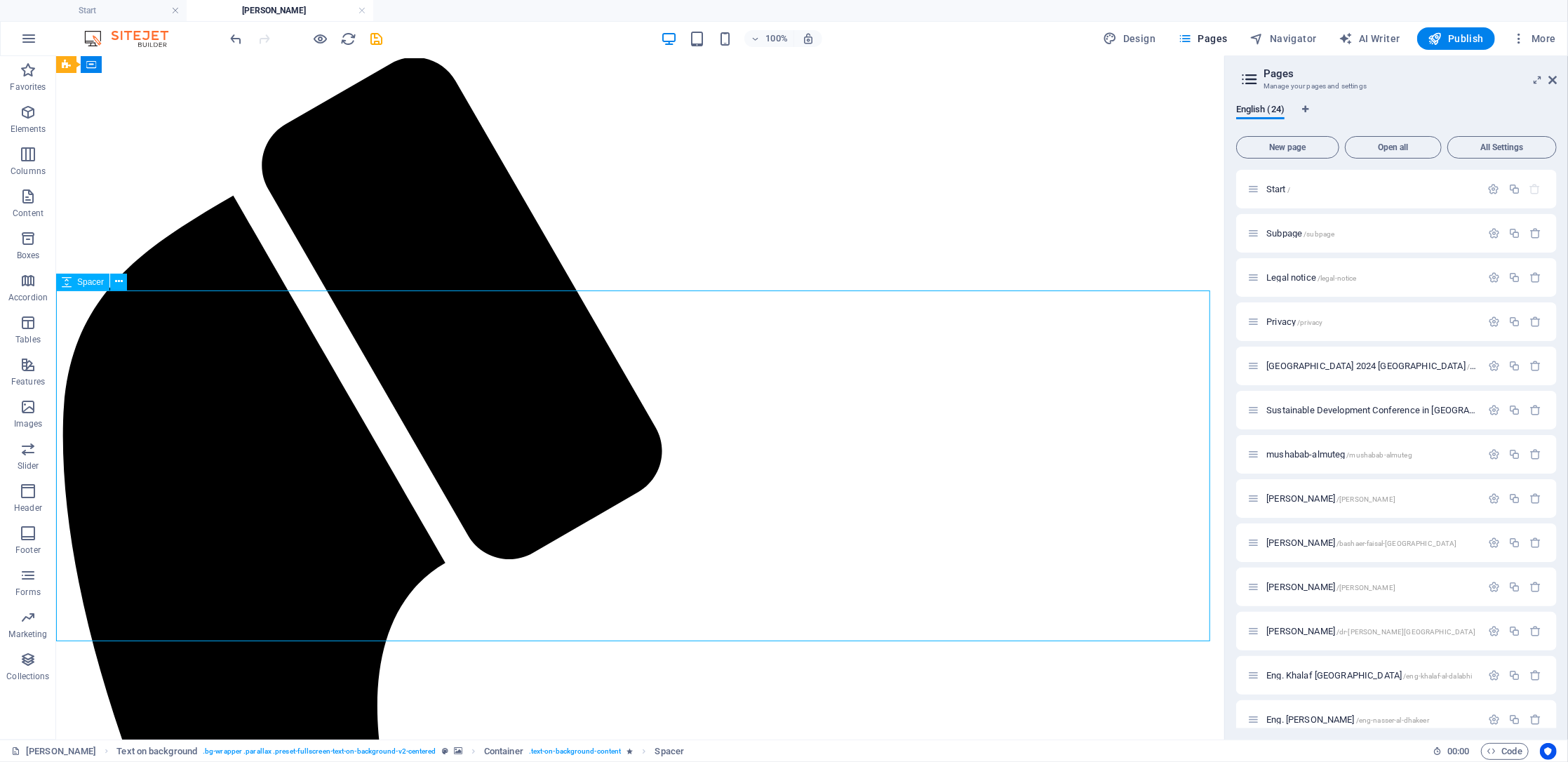
select select "px"
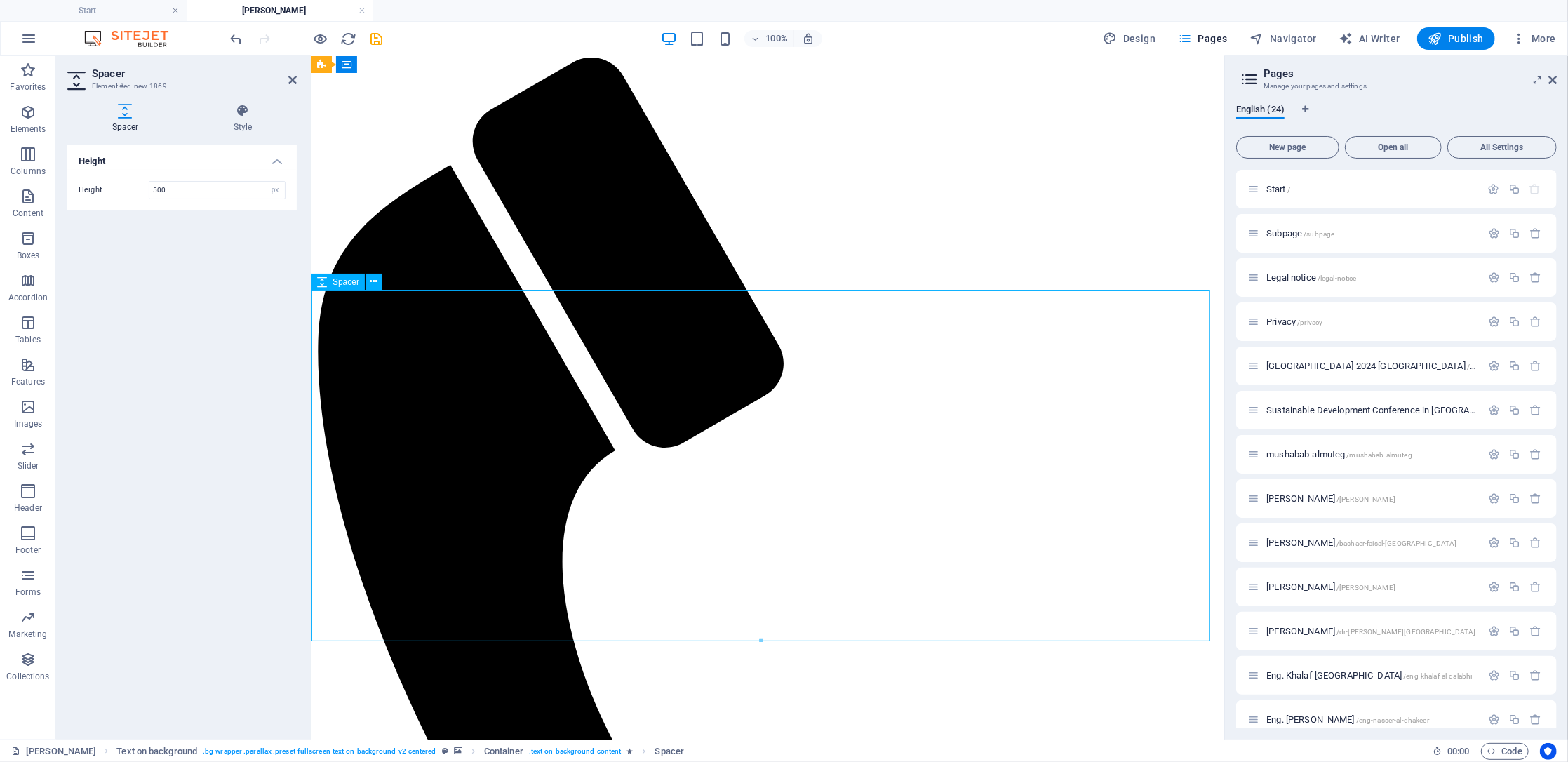
drag, startPoint x: 765, startPoint y: 635, endPoint x: 769, endPoint y: 615, distance: 20.4
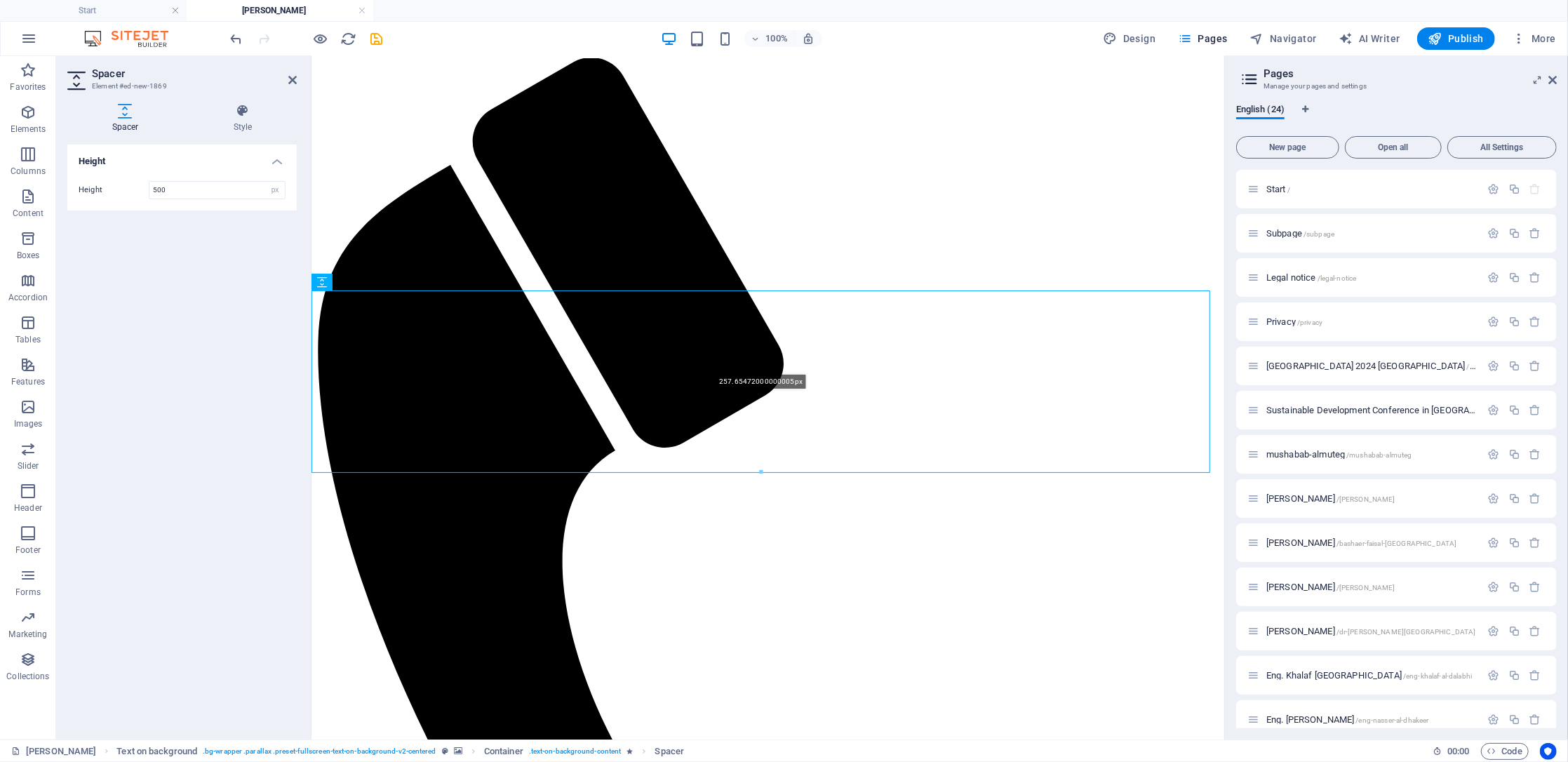
drag, startPoint x: 758, startPoint y: 640, endPoint x: 450, endPoint y: 426, distance: 375.0
click at [762, 473] on div at bounding box center [761, 472] width 898 height 5
type input "257"
click at [299, 77] on aside "Spacer Element #ed-new-1869 Spacer Style Height Height 257 px rem vh vw Text on…" at bounding box center [184, 397] width 256 height 683
drag, startPoint x: 295, startPoint y: 77, endPoint x: 285, endPoint y: 55, distance: 24.2
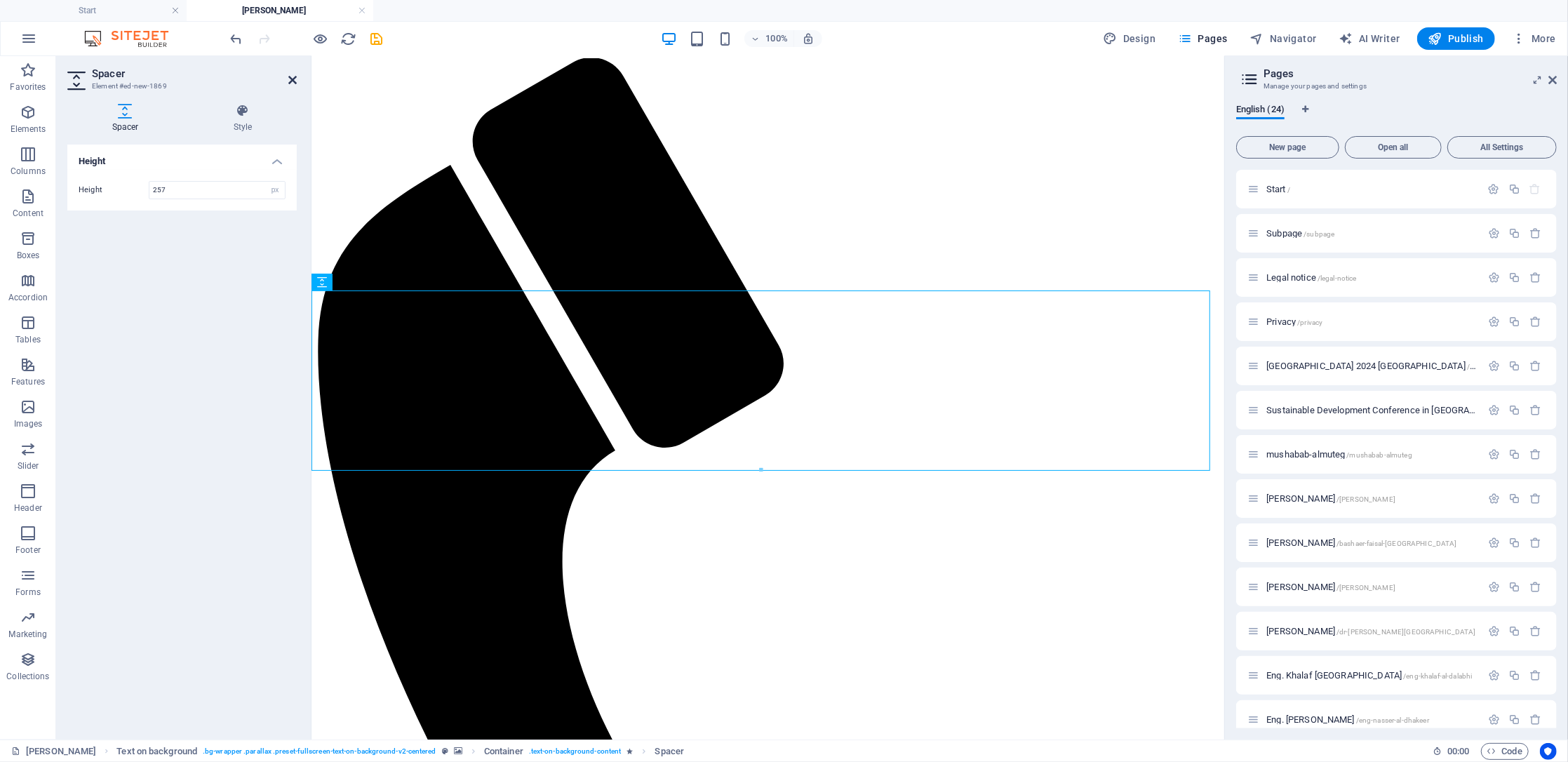
click at [295, 77] on icon at bounding box center [293, 79] width 8 height 11
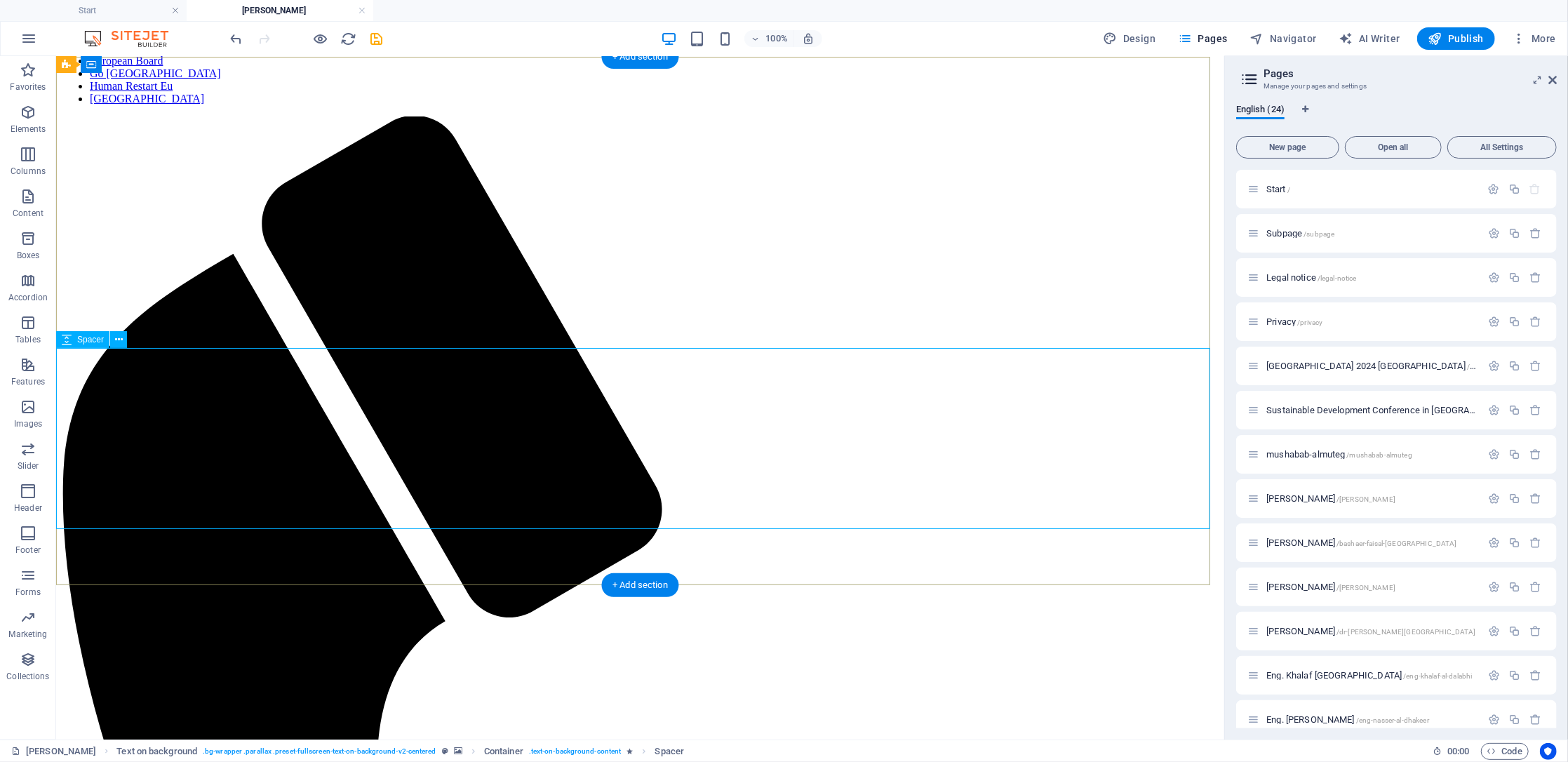
scroll to position [0, 0]
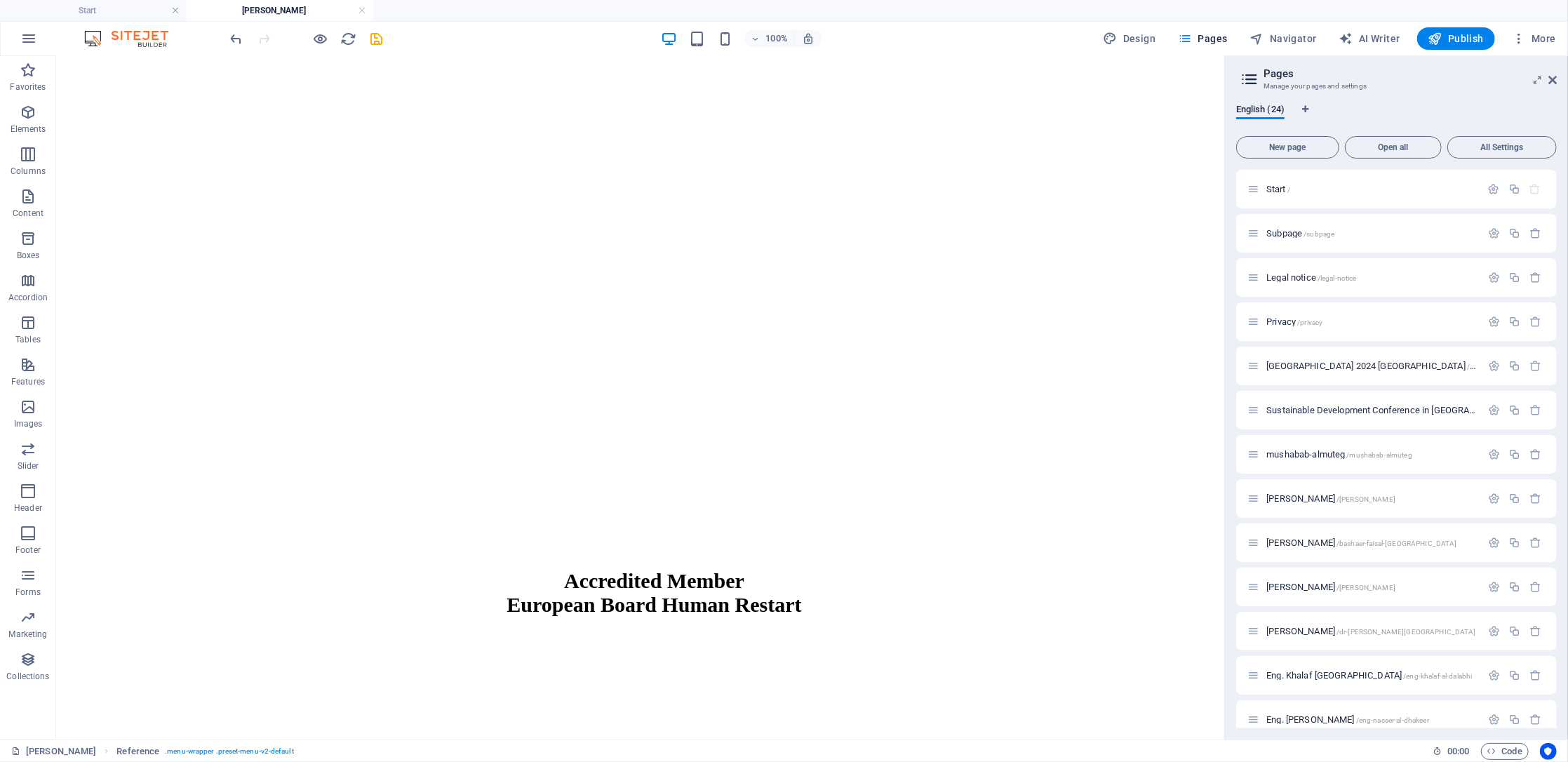
scroll to position [2027, 0]
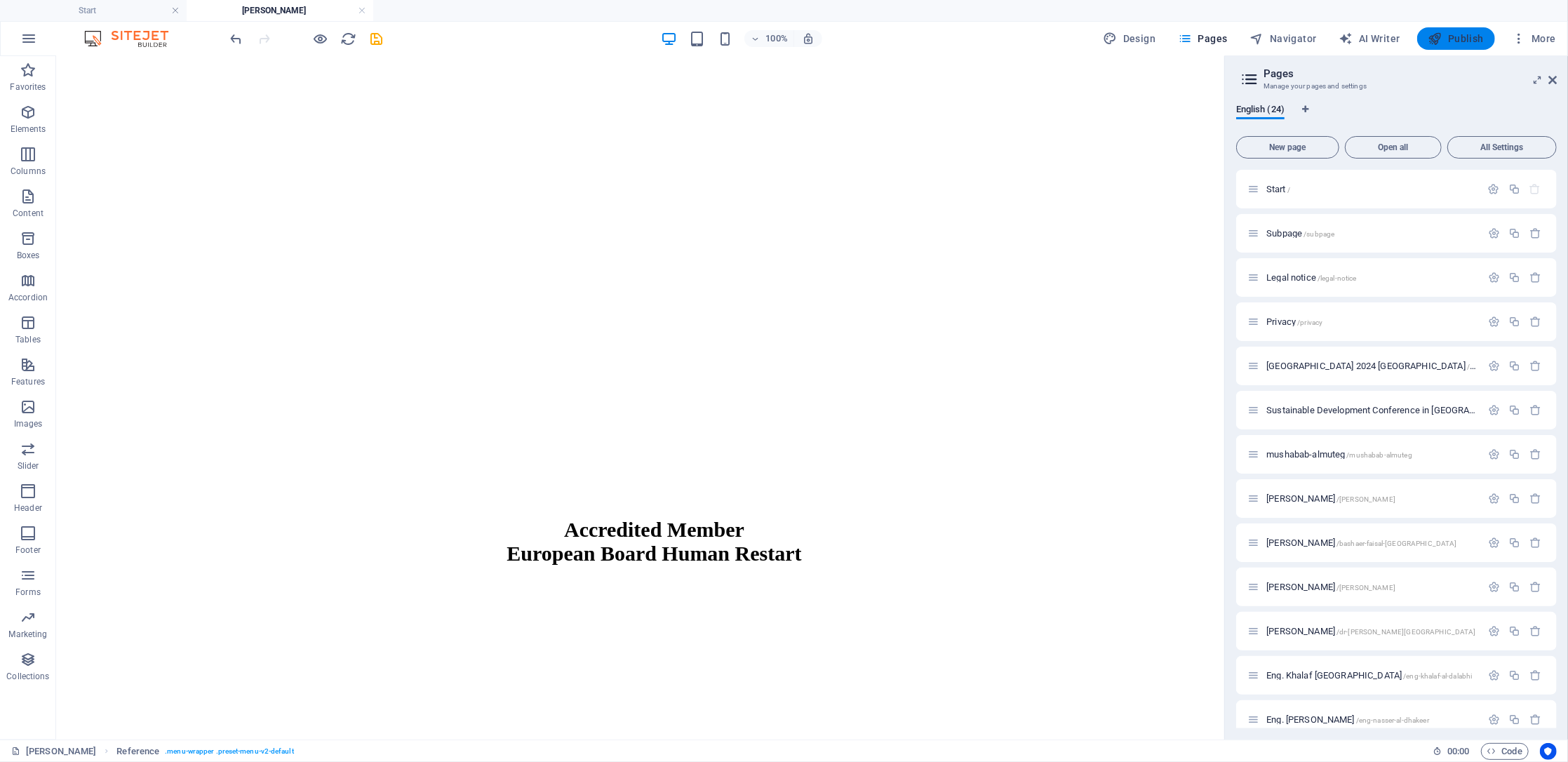
click at [1471, 37] on span "Publish" at bounding box center [1456, 39] width 56 height 14
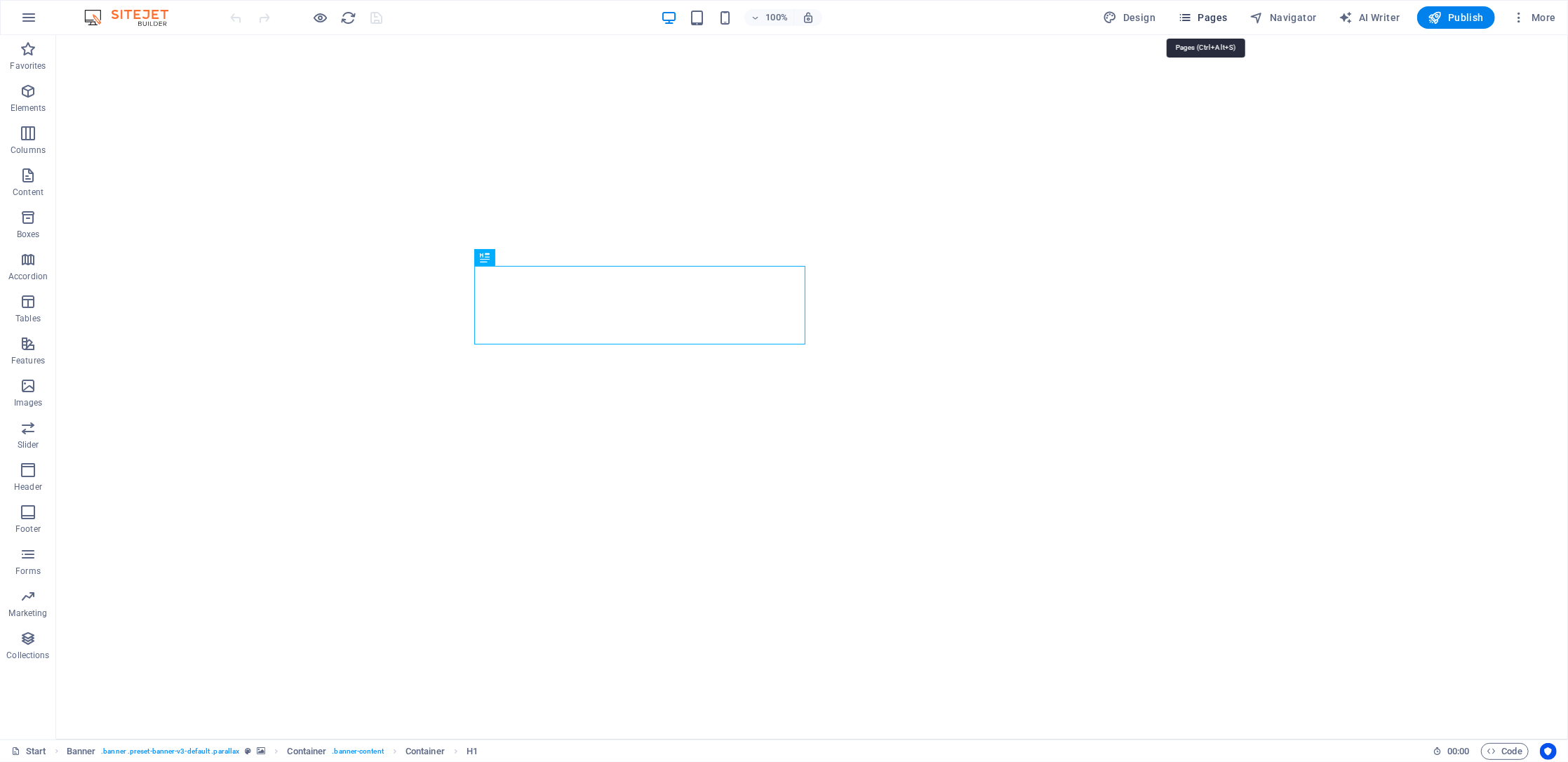
click at [1211, 14] on span "Pages" at bounding box center [1202, 18] width 49 height 14
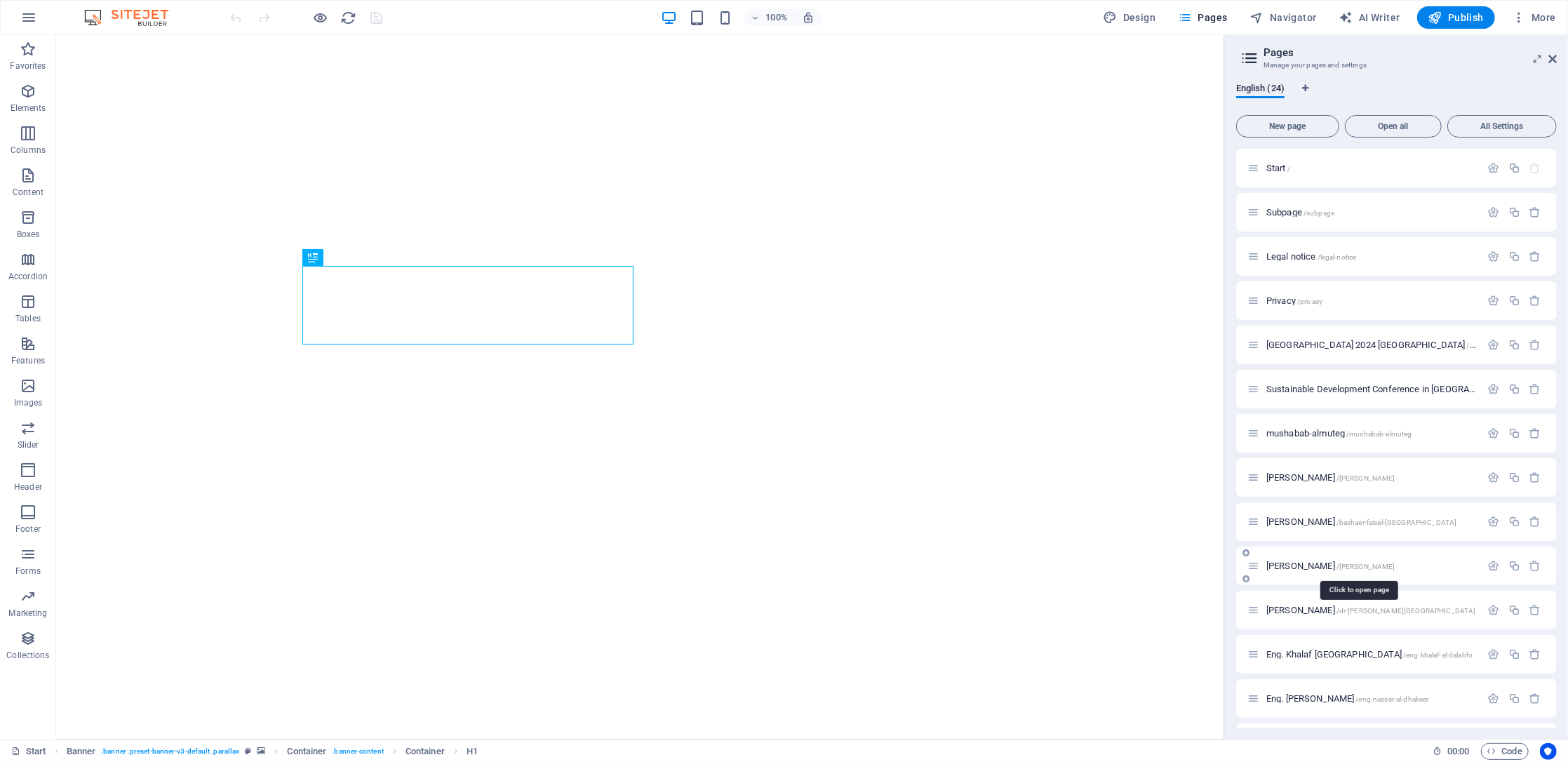
click at [1338, 563] on span "[PERSON_NAME] /[PERSON_NAME]" at bounding box center [1330, 565] width 129 height 11
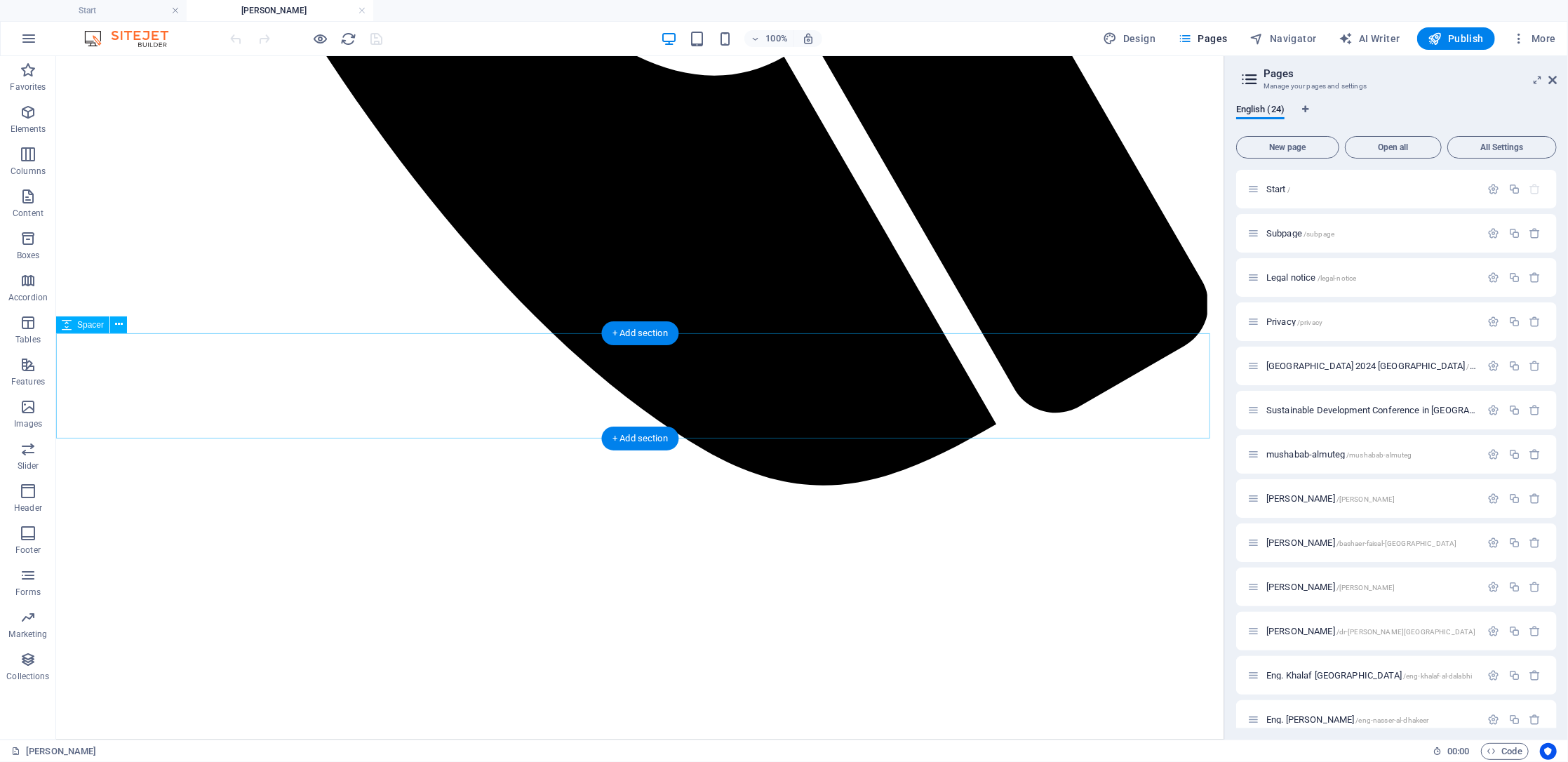
scroll to position [1254, 0]
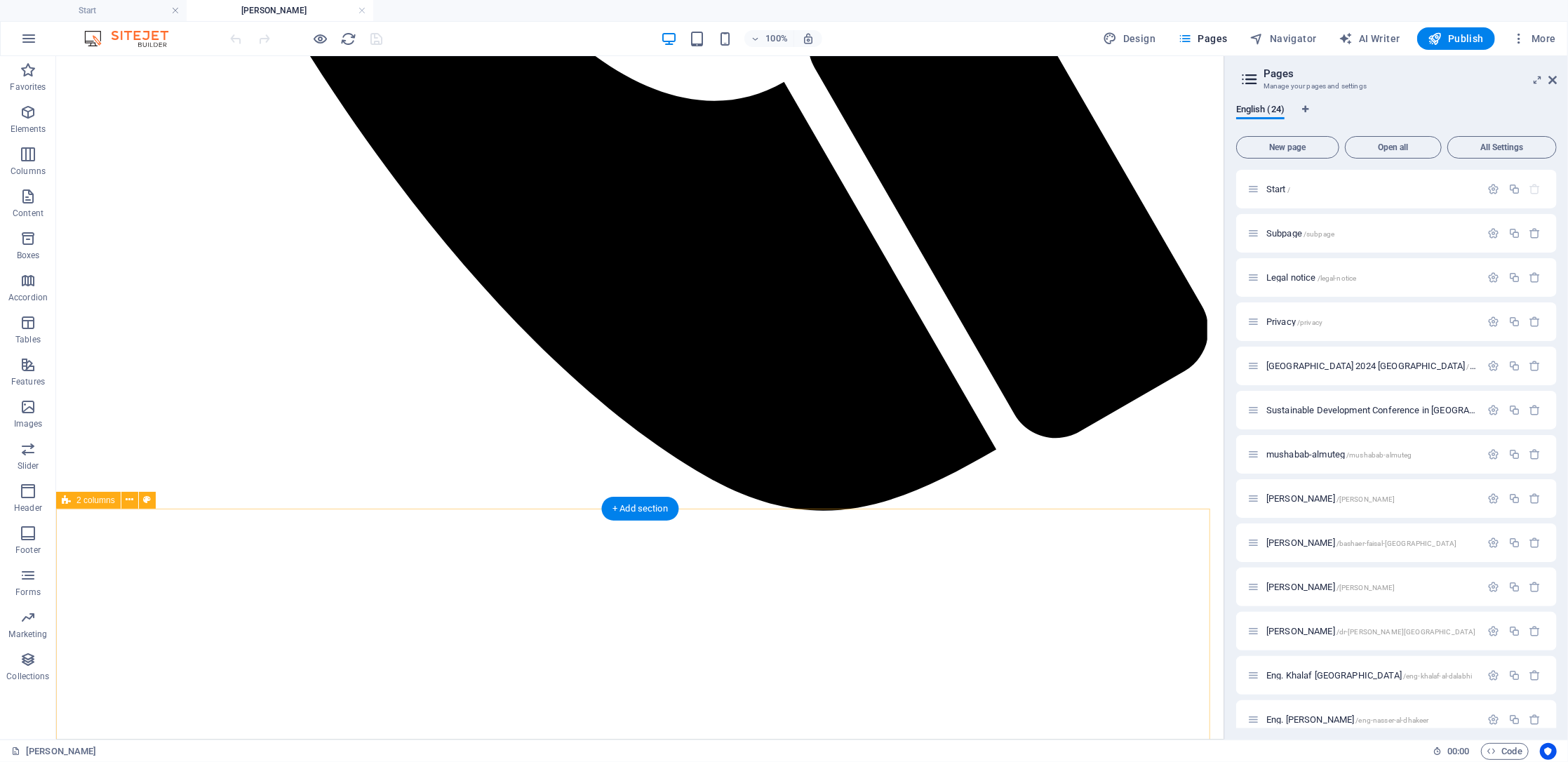
click at [127, 498] on icon at bounding box center [130, 499] width 8 height 15
click at [118, 322] on icon at bounding box center [119, 325] width 8 height 15
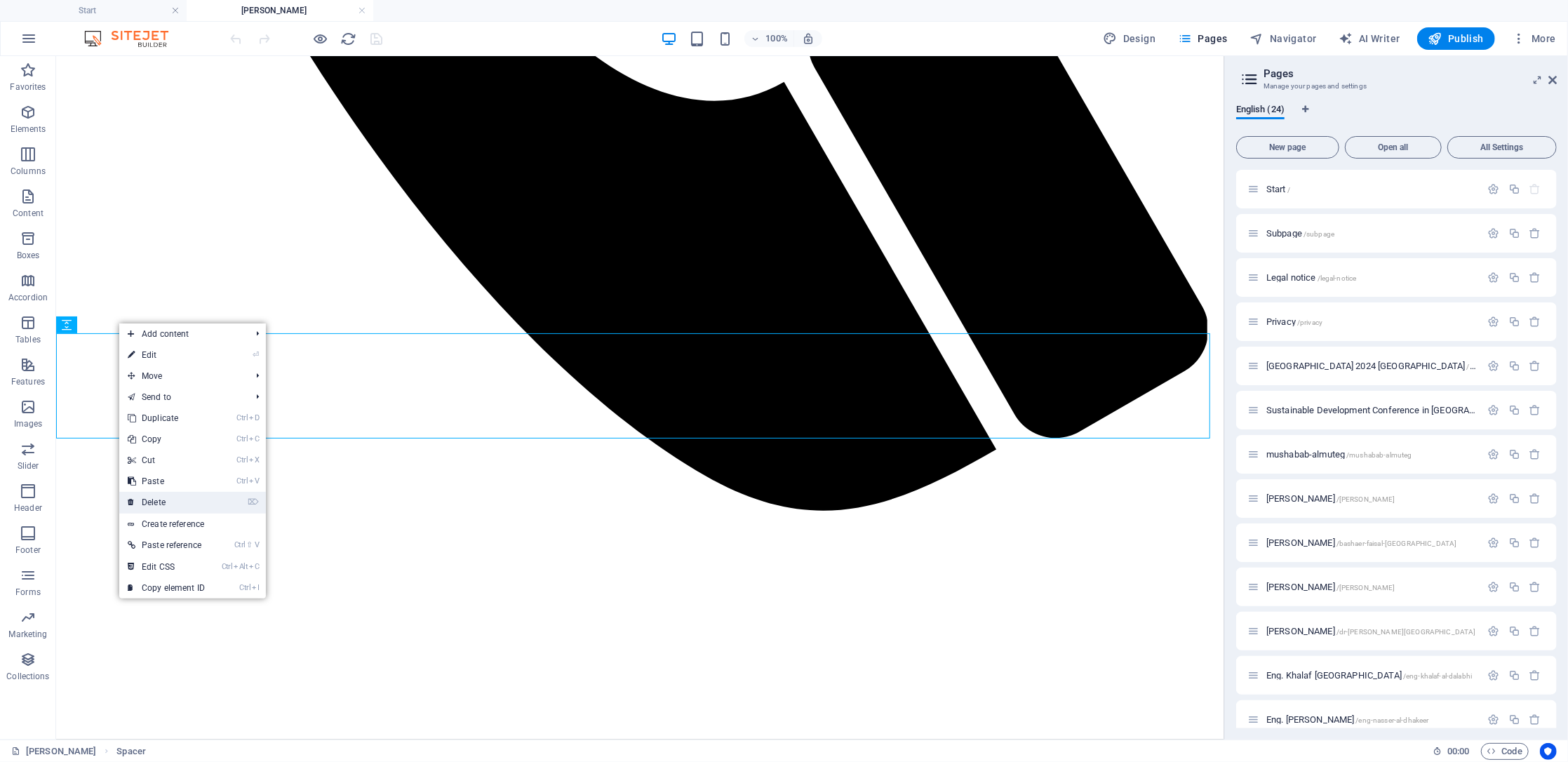
click at [176, 495] on link "⌦ Delete" at bounding box center [166, 501] width 94 height 21
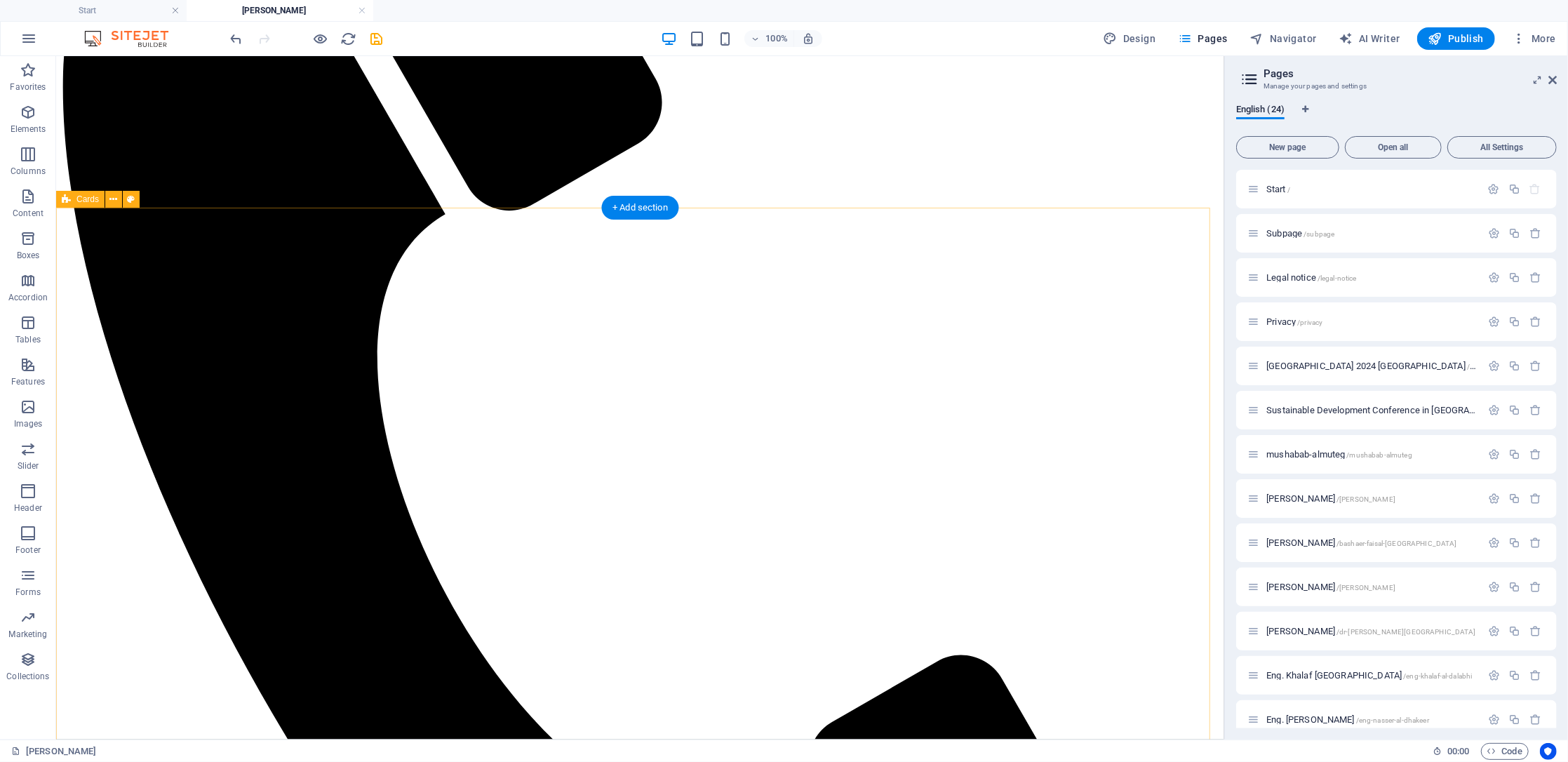
scroll to position [506, 0]
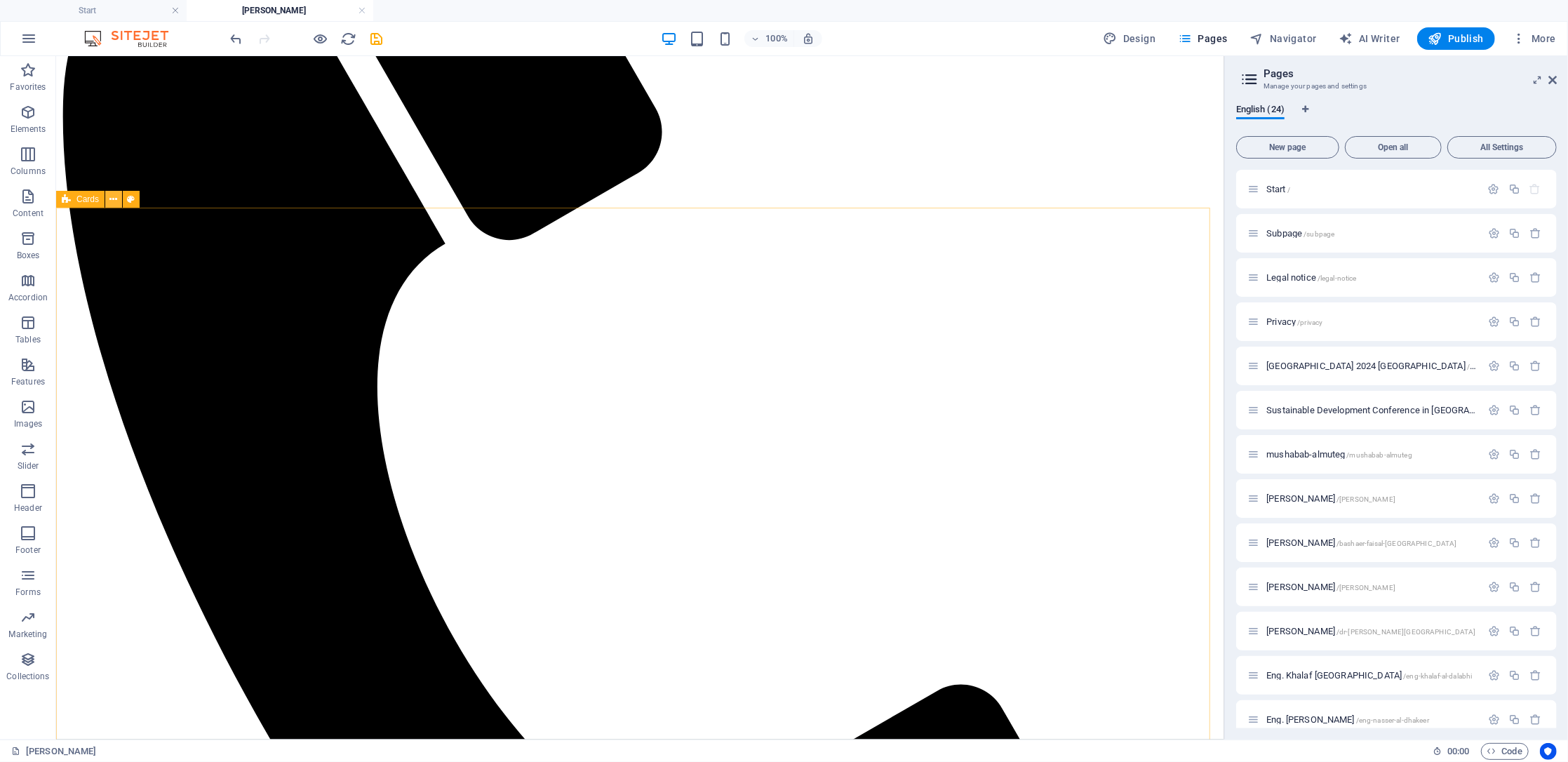
click at [114, 200] on icon at bounding box center [114, 199] width 8 height 15
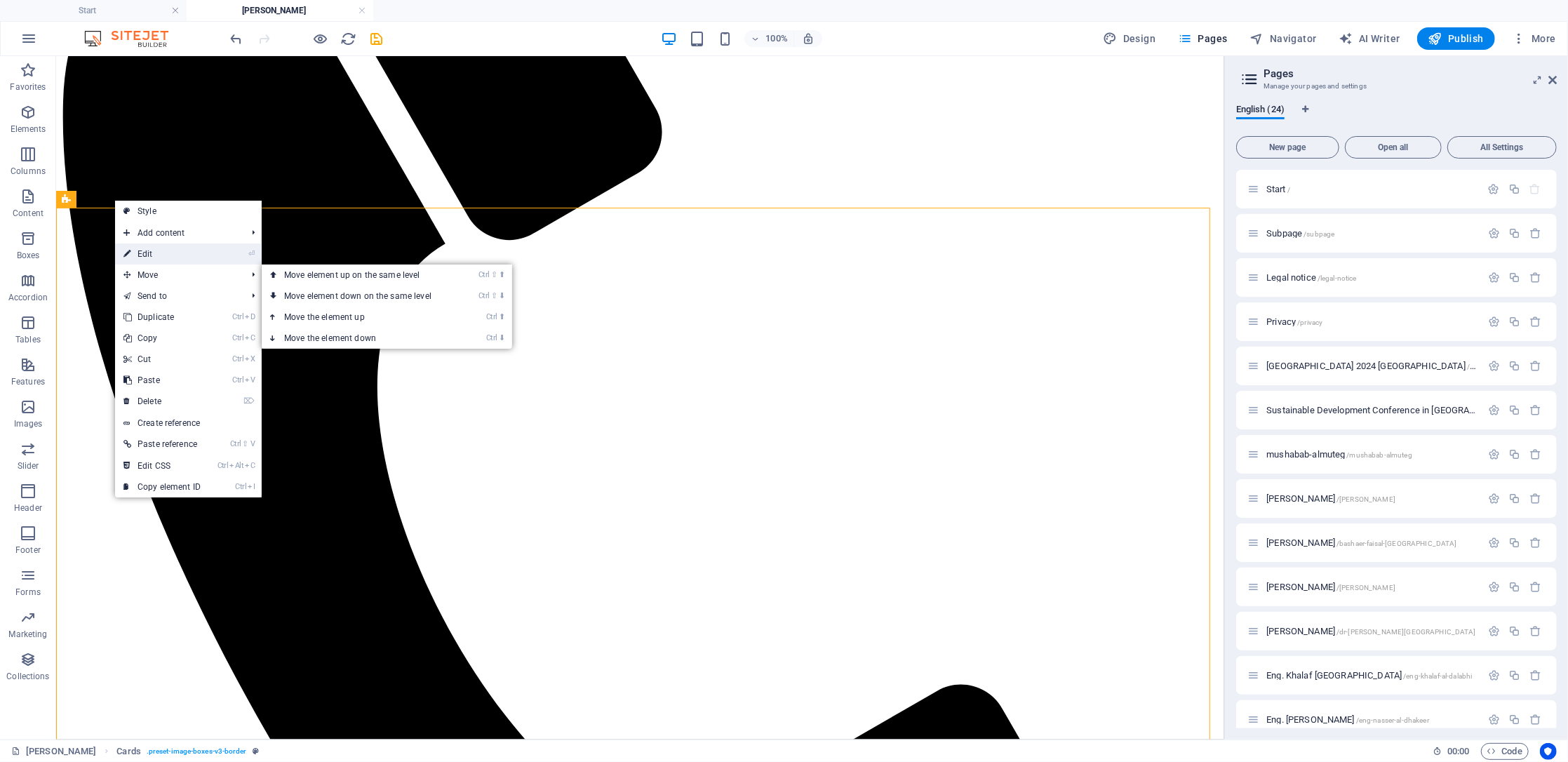
click at [178, 255] on link "⏎ Edit" at bounding box center [162, 254] width 94 height 21
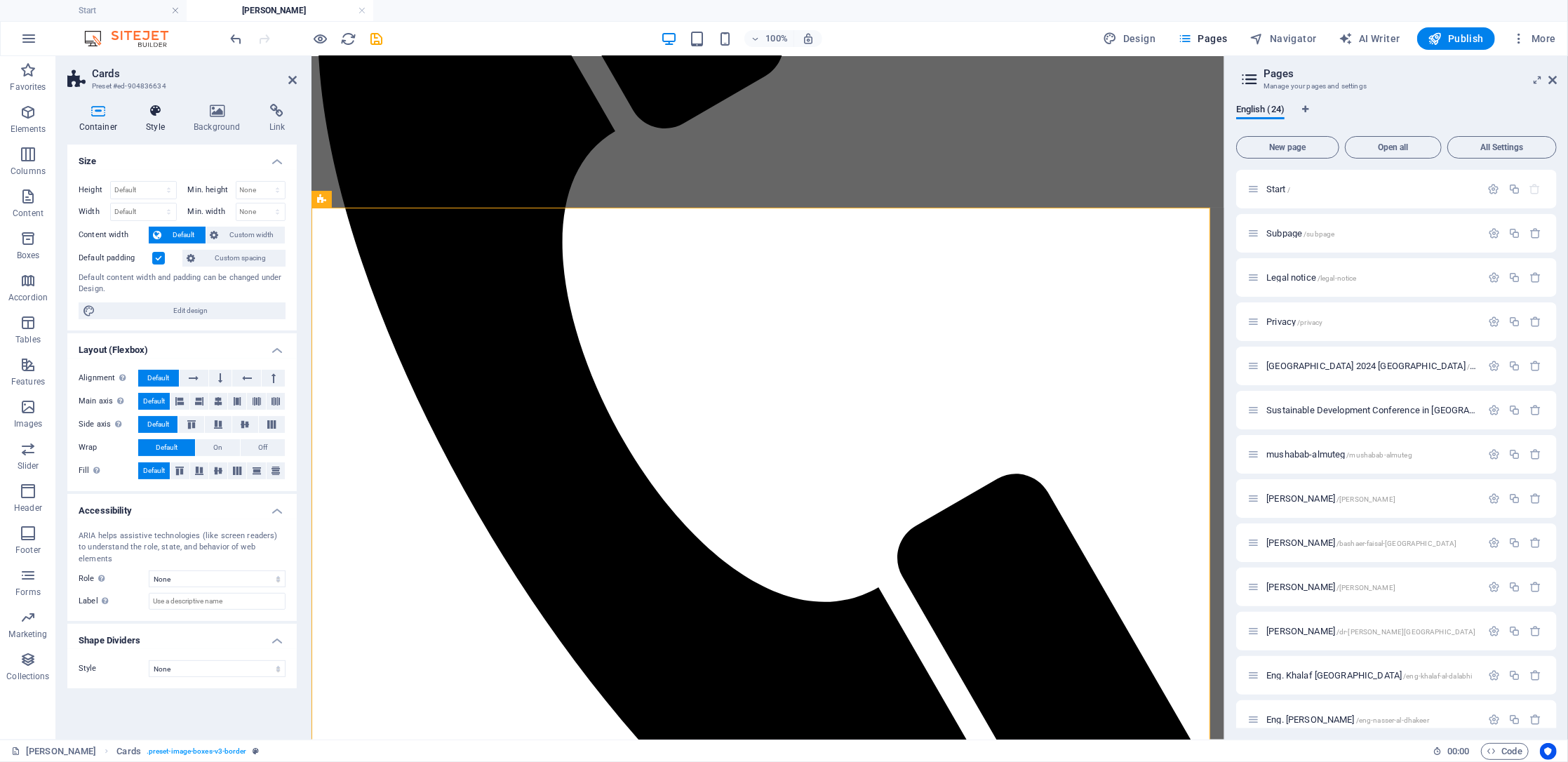
click at [149, 116] on icon at bounding box center [156, 111] width 42 height 14
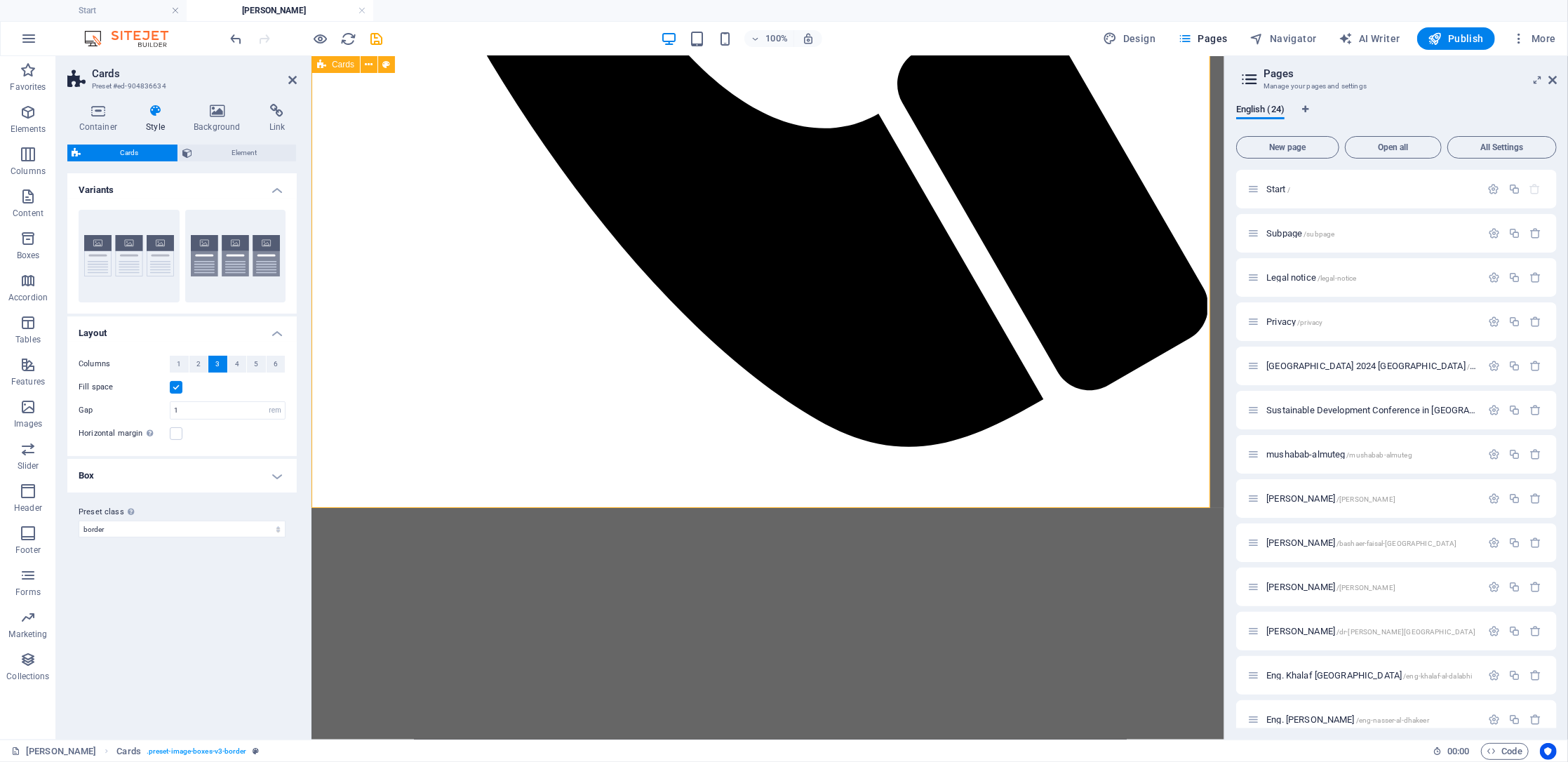
scroll to position [974, 0]
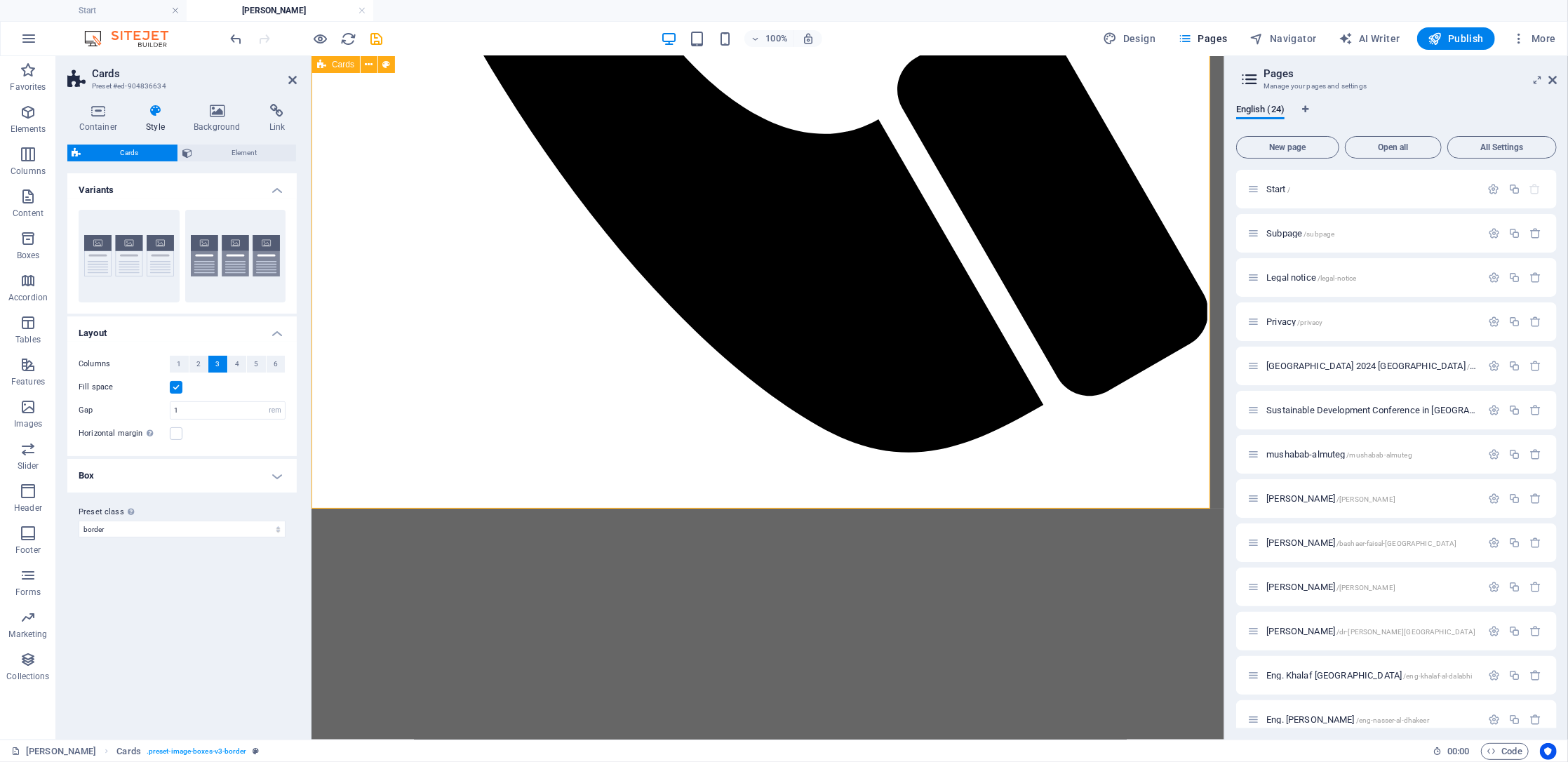
click at [293, 81] on icon at bounding box center [293, 79] width 8 height 11
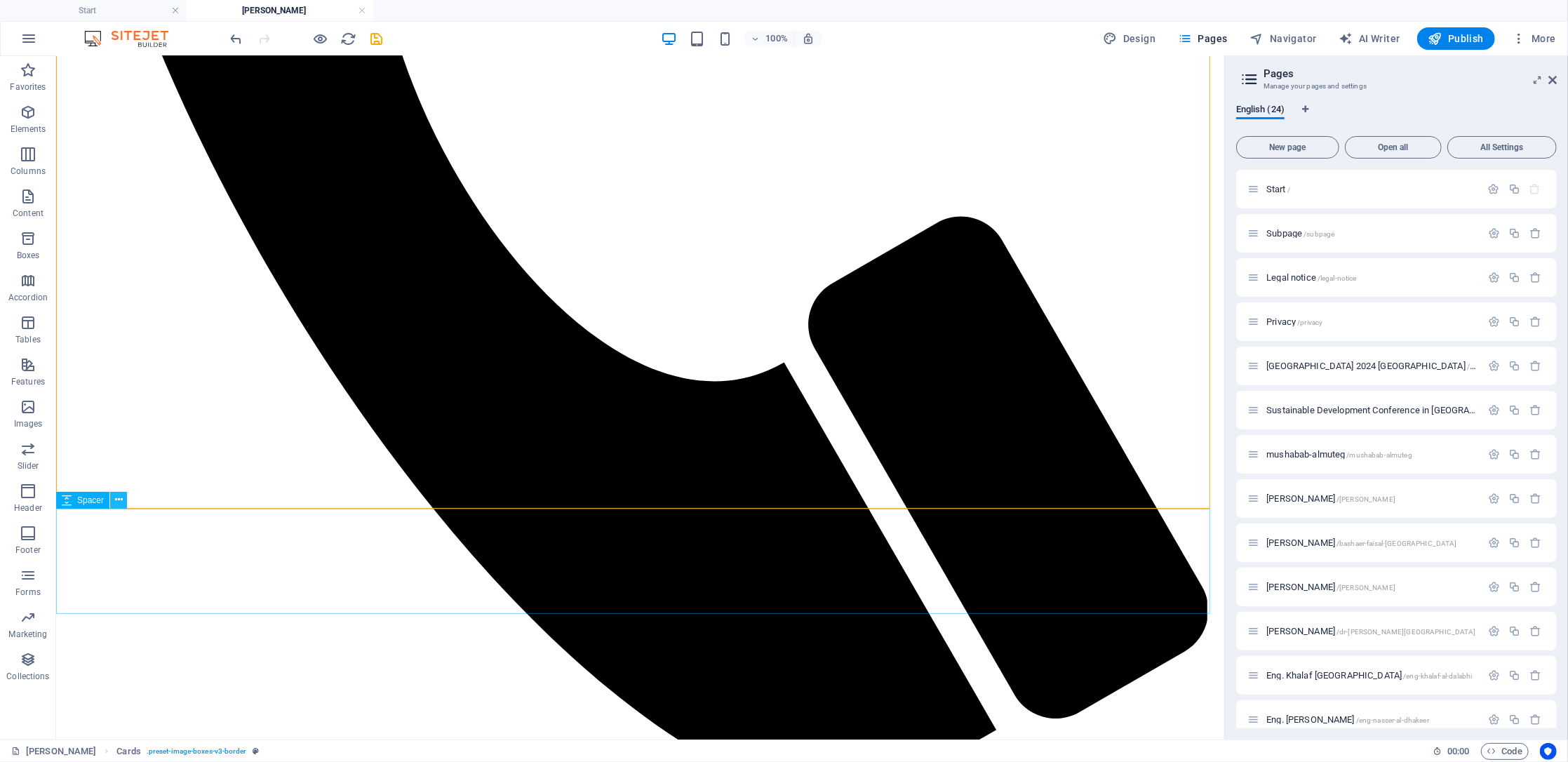
click at [117, 499] on icon at bounding box center [119, 499] width 8 height 15
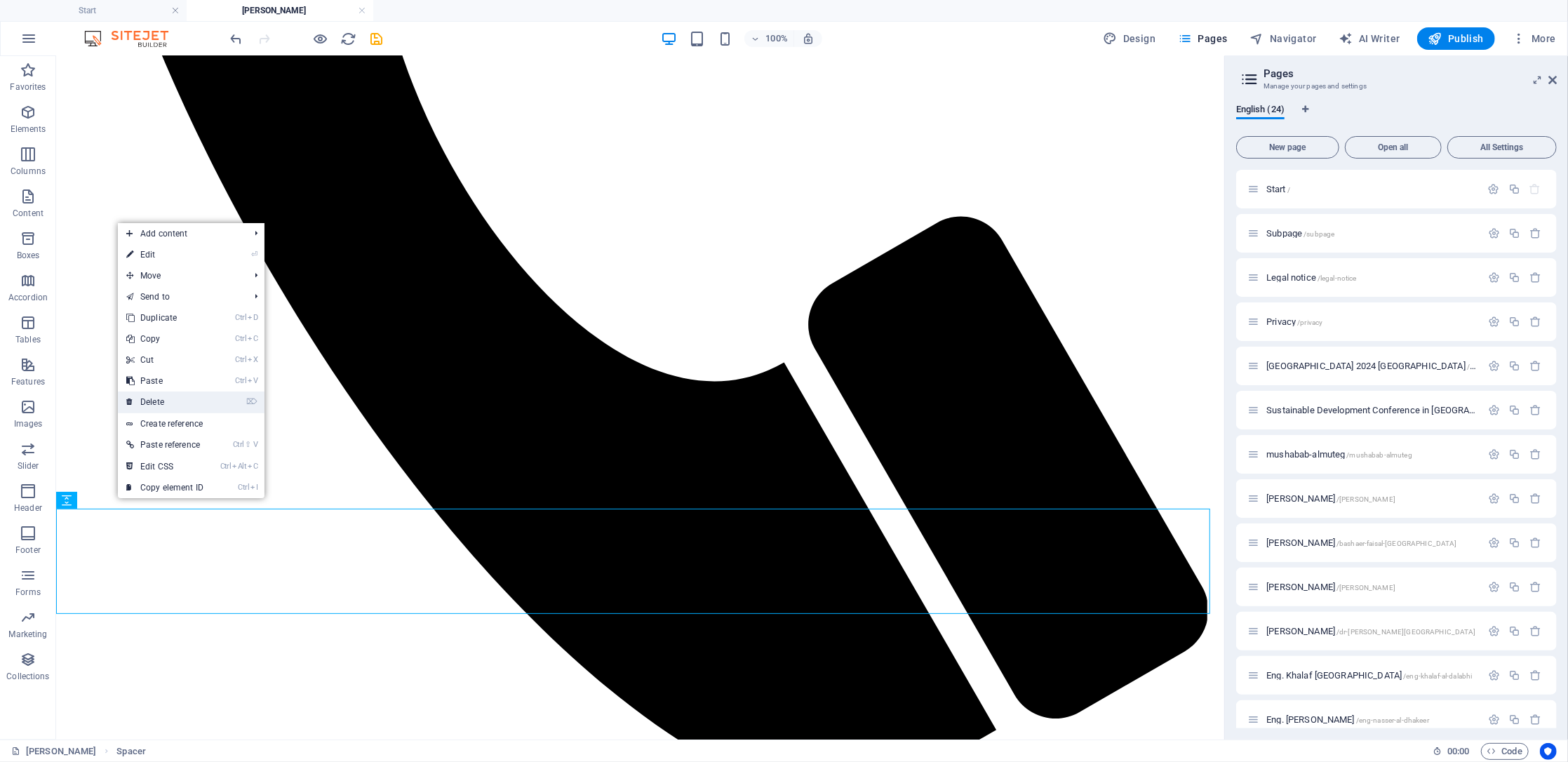
click at [183, 403] on link "⌦ Delete" at bounding box center [165, 401] width 94 height 21
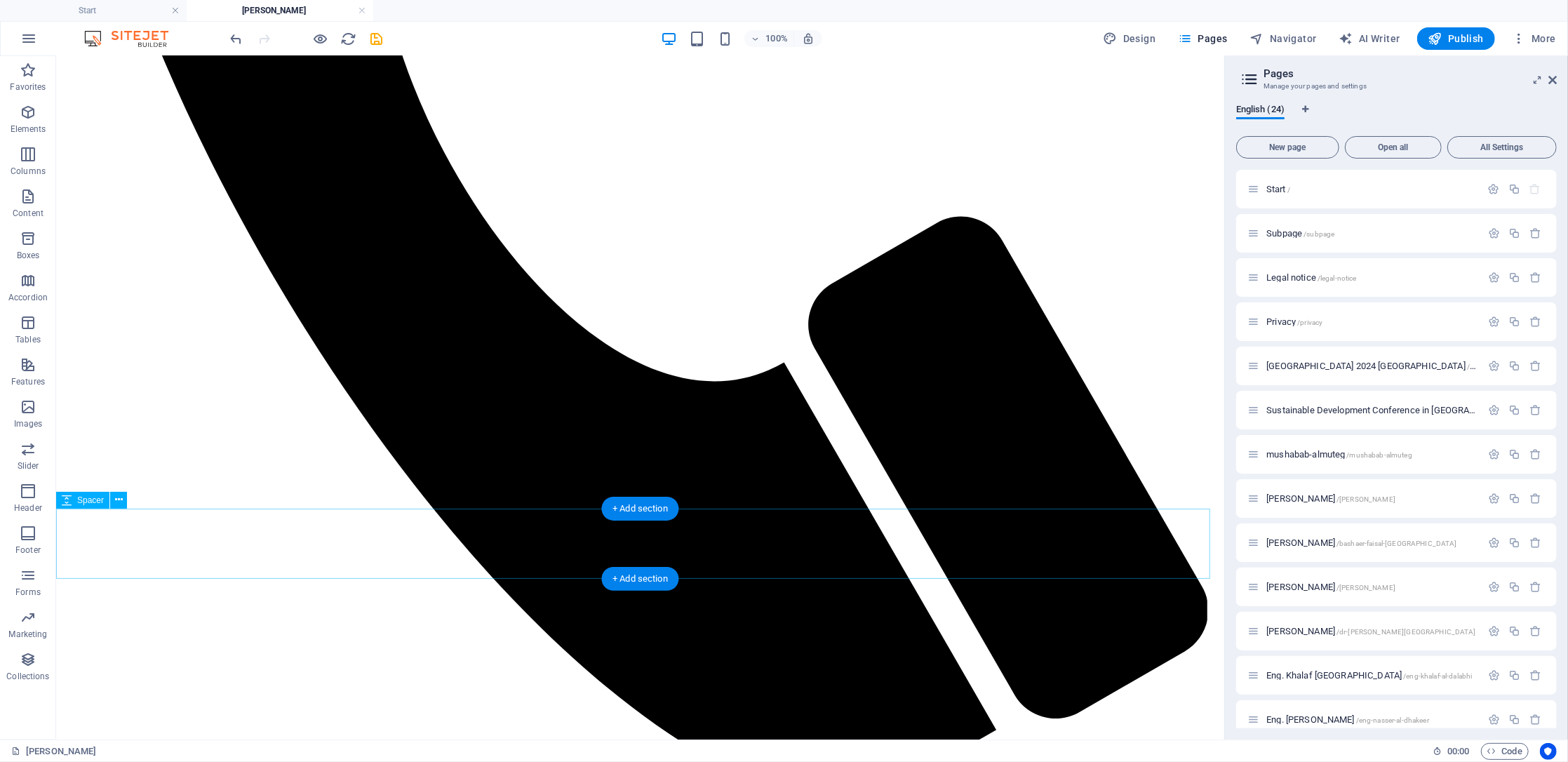
select select "px"
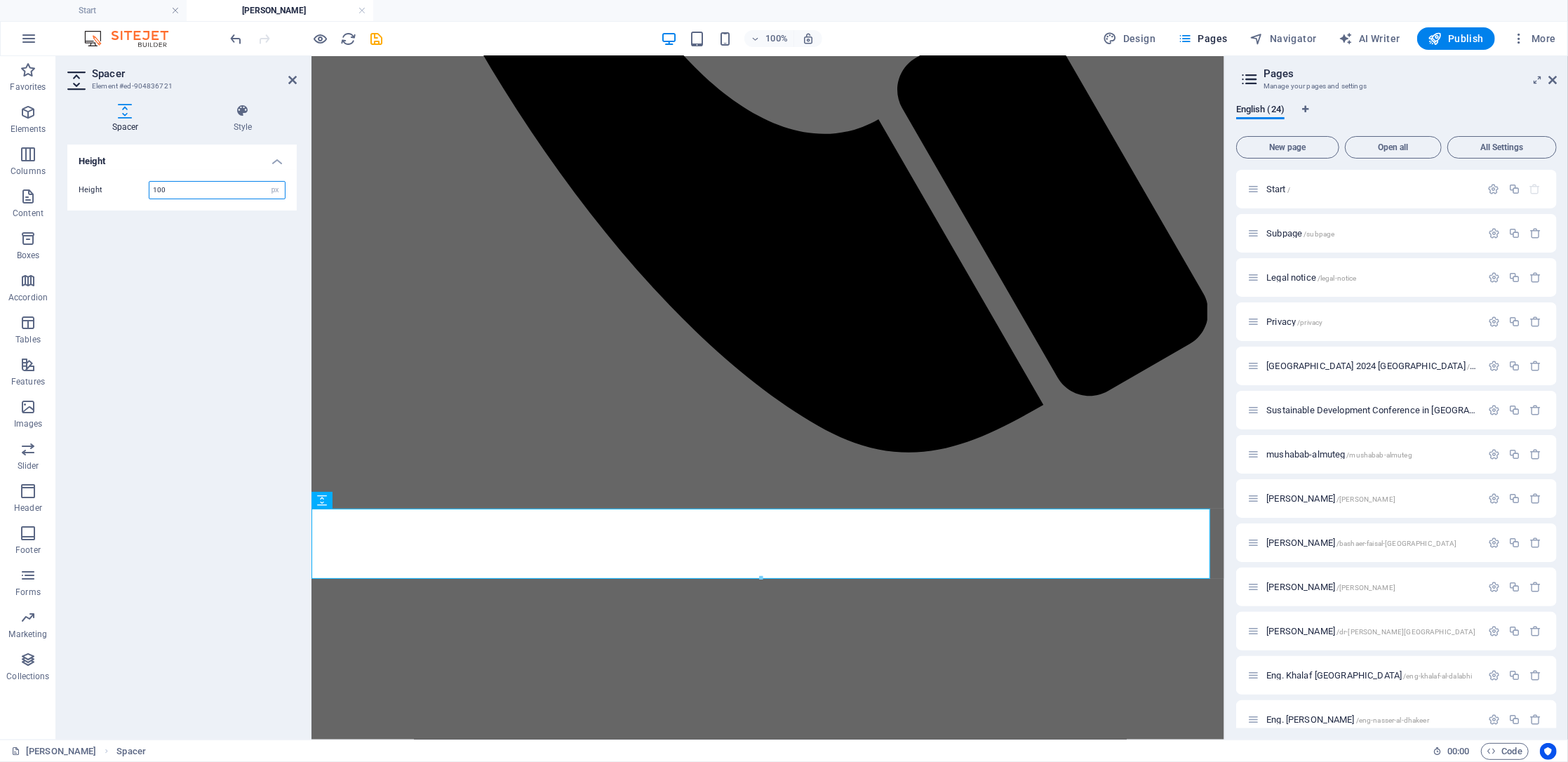
click at [211, 197] on input "100" at bounding box center [218, 190] width 136 height 17
click at [211, 194] on input "100" at bounding box center [218, 190] width 136 height 17
drag, startPoint x: 211, startPoint y: 194, endPoint x: 144, endPoint y: 194, distance: 67.0
click at [144, 194] on div "Height 100 px rem vh vw" at bounding box center [182, 190] width 207 height 18
type input "300"
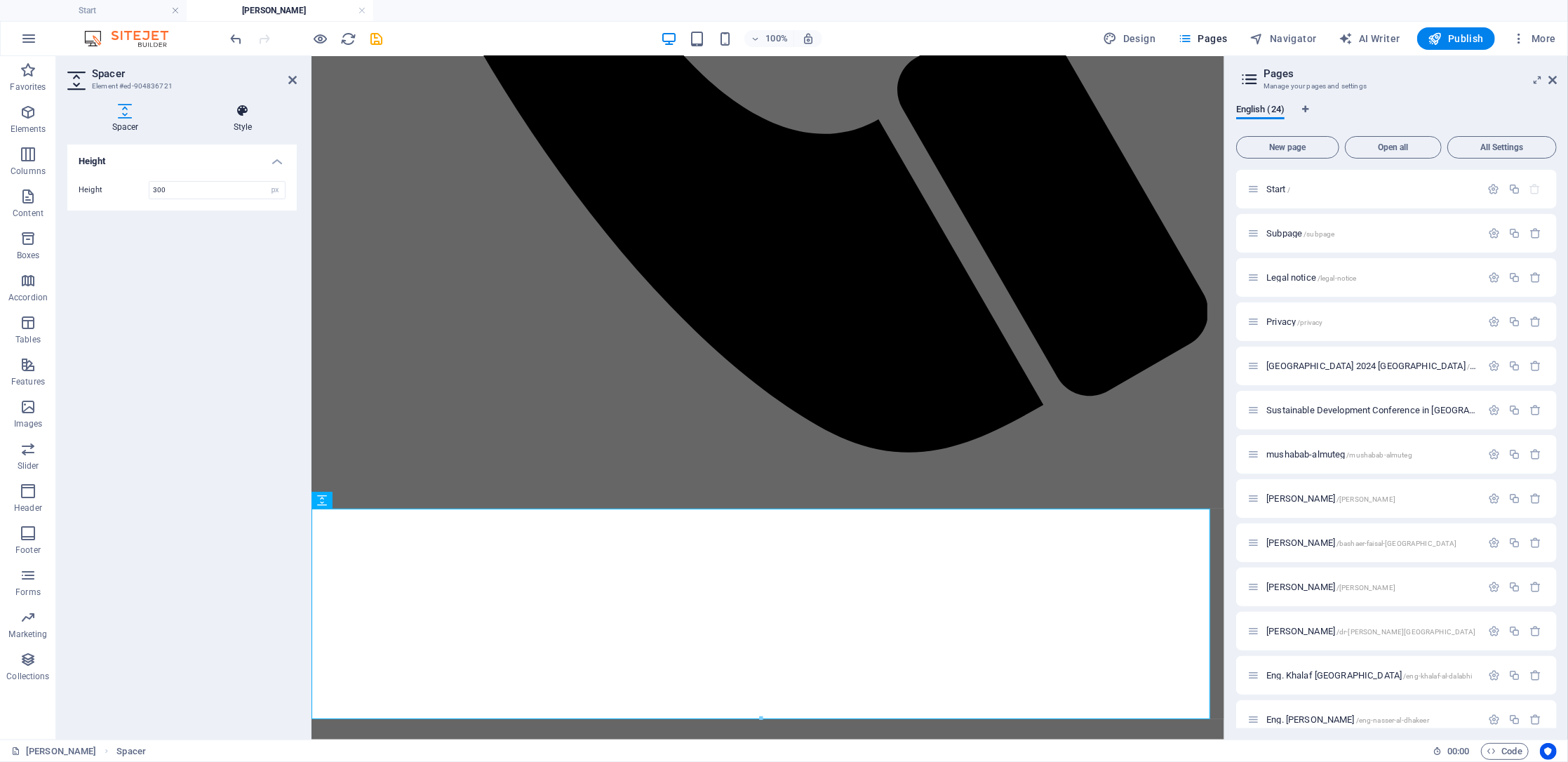
click at [242, 112] on icon at bounding box center [243, 111] width 108 height 14
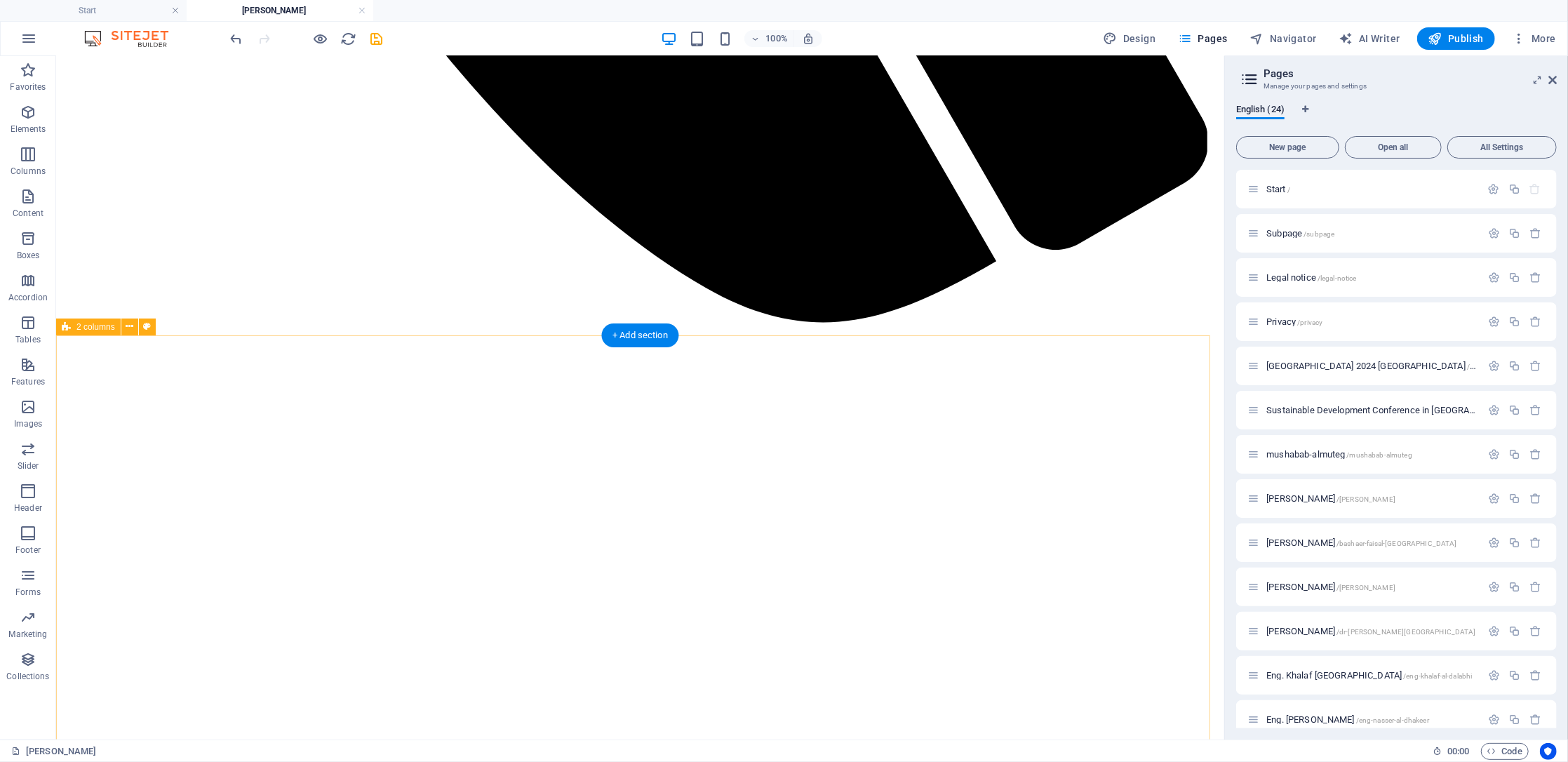
scroll to position [1348, 0]
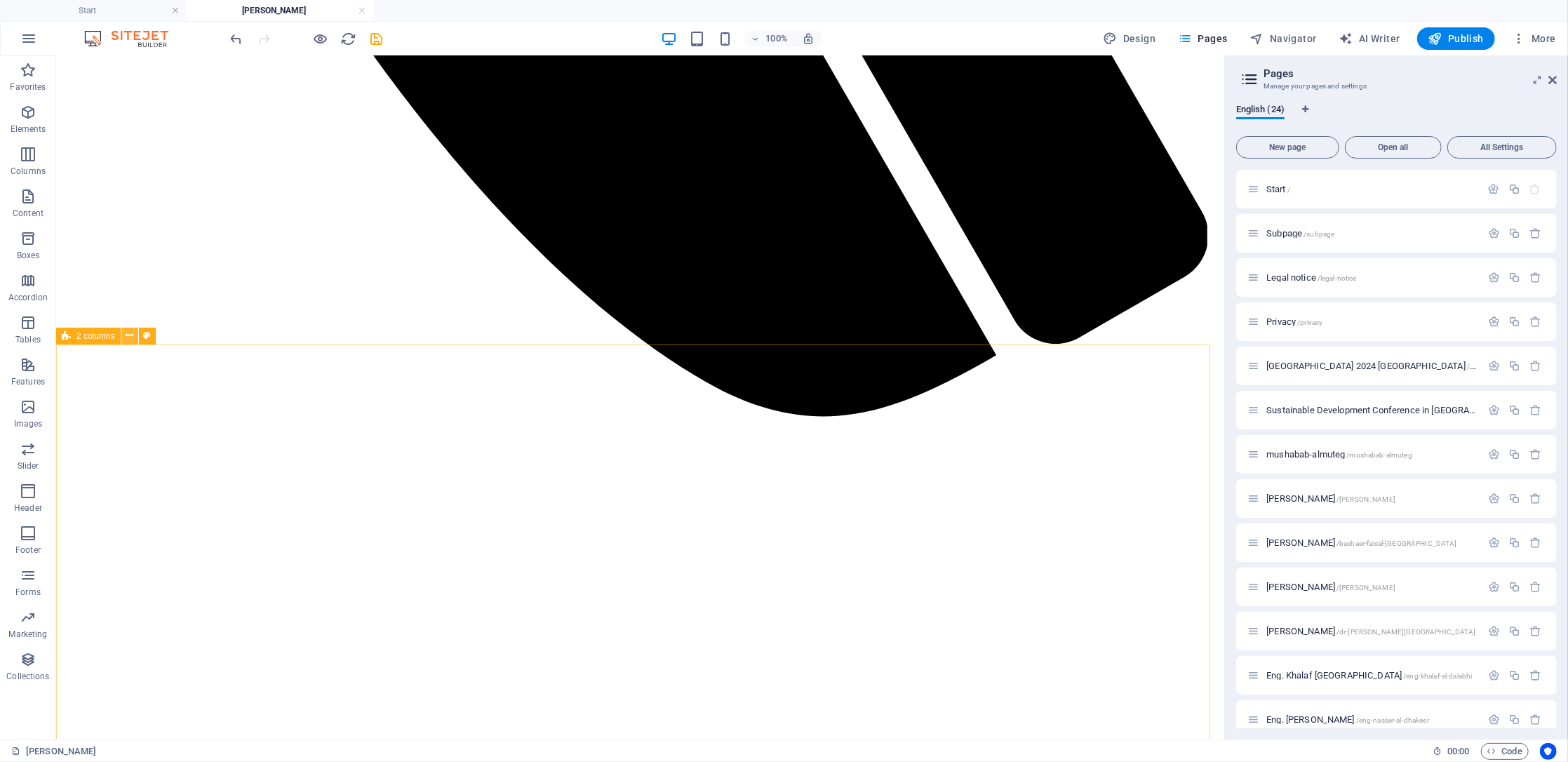
click at [128, 334] on icon at bounding box center [130, 336] width 8 height 15
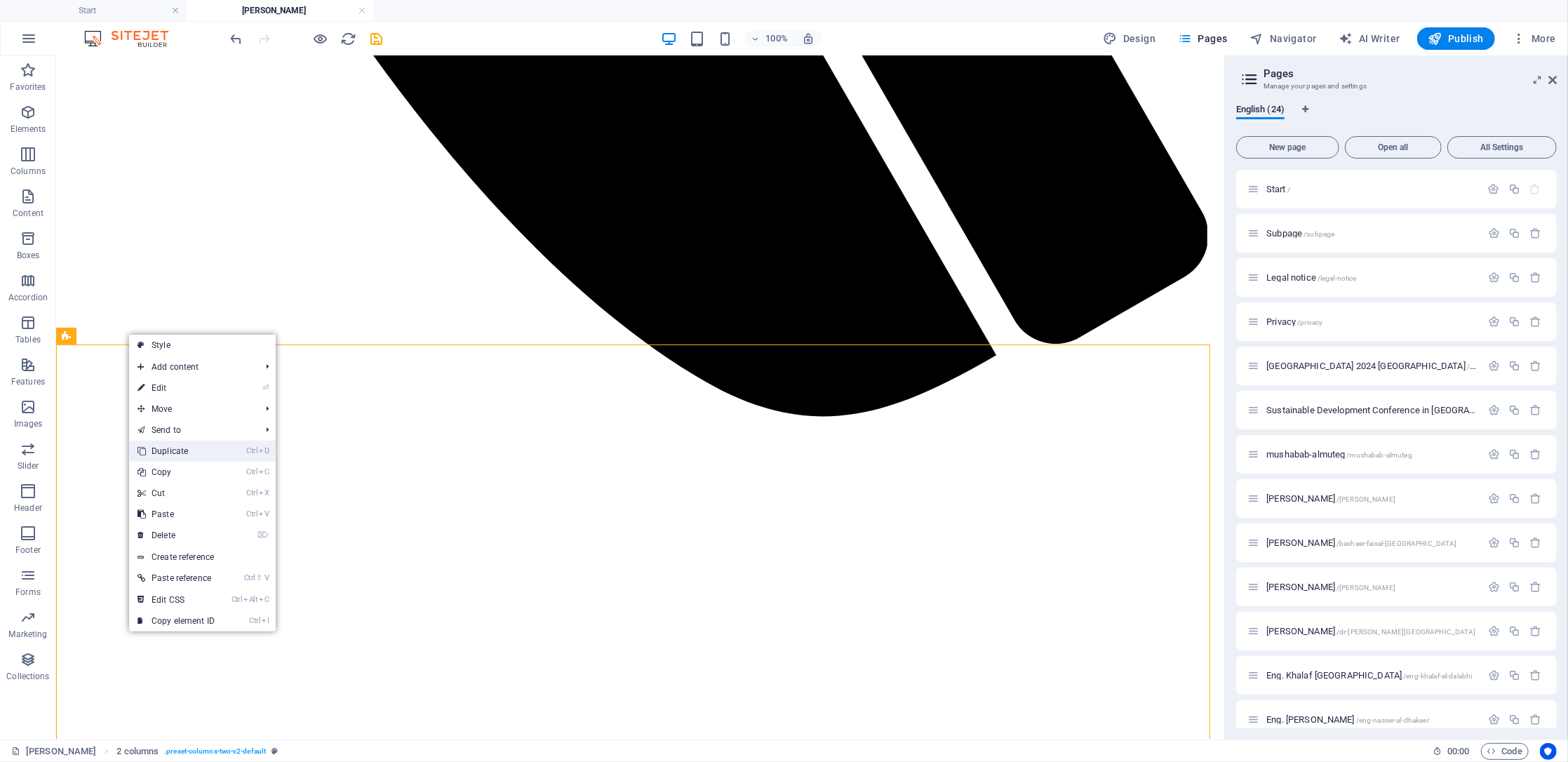
click at [192, 451] on link "Ctrl D Duplicate" at bounding box center [176, 450] width 94 height 21
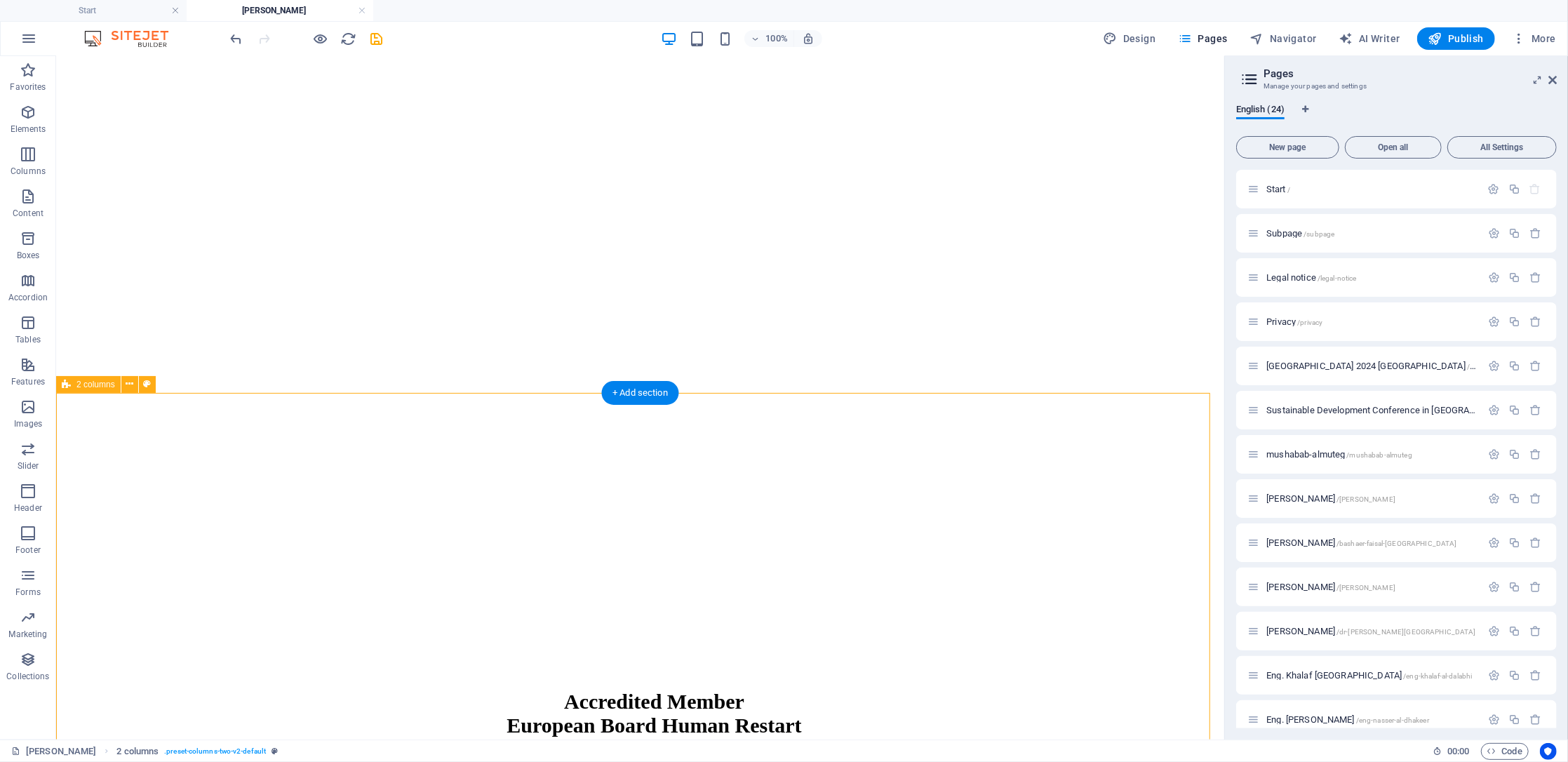
scroll to position [2042, 0]
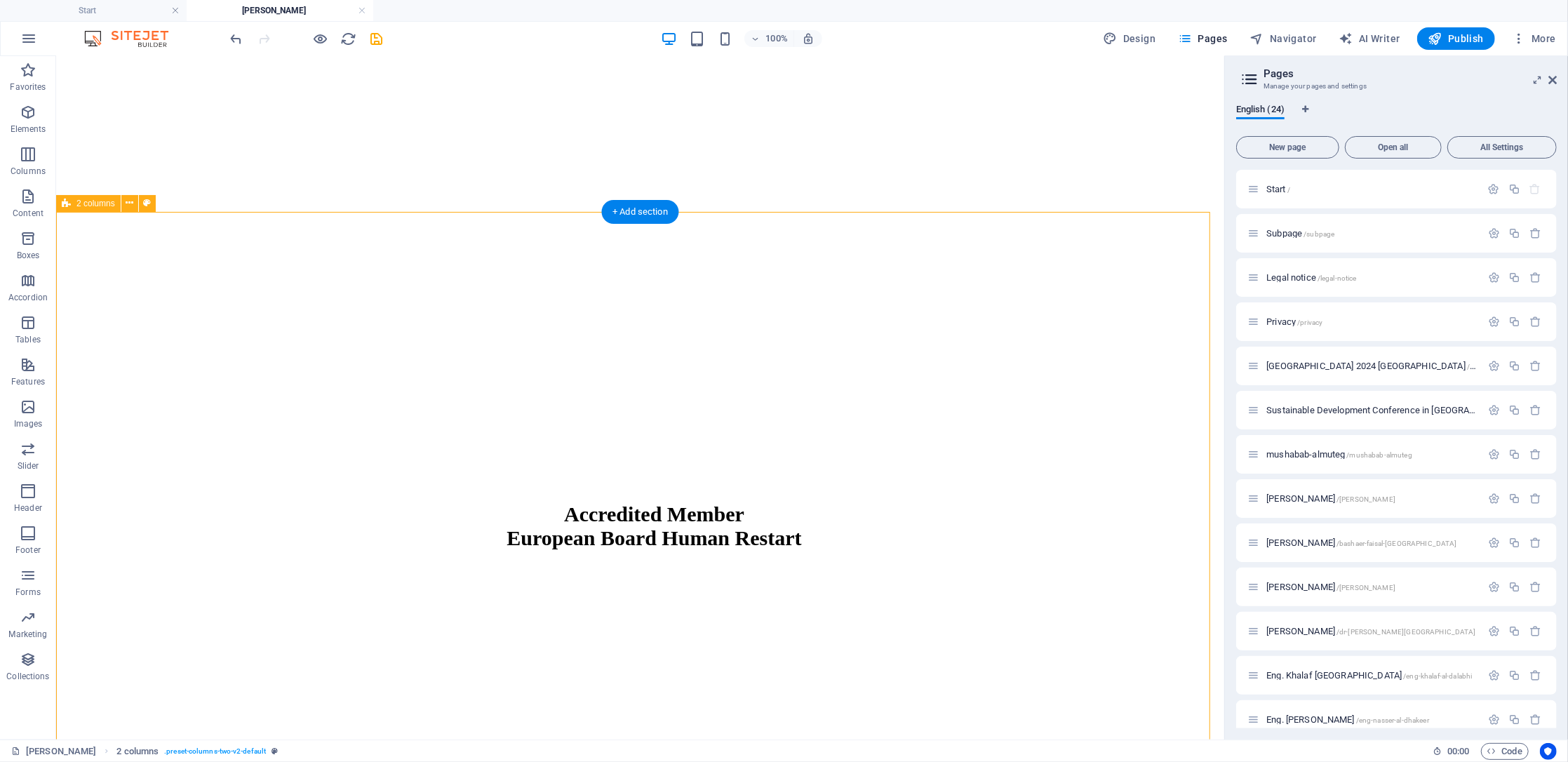
select select "px"
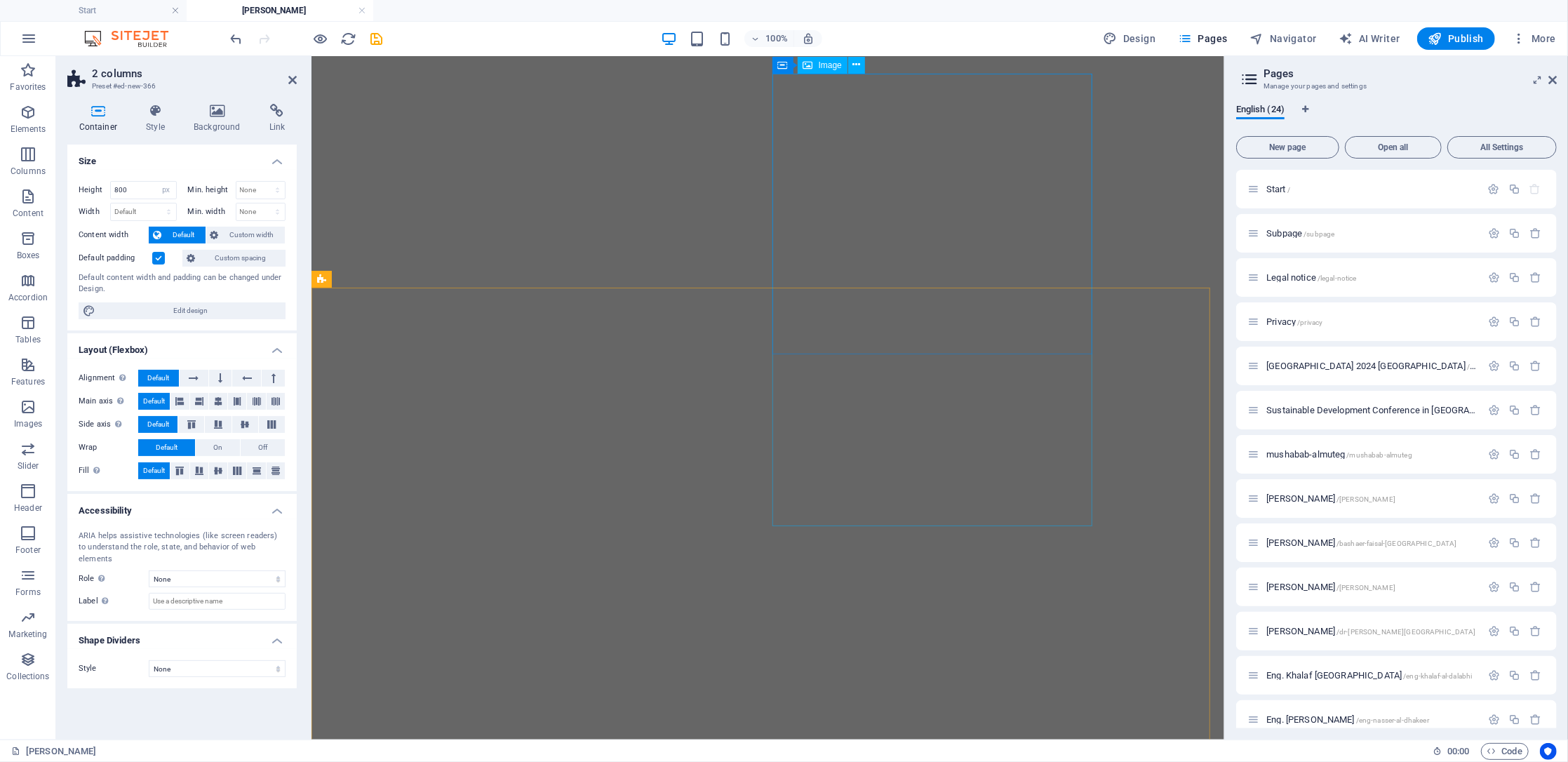
scroll to position [1482, 0]
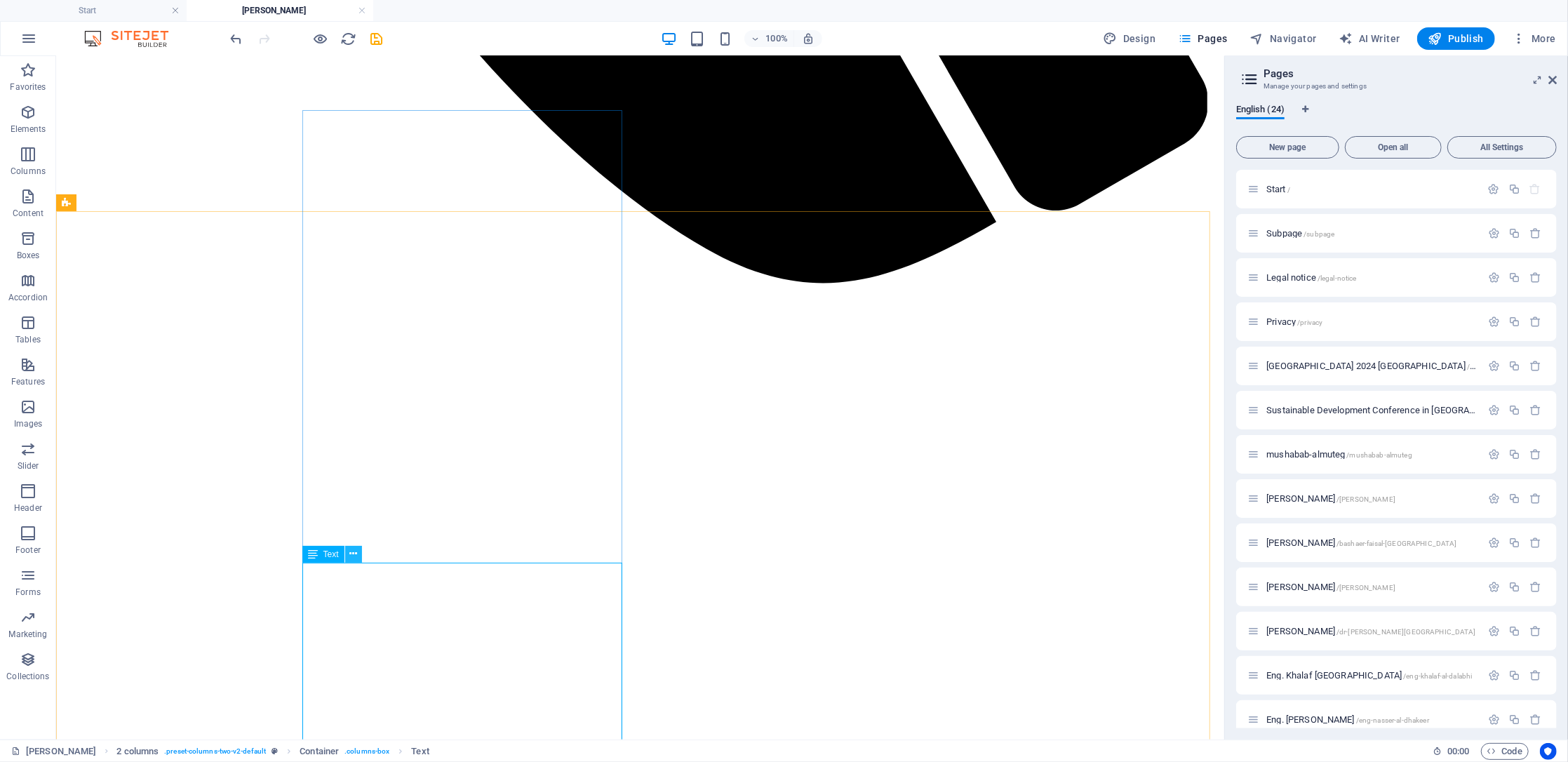
click at [355, 553] on icon at bounding box center [354, 553] width 8 height 15
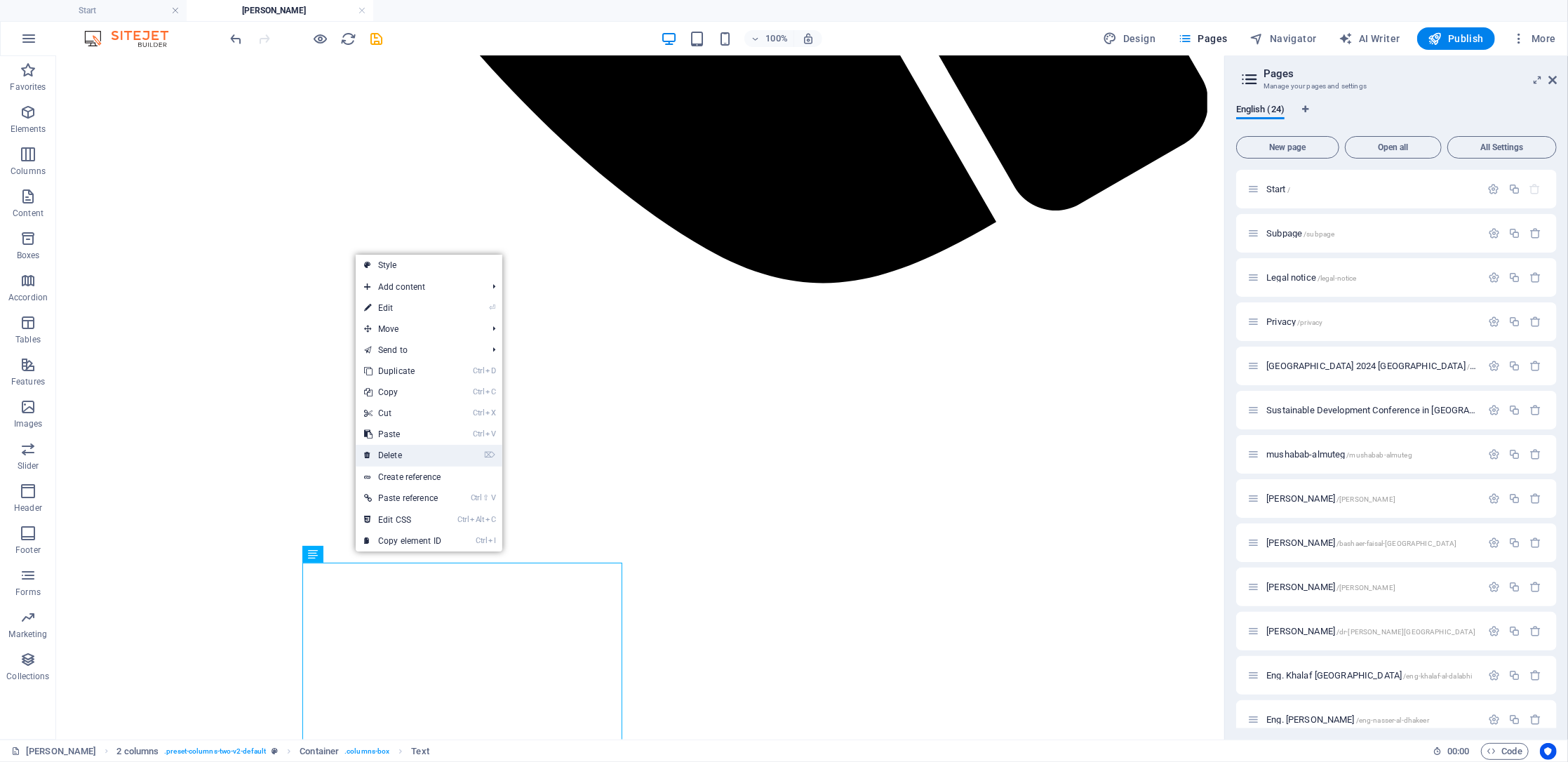
click at [401, 453] on link "⌦ Delete" at bounding box center [402, 454] width 94 height 21
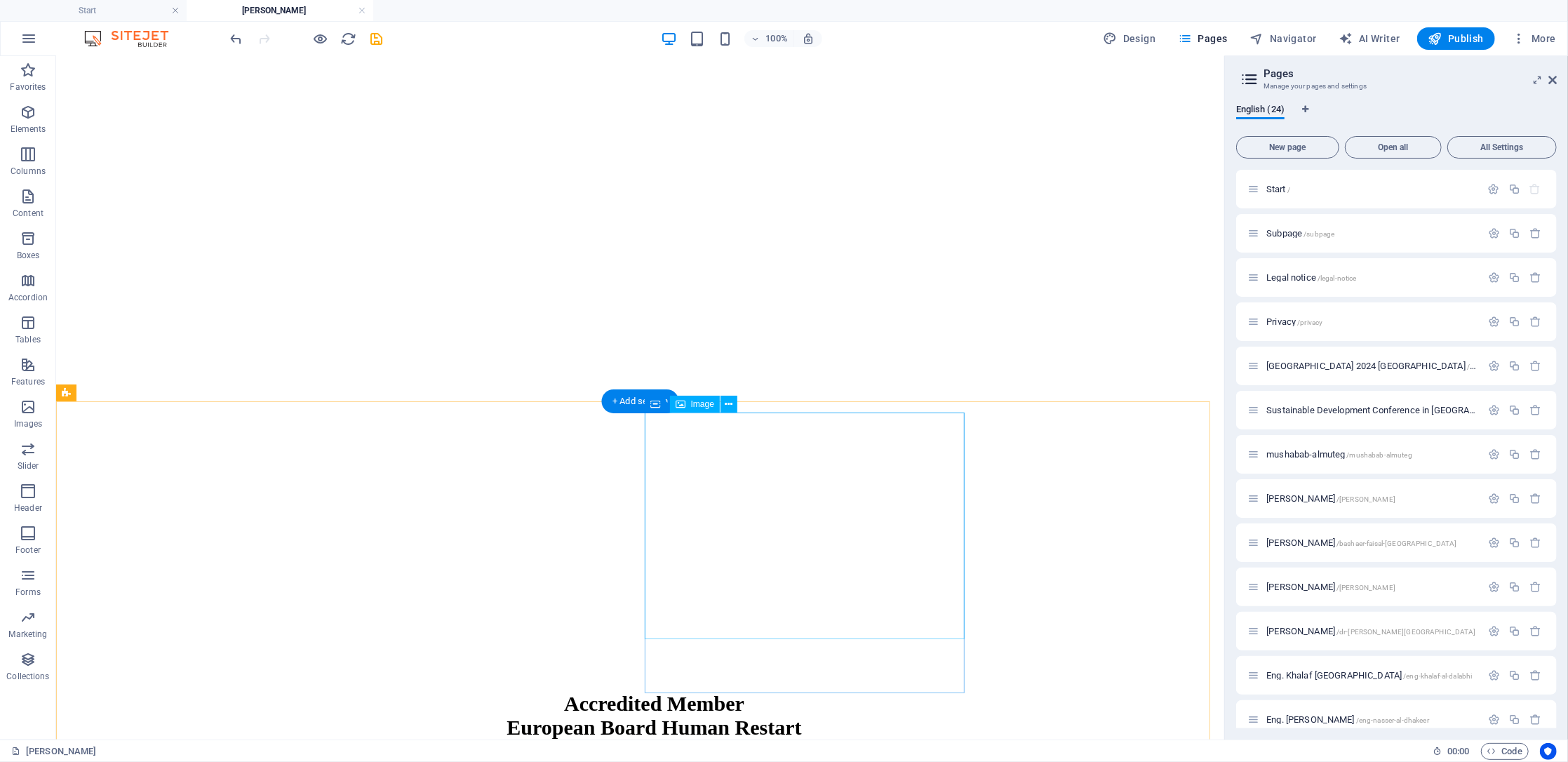
scroll to position [1762, 0]
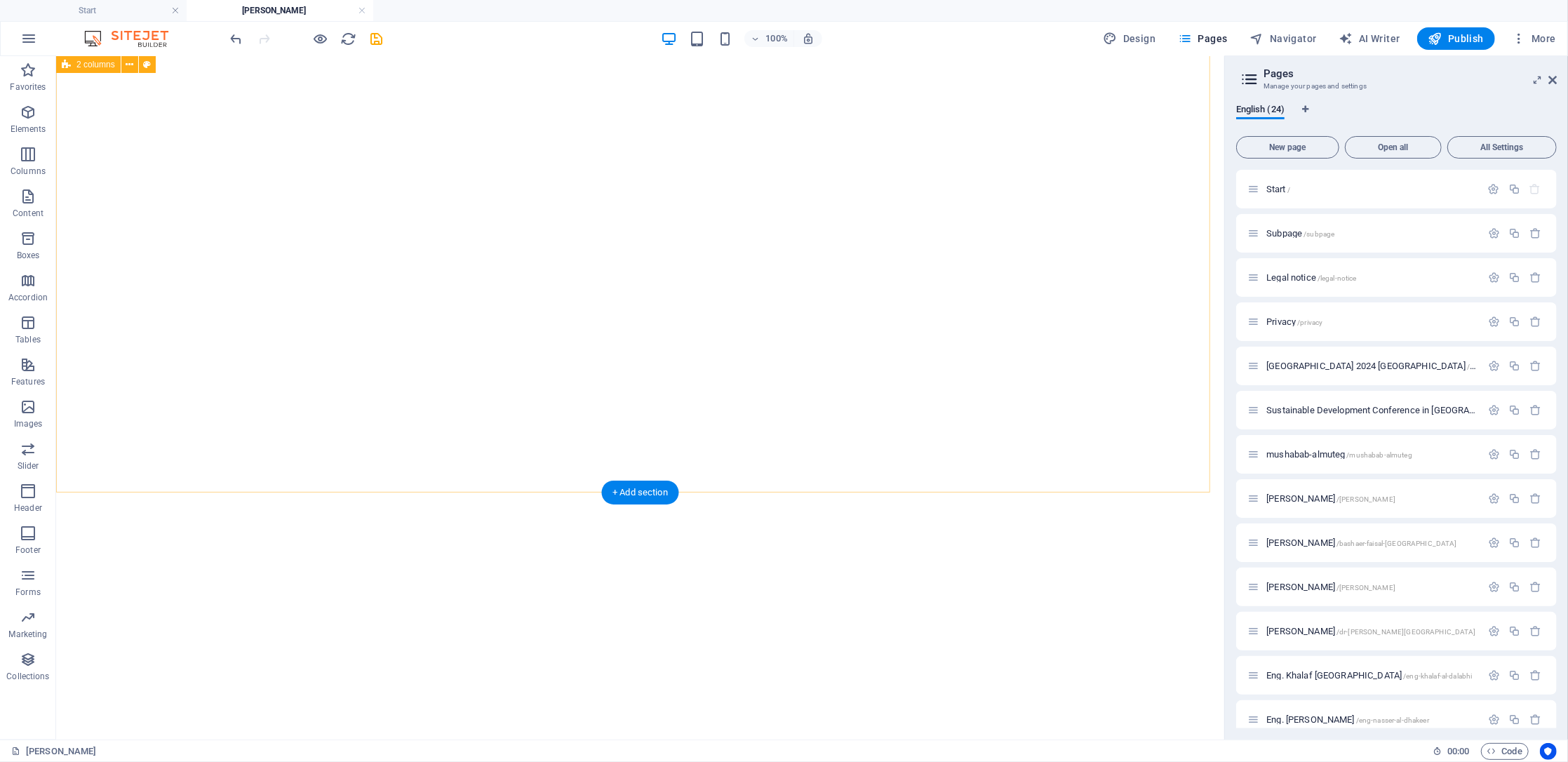
select select "px"
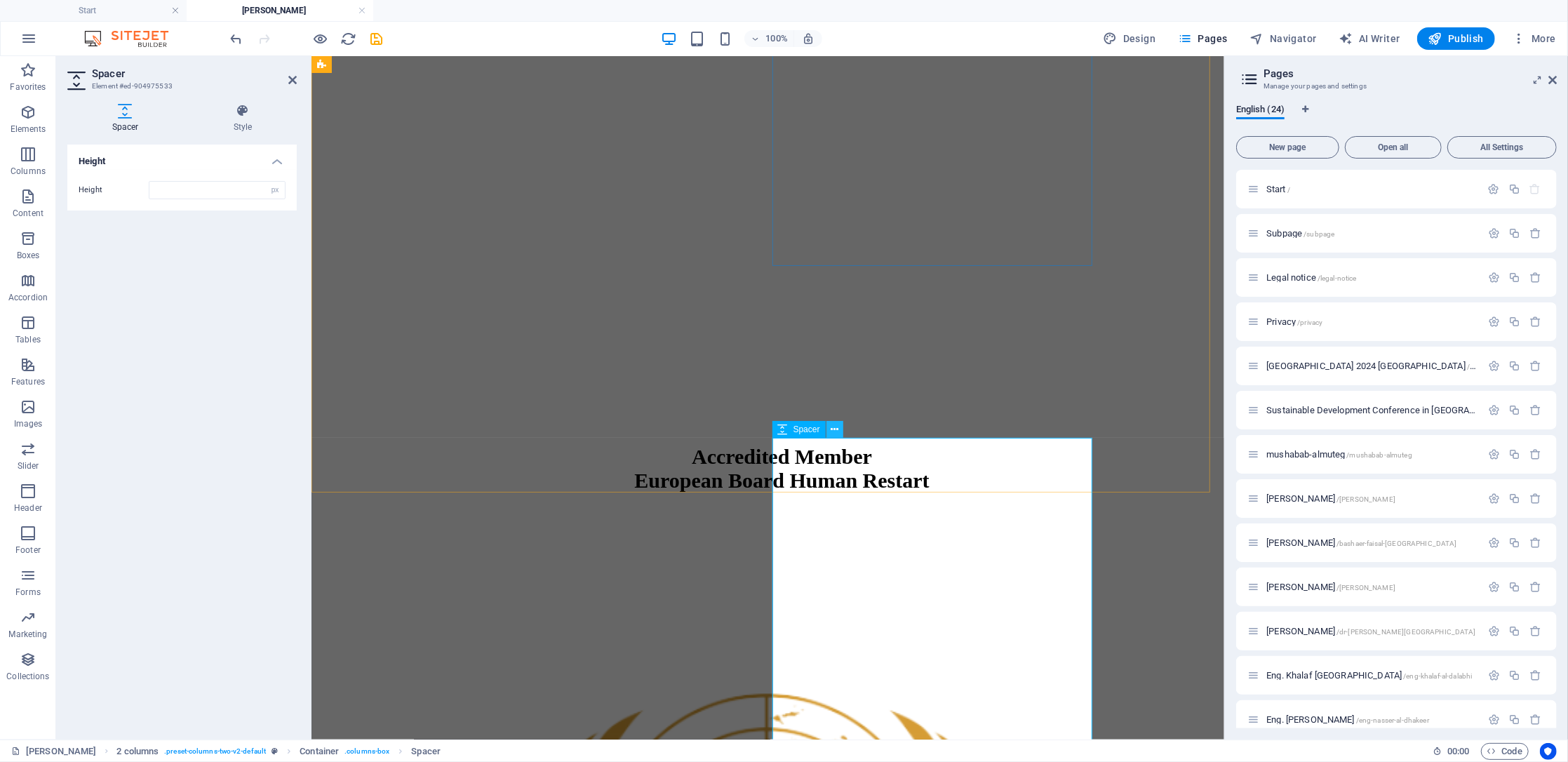
click at [837, 431] on icon at bounding box center [835, 429] width 8 height 15
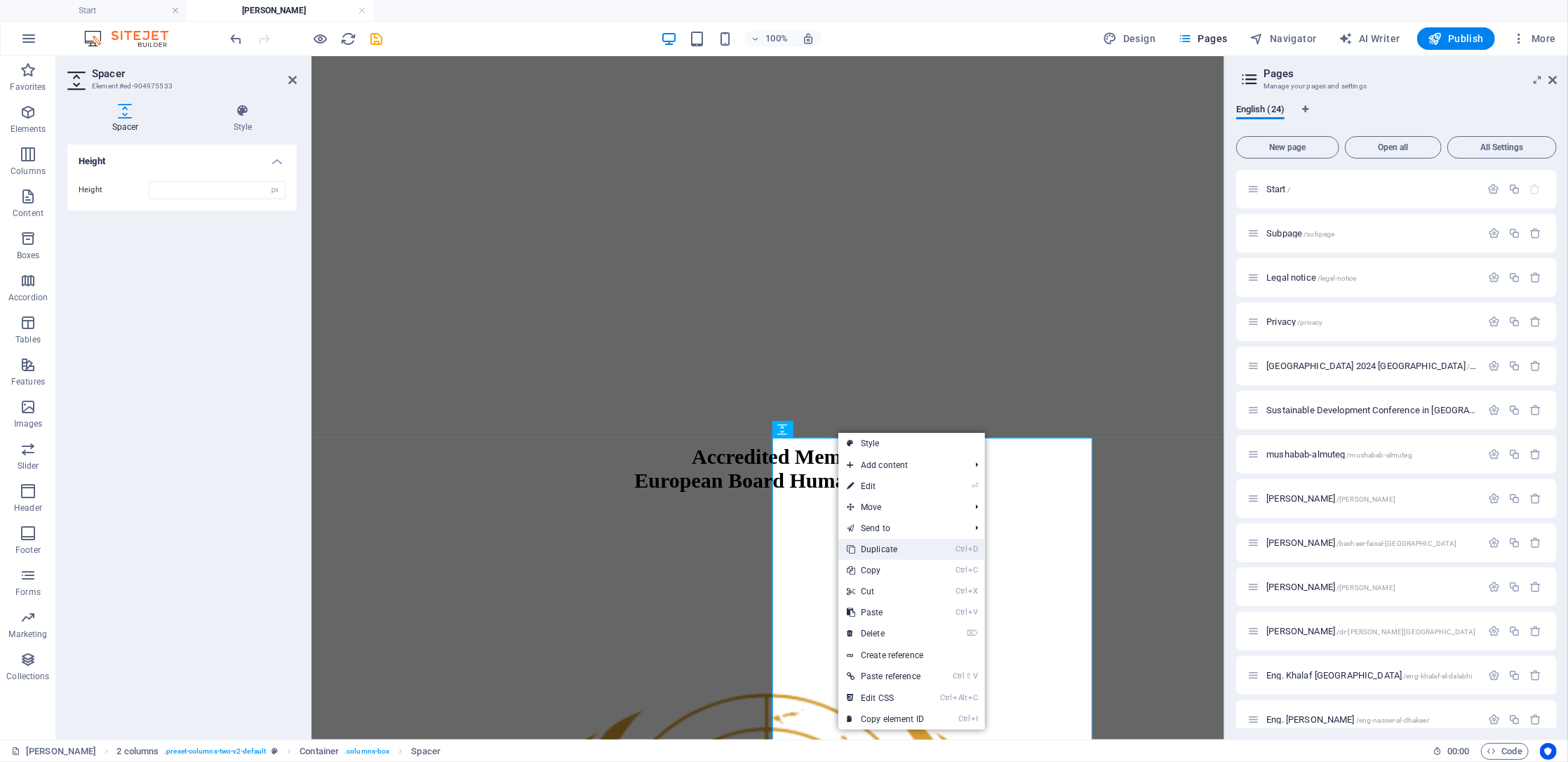
click at [902, 551] on link "Ctrl D Duplicate" at bounding box center [886, 549] width 94 height 21
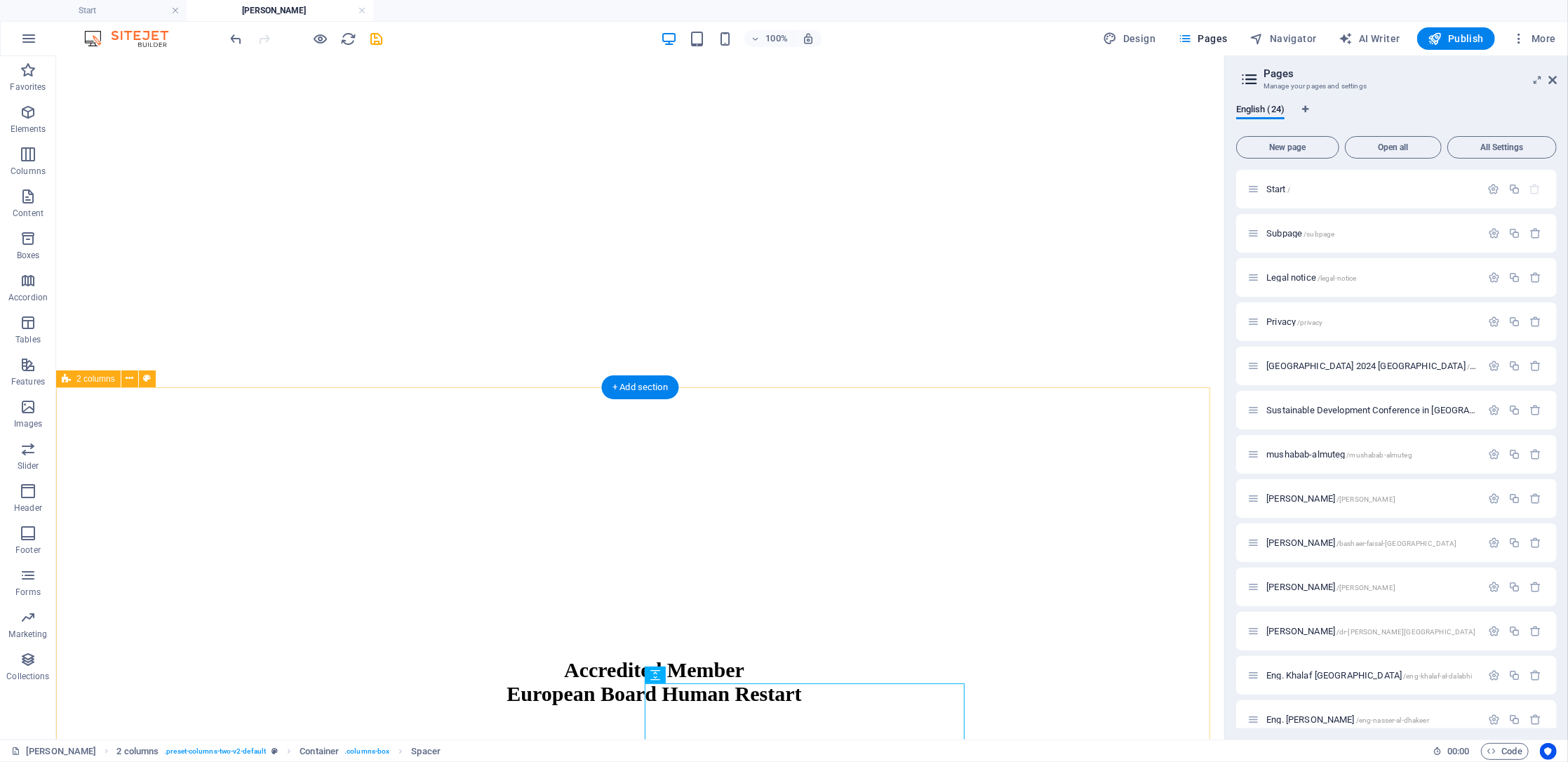
scroll to position [1860, 0]
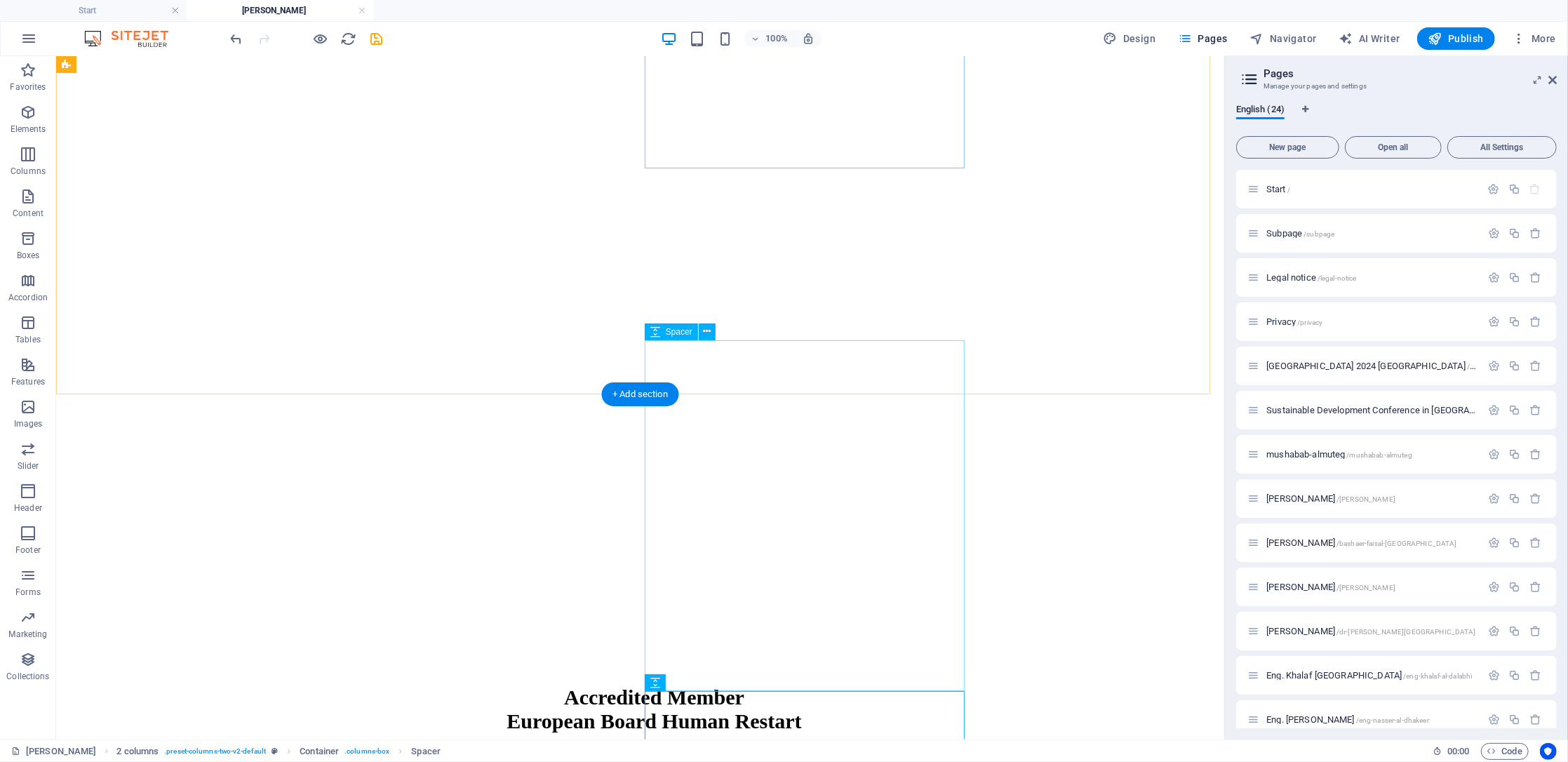
click at [707, 335] on icon at bounding box center [707, 332] width 8 height 15
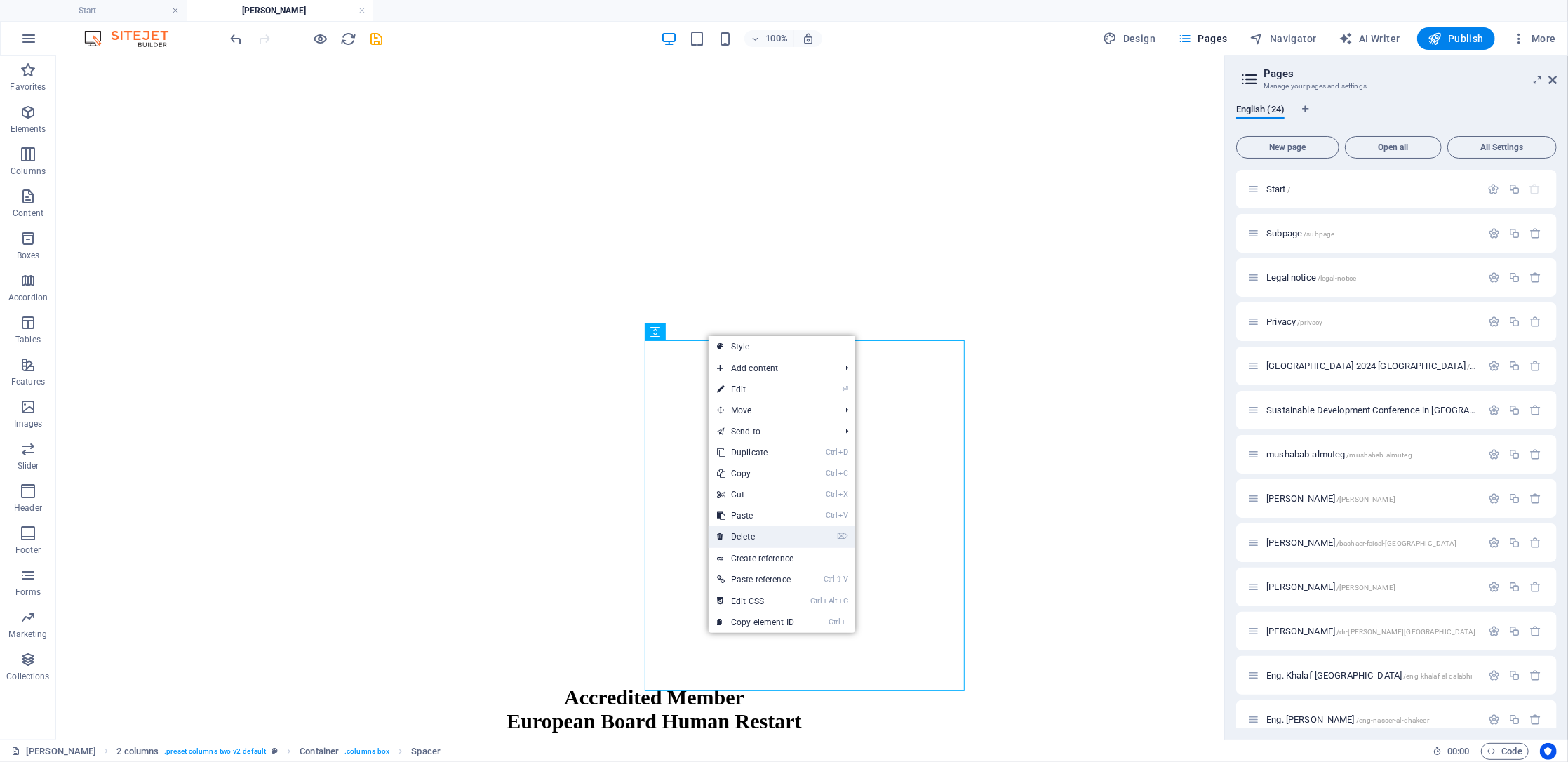
click at [775, 534] on link "⌦ Delete" at bounding box center [756, 536] width 94 height 21
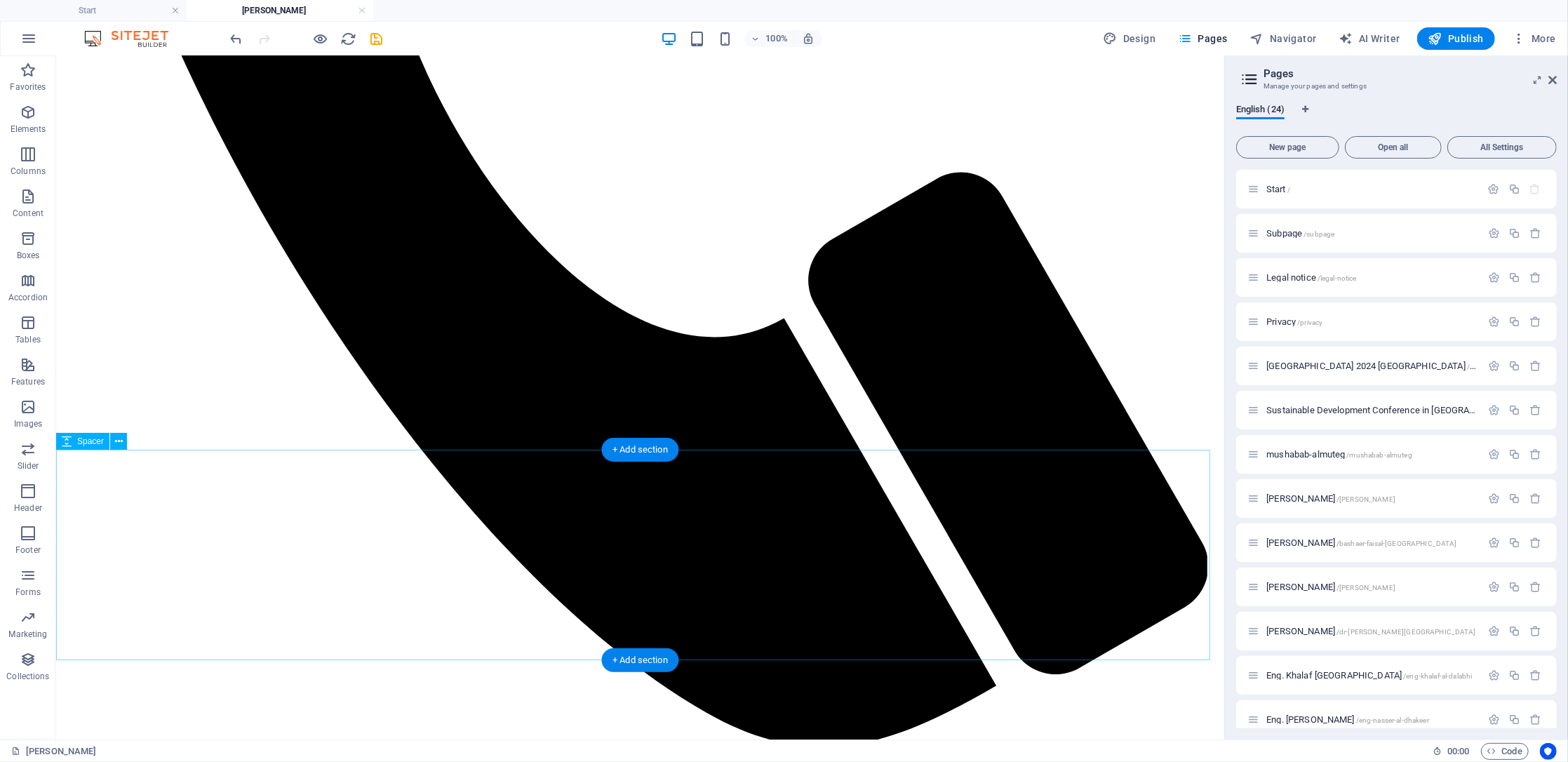
scroll to position [1112, 0]
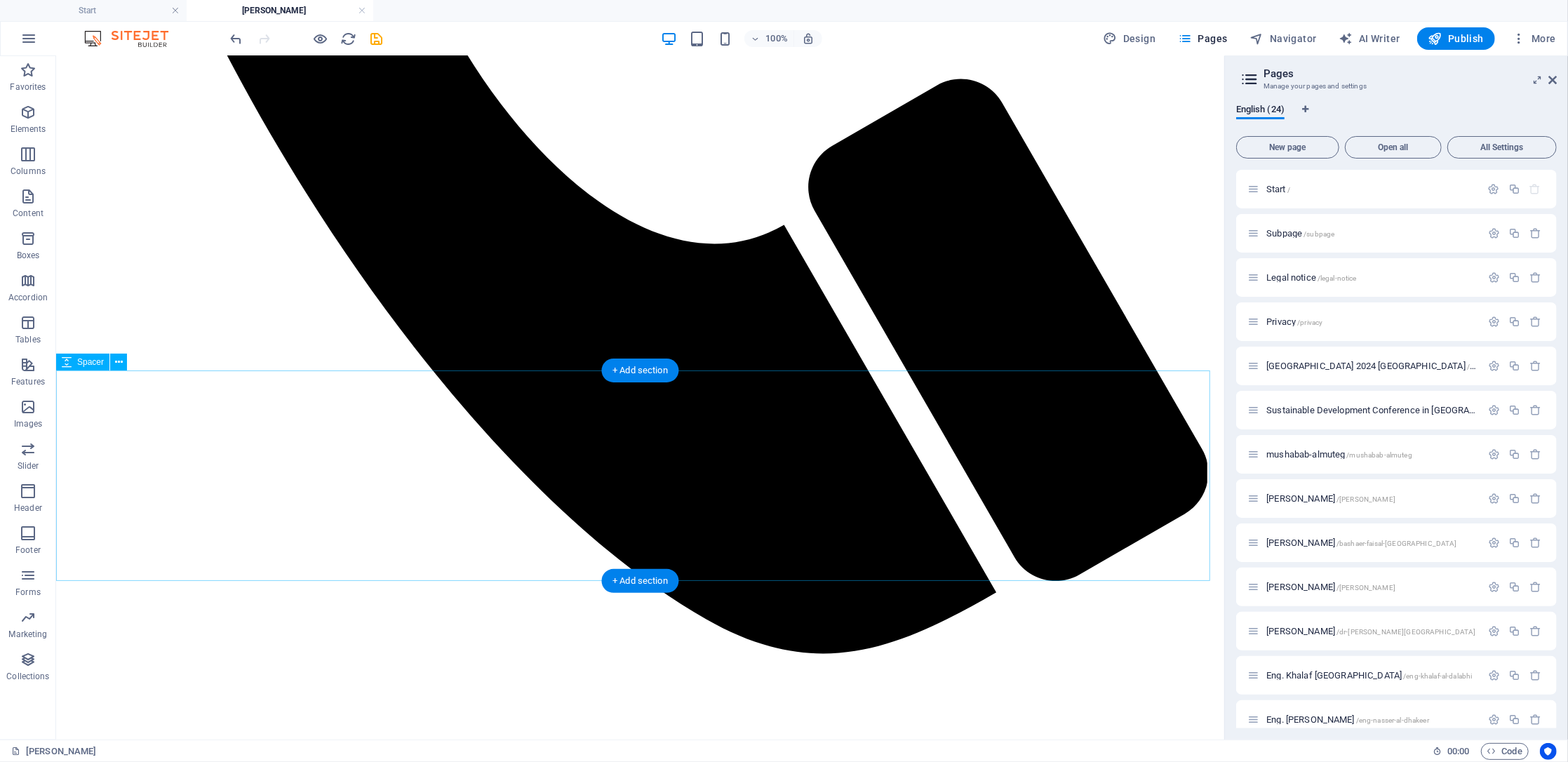
select select "px"
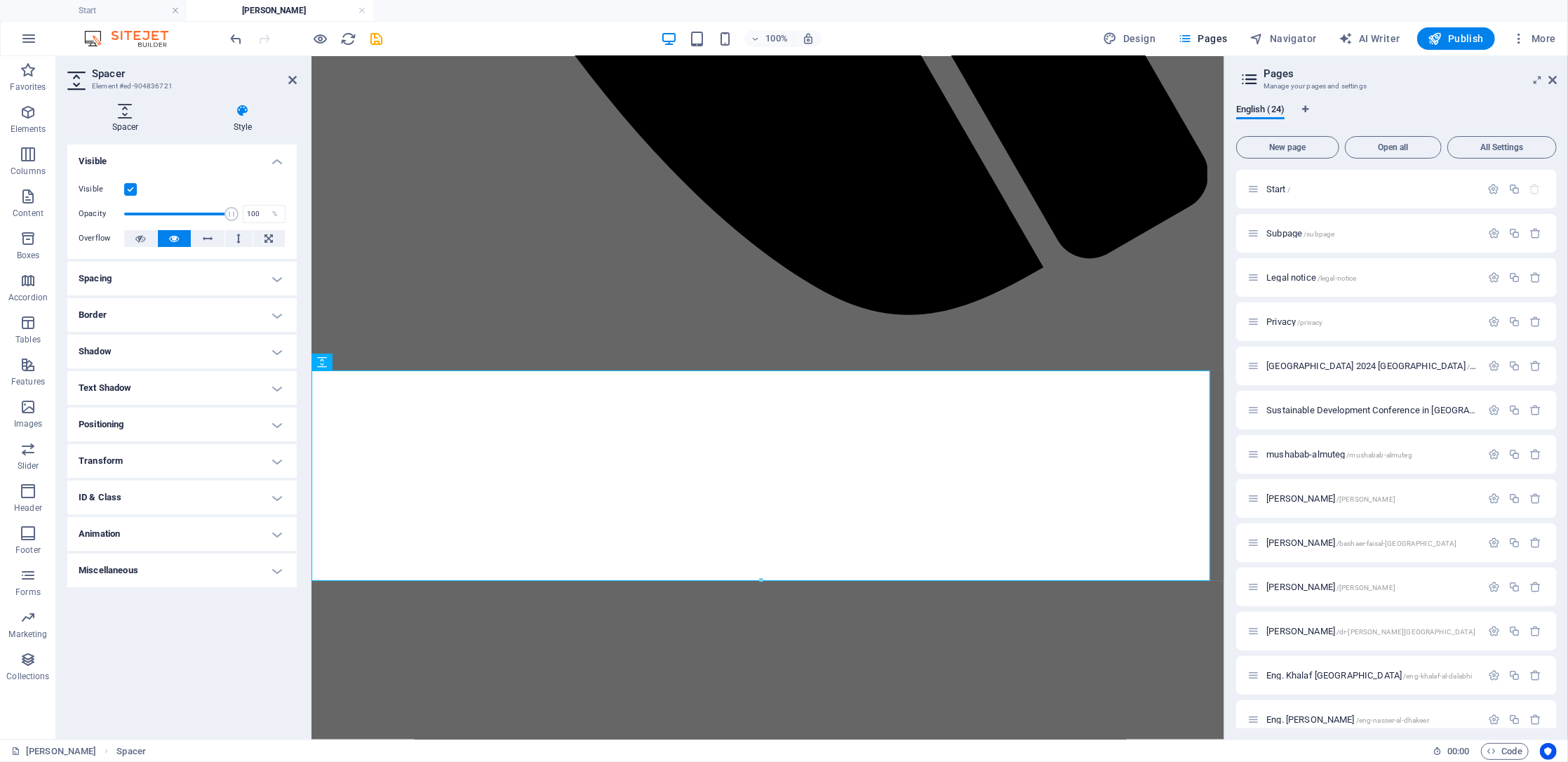
click at [128, 122] on h4 "Spacer" at bounding box center [128, 119] width 122 height 30
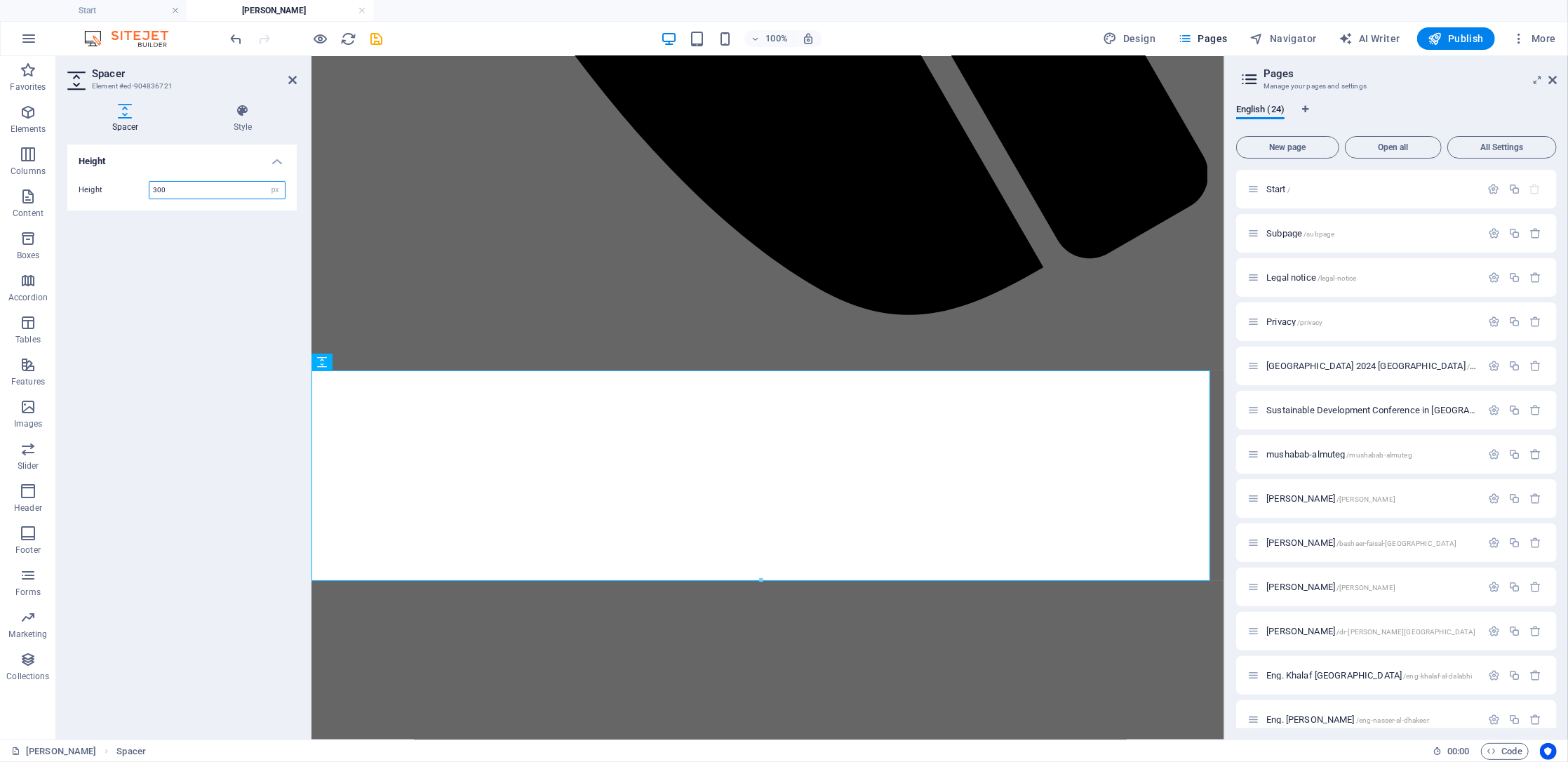
drag, startPoint x: 192, startPoint y: 188, endPoint x: 121, endPoint y: 190, distance: 71.0
click at [121, 190] on div "Height 300 px rem vh vw" at bounding box center [182, 190] width 207 height 18
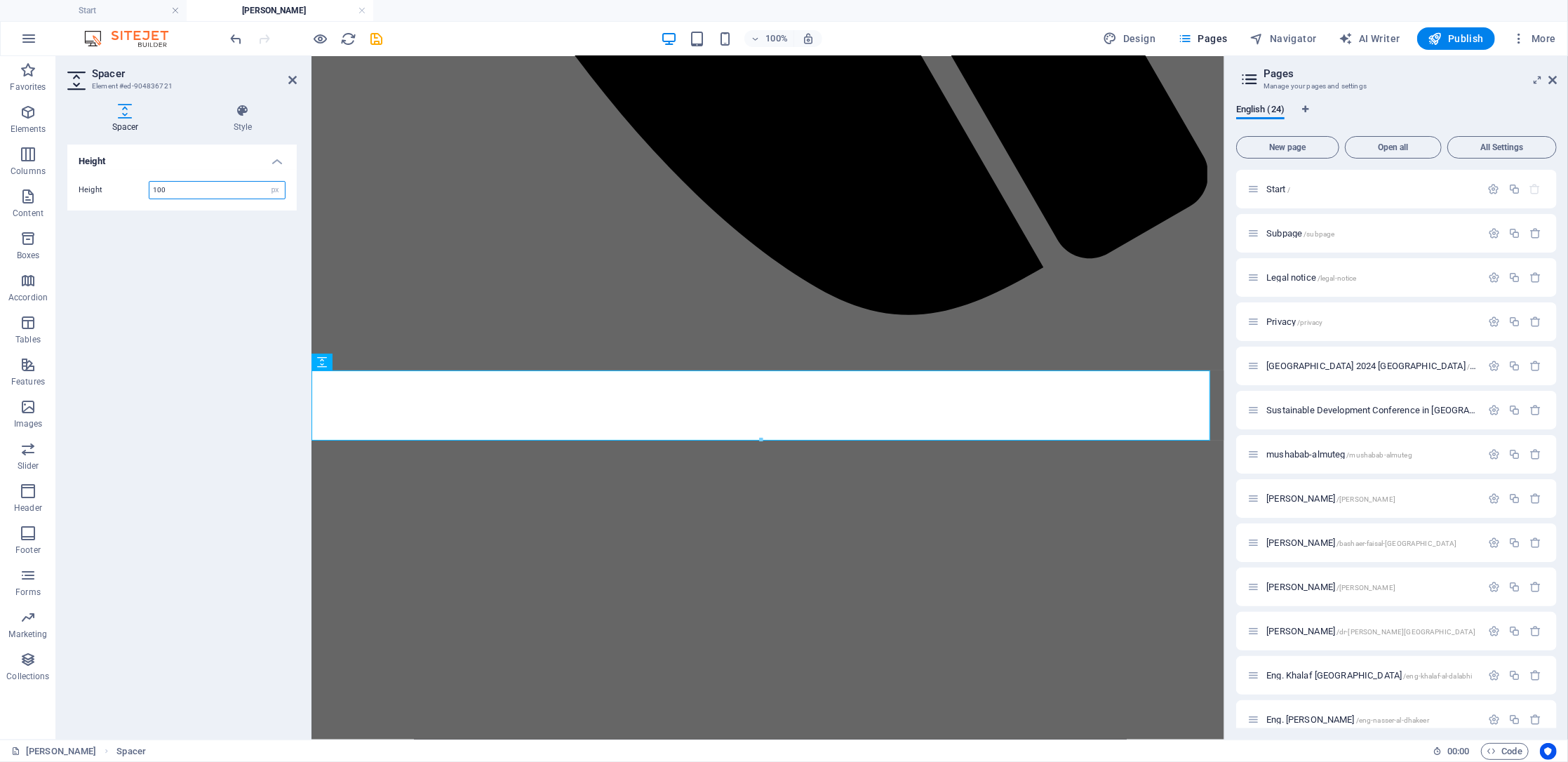
type input "100"
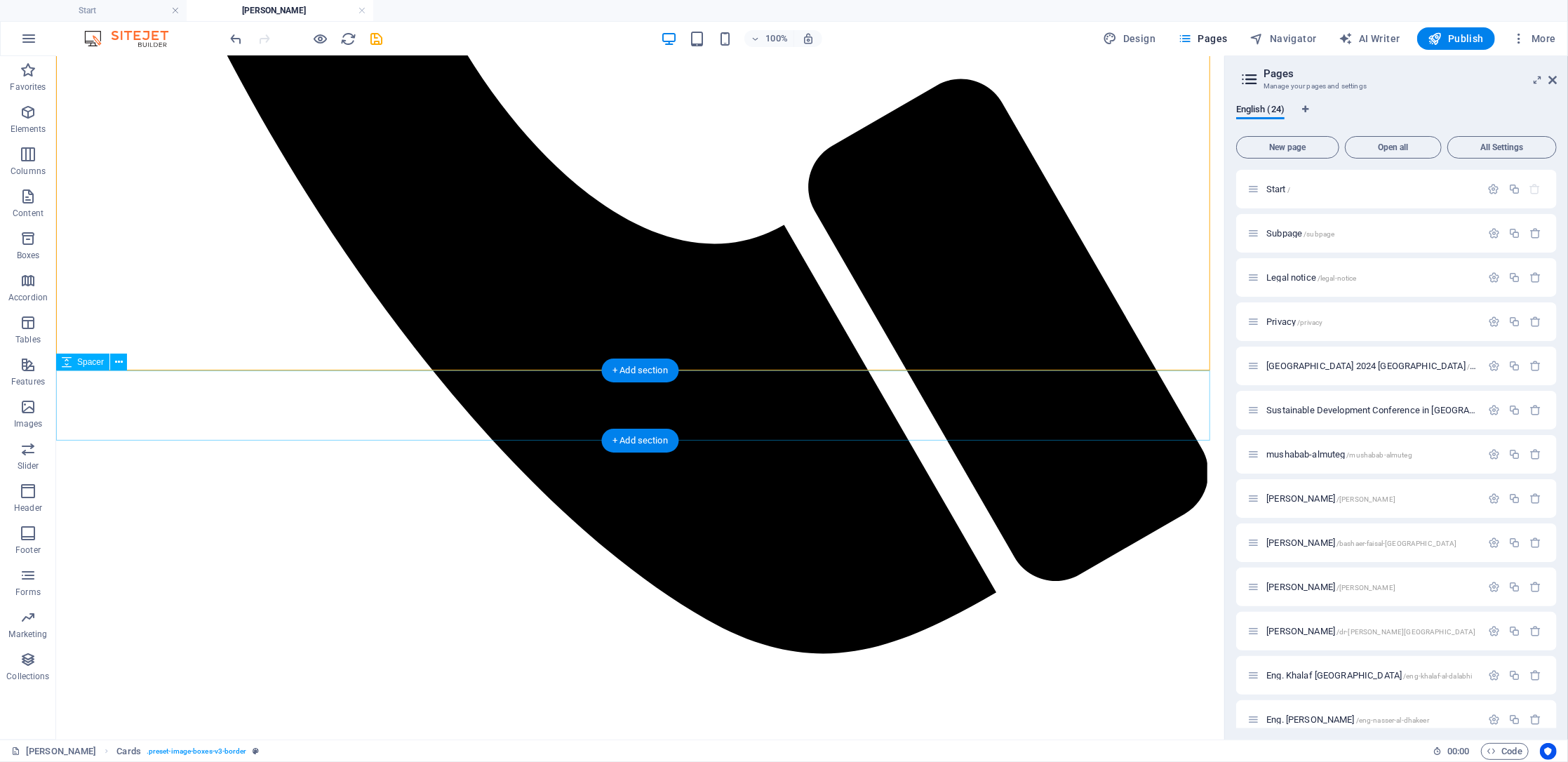
select select "px"
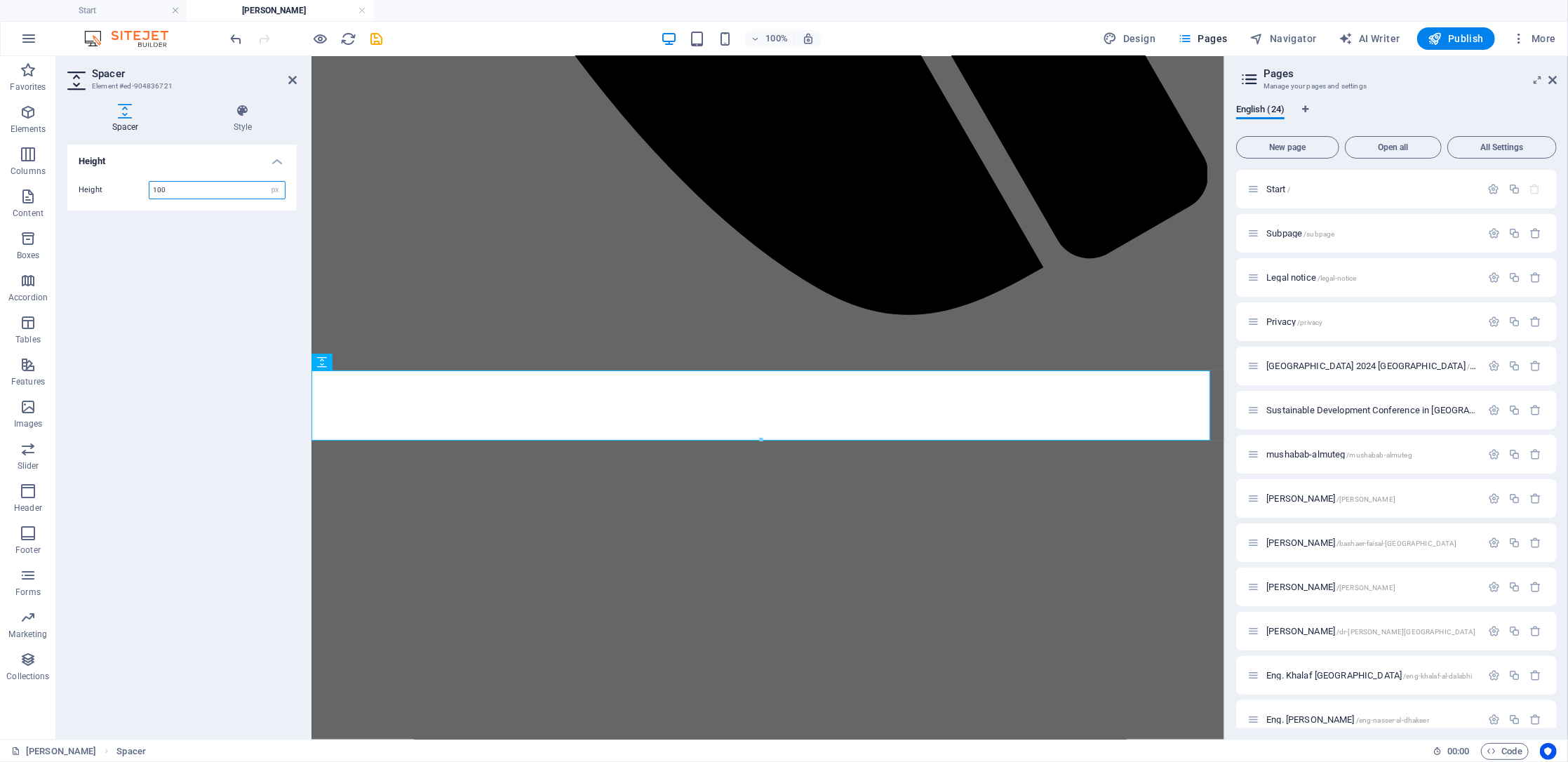
click at [203, 185] on input "100" at bounding box center [218, 190] width 136 height 17
type input "50"
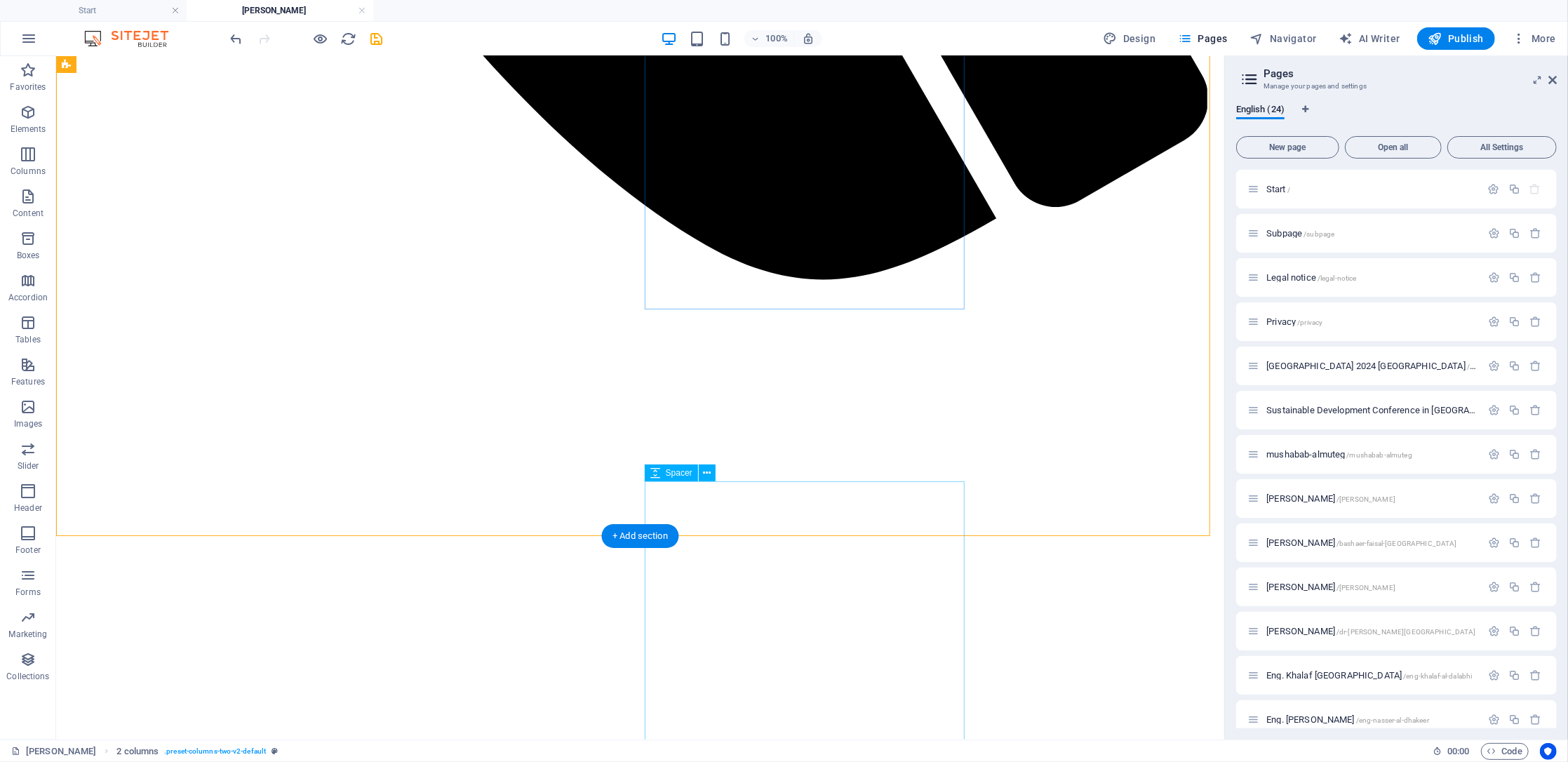
scroll to position [1579, 0]
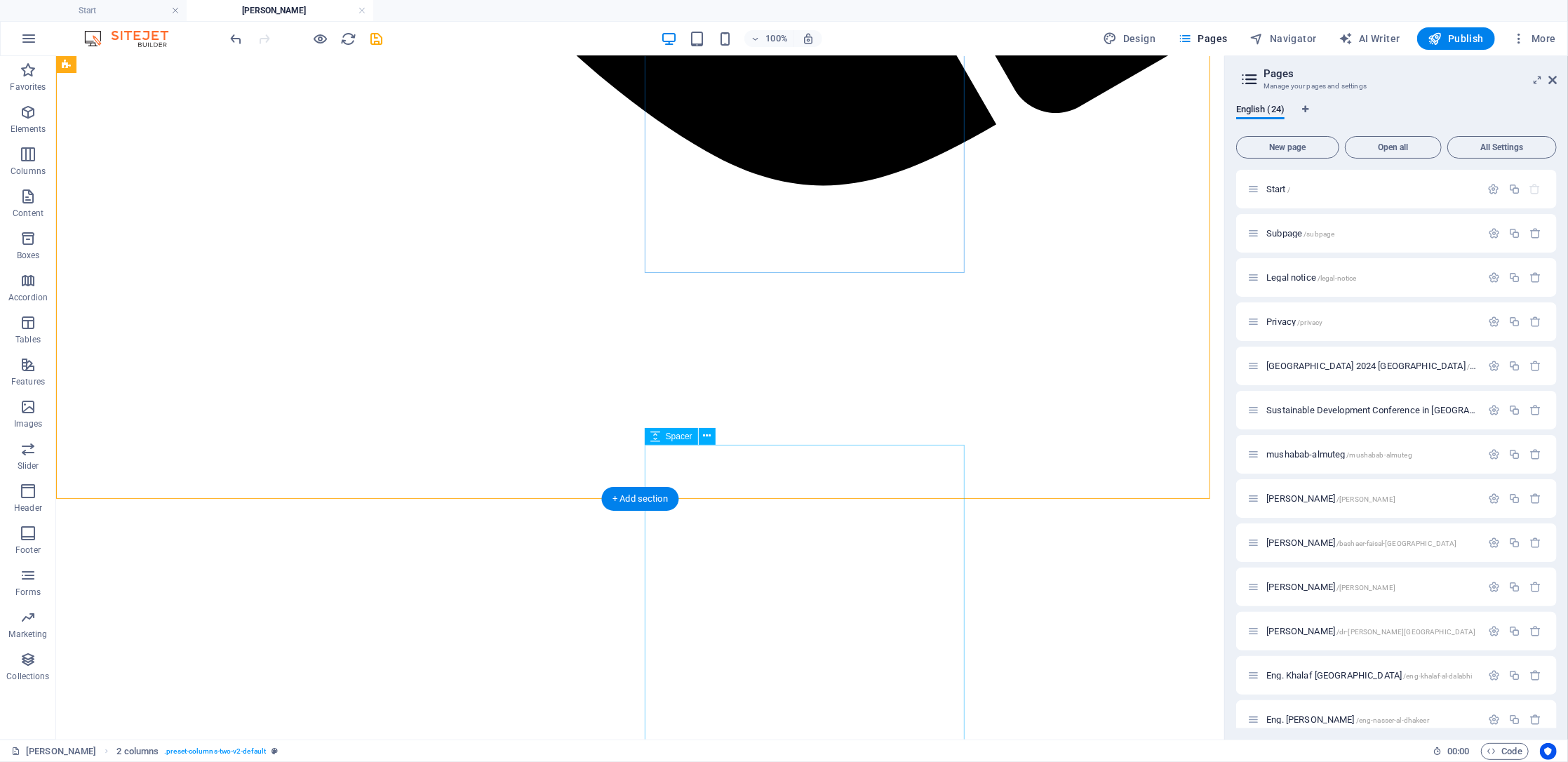
click at [704, 434] on icon at bounding box center [707, 435] width 8 height 15
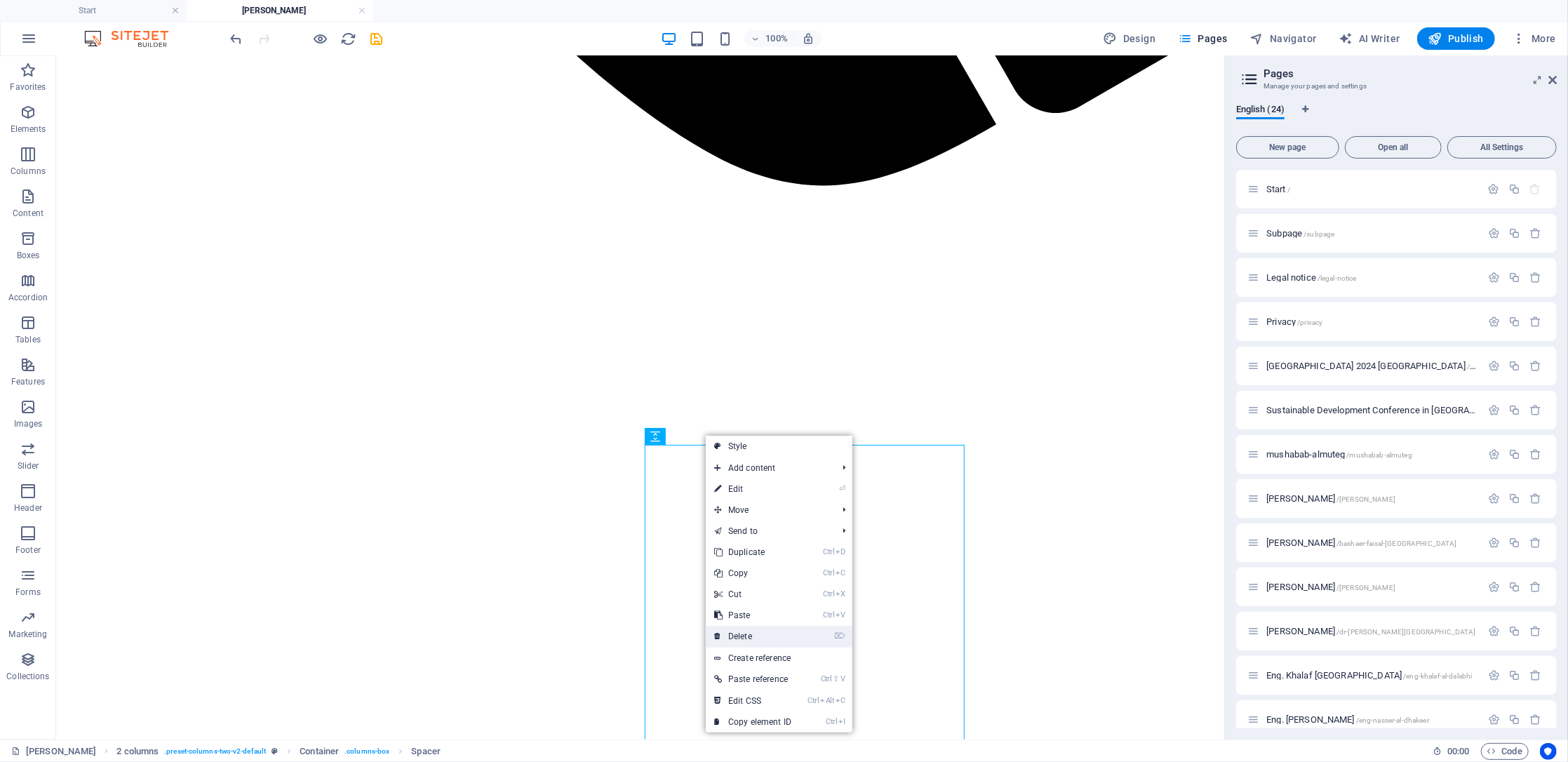
click at [756, 641] on link "⌦ Delete" at bounding box center [753, 636] width 94 height 21
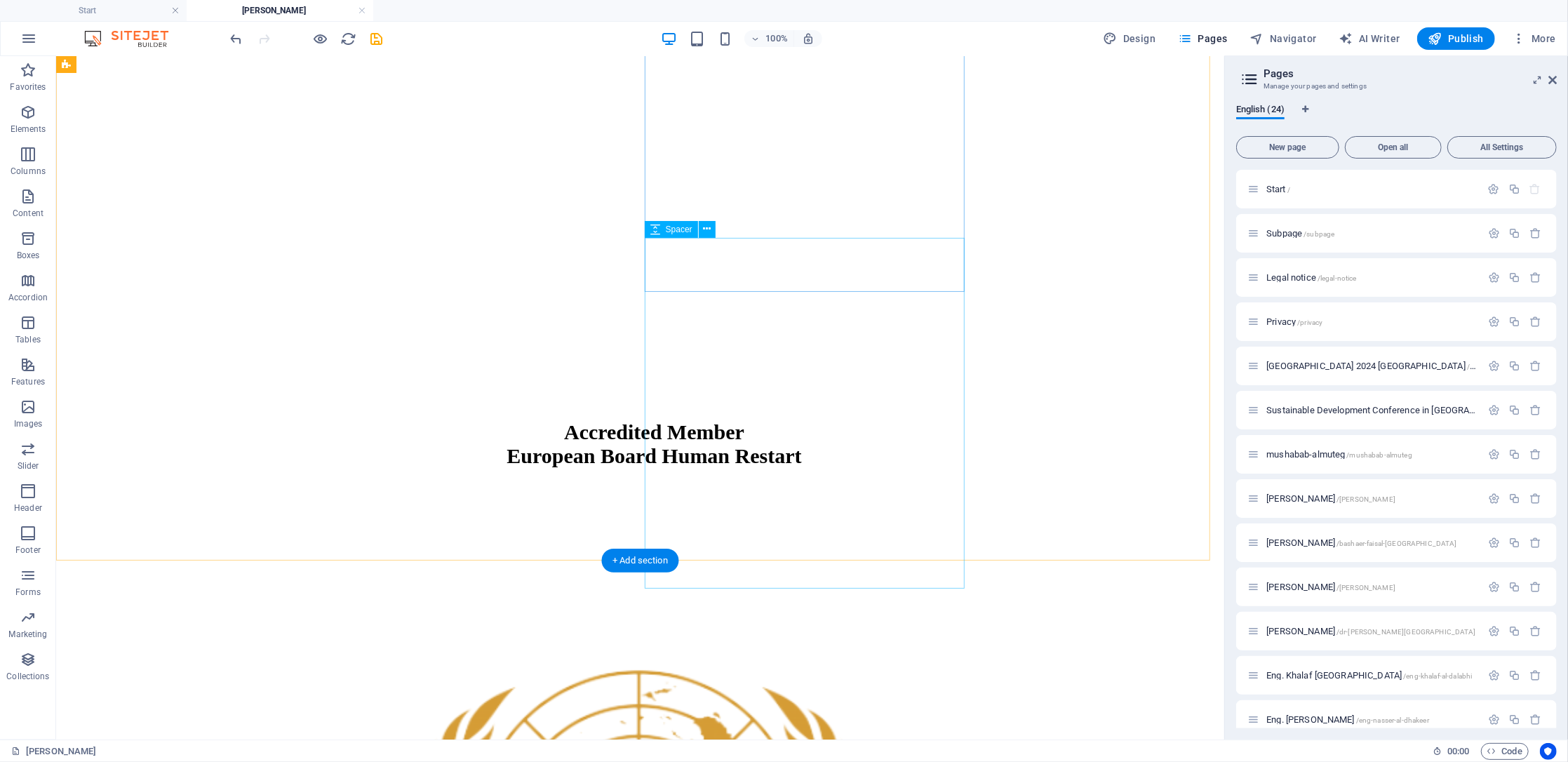
scroll to position [2234, 0]
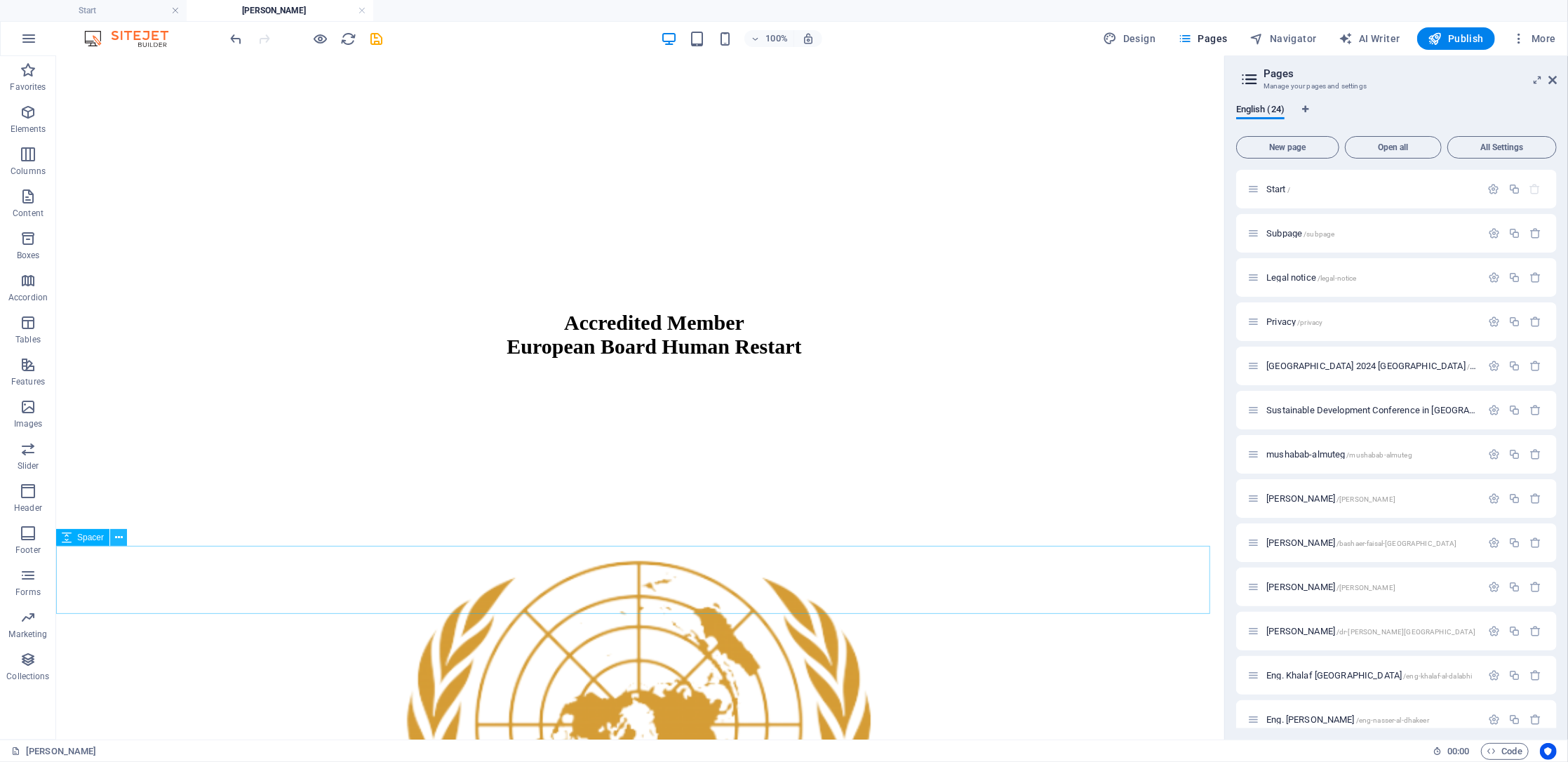
click at [119, 536] on icon at bounding box center [119, 537] width 8 height 15
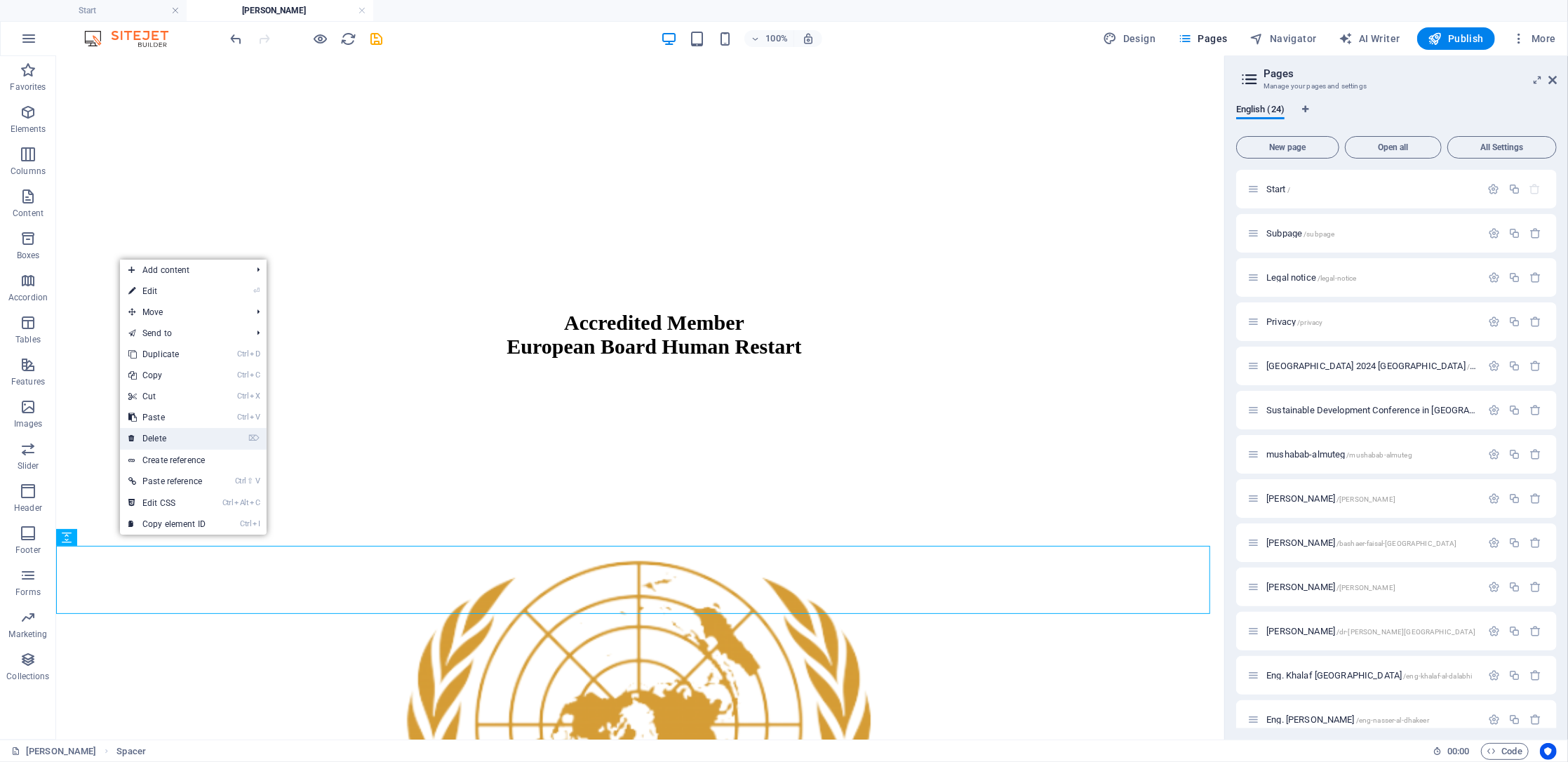
click at [170, 439] on link "⌦ Delete" at bounding box center [167, 438] width 94 height 21
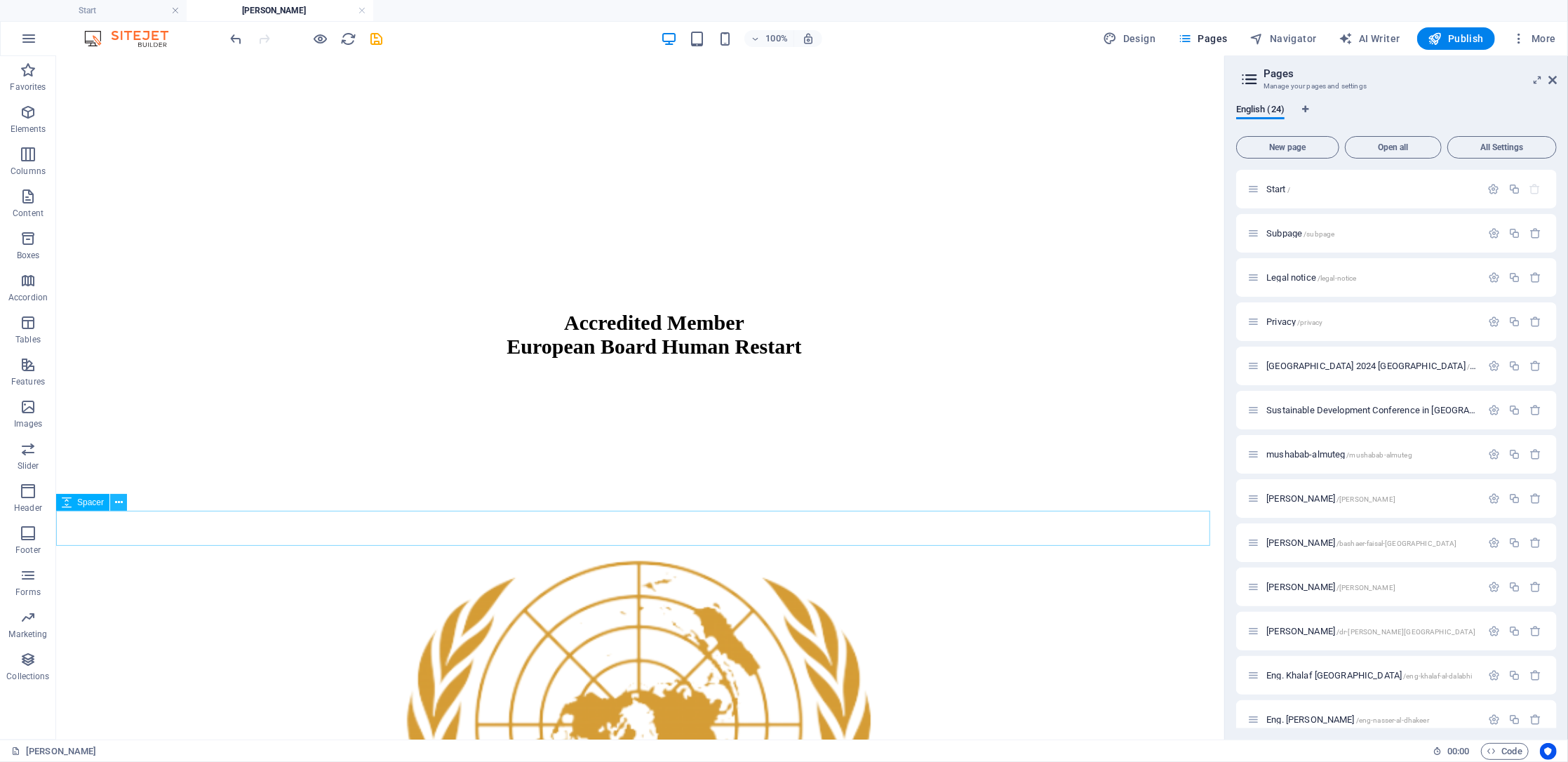
click at [119, 506] on icon at bounding box center [119, 502] width 8 height 15
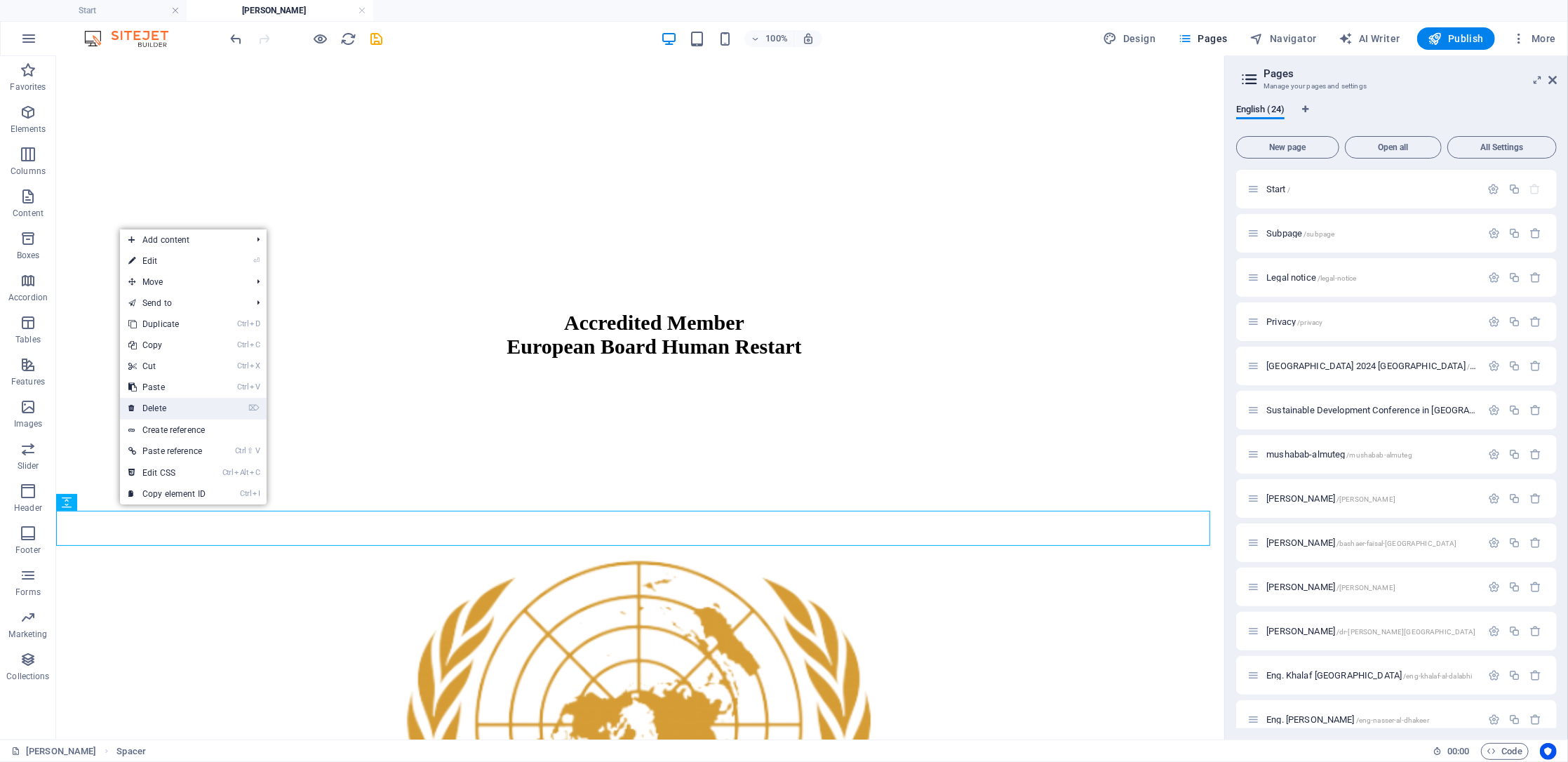
click at [160, 411] on link "⌦ Delete" at bounding box center [167, 407] width 94 height 21
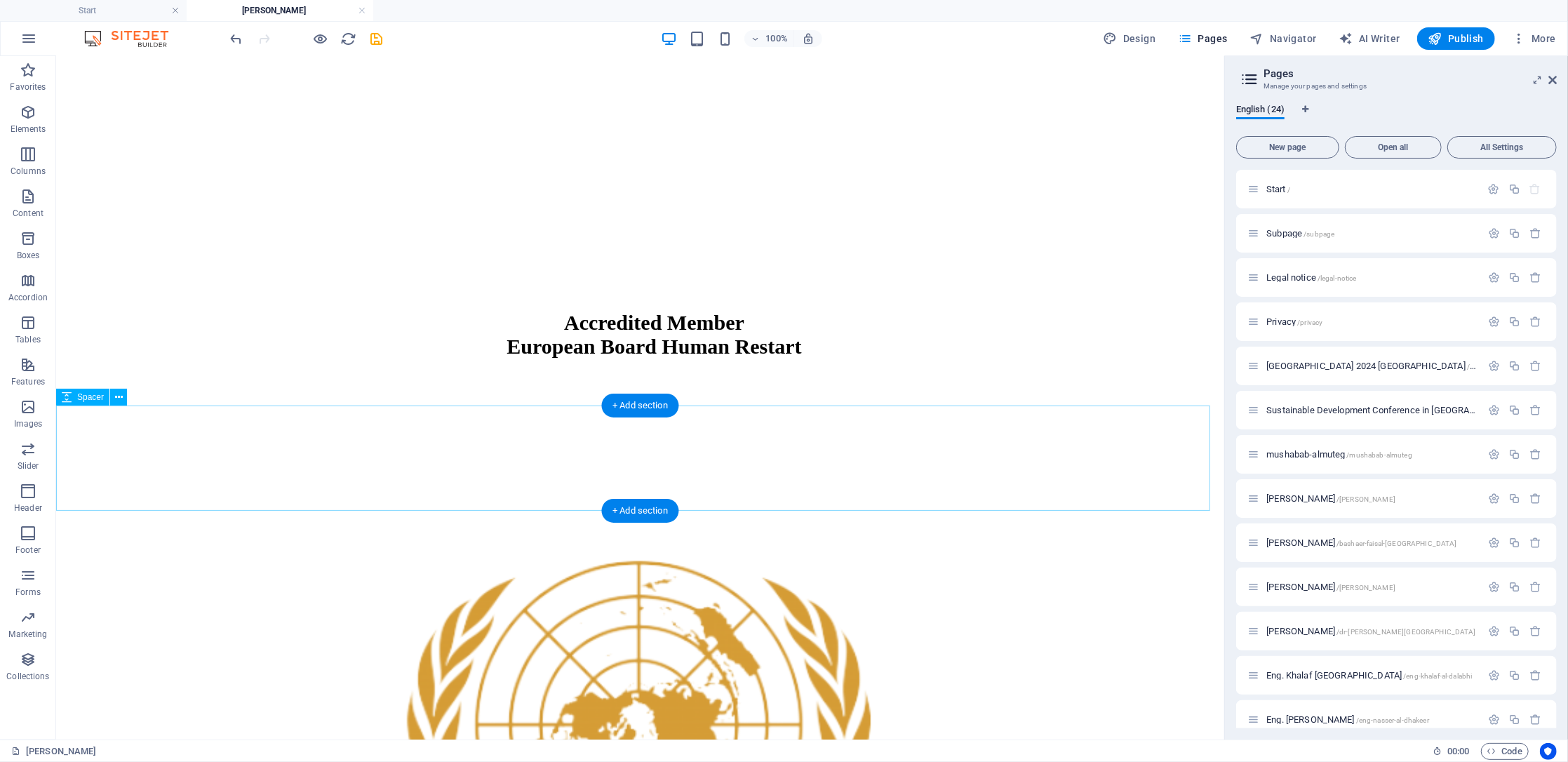
select select "px"
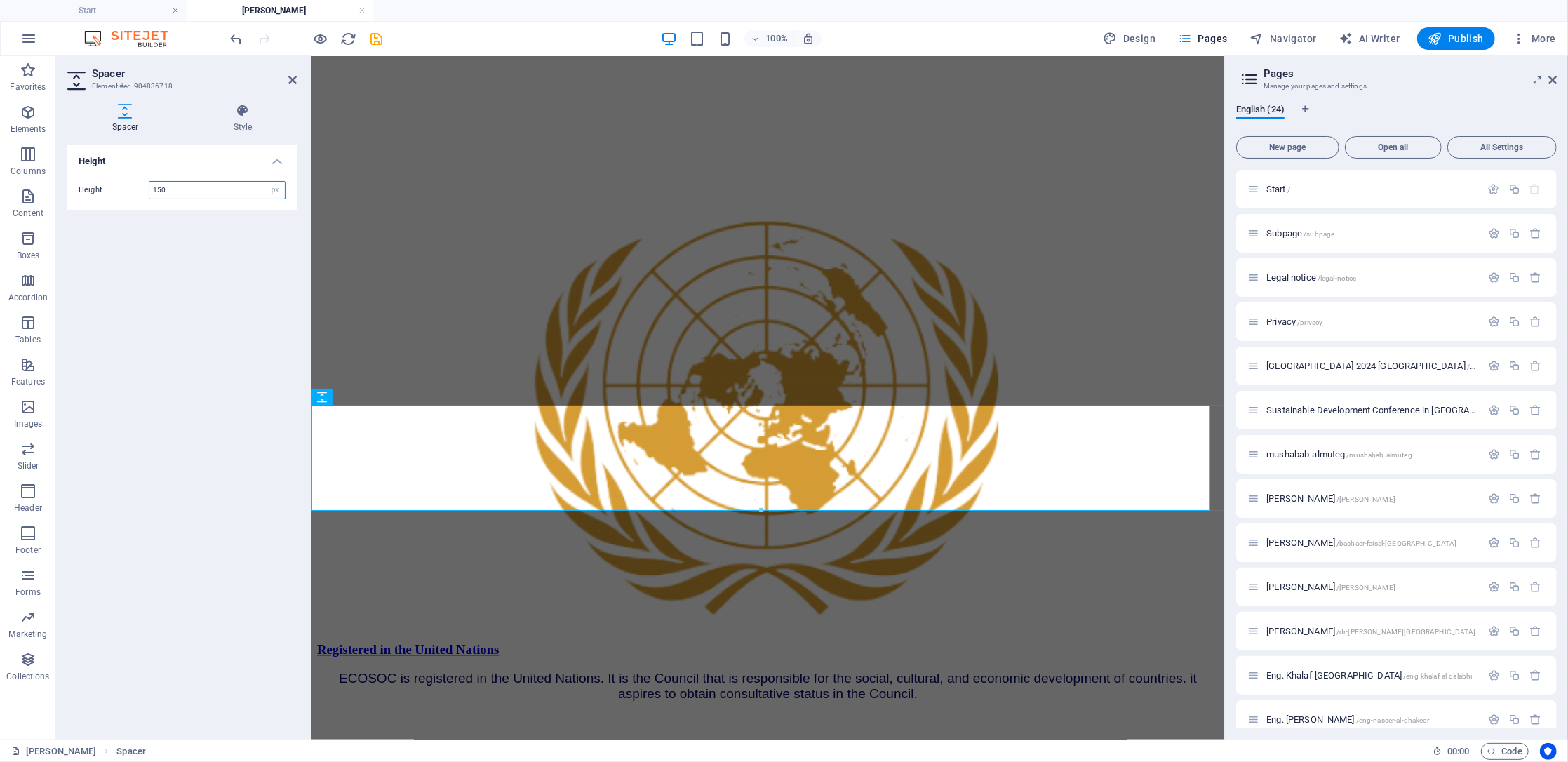
click at [200, 185] on input "150" at bounding box center [218, 190] width 136 height 17
drag, startPoint x: 200, startPoint y: 185, endPoint x: 183, endPoint y: 185, distance: 17.0
click at [183, 185] on input "150" at bounding box center [218, 190] width 136 height 17
type input "100"
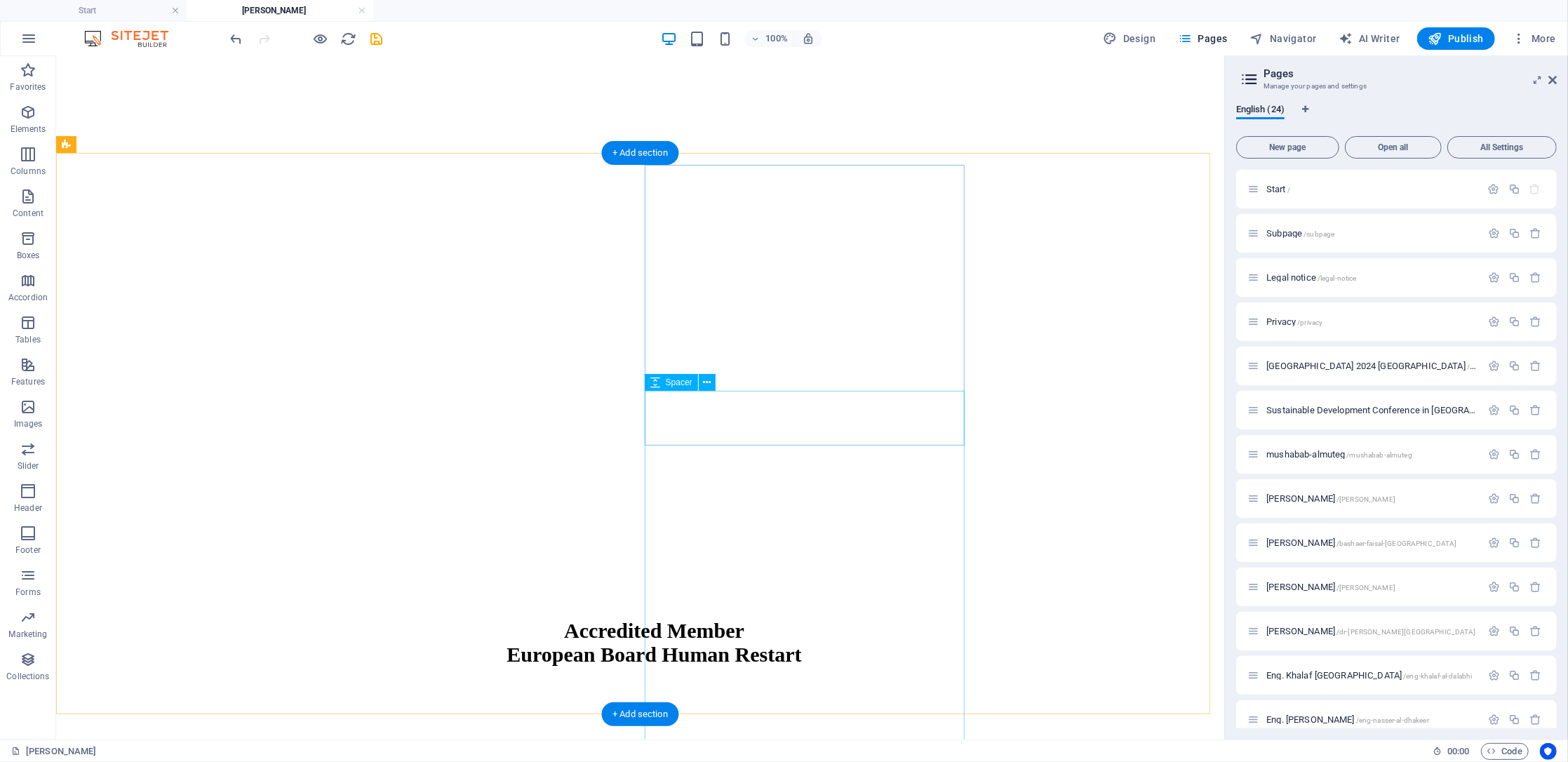
scroll to position [1953, 0]
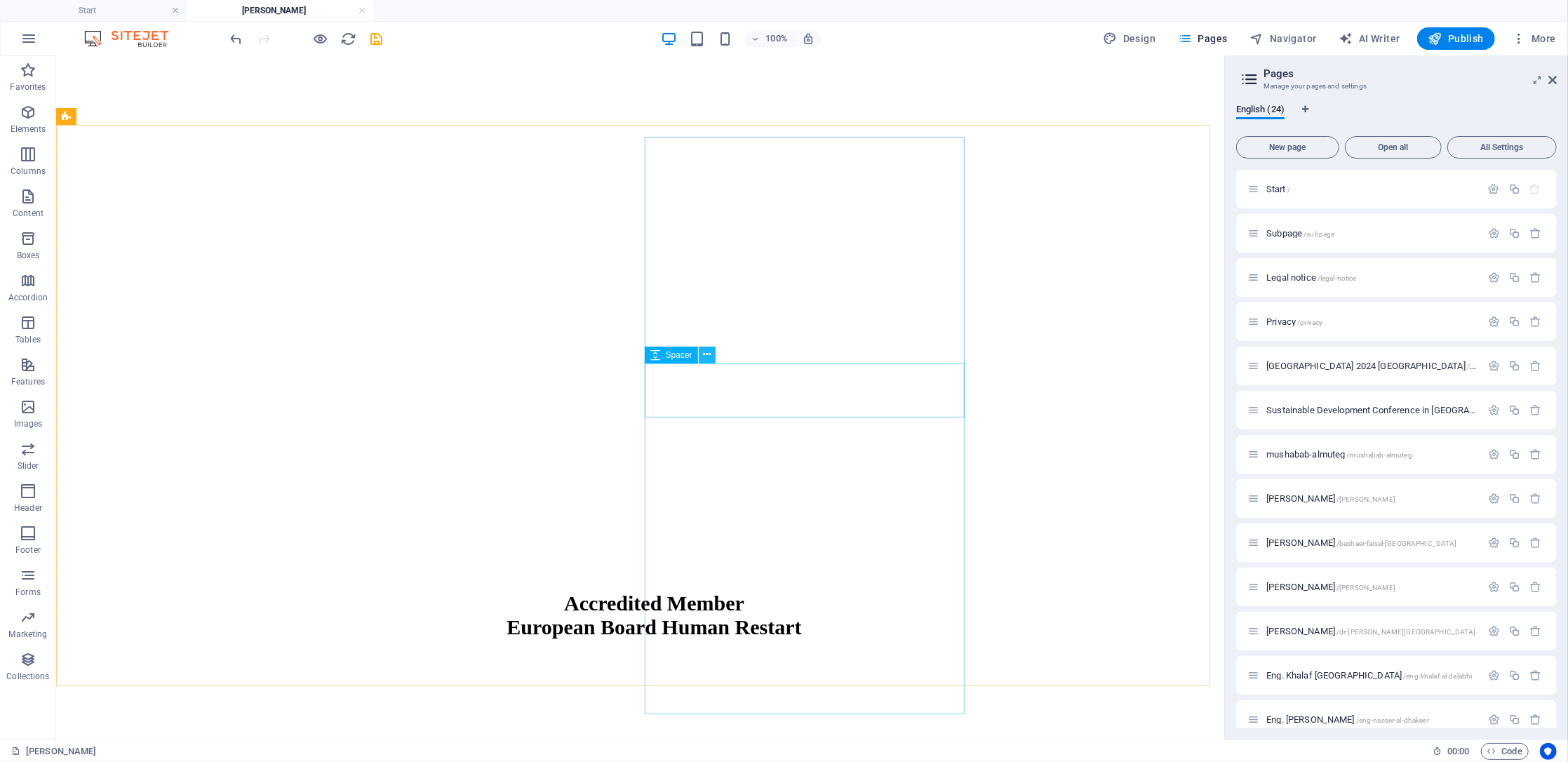
click at [706, 352] on icon at bounding box center [707, 355] width 8 height 15
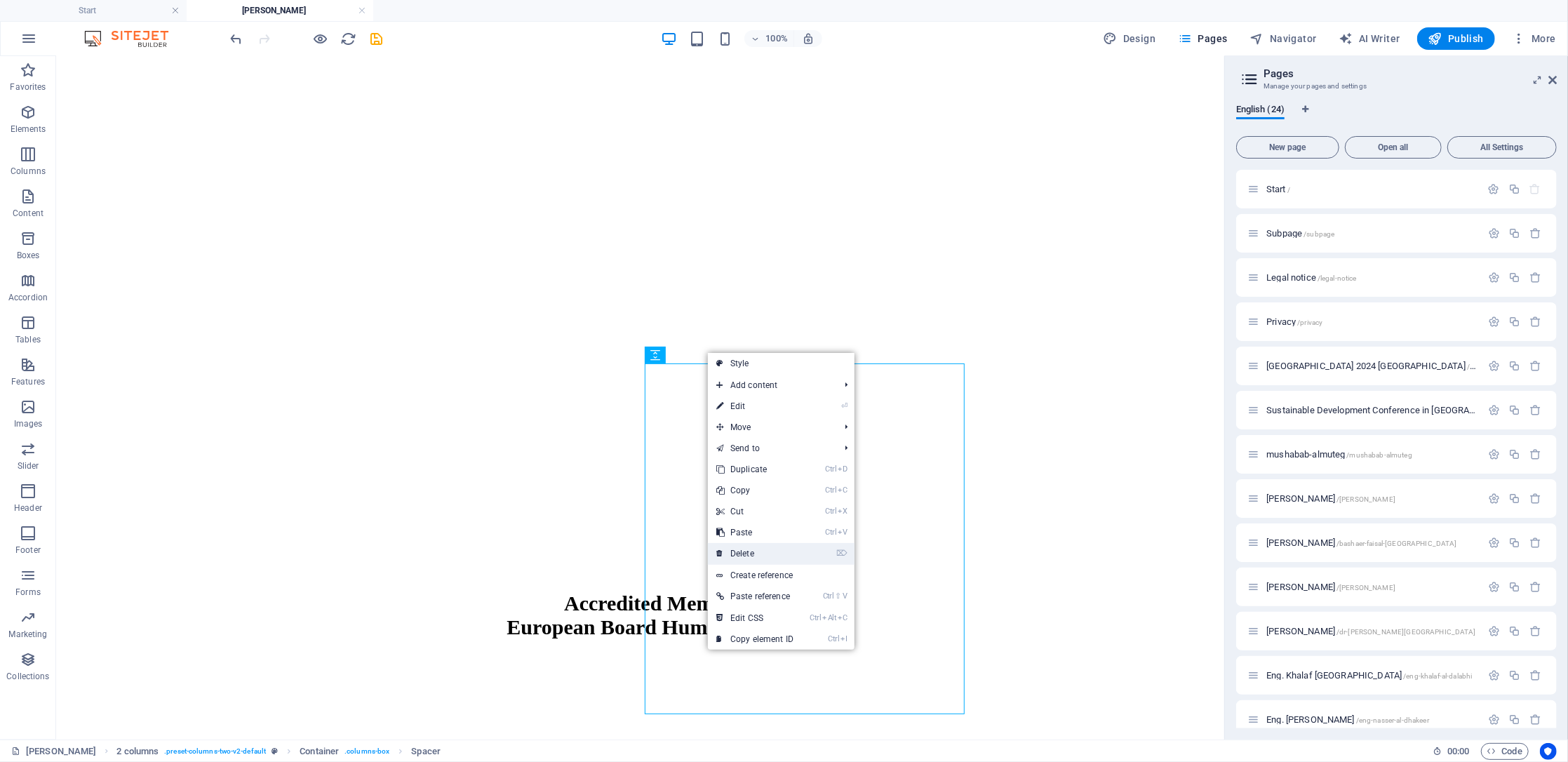
click at [782, 553] on link "⌦ Delete" at bounding box center [755, 553] width 94 height 21
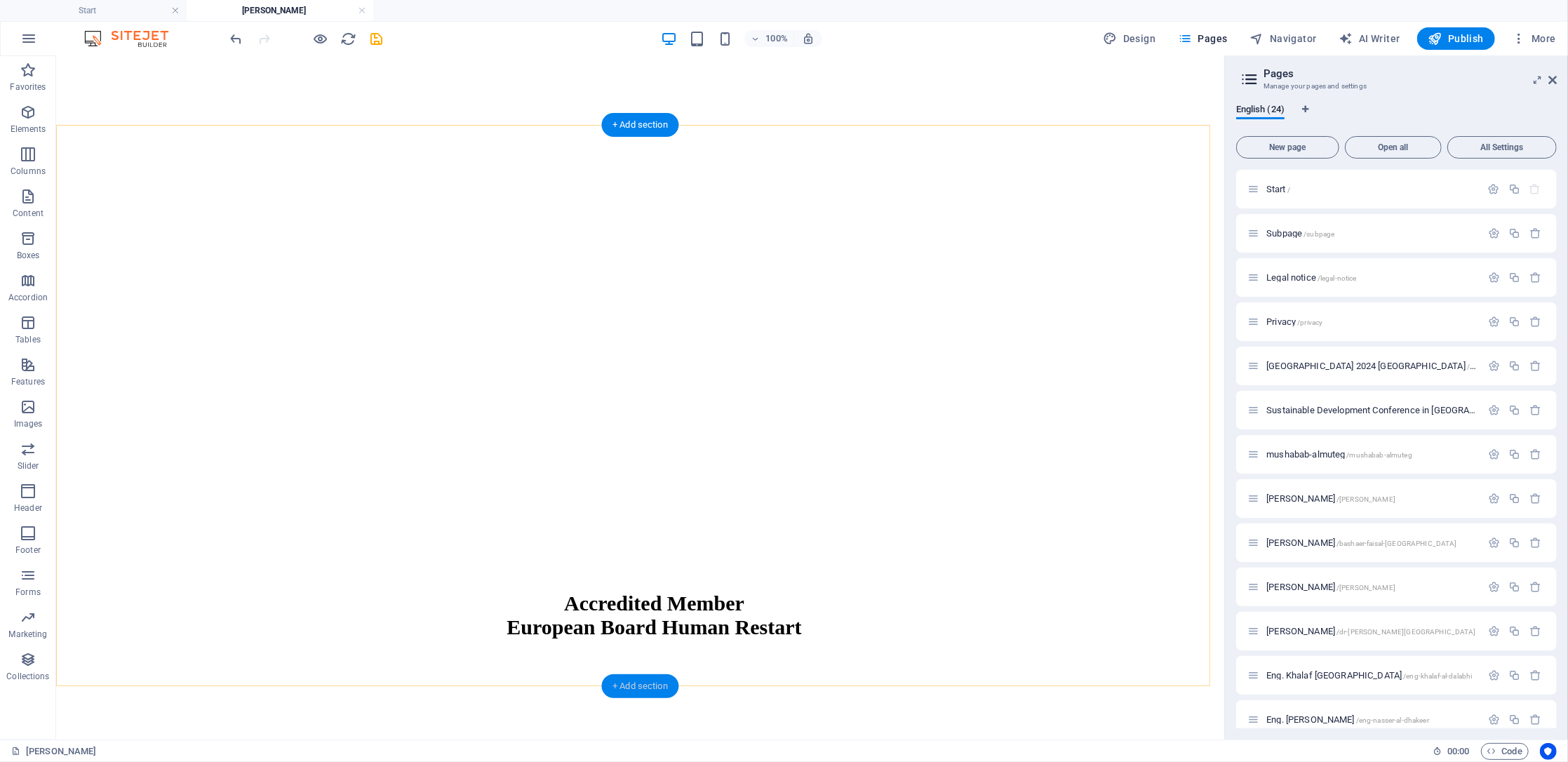
click at [650, 680] on div "+ Add section" at bounding box center [640, 686] width 78 height 24
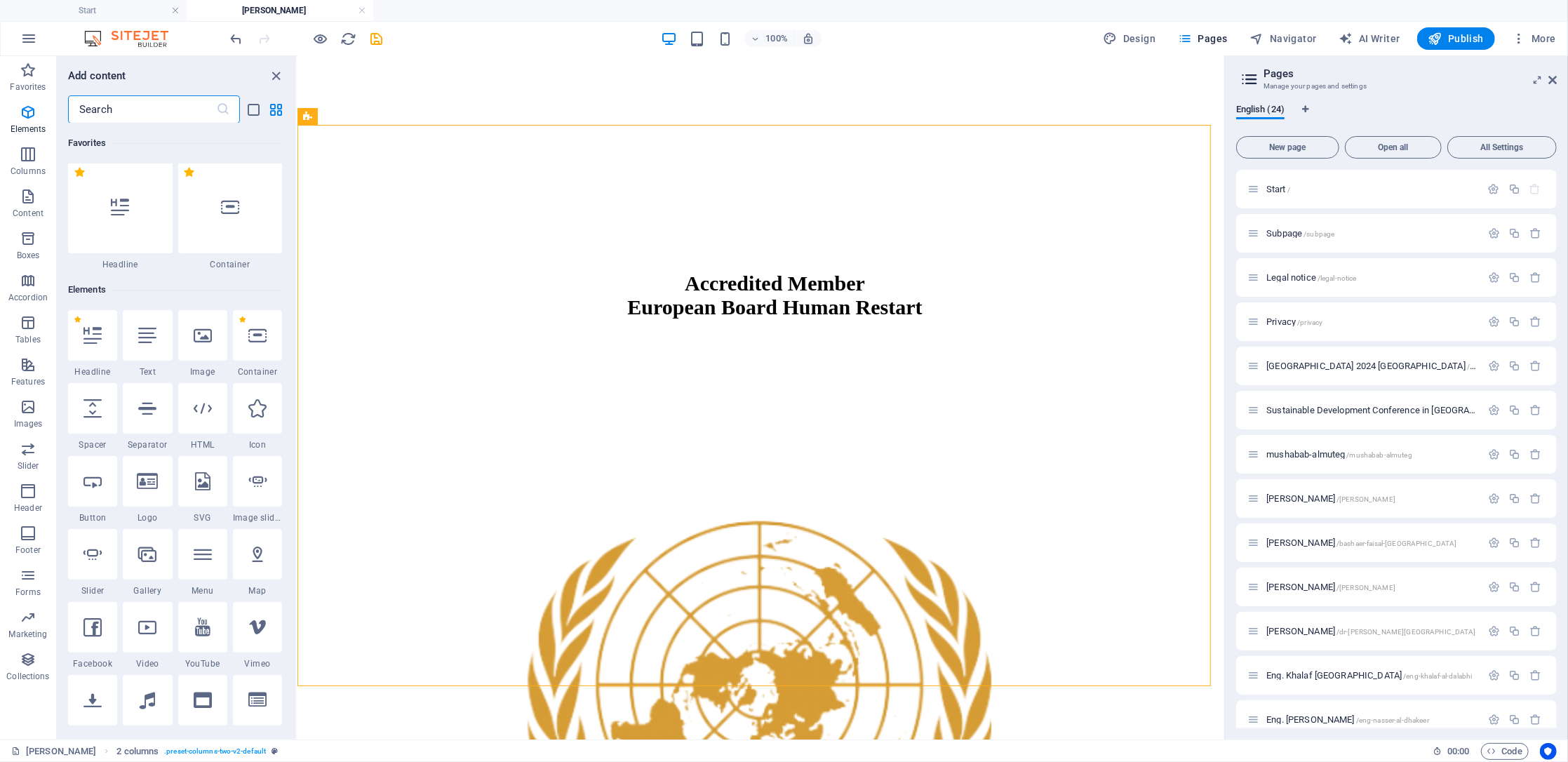
scroll to position [0, 0]
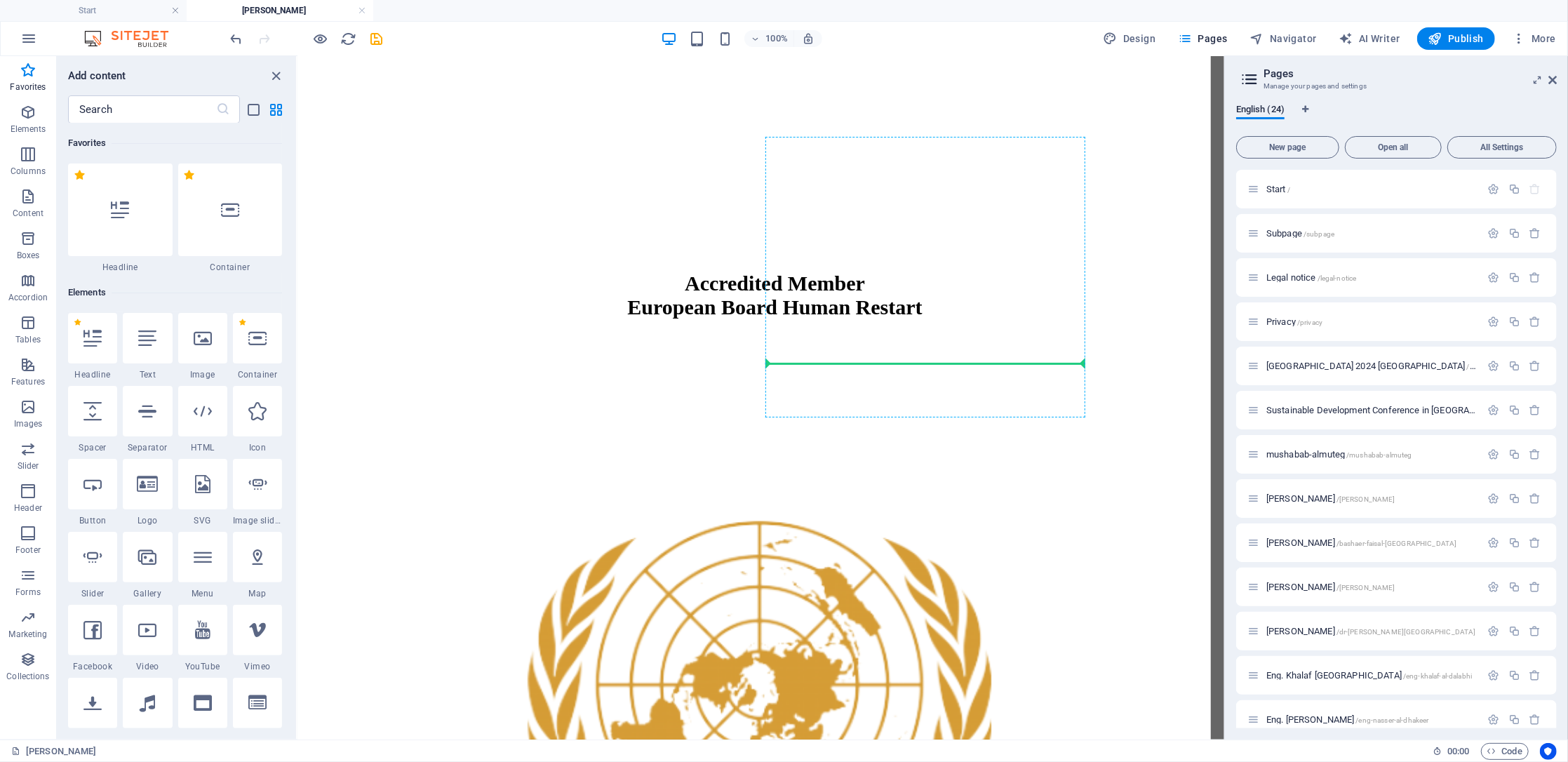
select select "px"
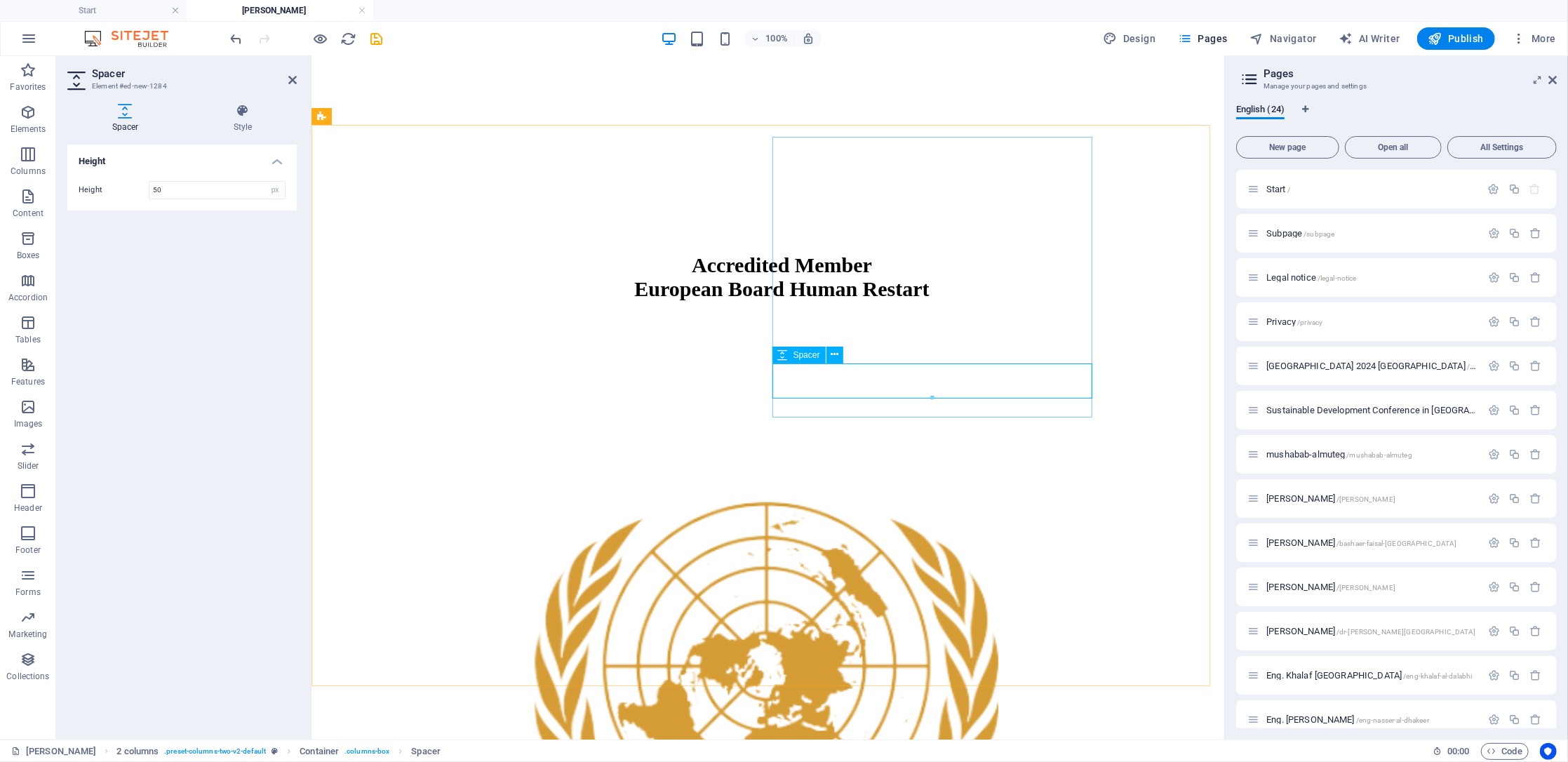
click at [196, 190] on input "50" at bounding box center [218, 190] width 136 height 17
type input "200"
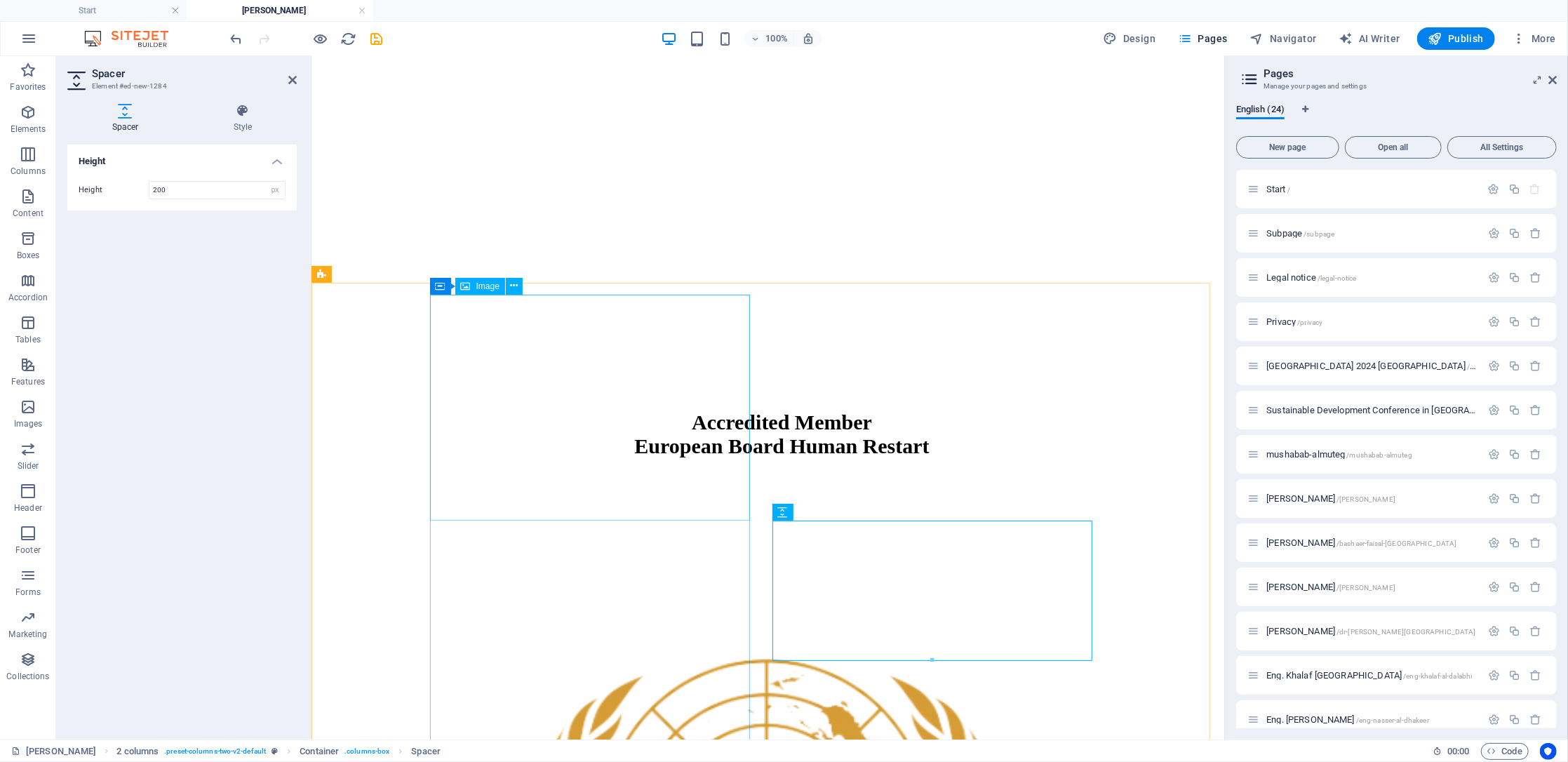
scroll to position [1767, 0]
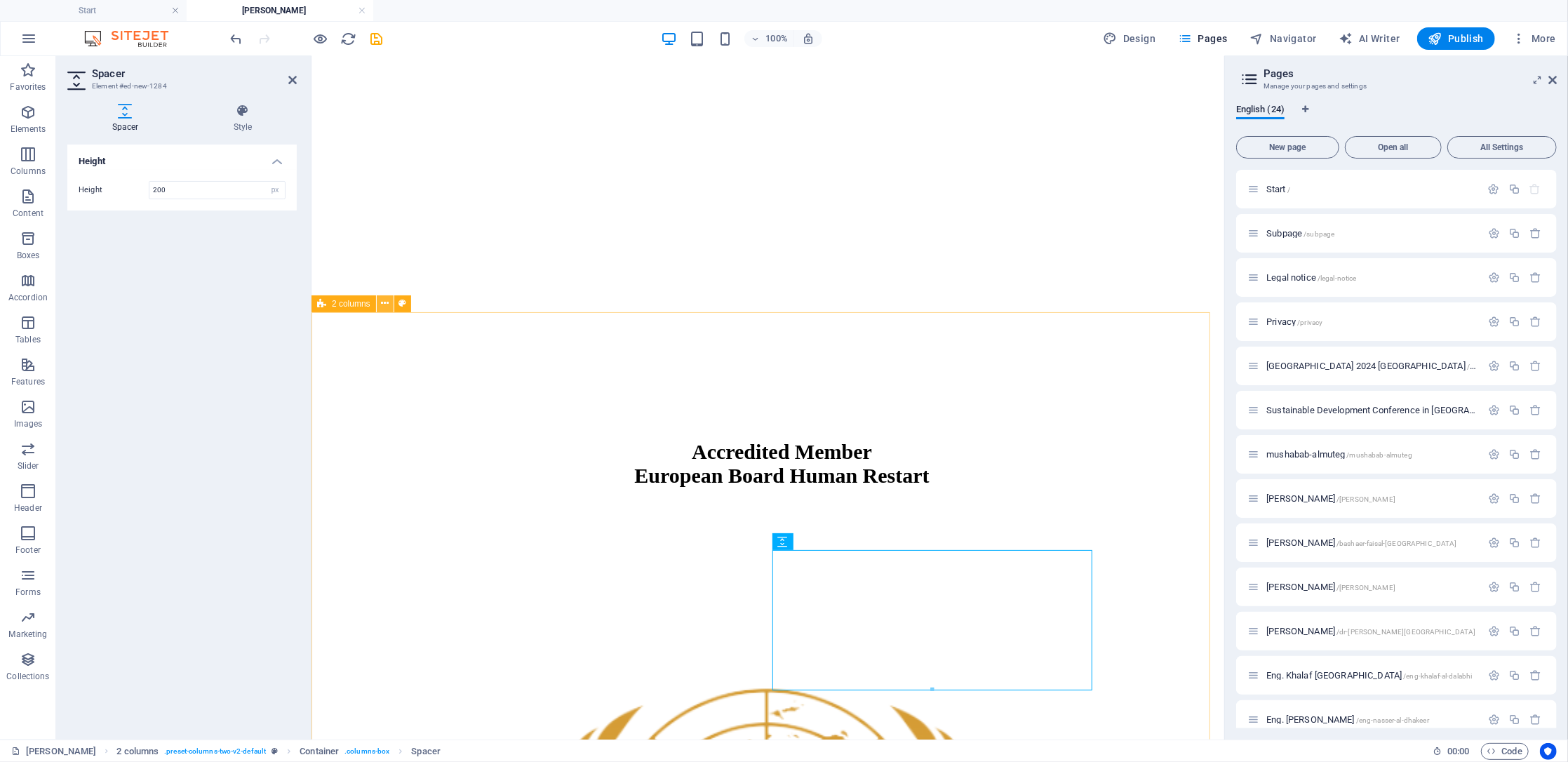
click at [385, 304] on icon at bounding box center [385, 303] width 8 height 15
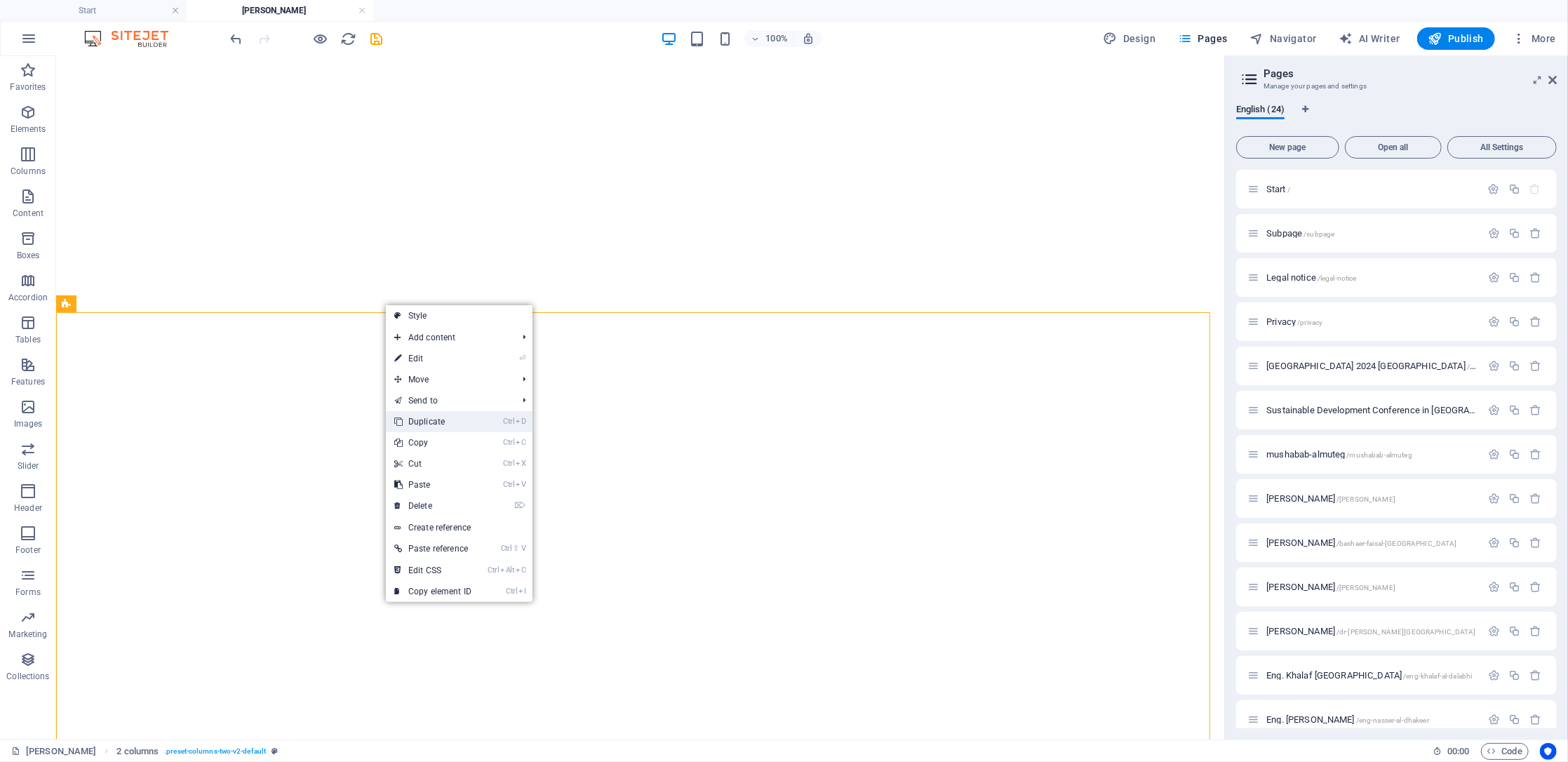
drag, startPoint x: 439, startPoint y: 418, endPoint x: 515, endPoint y: 383, distance: 83.7
click at [439, 418] on link "Ctrl D Duplicate" at bounding box center [432, 421] width 94 height 21
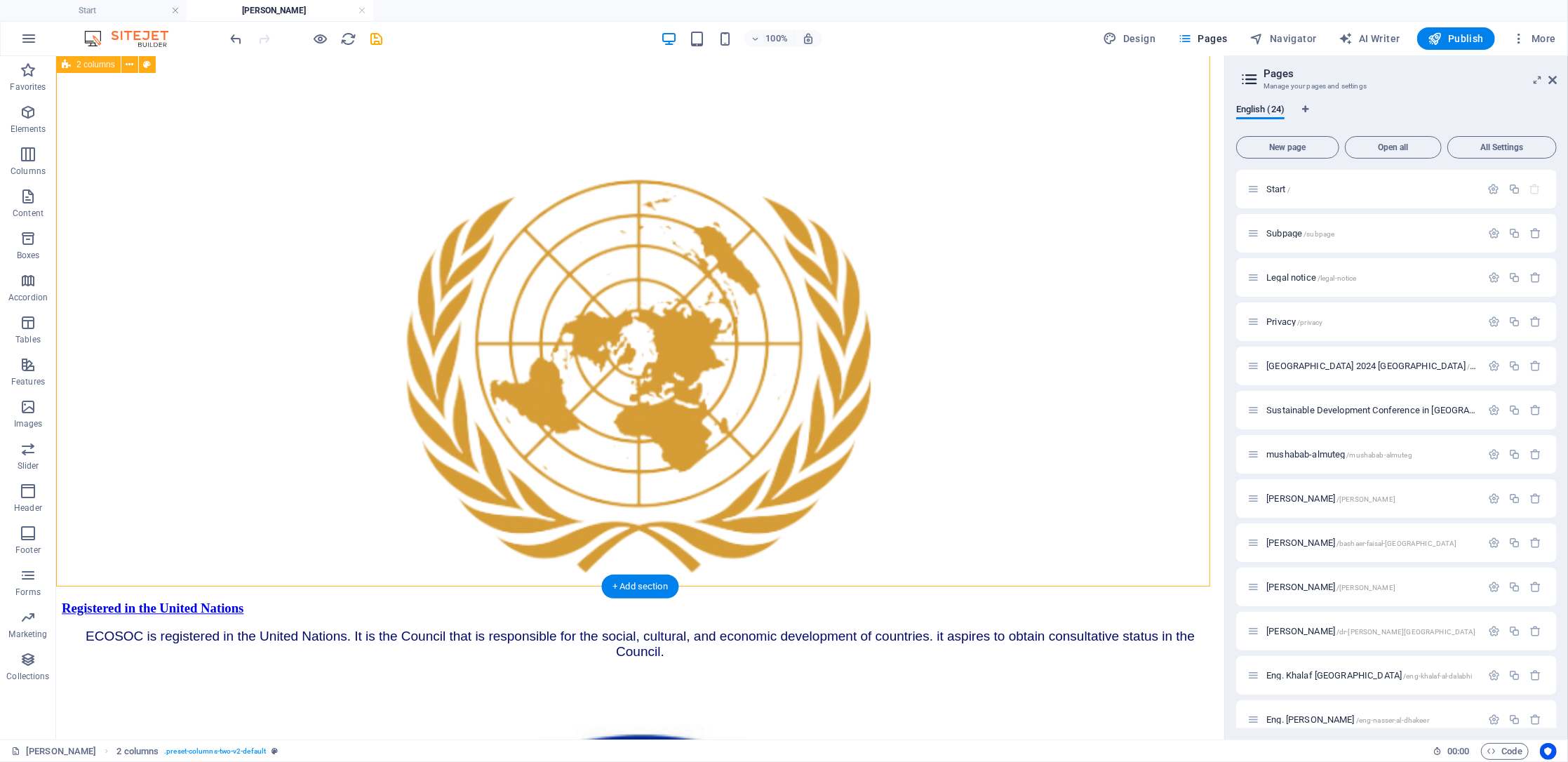
scroll to position [2336, 0]
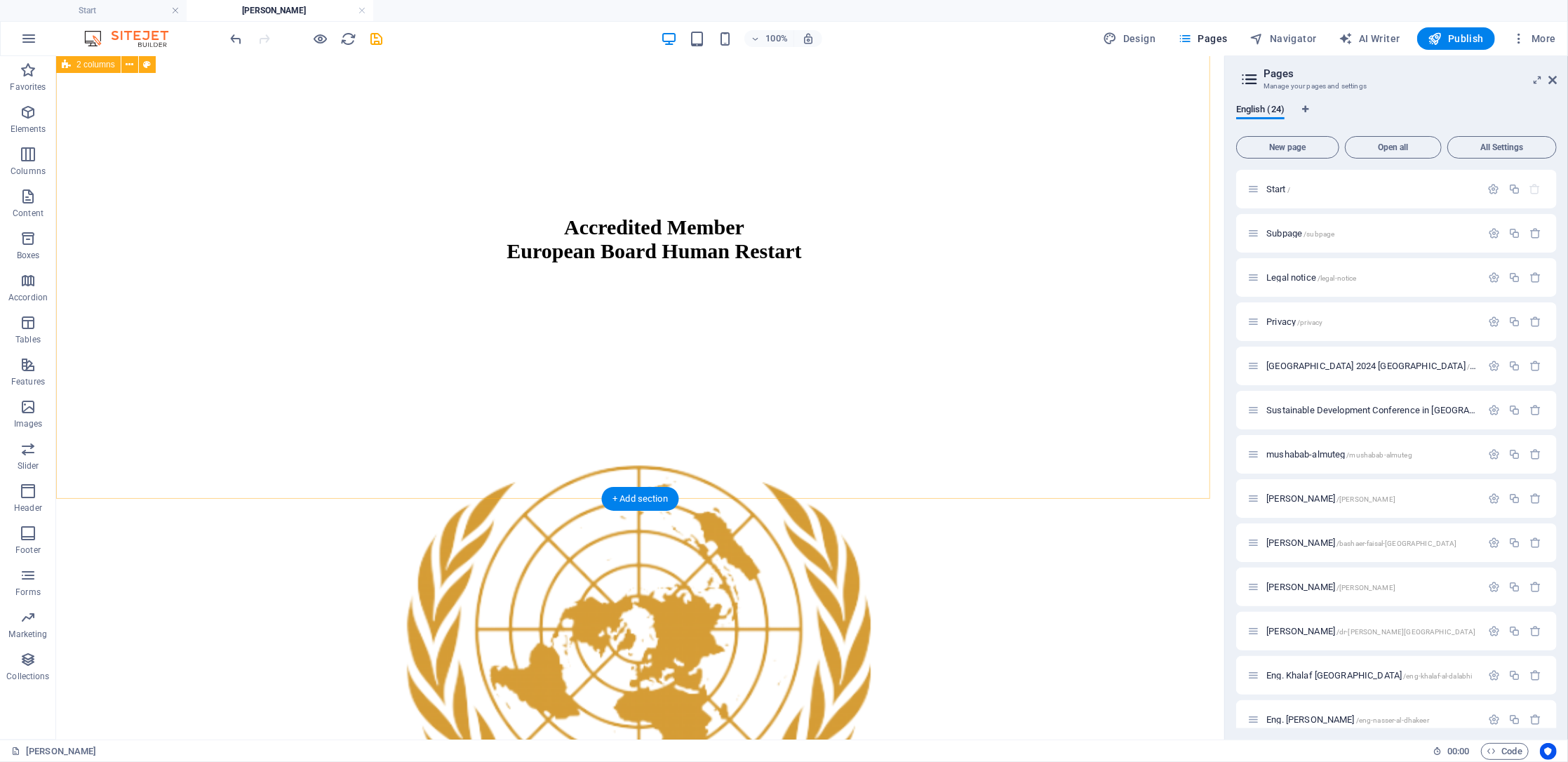
scroll to position [2054, 0]
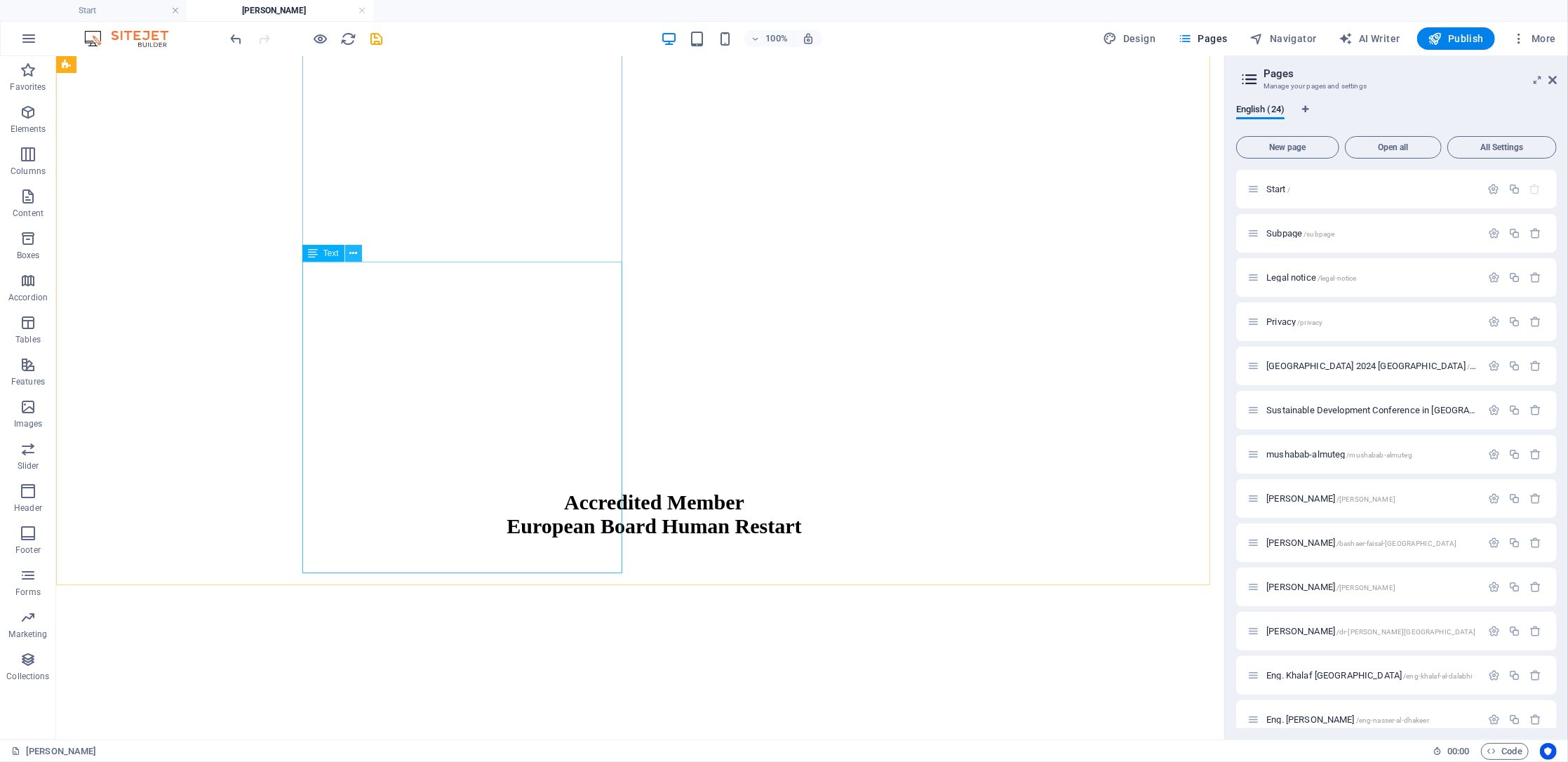
click at [359, 249] on button at bounding box center [354, 253] width 17 height 17
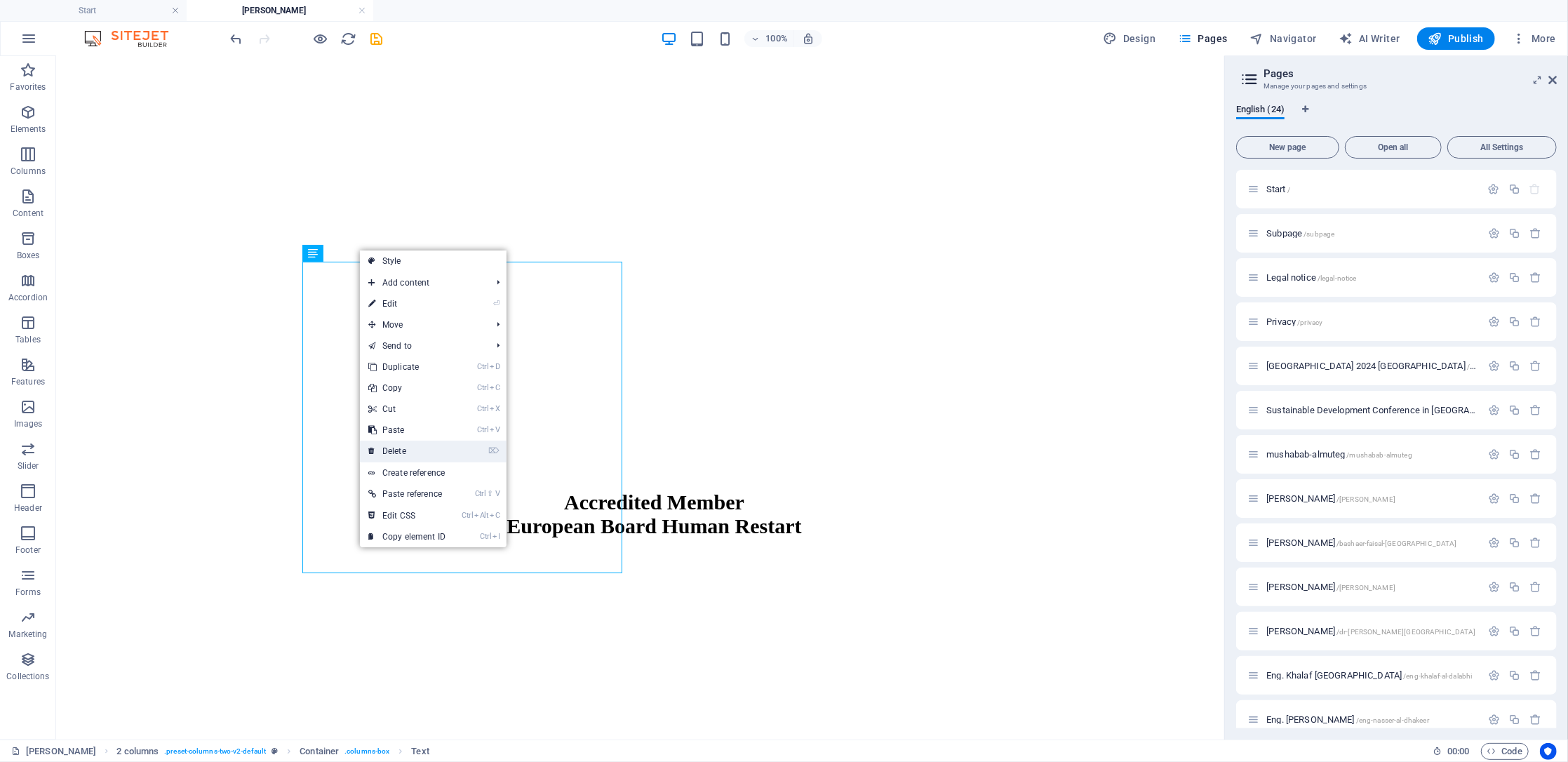
click at [416, 446] on link "⌦ Delete" at bounding box center [406, 450] width 94 height 21
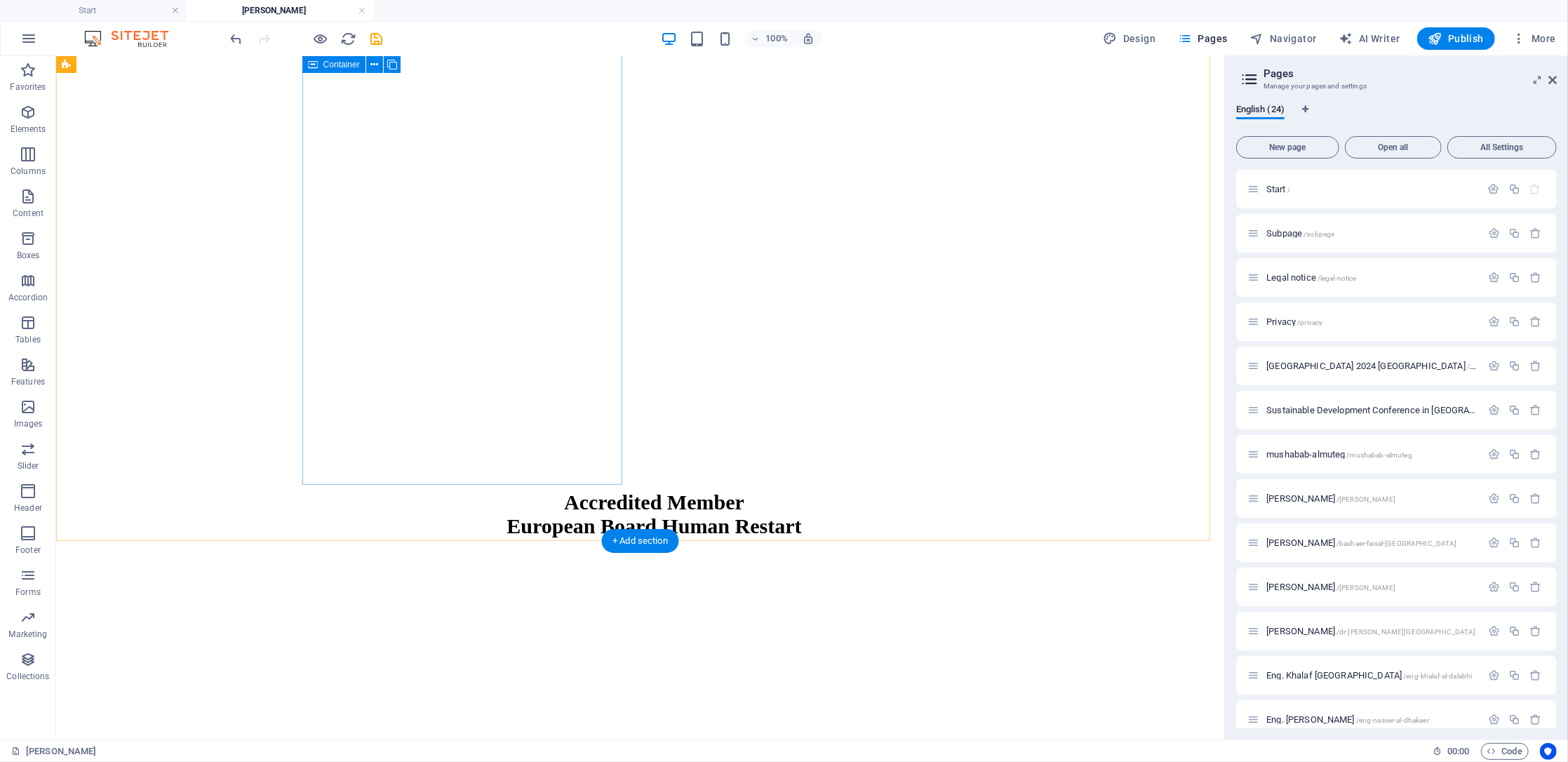
scroll to position [2098, 0]
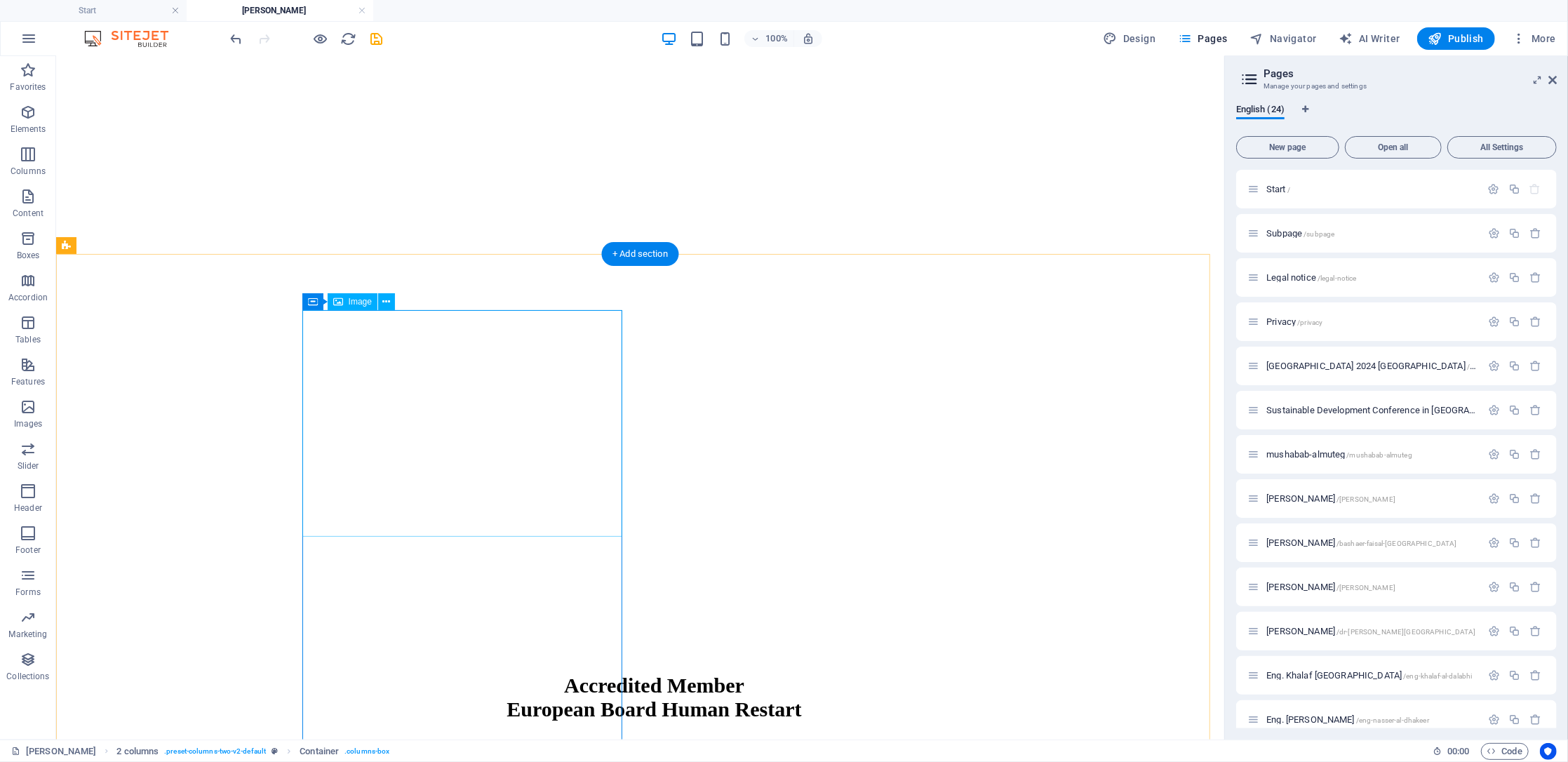
scroll to position [1911, 0]
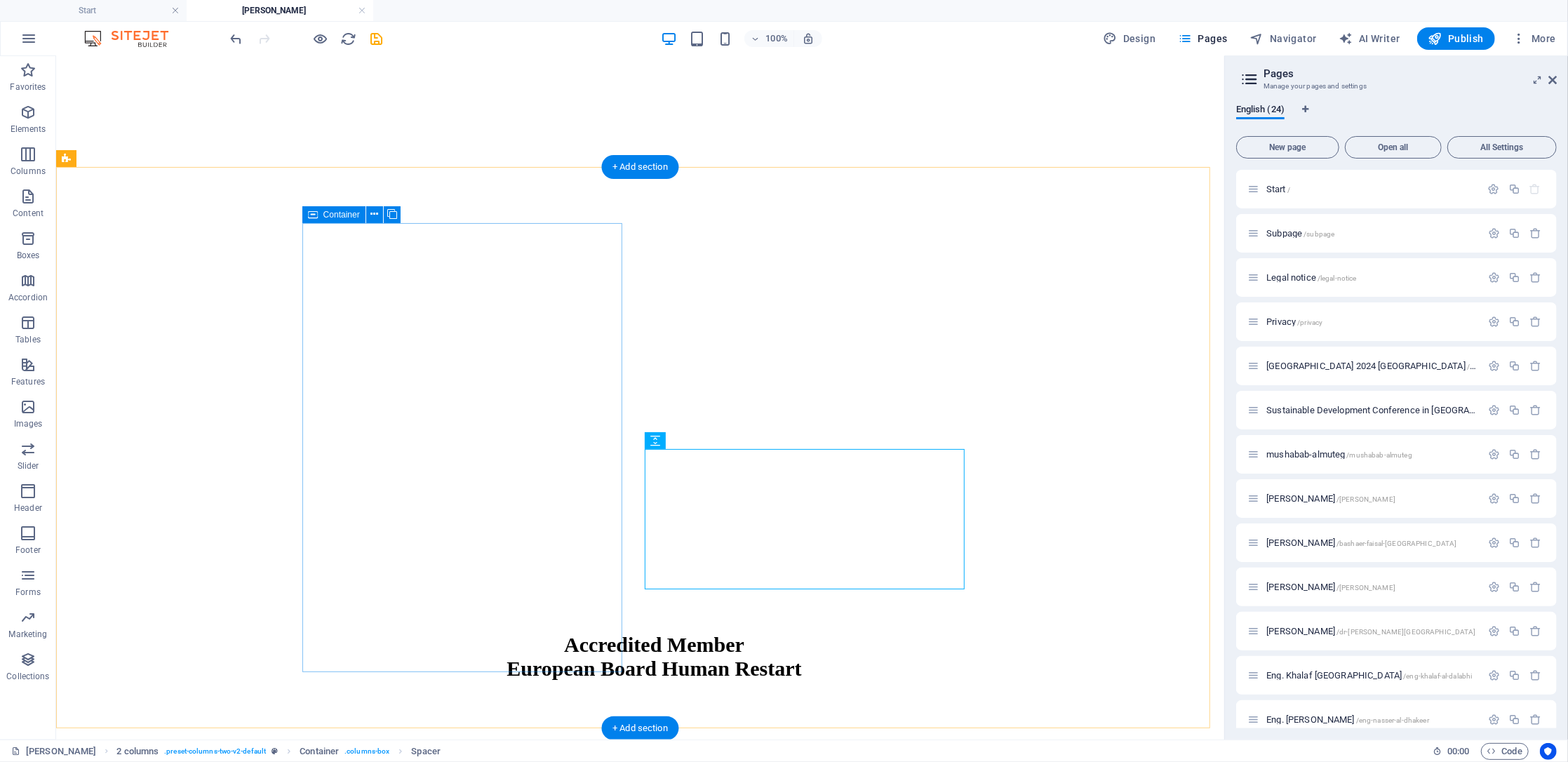
scroll to position [2098, 0]
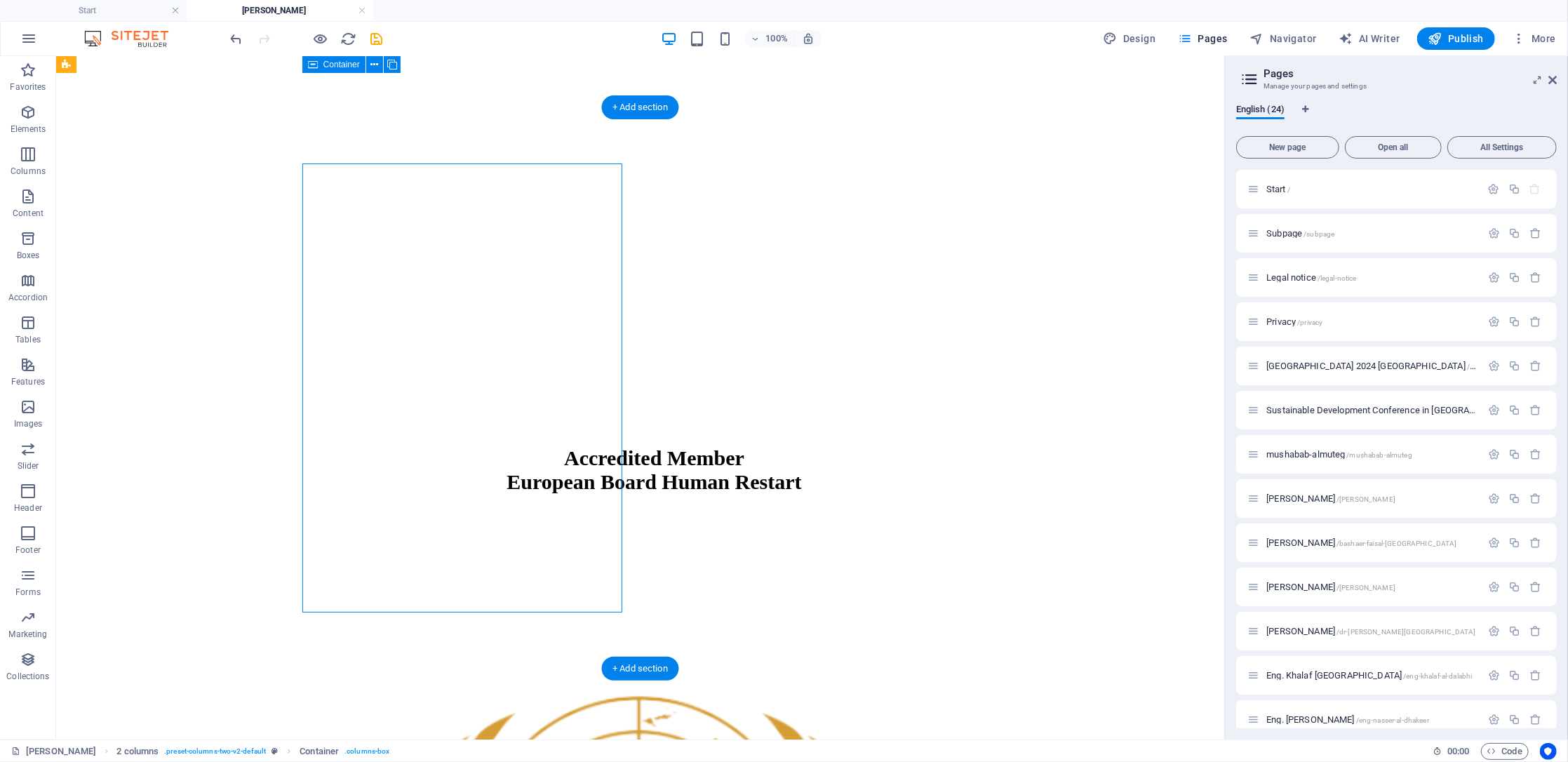
scroll to position [1818, 0]
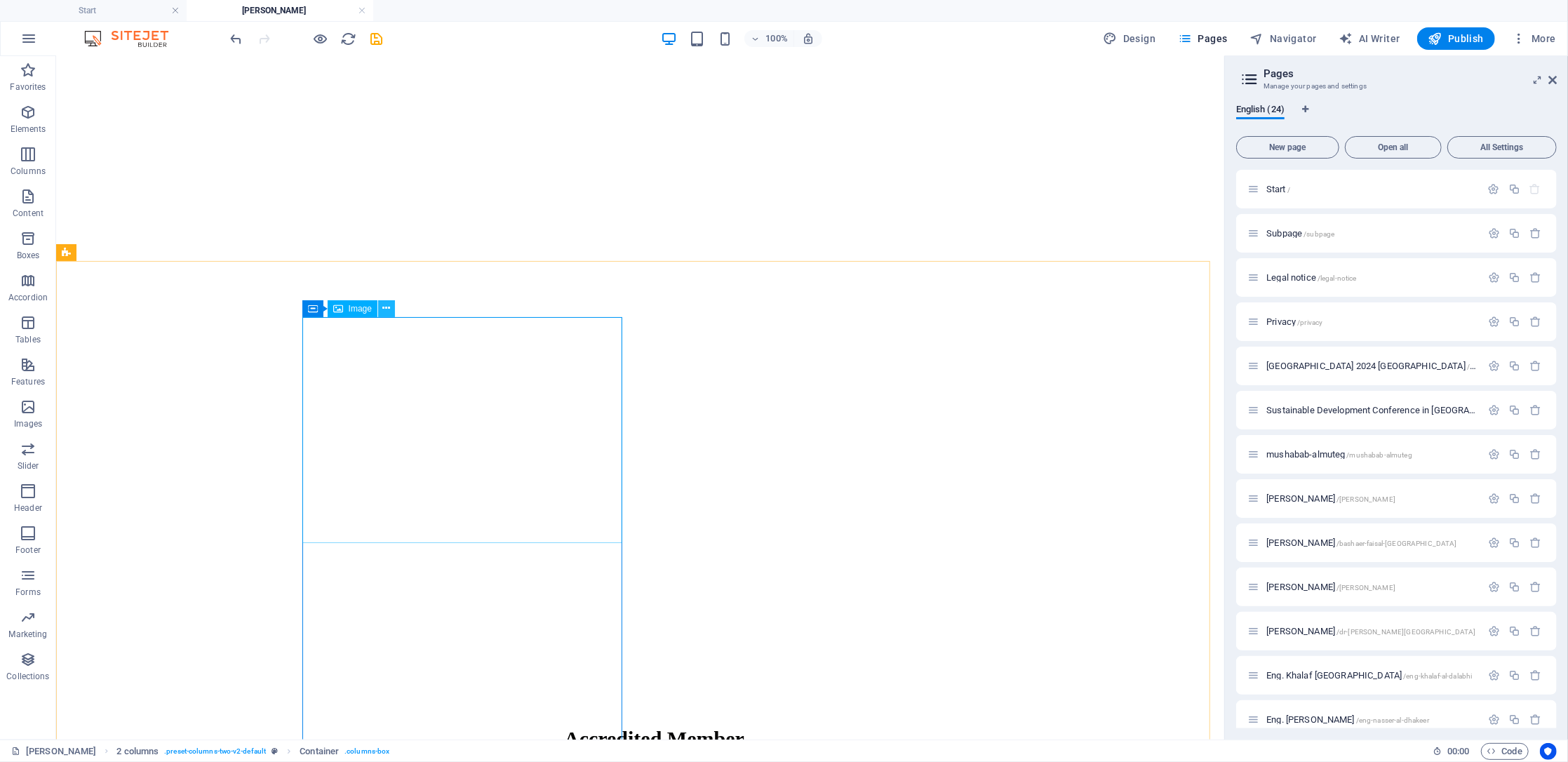
click at [386, 303] on icon at bounding box center [388, 308] width 8 height 15
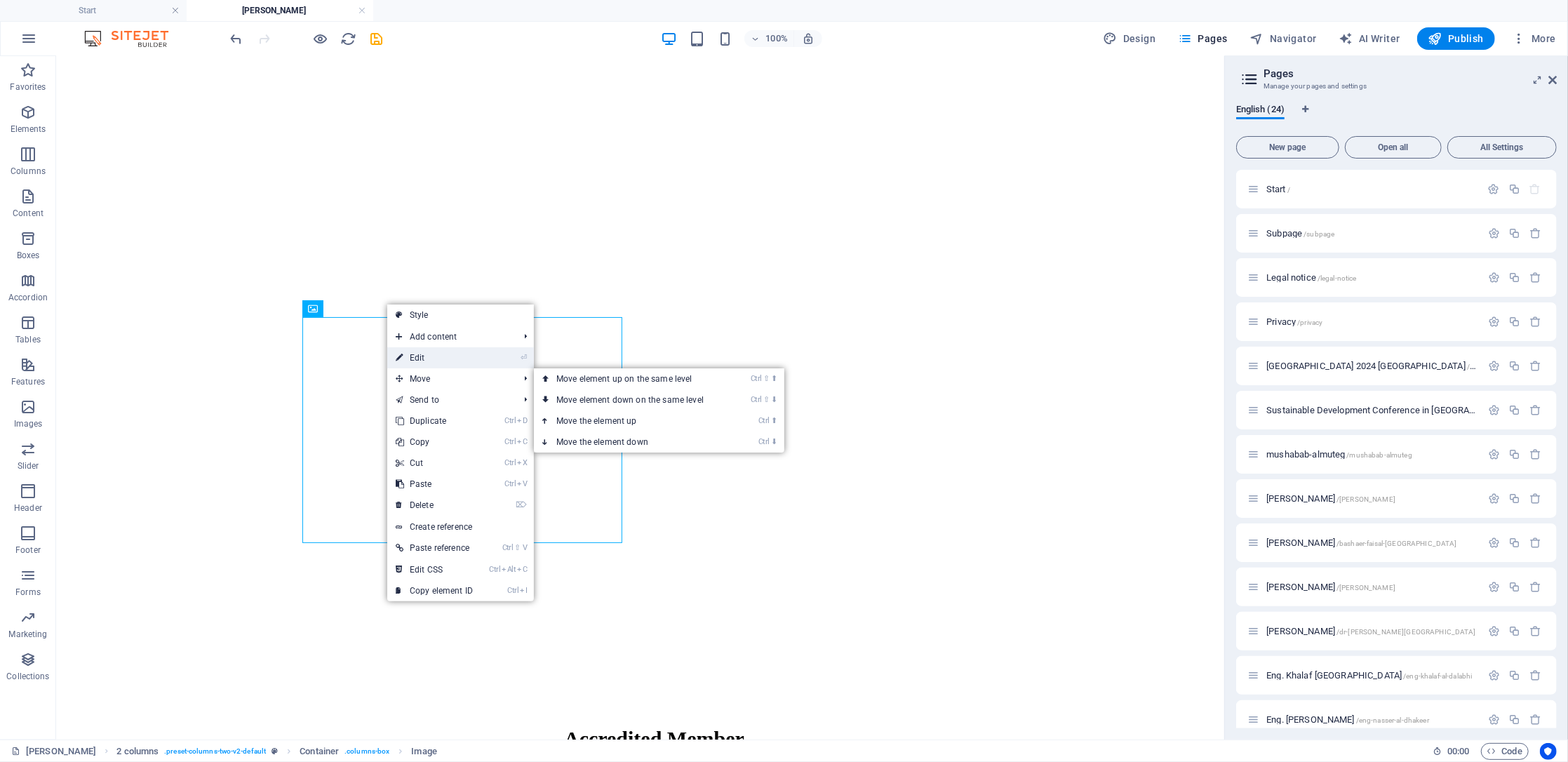
click at [464, 355] on link "⏎ Edit" at bounding box center [434, 358] width 94 height 21
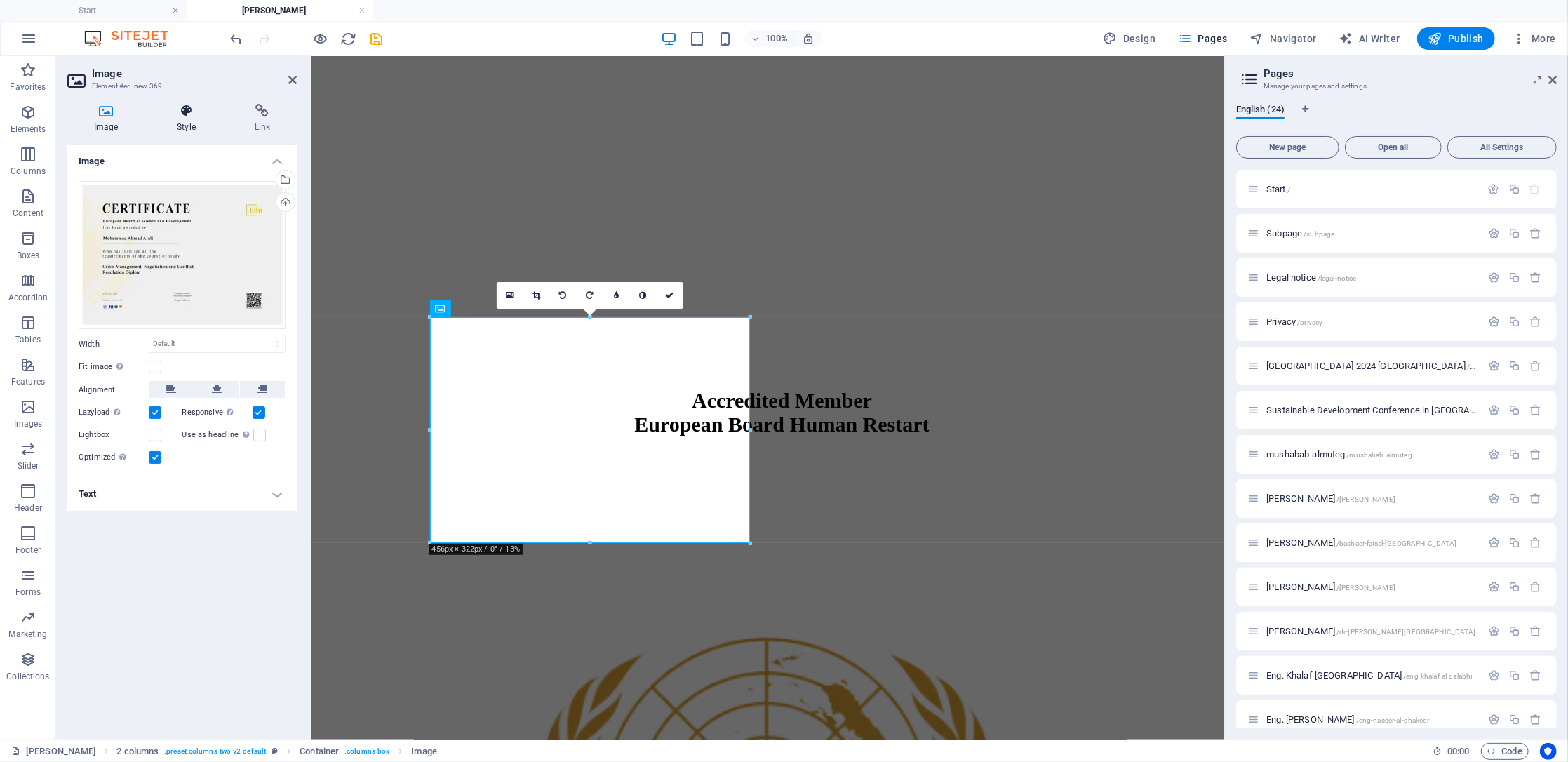
click at [181, 126] on h4 "Style" at bounding box center [188, 119] width 77 height 30
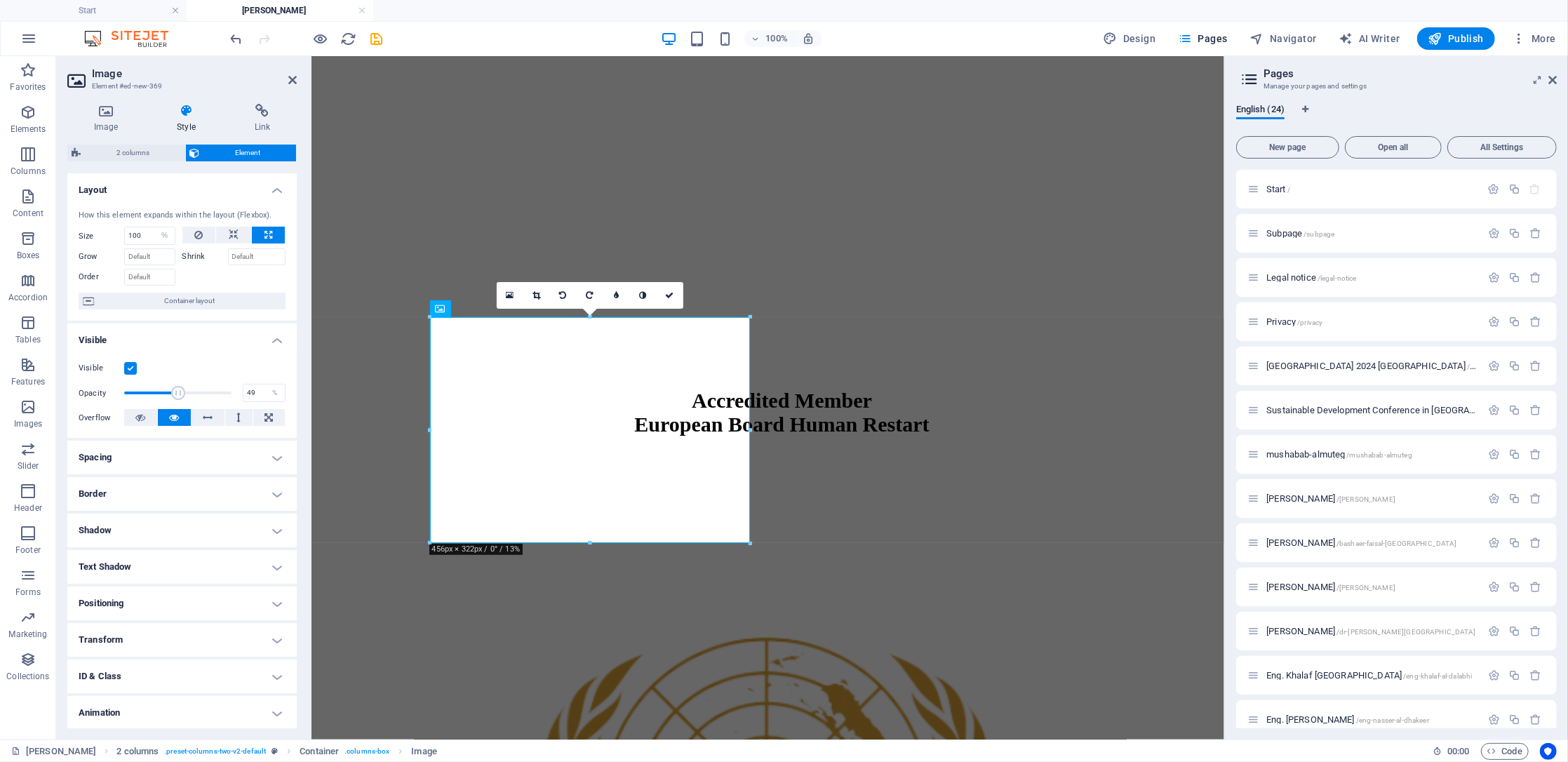
drag, startPoint x: 231, startPoint y: 388, endPoint x: 175, endPoint y: 392, distance: 56.1
click at [175, 392] on span at bounding box center [178, 392] width 14 height 14
type input "100"
drag, startPoint x: 175, startPoint y: 392, endPoint x: 275, endPoint y: 397, distance: 100.1
click at [275, 397] on div "Opacity 100 %" at bounding box center [182, 392] width 207 height 21
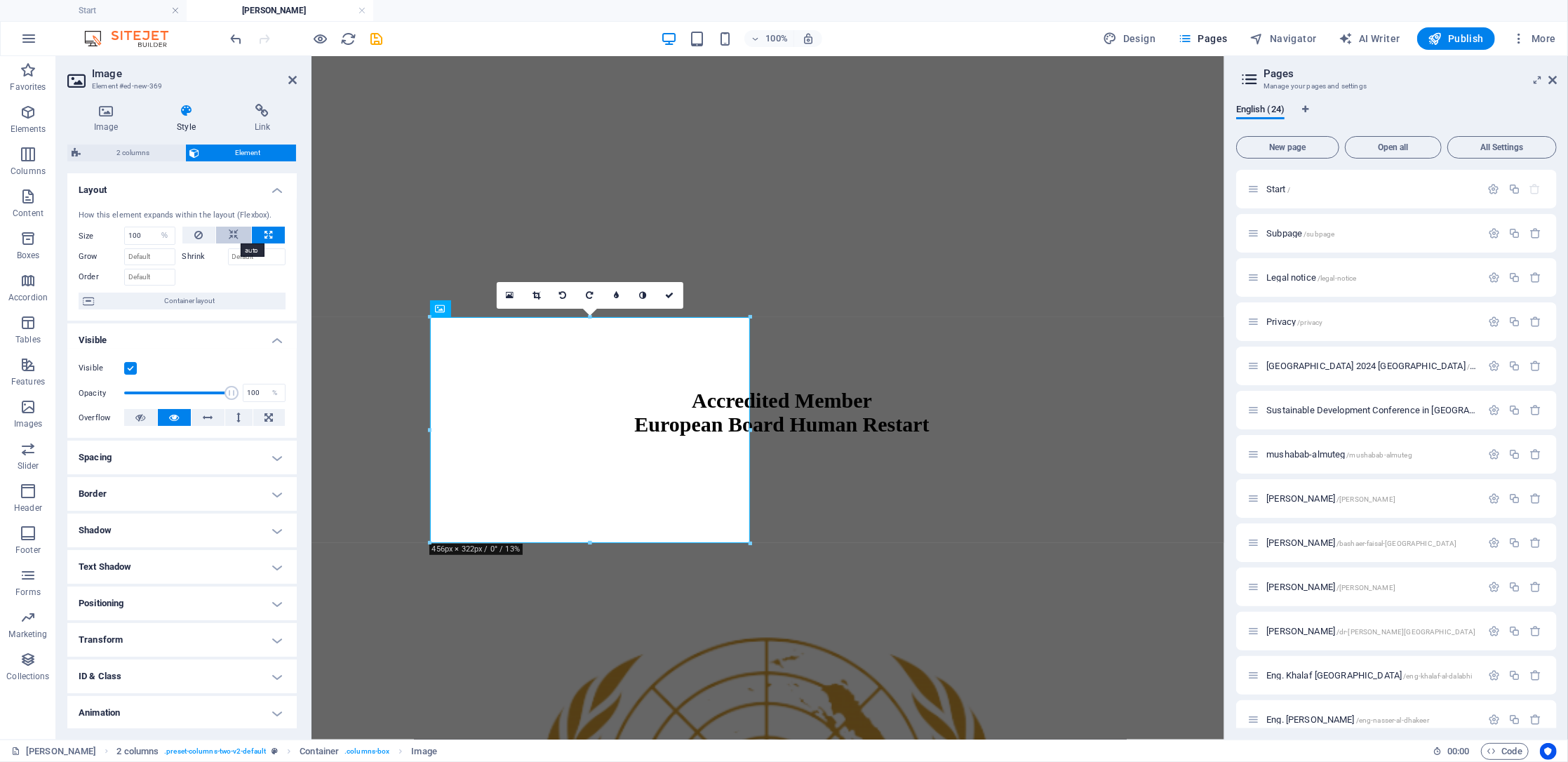
click at [234, 237] on icon at bounding box center [234, 235] width 10 height 17
select select "DISABLED_OPTION_VALUE"
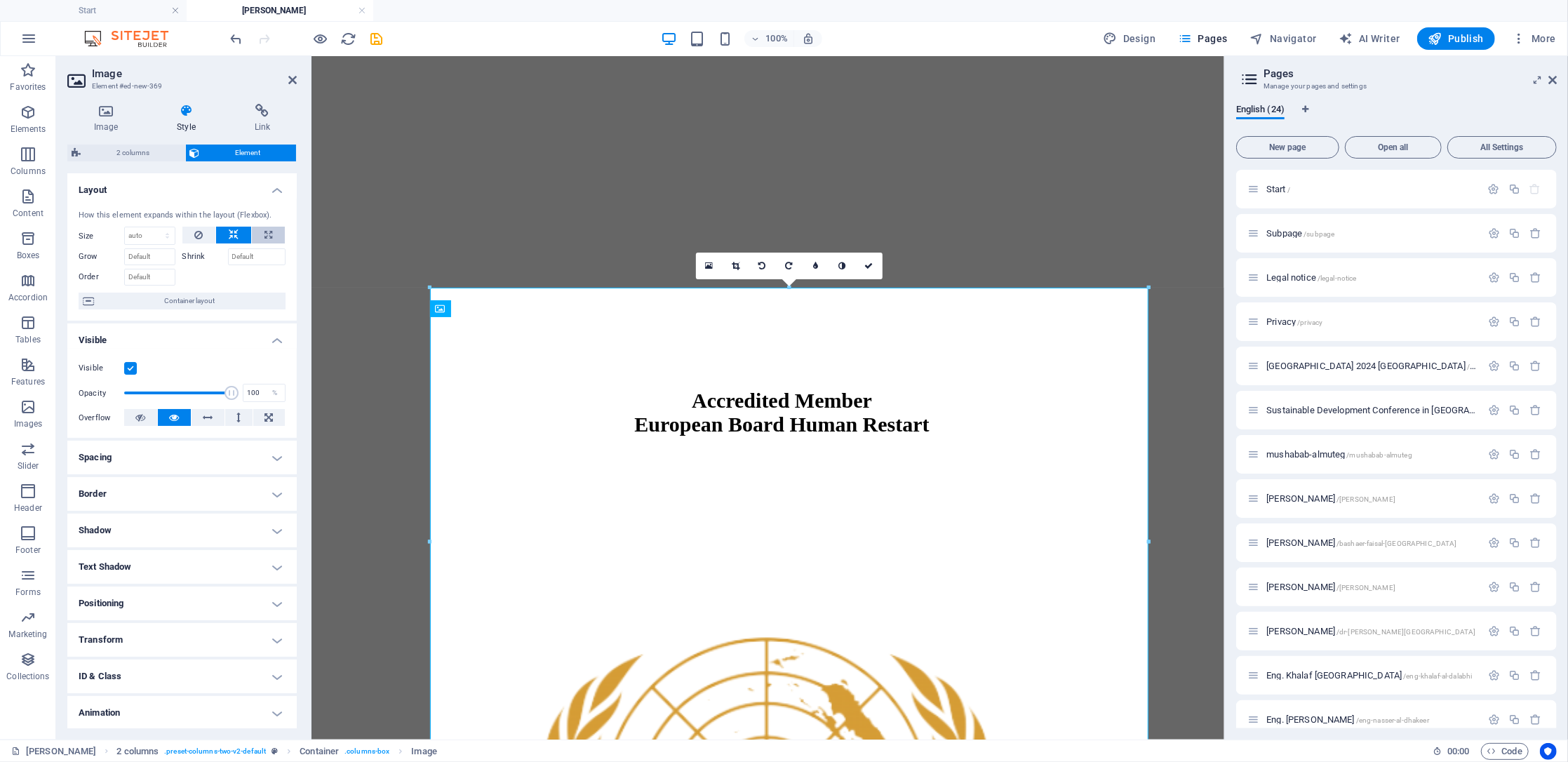
click at [258, 232] on button at bounding box center [268, 235] width 33 height 17
type input "100"
select select "%"
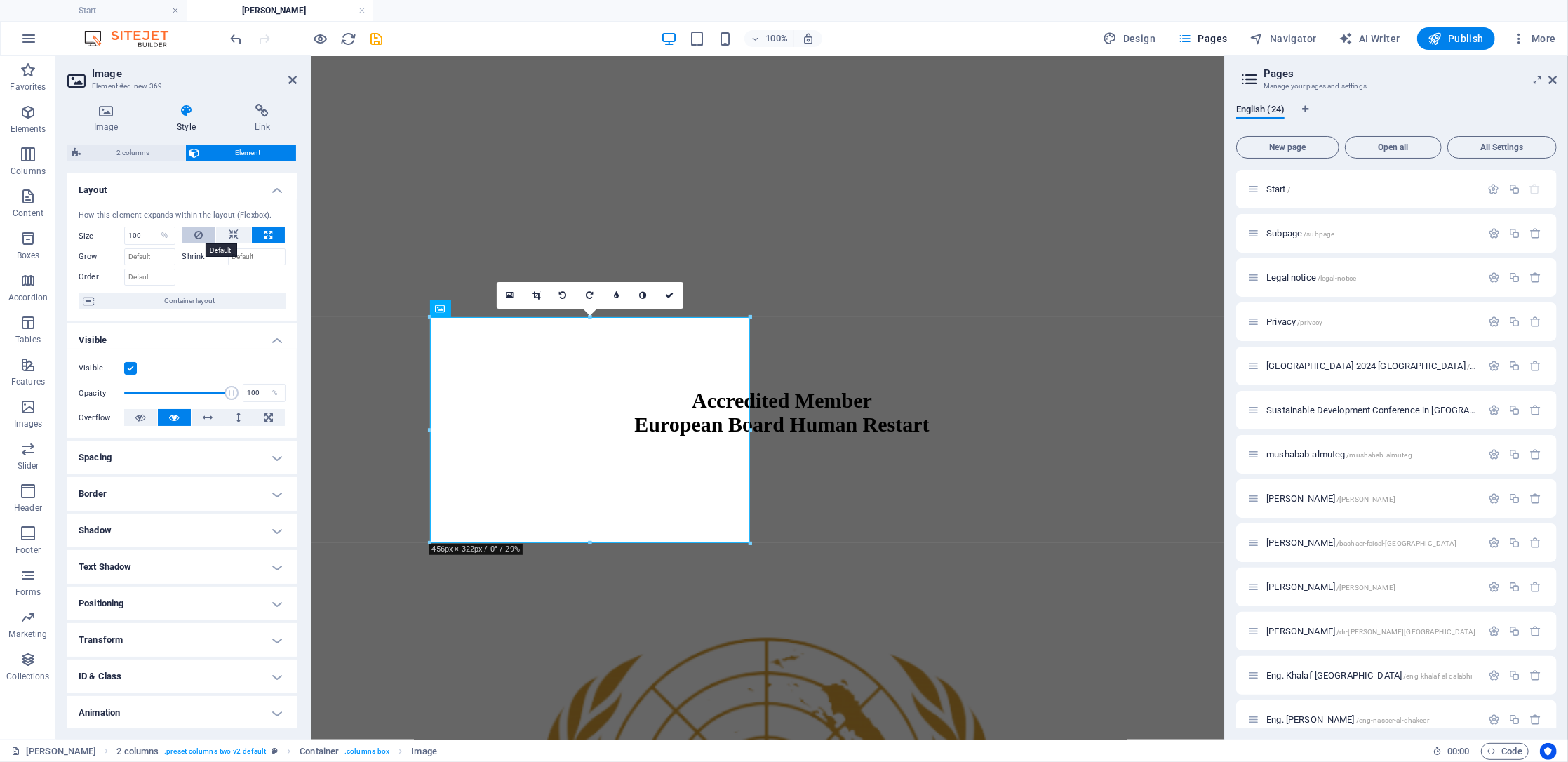
click at [202, 235] on button at bounding box center [200, 235] width 34 height 17
select select "DISABLED_OPTION_VALUE"
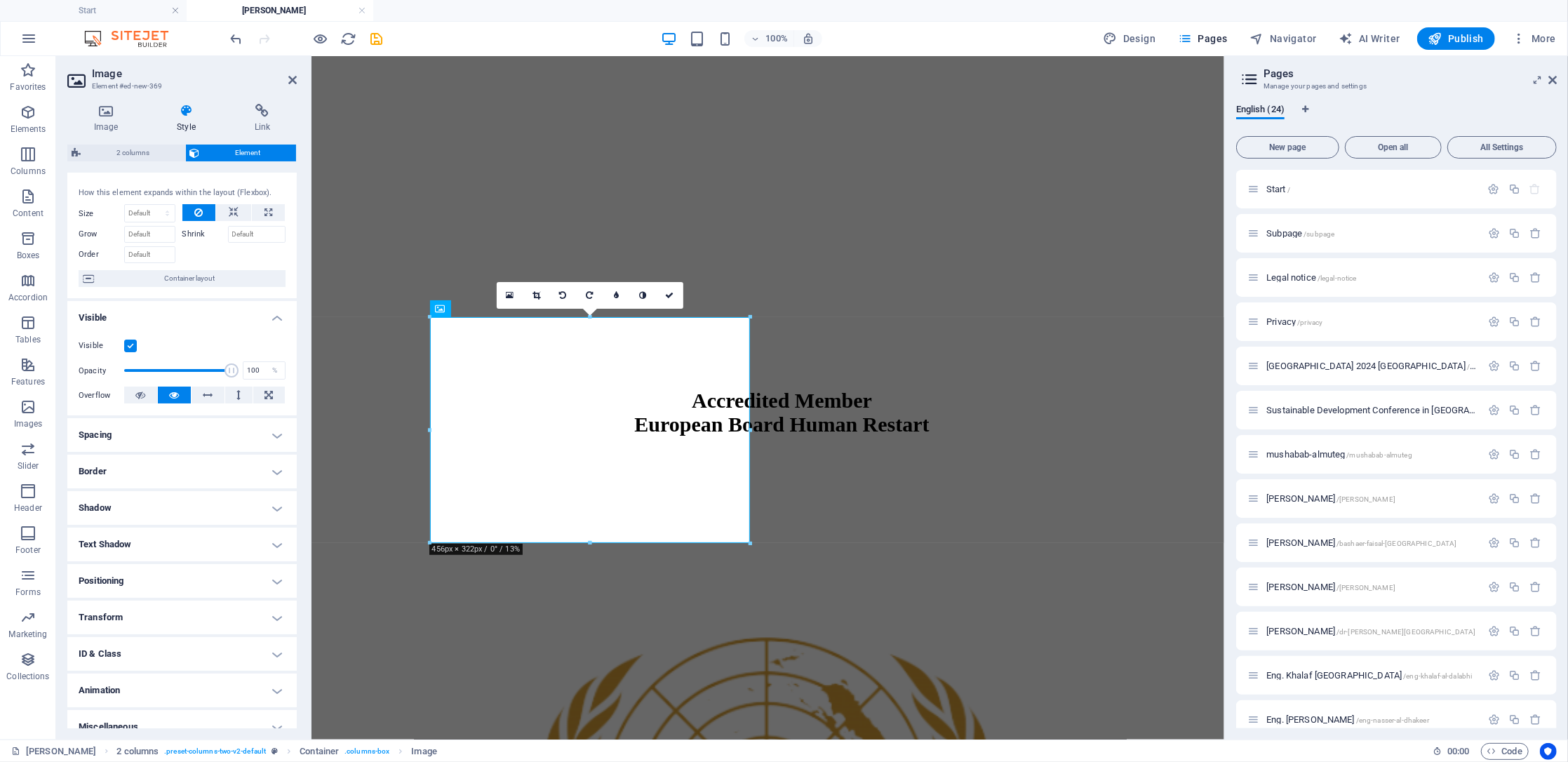
scroll to position [37, 0]
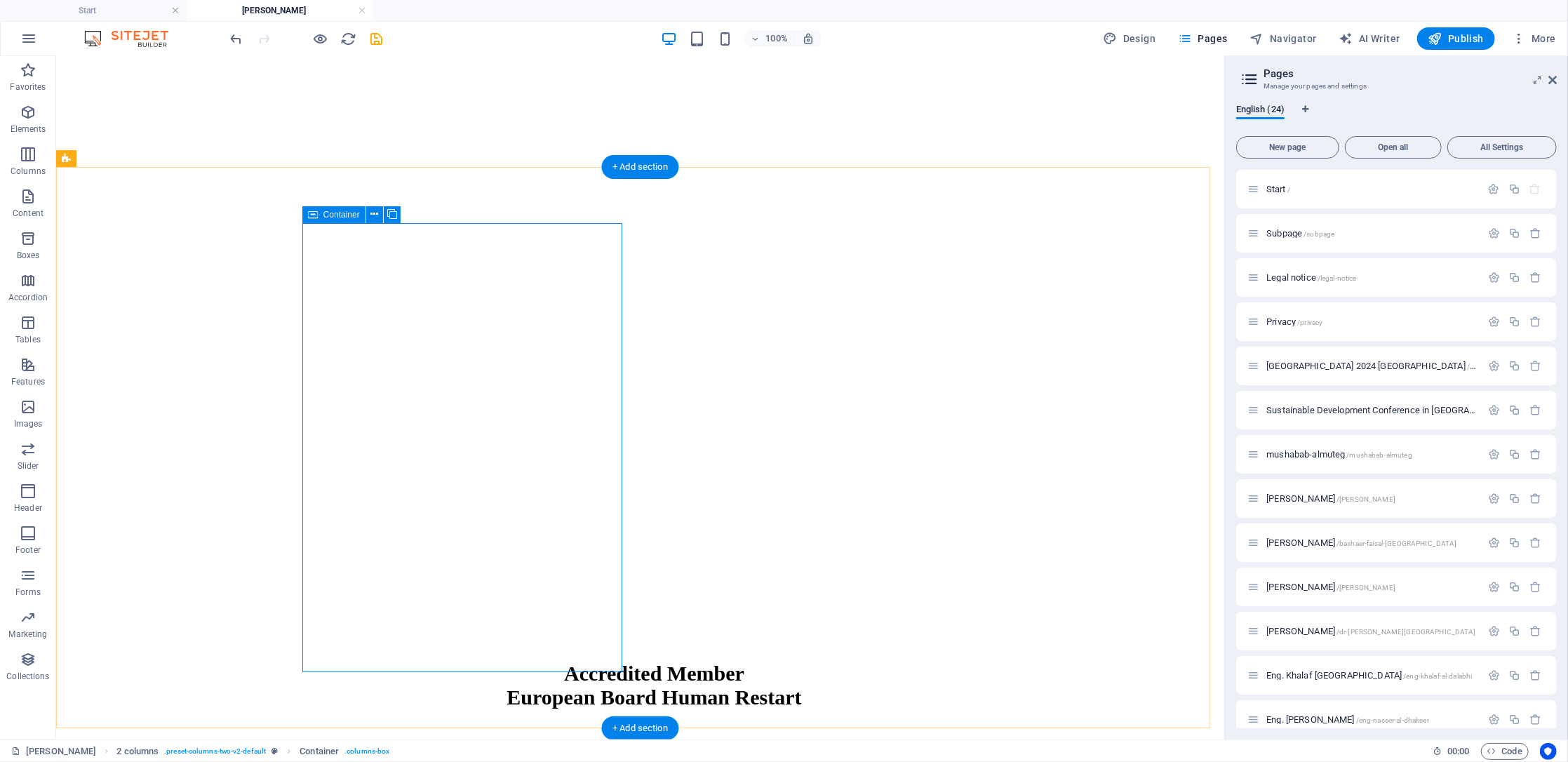
scroll to position [1911, 0]
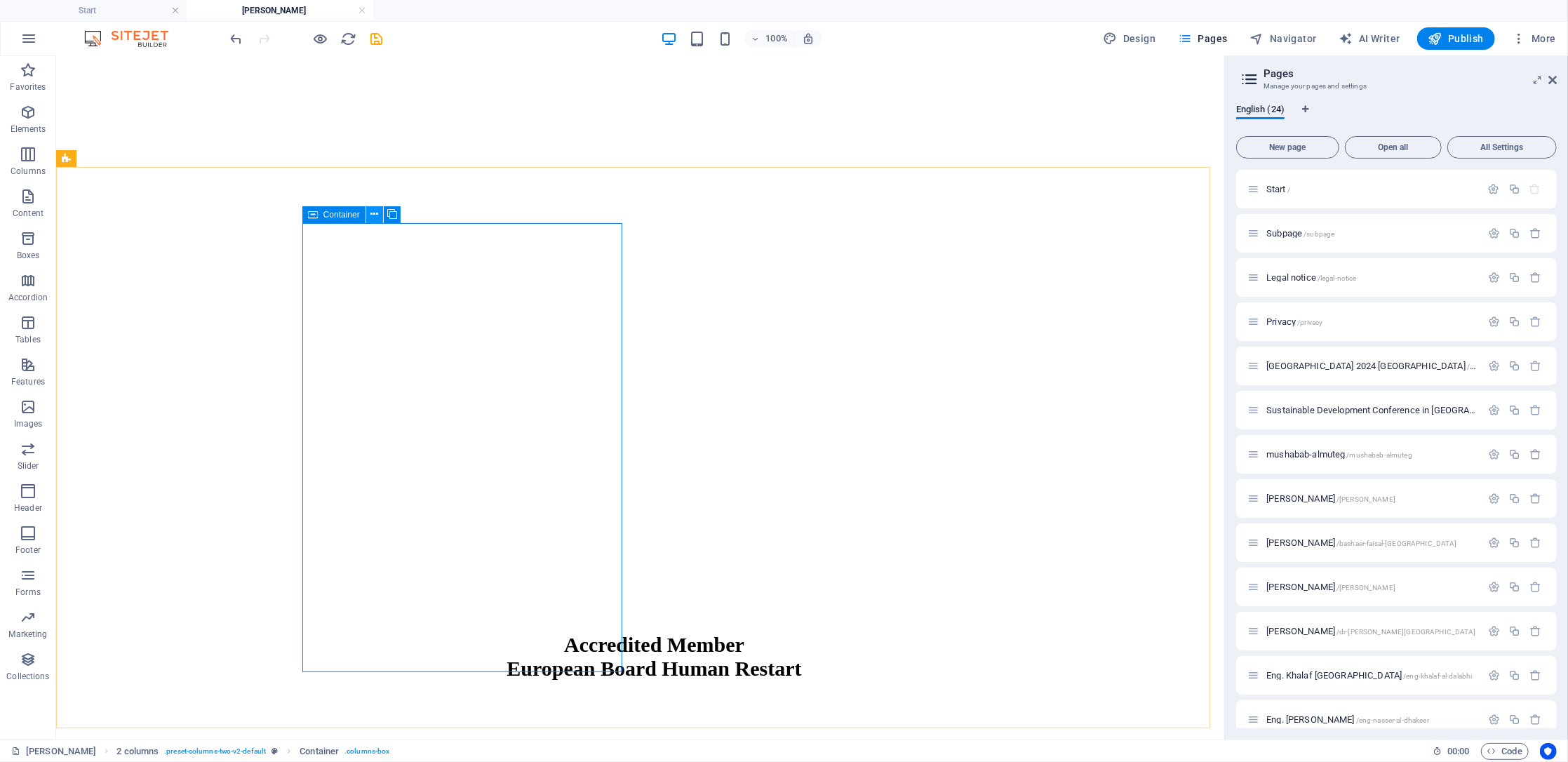
click at [378, 211] on icon at bounding box center [375, 214] width 8 height 15
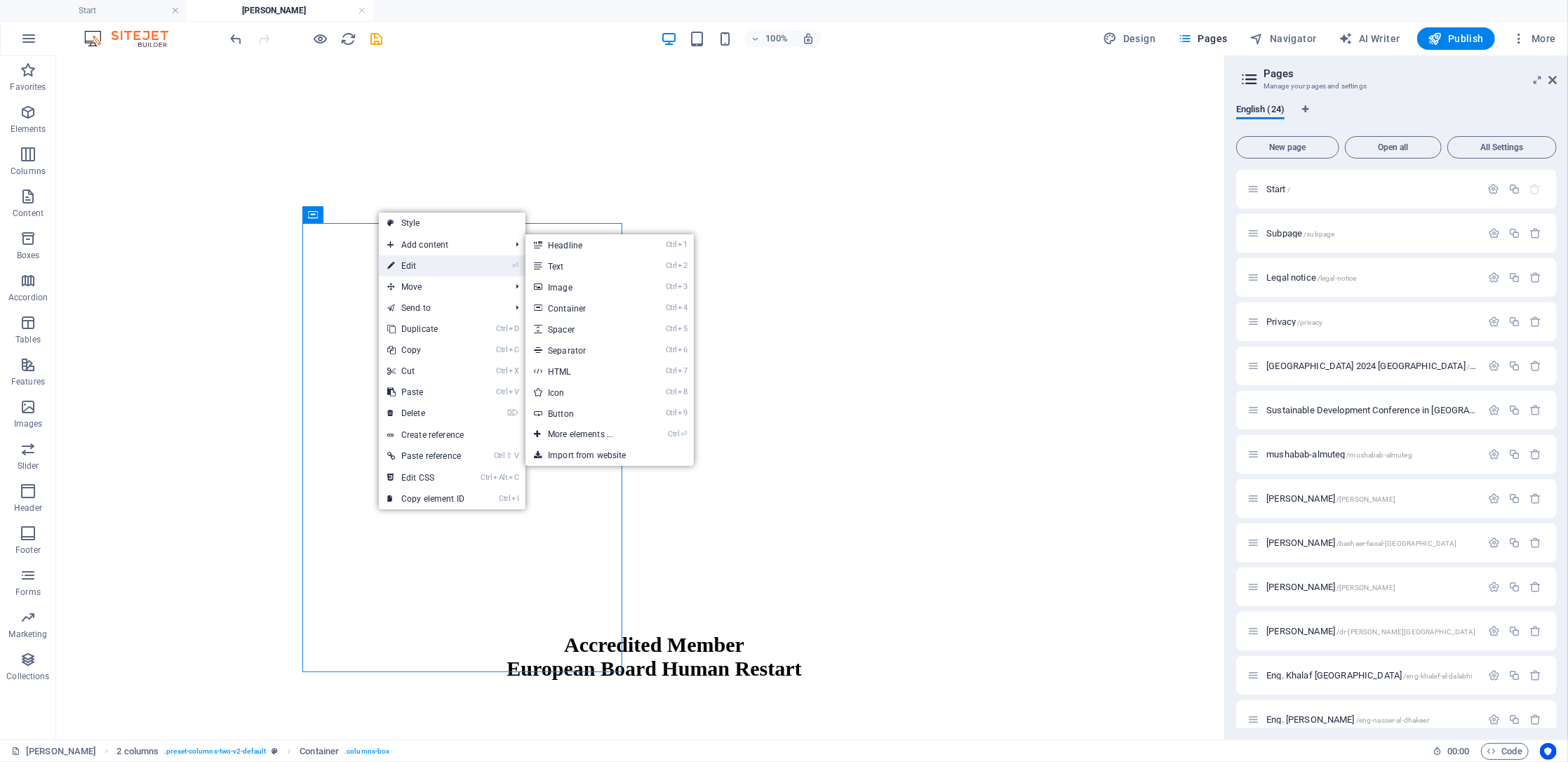
click at [435, 270] on link "⏎ Edit" at bounding box center [425, 266] width 94 height 21
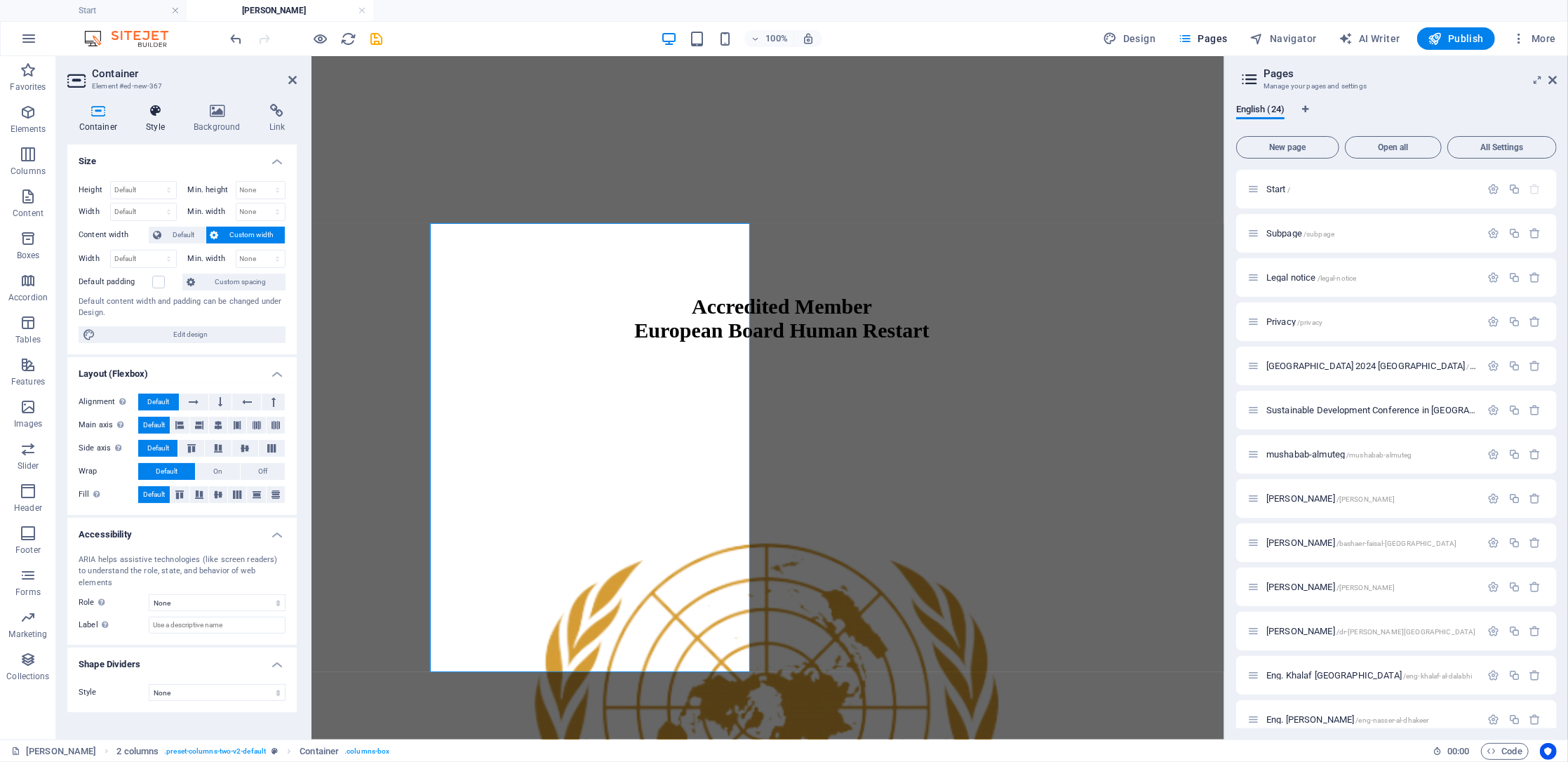
click at [153, 124] on h4 "Style" at bounding box center [159, 119] width 48 height 30
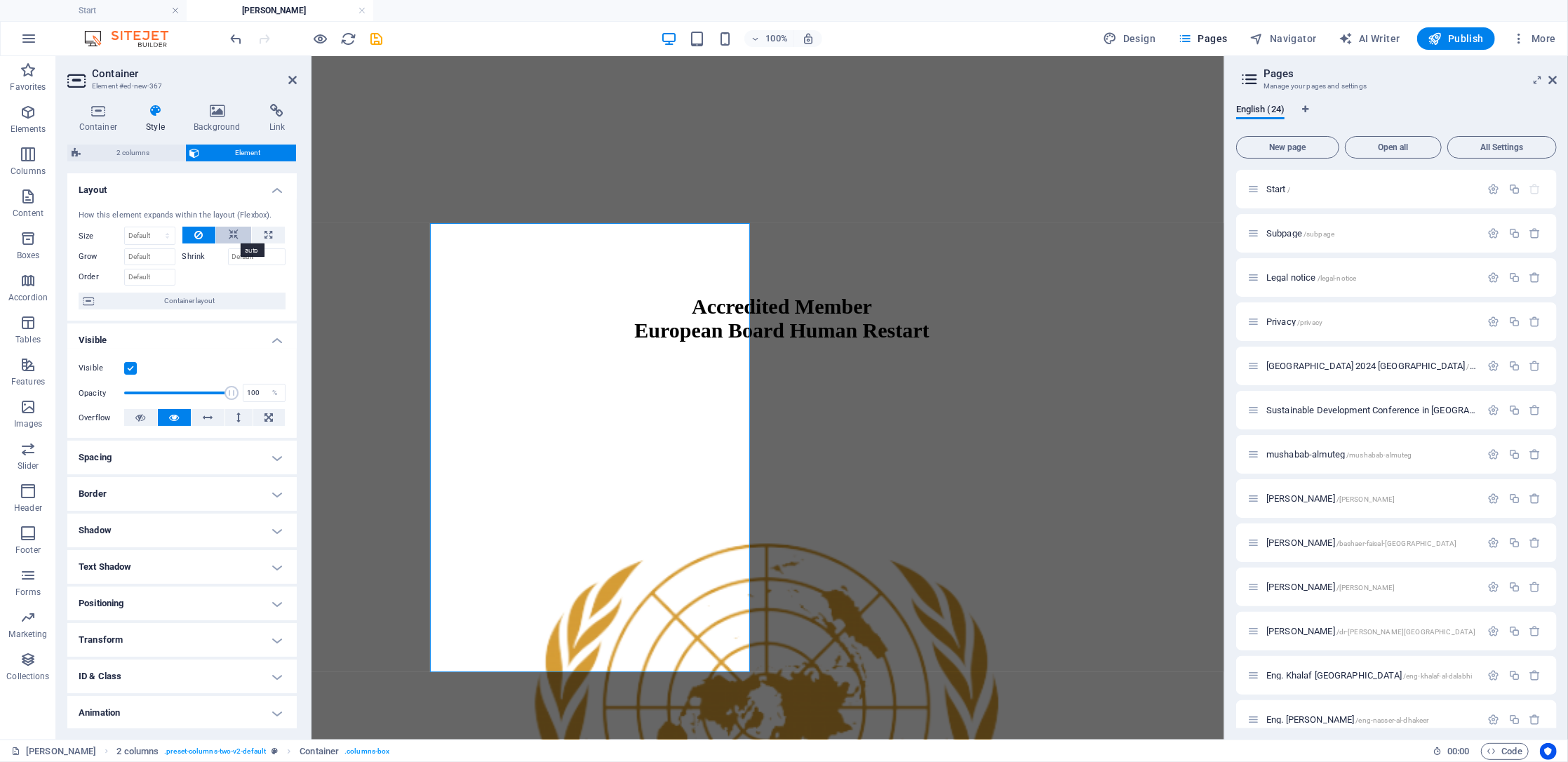
click at [229, 232] on icon at bounding box center [234, 235] width 10 height 17
click at [260, 232] on button at bounding box center [268, 235] width 33 height 17
type input "100"
select select "%"
click at [202, 235] on button at bounding box center [200, 235] width 34 height 17
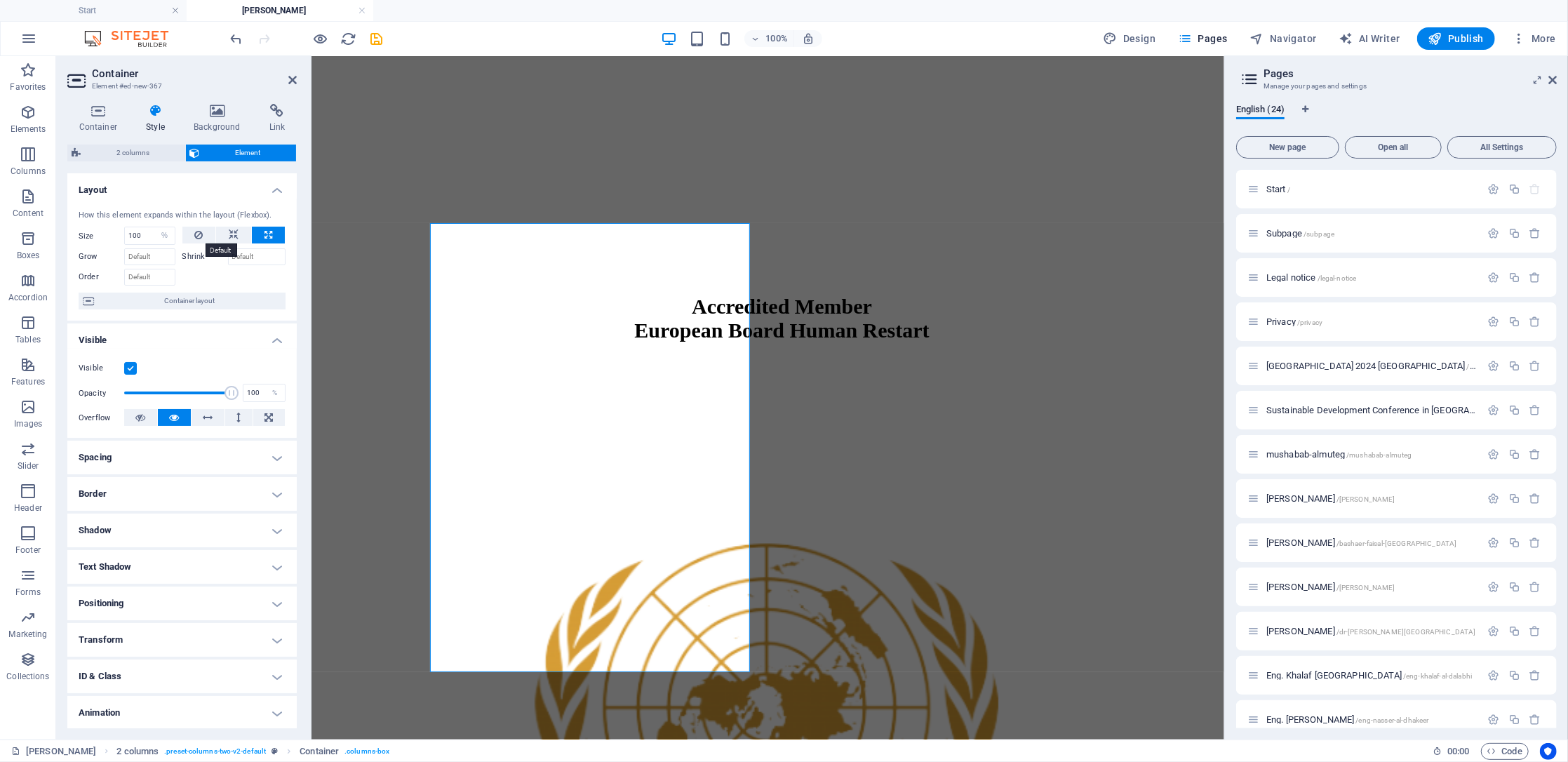
select select "DISABLED_OPTION_VALUE"
click at [210, 121] on h4 "Background" at bounding box center [221, 119] width 76 height 30
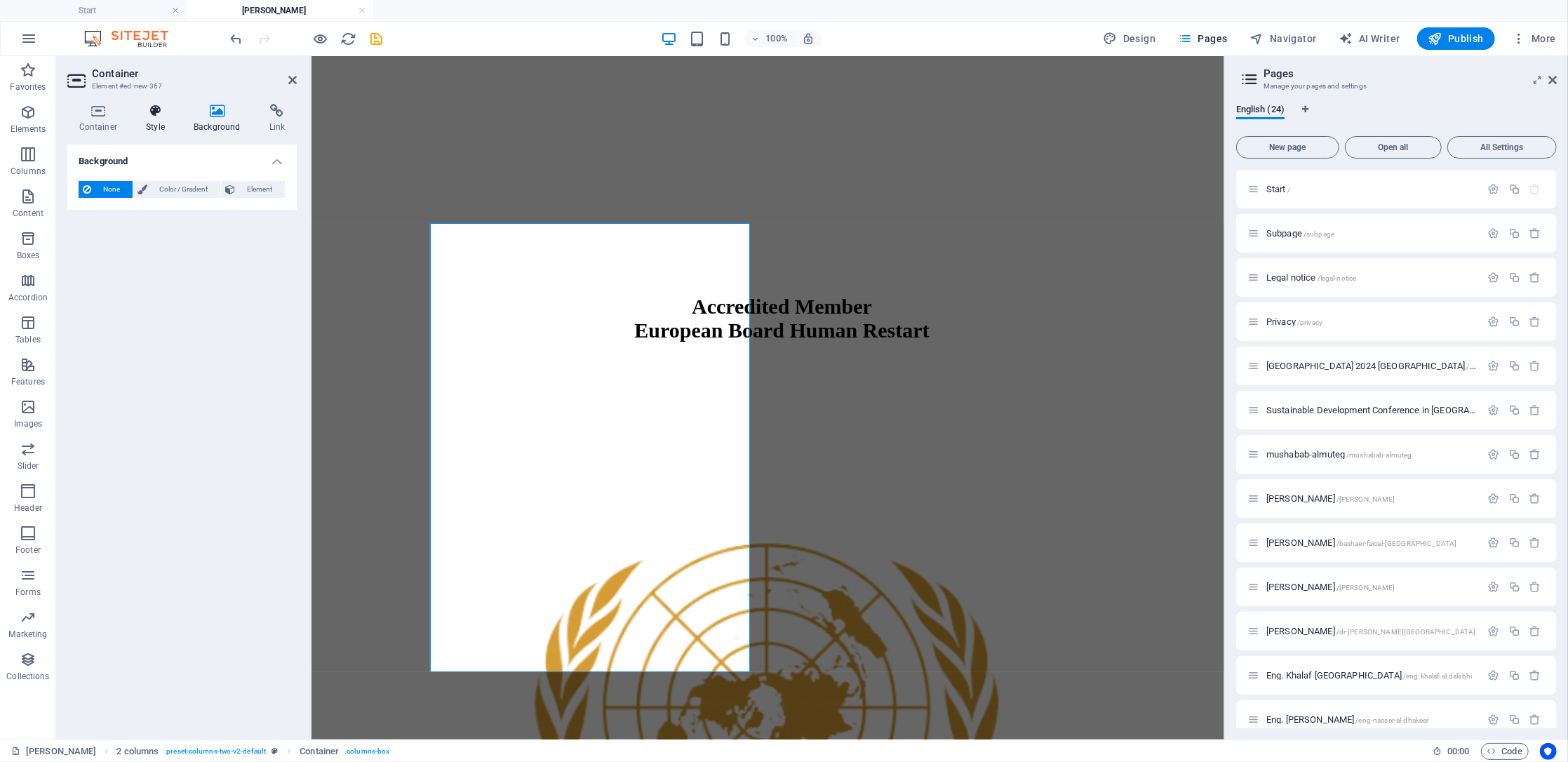
click at [155, 114] on icon at bounding box center [156, 111] width 42 height 14
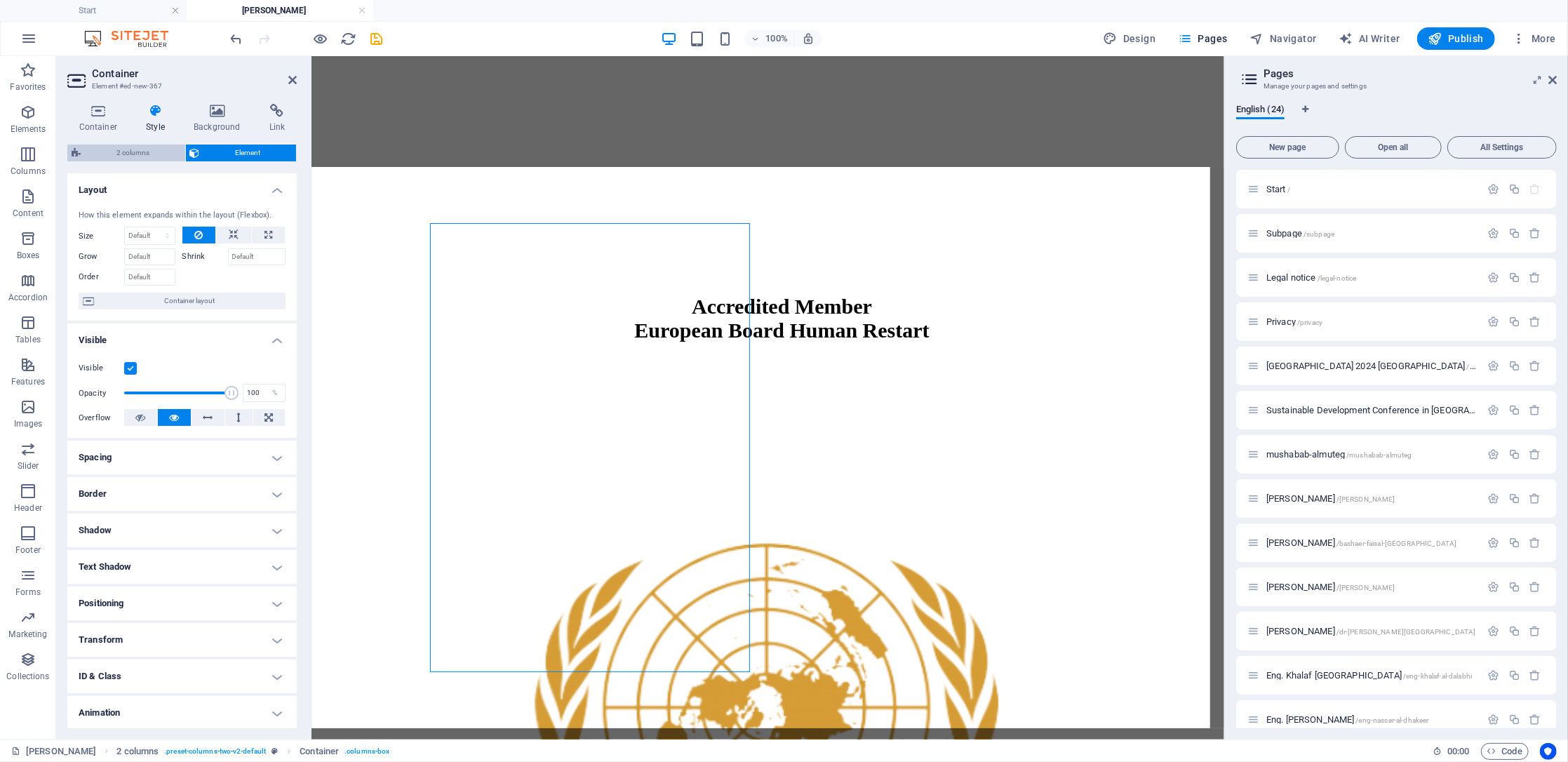
click at [157, 155] on span "2 columns" at bounding box center [133, 153] width 96 height 17
select select "rem"
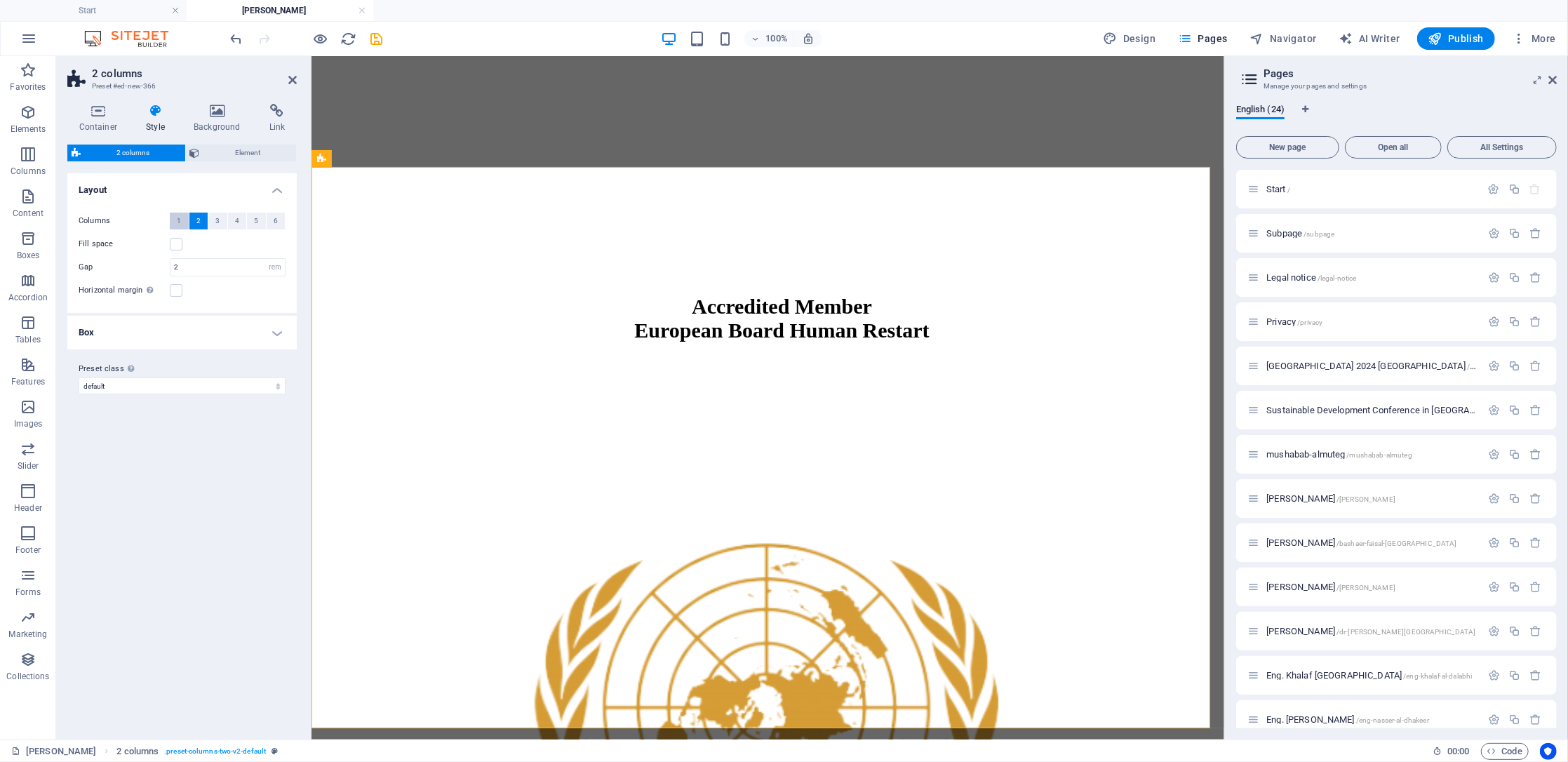
click at [177, 216] on span "1" at bounding box center [179, 221] width 4 height 17
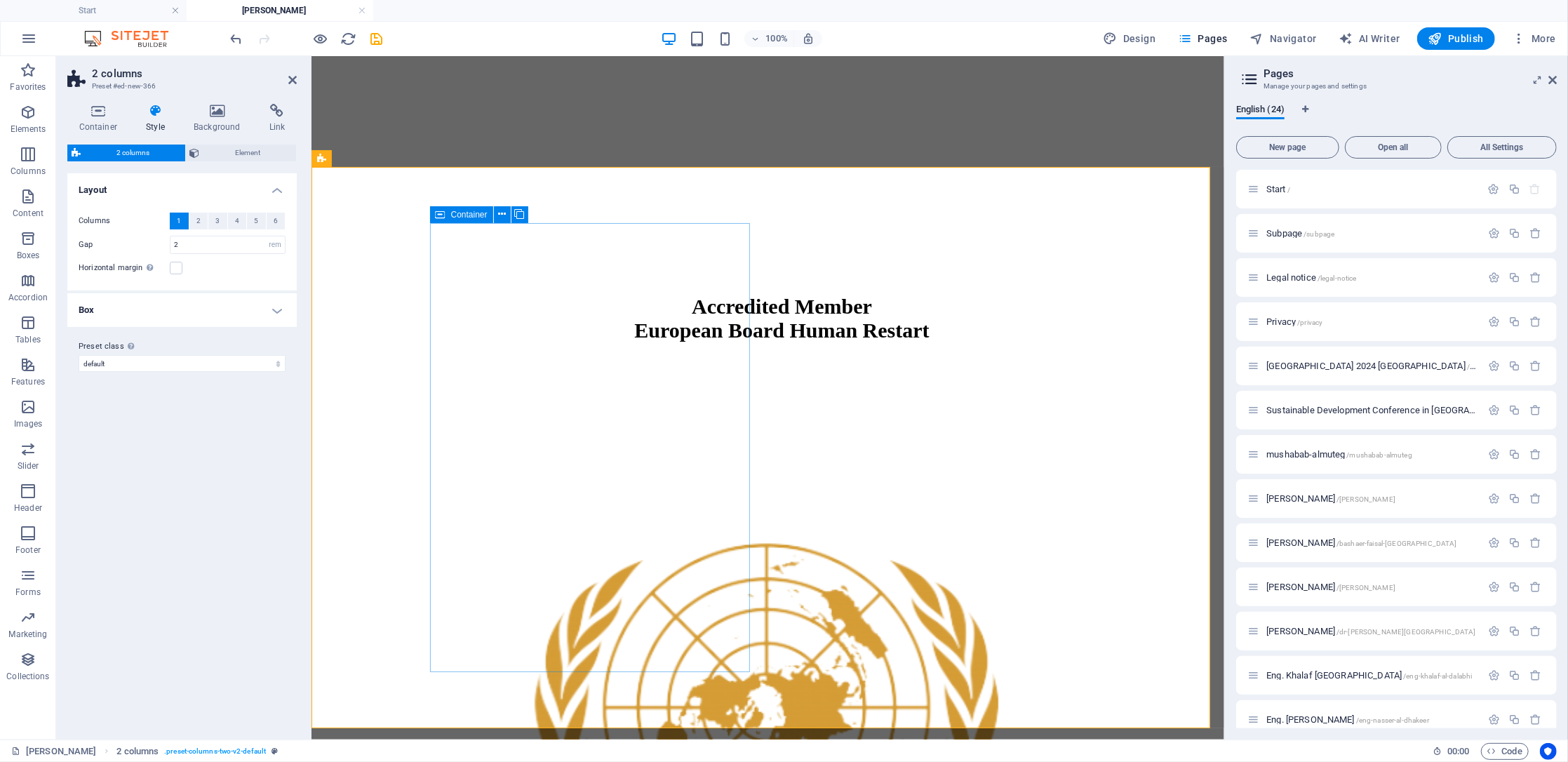
click at [188, 247] on input "2" at bounding box center [228, 245] width 115 height 17
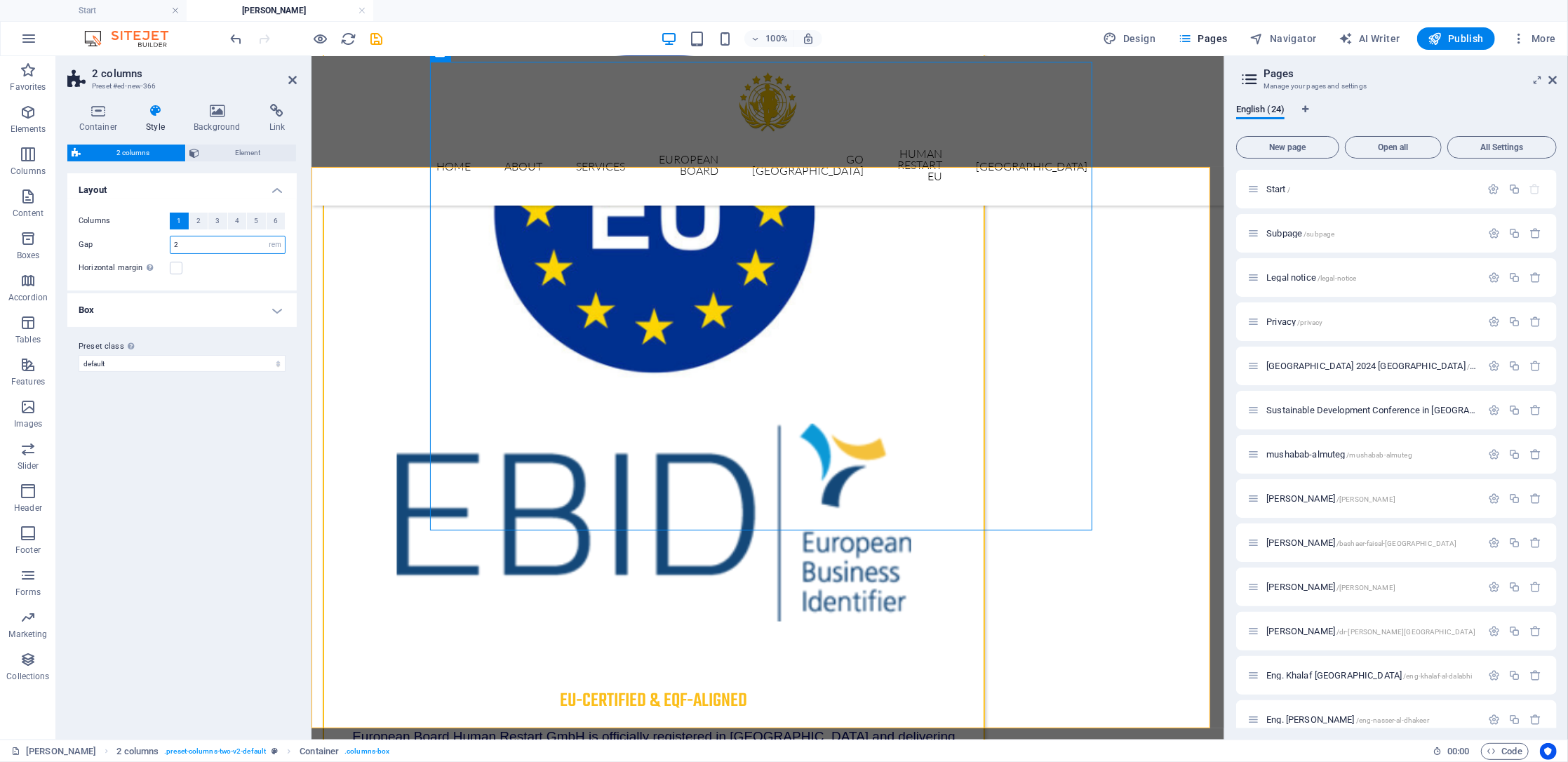
type input "1"
click at [234, 36] on icon "undo" at bounding box center [237, 39] width 16 height 16
type input "2"
click at [234, 36] on icon "undo" at bounding box center [237, 39] width 16 height 16
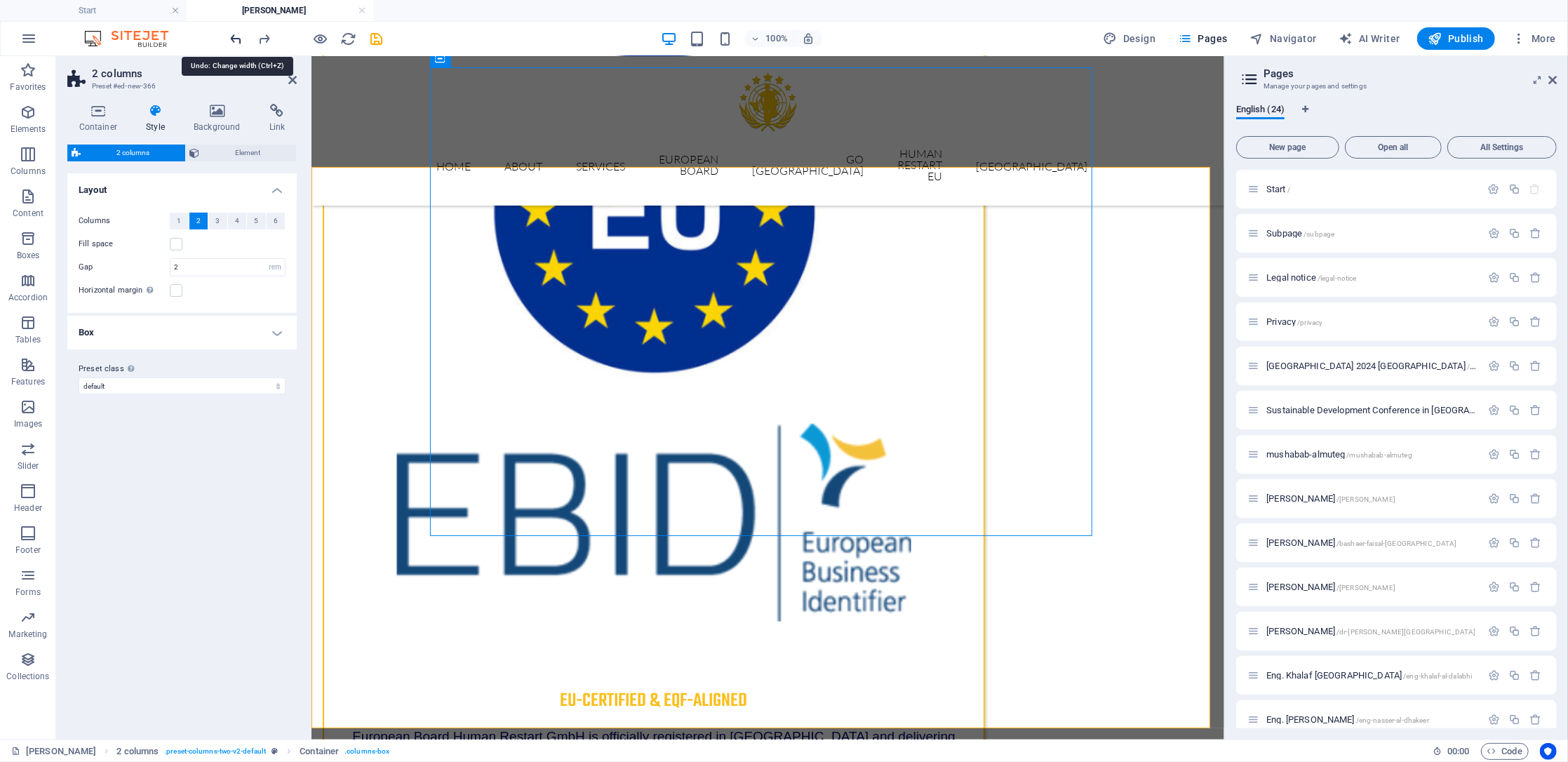
click at [234, 36] on icon "undo" at bounding box center [237, 39] width 16 height 16
click at [298, 79] on aside "2 columns Preset #ed-new-366 Container Style Background Link Size Height 800 De…" at bounding box center [184, 397] width 256 height 683
click at [290, 79] on icon at bounding box center [293, 79] width 8 height 11
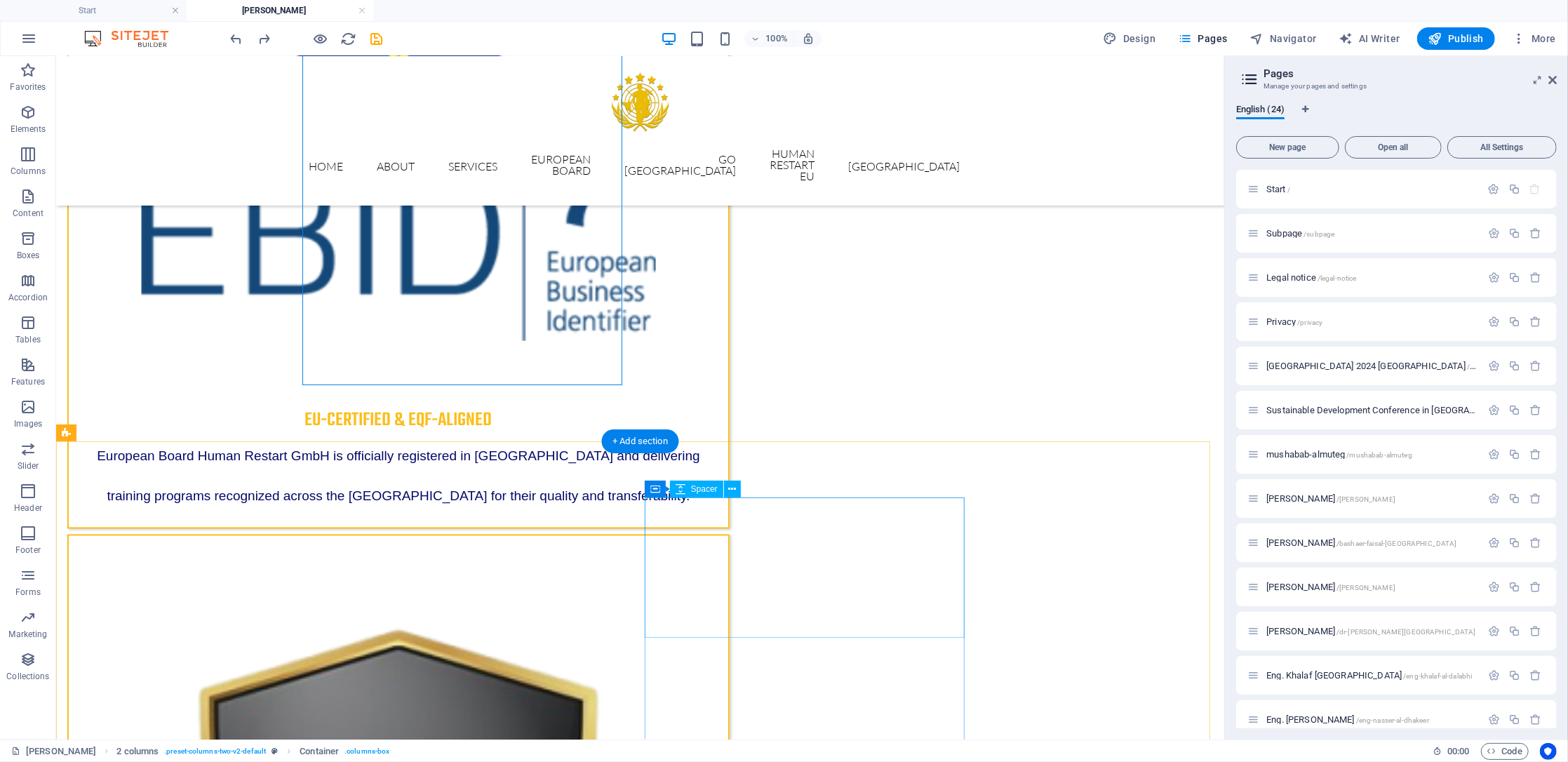
scroll to position [2380, 0]
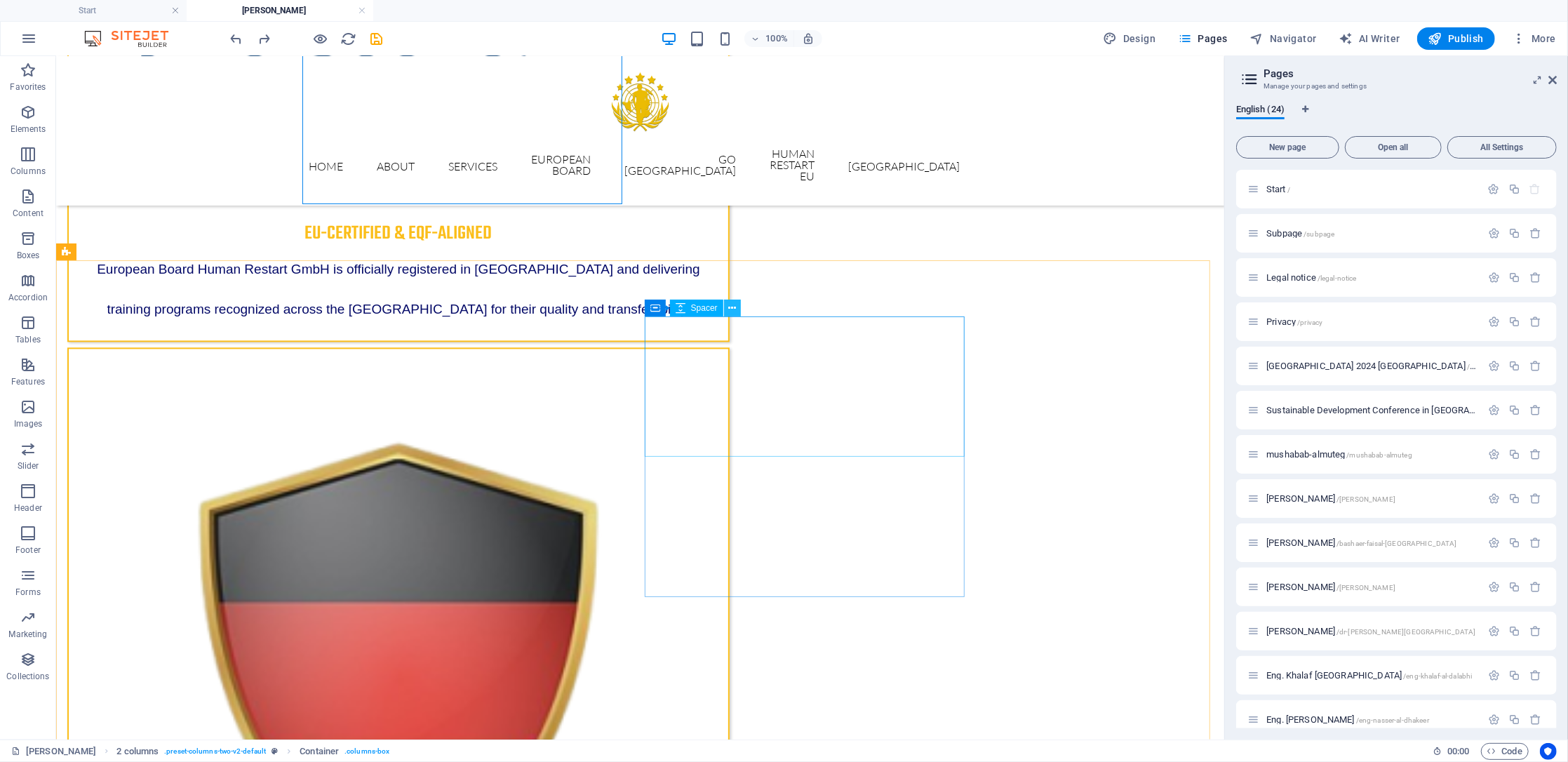
click at [735, 309] on icon at bounding box center [732, 308] width 8 height 15
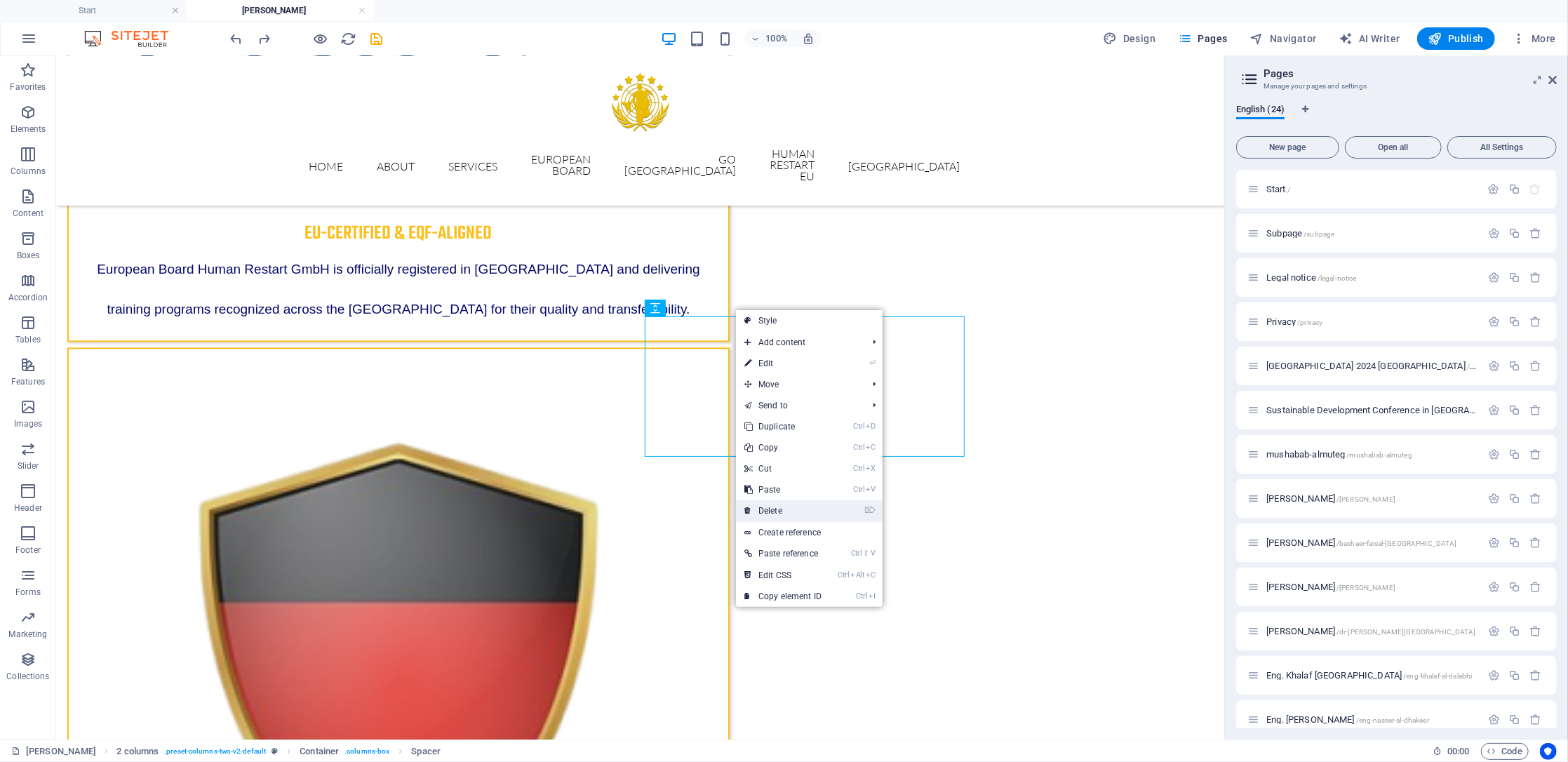
click at [796, 501] on link "⌦ Delete" at bounding box center [783, 510] width 94 height 21
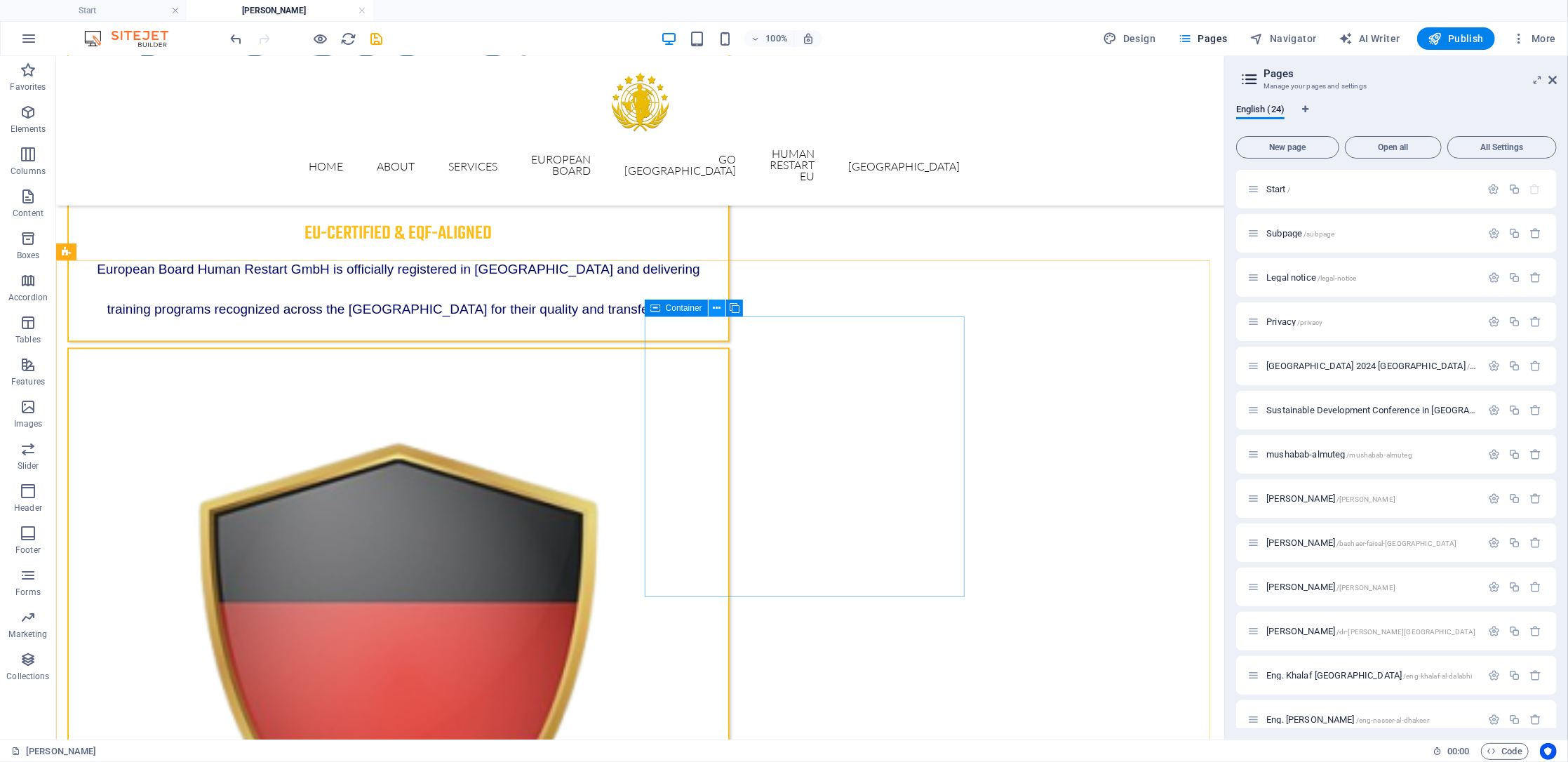
click at [713, 302] on icon at bounding box center [717, 308] width 8 height 15
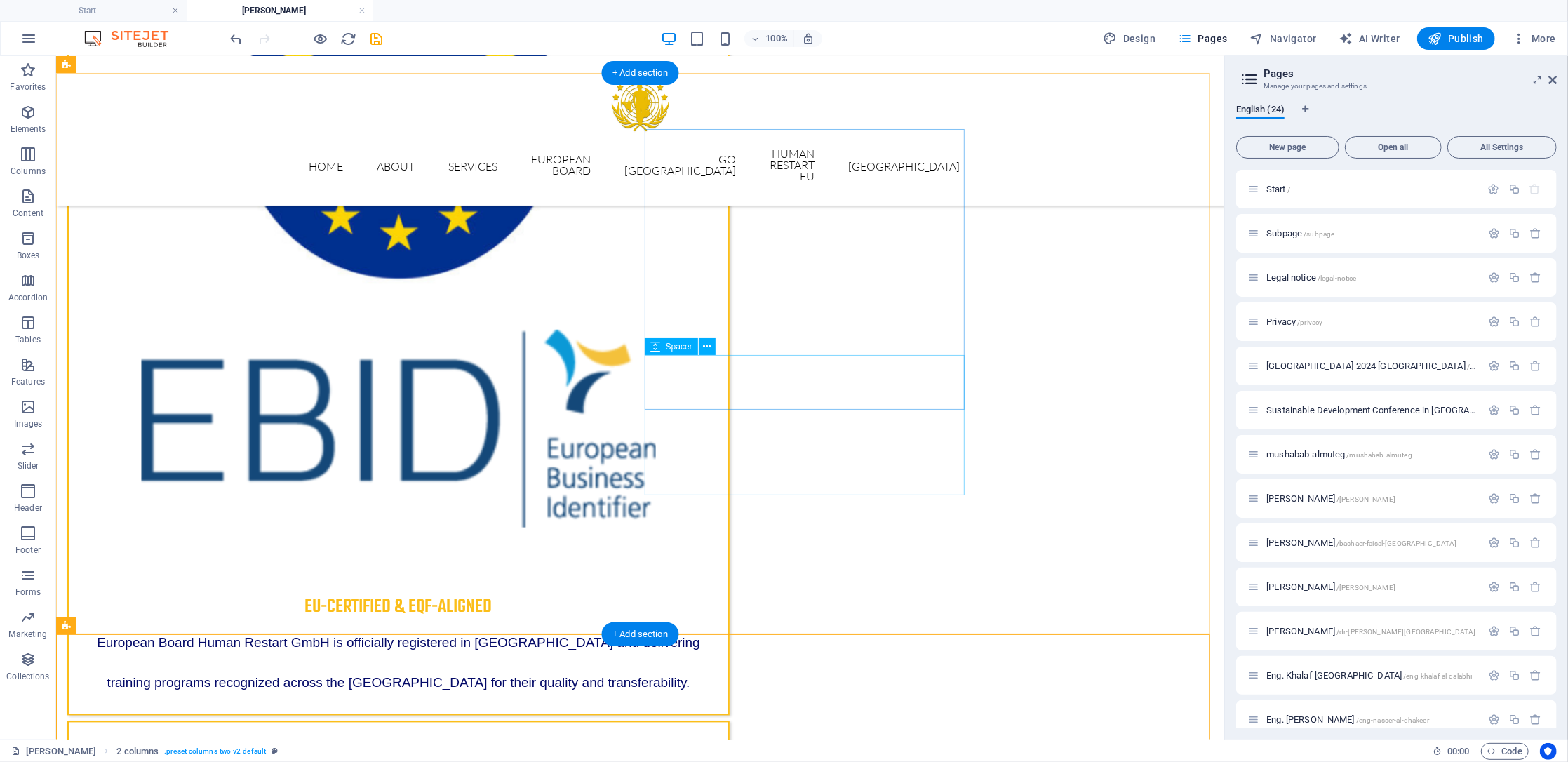
scroll to position [2004, 0]
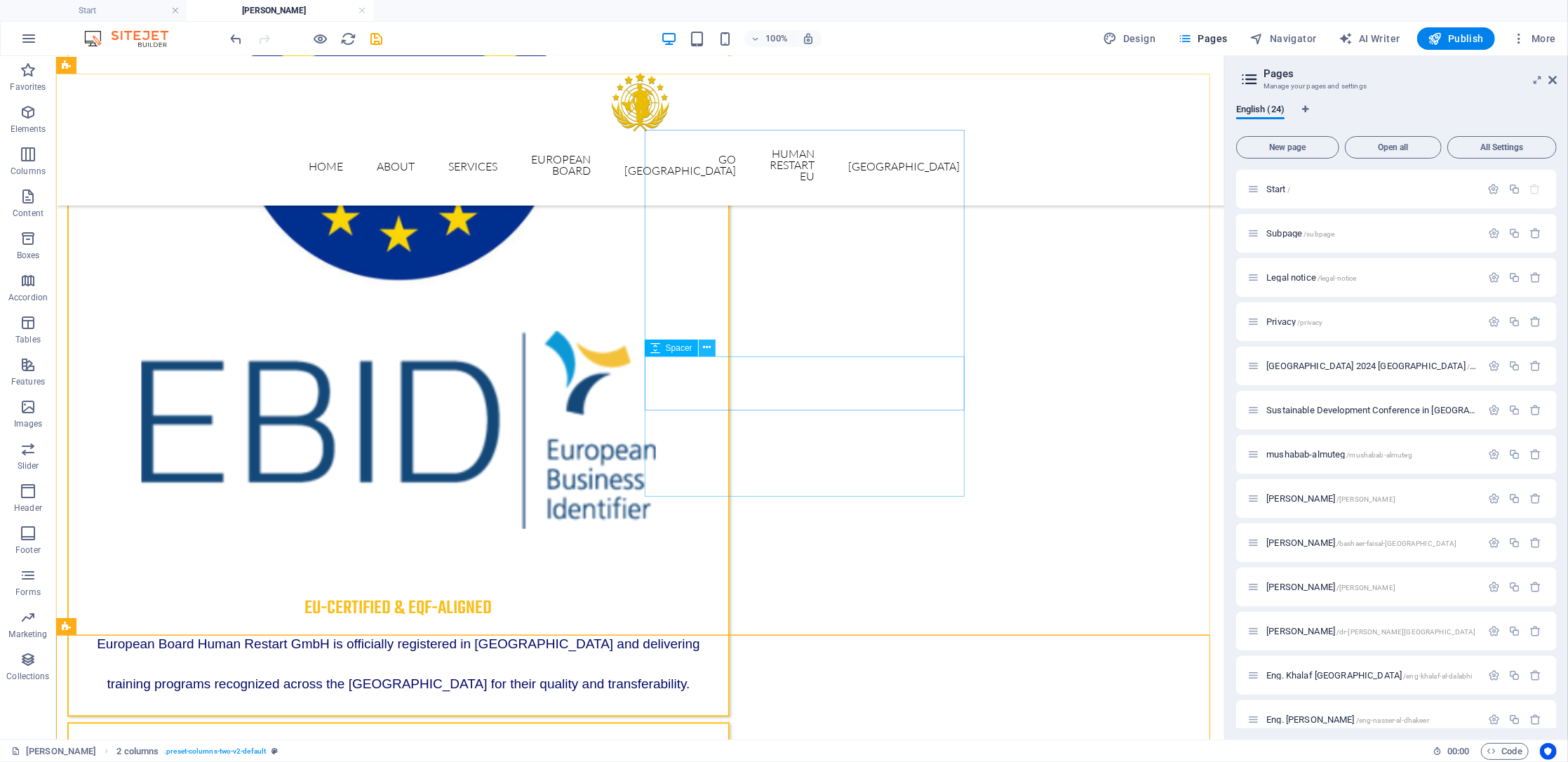
click at [704, 344] on icon at bounding box center [707, 348] width 8 height 15
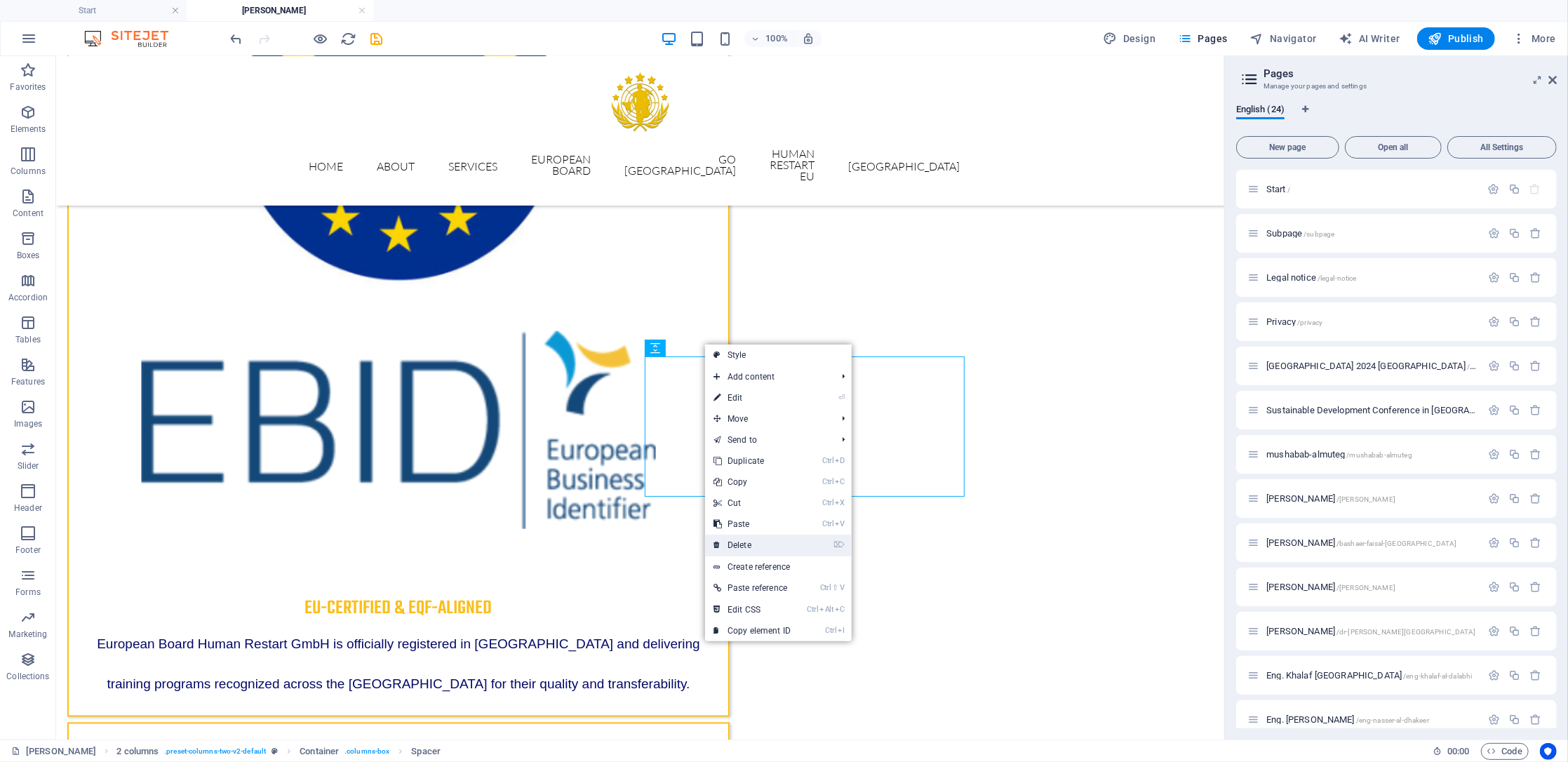
click at [761, 545] on link "⌦ Delete" at bounding box center [752, 544] width 94 height 21
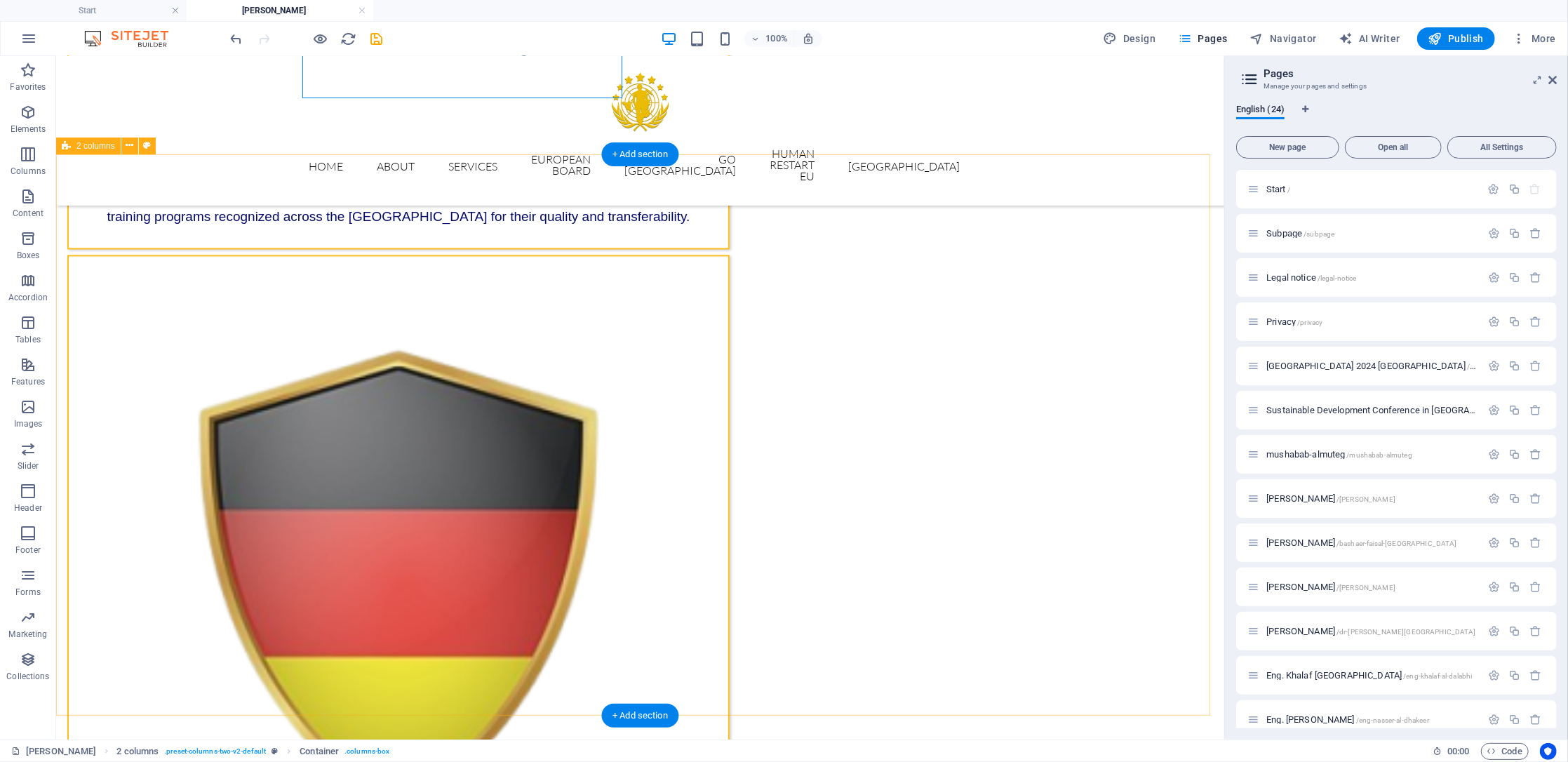
scroll to position [2753, 0]
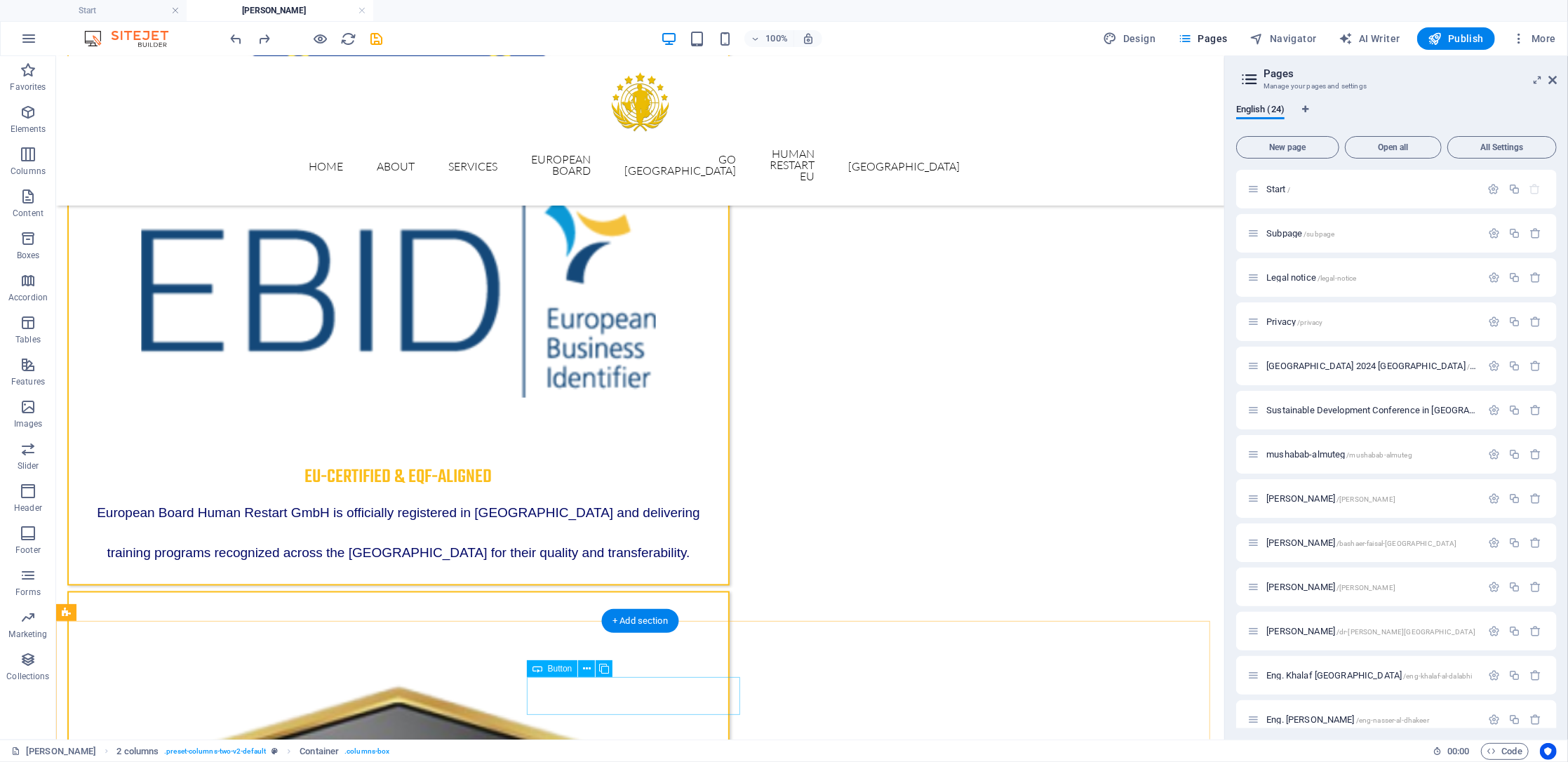
scroll to position [2219, 0]
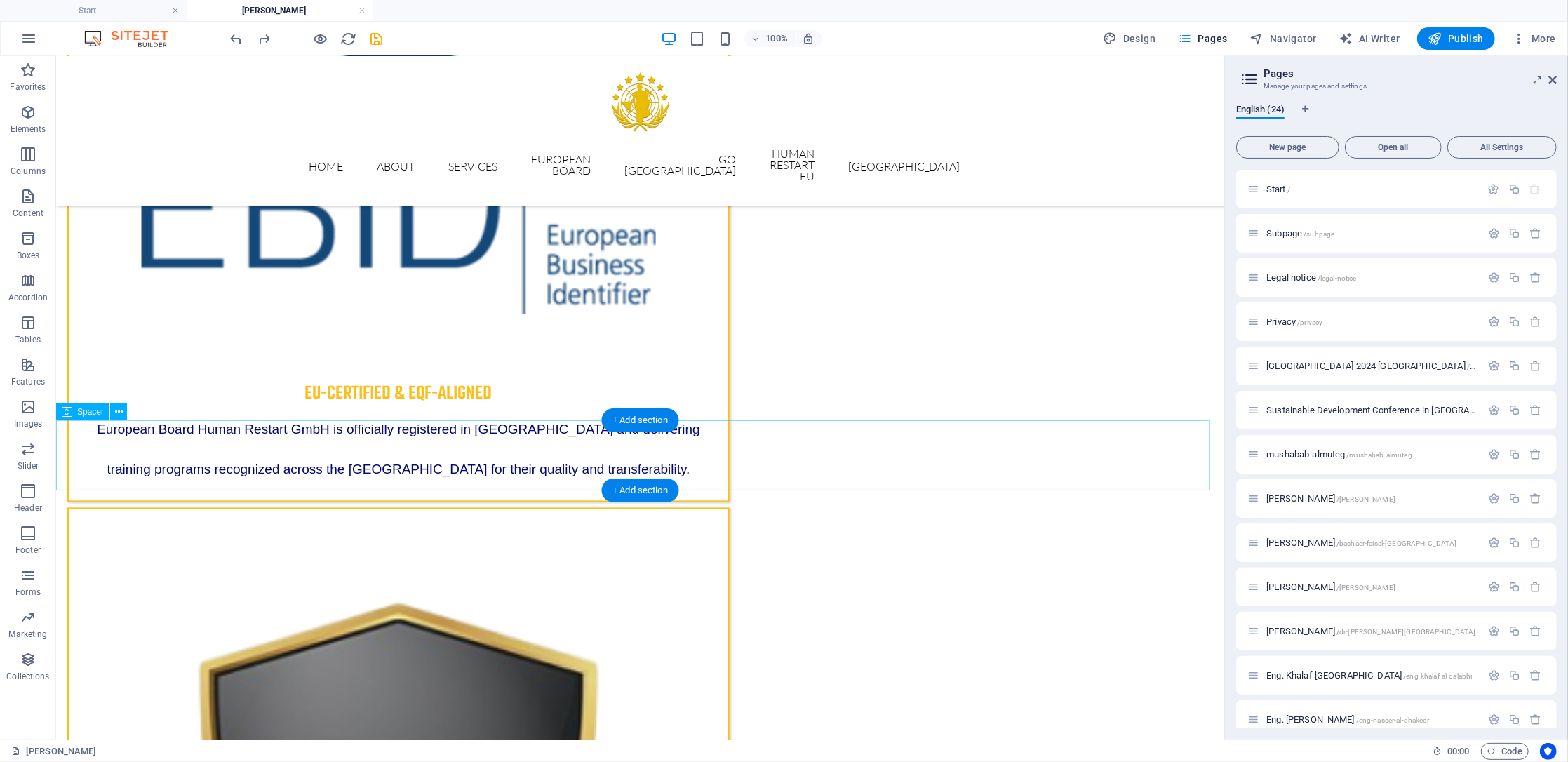
click at [120, 409] on icon at bounding box center [119, 411] width 8 height 15
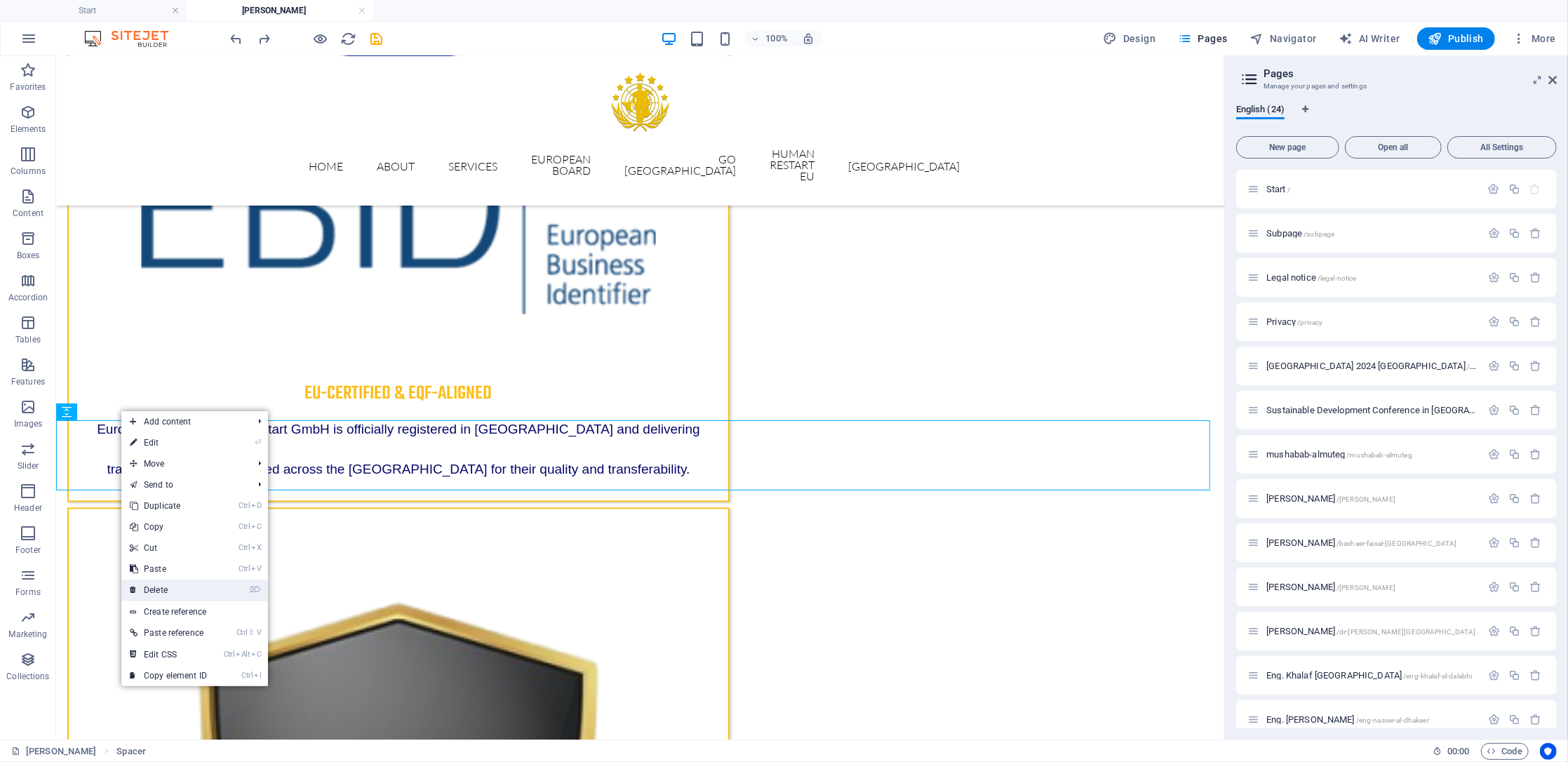
click at [189, 588] on link "⌦ Delete" at bounding box center [169, 589] width 94 height 21
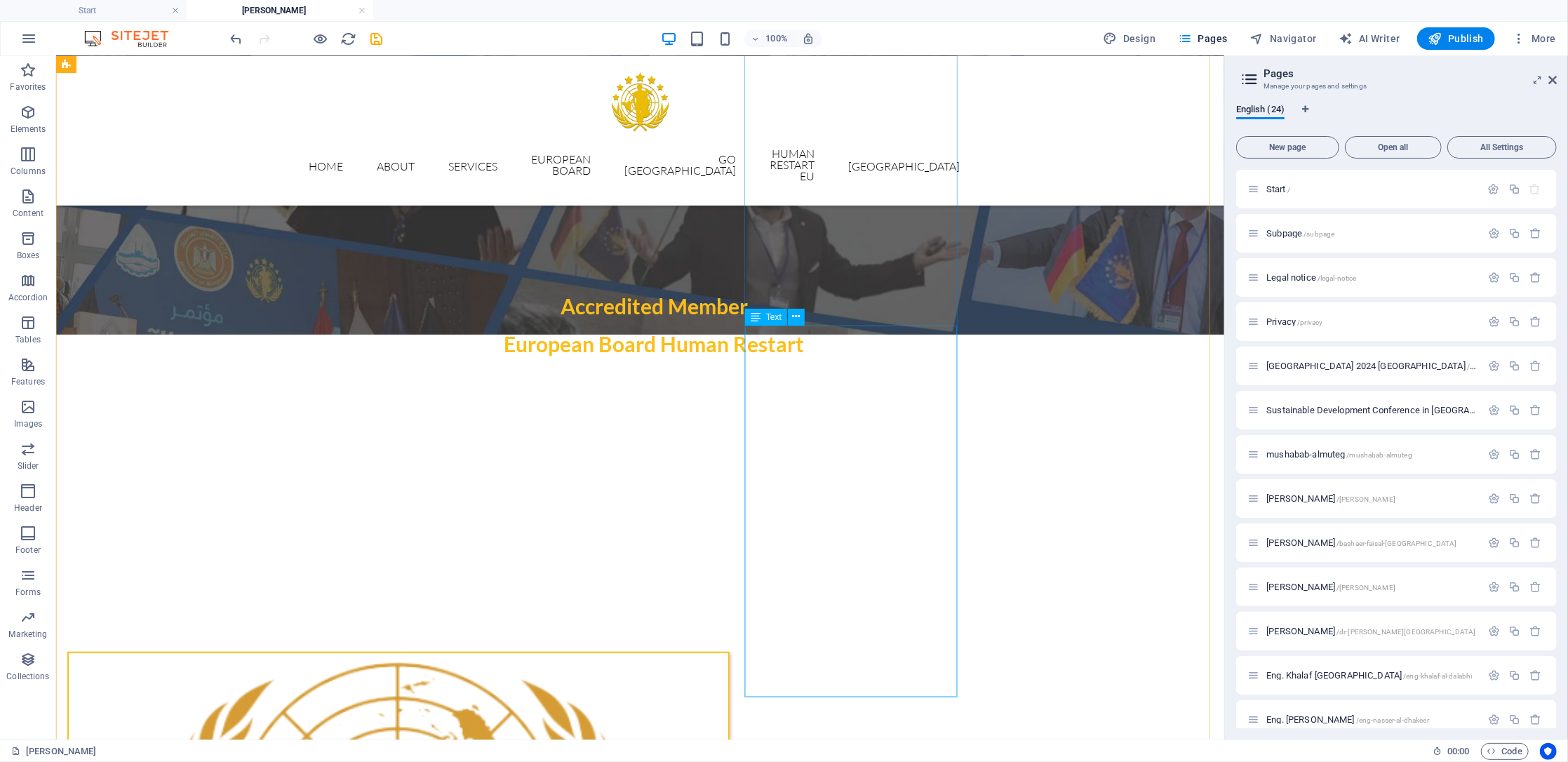
scroll to position [723, 0]
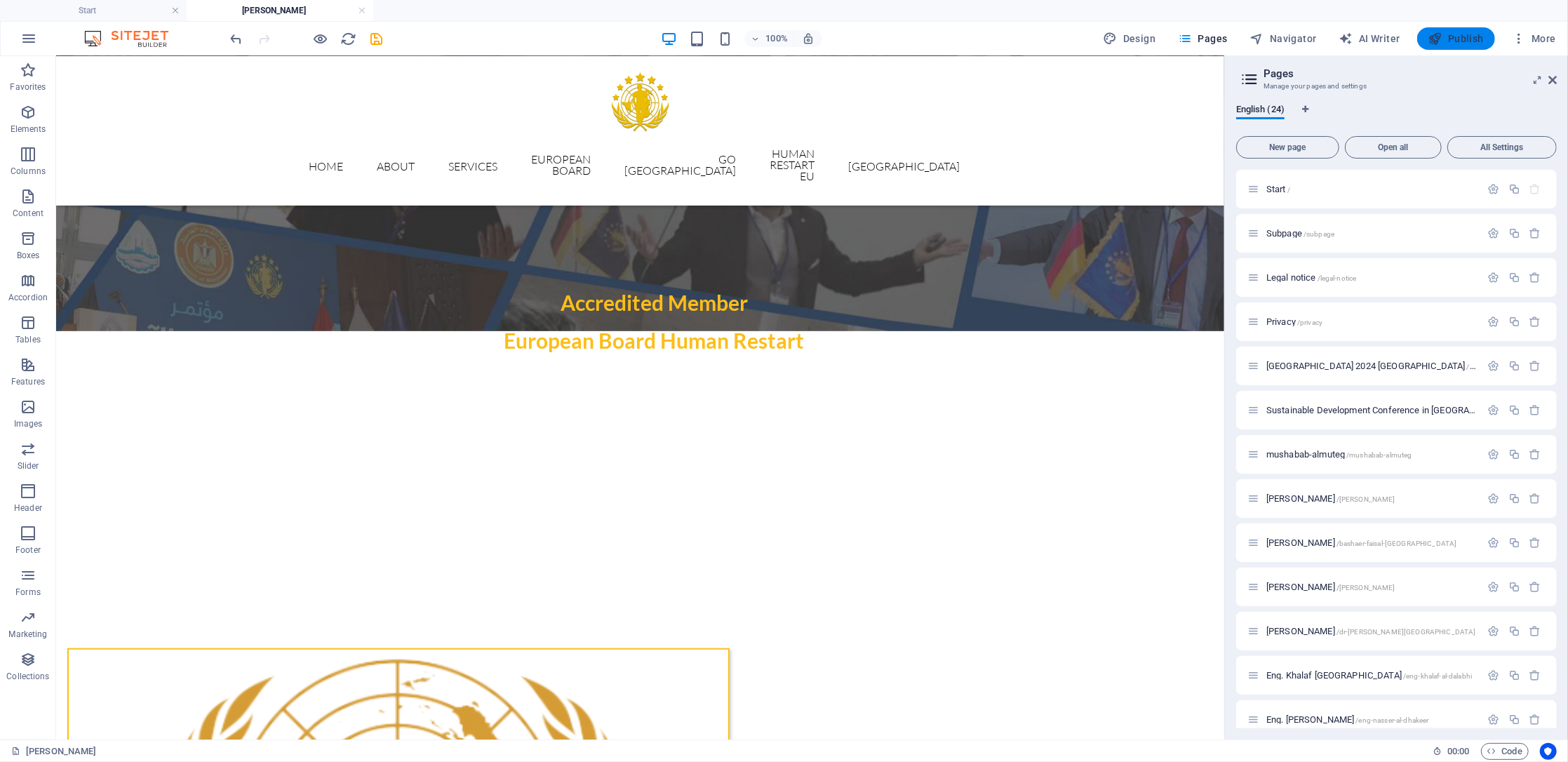
click at [1460, 41] on span "Publish" at bounding box center [1456, 39] width 56 height 14
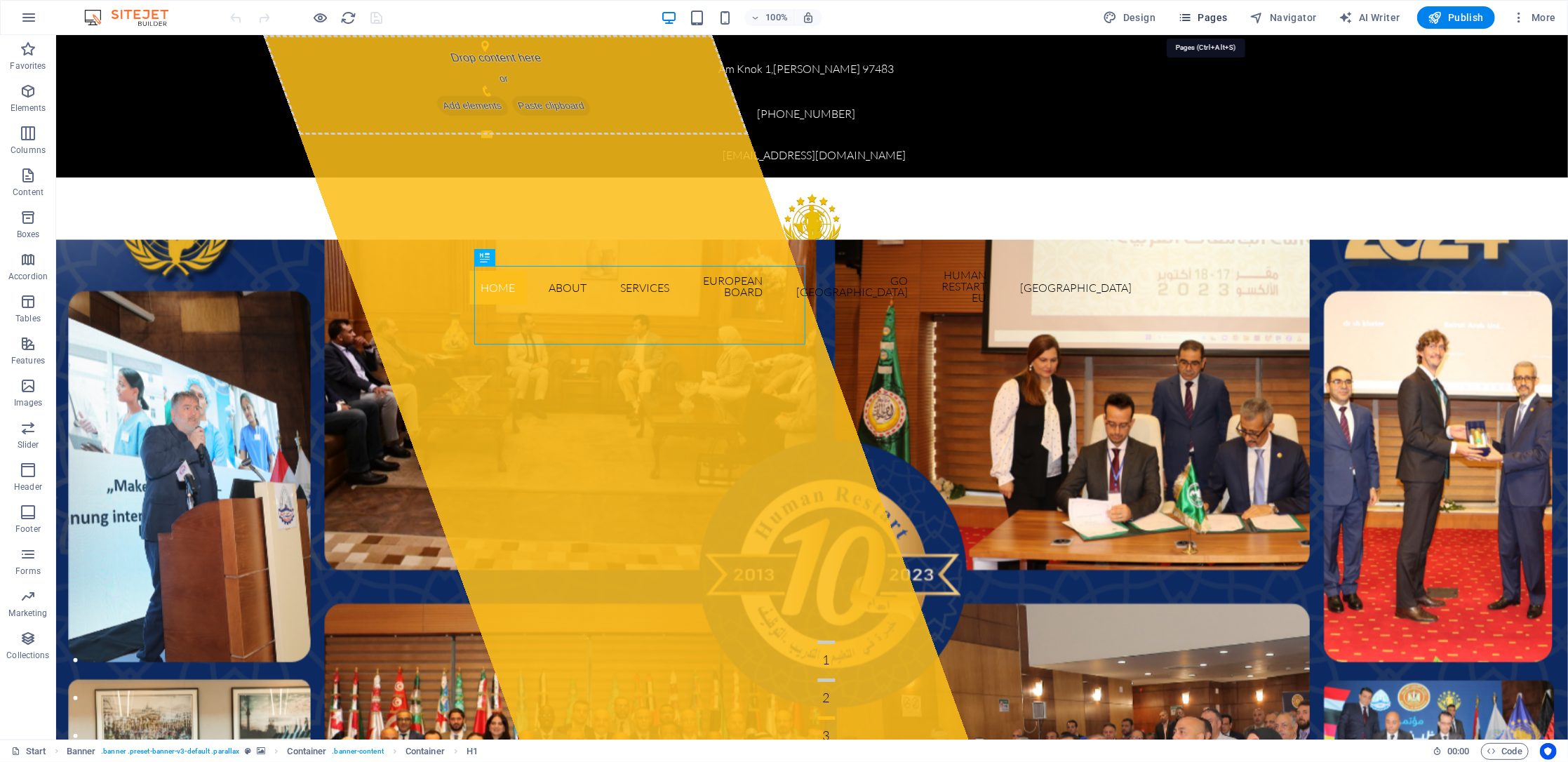
click at [0, 0] on span "Pages" at bounding box center [0, 0] width 0 height 0
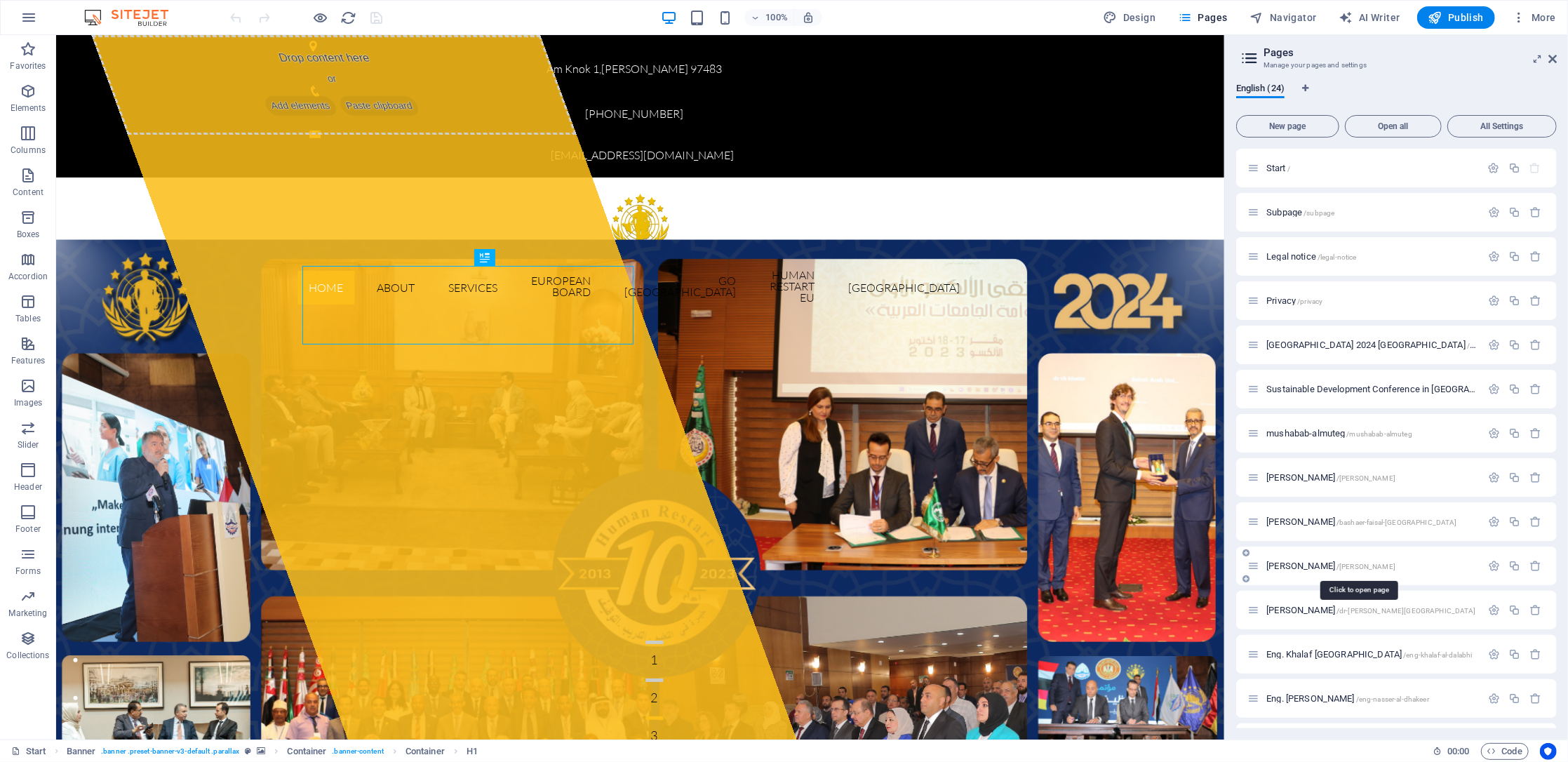
click at [1337, 567] on span "[PERSON_NAME] /[PERSON_NAME]" at bounding box center [1330, 565] width 129 height 11
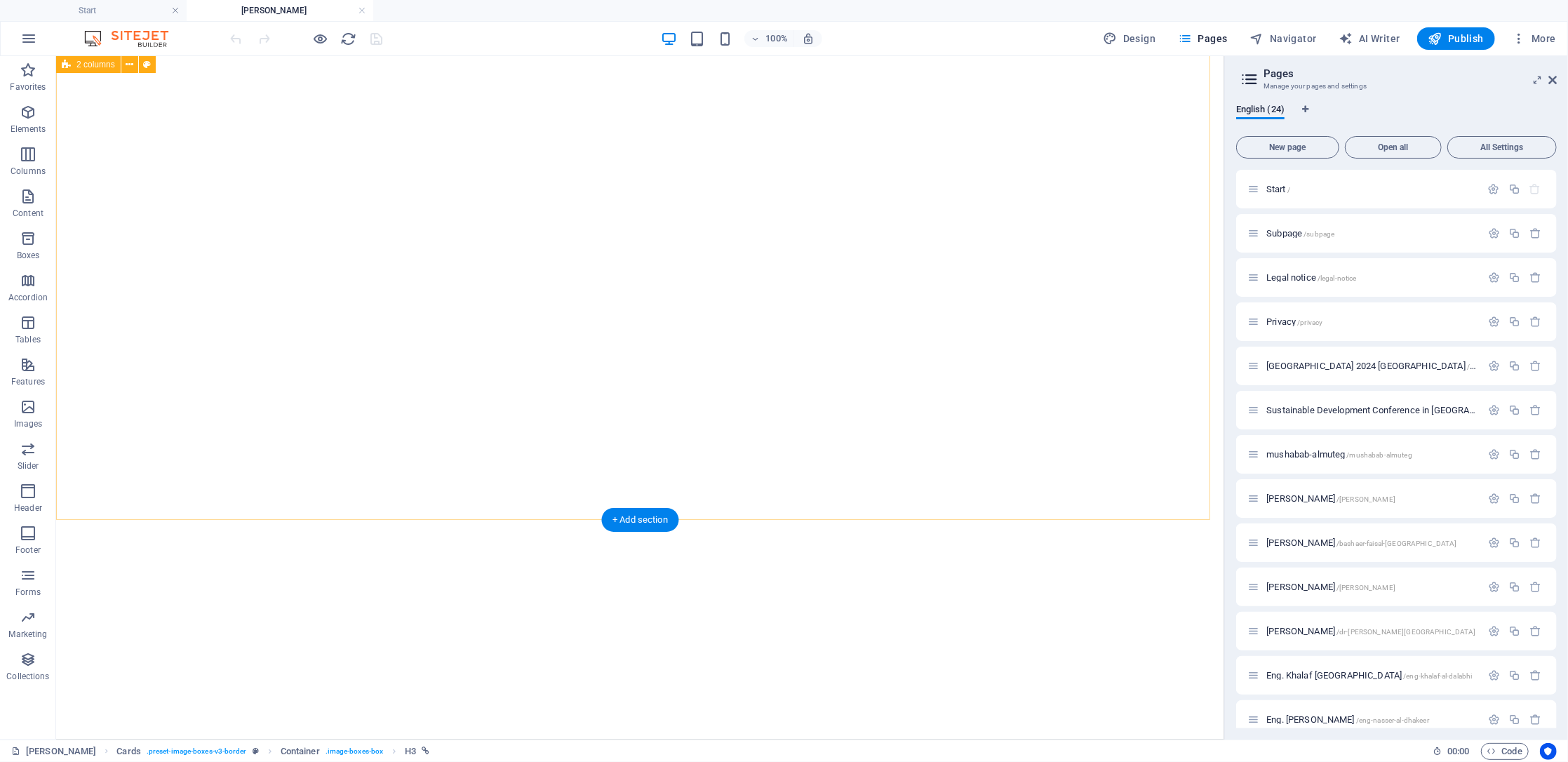
scroll to position [1723, 0]
click at [638, 355] on div "+ Add section" at bounding box center [640, 357] width 78 height 24
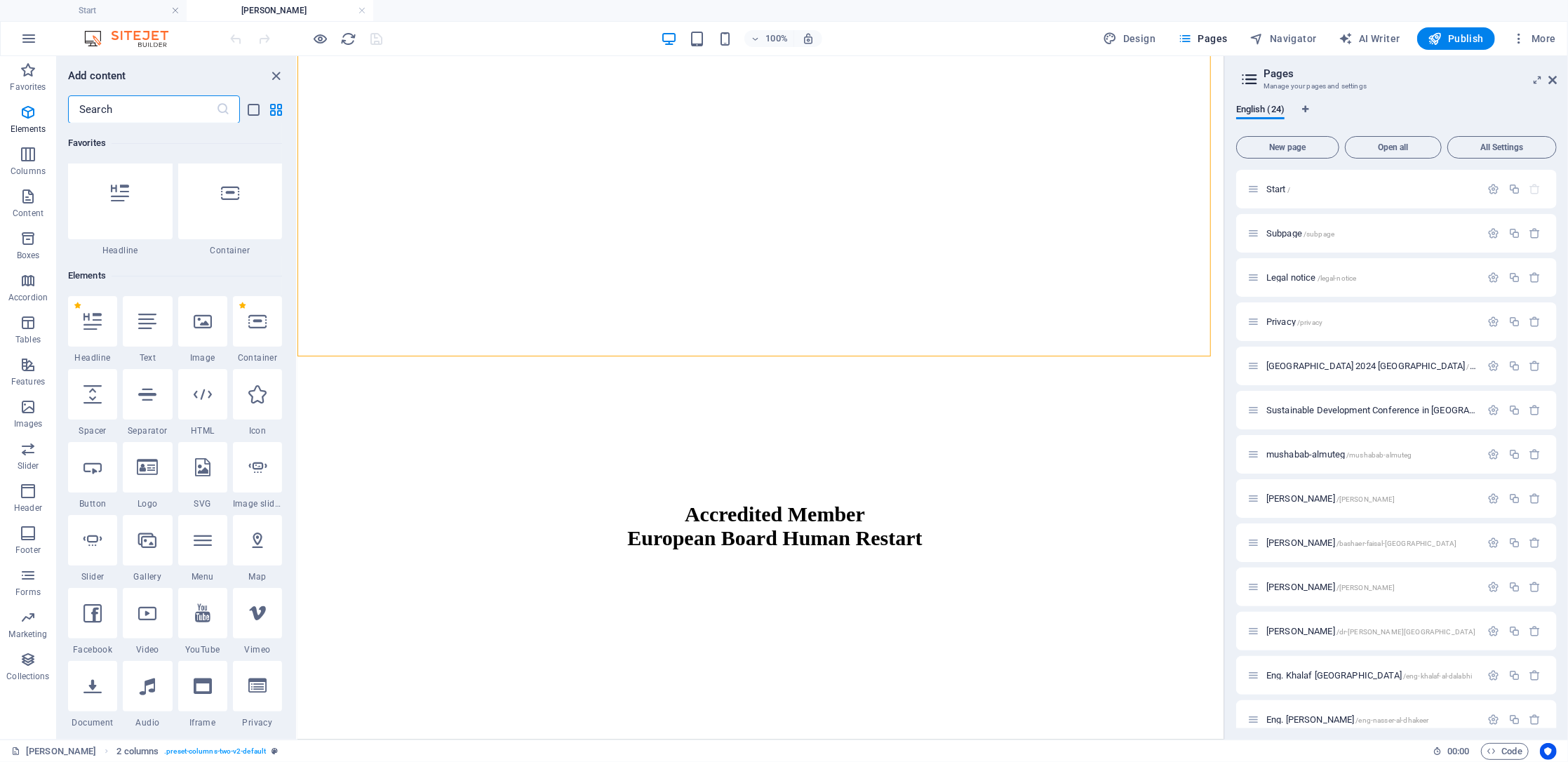
scroll to position [0, 0]
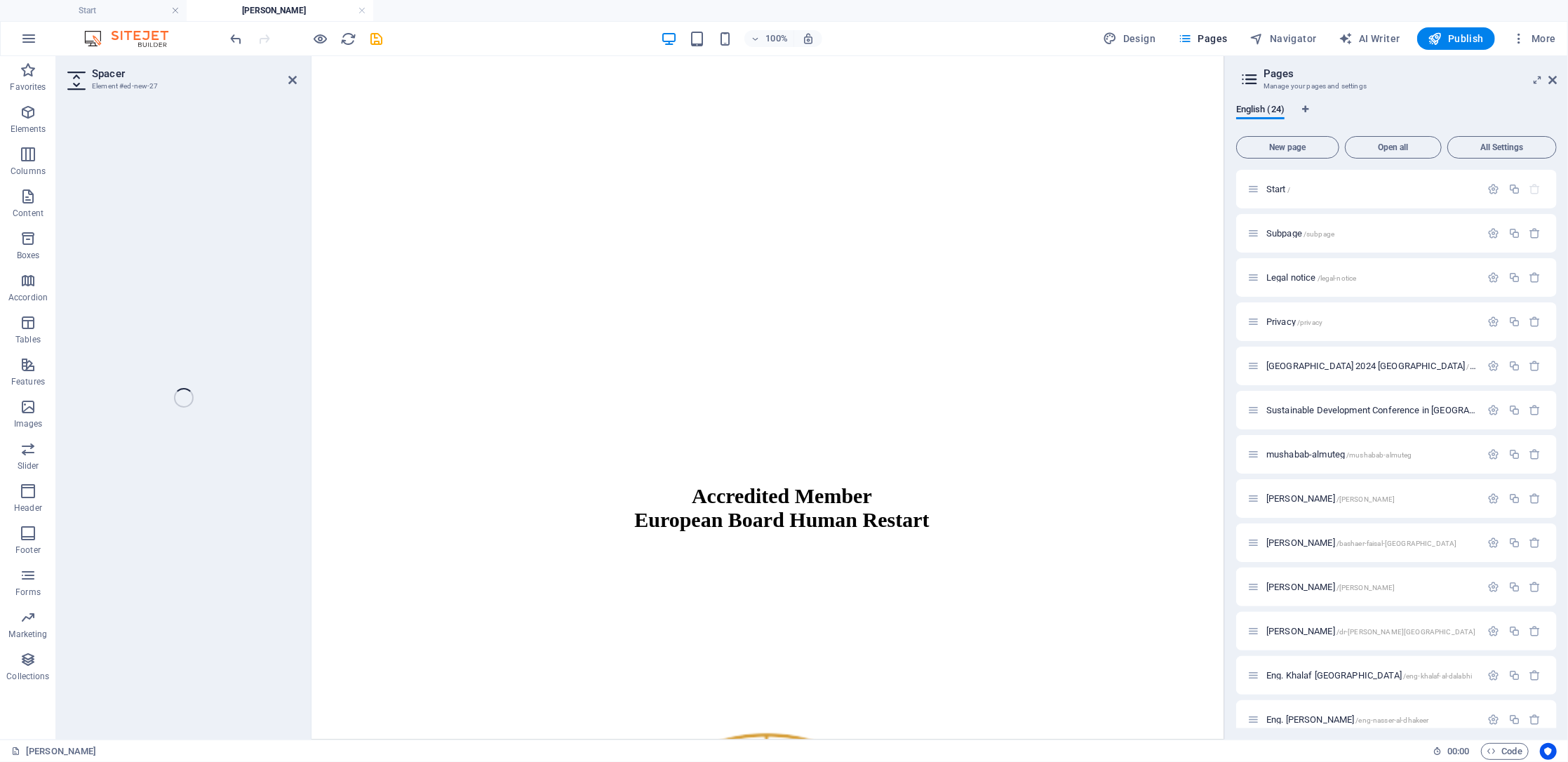
select select "px"
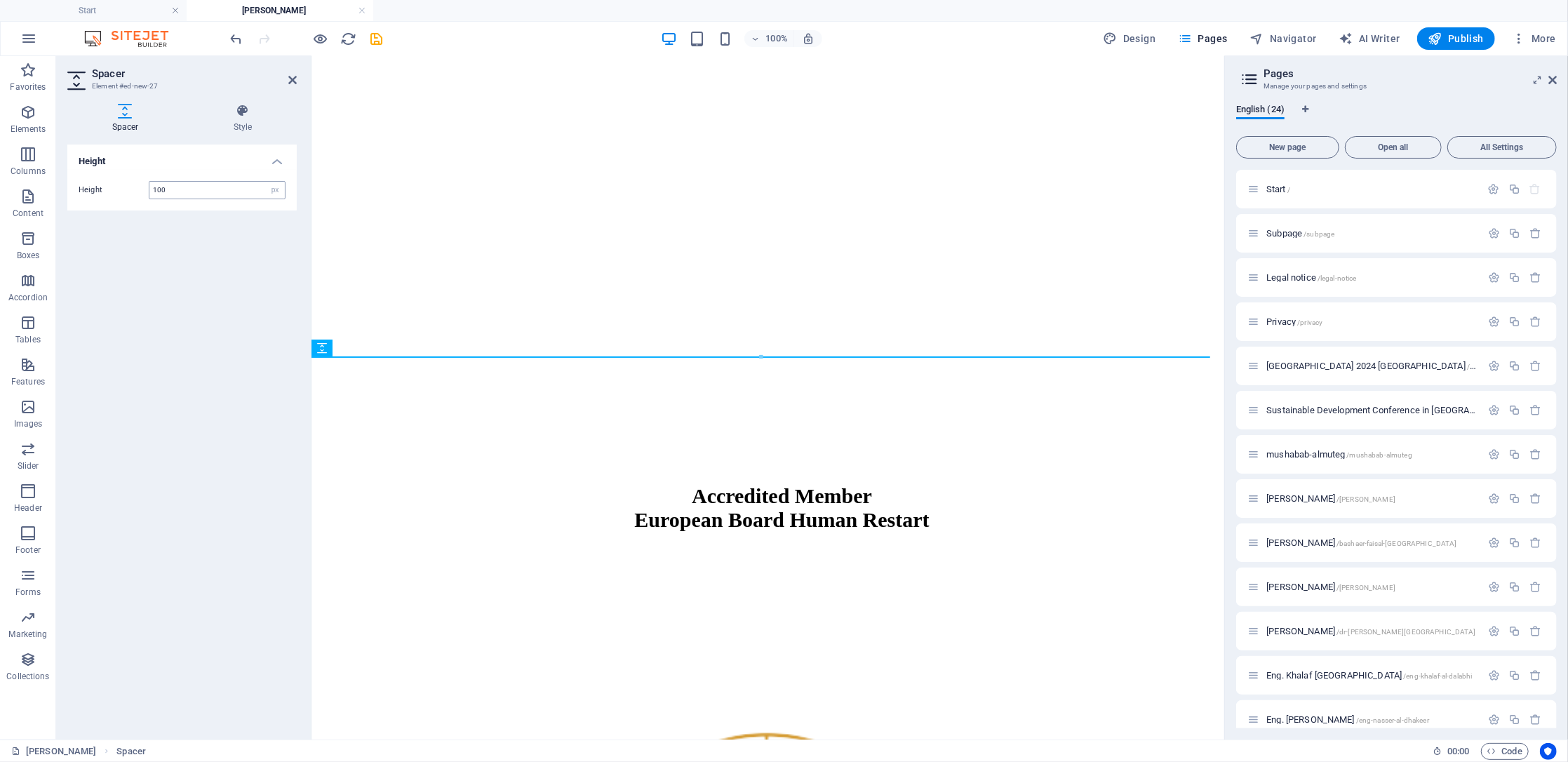
type input "100"
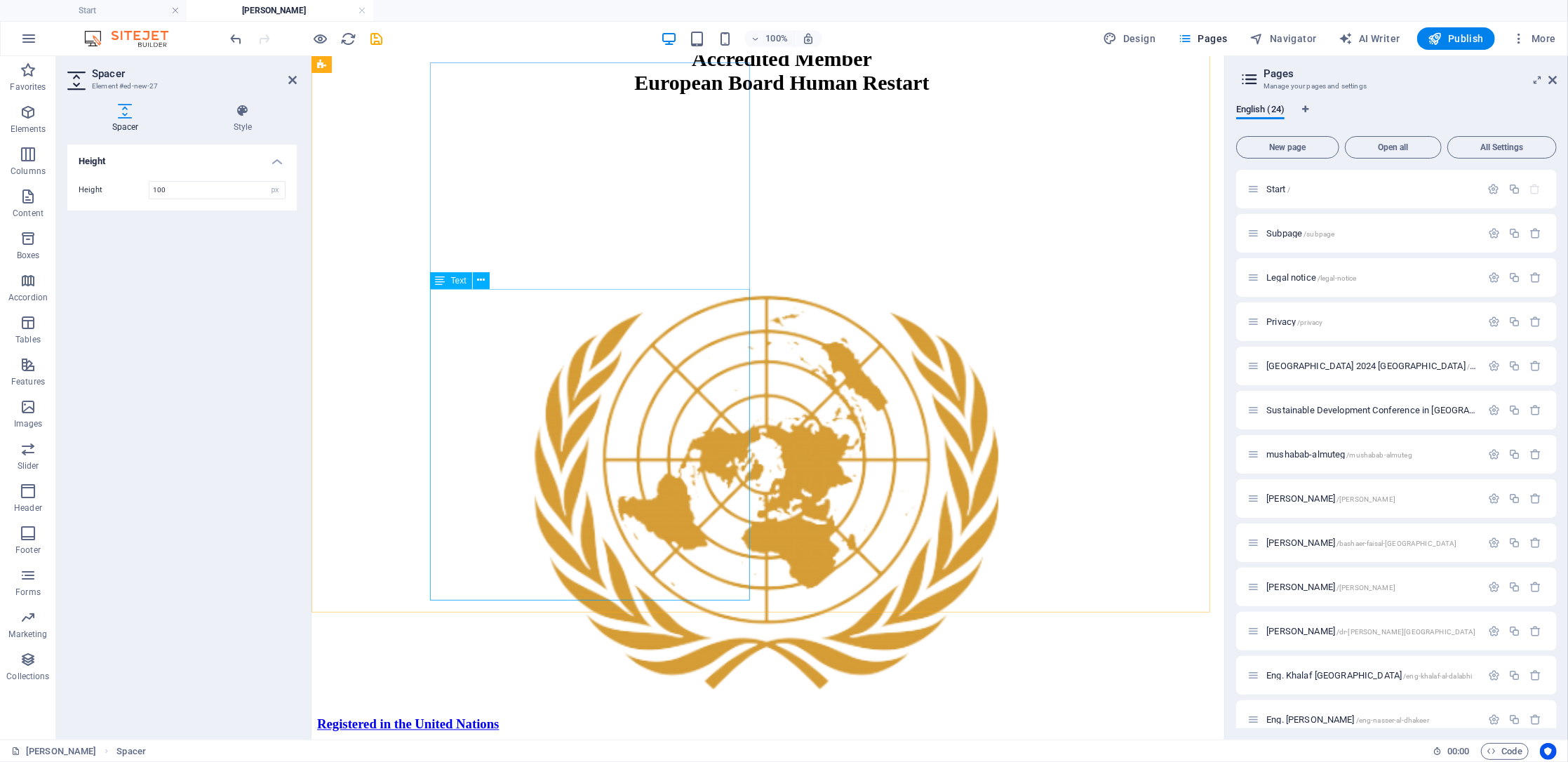
scroll to position [2283, 0]
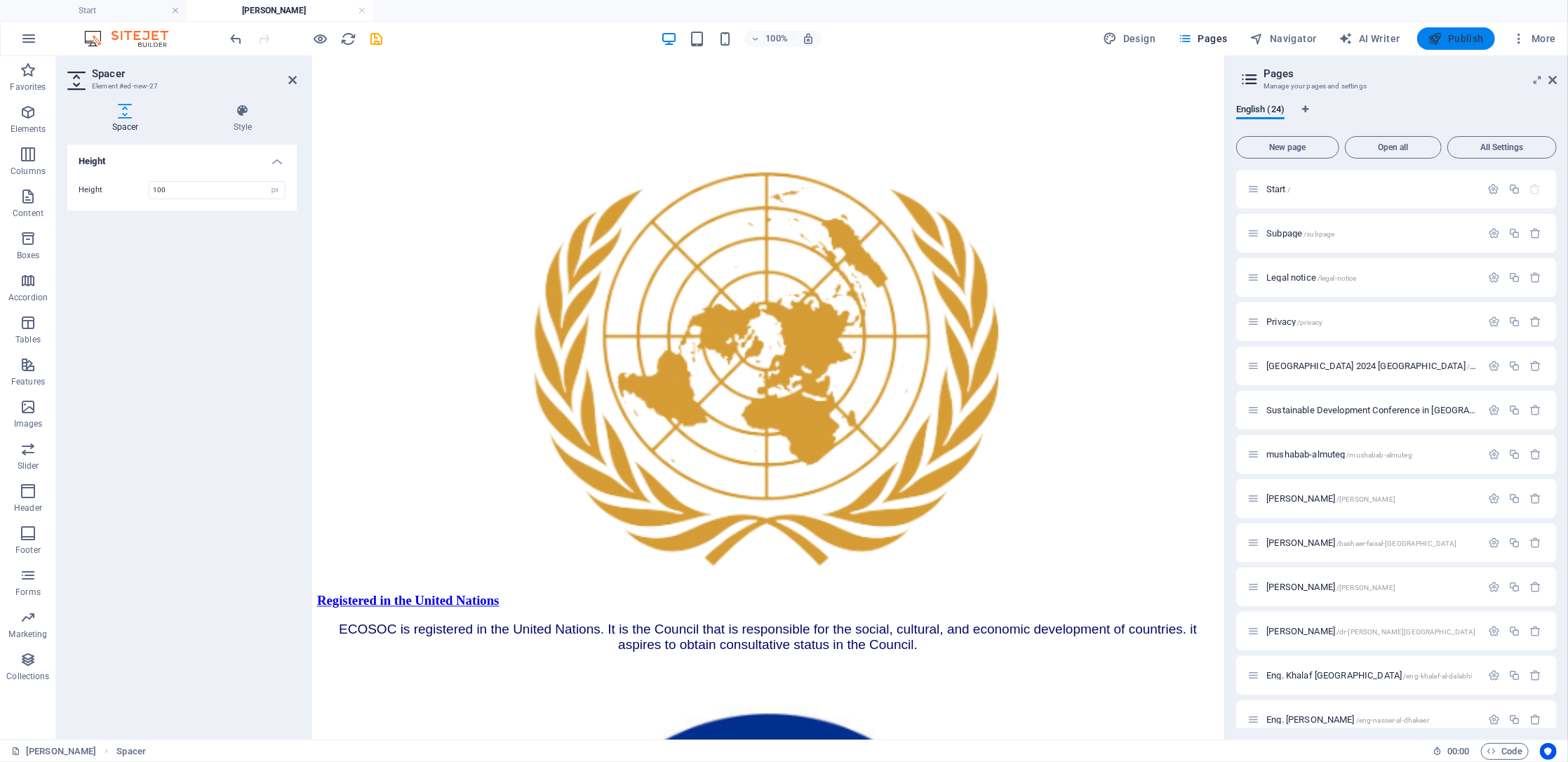
click at [1472, 37] on span "Publish" at bounding box center [1456, 39] width 56 height 14
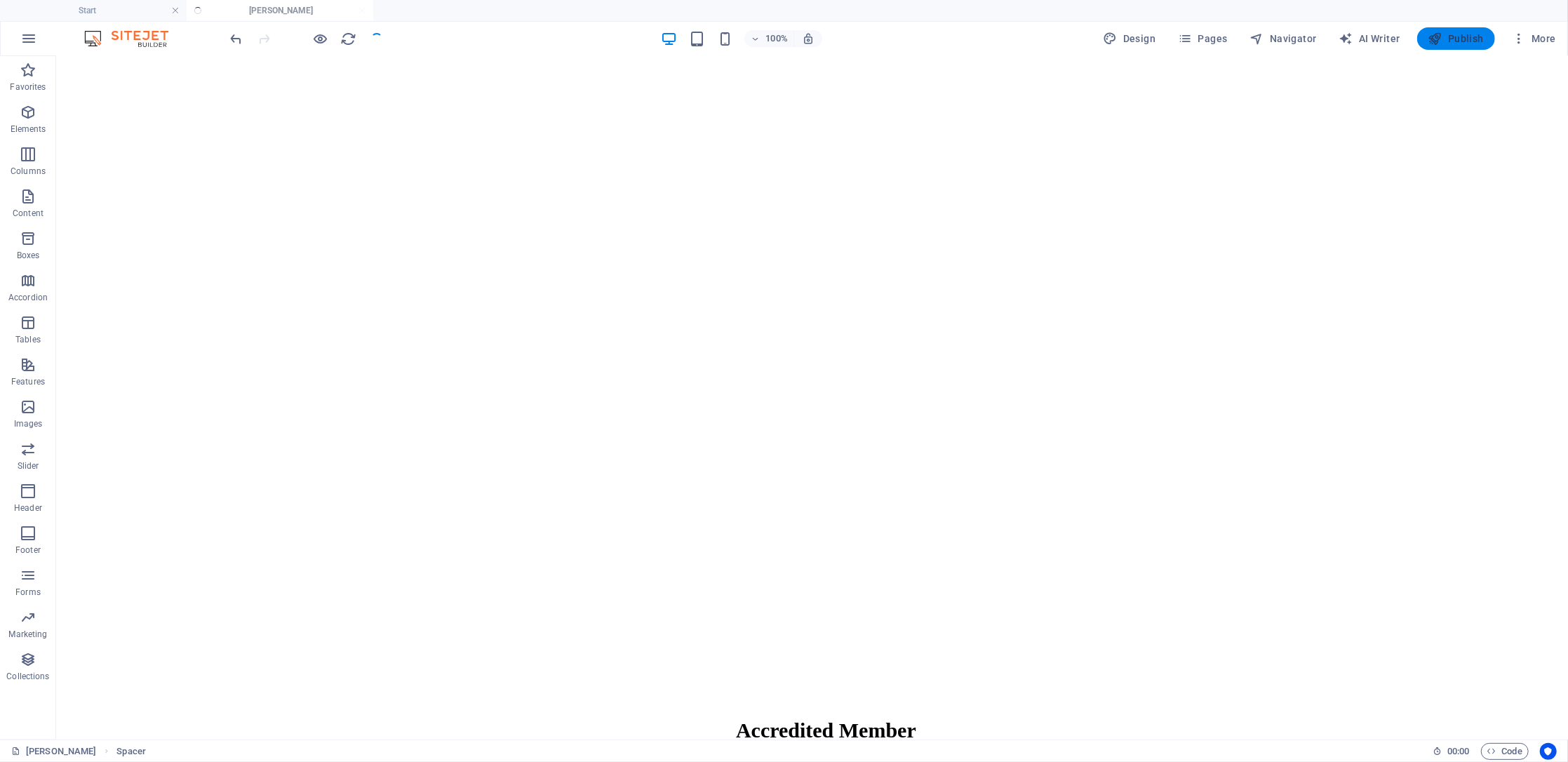
scroll to position [1716, 0]
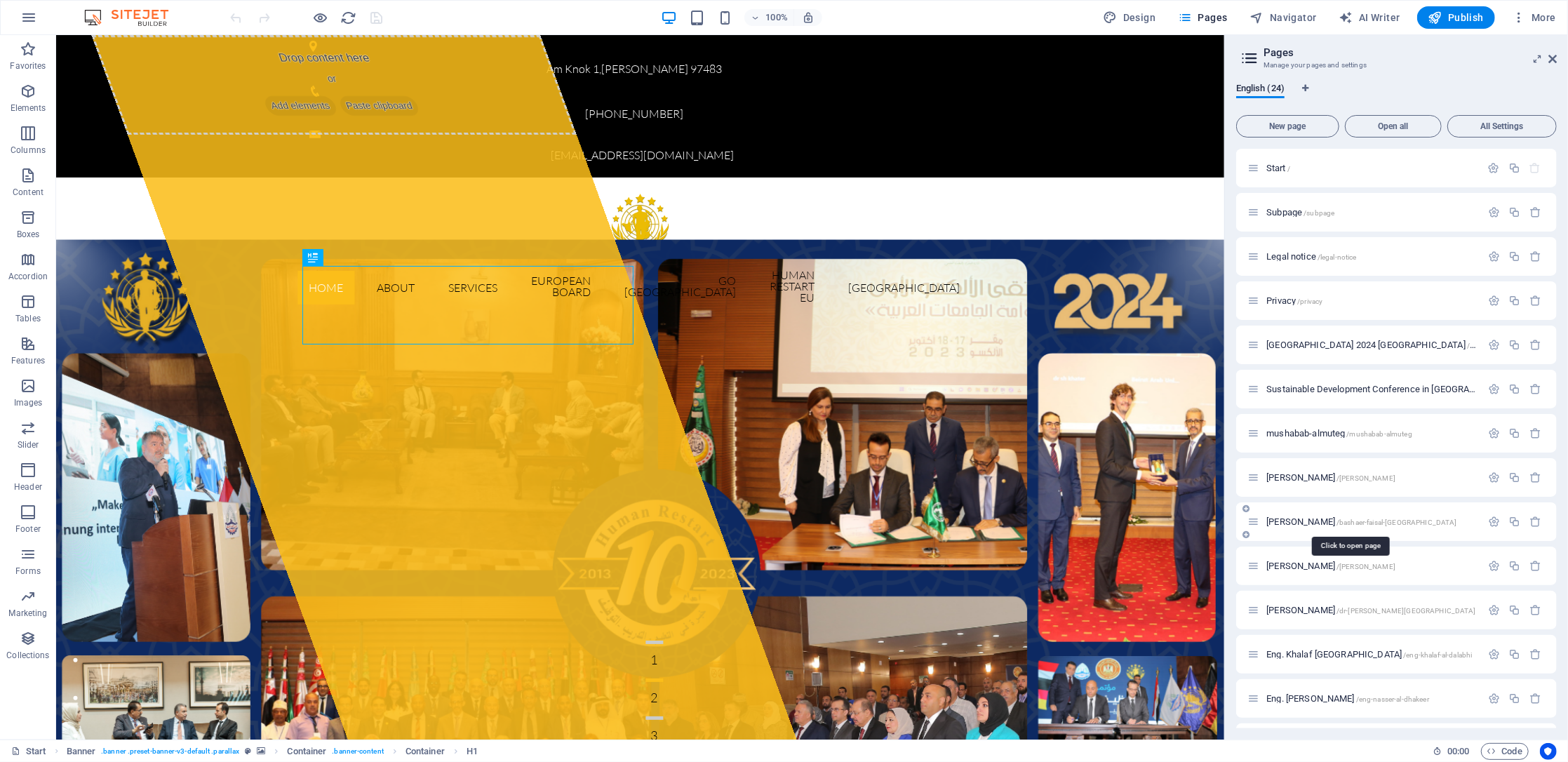
click at [1318, 521] on span "[PERSON_NAME] /[GEOGRAPHIC_DATA]-[GEOGRAPHIC_DATA]-[GEOGRAPHIC_DATA]" at bounding box center [1361, 521] width 190 height 11
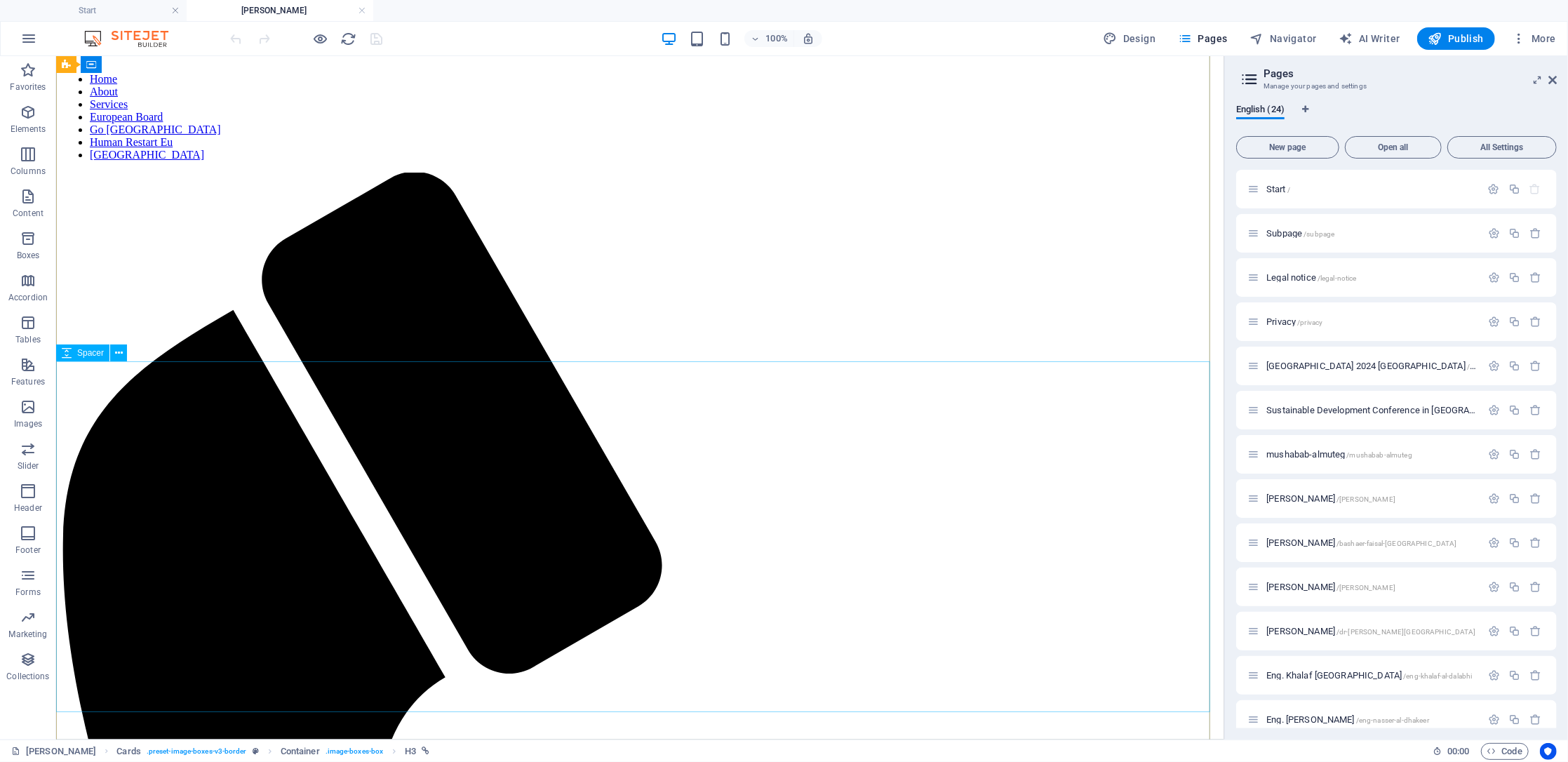
scroll to position [51, 0]
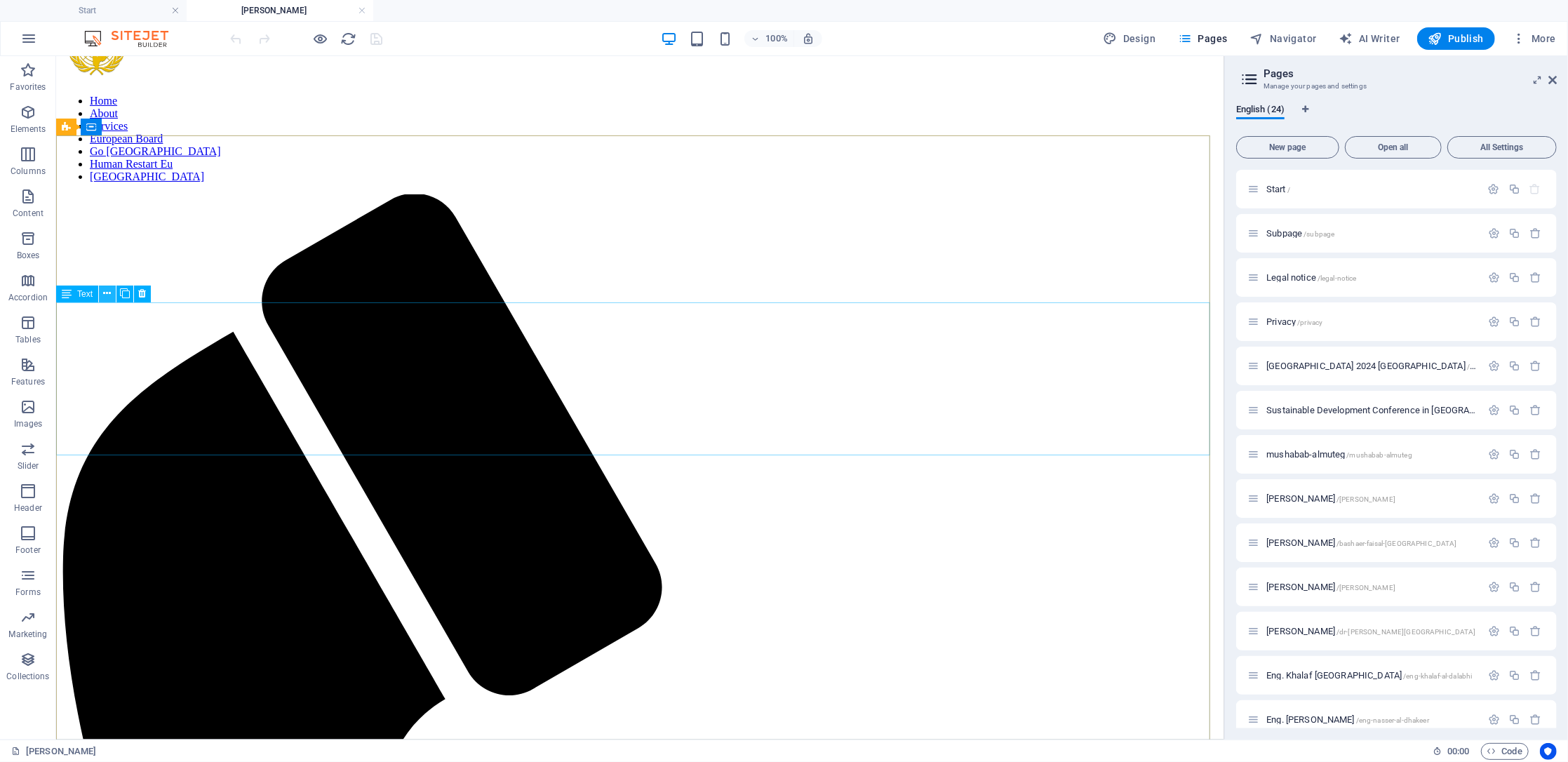
click at [107, 292] on icon at bounding box center [108, 294] width 8 height 15
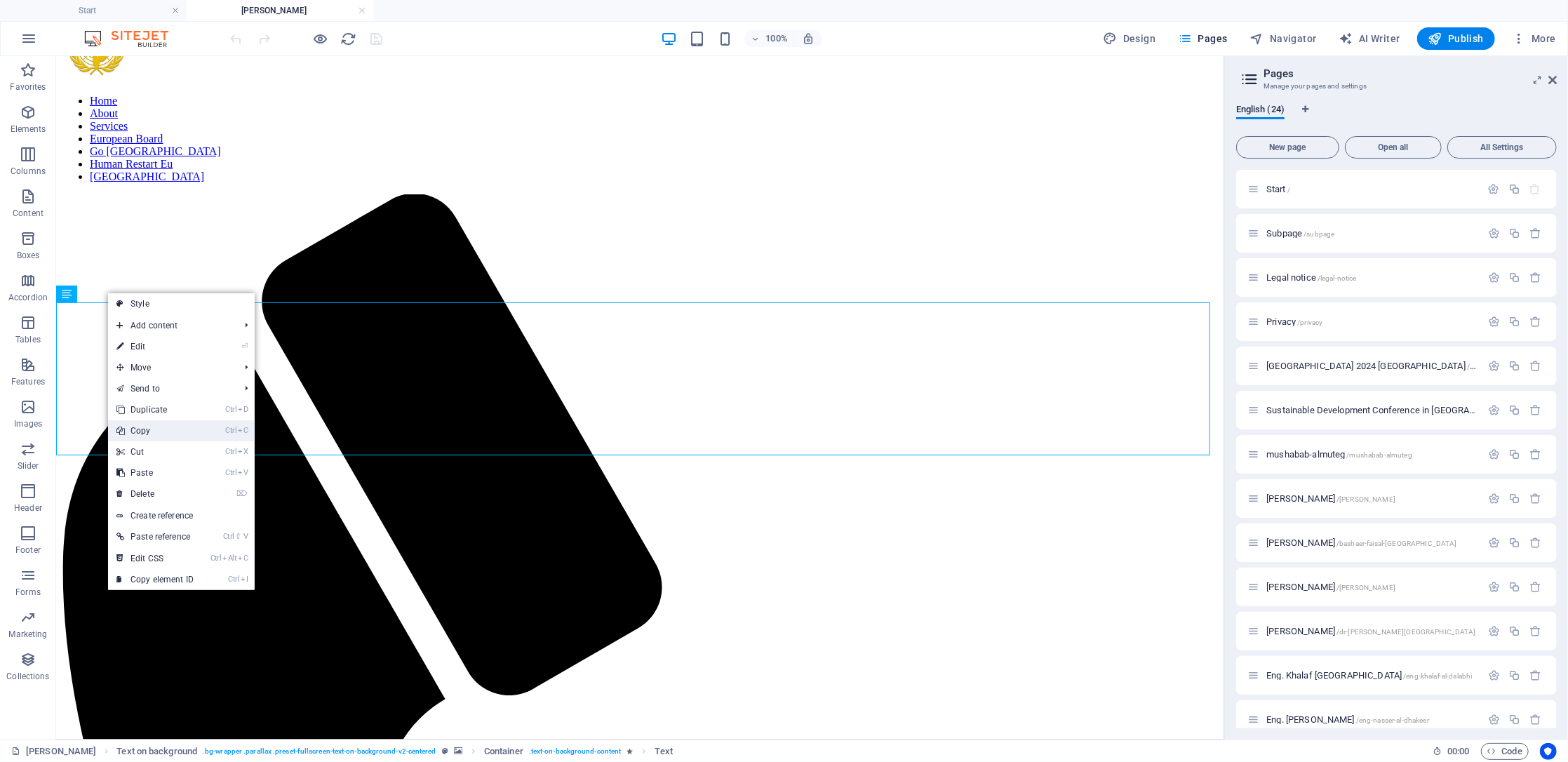
click at [170, 428] on link "Ctrl C Copy" at bounding box center [155, 430] width 94 height 21
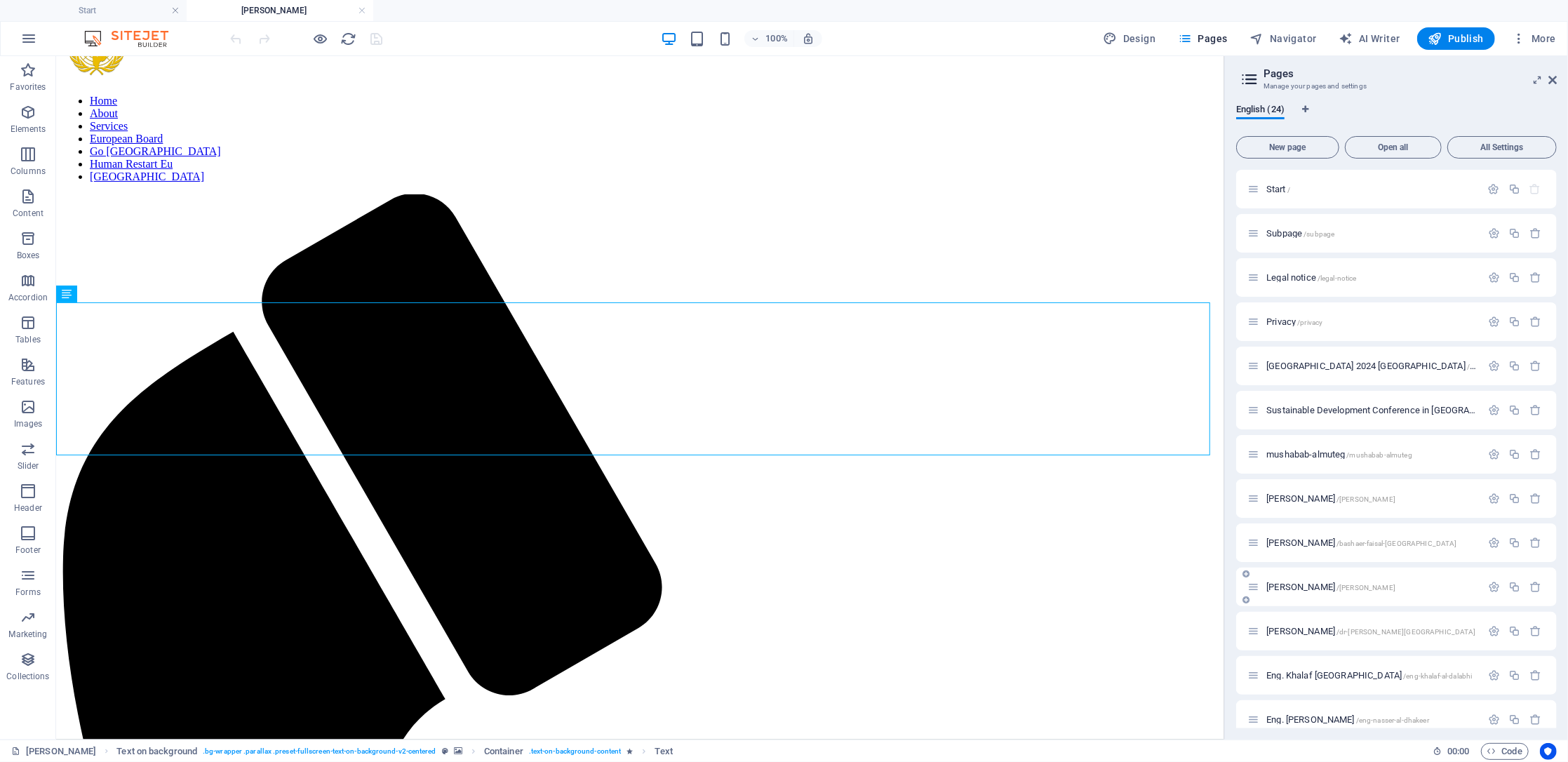
click at [1335, 586] on span "[PERSON_NAME] /[PERSON_NAME]" at bounding box center [1330, 586] width 129 height 11
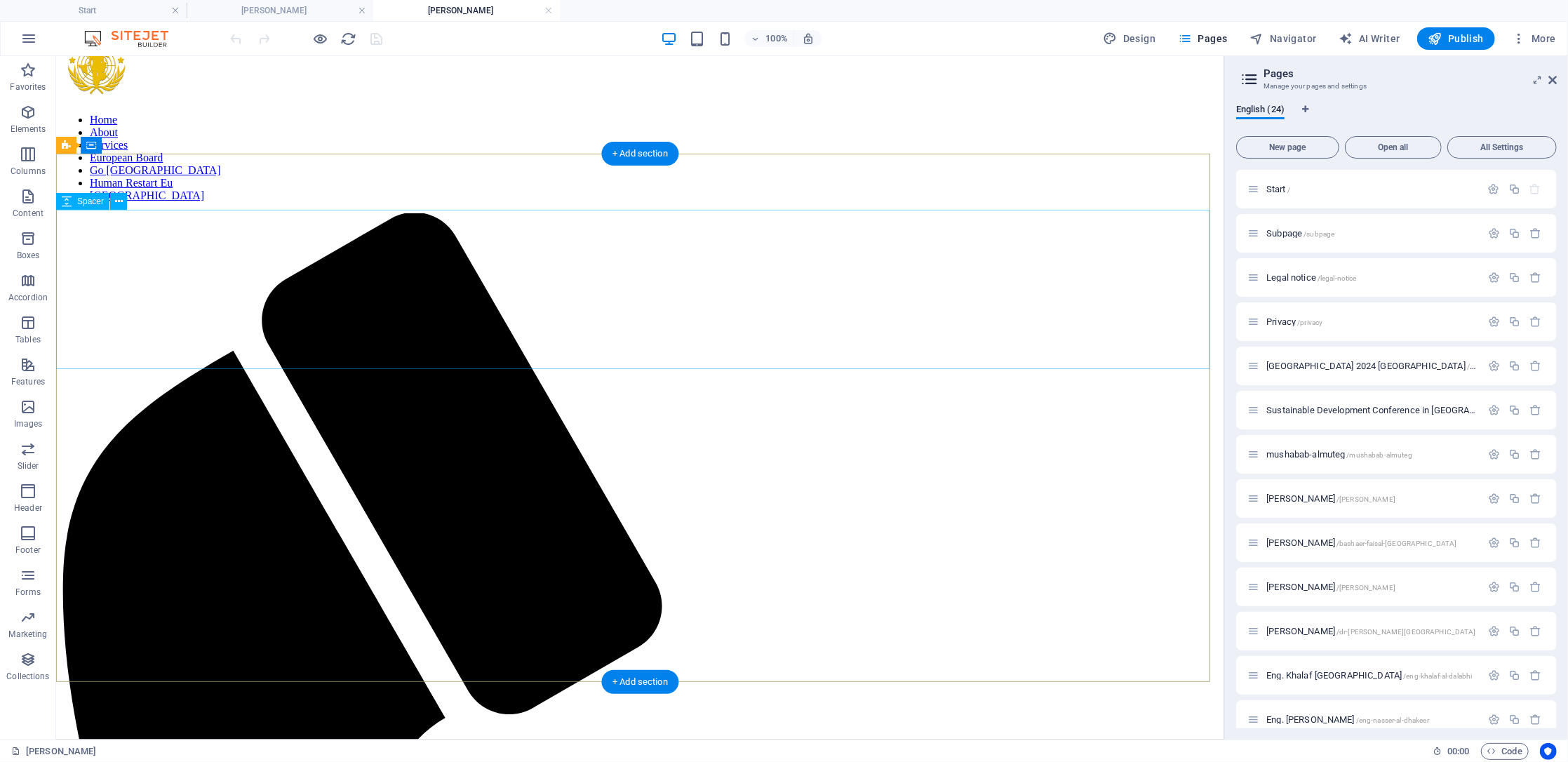
scroll to position [0, 0]
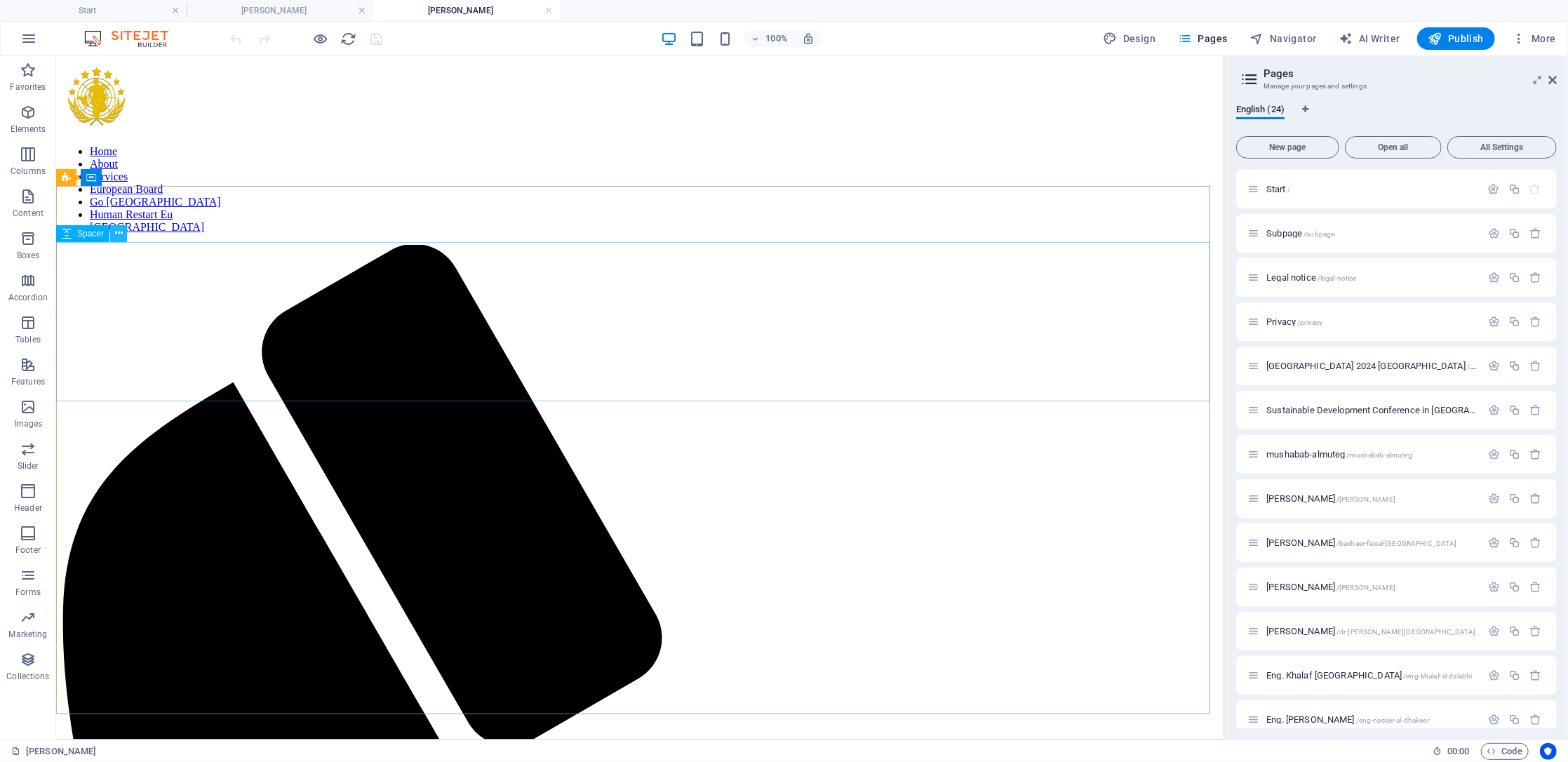
click at [122, 237] on icon at bounding box center [119, 233] width 8 height 15
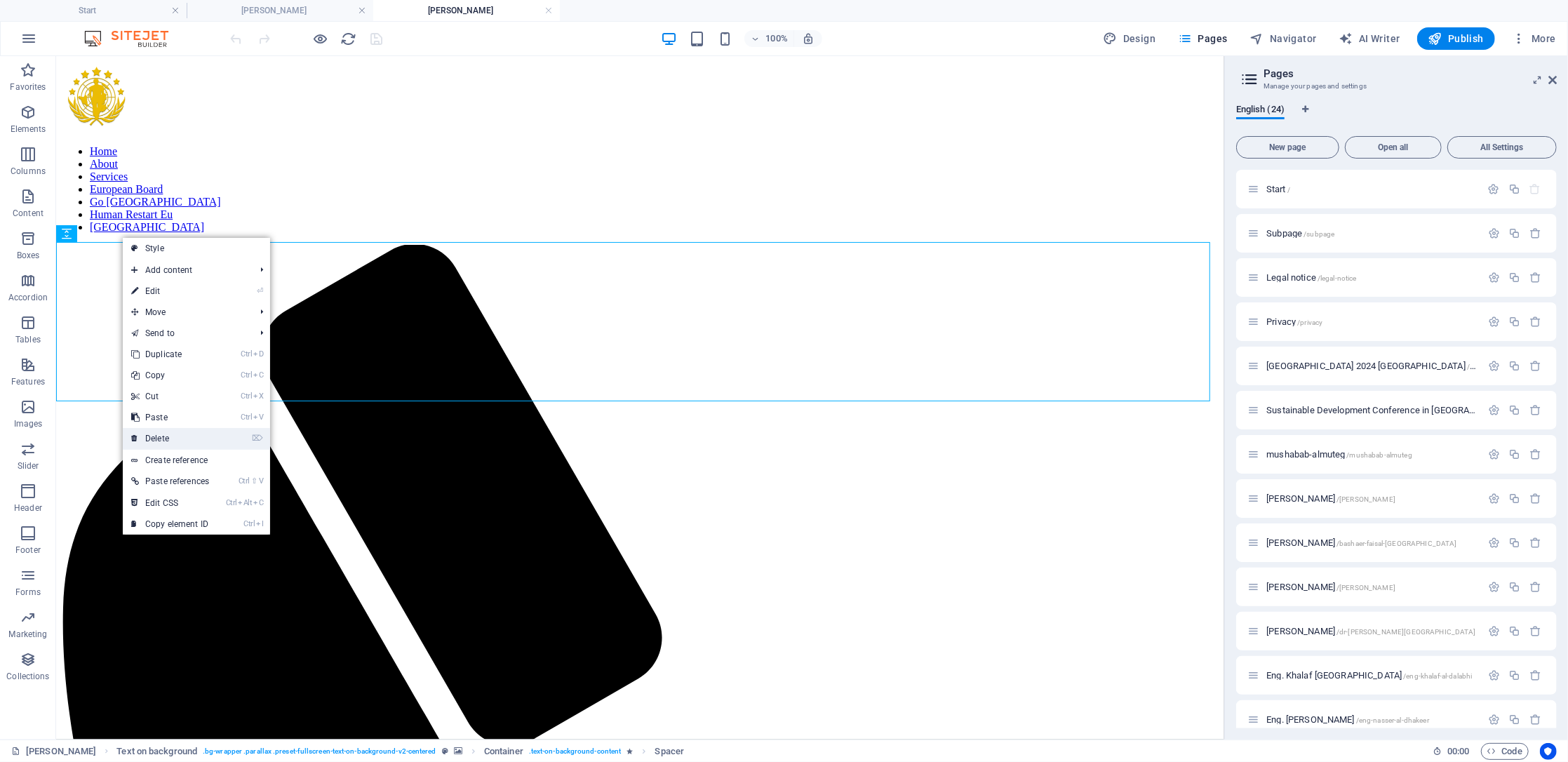
click at [186, 440] on link "⌦ Delete" at bounding box center [170, 438] width 95 height 21
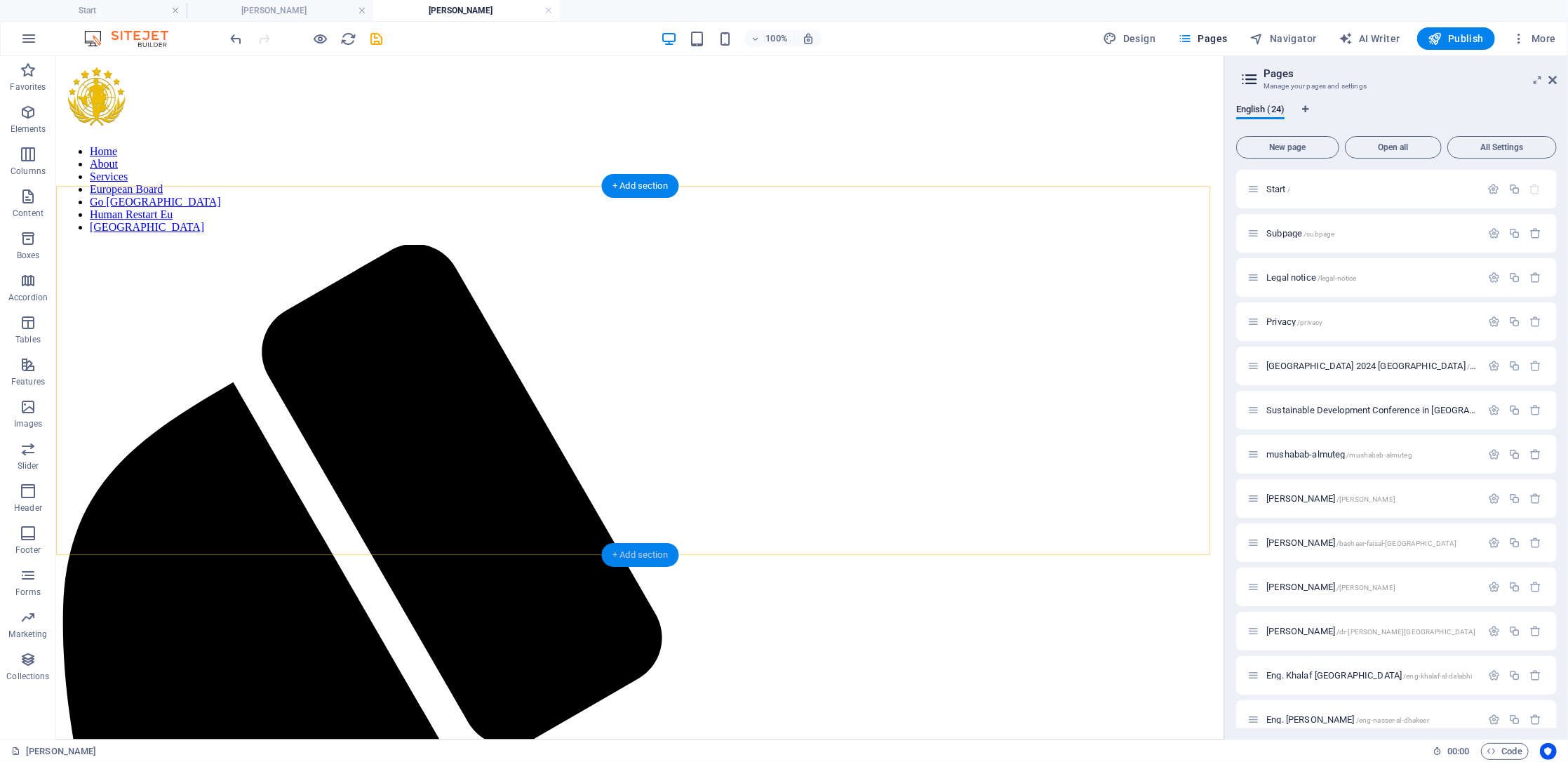
click at [639, 558] on div "+ Add section" at bounding box center [640, 555] width 78 height 24
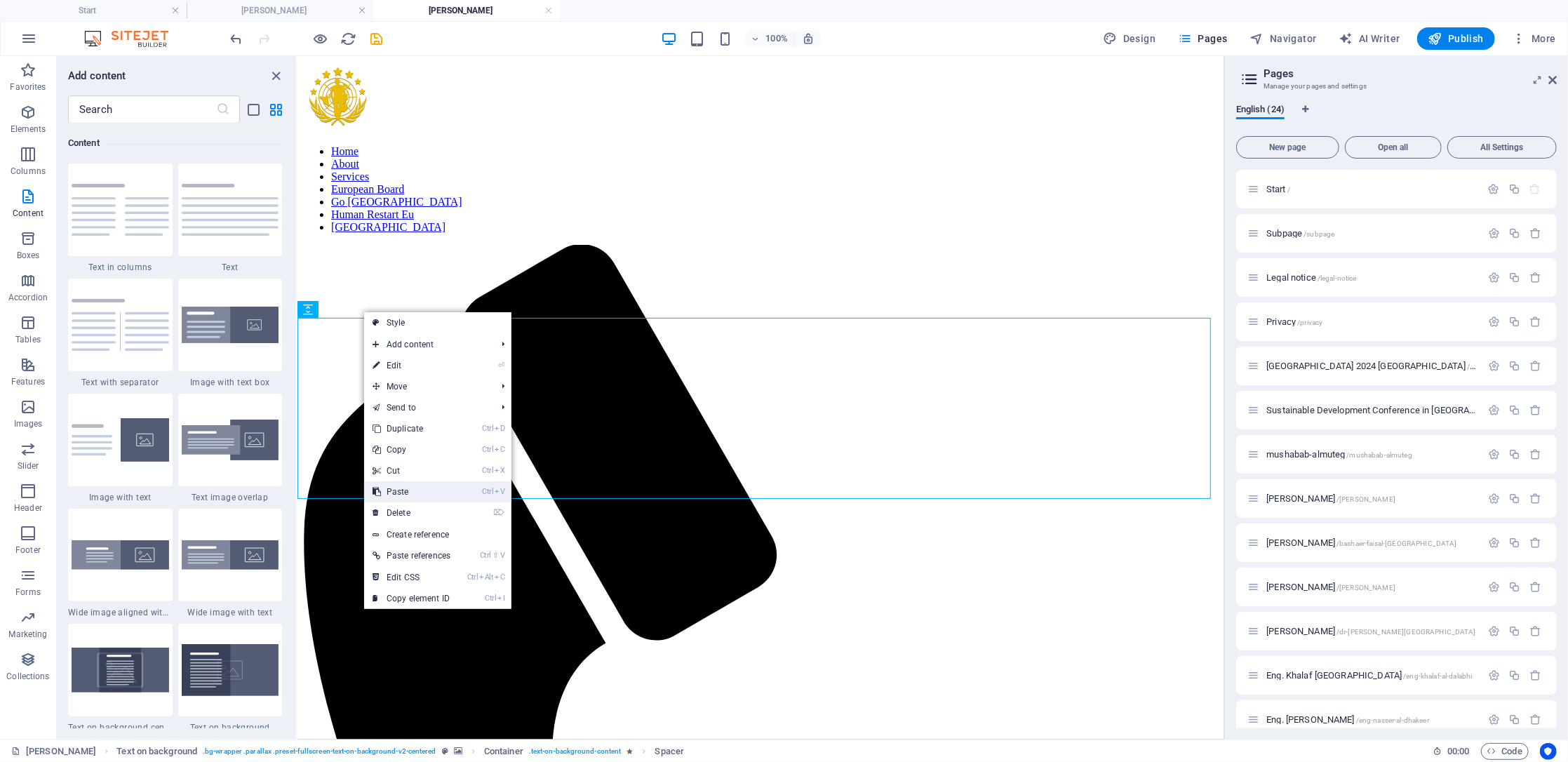
click at [423, 499] on link "Ctrl V Paste" at bounding box center [411, 491] width 95 height 21
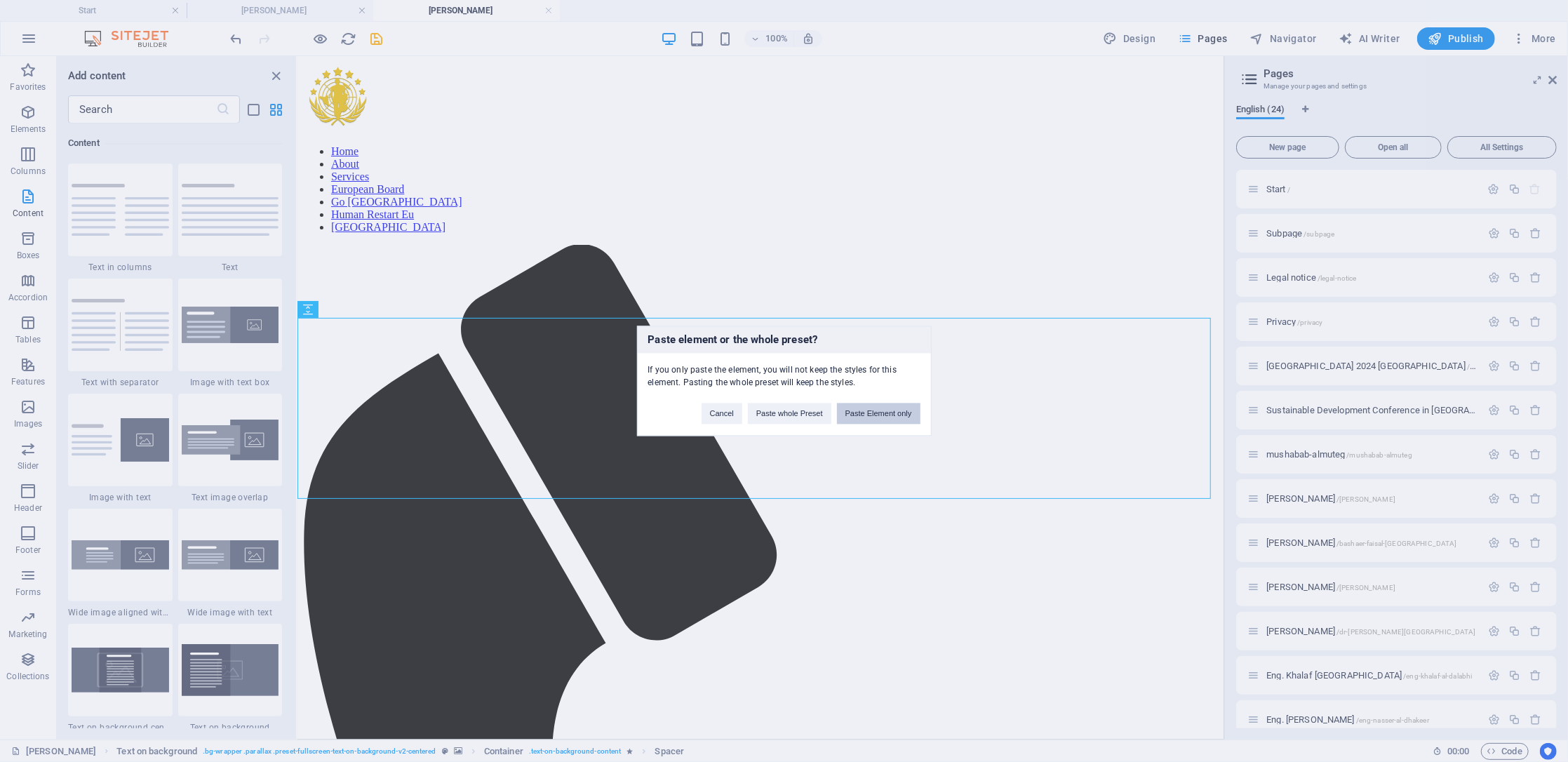
drag, startPoint x: 882, startPoint y: 416, endPoint x: 569, endPoint y: 366, distance: 317.0
click at [882, 416] on button "Paste Element only" at bounding box center [879, 413] width 84 height 21
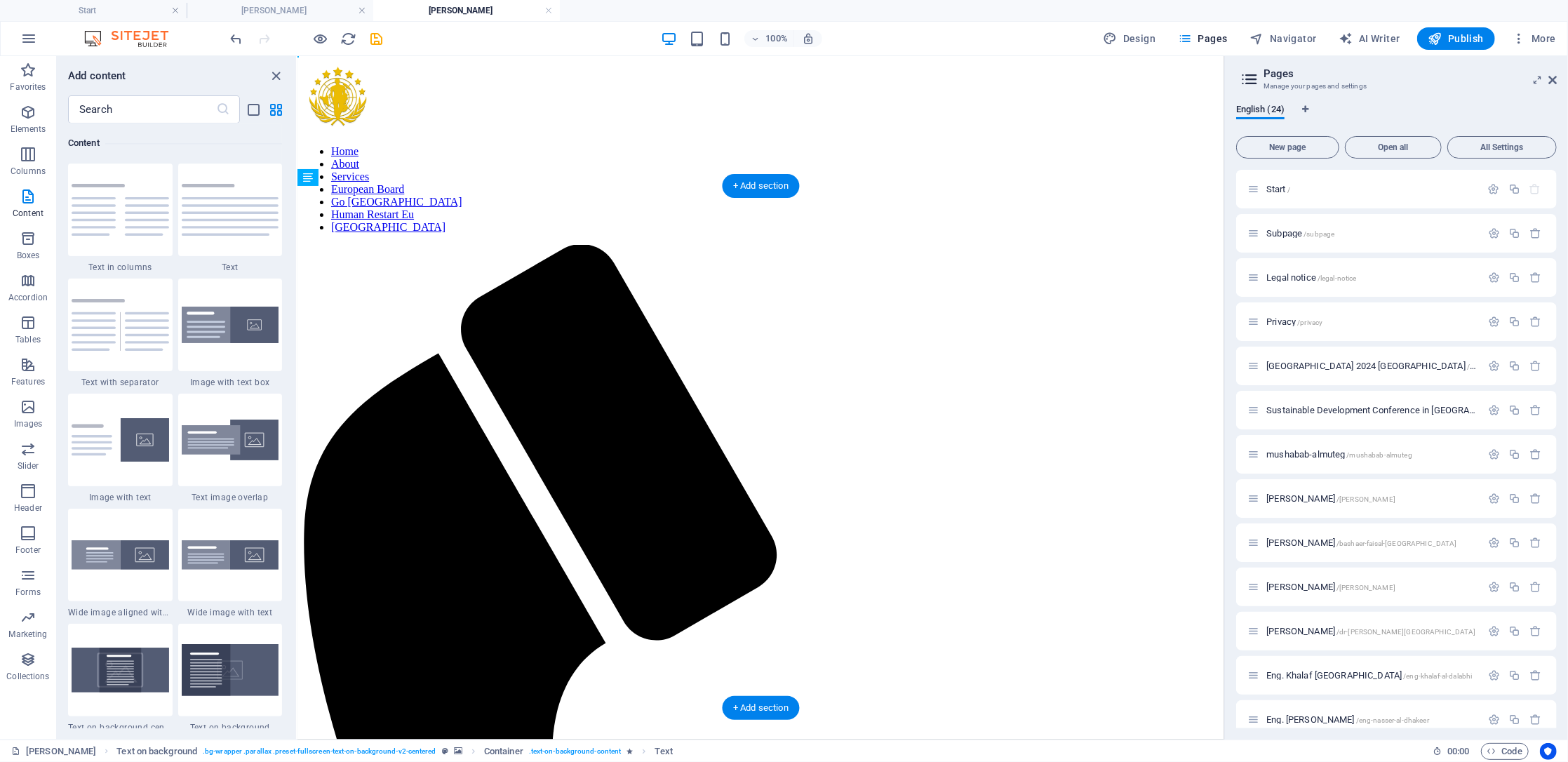
drag, startPoint x: 618, startPoint y: 546, endPoint x: 327, endPoint y: 353, distance: 349.2
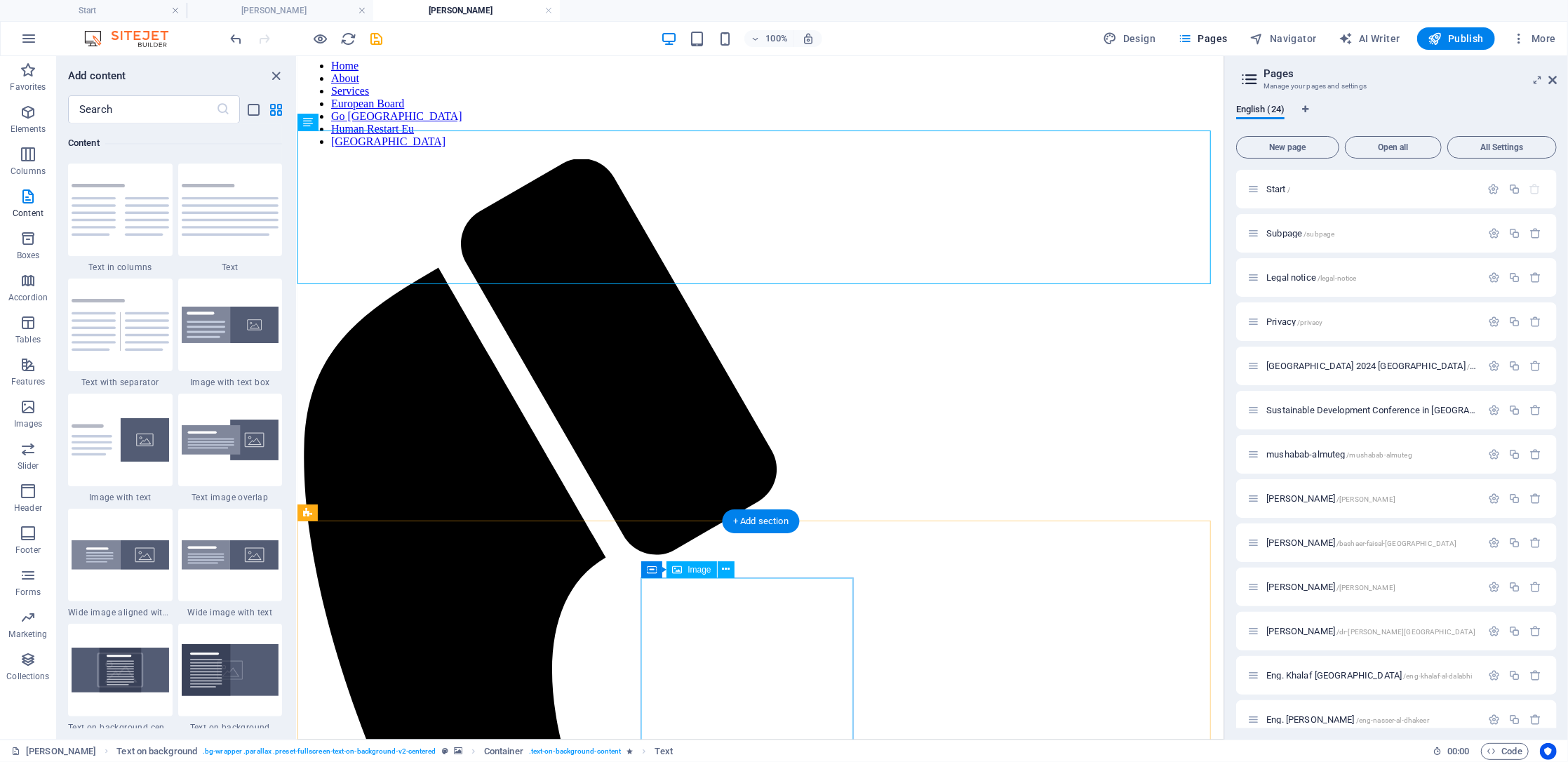
scroll to position [187, 0]
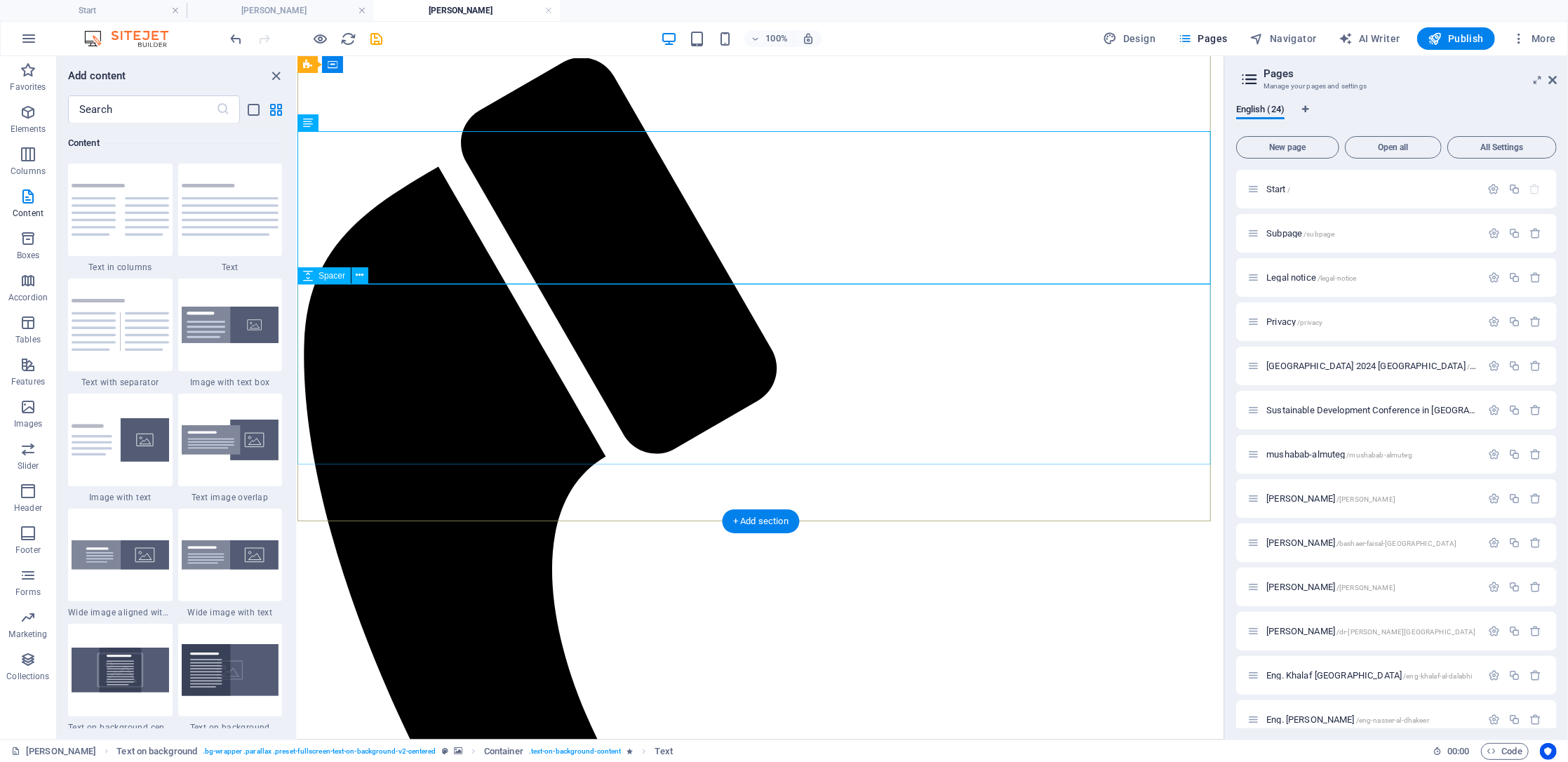
select select "px"
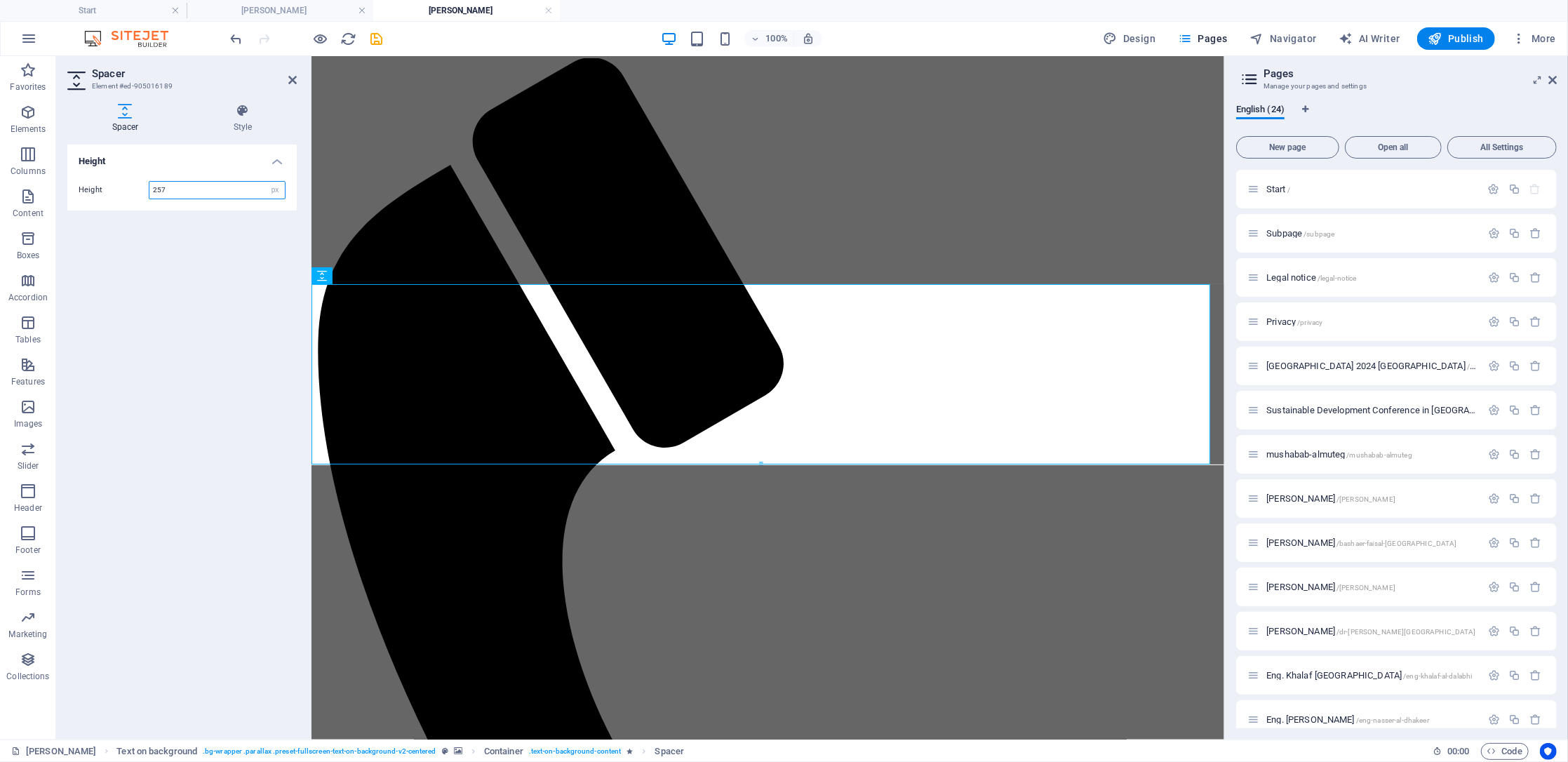
click at [176, 187] on input "257" at bounding box center [218, 190] width 136 height 17
drag, startPoint x: 176, startPoint y: 187, endPoint x: 123, endPoint y: 189, distance: 53.0
click at [123, 189] on div "Height 257 px rem vh vw" at bounding box center [182, 190] width 207 height 18
type input "200"
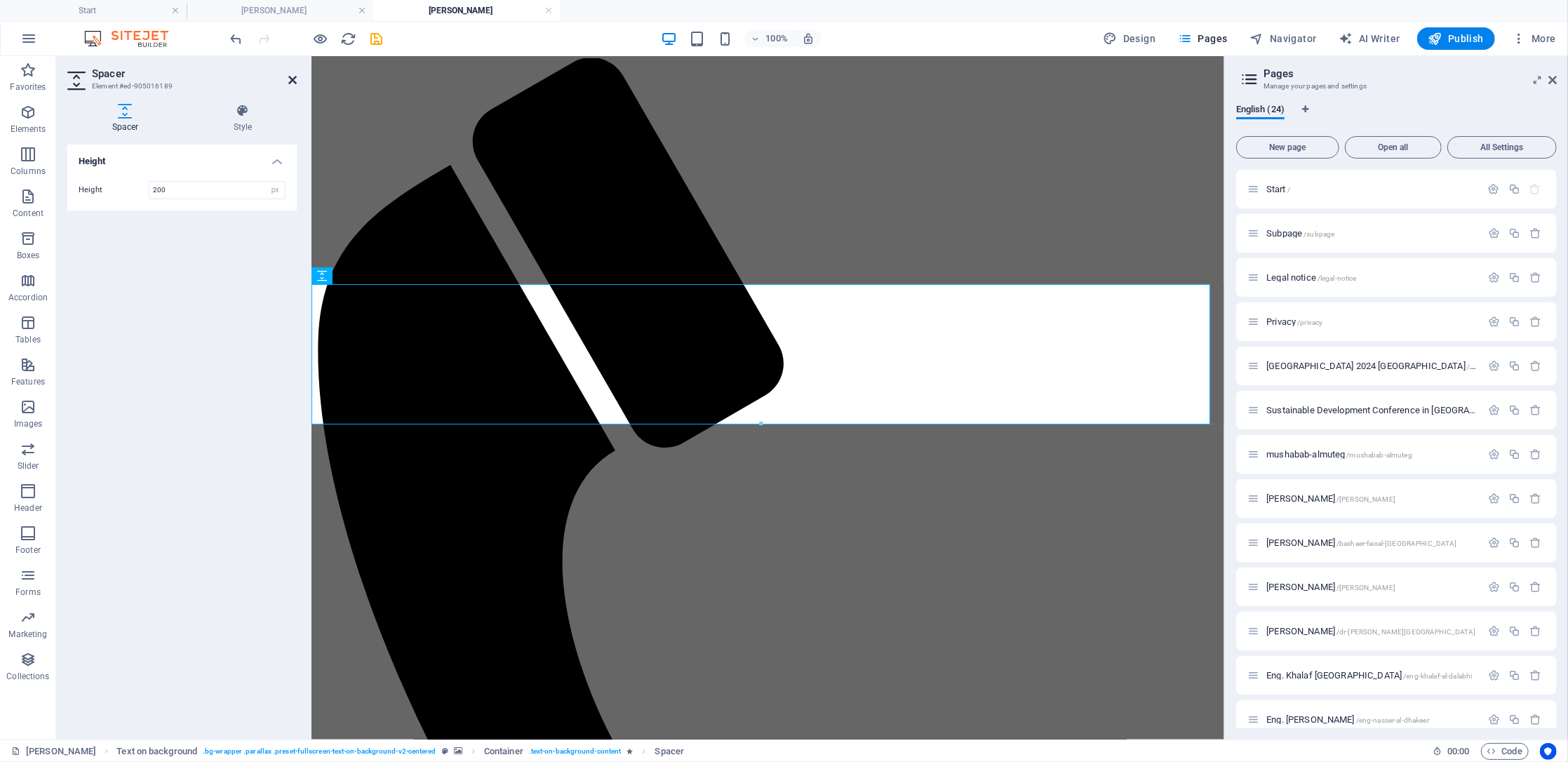
click at [289, 81] on icon at bounding box center [293, 79] width 8 height 11
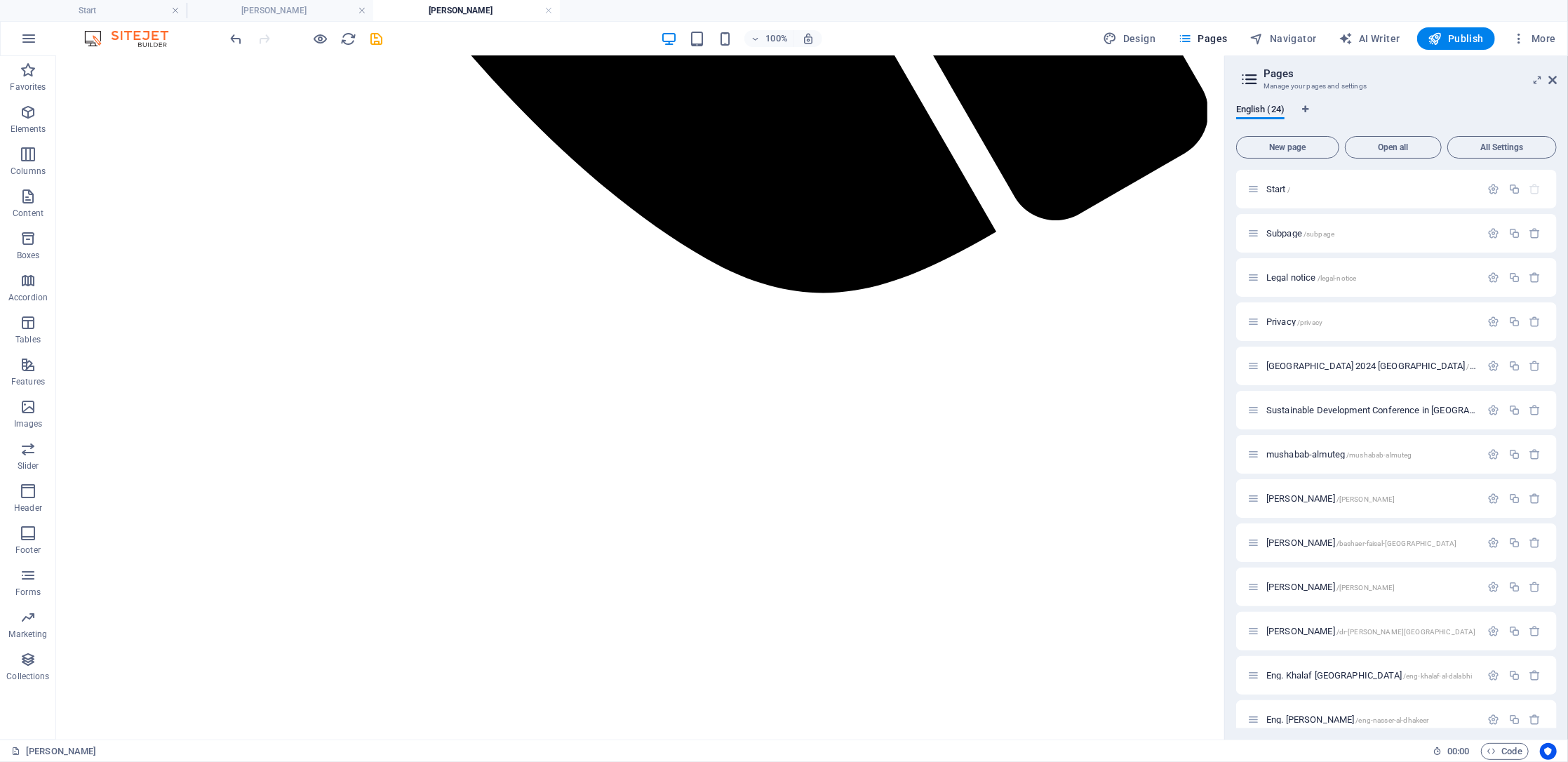
scroll to position [1655, 0]
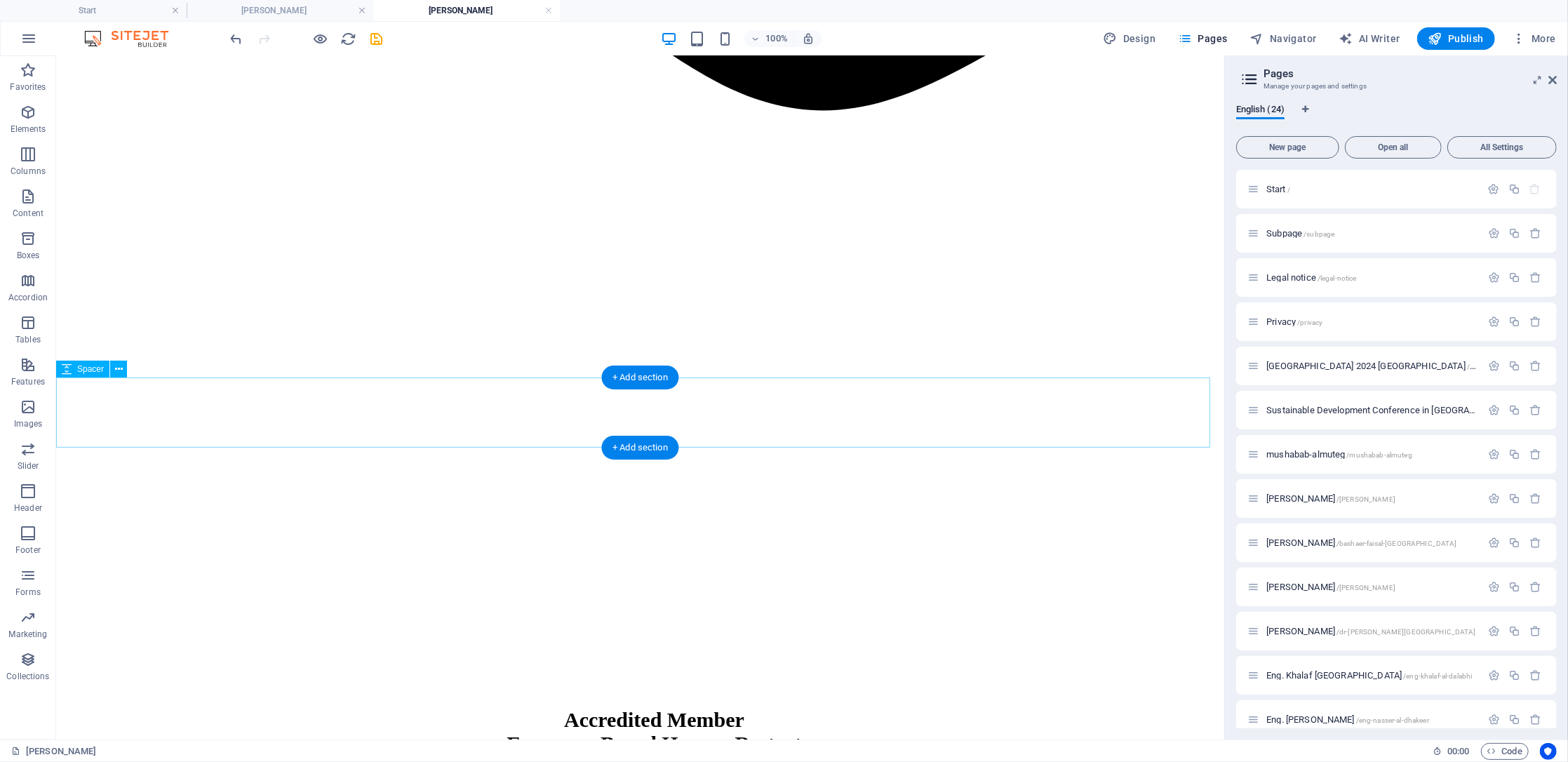
select select "px"
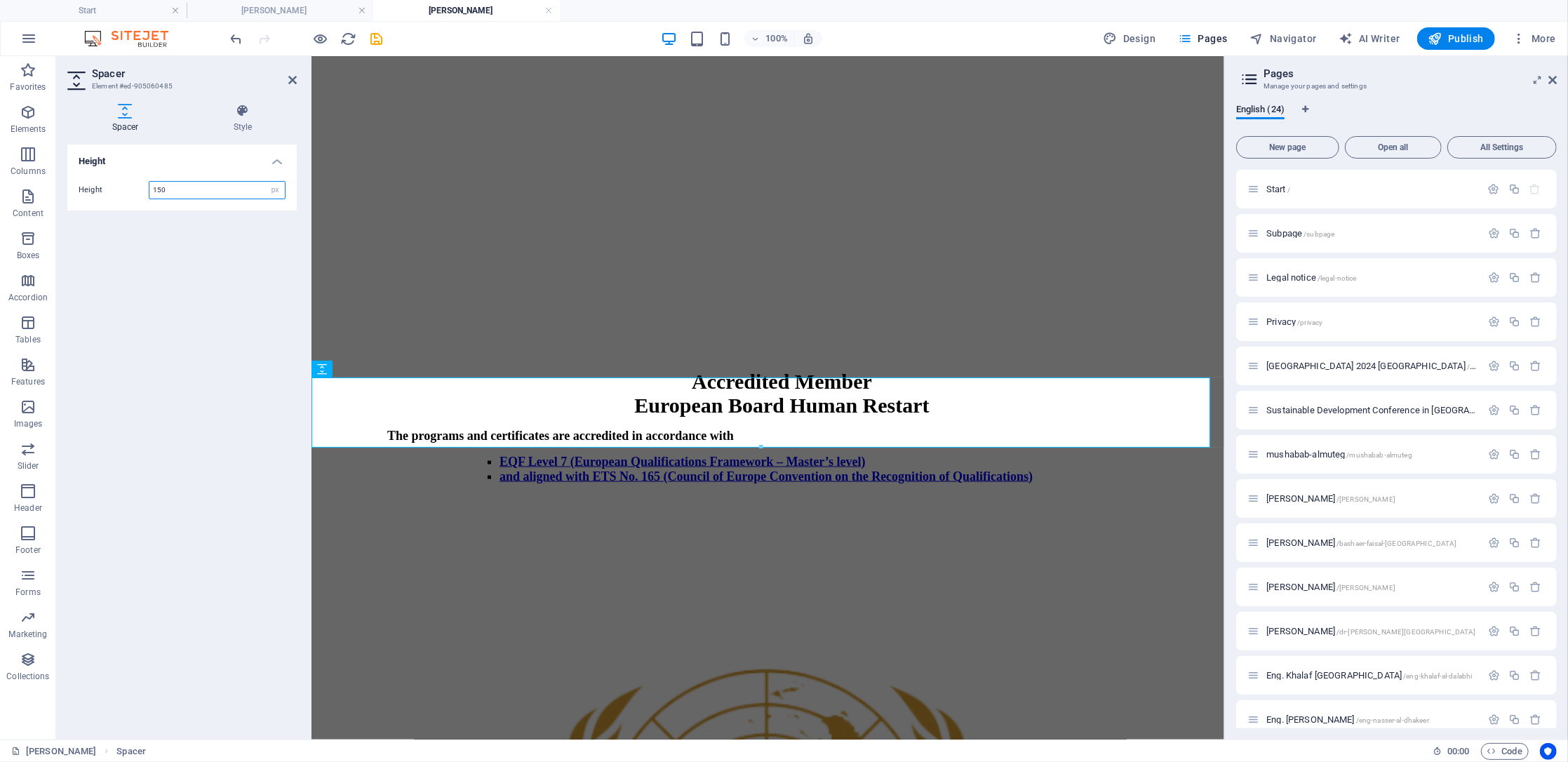
type input "150"
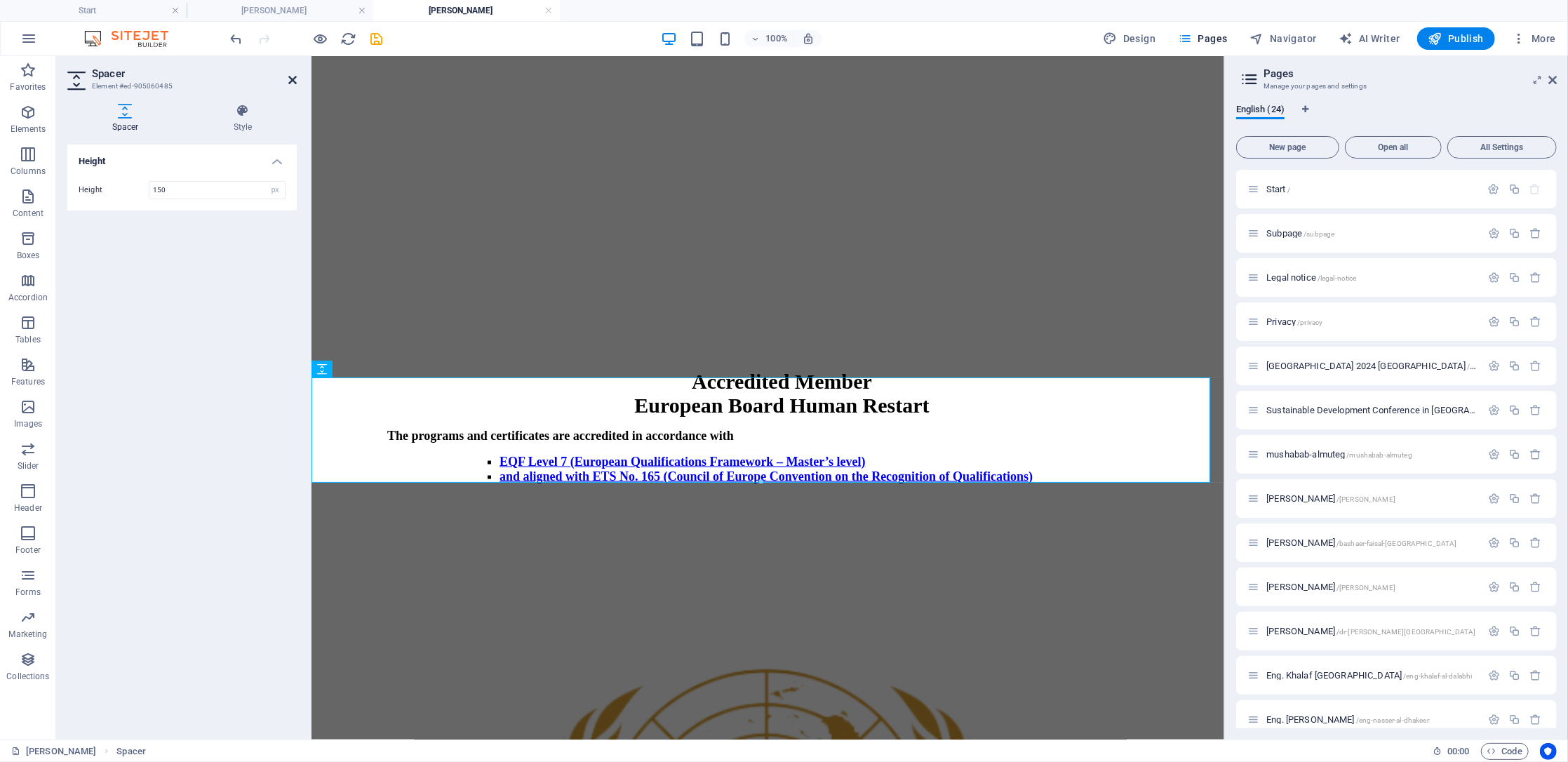
click at [289, 79] on icon at bounding box center [293, 79] width 8 height 11
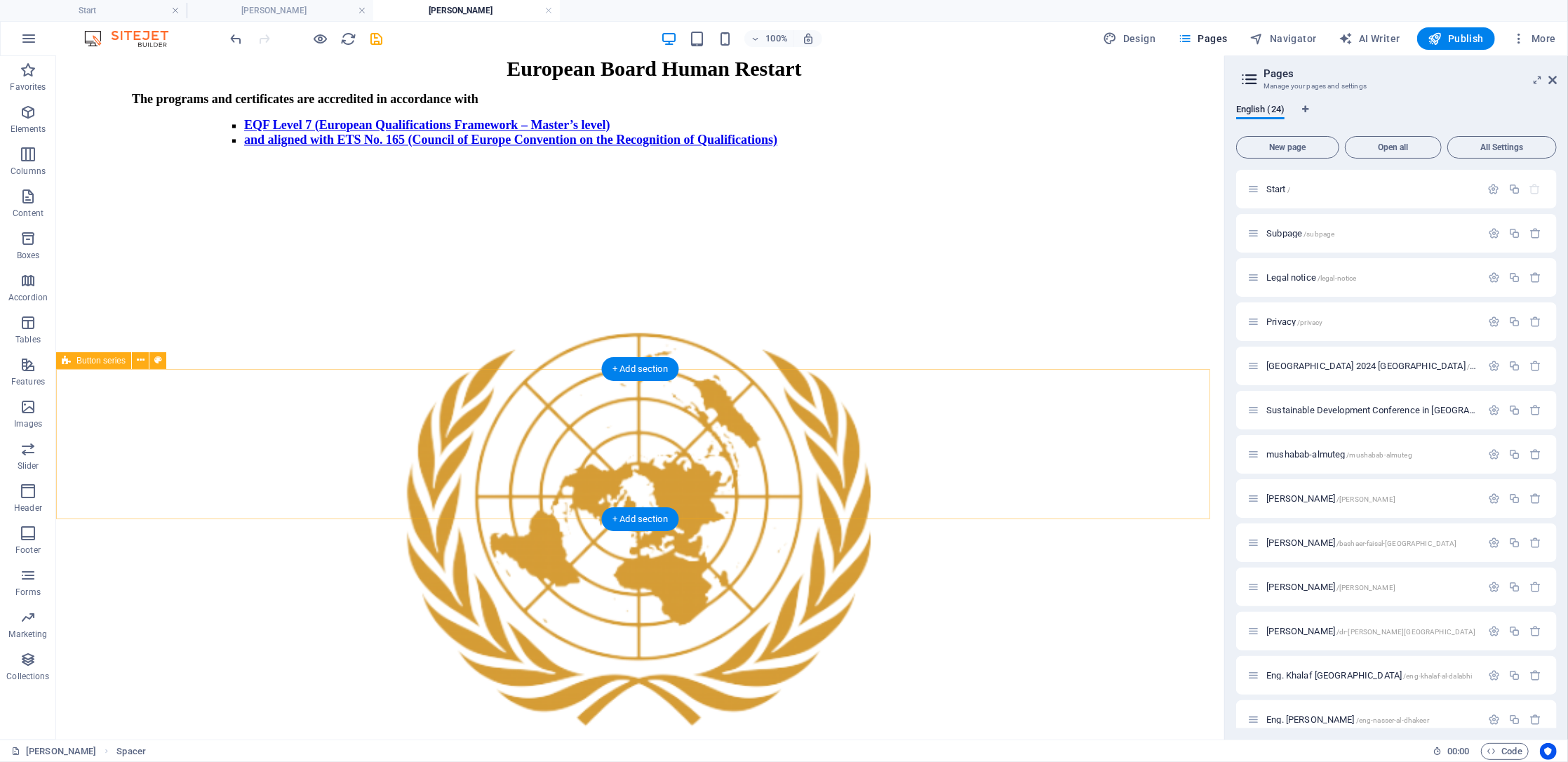
scroll to position [2402, 0]
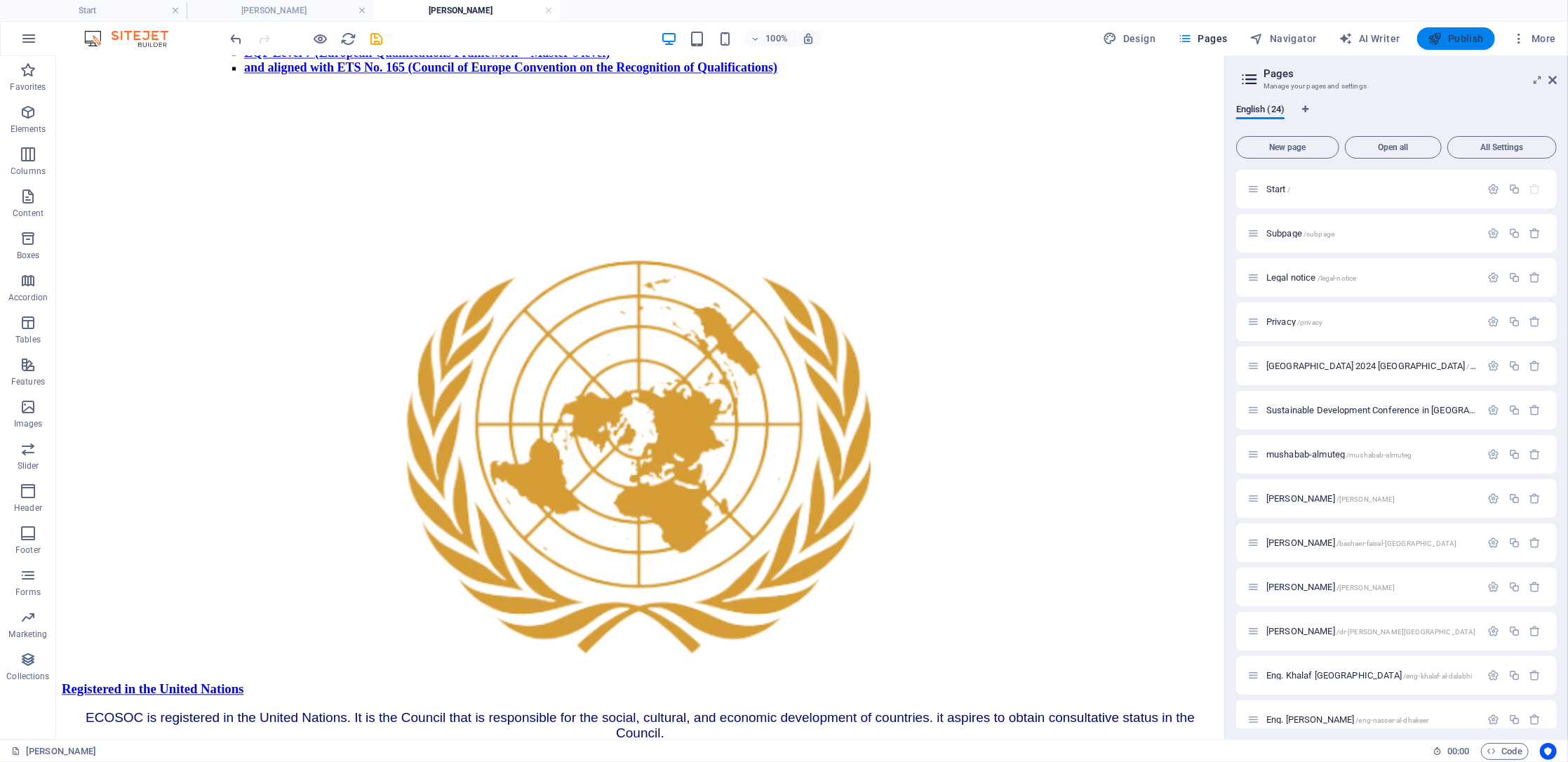
click at [1450, 37] on span "Publish" at bounding box center [1456, 39] width 56 height 14
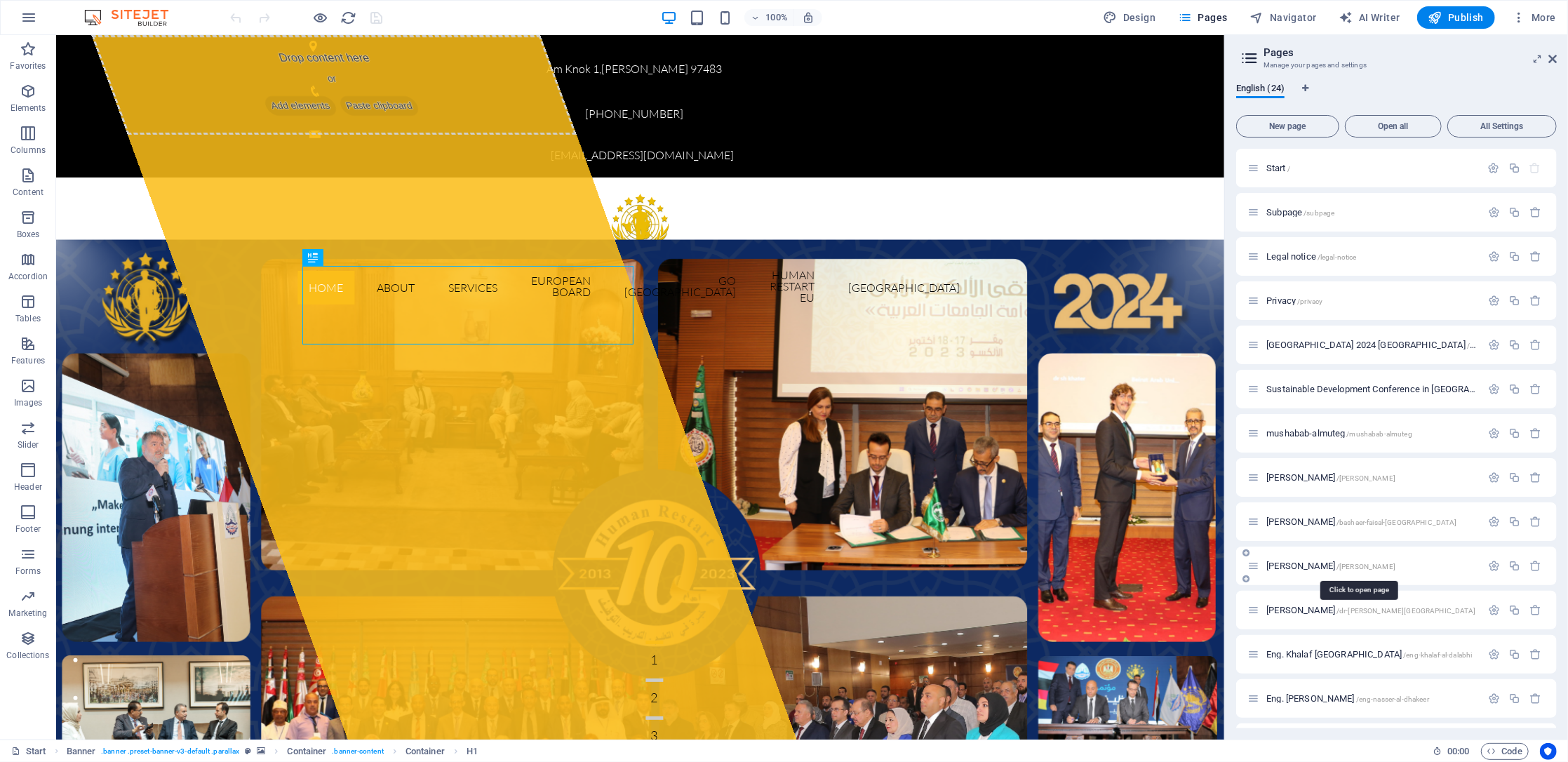
click at [1321, 561] on span "[PERSON_NAME] /[PERSON_NAME]" at bounding box center [1330, 565] width 129 height 11
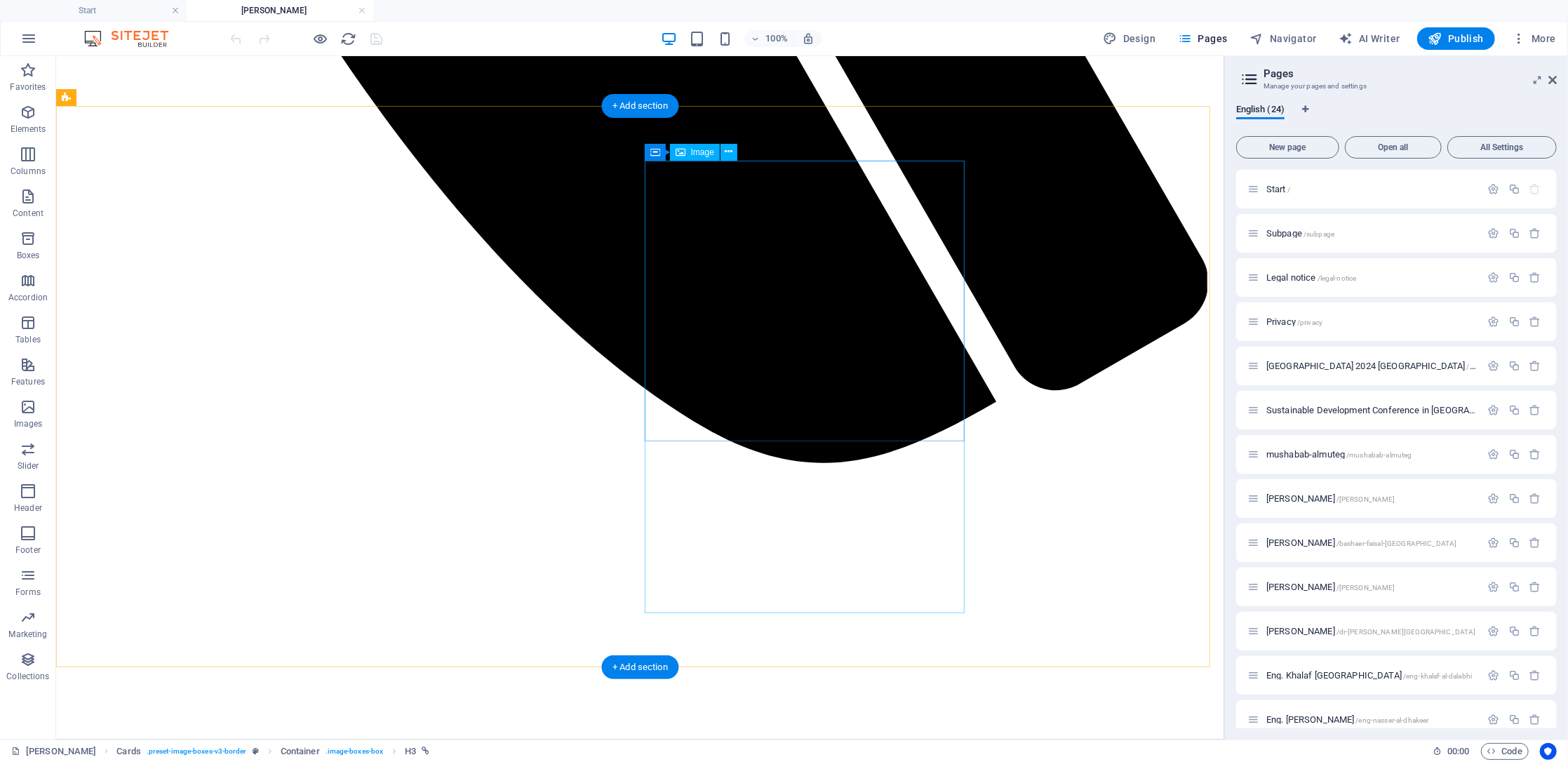
scroll to position [1676, 0]
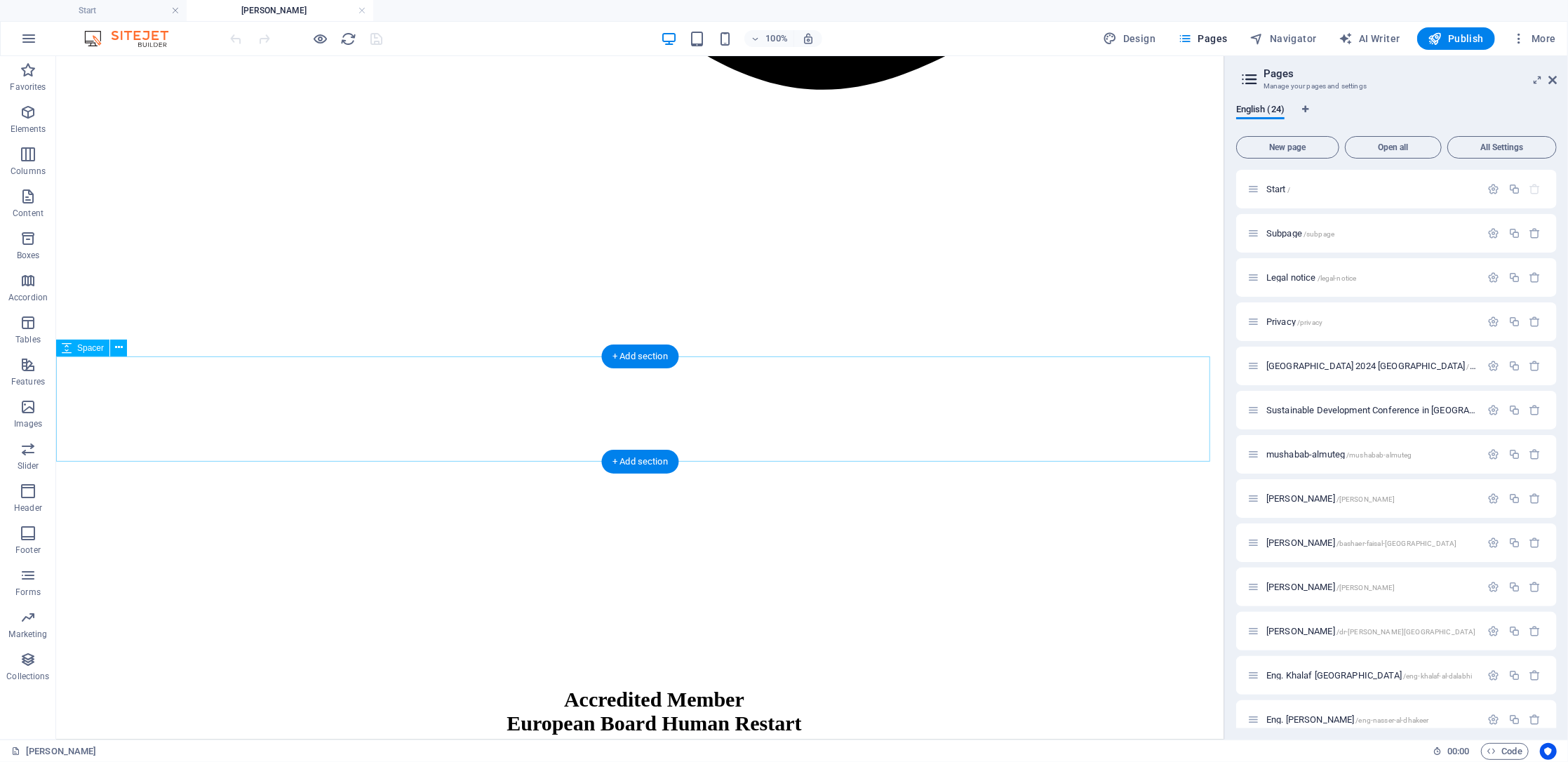
select select "px"
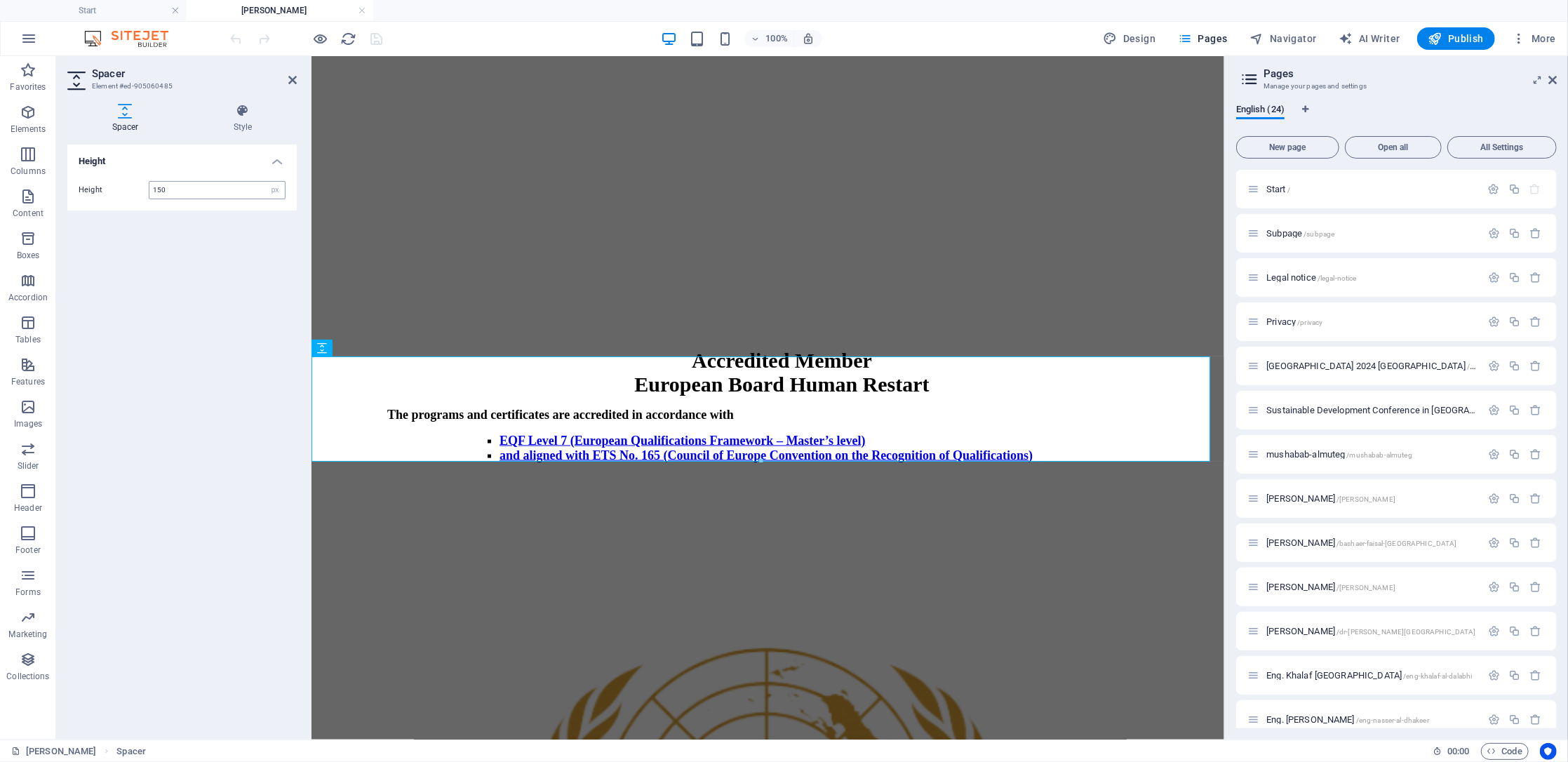
click at [213, 188] on input "150" at bounding box center [218, 190] width 136 height 17
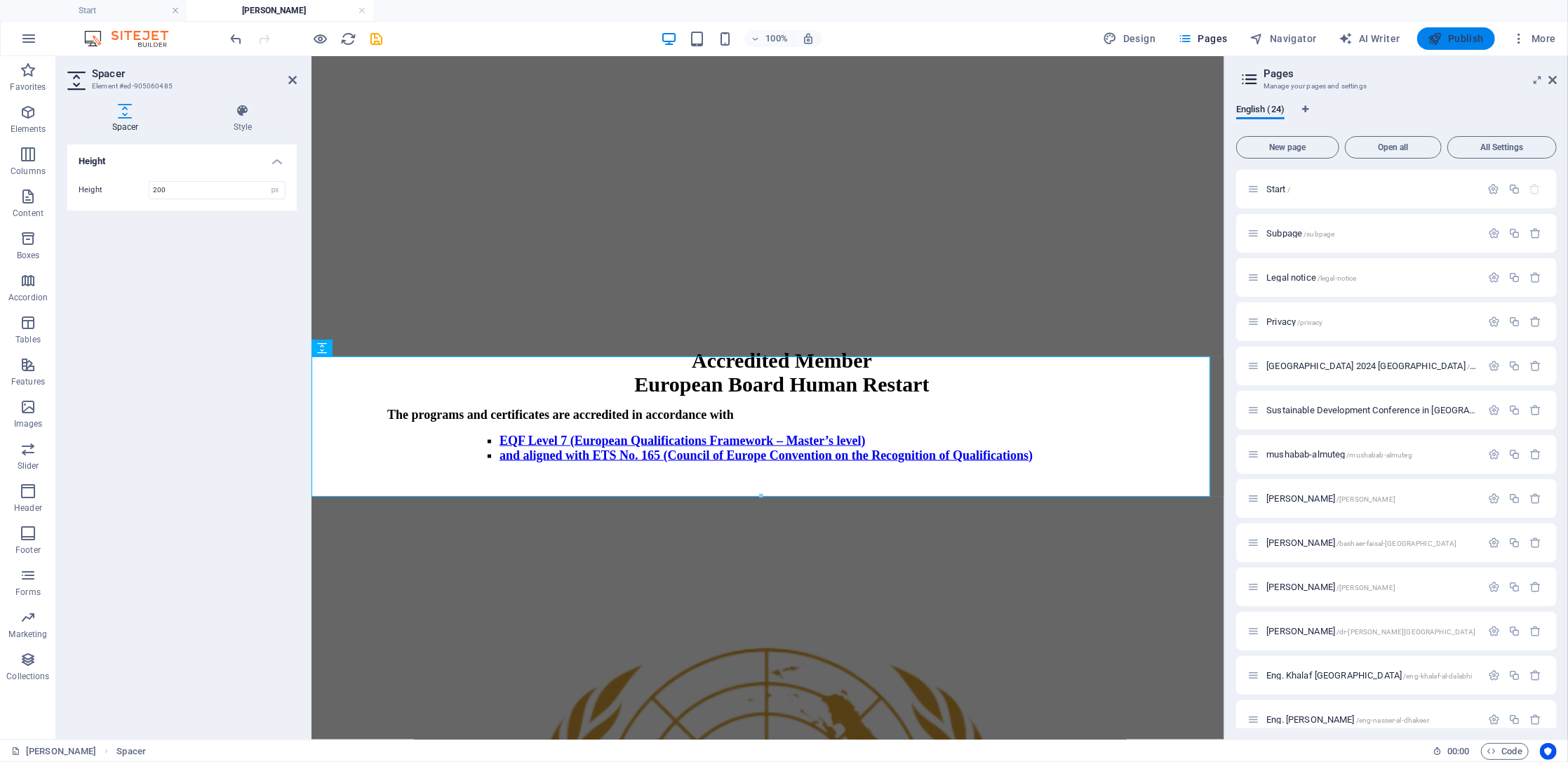
type input "200"
click at [1457, 37] on span "Publish" at bounding box center [1456, 39] width 56 height 14
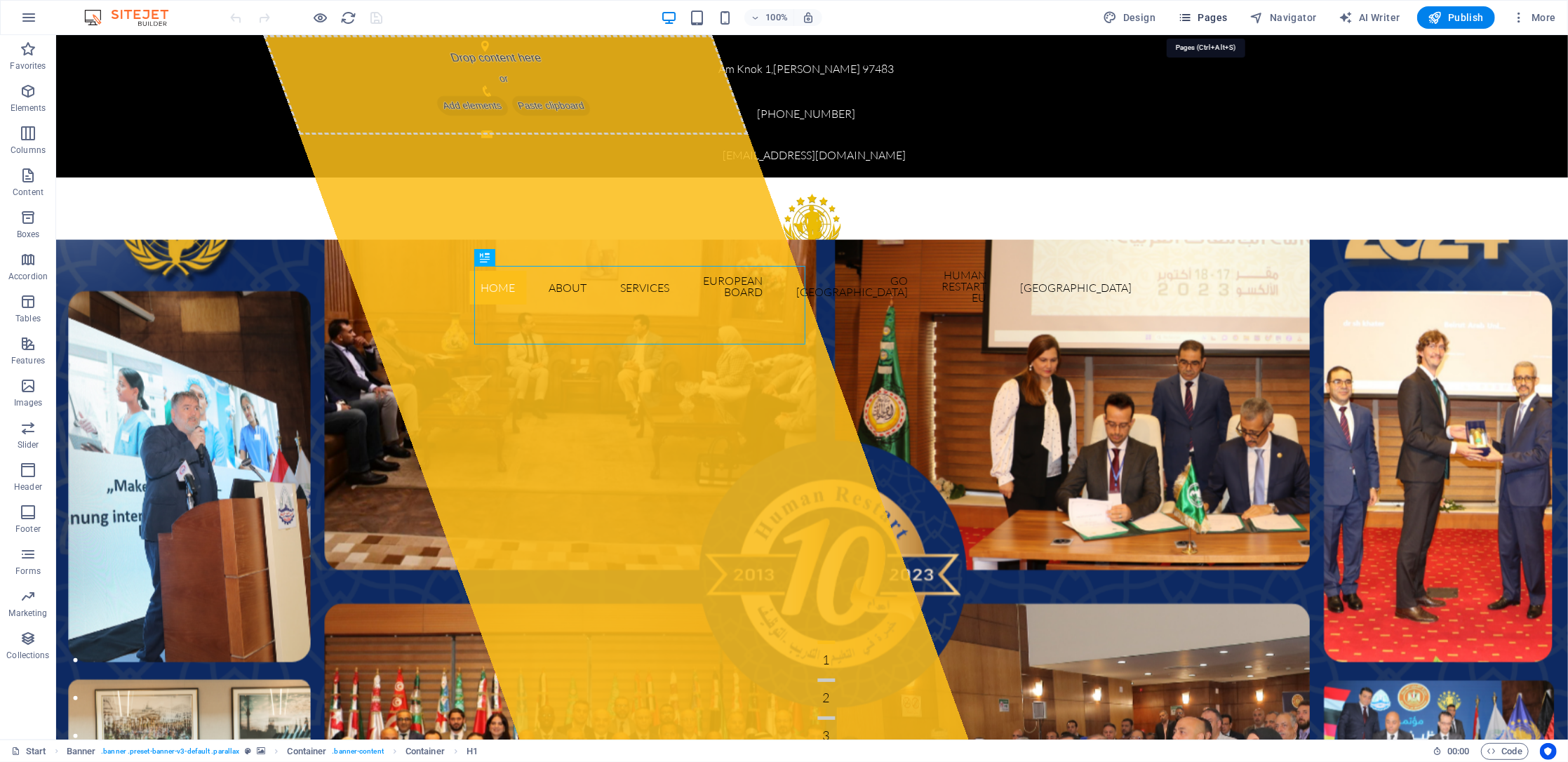
click at [1206, 22] on span "Pages" at bounding box center [1202, 18] width 49 height 14
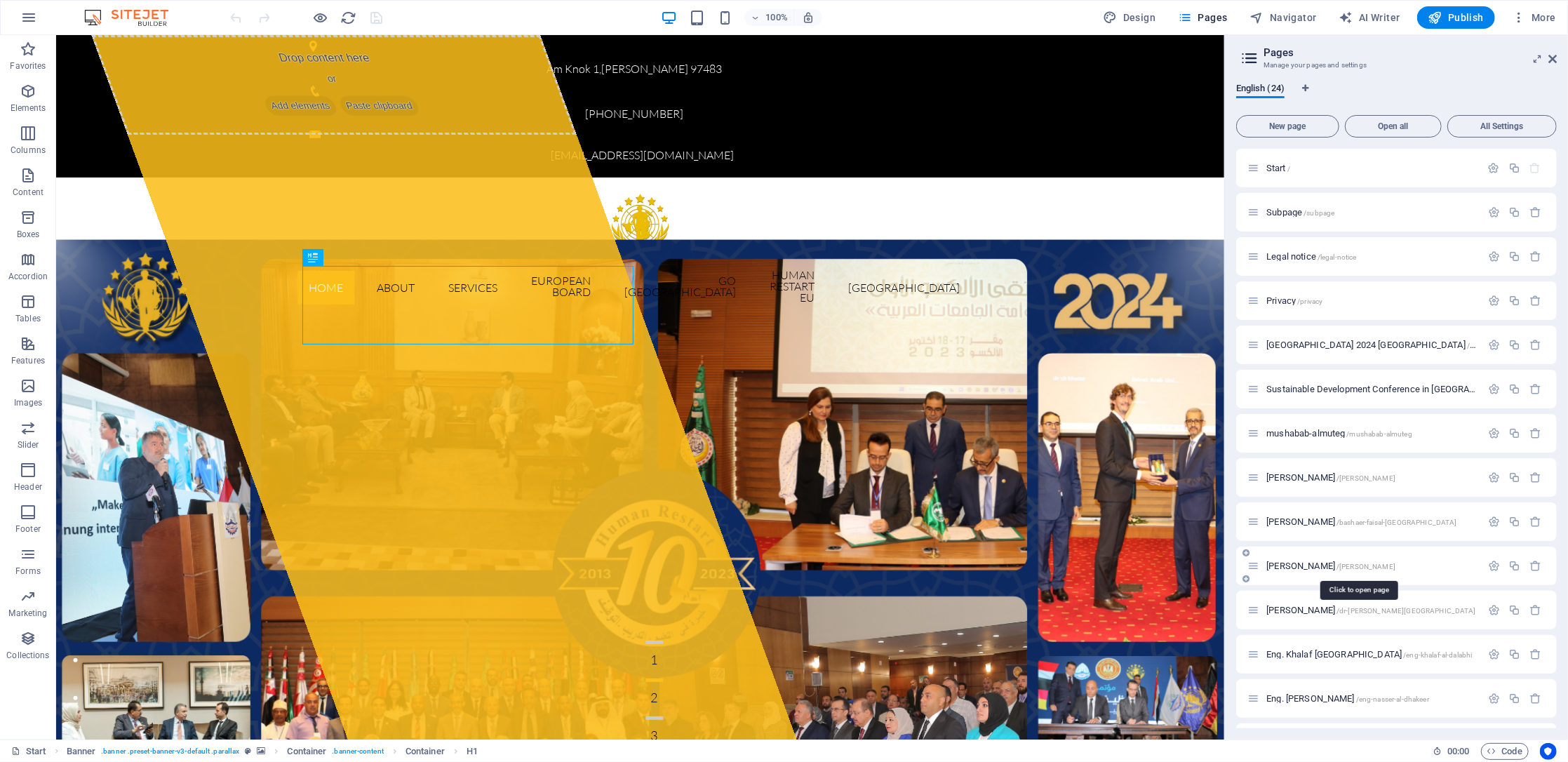
click at [1314, 568] on span "[PERSON_NAME] /[PERSON_NAME]" at bounding box center [1330, 565] width 129 height 11
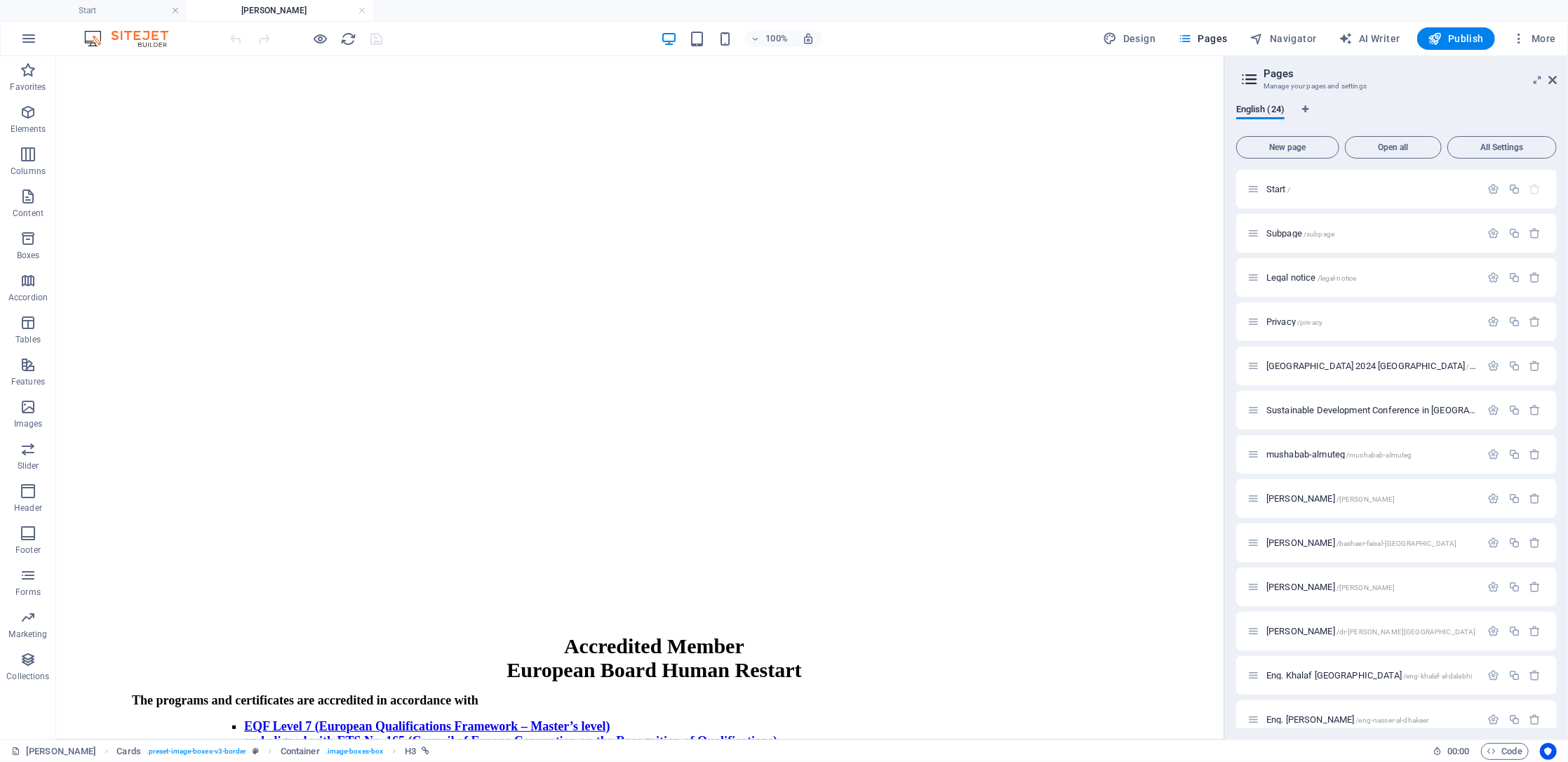
scroll to position [1588, 0]
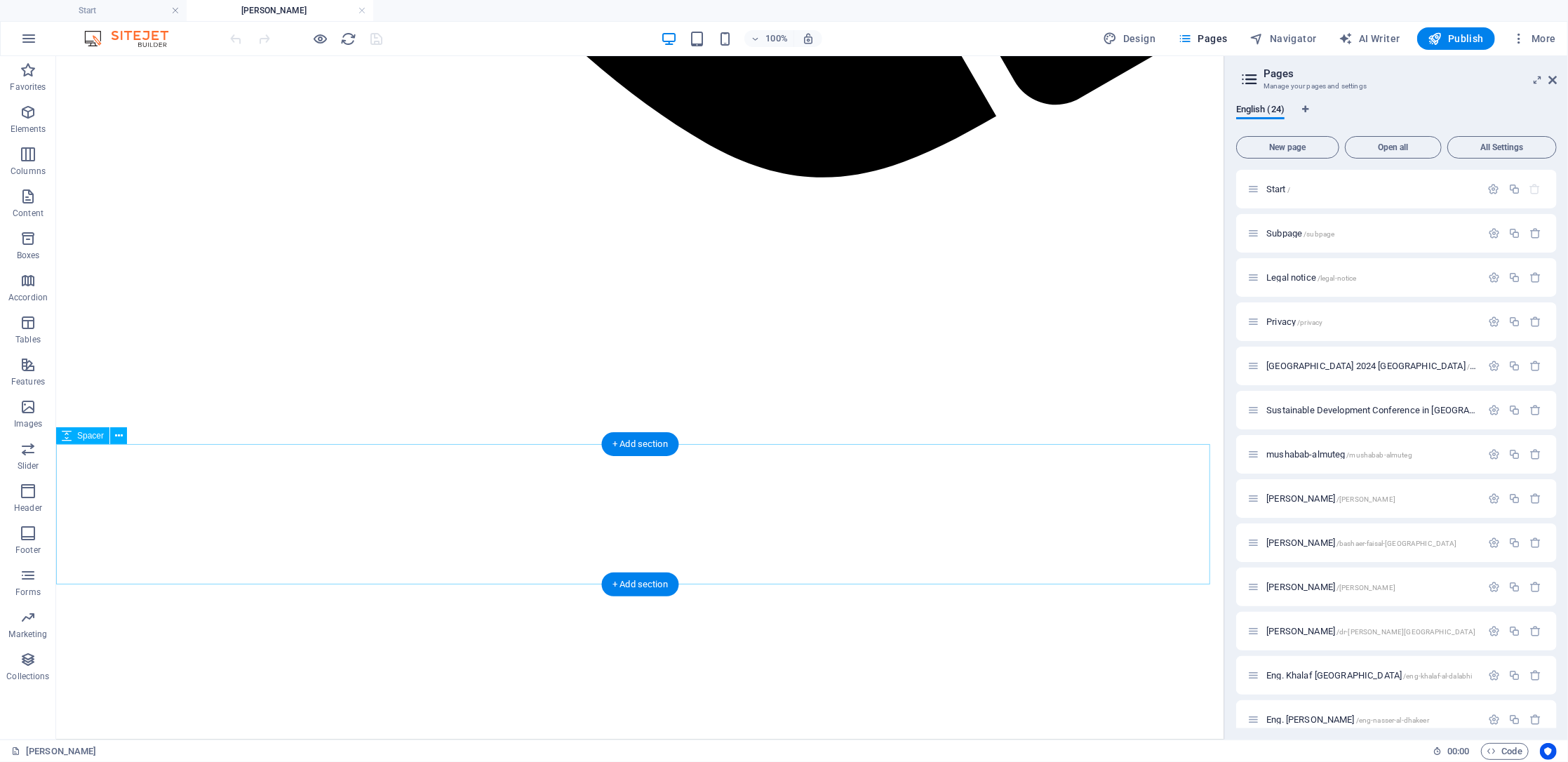
select select "px"
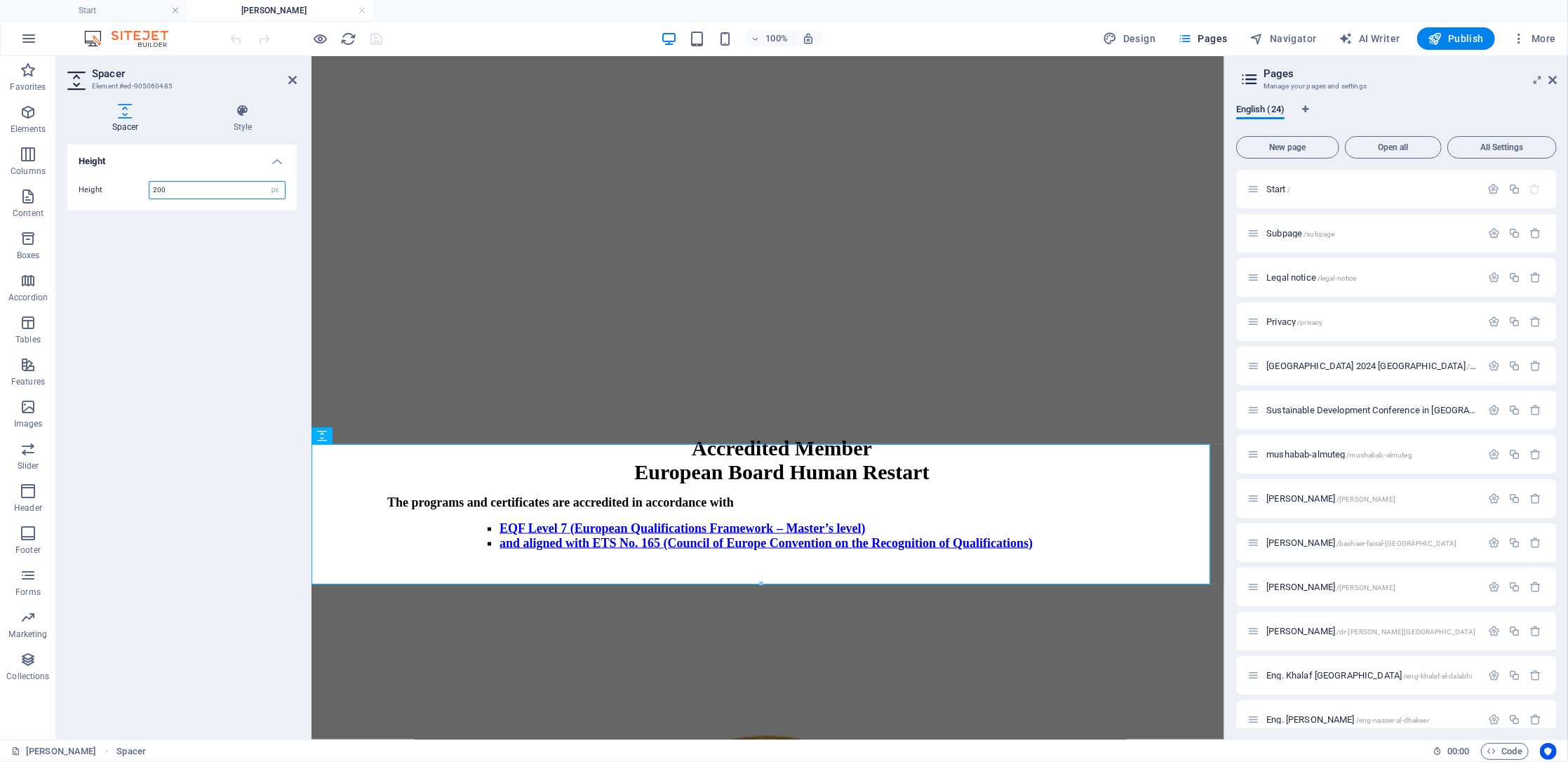
click at [195, 187] on input "200" at bounding box center [218, 190] width 136 height 17
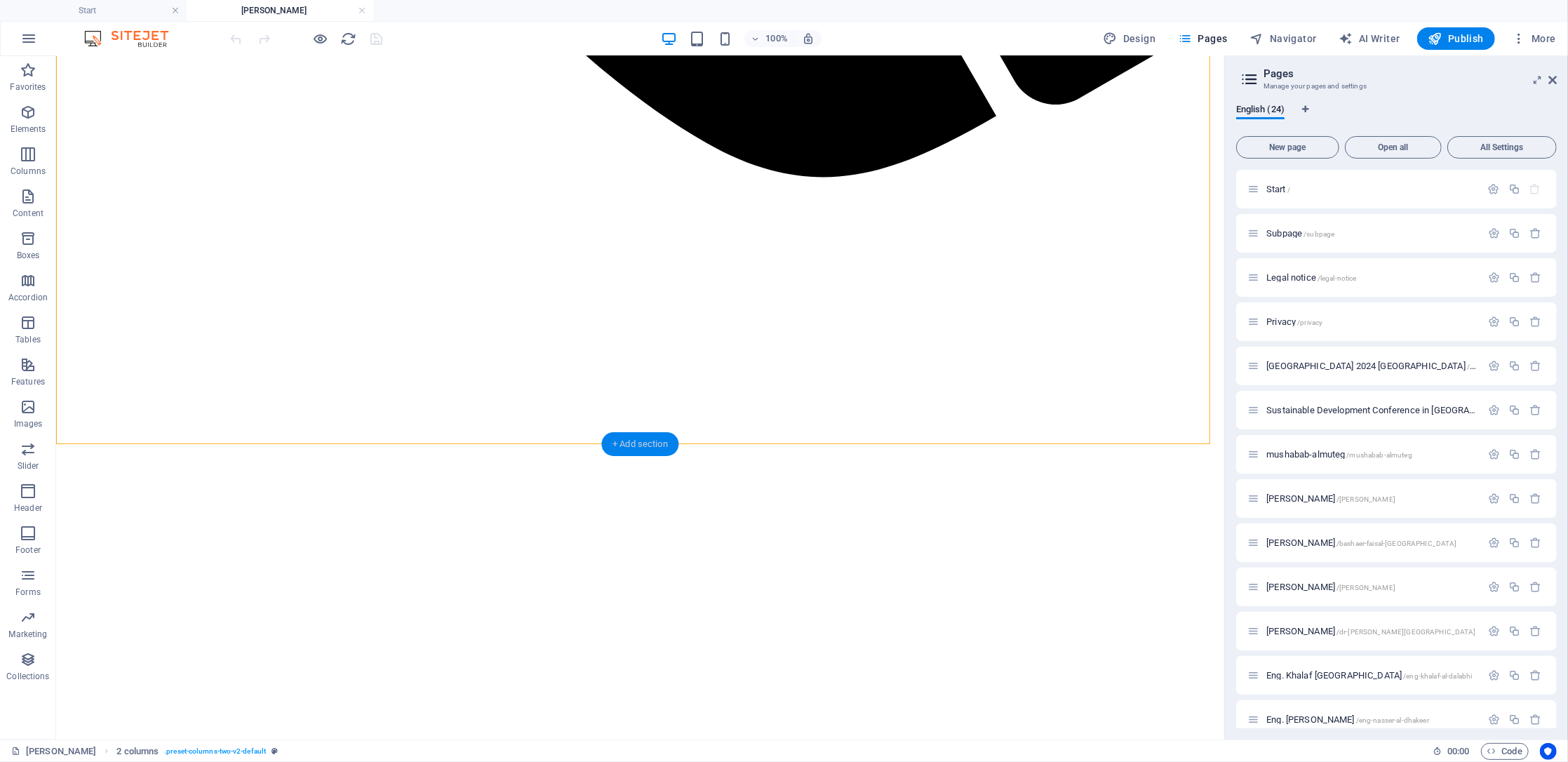
click at [651, 440] on div "+ Add section" at bounding box center [640, 444] width 78 height 24
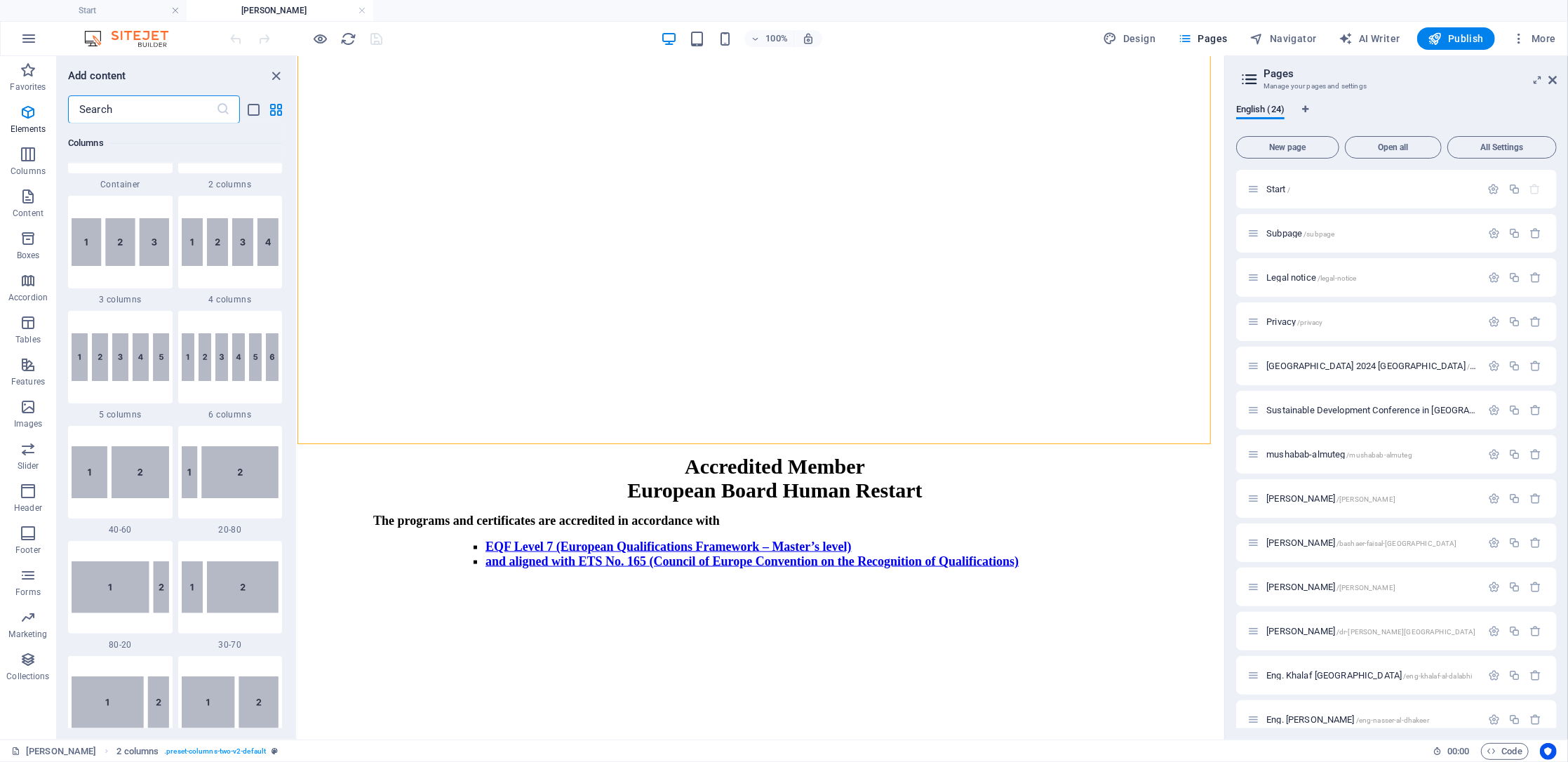
scroll to position [0, 0]
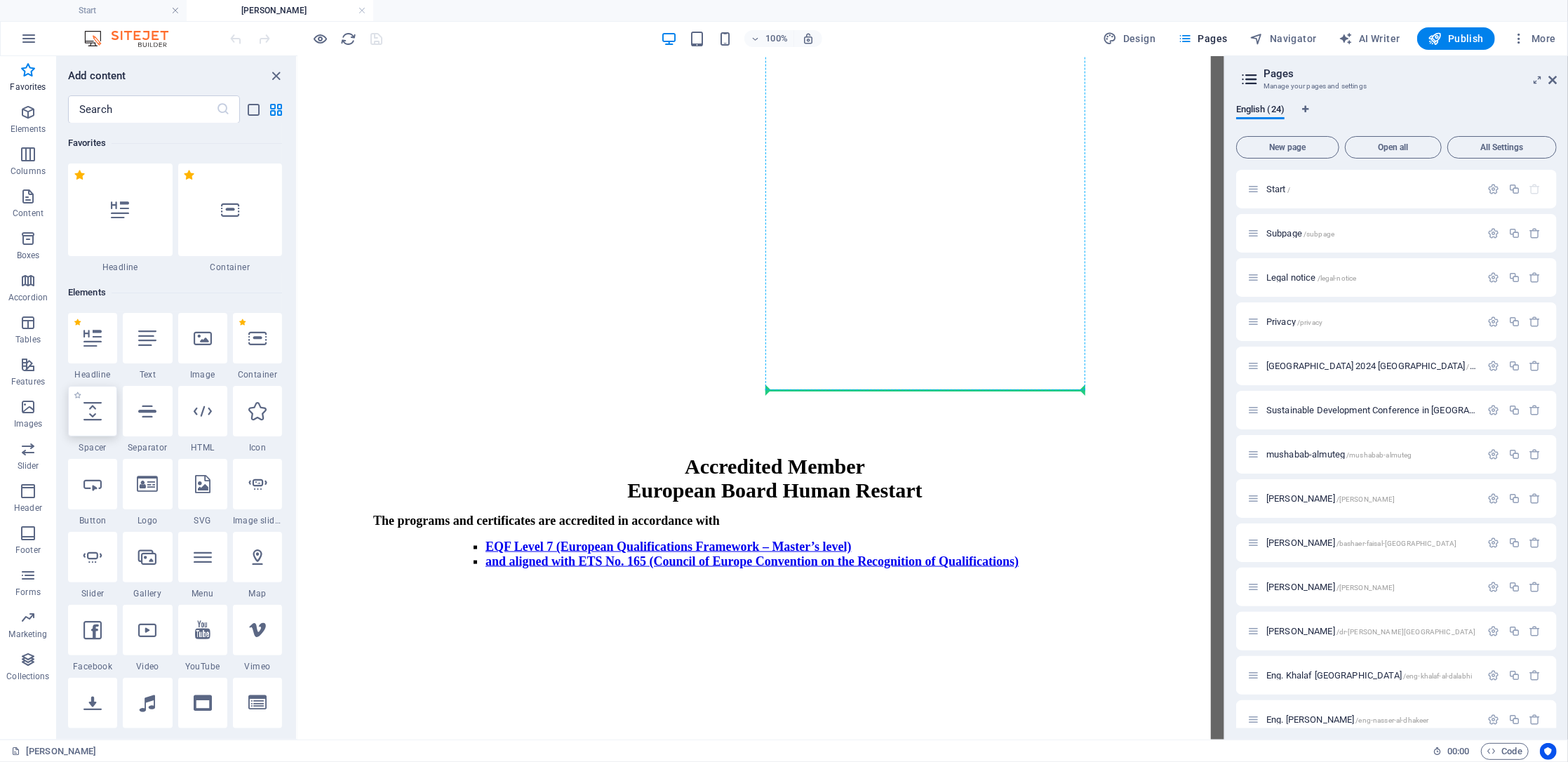
select select "px"
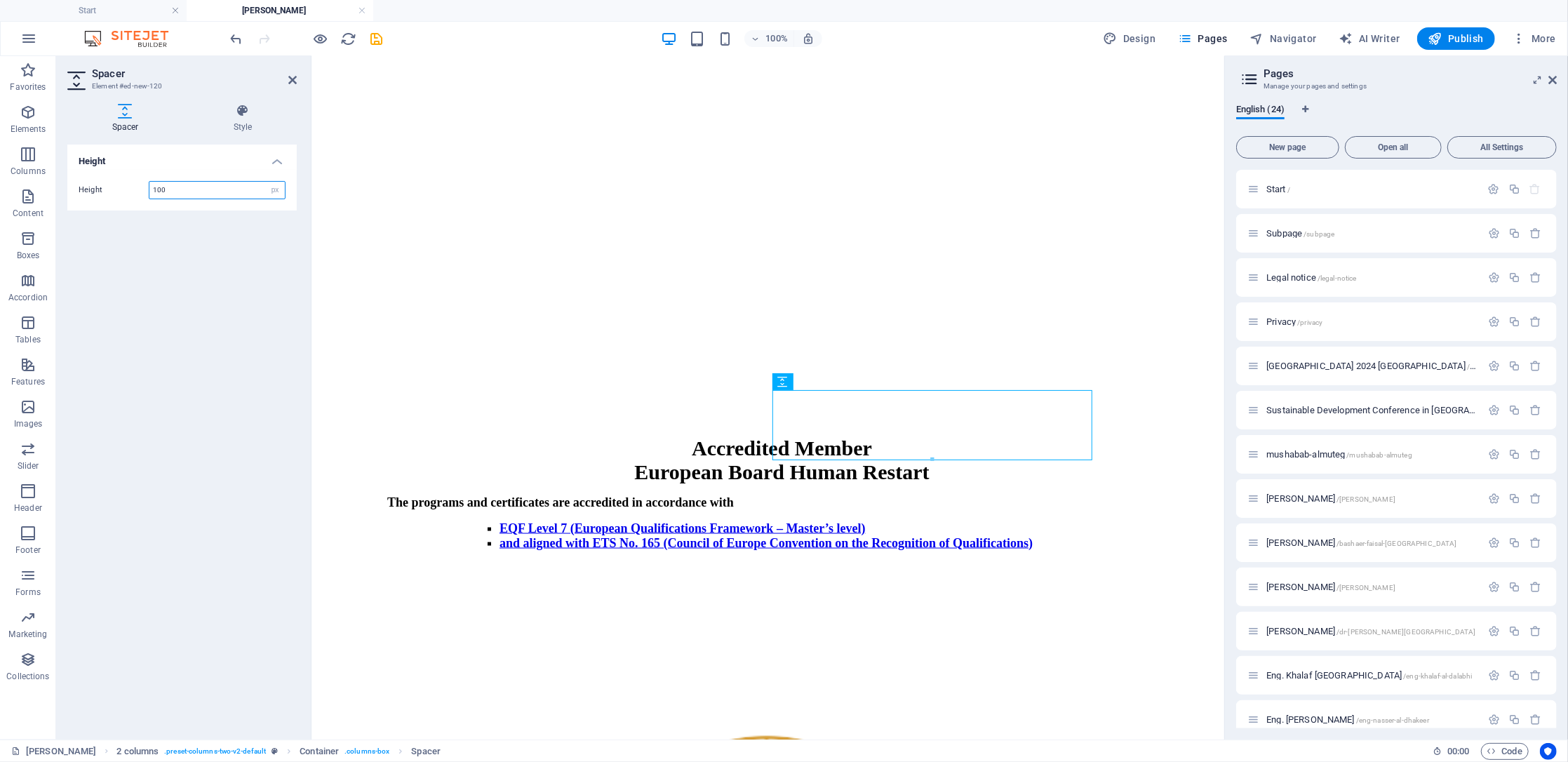
type input "100"
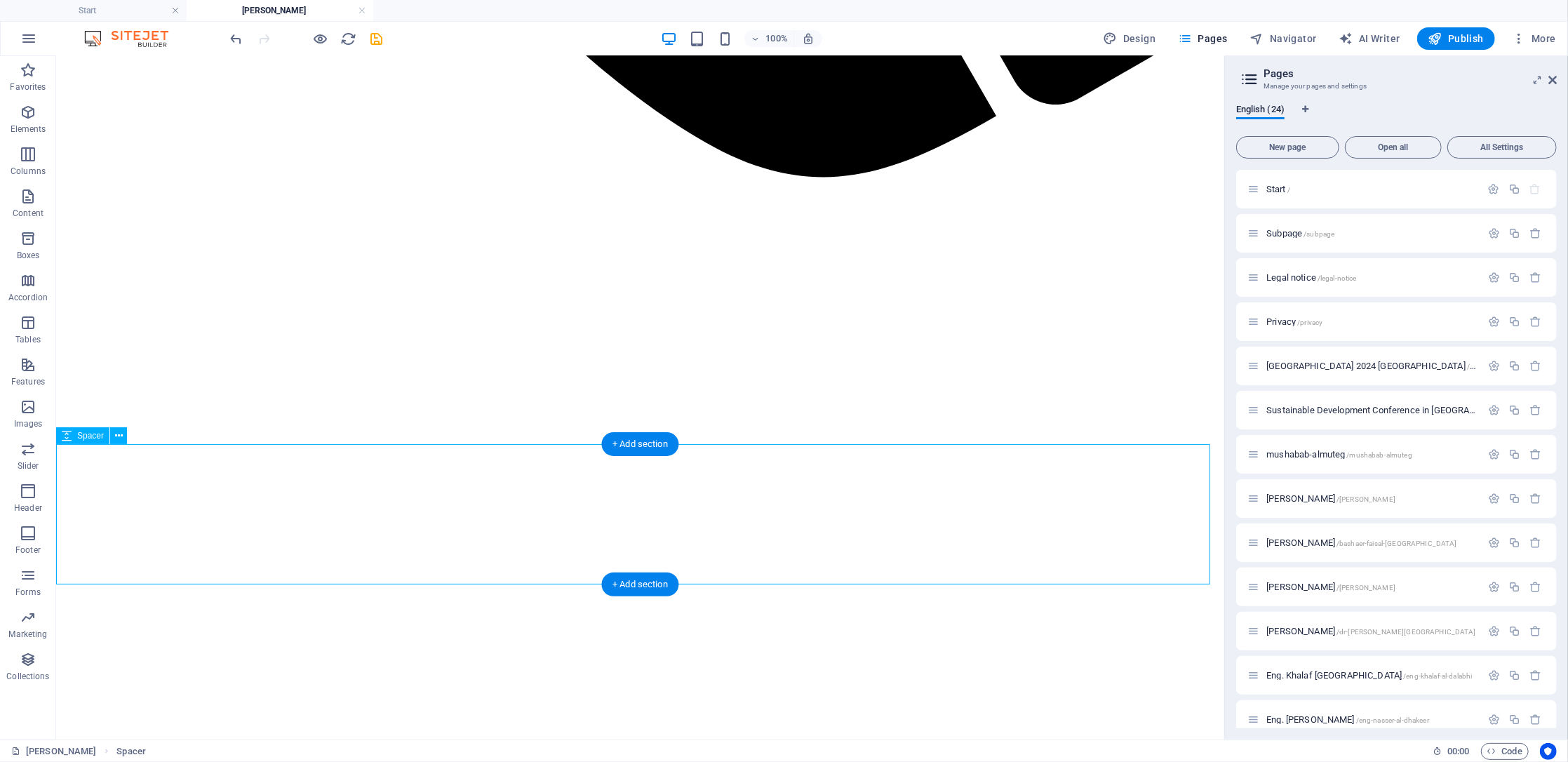
select select "px"
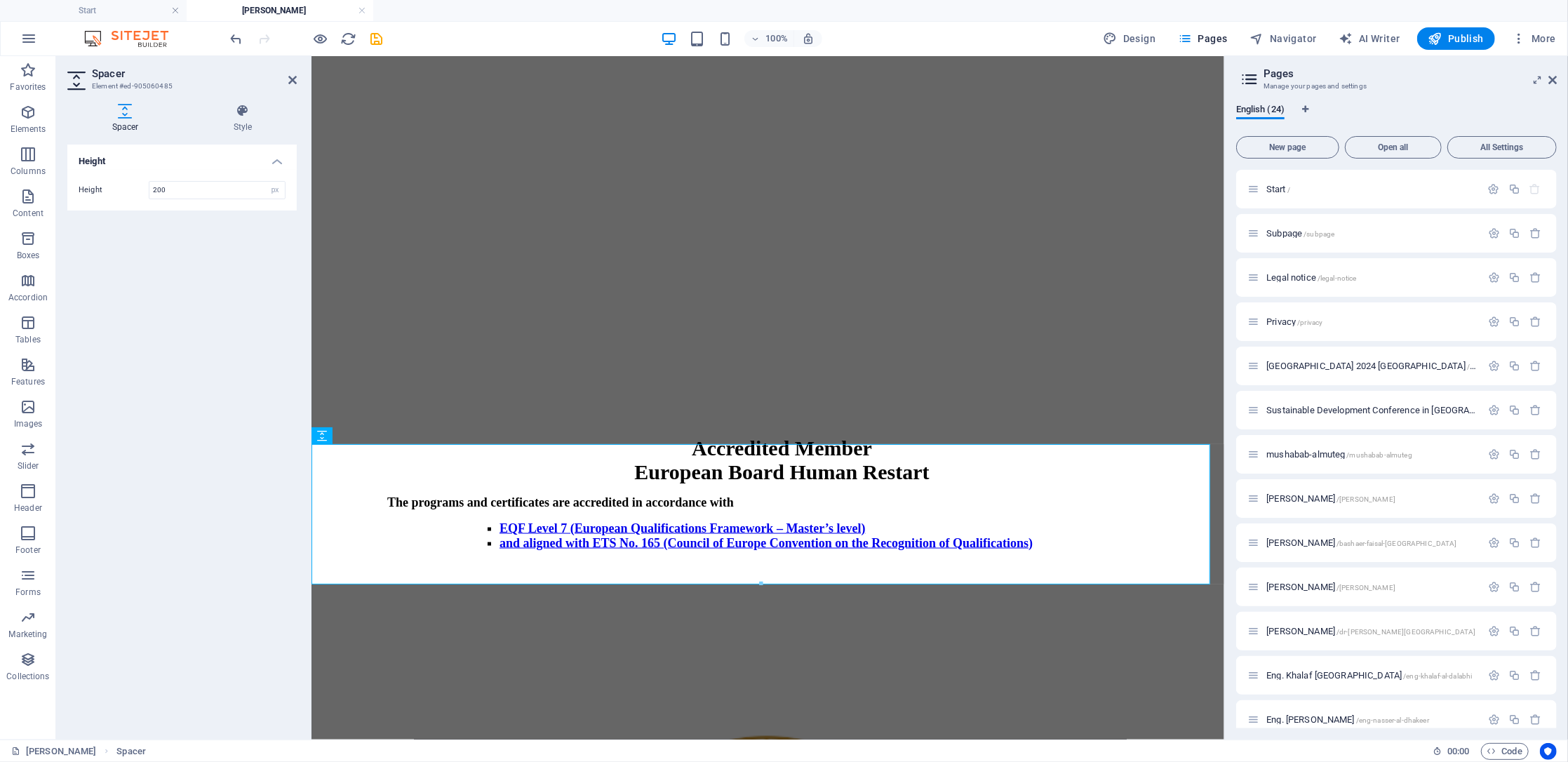
click at [181, 176] on div "Height 200 px rem vh vw" at bounding box center [182, 190] width 230 height 41
click at [193, 194] on input "200" at bounding box center [218, 190] width 136 height 17
drag, startPoint x: 186, startPoint y: 190, endPoint x: 153, endPoint y: 194, distance: 33.2
click at [153, 194] on input "200" at bounding box center [218, 190] width 136 height 17
type input "250"
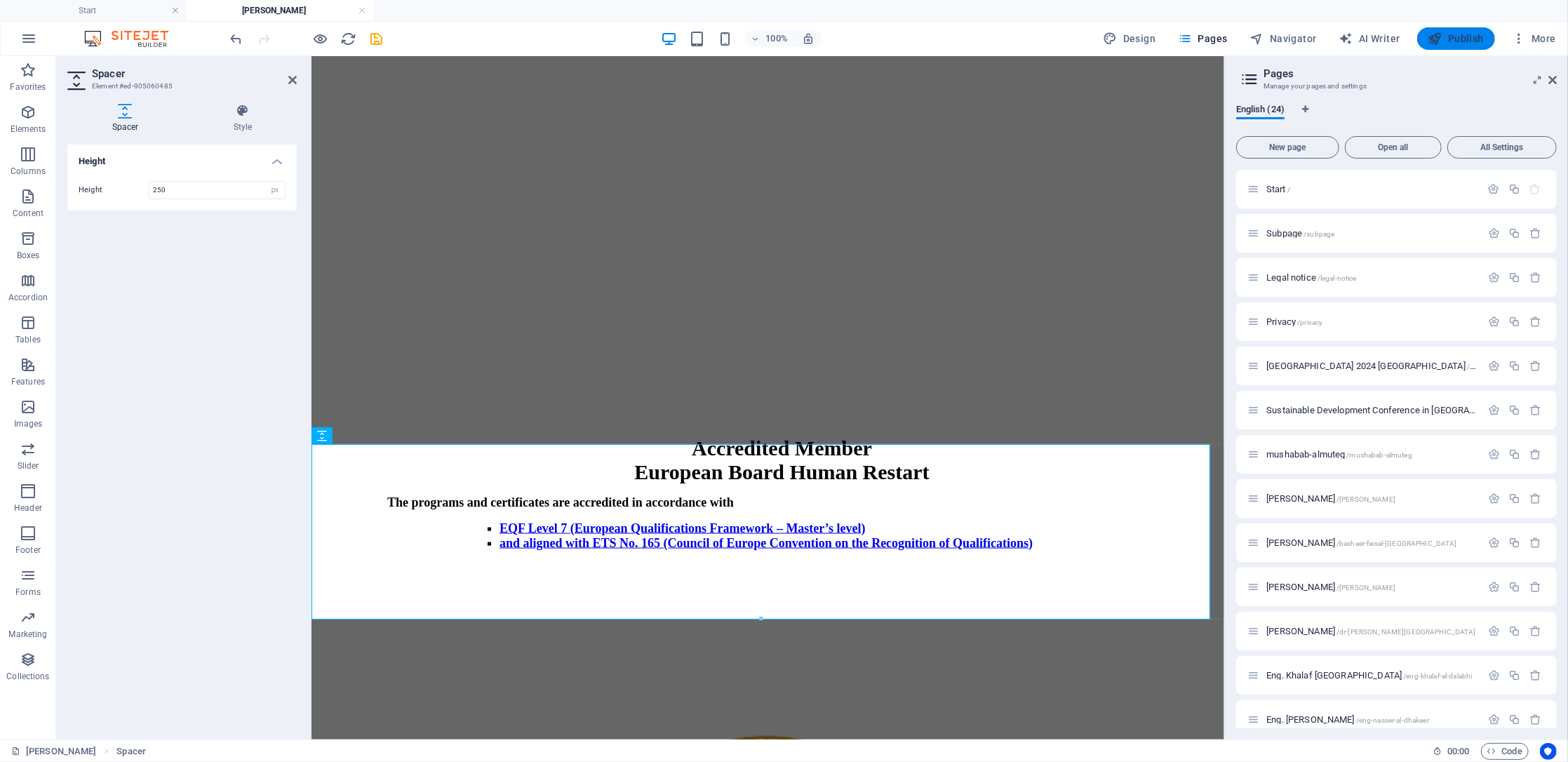
click at [1465, 37] on span "Publish" at bounding box center [1456, 39] width 56 height 14
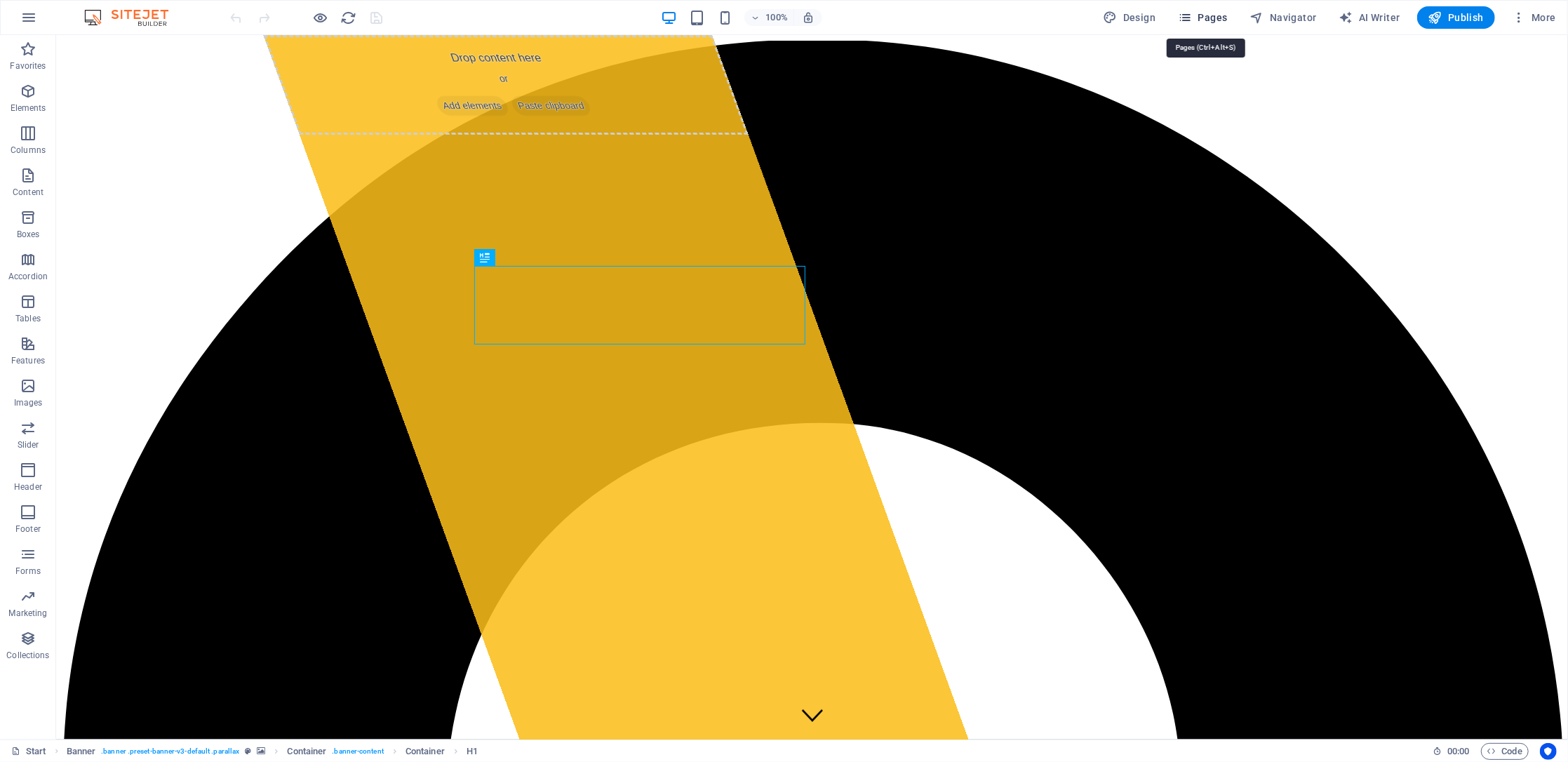
click at [0, 0] on span "Pages" at bounding box center [0, 0] width 0 height 0
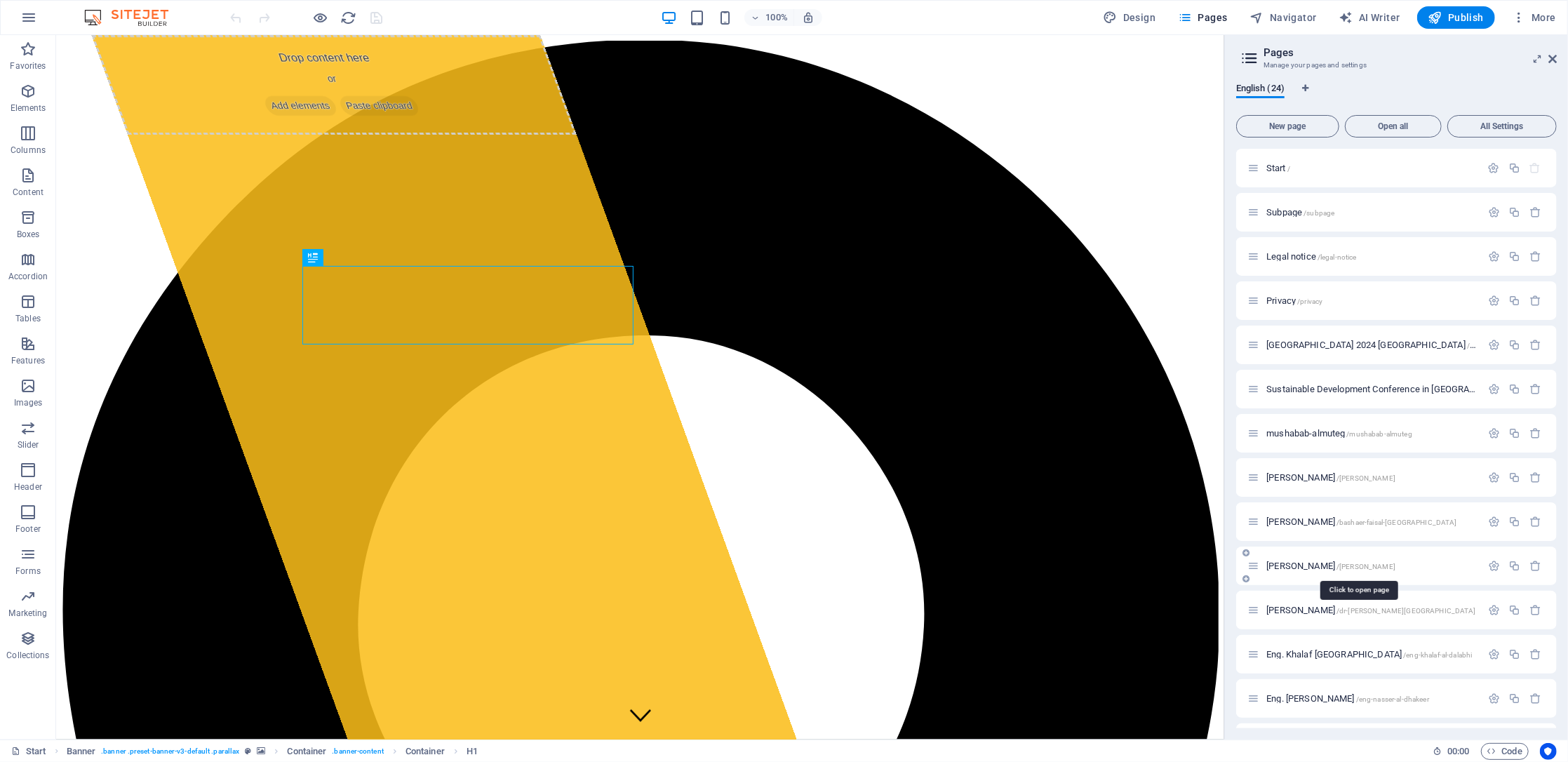
click at [1336, 566] on span "[PERSON_NAME] /[PERSON_NAME]" at bounding box center [1330, 565] width 129 height 11
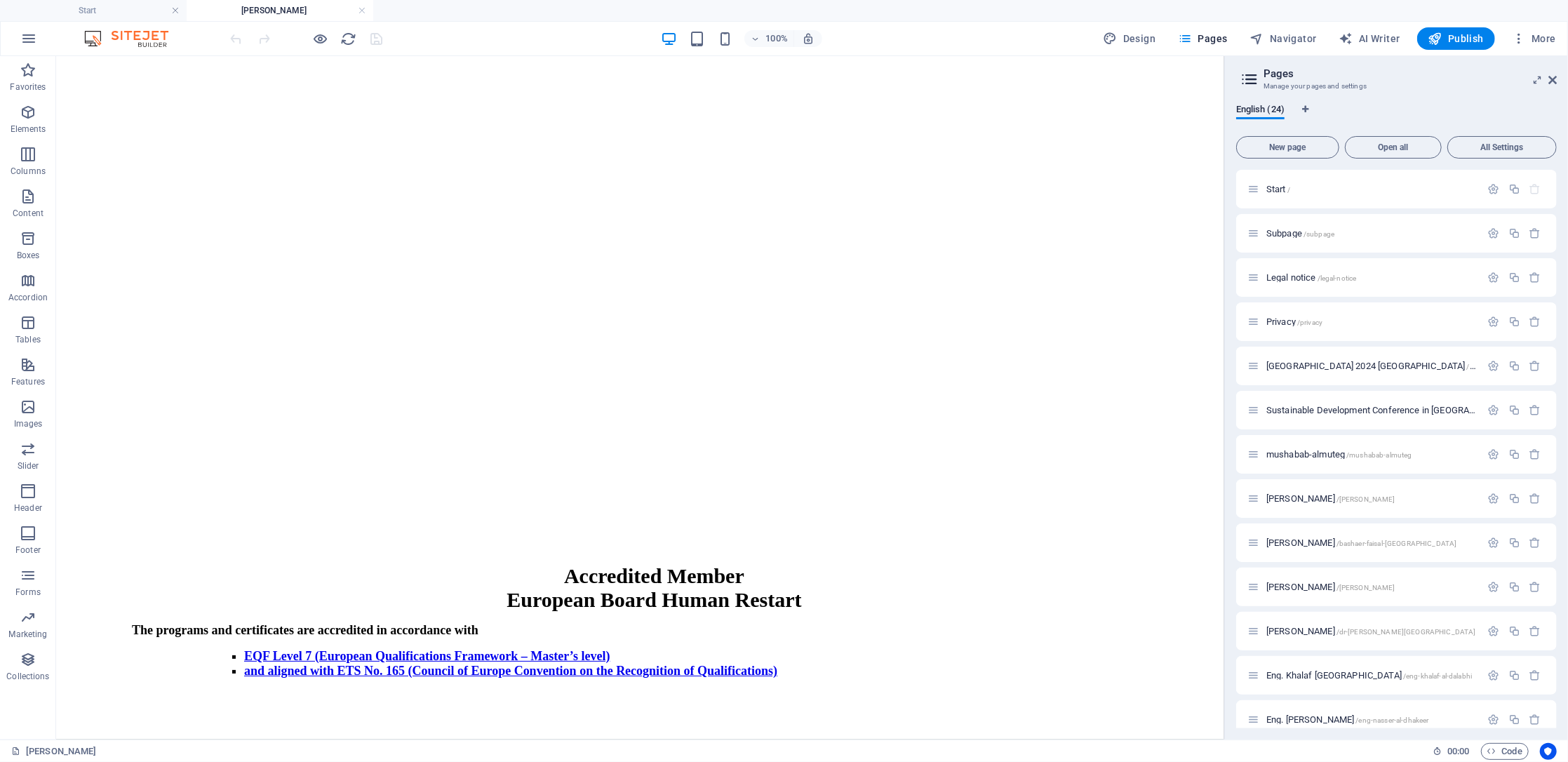
scroll to position [1684, 0]
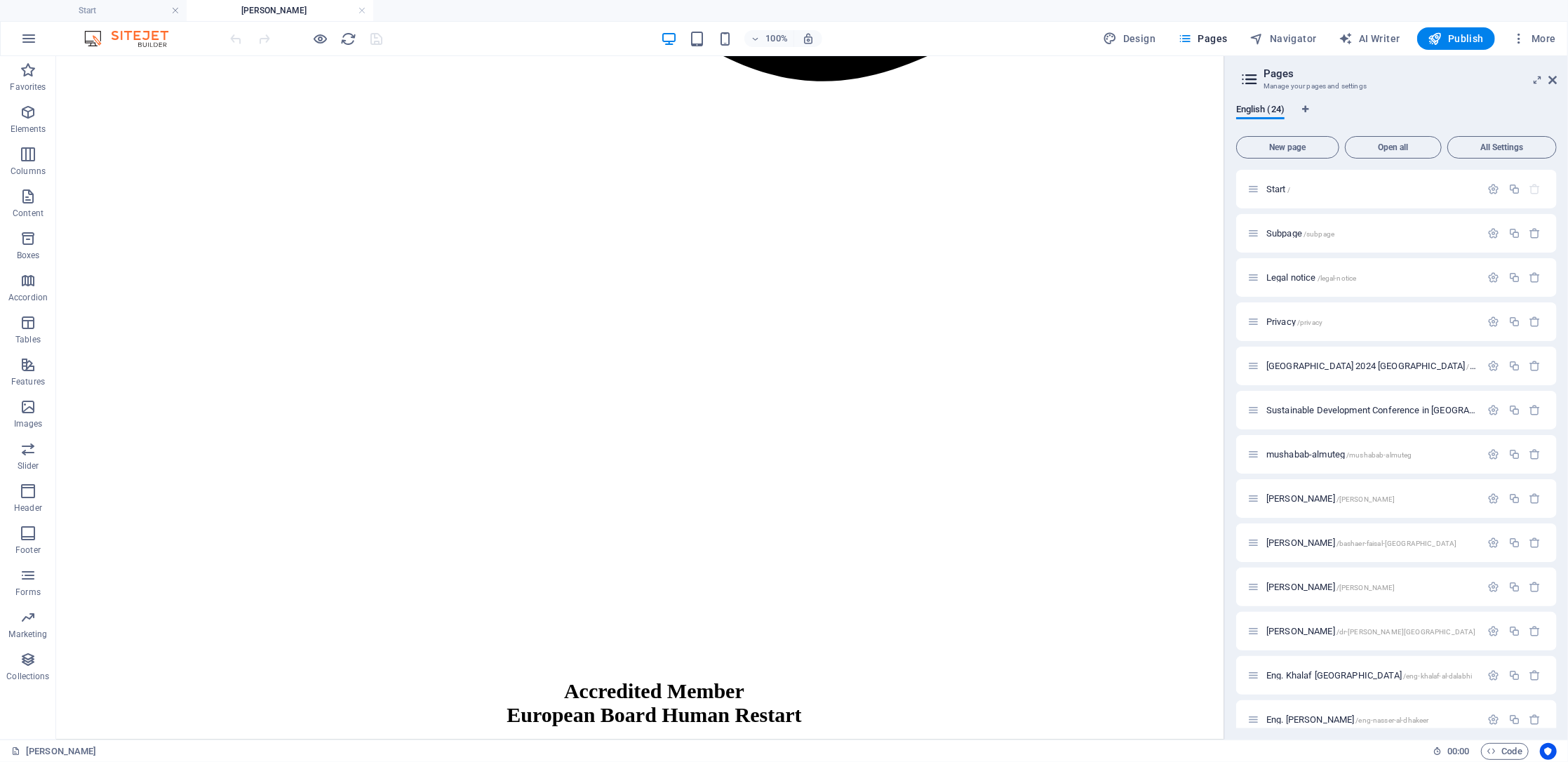
drag, startPoint x: 1214, startPoint y: 190, endPoint x: 1289, endPoint y: 449, distance: 269.6
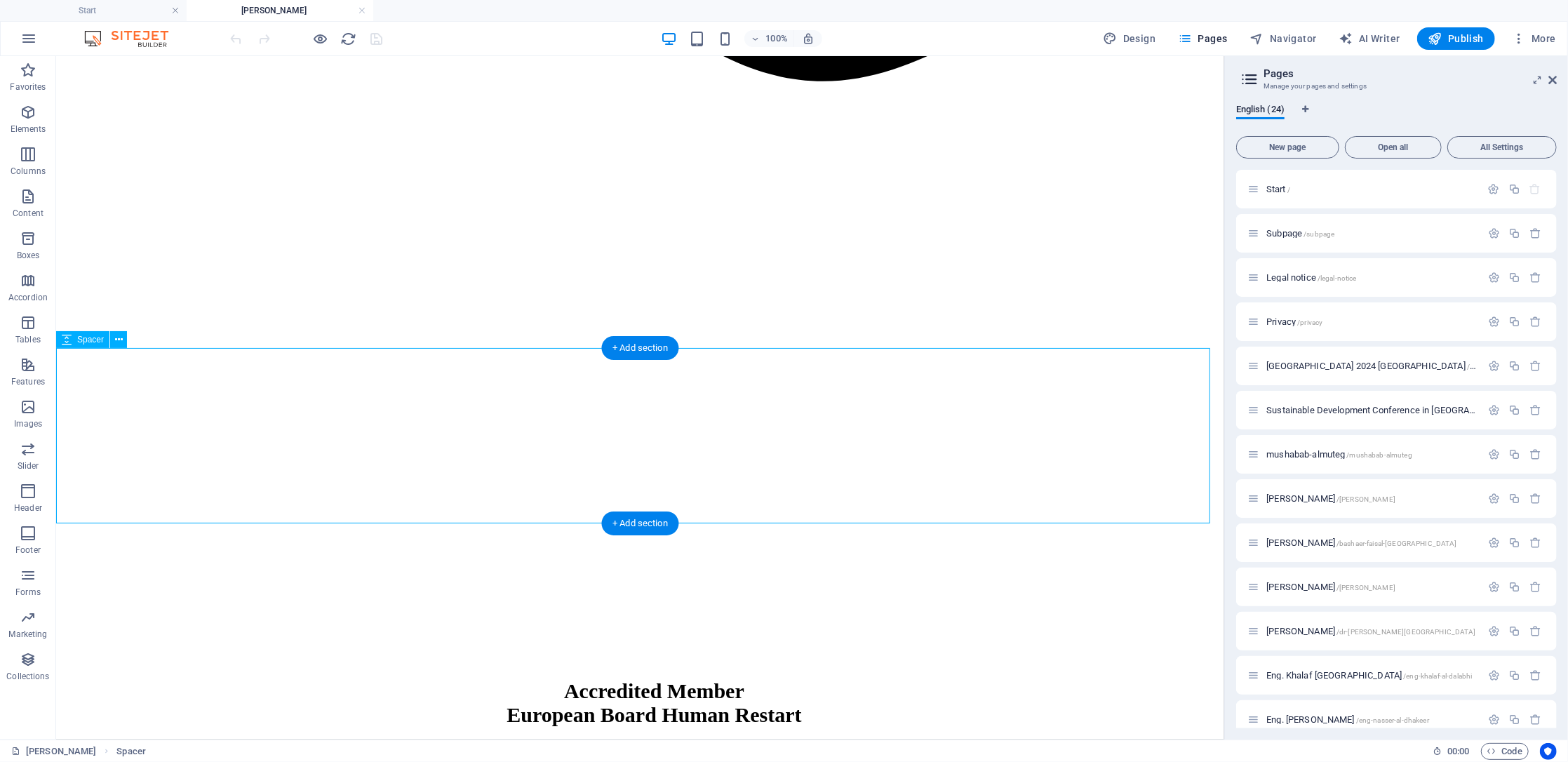
select select "px"
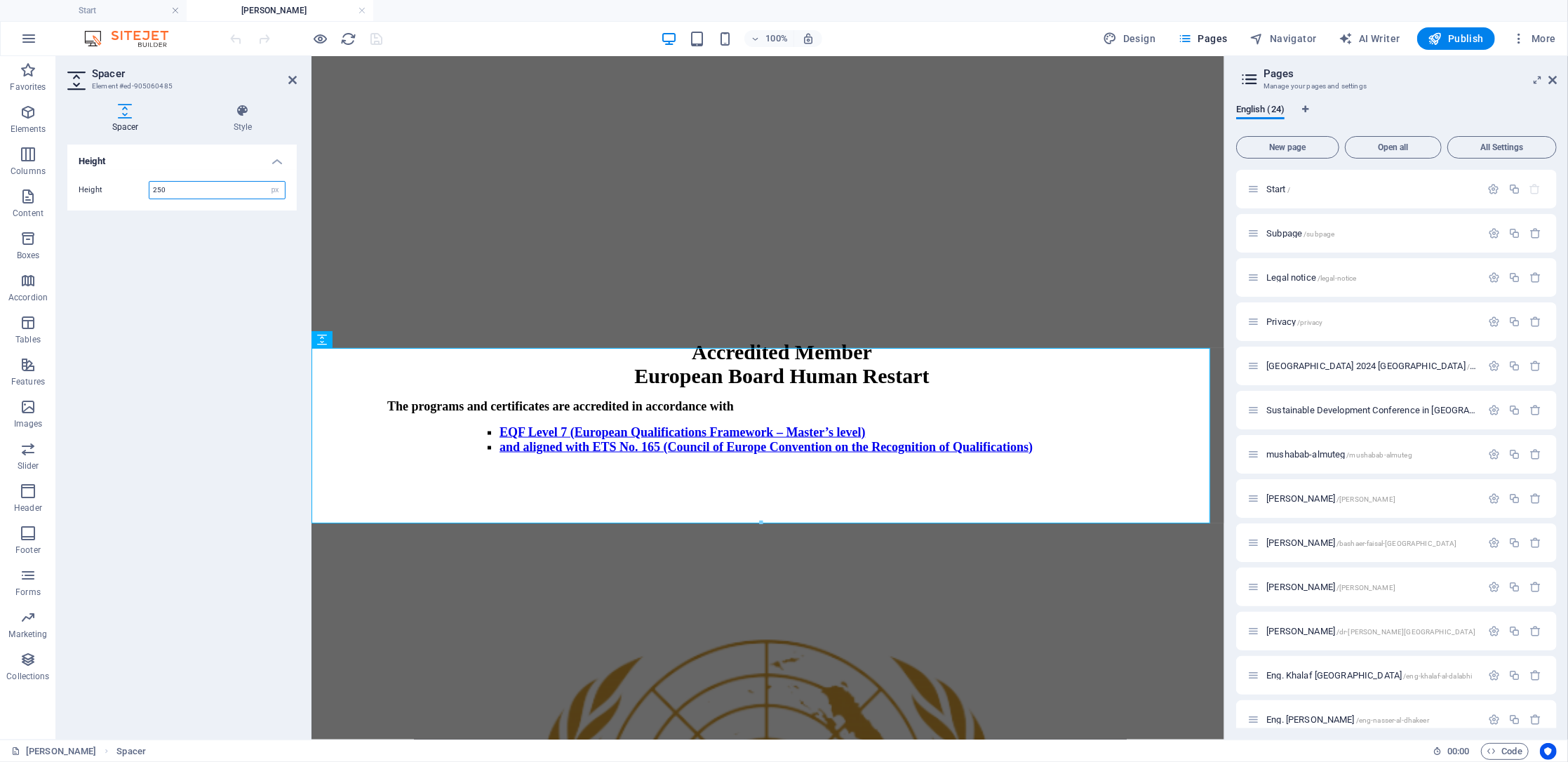
click at [197, 187] on input "250" at bounding box center [218, 190] width 136 height 17
drag, startPoint x: 197, startPoint y: 187, endPoint x: 118, endPoint y: 187, distance: 79.0
click at [118, 187] on div "Height 250 px rem vh vw" at bounding box center [182, 190] width 207 height 18
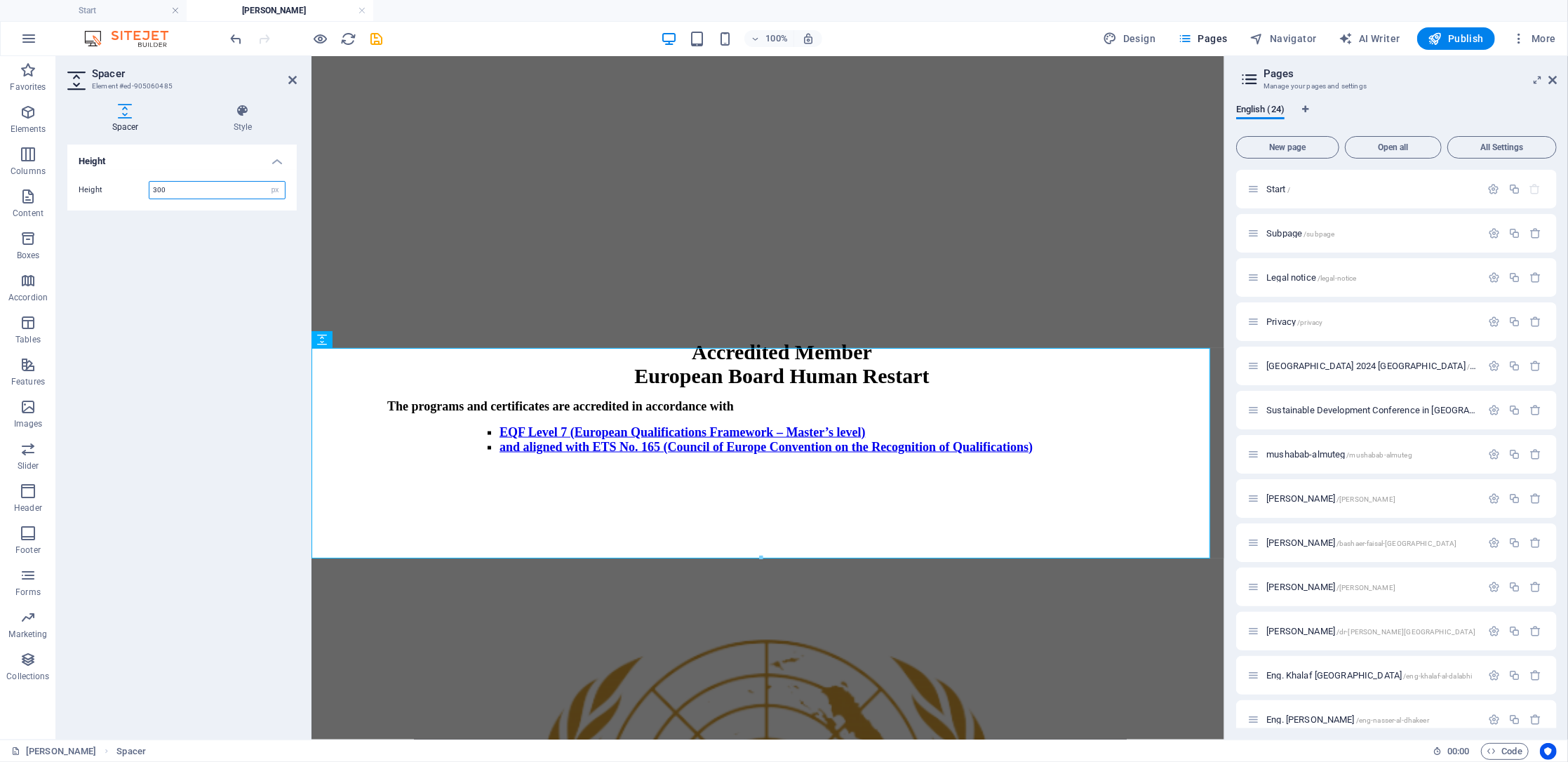
type input "300"
click at [1450, 36] on span "Publish" at bounding box center [1456, 39] width 56 height 14
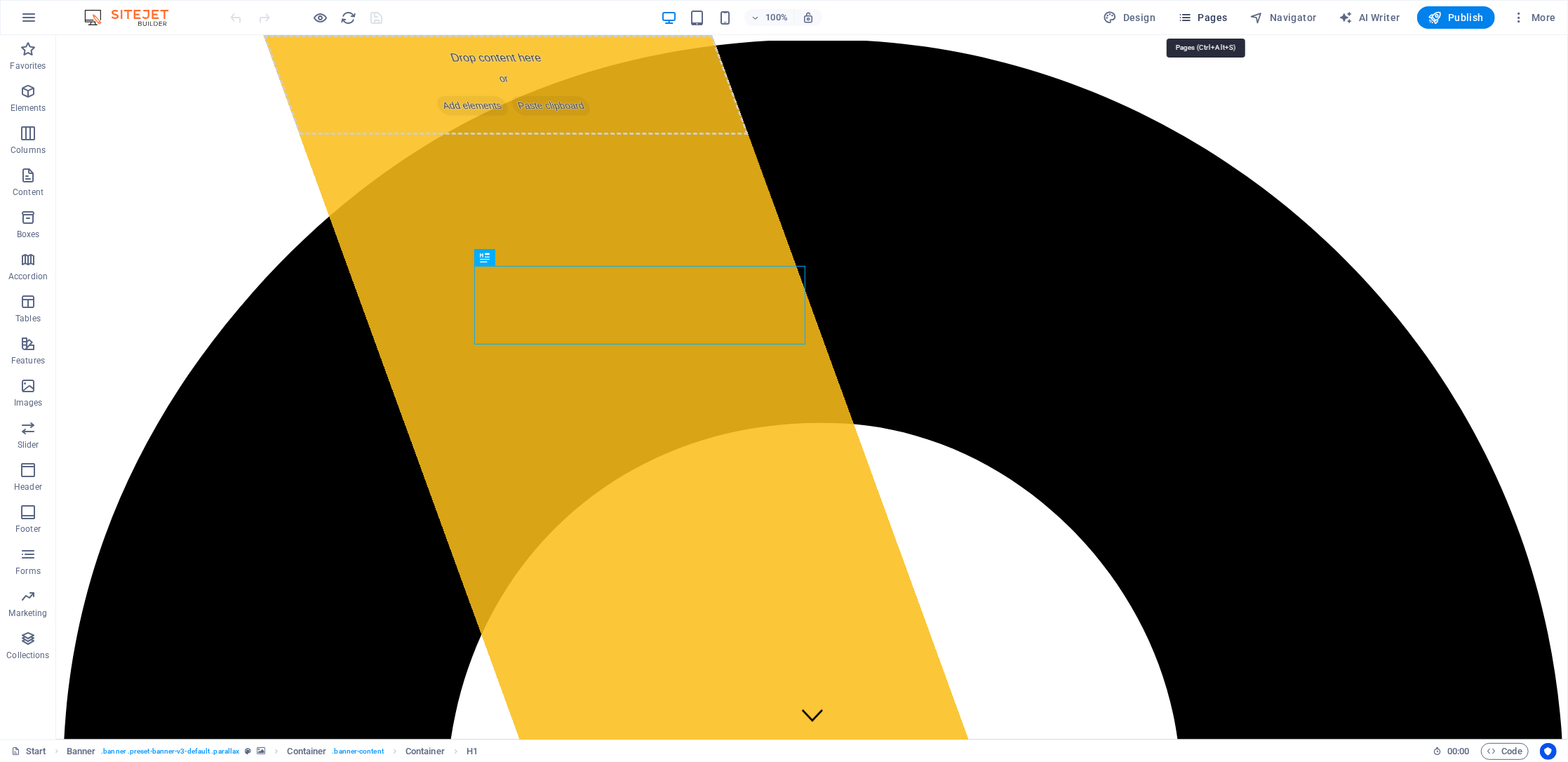
click at [0, 0] on span "Pages" at bounding box center [0, 0] width 0 height 0
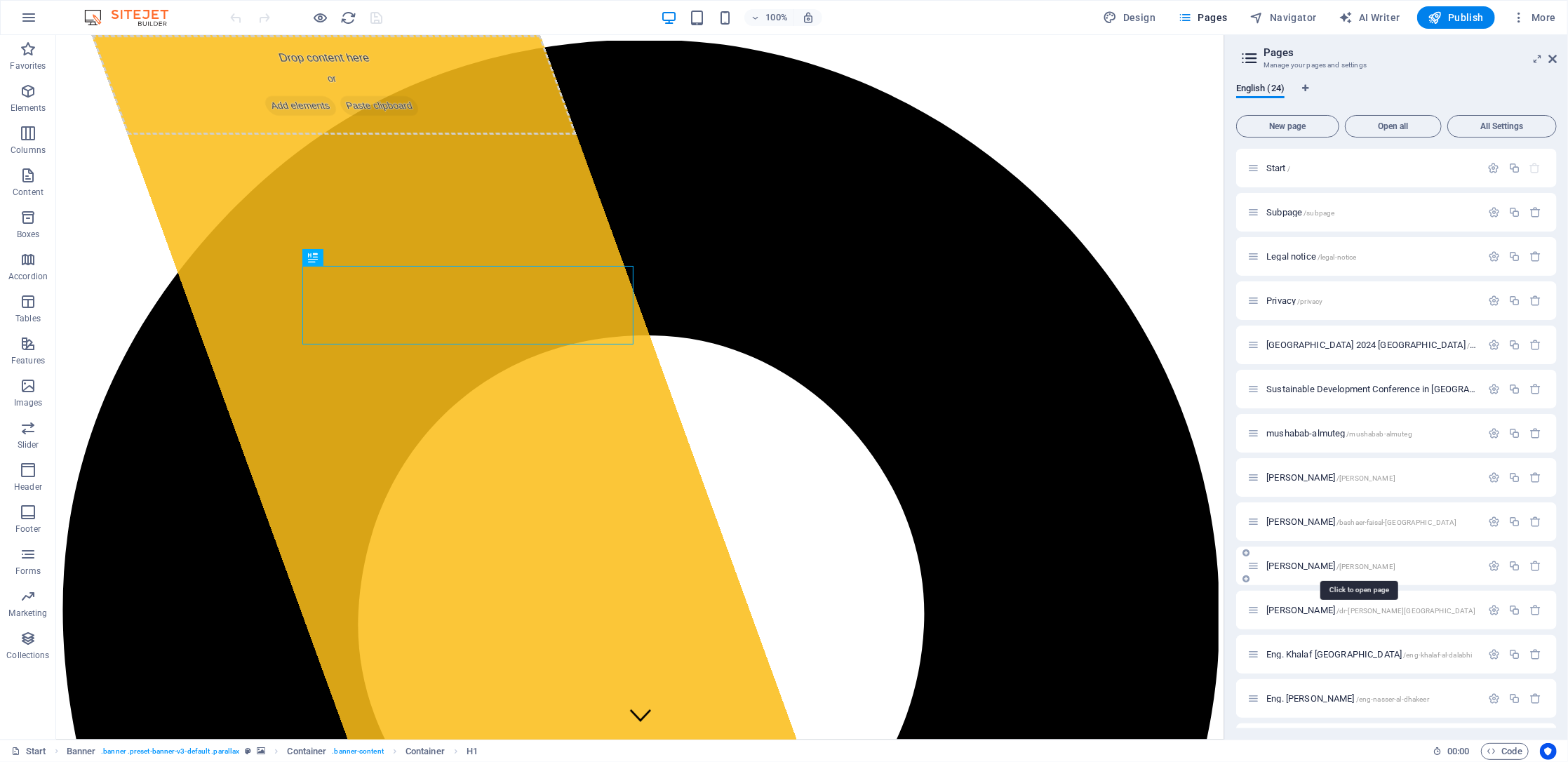
click at [1329, 568] on span "[PERSON_NAME] /[PERSON_NAME]" at bounding box center [1330, 565] width 129 height 11
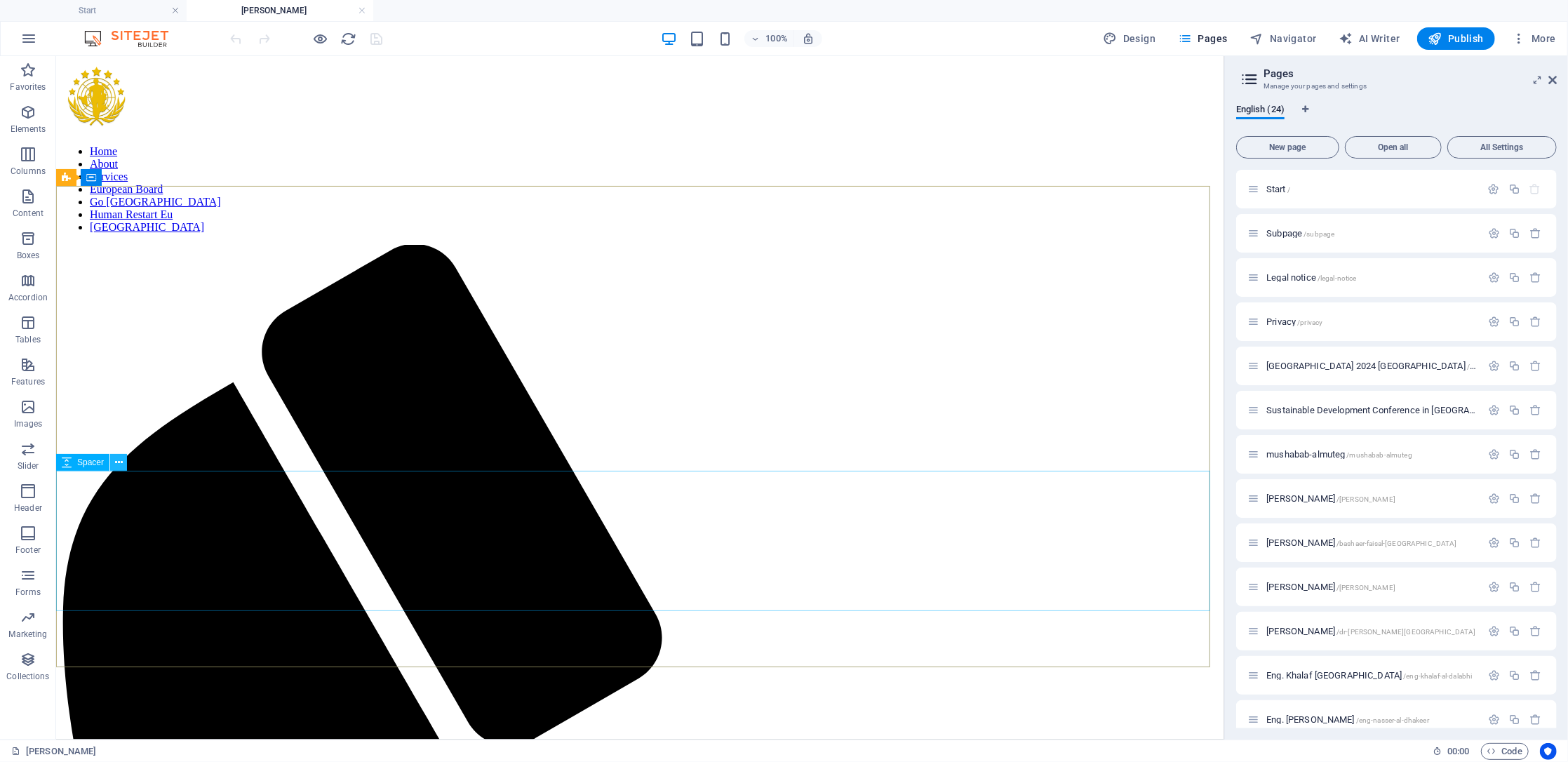
click at [115, 458] on icon at bounding box center [119, 462] width 8 height 15
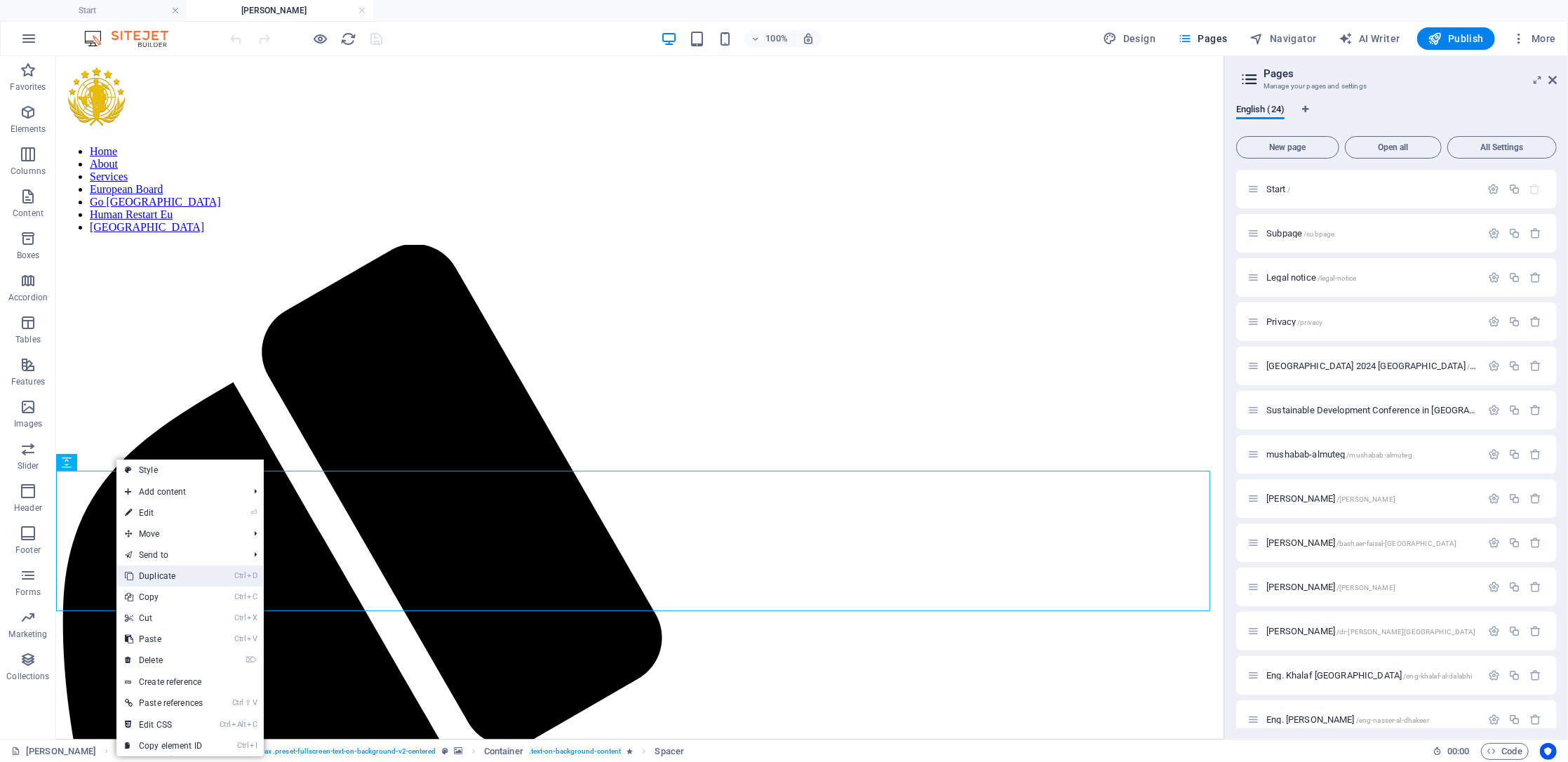
click at [188, 582] on link "Ctrl D Duplicate" at bounding box center [164, 575] width 95 height 21
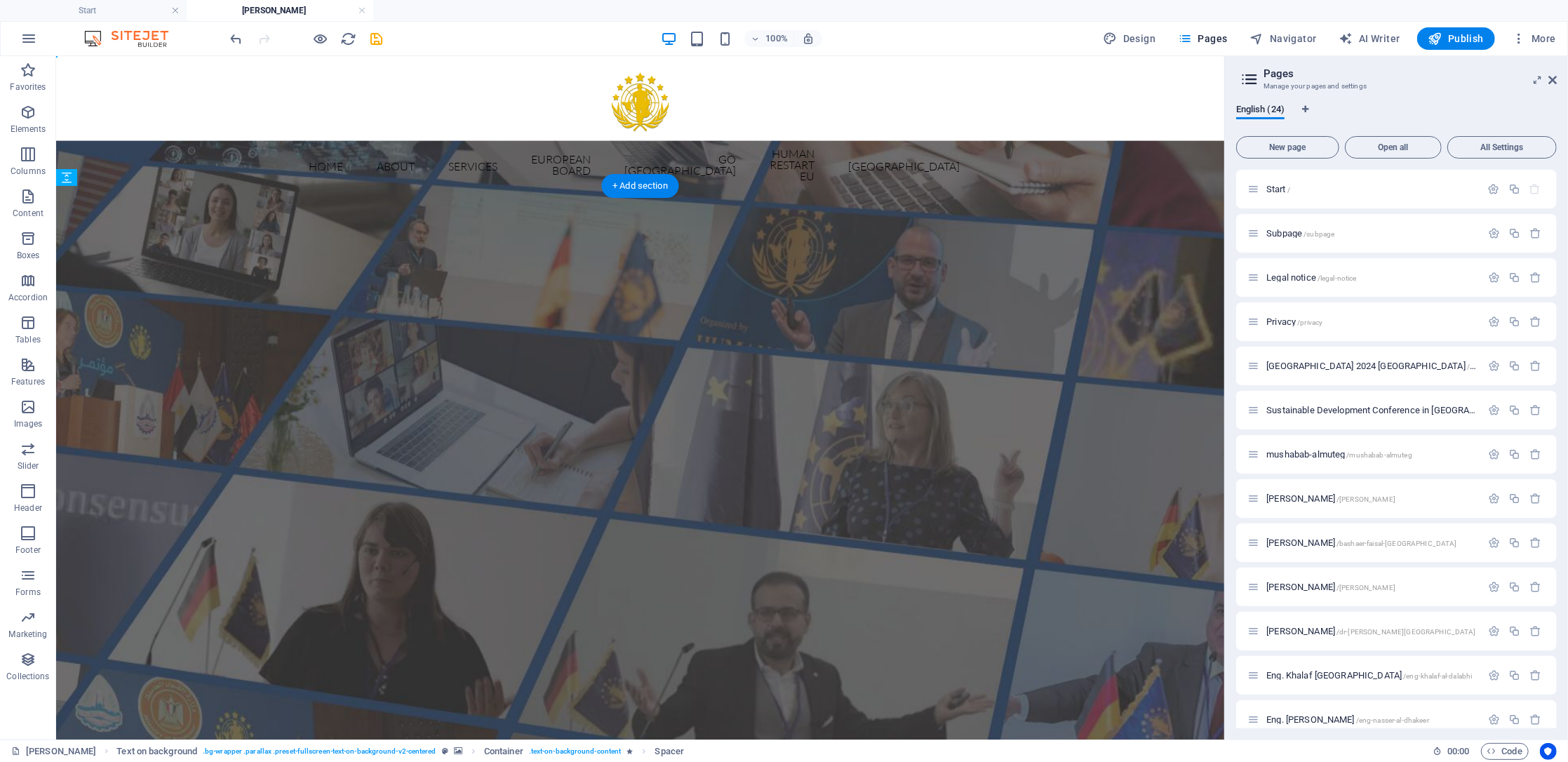
drag, startPoint x: 501, startPoint y: 541, endPoint x: 511, endPoint y: 331, distance: 210.2
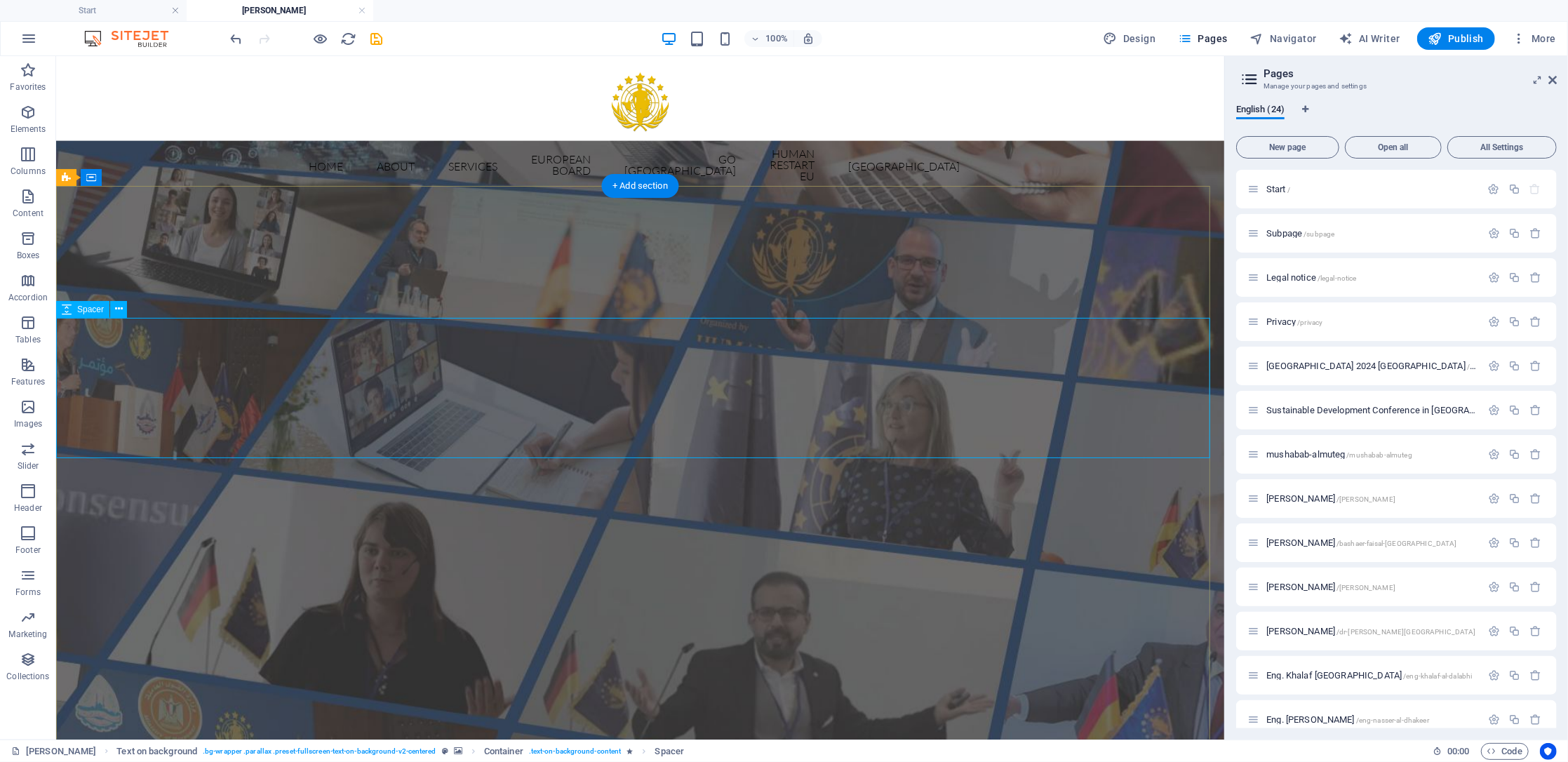
select select "px"
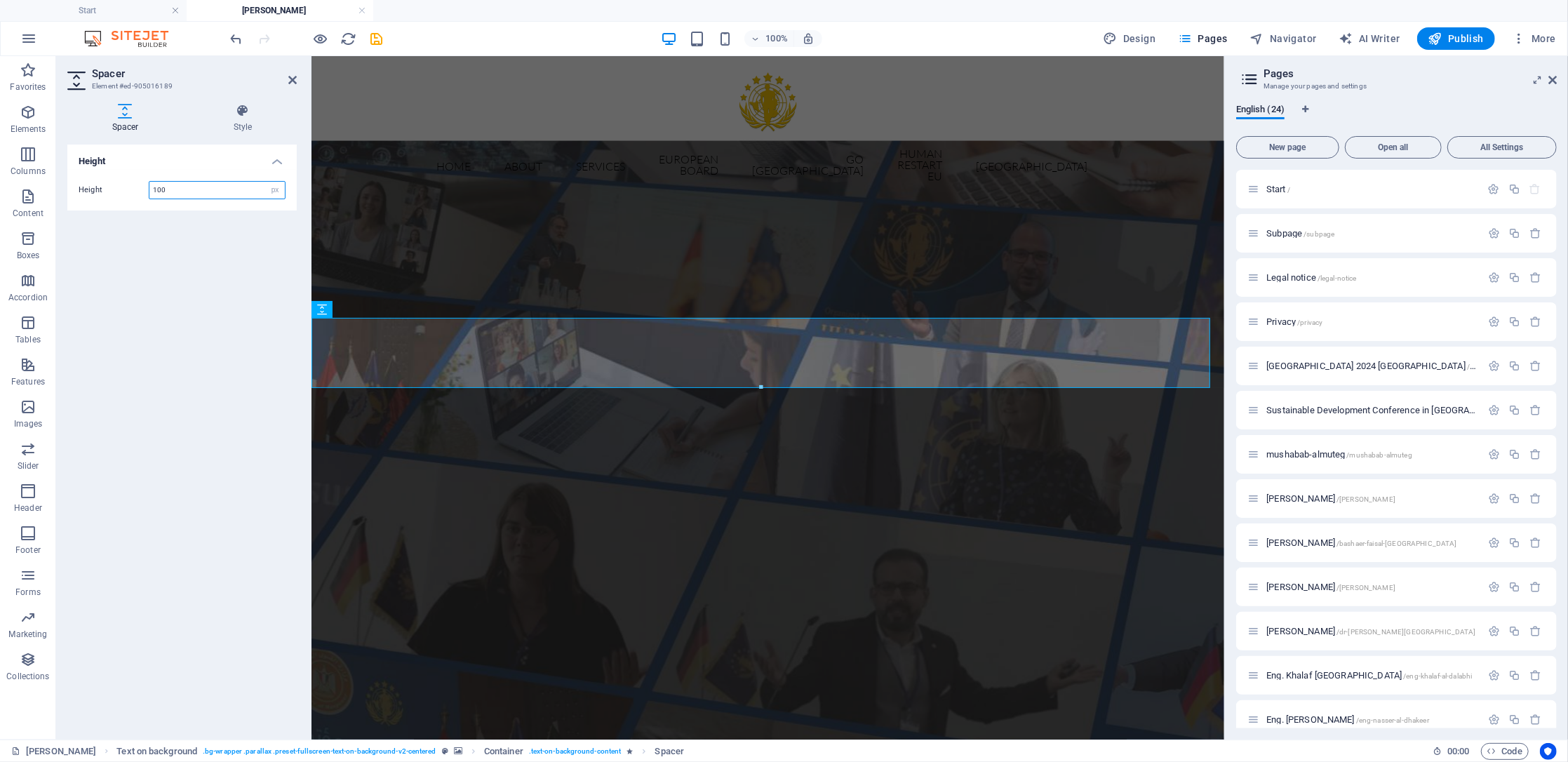
type input "100"
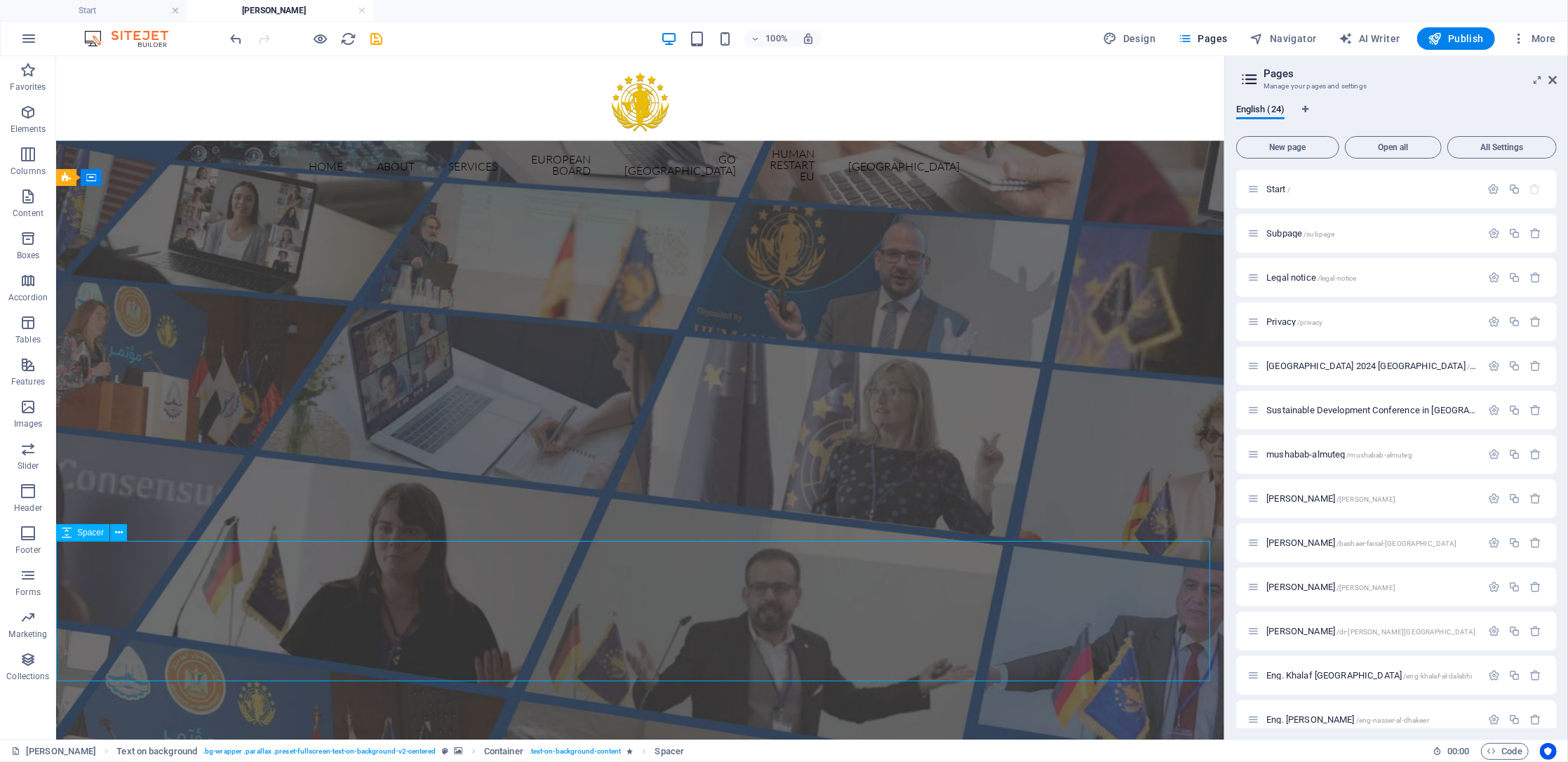
select select "px"
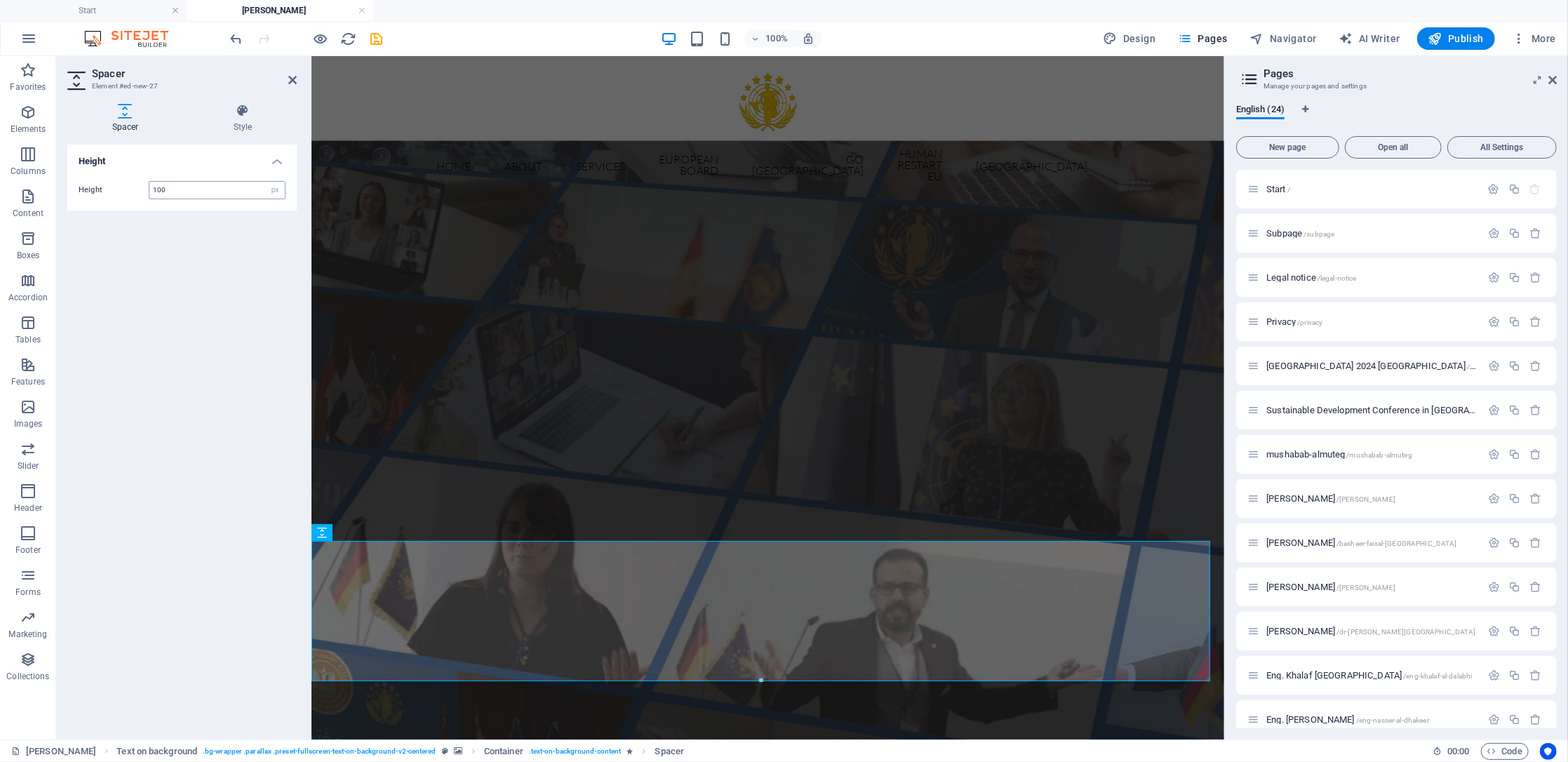
type input "100"
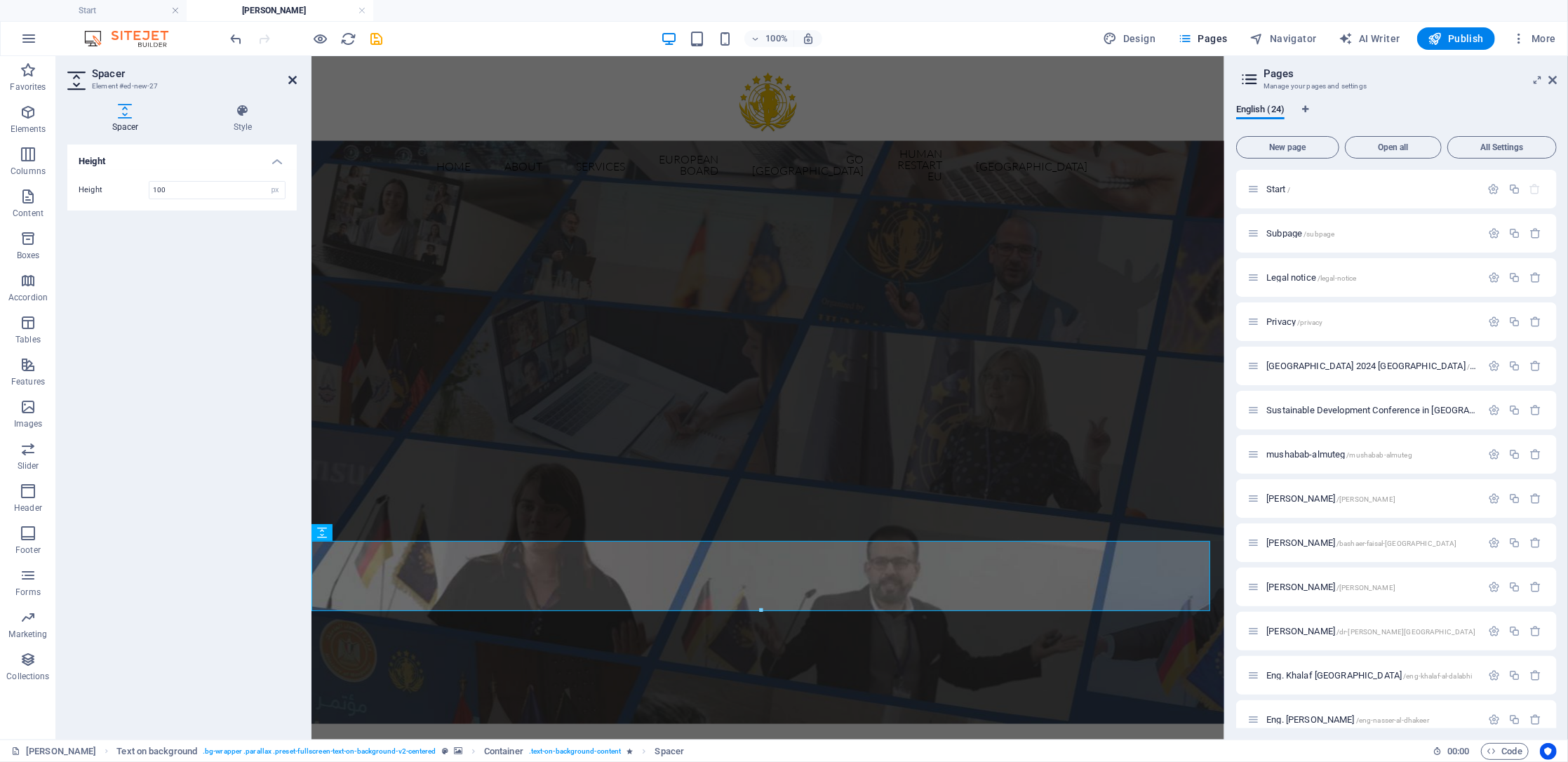
click at [294, 81] on icon at bounding box center [293, 79] width 8 height 11
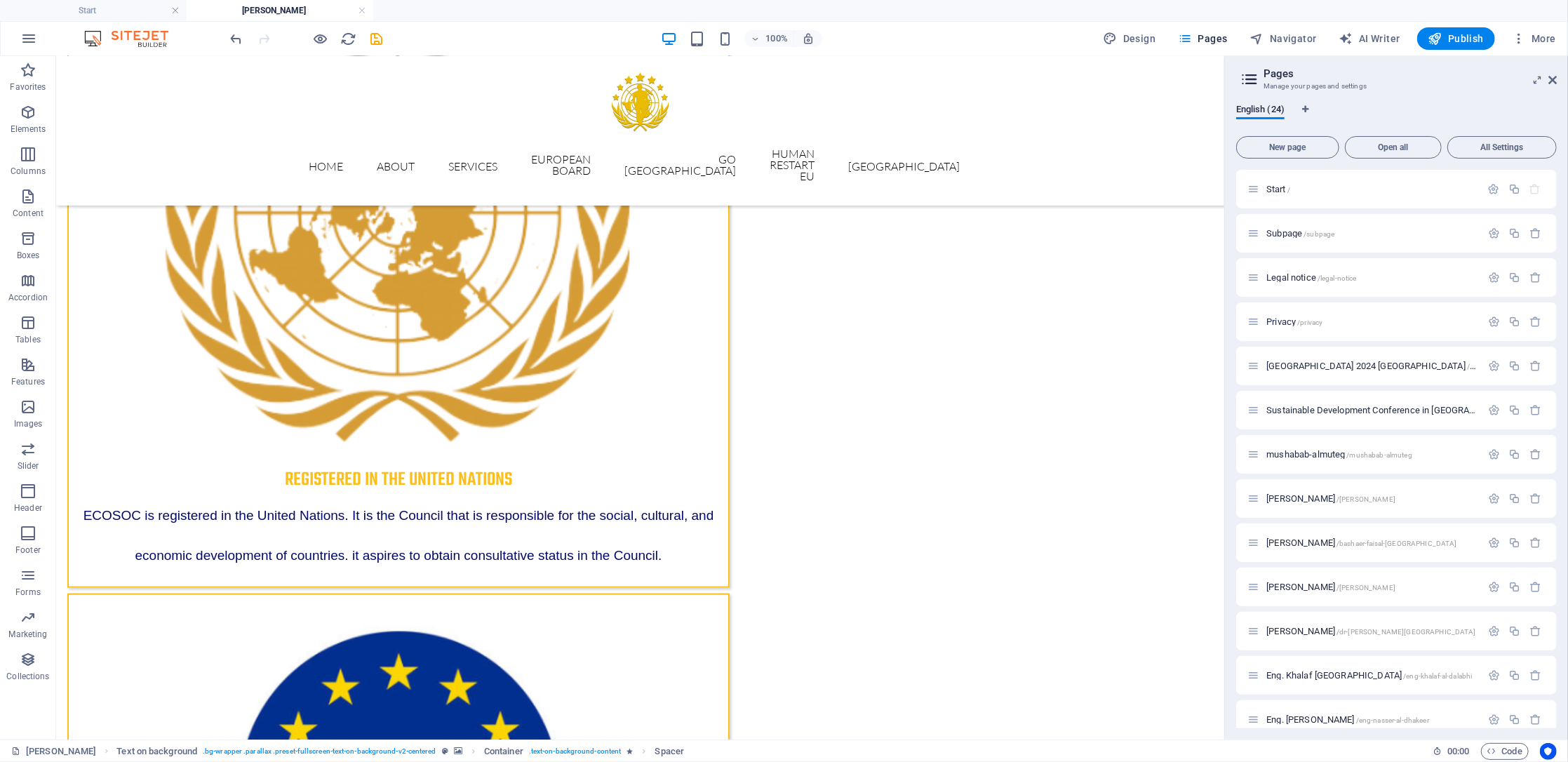
scroll to position [1045, 0]
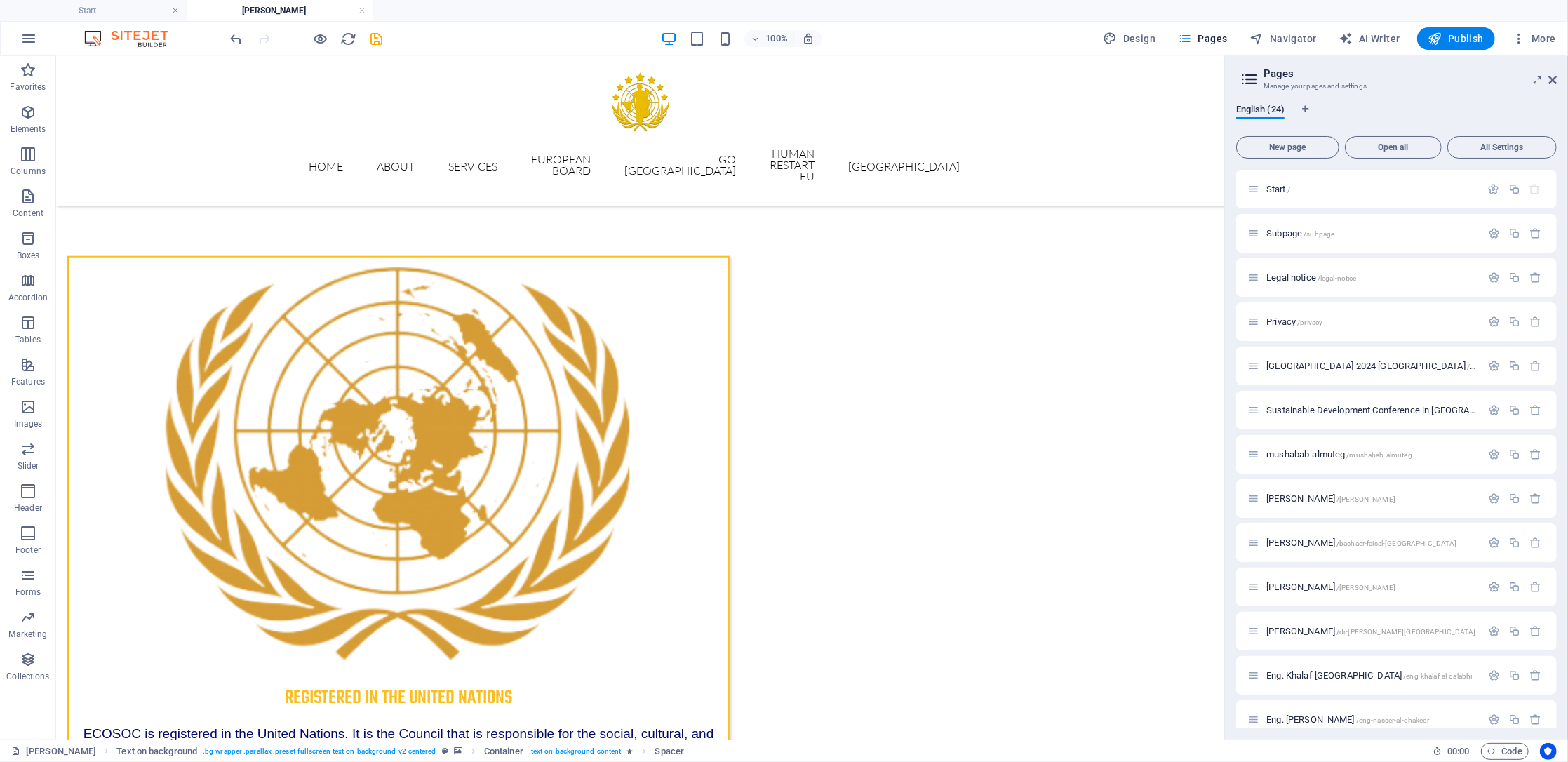
drag, startPoint x: 1218, startPoint y: 216, endPoint x: 1285, endPoint y: 374, distance: 171.6
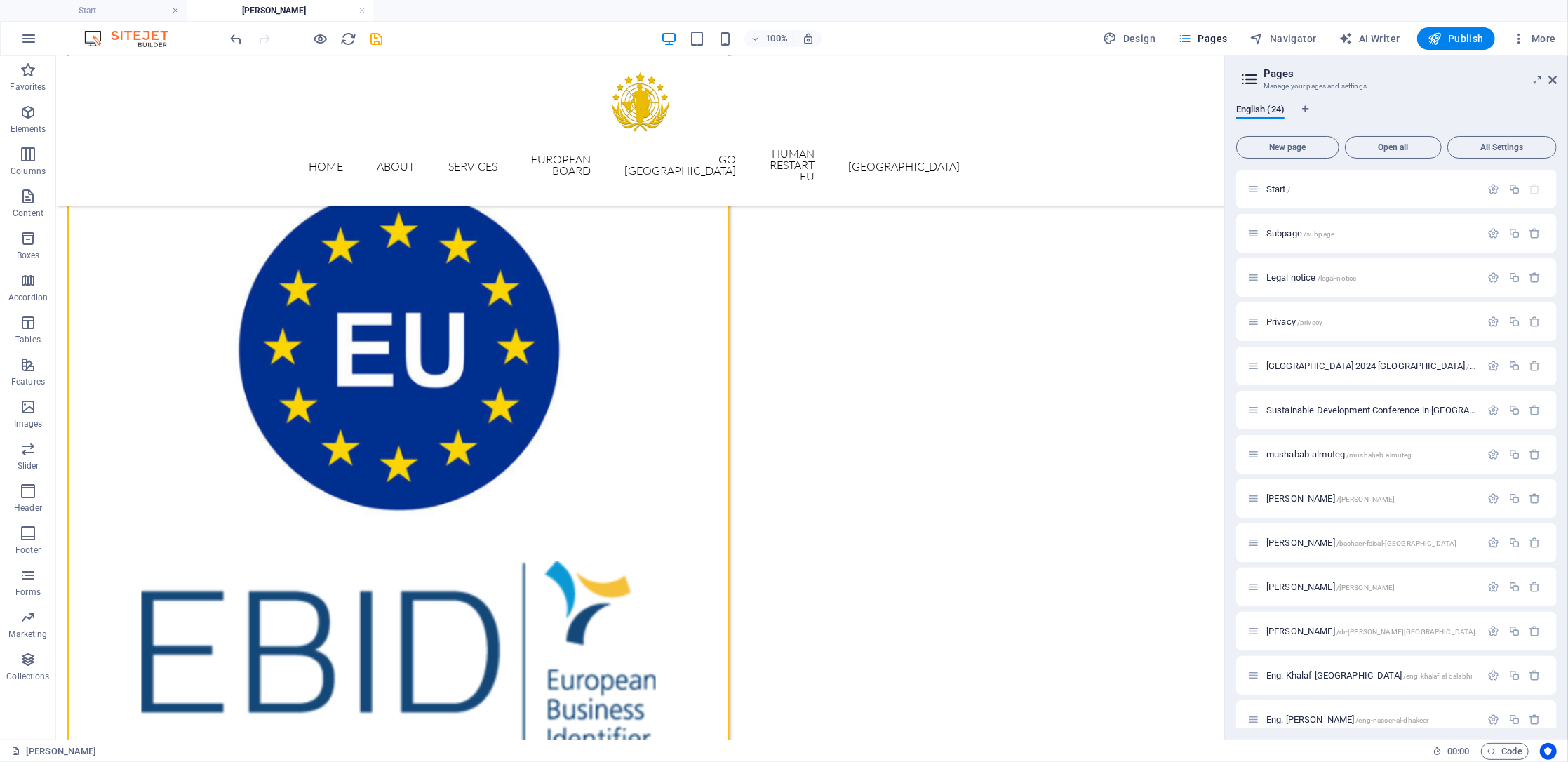
scroll to position [1714, 0]
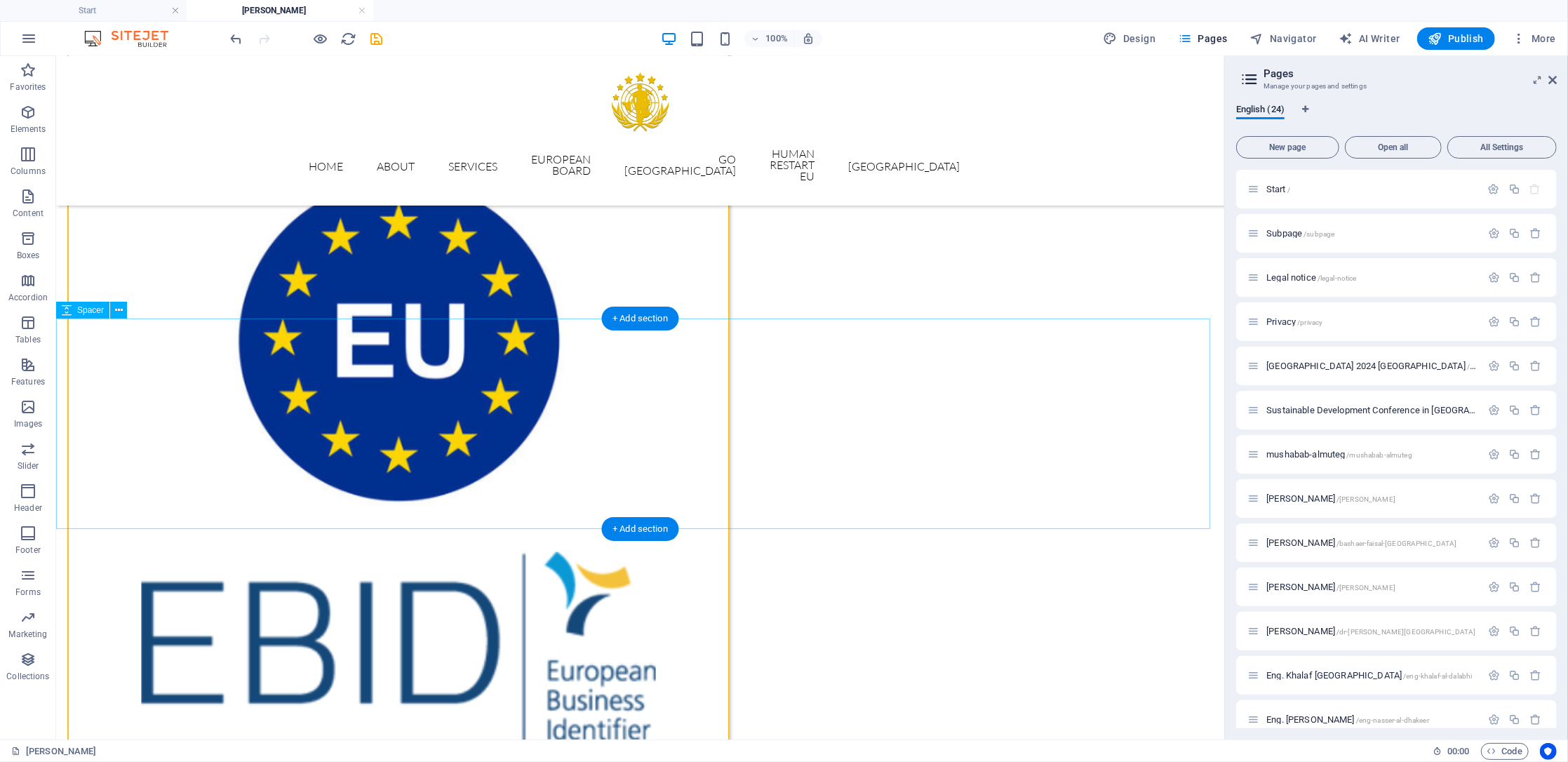
click at [704, 252] on icon at bounding box center [707, 256] width 8 height 15
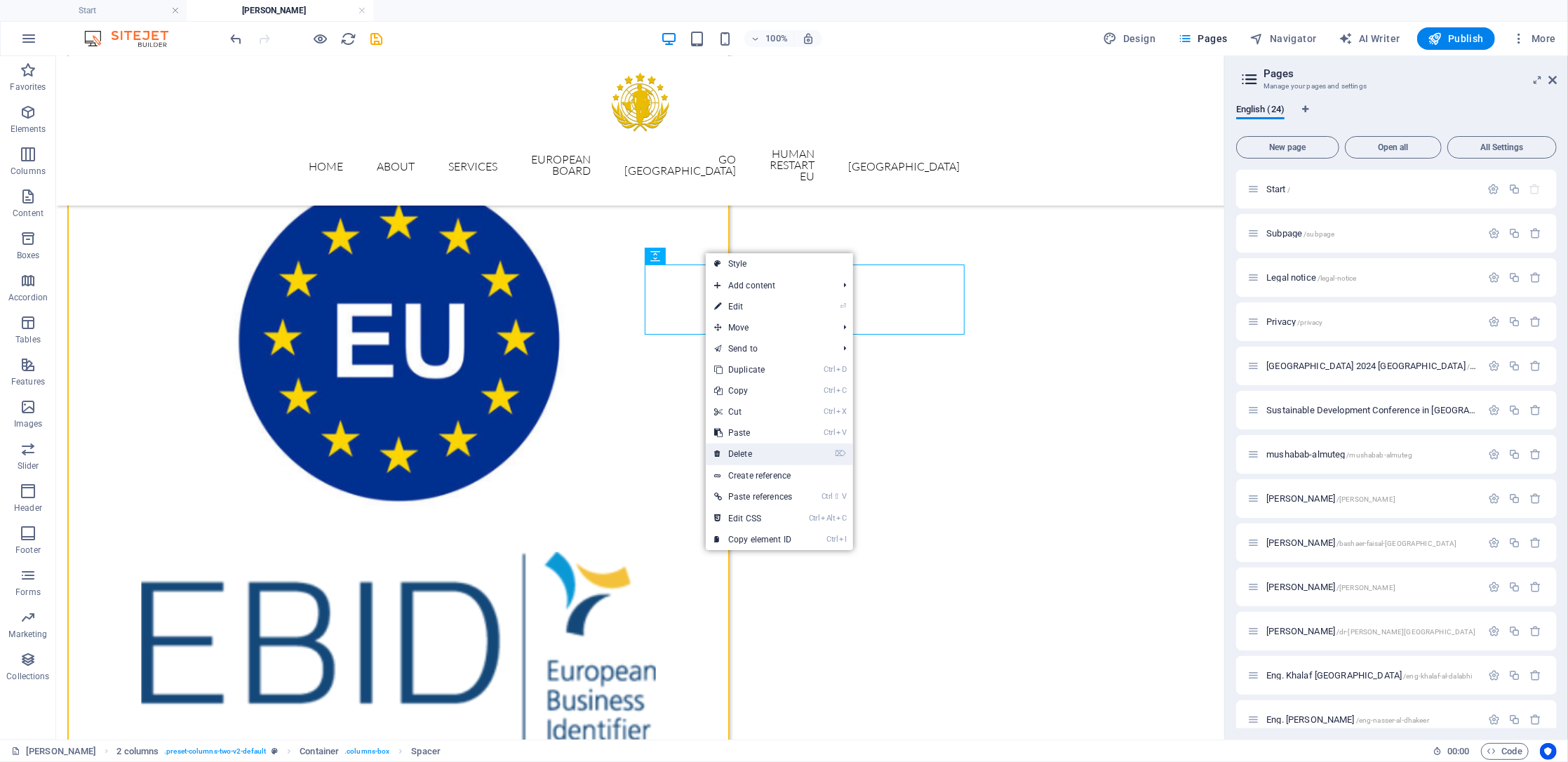
click at [763, 449] on link "⌦ Delete" at bounding box center [753, 453] width 95 height 21
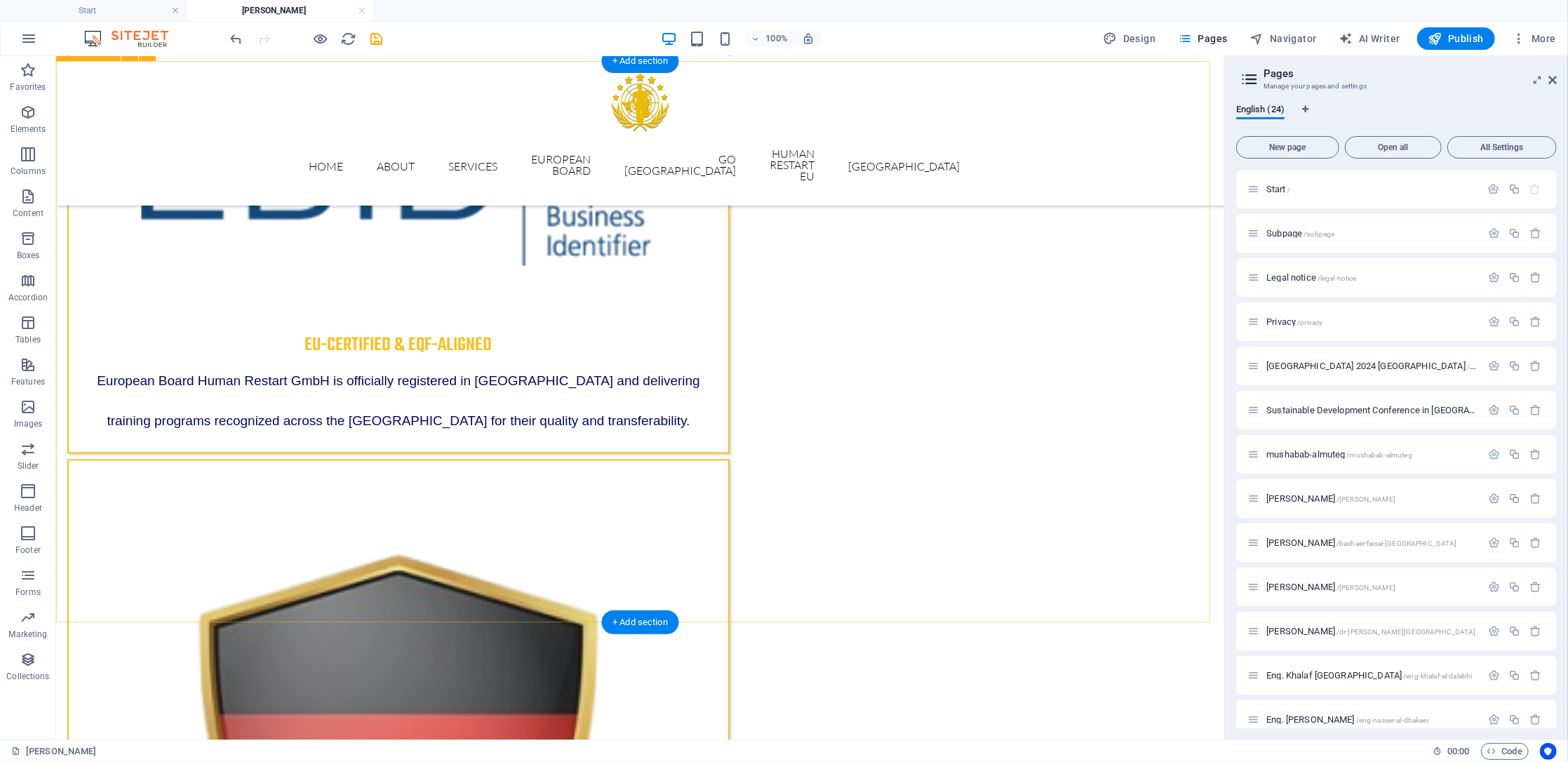
scroll to position [2181, 0]
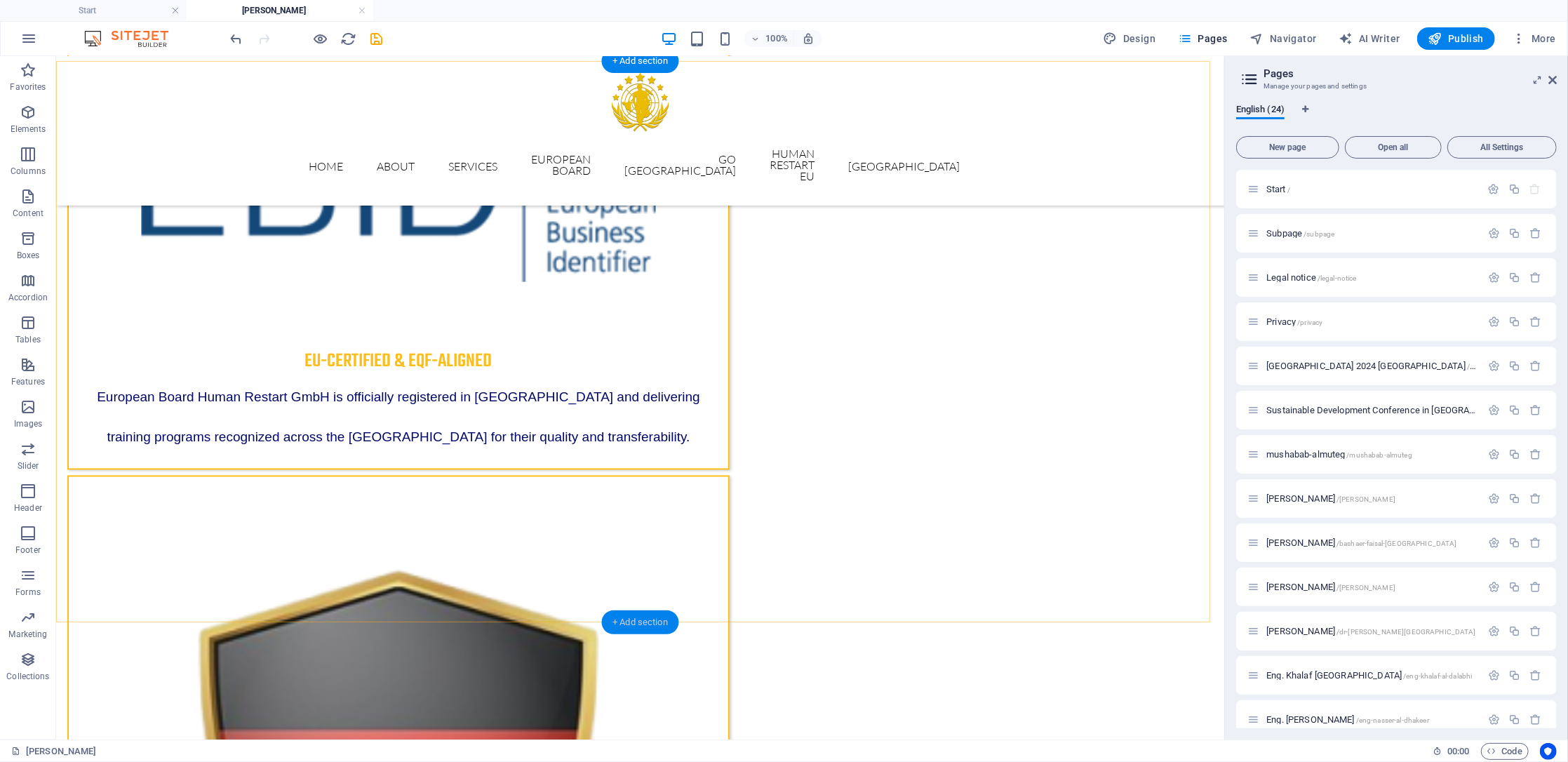
click at [645, 621] on div "+ Add section" at bounding box center [640, 622] width 78 height 24
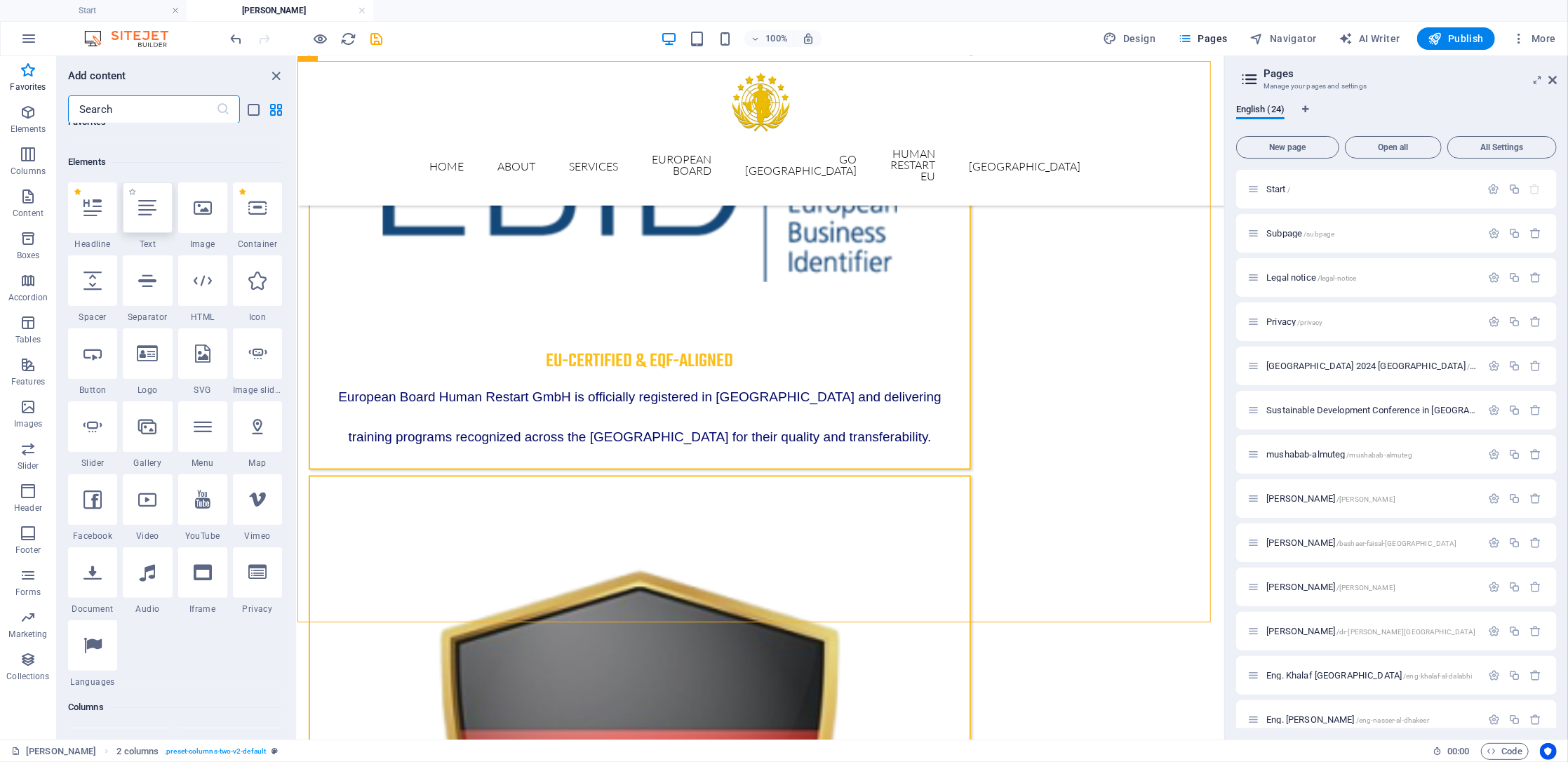
scroll to position [0, 0]
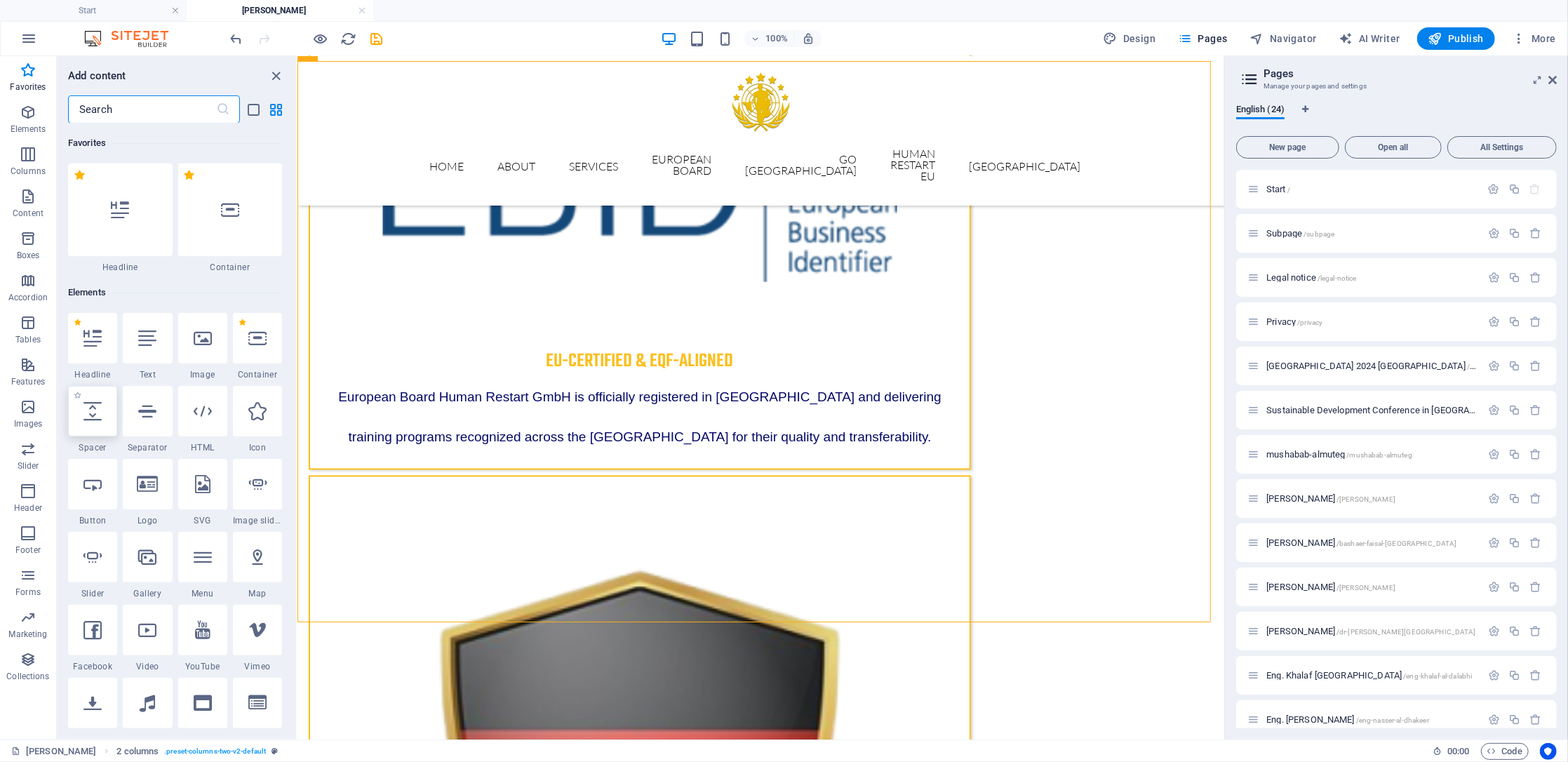
click at [102, 411] on div at bounding box center [92, 410] width 49 height 51
select select "px"
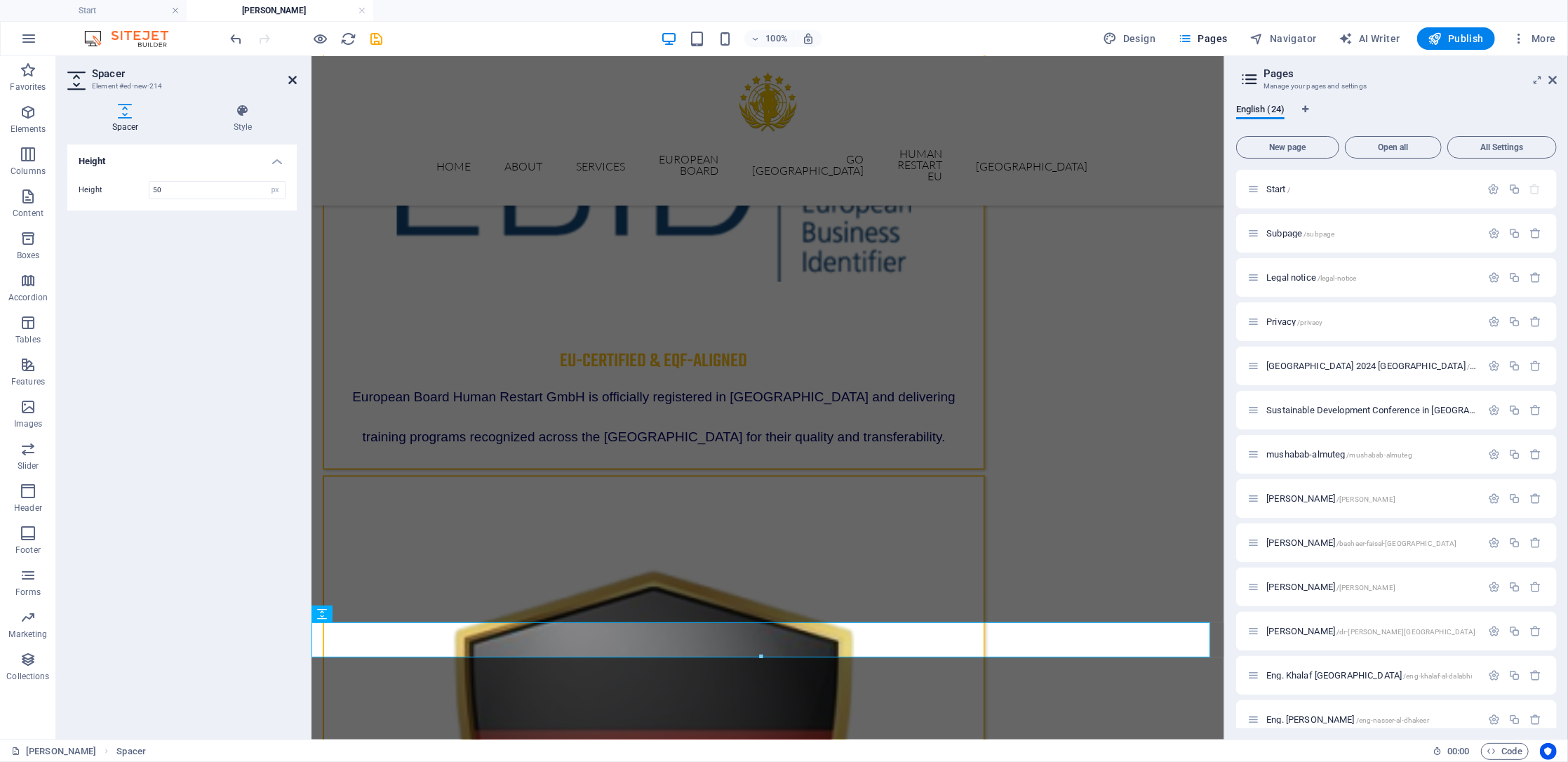
drag, startPoint x: 295, startPoint y: 77, endPoint x: 950, endPoint y: 407, distance: 733.4
click at [295, 77] on icon at bounding box center [293, 79] width 8 height 11
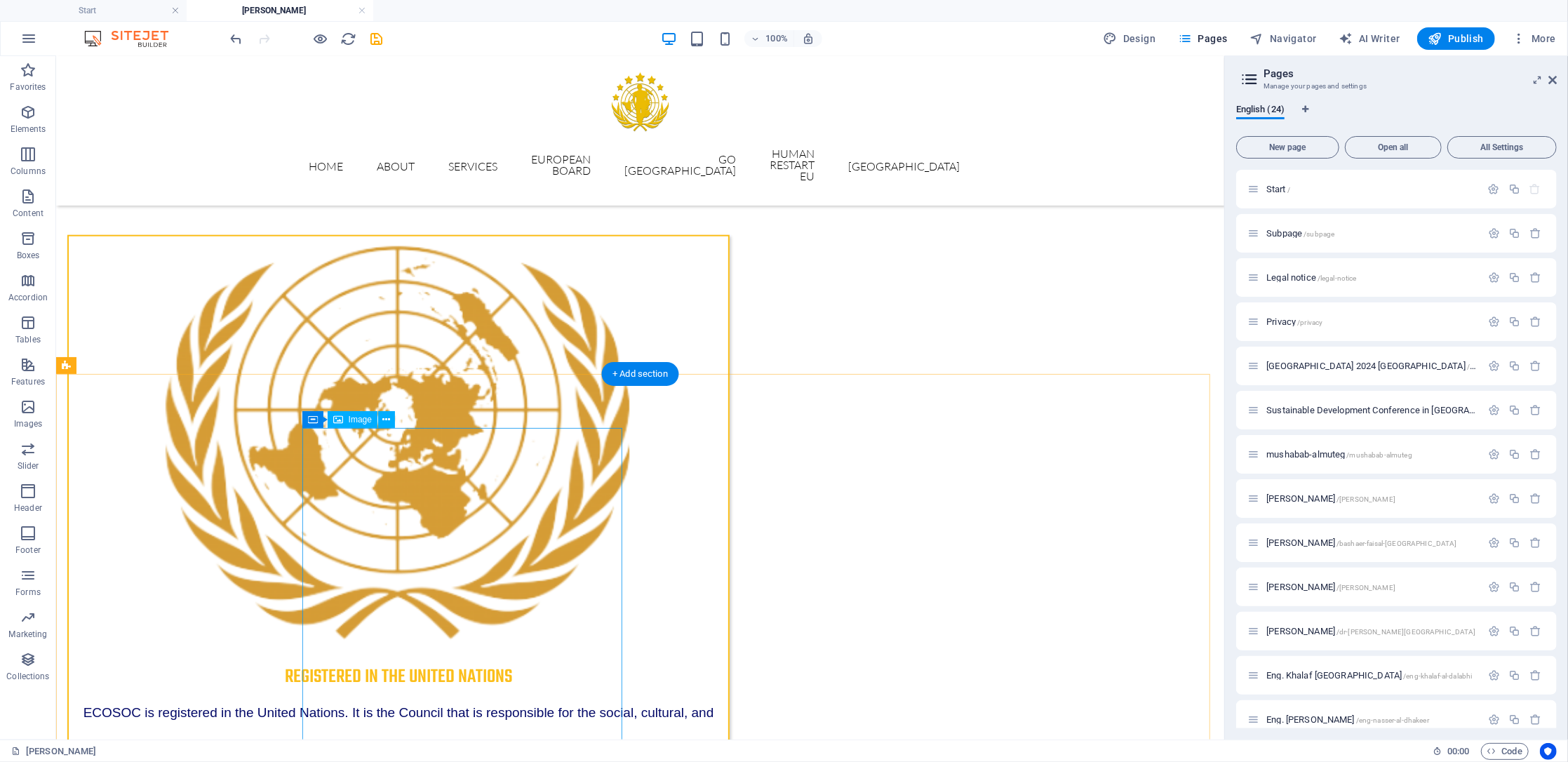
scroll to position [1059, 0]
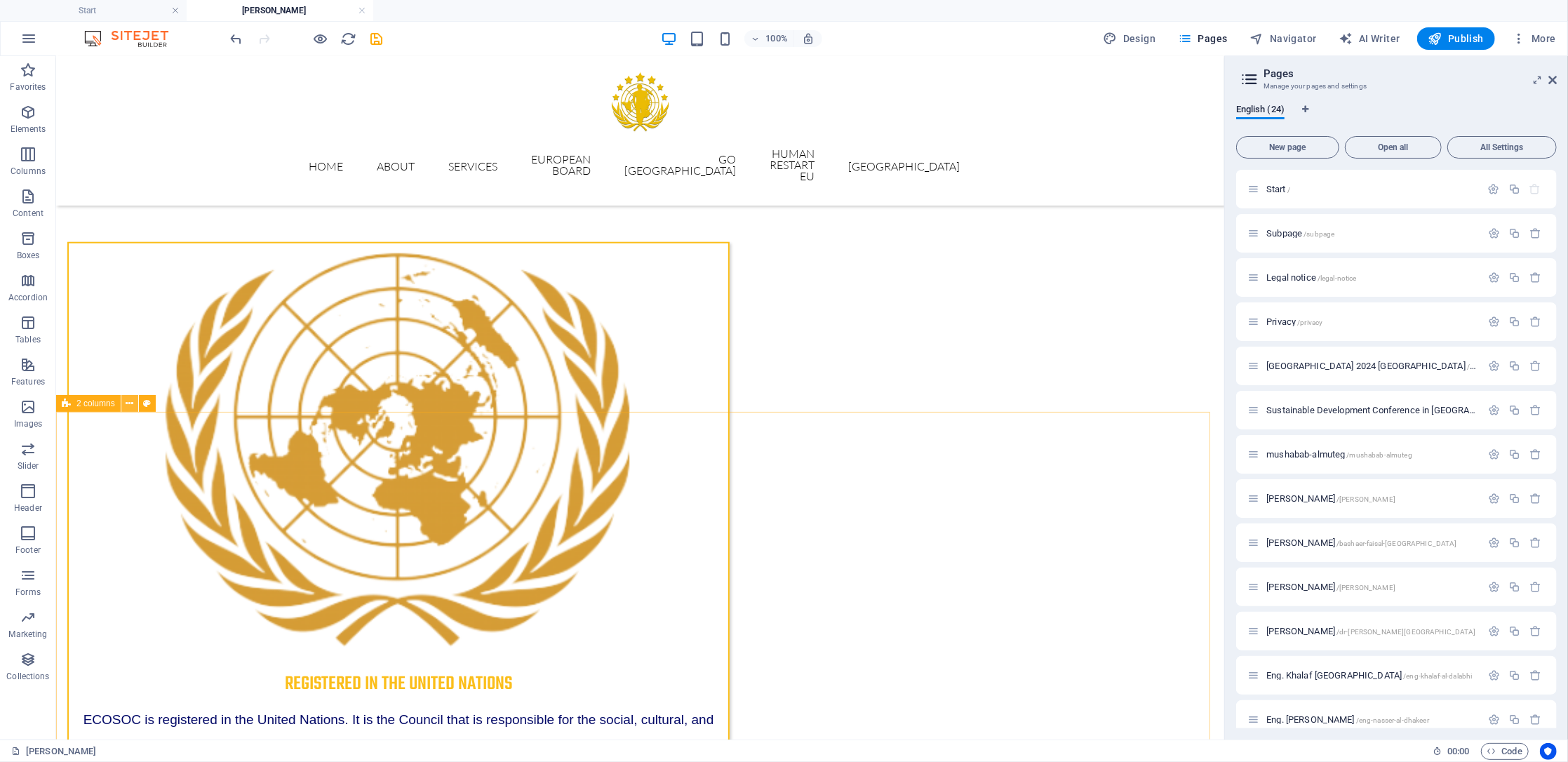
click at [131, 401] on icon at bounding box center [130, 403] width 8 height 15
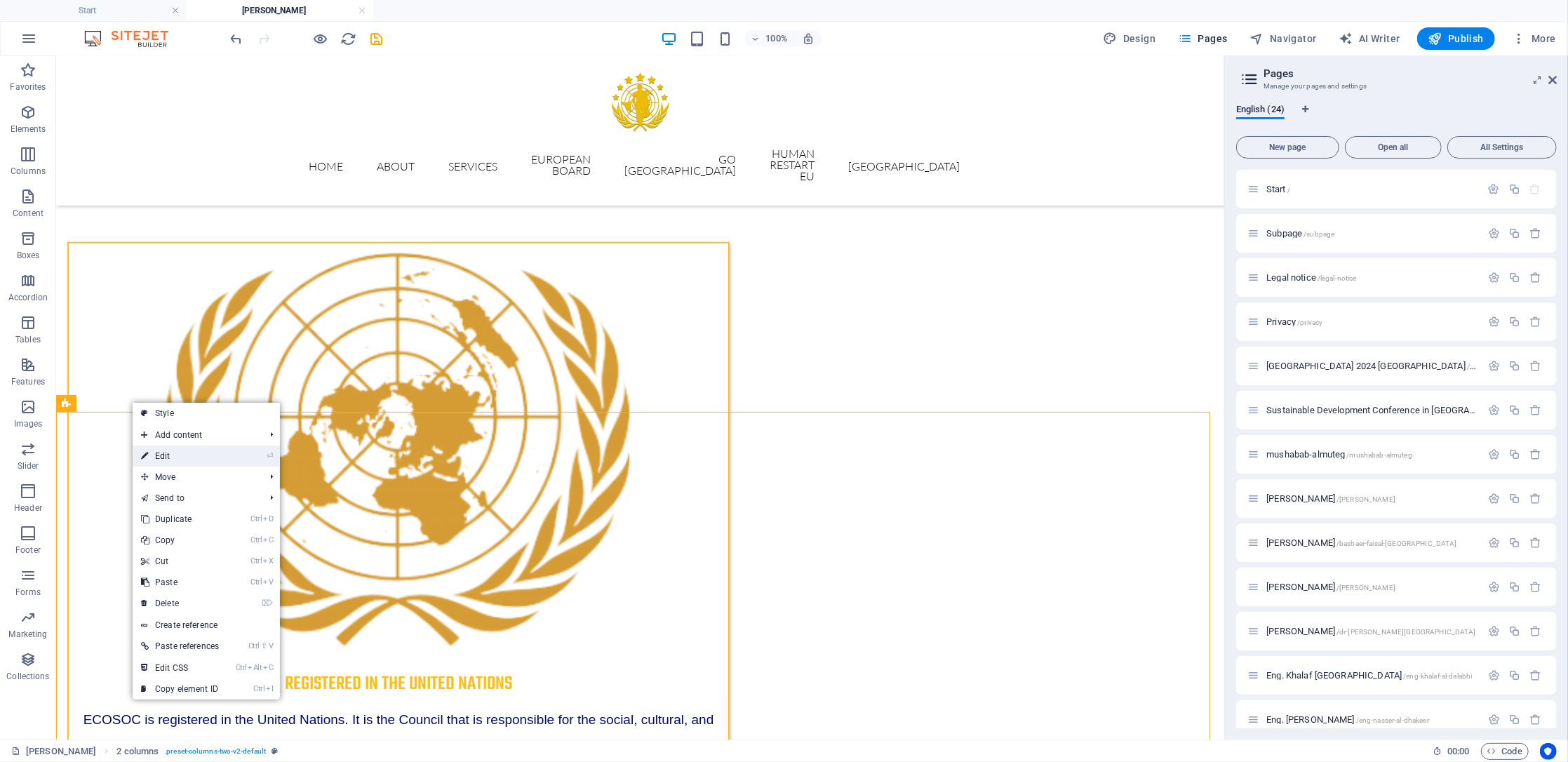
click at [178, 455] on link "⏎ Edit" at bounding box center [180, 455] width 95 height 21
select select "px"
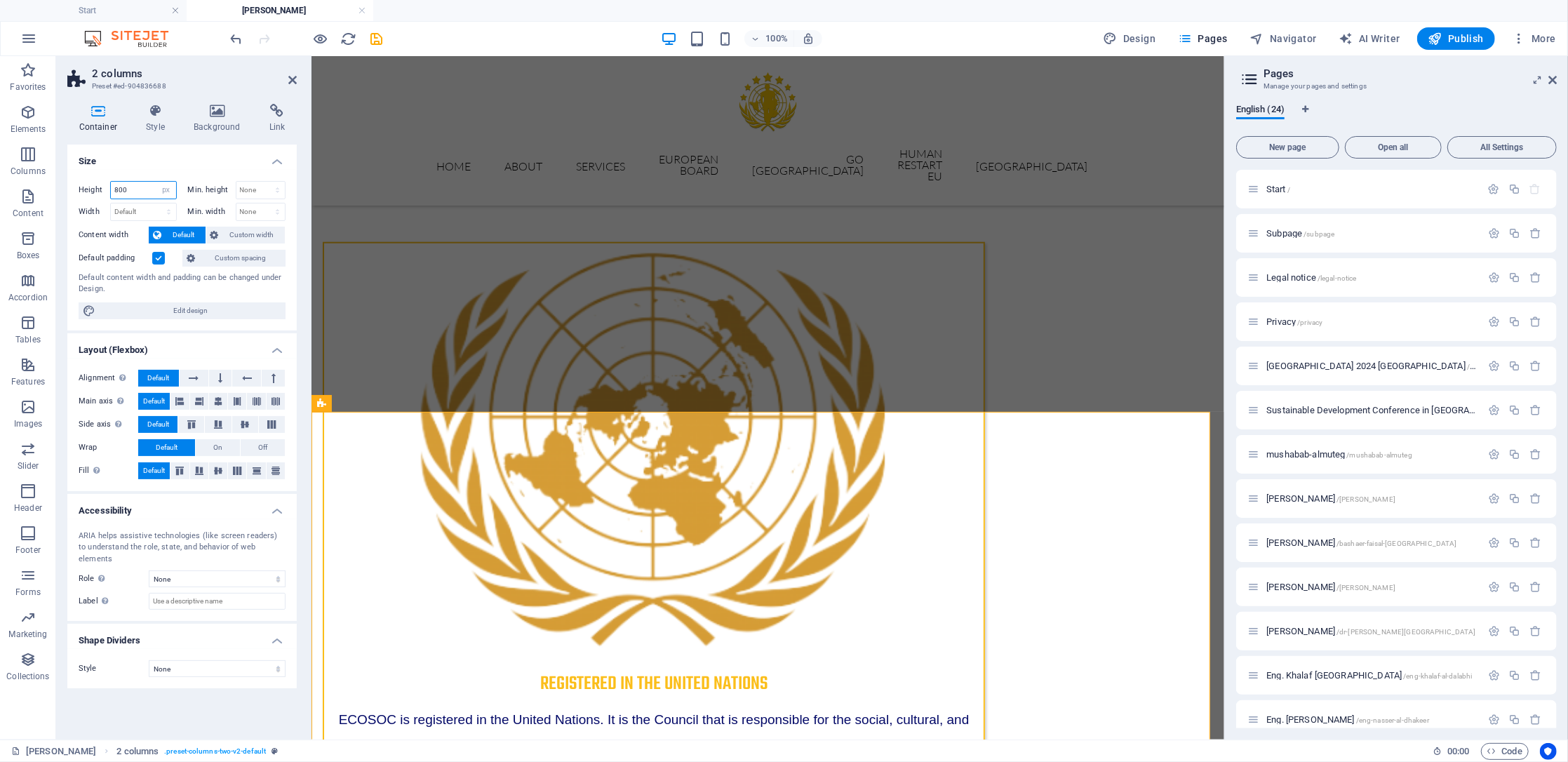
click at [153, 189] on input "800" at bounding box center [143, 190] width 65 height 17
drag, startPoint x: 154, startPoint y: 189, endPoint x: 103, endPoint y: 192, distance: 51.1
click at [103, 192] on div "Height 800 Default px rem % vh vw" at bounding box center [128, 190] width 98 height 18
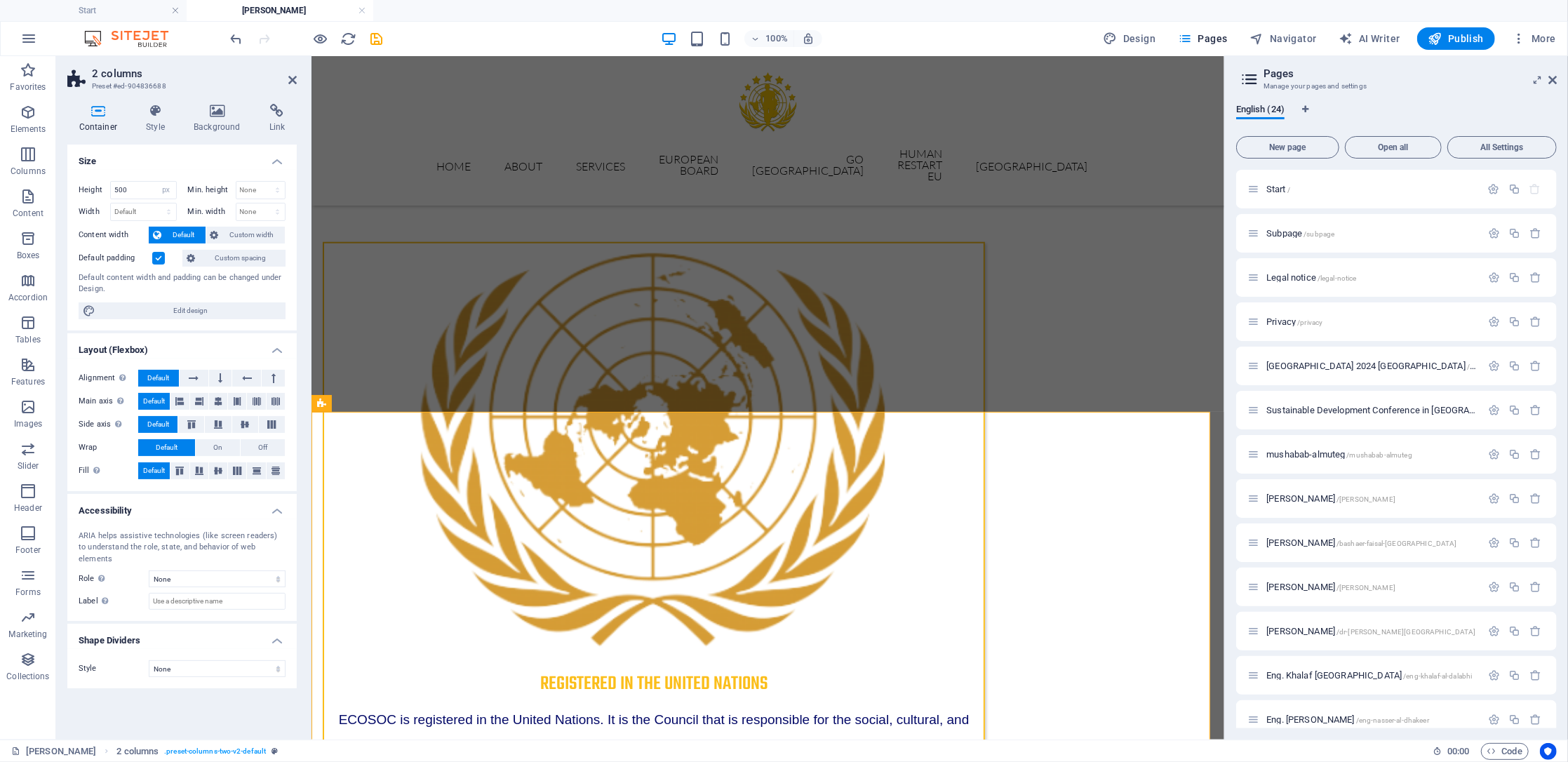
type input "800"
drag, startPoint x: 296, startPoint y: 79, endPoint x: 675, endPoint y: 258, distance: 419.1
click at [295, 79] on icon at bounding box center [293, 79] width 8 height 11
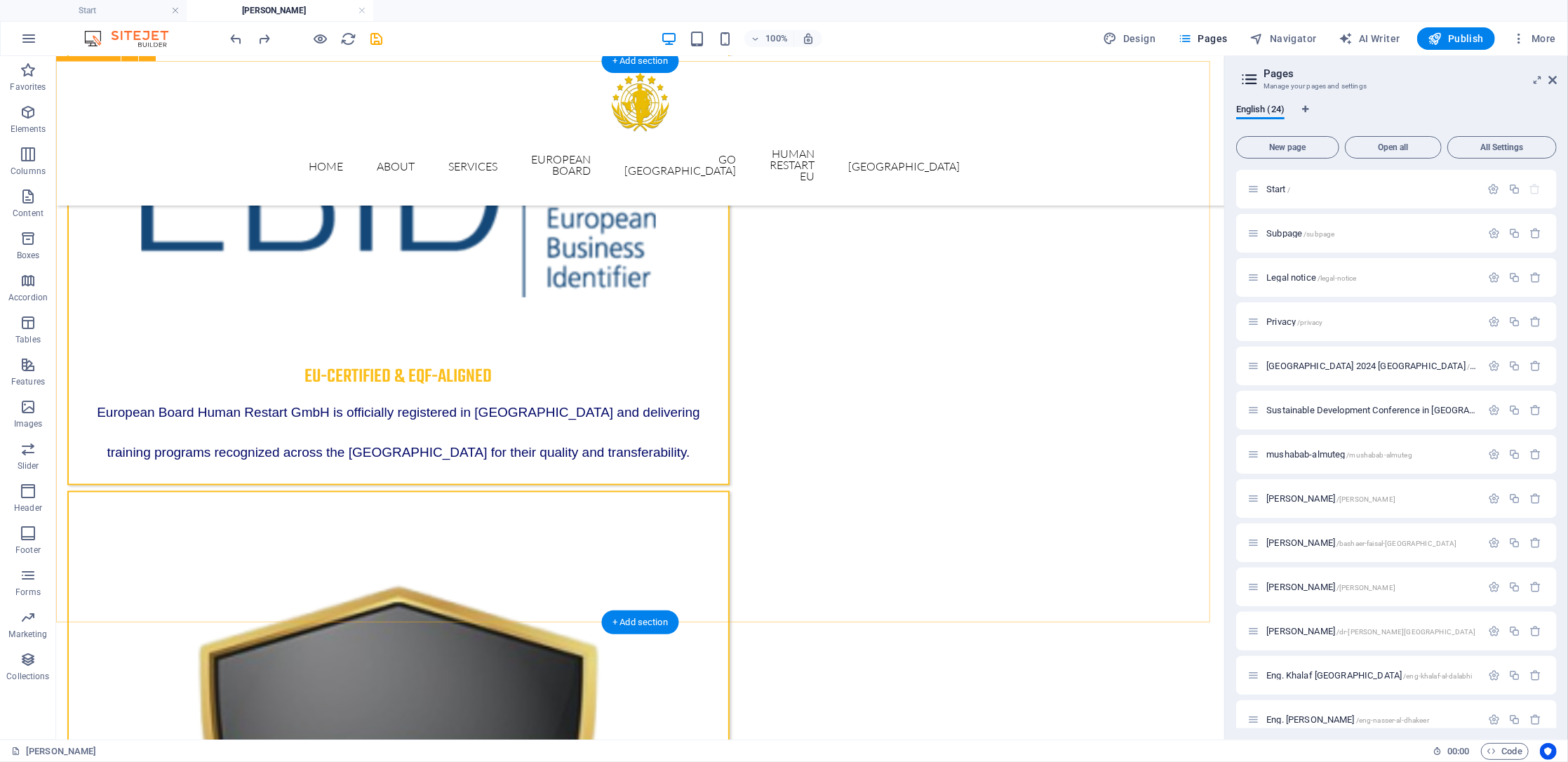
scroll to position [2181, 0]
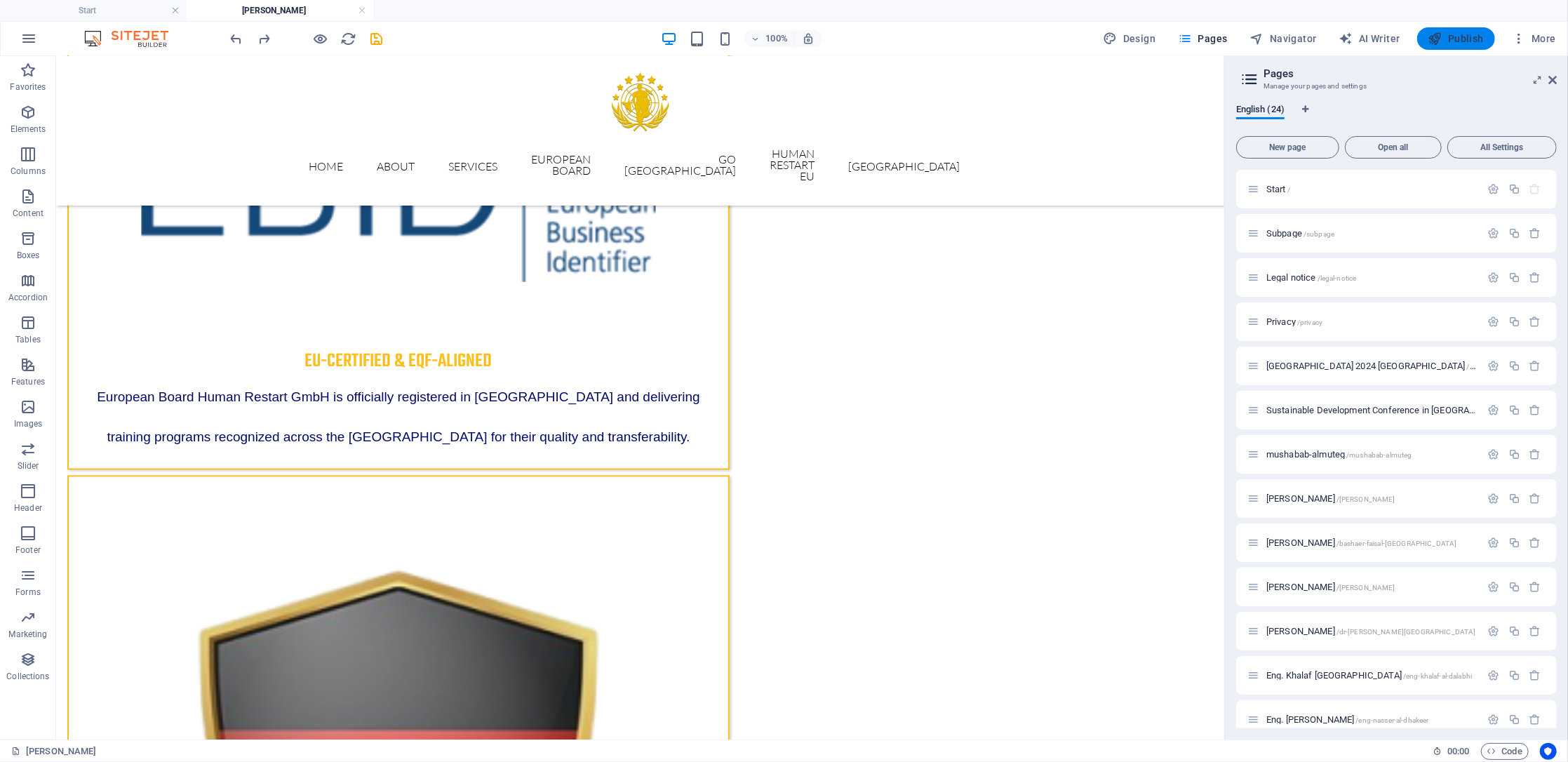
click at [1465, 36] on span "Publish" at bounding box center [1456, 39] width 56 height 14
